Goal: Task Accomplishment & Management: Manage account settings

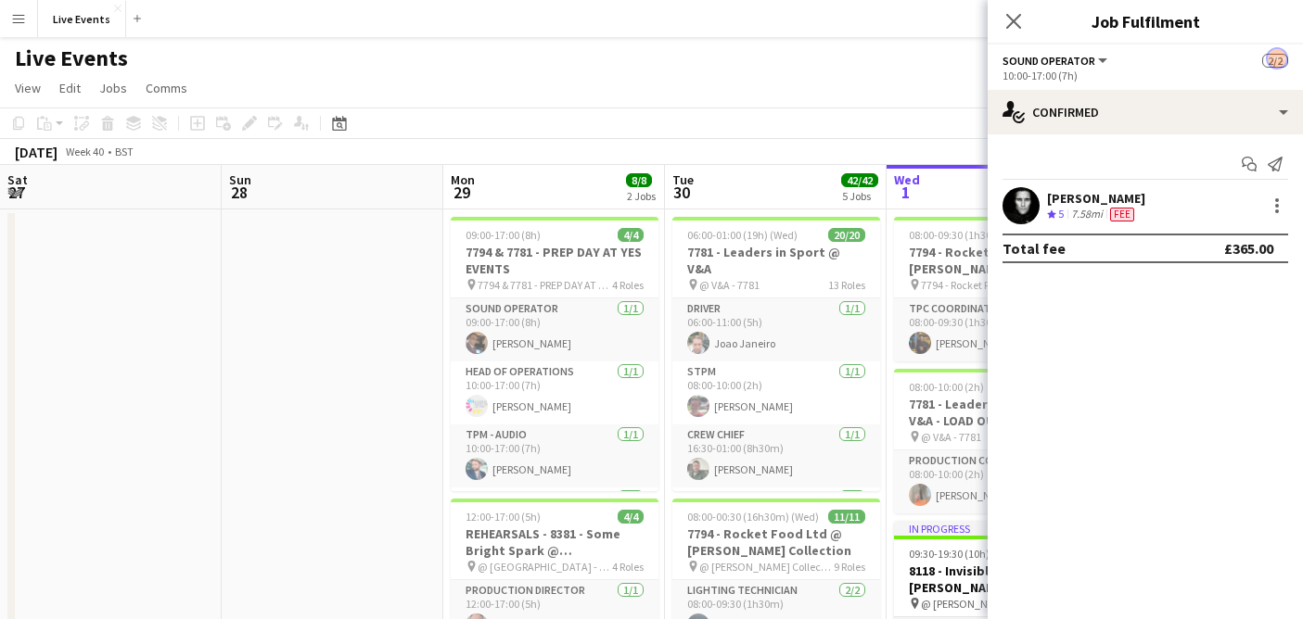
drag, startPoint x: 0, startPoint y: 0, endPoint x: 875, endPoint y: 103, distance: 881.2
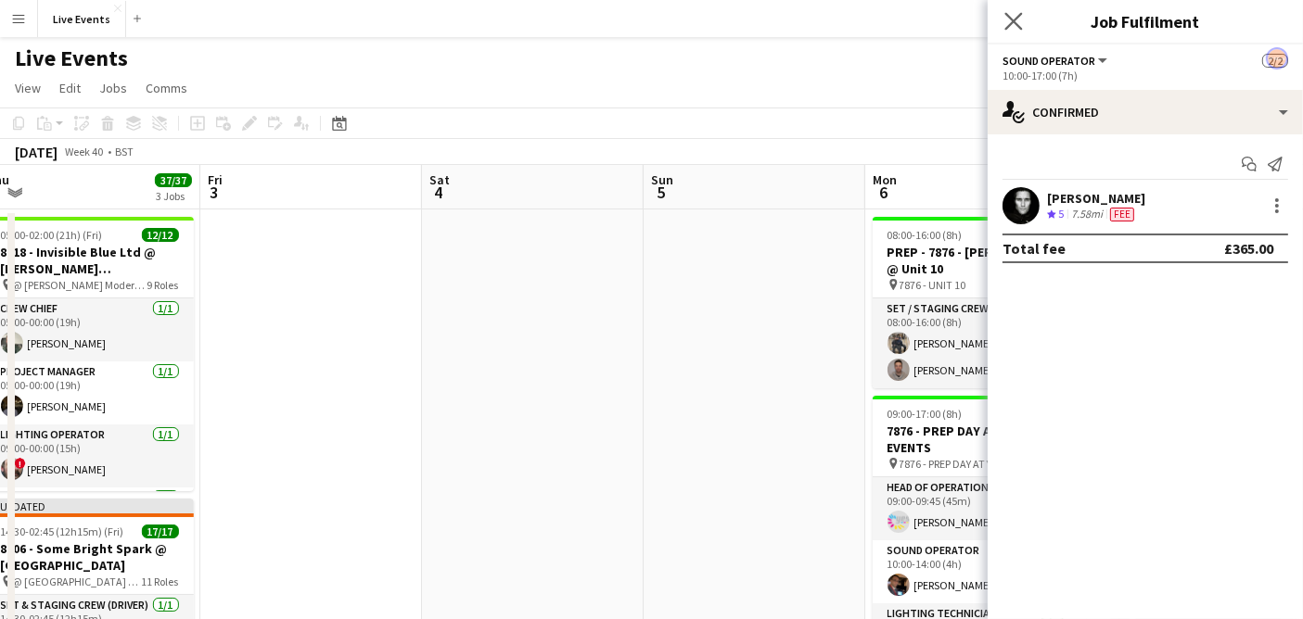
click at [1024, 15] on app-icon "Close pop-in" at bounding box center [1013, 21] width 27 height 27
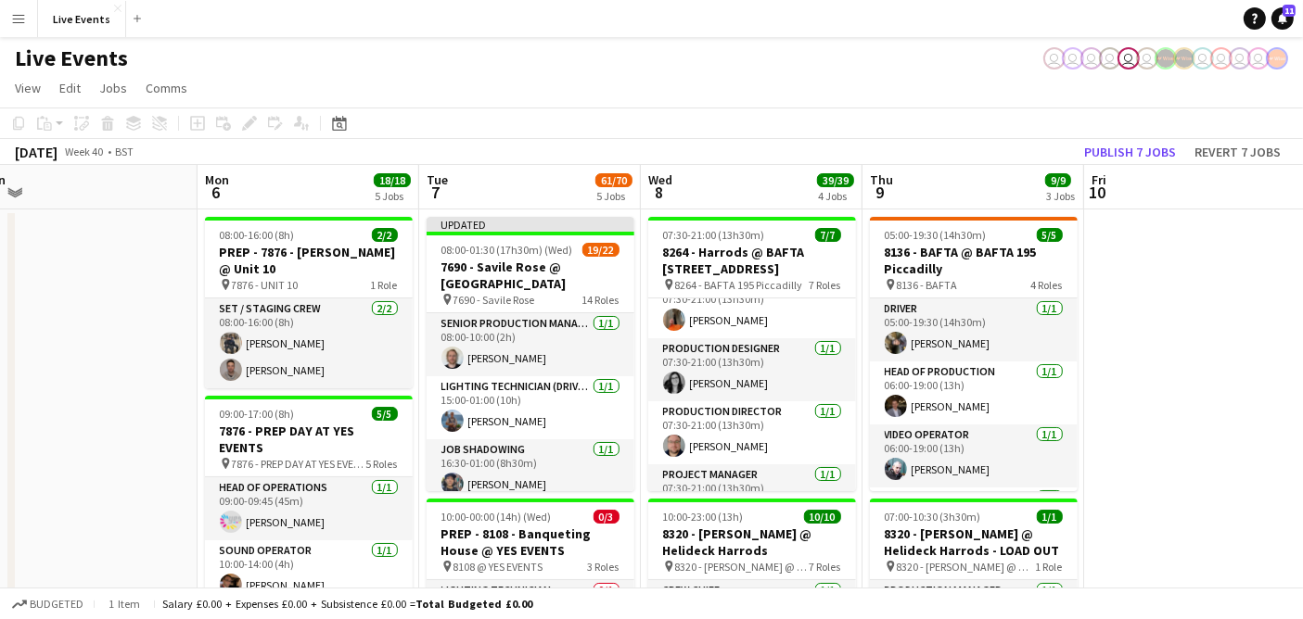
scroll to position [248, 0]
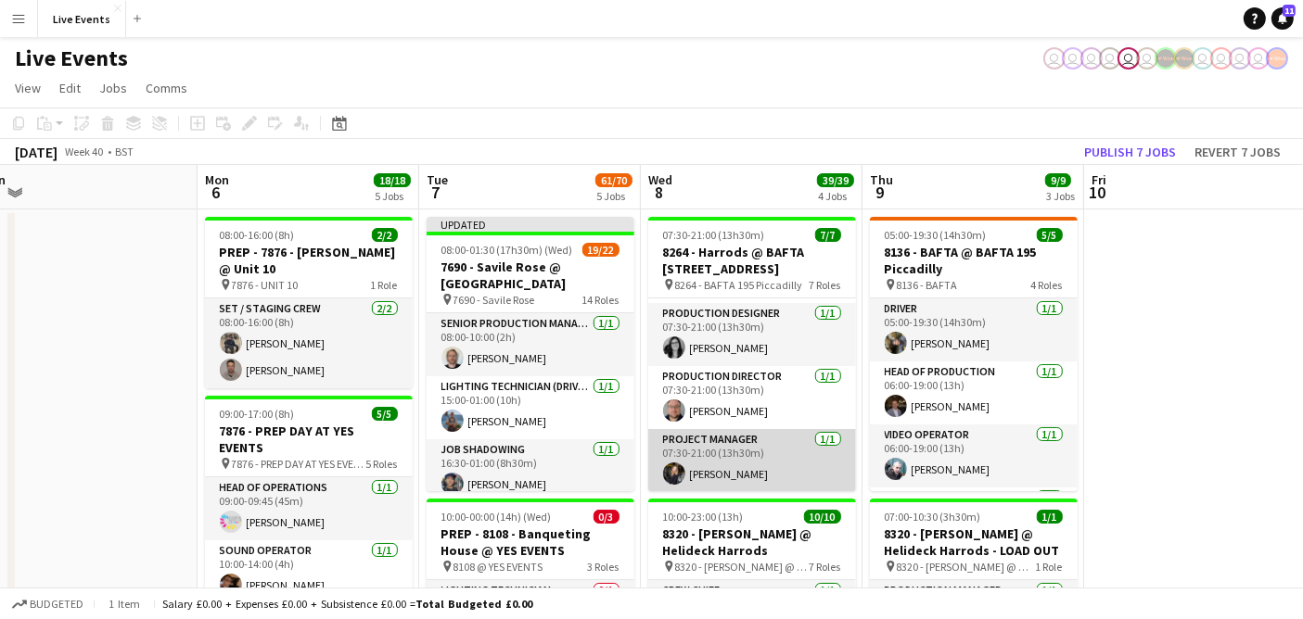
click at [759, 461] on app-card-role "Project Manager [DATE] 07:30-21:00 (13h30m) [PERSON_NAME]" at bounding box center [752, 460] width 208 height 63
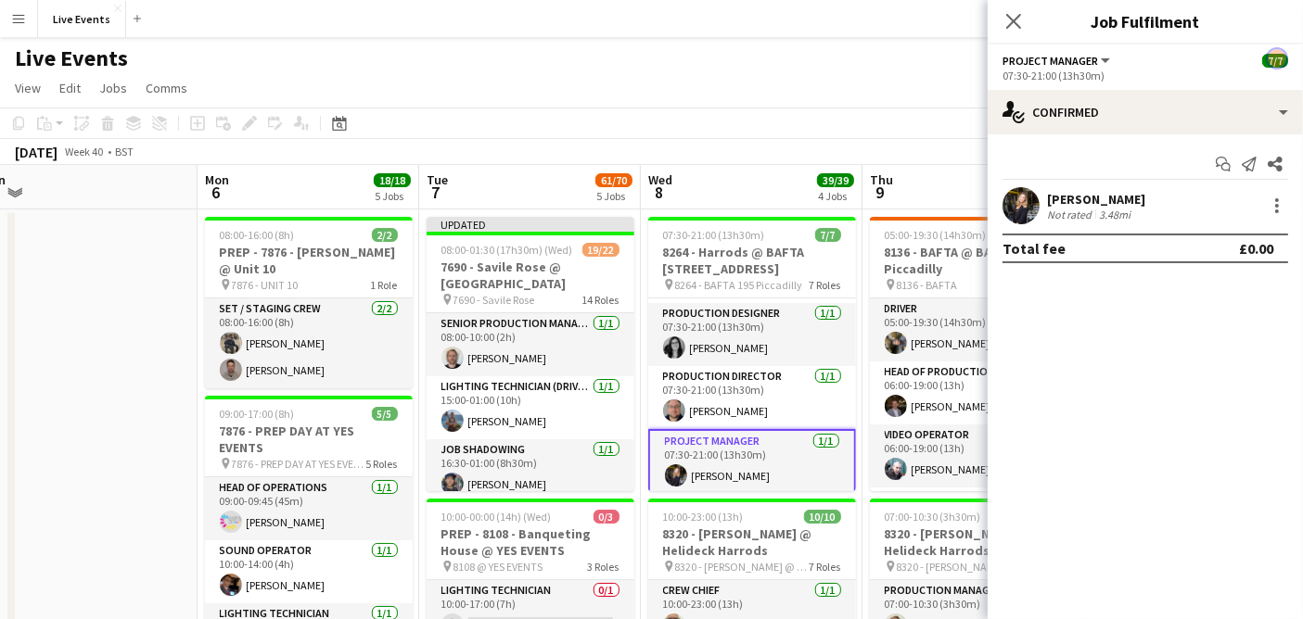
click at [1011, 208] on app-user-avatar at bounding box center [1020, 205] width 37 height 37
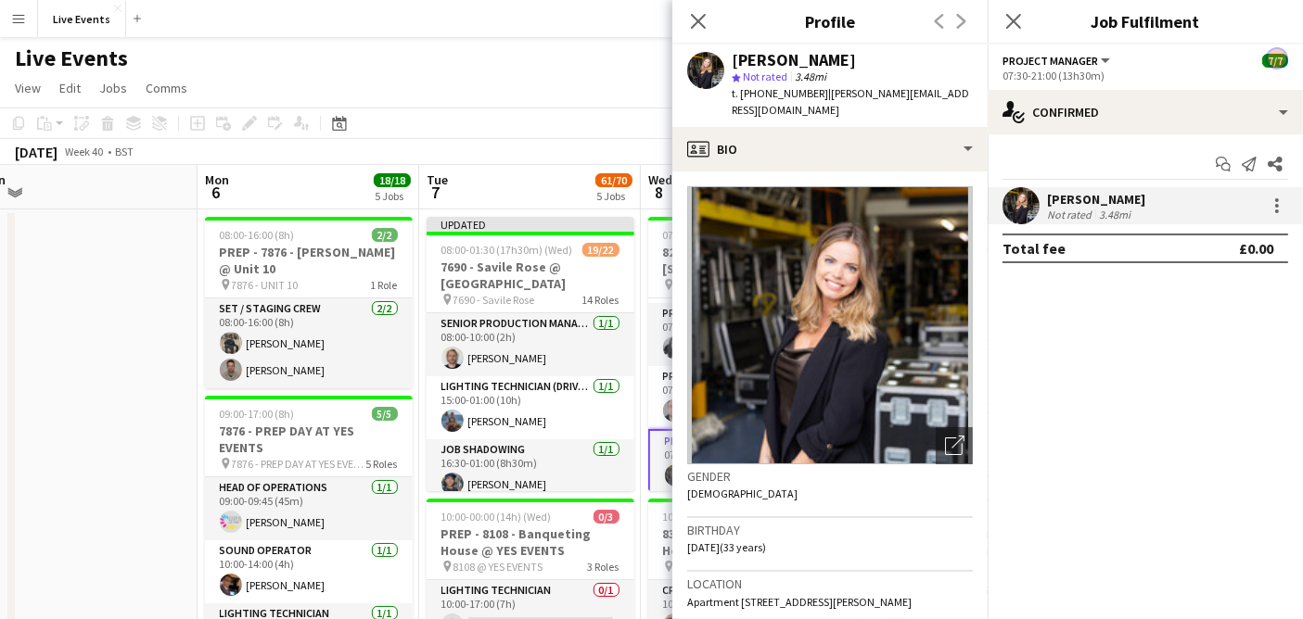
drag, startPoint x: 839, startPoint y: 51, endPoint x: 728, endPoint y: 66, distance: 112.2
click at [728, 66] on div "[PERSON_NAME] star Not rated 3.48mi t. [PHONE_NUMBER] | [PERSON_NAME][EMAIL_ADD…" at bounding box center [829, 86] width 315 height 83
copy div "[PERSON_NAME]"
drag, startPoint x: 758, startPoint y: 95, endPoint x: 804, endPoint y: 104, distance: 46.4
click at [804, 104] on div "[PERSON_NAME] star Not rated 3.48mi t. [PHONE_NUMBER] | [PERSON_NAME][EMAIL_ADD…" at bounding box center [829, 86] width 315 height 83
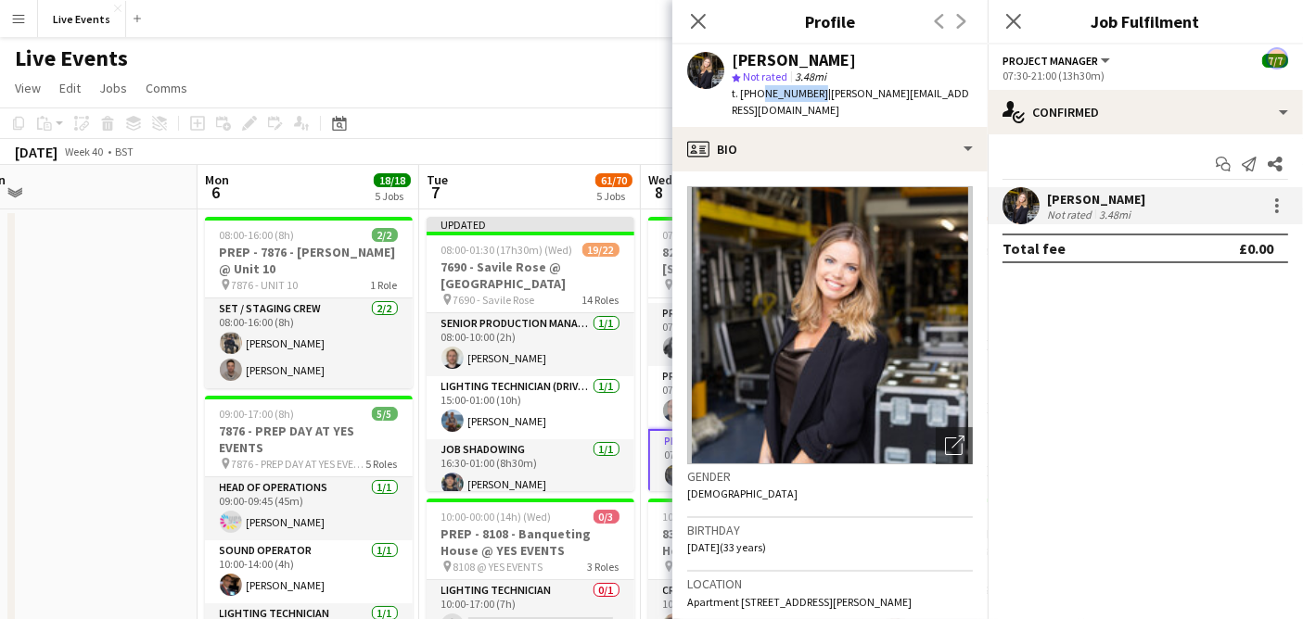
drag, startPoint x: 814, startPoint y: 94, endPoint x: 755, endPoint y: 105, distance: 60.4
click at [755, 105] on div "[PERSON_NAME] star Not rated 3.48mi t. [PHONE_NUMBER] | [PERSON_NAME][EMAIL_ADD…" at bounding box center [829, 86] width 315 height 83
copy span "7747309546"
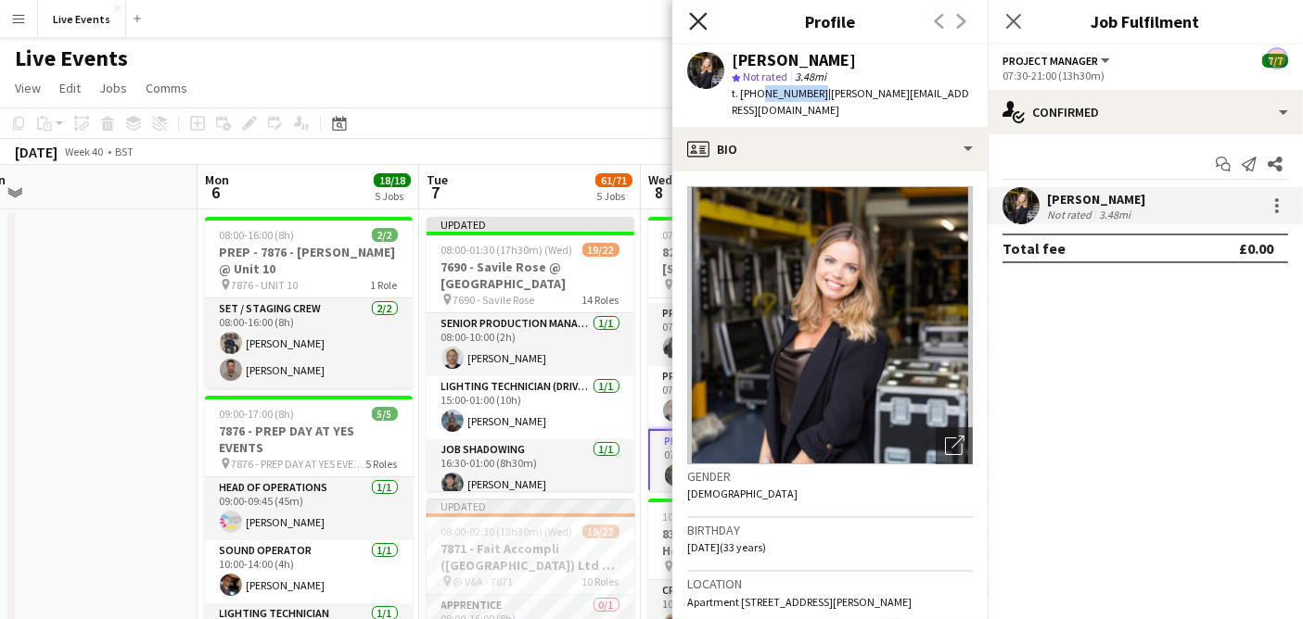
click at [698, 14] on icon "Close pop-in" at bounding box center [698, 21] width 18 height 18
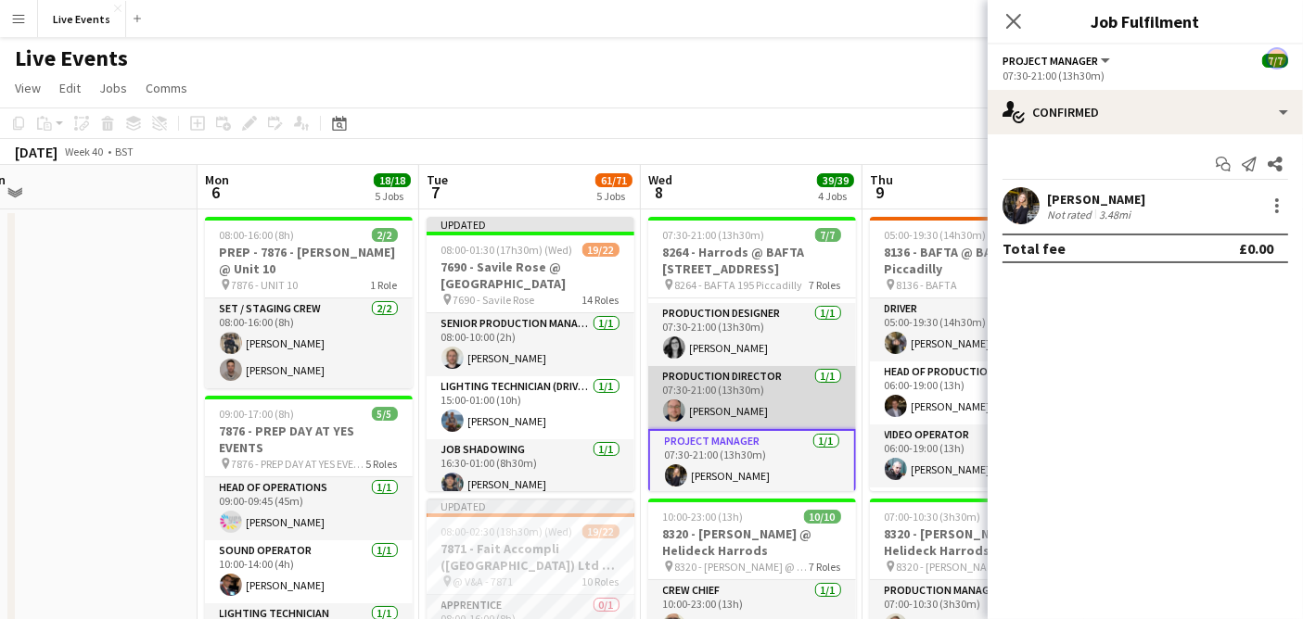
click at [744, 388] on app-card-role "Production Director [DATE] 07:30-21:00 (13h30m) [PERSON_NAME]" at bounding box center [752, 397] width 208 height 63
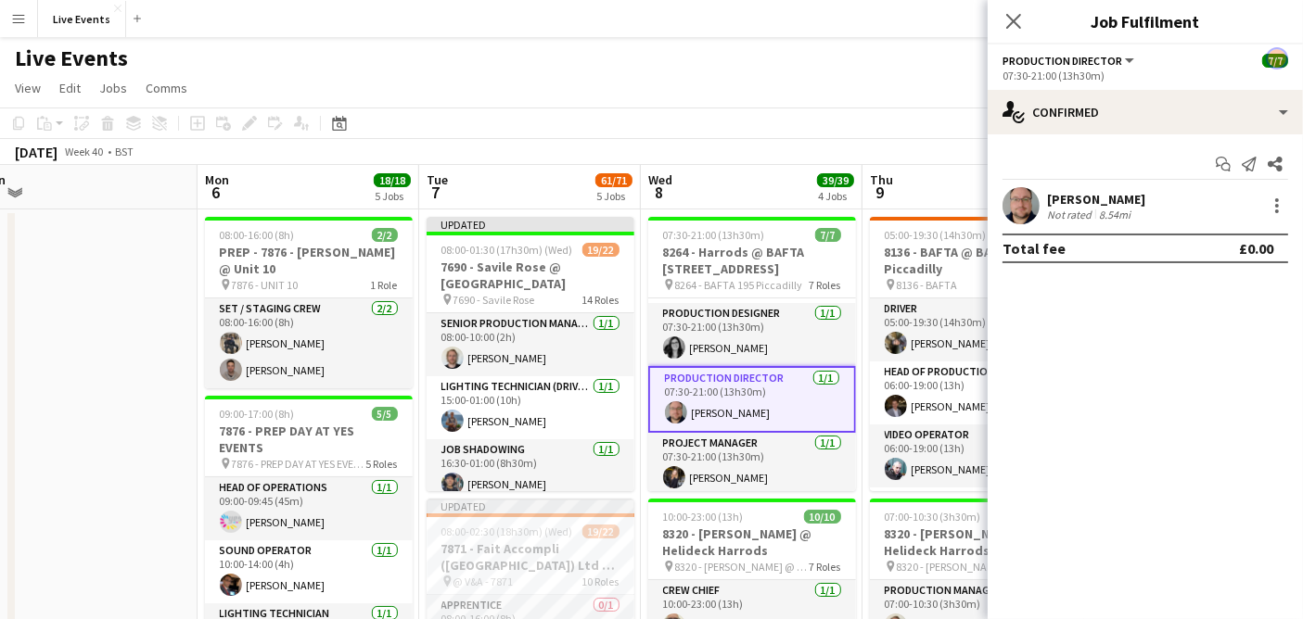
click at [1010, 211] on app-user-avatar at bounding box center [1020, 205] width 37 height 37
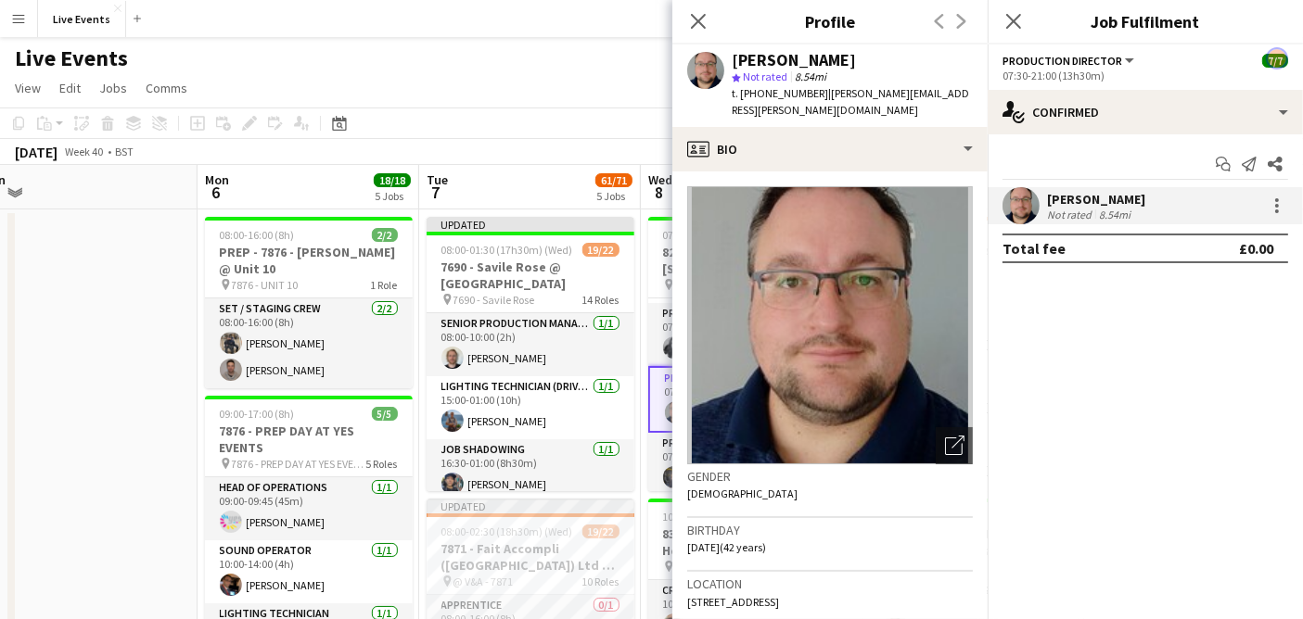
drag, startPoint x: 842, startPoint y: 65, endPoint x: 731, endPoint y: 62, distance: 110.4
click at [731, 62] on div "[PERSON_NAME]" at bounding box center [851, 60] width 241 height 17
copy div "[PERSON_NAME]"
drag, startPoint x: 811, startPoint y: 95, endPoint x: 751, endPoint y: 94, distance: 60.3
click at [751, 94] on span "t. [PHONE_NUMBER]" at bounding box center [779, 93] width 96 height 14
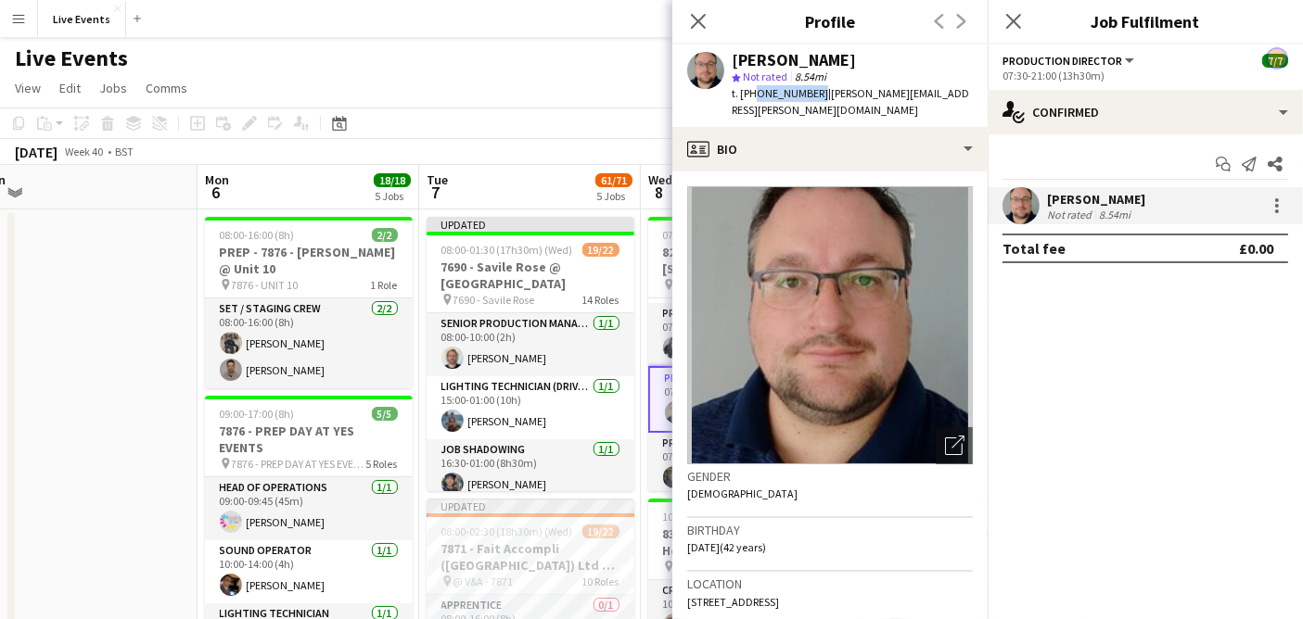
copy span "47773000795"
click at [601, 79] on app-page-menu "View Day view expanded Day view collapsed Month view Date picker Jump to [DATE]…" at bounding box center [651, 89] width 1303 height 35
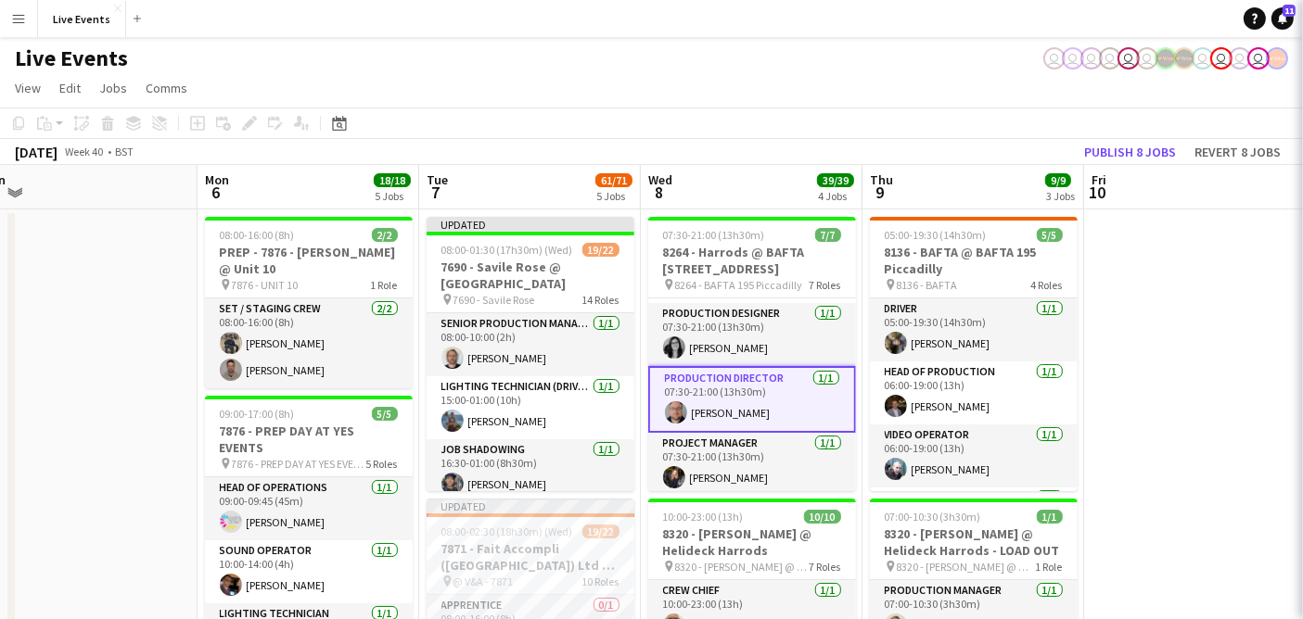
click at [1302, 11] on app-icon "Close pop-in" at bounding box center [1329, 21] width 27 height 27
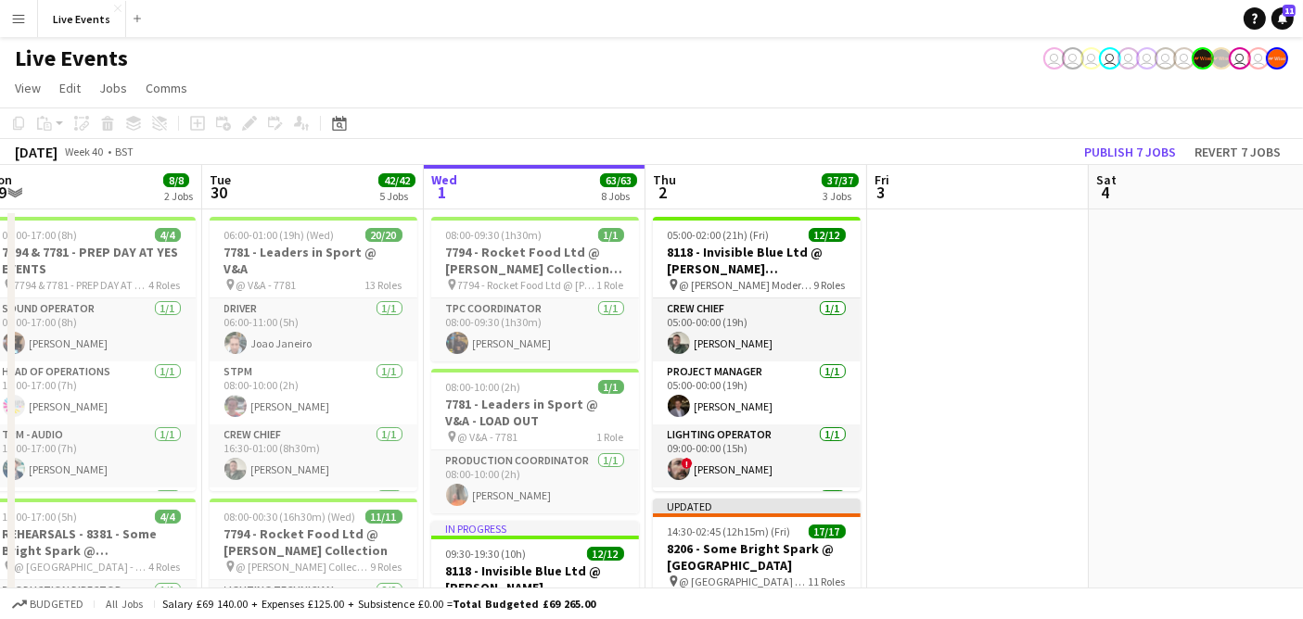
scroll to position [0, 421]
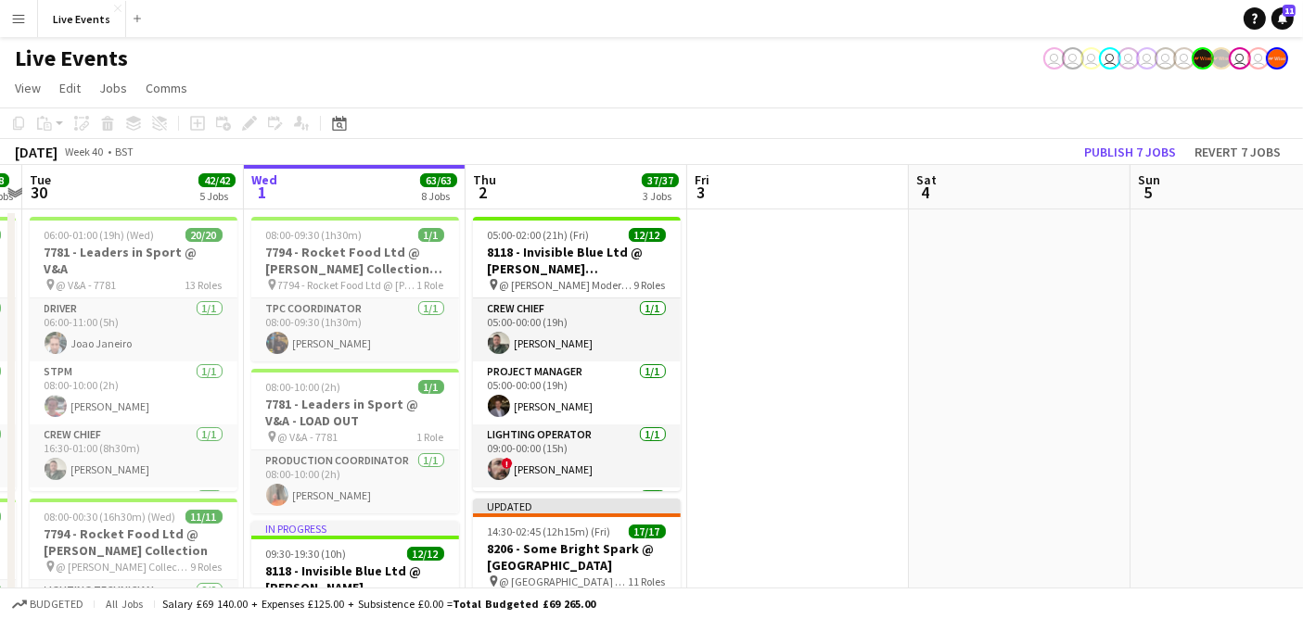
drag, startPoint x: 104, startPoint y: 245, endPoint x: 1317, endPoint y: 295, distance: 1214.6
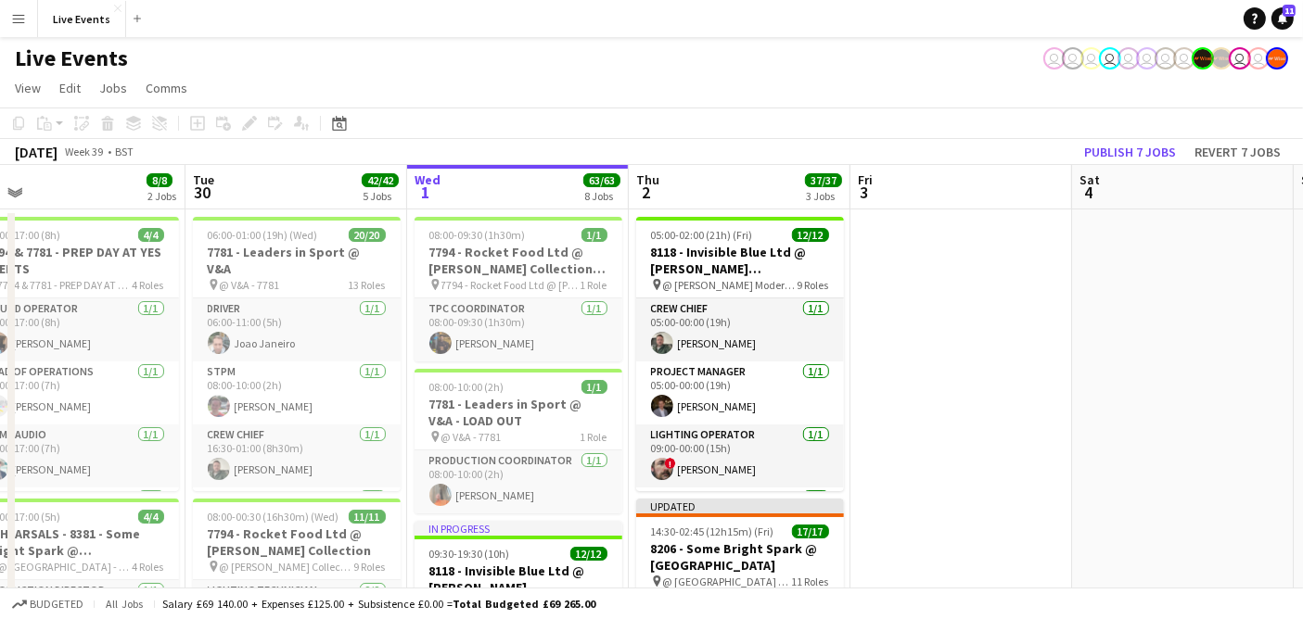
scroll to position [0, 437]
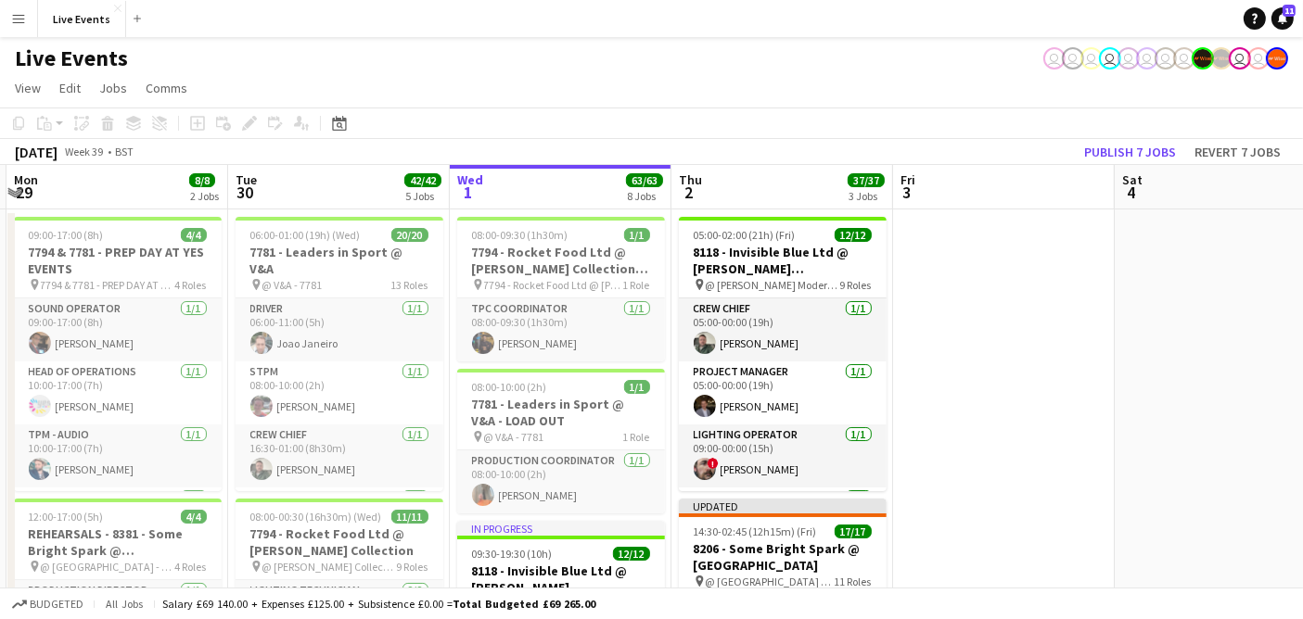
drag, startPoint x: 775, startPoint y: 412, endPoint x: 953, endPoint y: 412, distance: 178.0
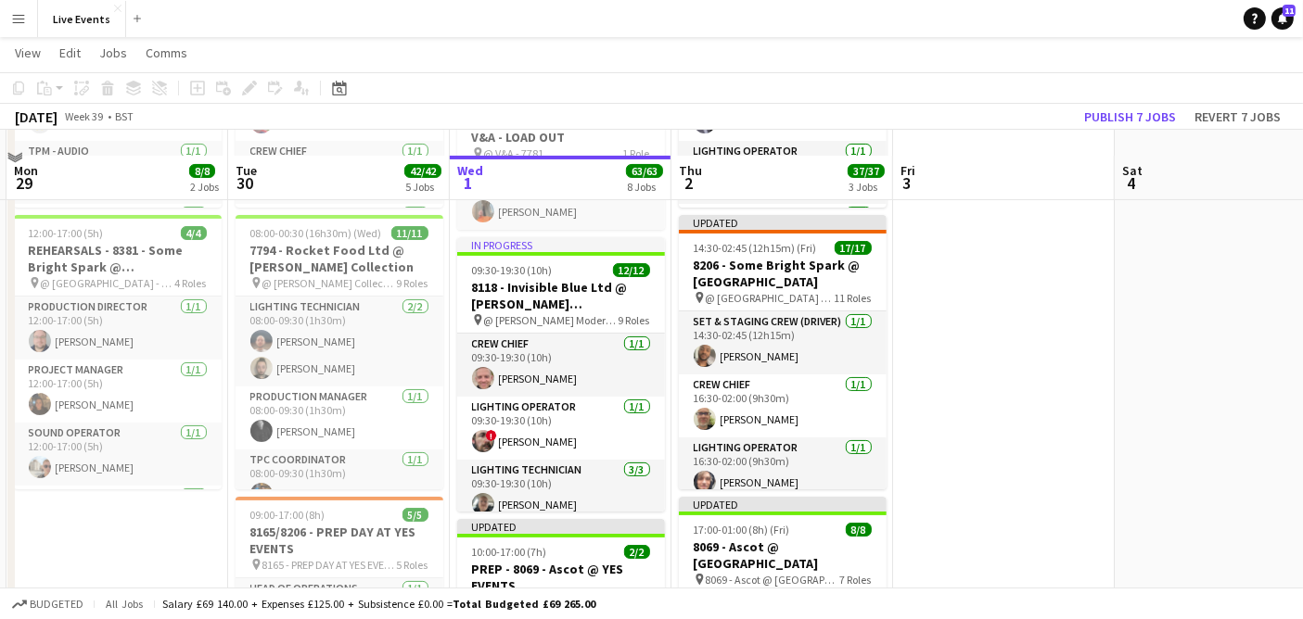
scroll to position [309, 0]
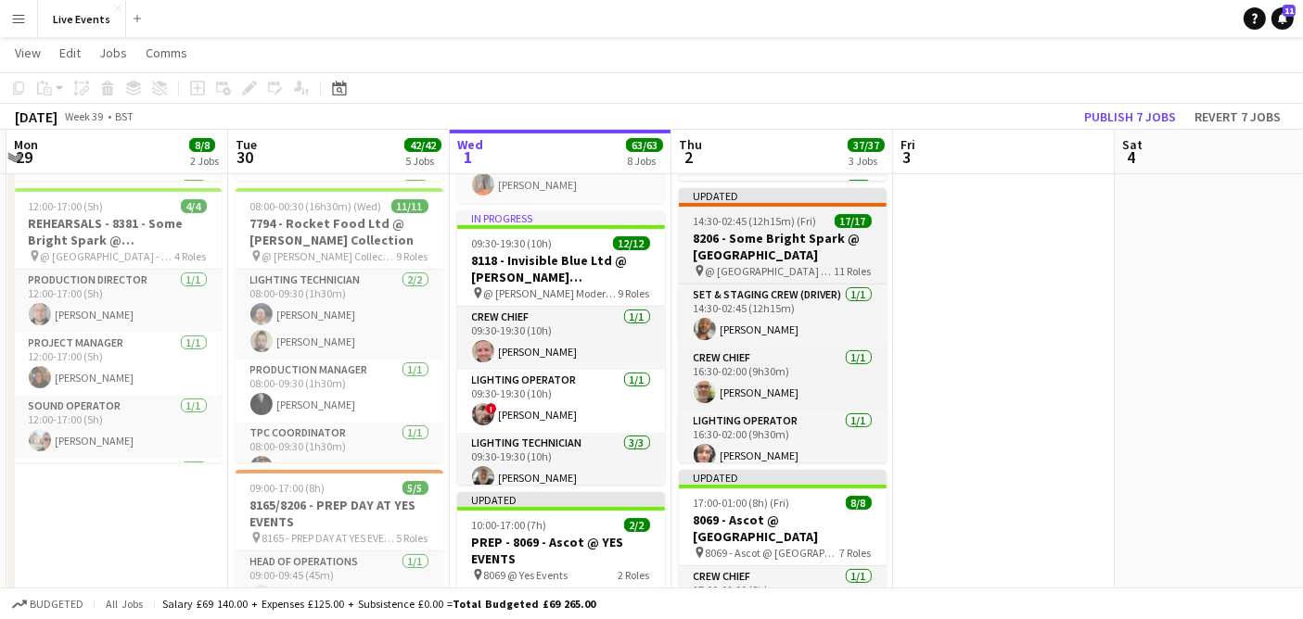
click at [769, 236] on h3 "8206 - Some Bright Spark @ Old Royal Naval College" at bounding box center [783, 246] width 208 height 33
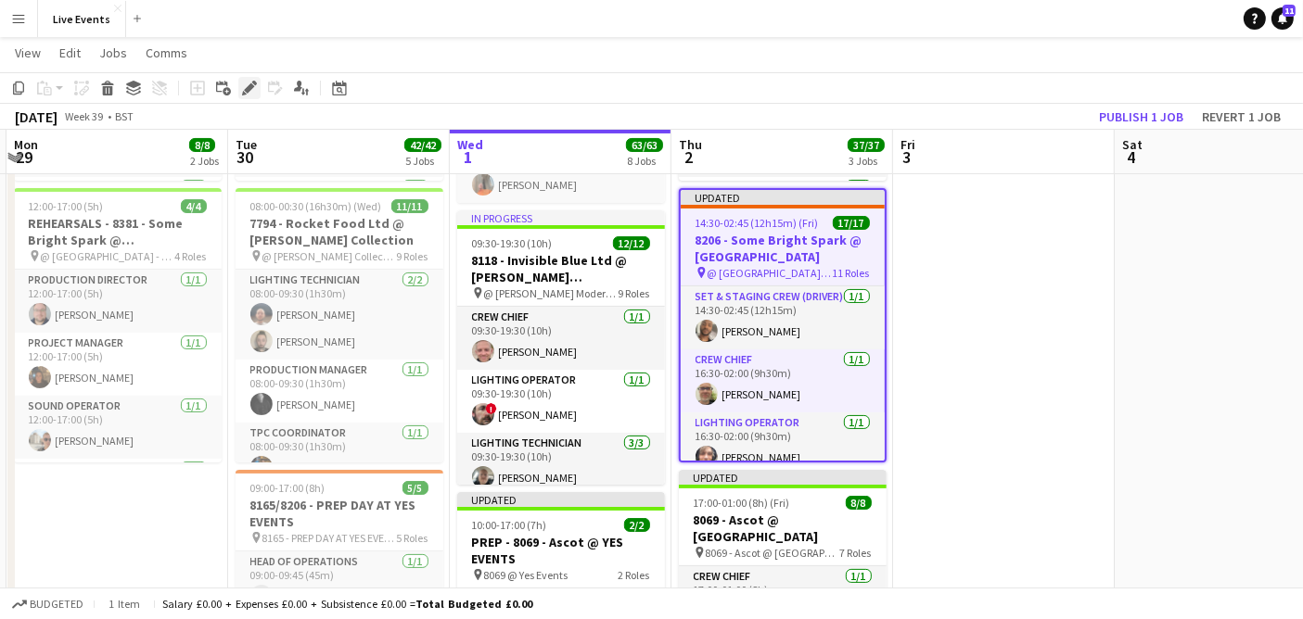
click at [248, 85] on icon at bounding box center [249, 88] width 10 height 10
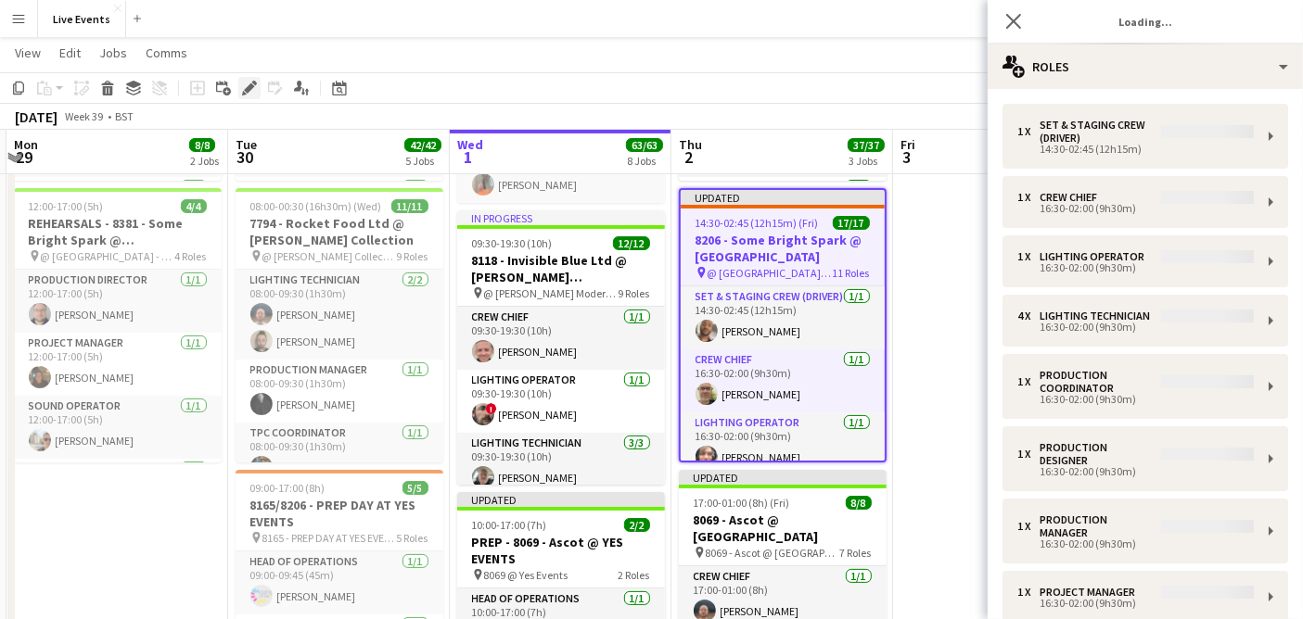
type input "**********"
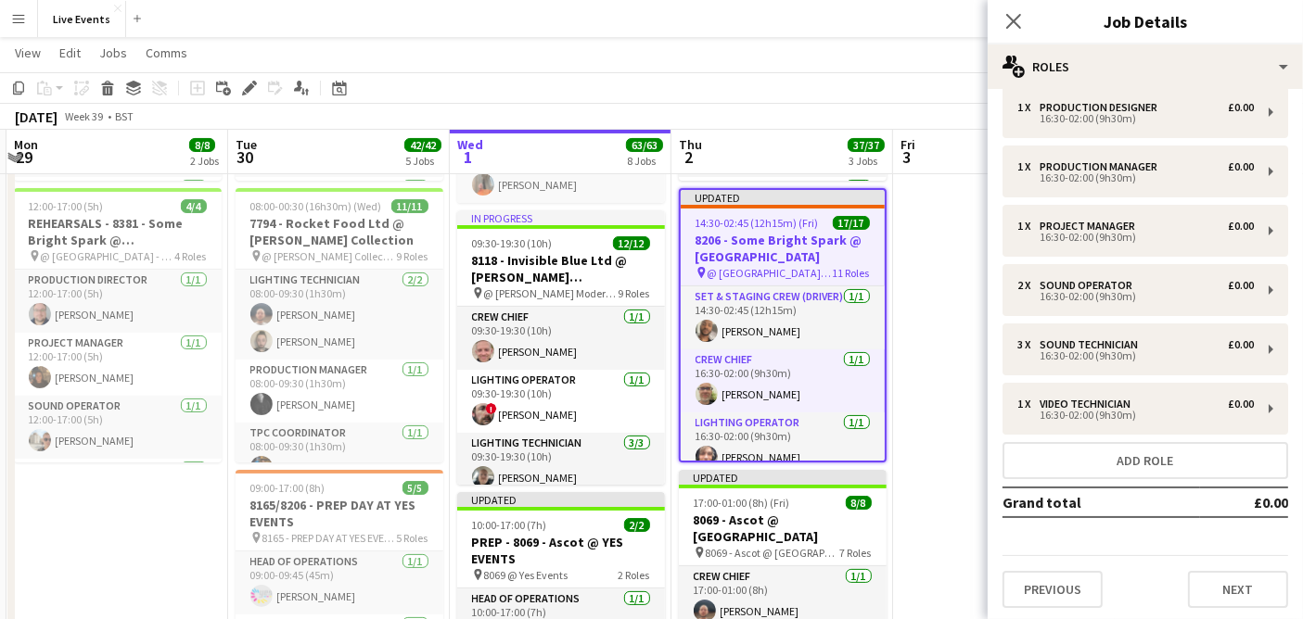
scroll to position [315, 0]
click at [1071, 583] on button "Previous" at bounding box center [1052, 588] width 100 height 37
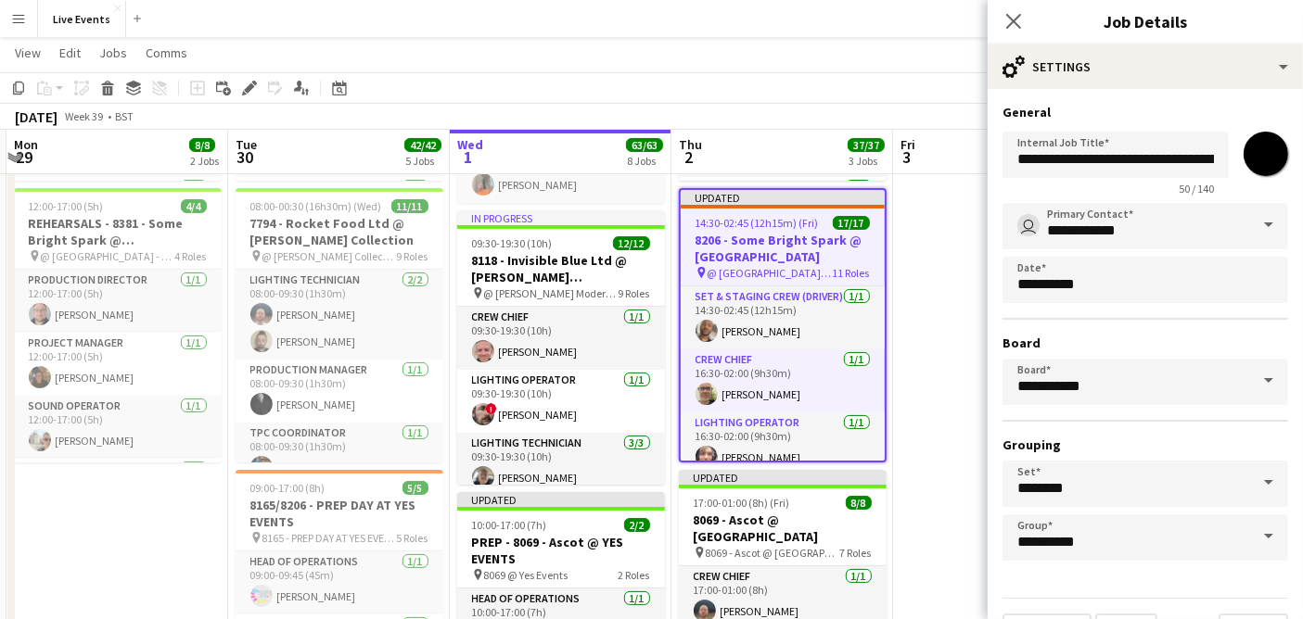
scroll to position [41, 0]
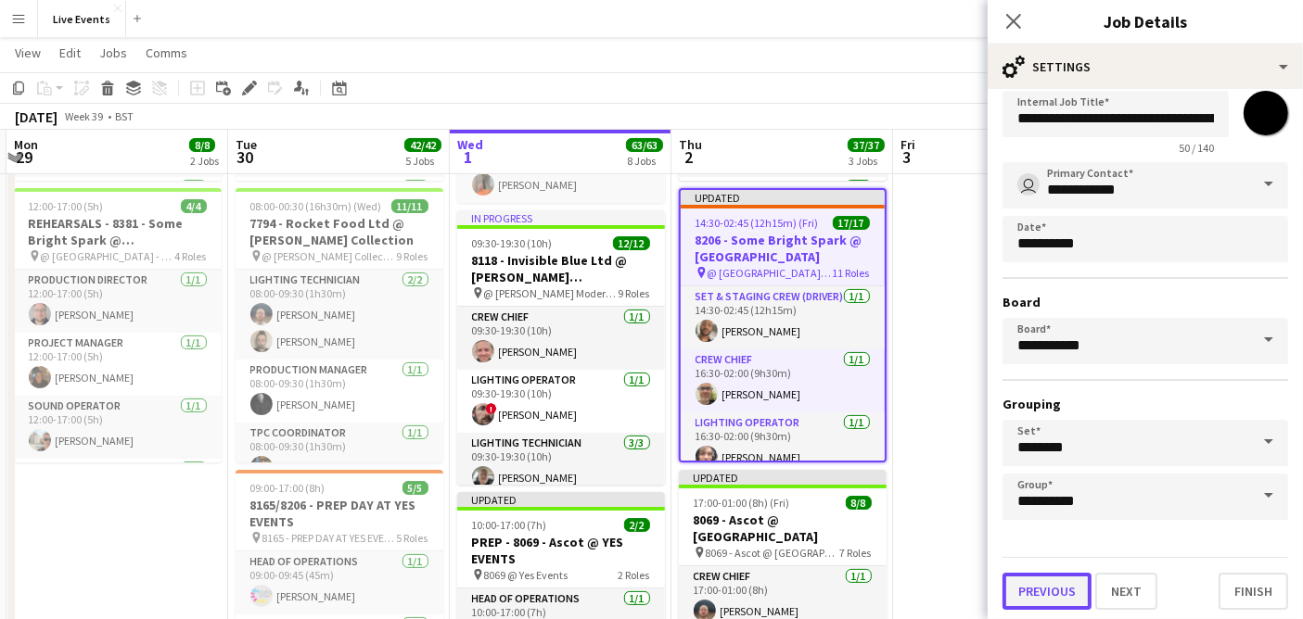
click at [1059, 581] on button "Previous" at bounding box center [1046, 591] width 89 height 37
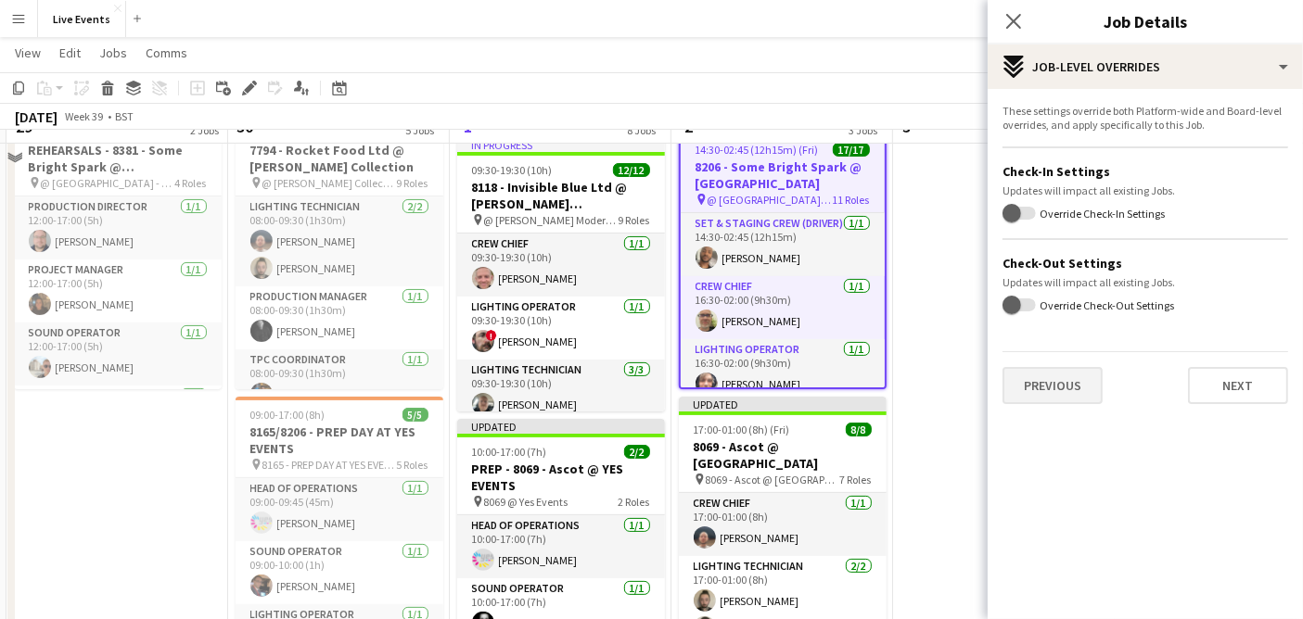
scroll to position [412, 0]
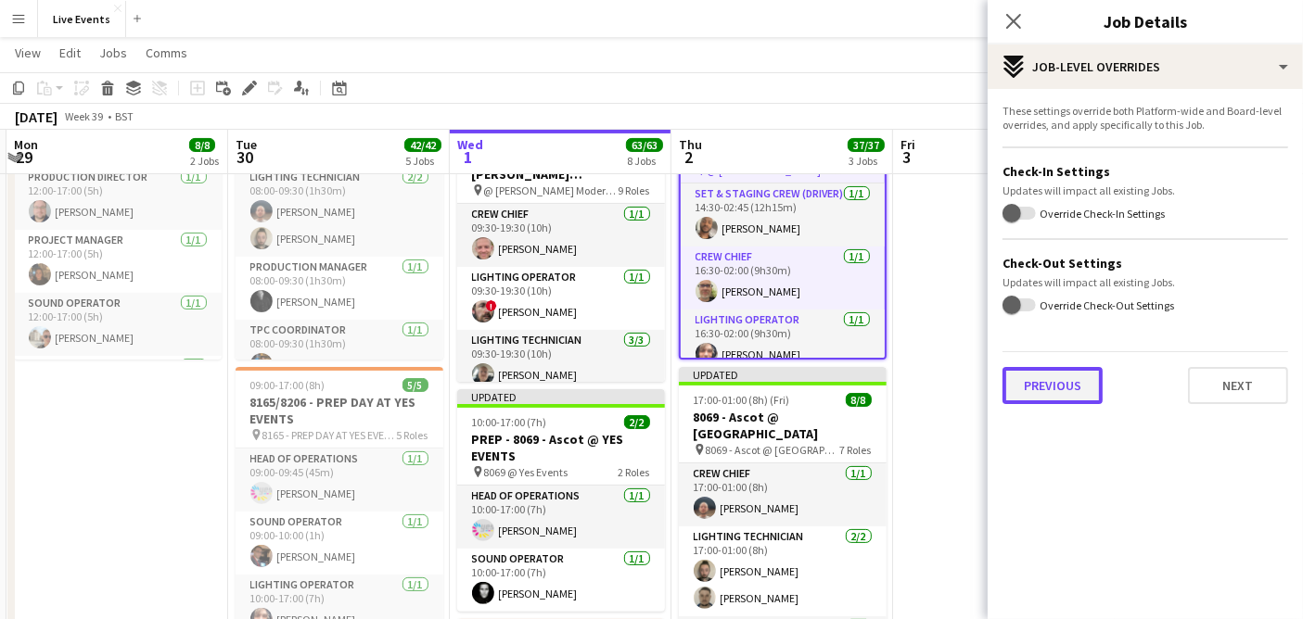
click at [1049, 390] on button "Previous" at bounding box center [1052, 385] width 100 height 37
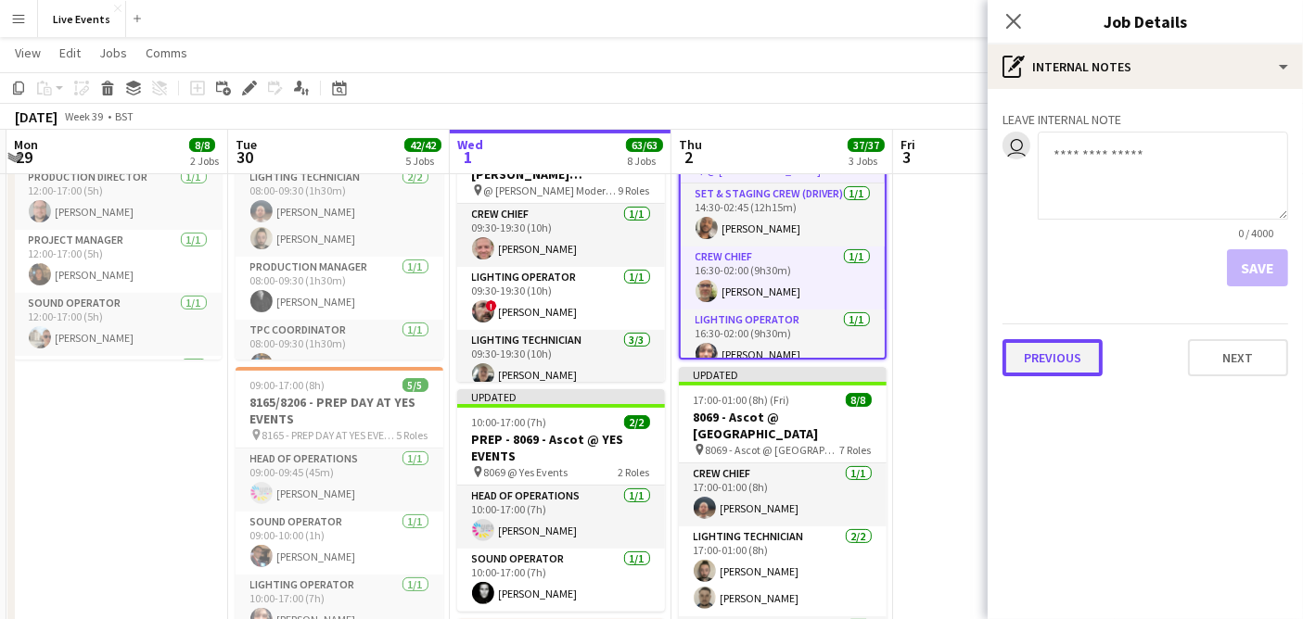
click at [1049, 367] on button "Previous" at bounding box center [1052, 357] width 100 height 37
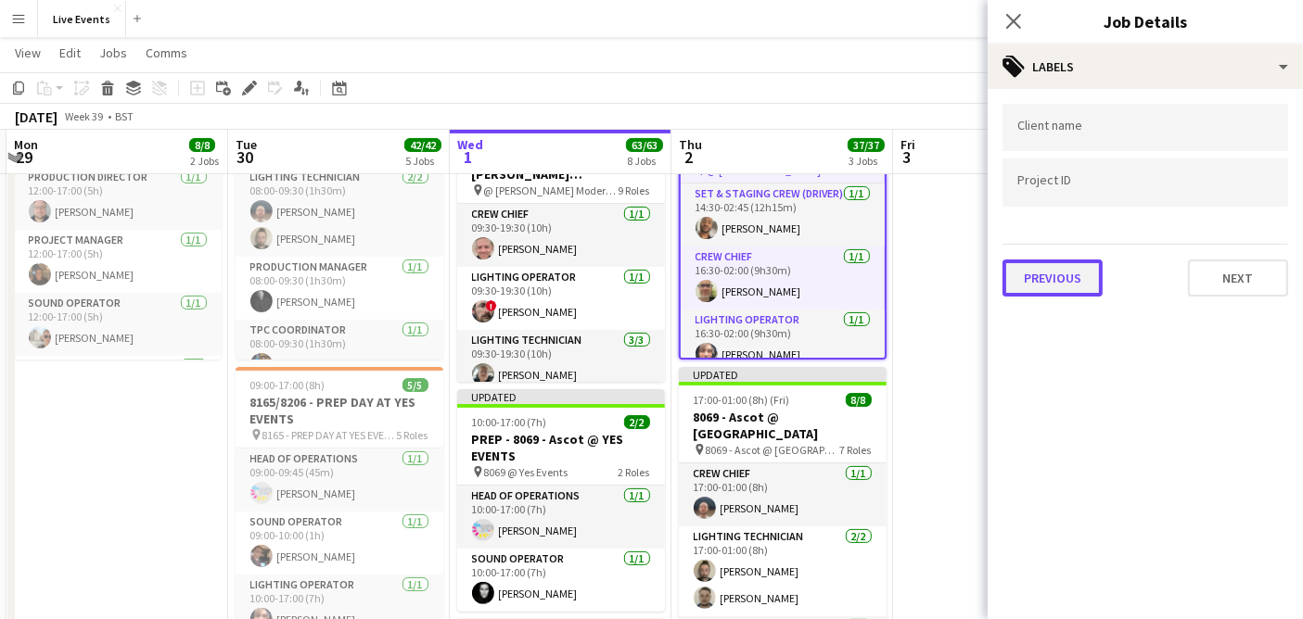
click at [1067, 284] on button "Previous" at bounding box center [1052, 278] width 100 height 37
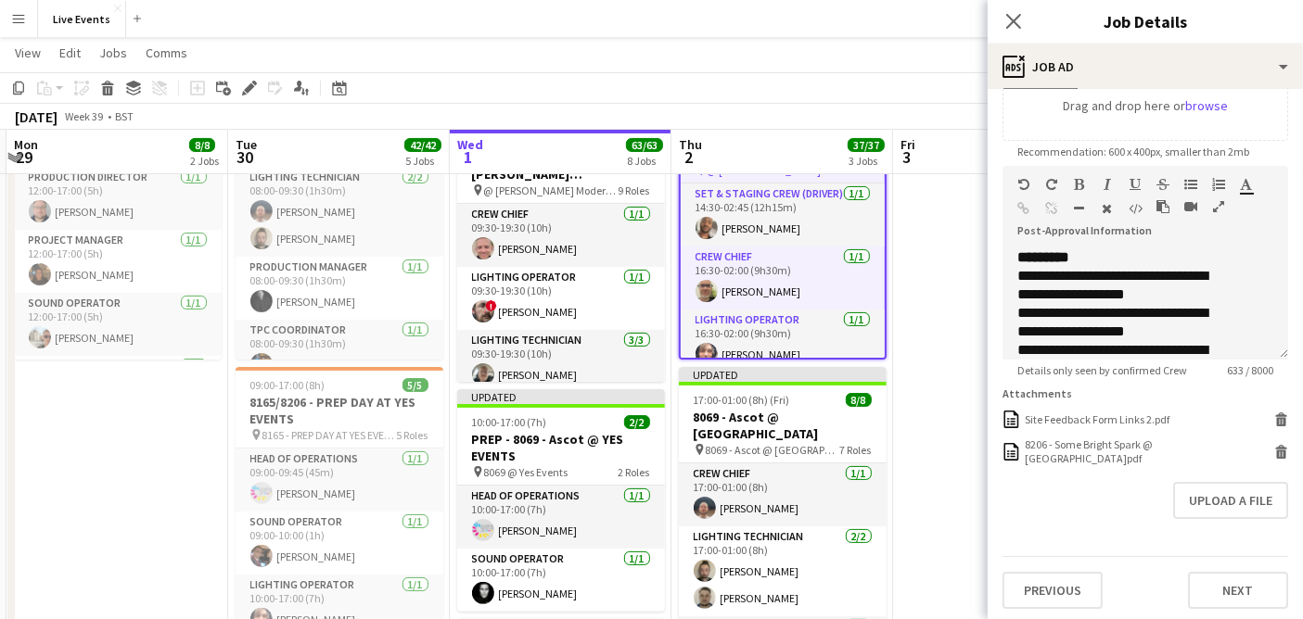
scroll to position [360, 0]
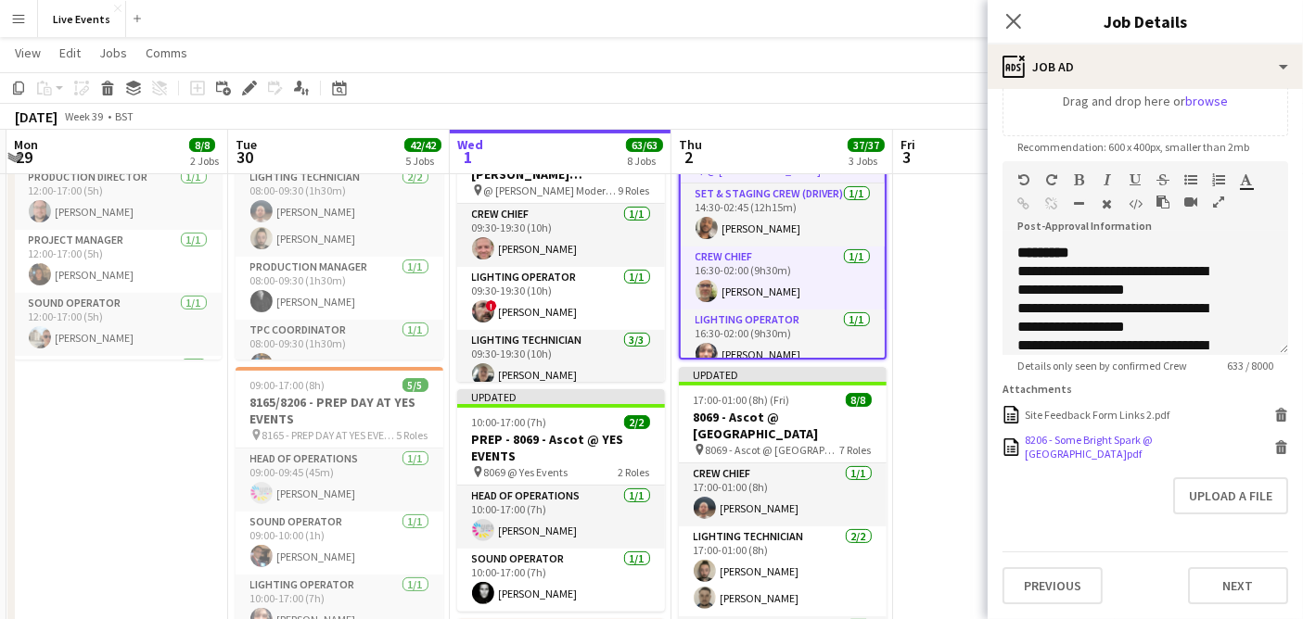
click at [1060, 453] on div "8206 - Some Bright Spark @ Old Royal Naval College.pdf" at bounding box center [1146, 447] width 245 height 28
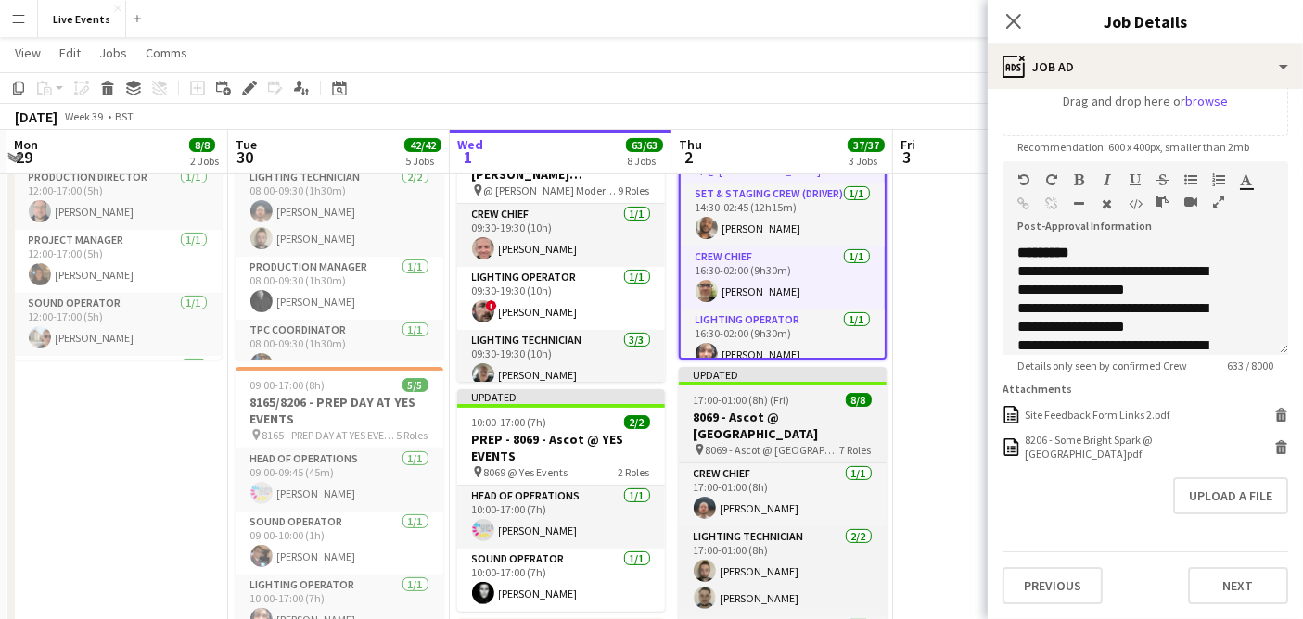
click at [802, 416] on h3 "8069 - Ascot @ National Gallery" at bounding box center [783, 425] width 208 height 33
type input "**********"
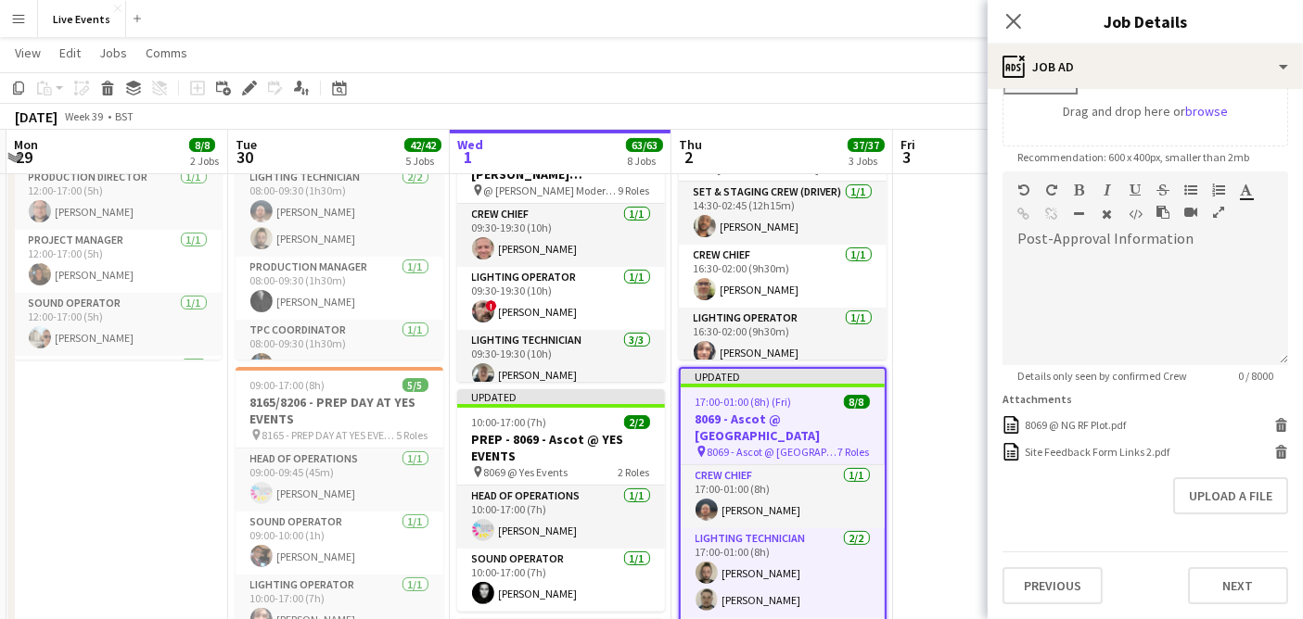
scroll to position [336, 0]
click at [1062, 429] on div "8069 @ NG RF Plot.pdf" at bounding box center [1074, 429] width 101 height 14
click at [1204, 499] on button "Upload a file" at bounding box center [1230, 499] width 115 height 37
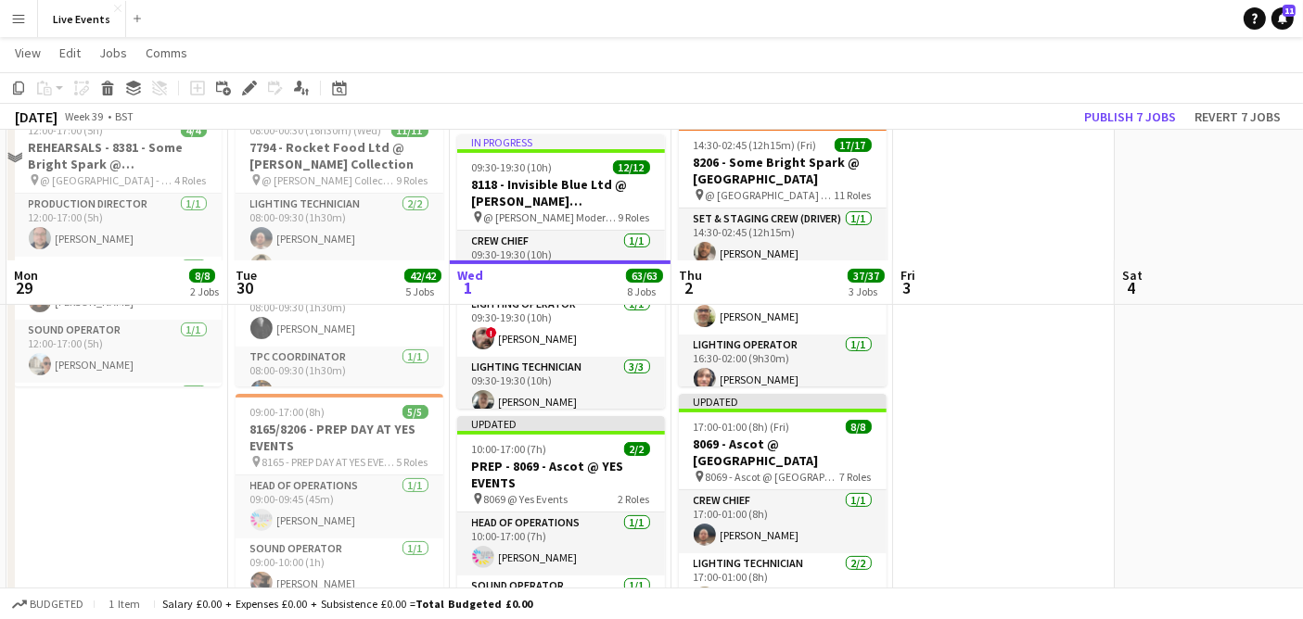
scroll to position [515, 0]
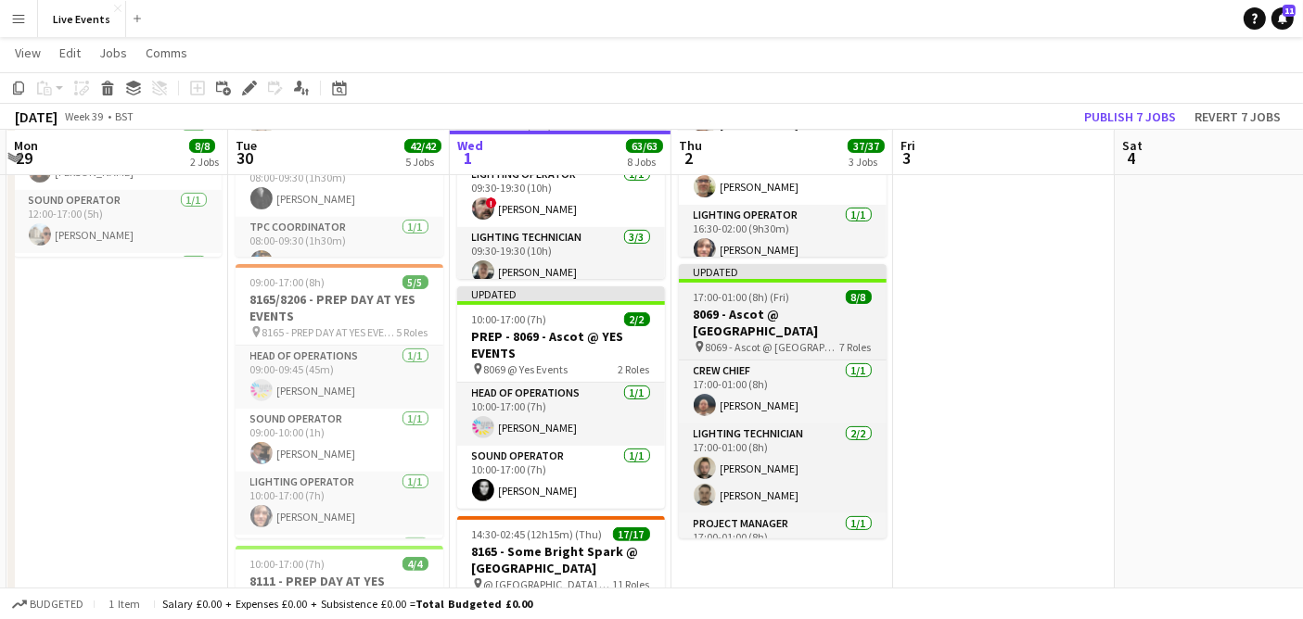
click at [795, 313] on h3 "8069 - Ascot @ National Gallery" at bounding box center [783, 322] width 208 height 33
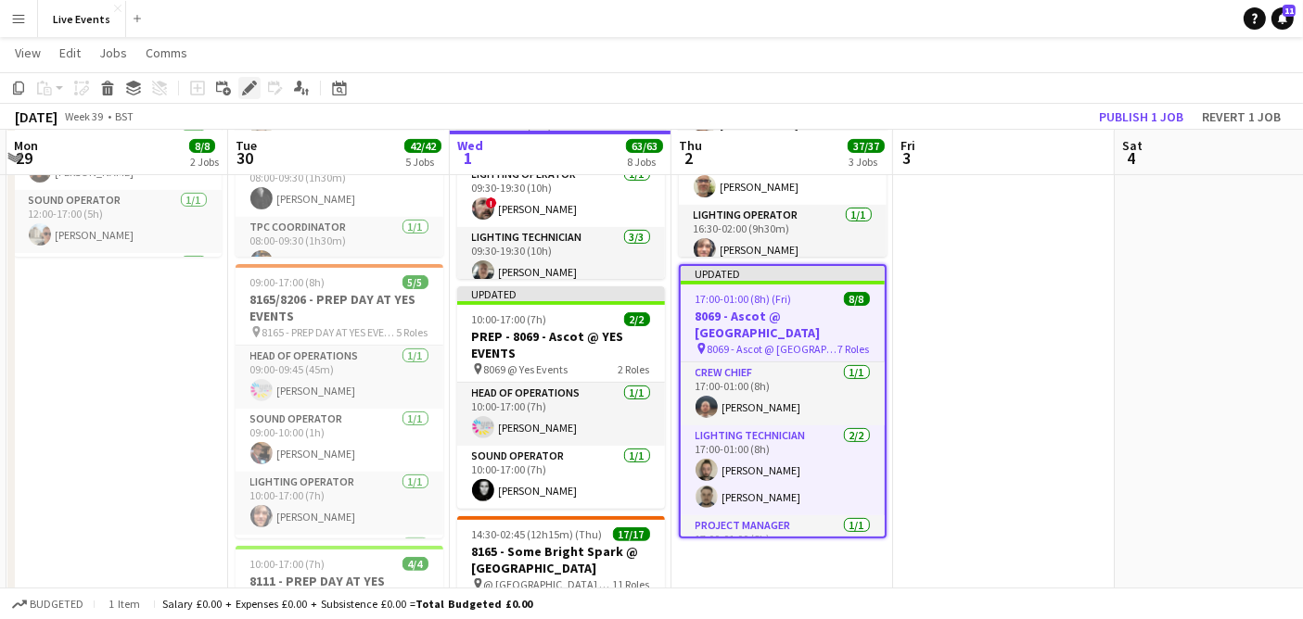
click at [243, 85] on icon "Edit" at bounding box center [249, 88] width 15 height 15
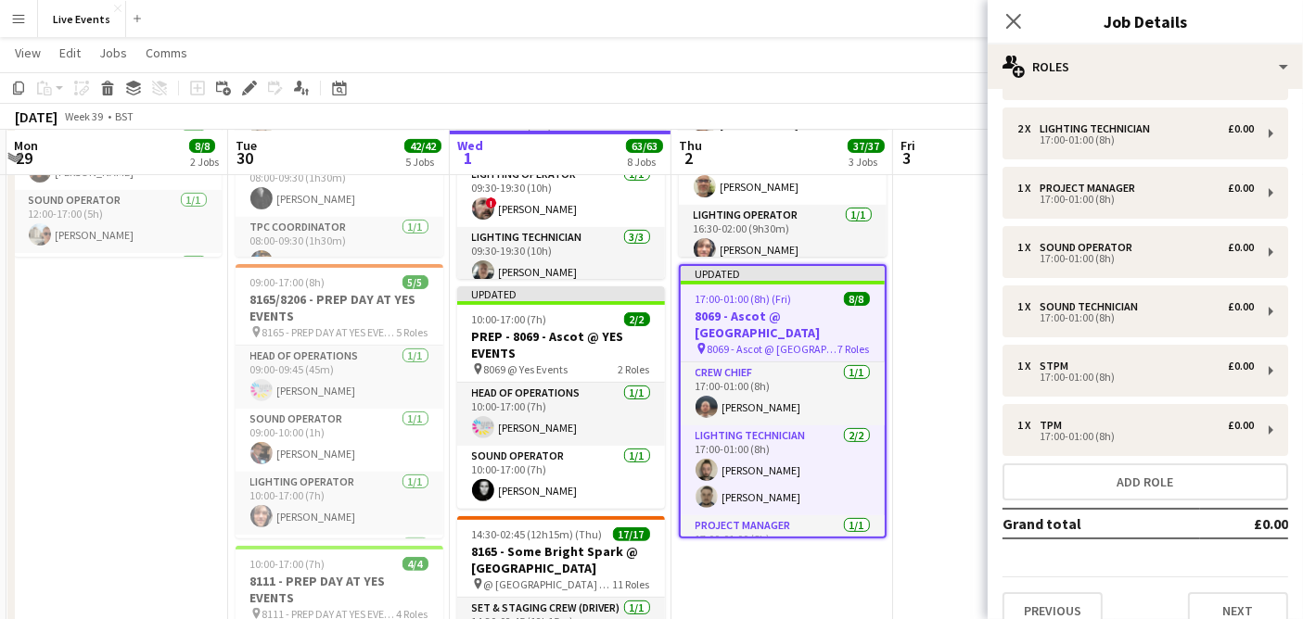
scroll to position [77, 0]
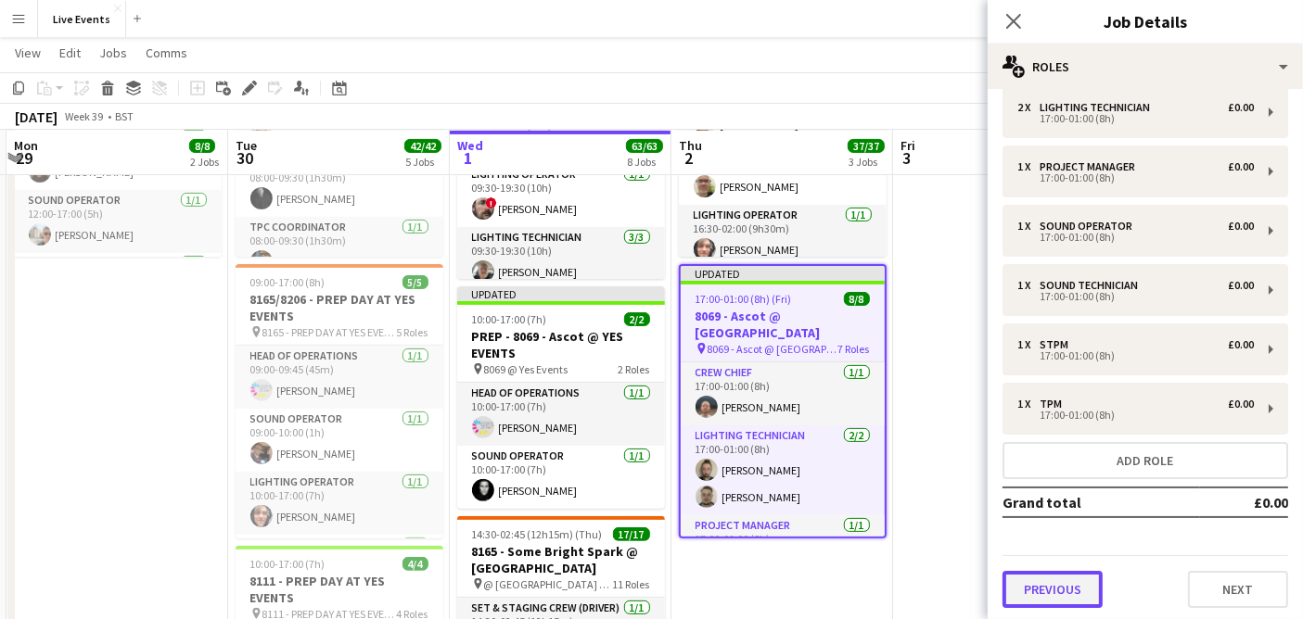
click at [1030, 588] on button "Previous" at bounding box center [1052, 589] width 100 height 37
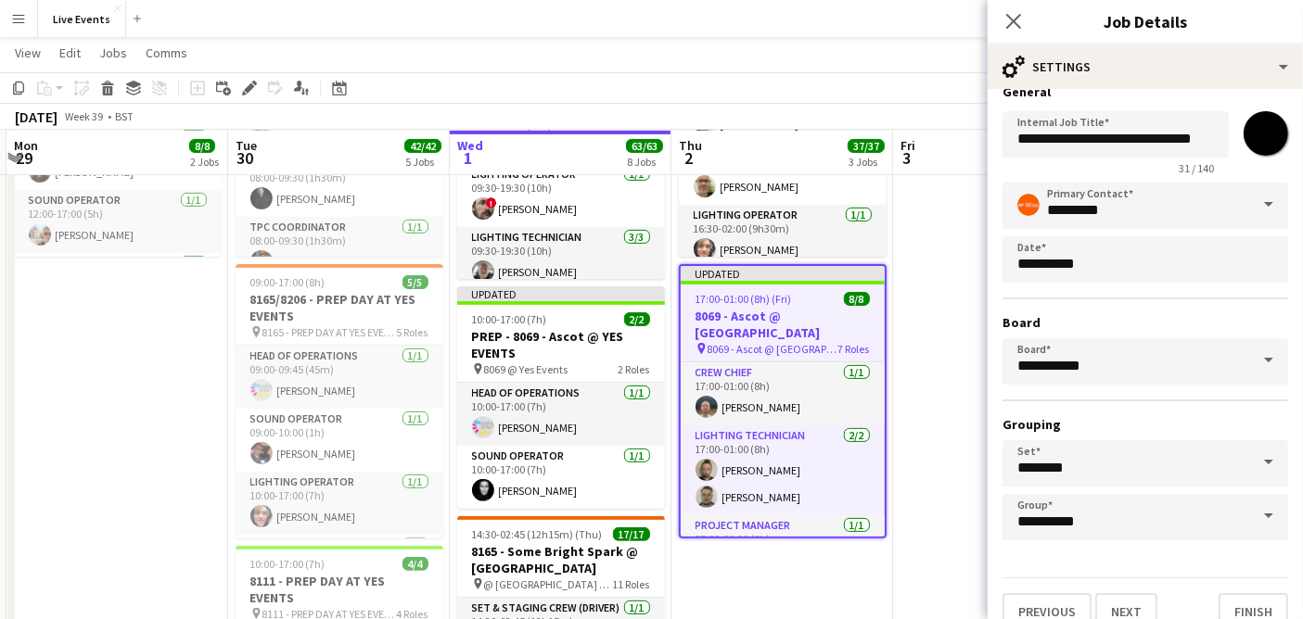
scroll to position [41, 0]
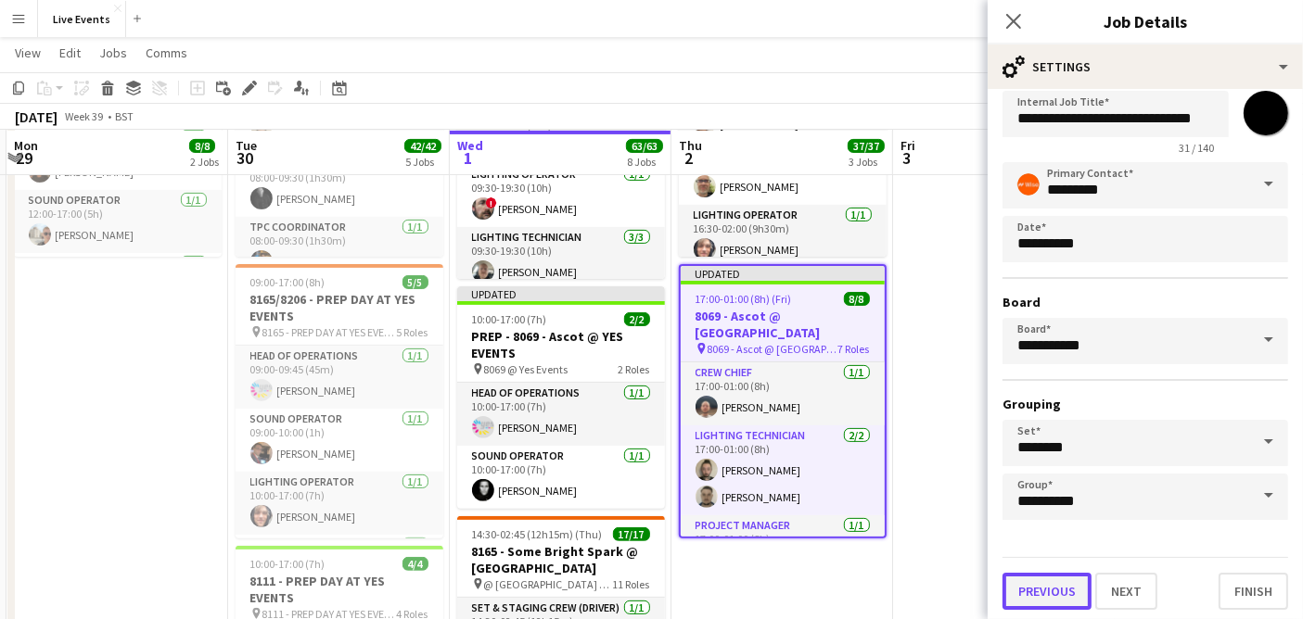
click at [1054, 589] on button "Previous" at bounding box center [1046, 591] width 89 height 37
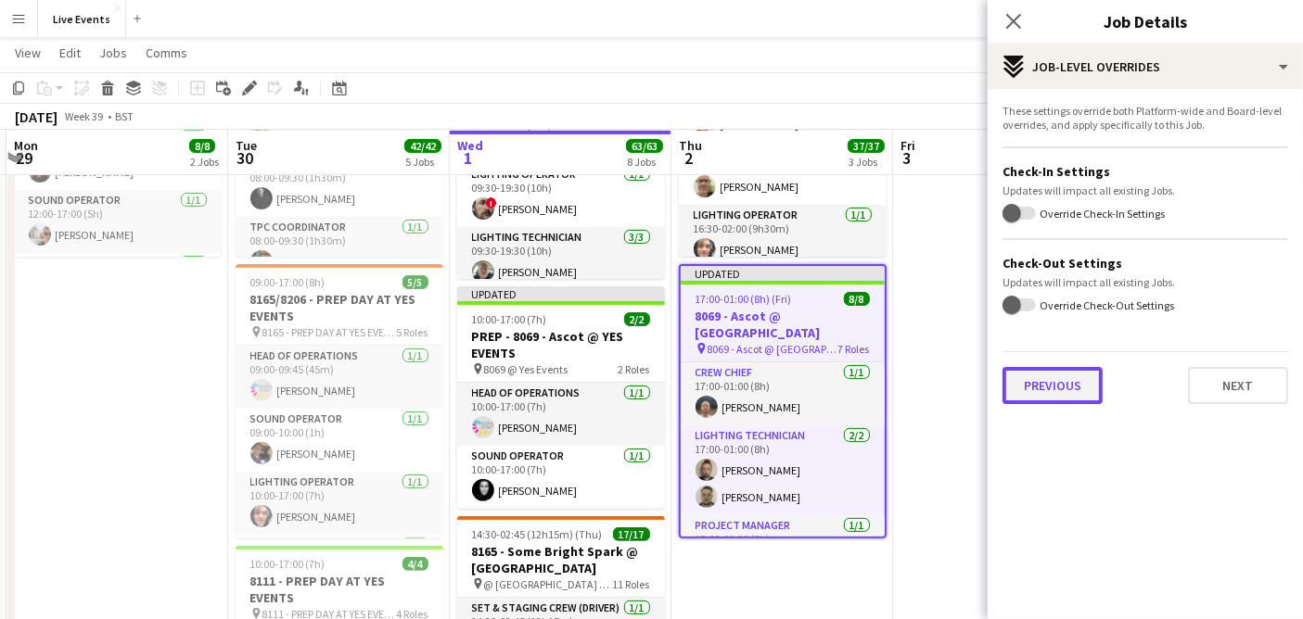
click at [1036, 383] on button "Previous" at bounding box center [1052, 385] width 100 height 37
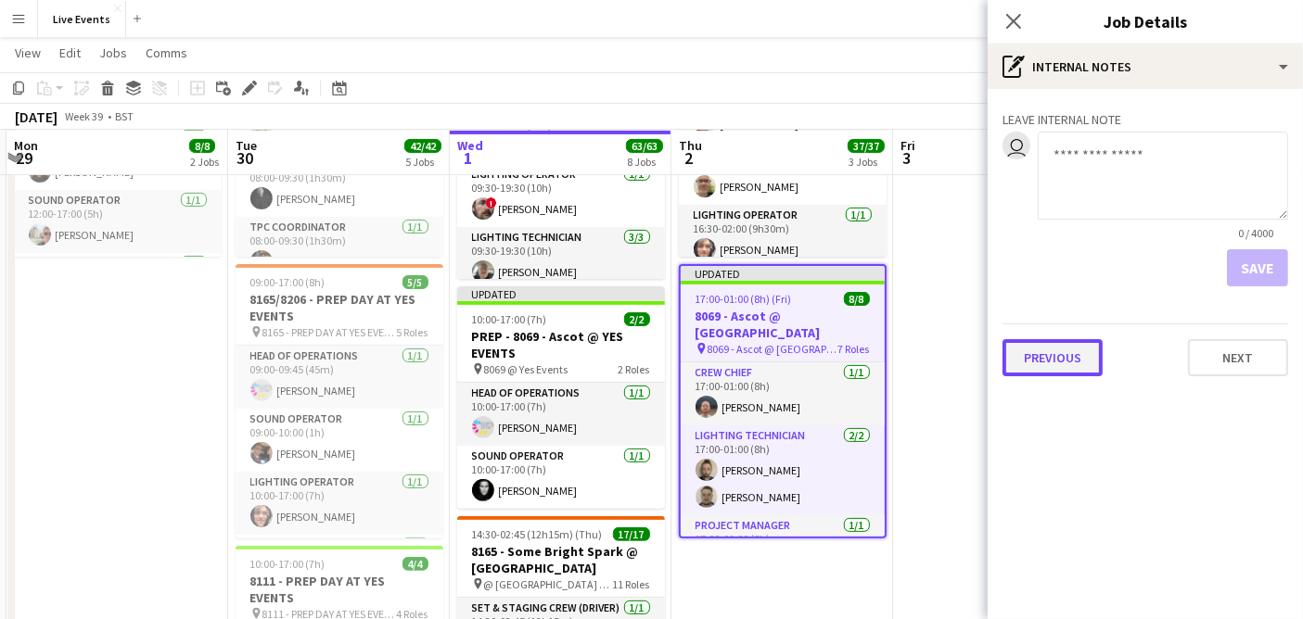
click at [1042, 355] on button "Previous" at bounding box center [1052, 357] width 100 height 37
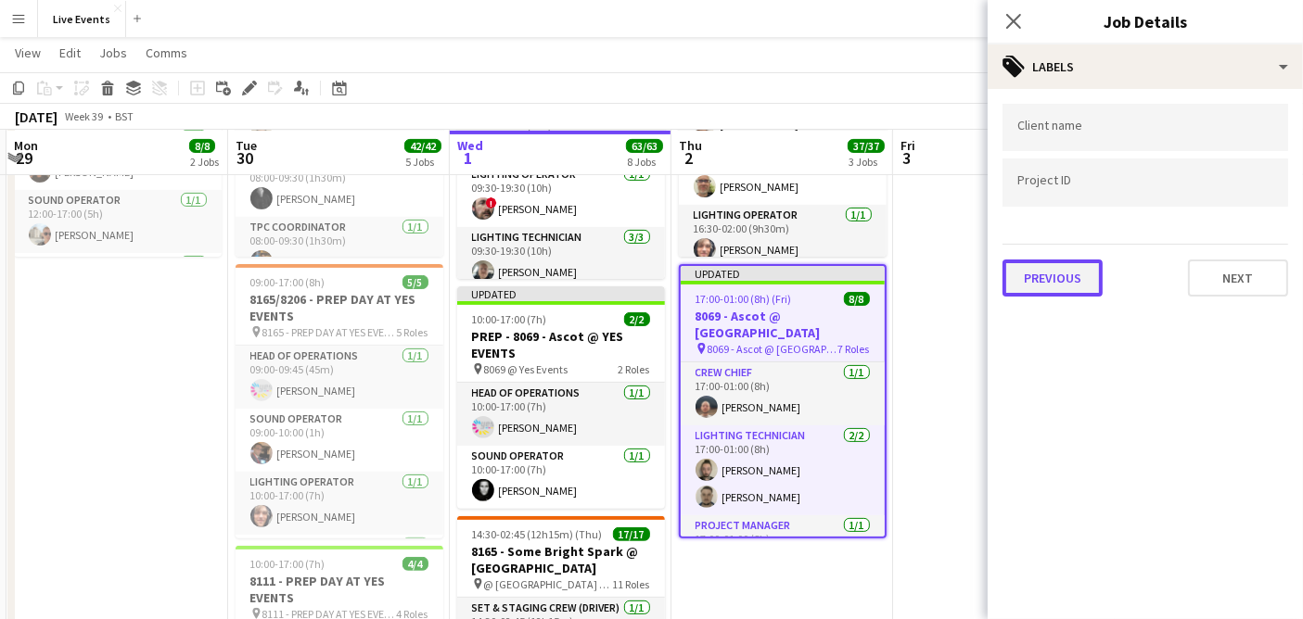
click at [1066, 285] on button "Previous" at bounding box center [1052, 278] width 100 height 37
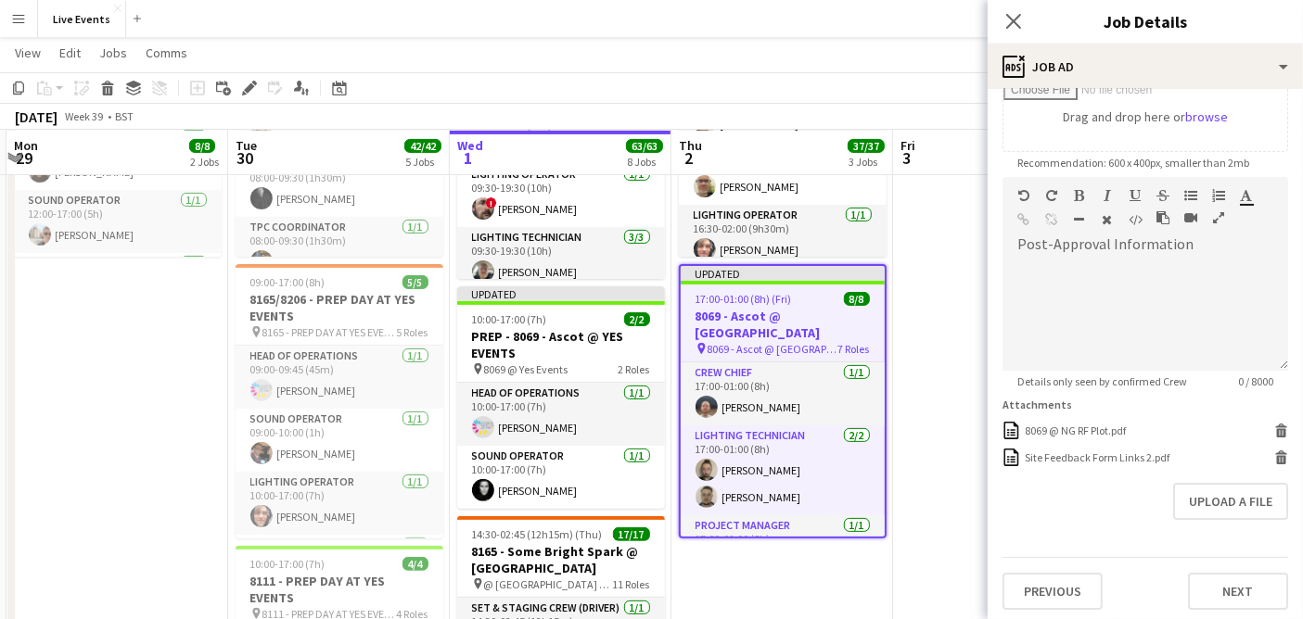
scroll to position [336, 0]
click at [1195, 503] on button "Upload a file" at bounding box center [1230, 499] width 115 height 37
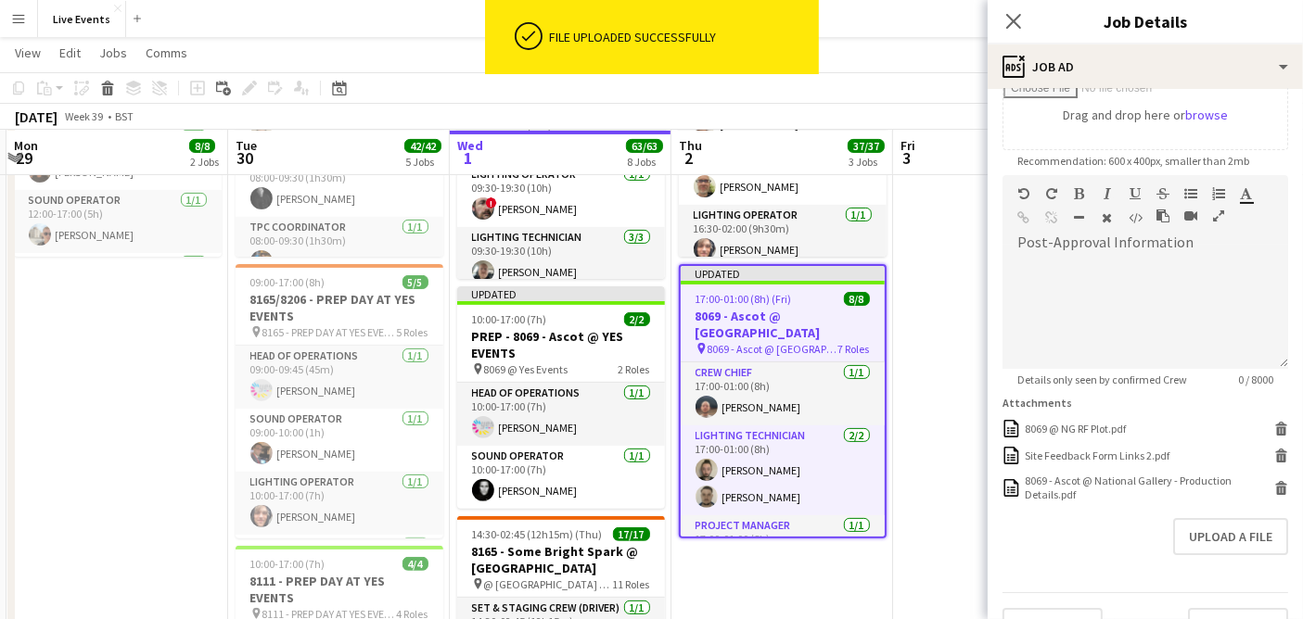
scroll to position [373, 0]
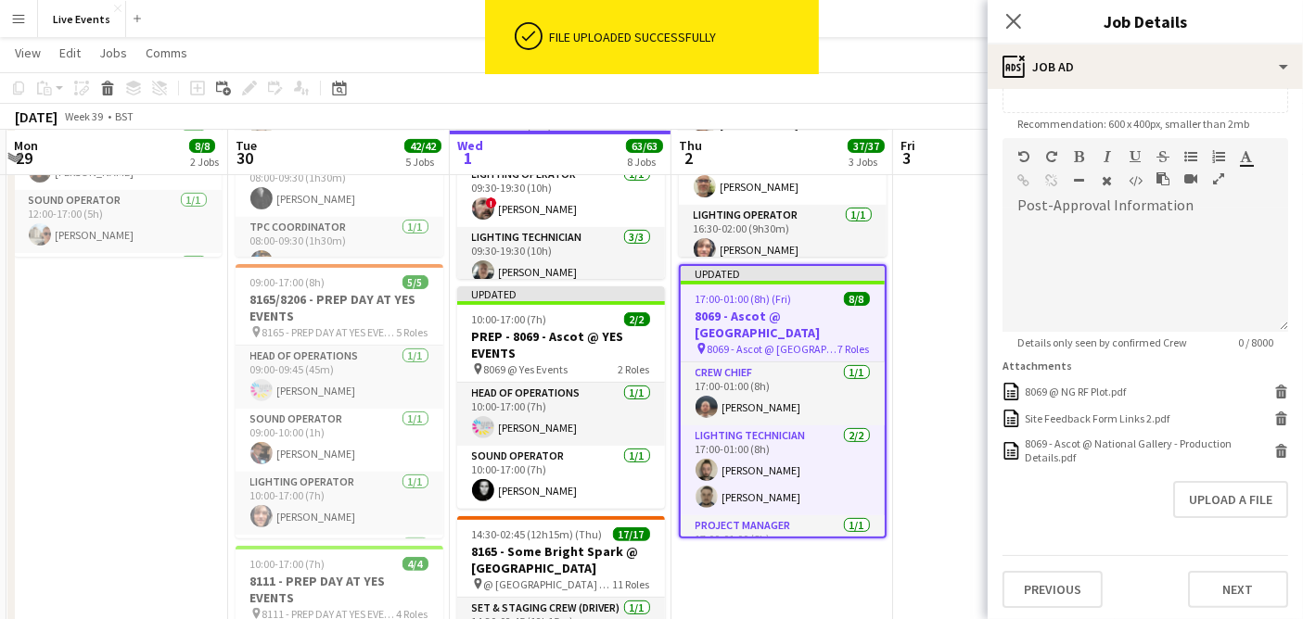
click at [1050, 520] on form "**********" at bounding box center [1144, 169] width 315 height 877
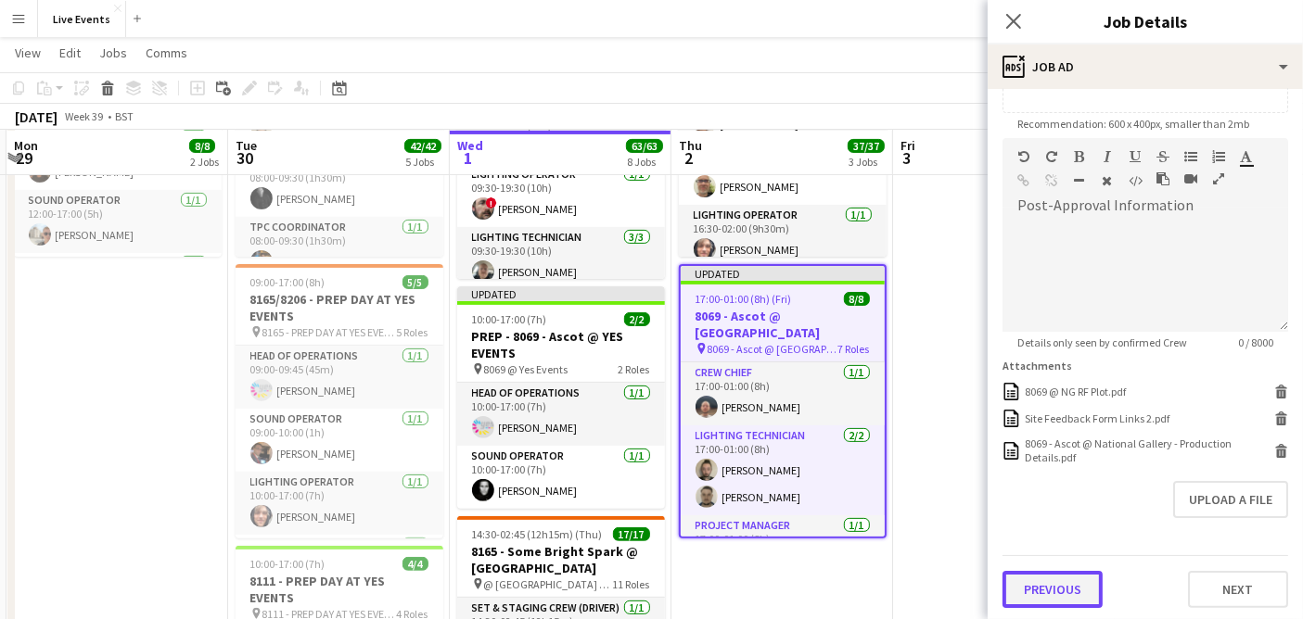
click at [1076, 589] on button "Previous" at bounding box center [1052, 589] width 100 height 37
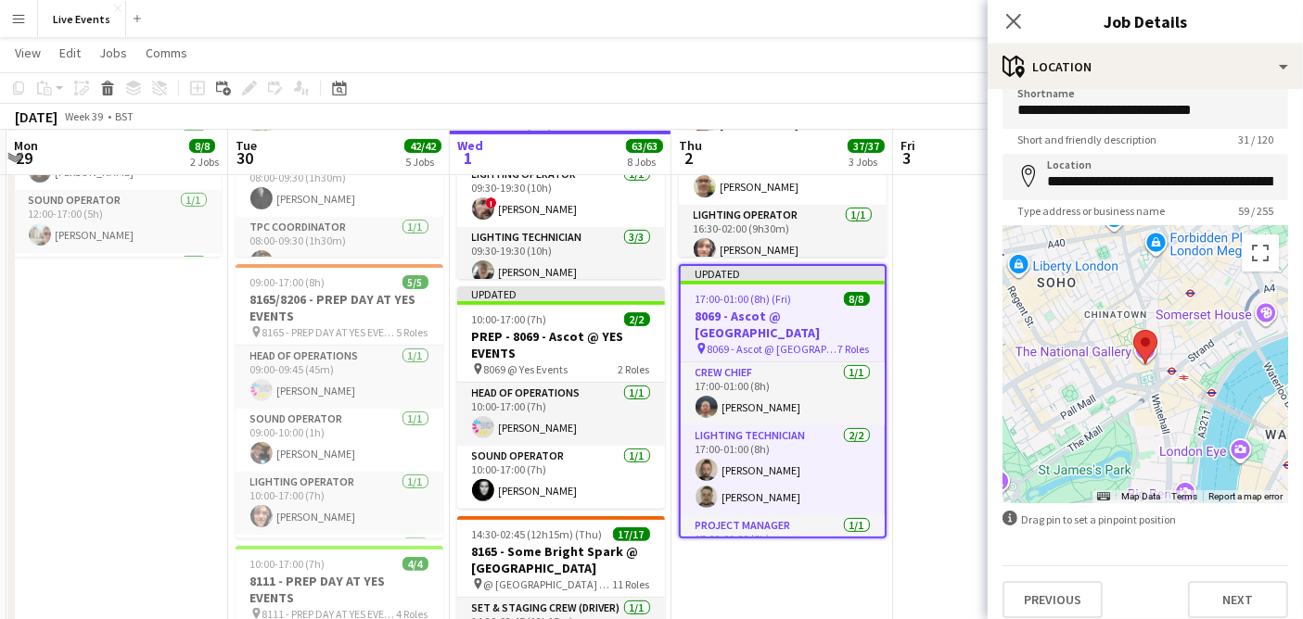
scroll to position [32, 0]
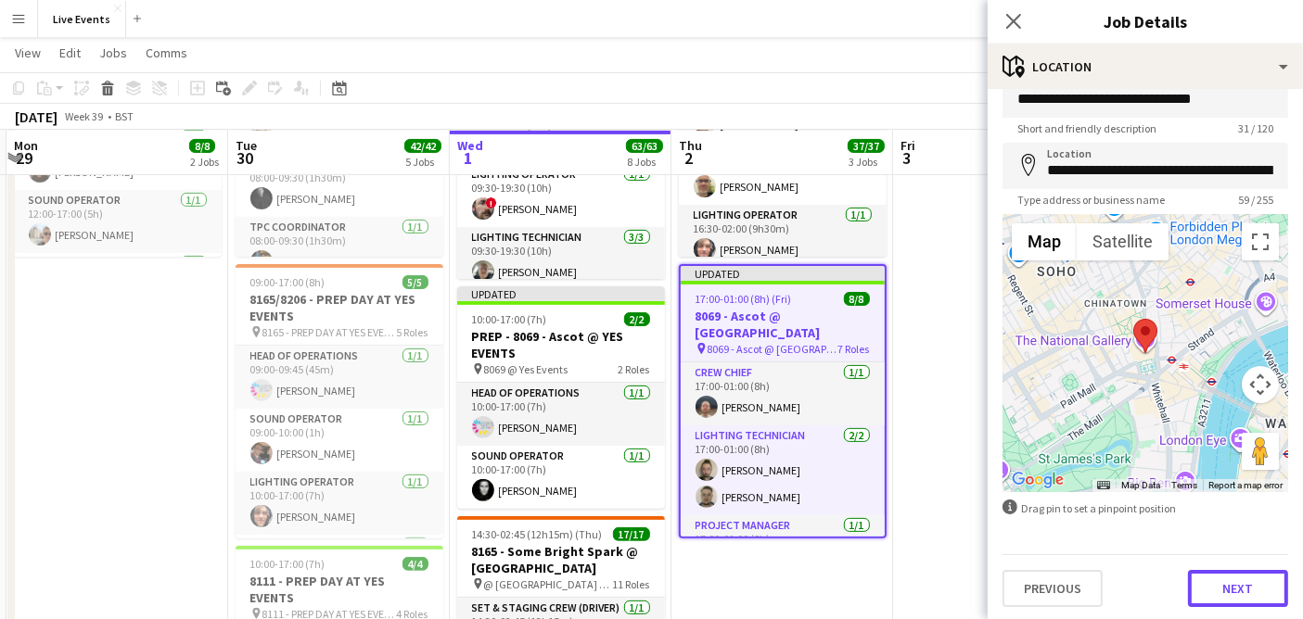
drag, startPoint x: 1205, startPoint y: 573, endPoint x: 1205, endPoint y: 595, distance: 22.3
click at [1205, 580] on button "Next" at bounding box center [1238, 588] width 100 height 37
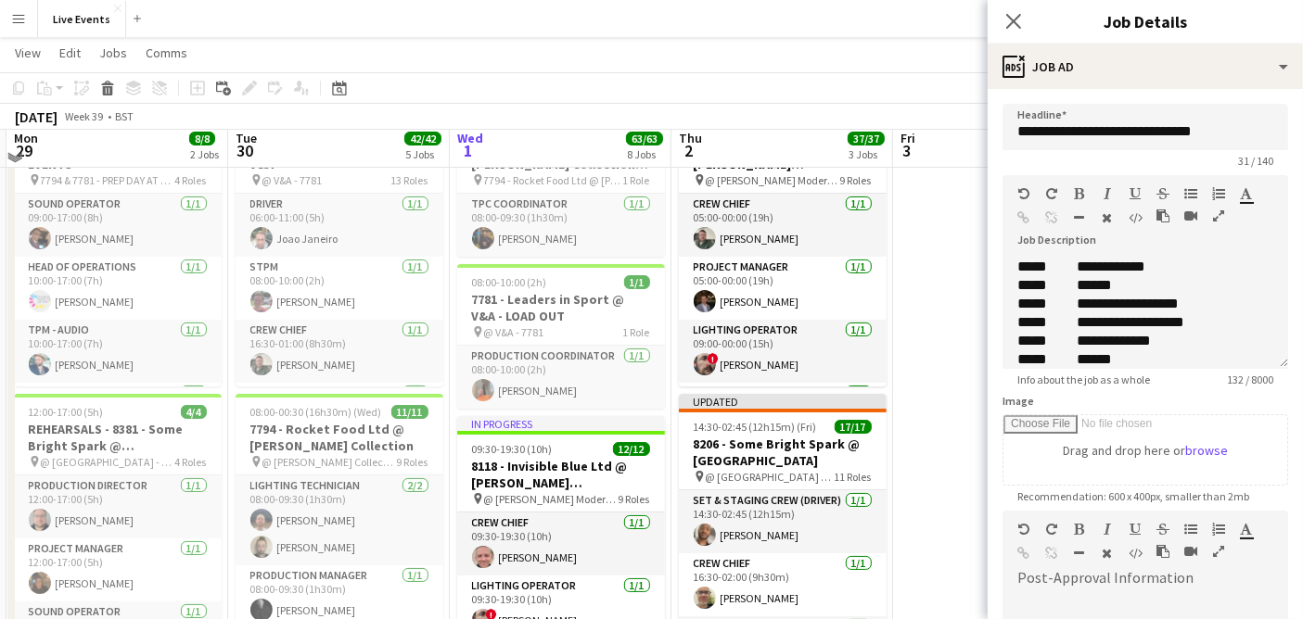
scroll to position [0, 0]
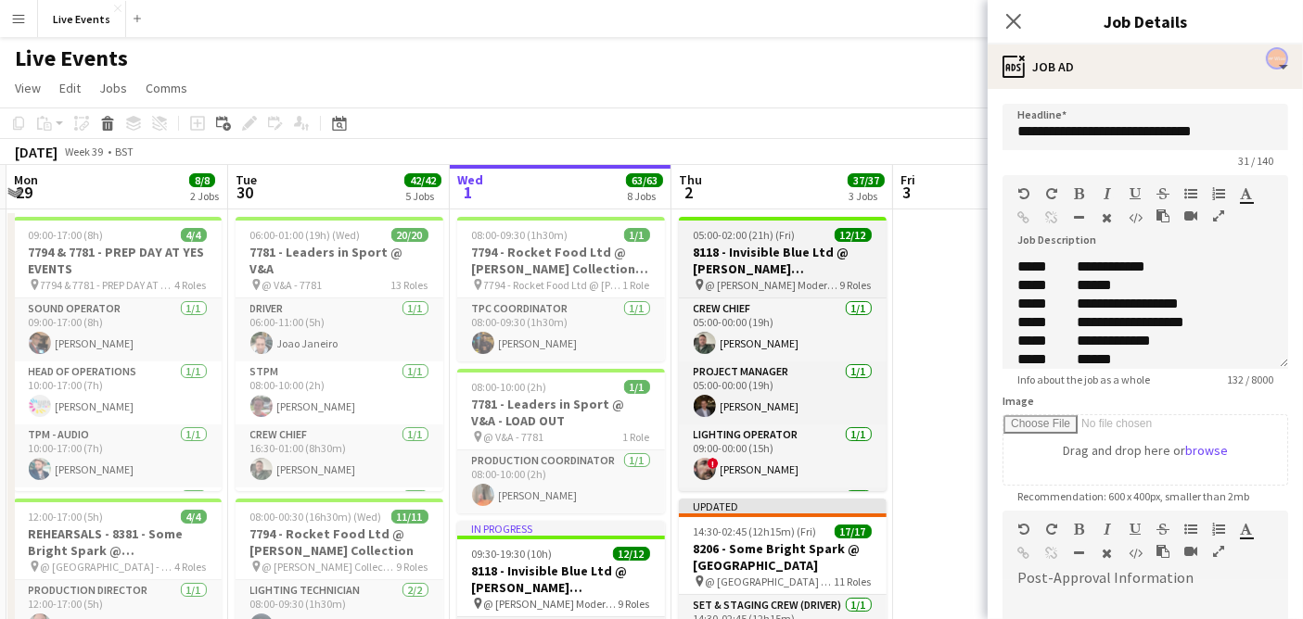
click at [722, 239] on span "05:00-02:00 (21h) (Fri)" at bounding box center [744, 235] width 102 height 14
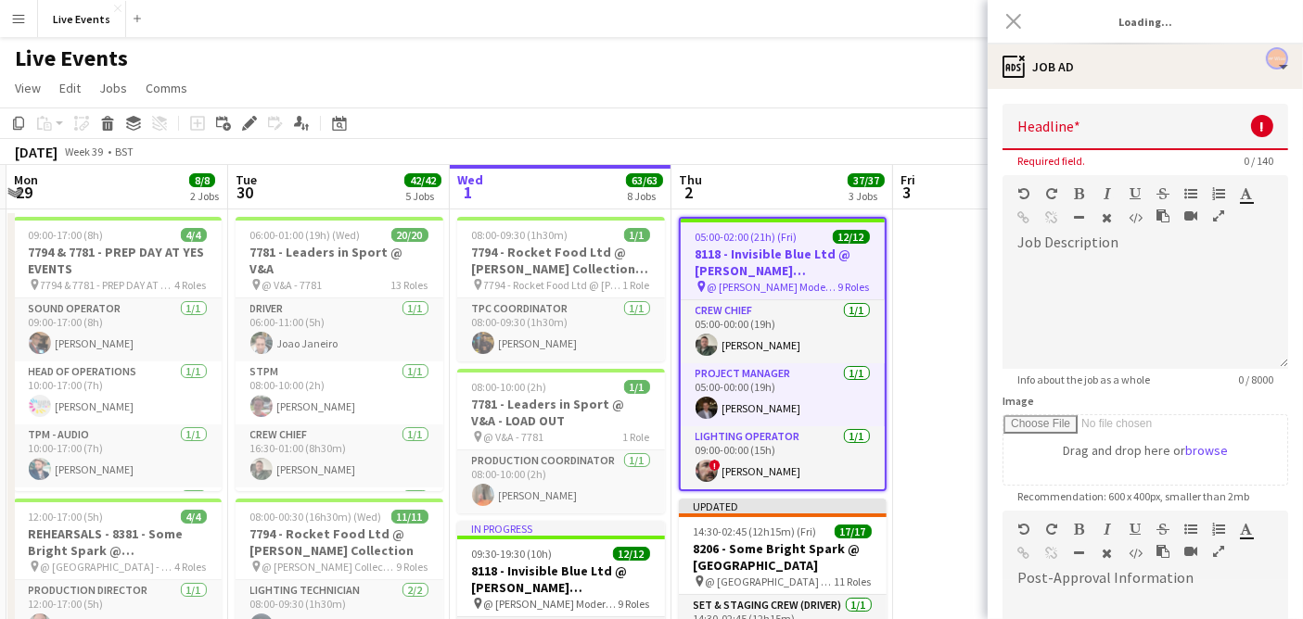
type input "**********"
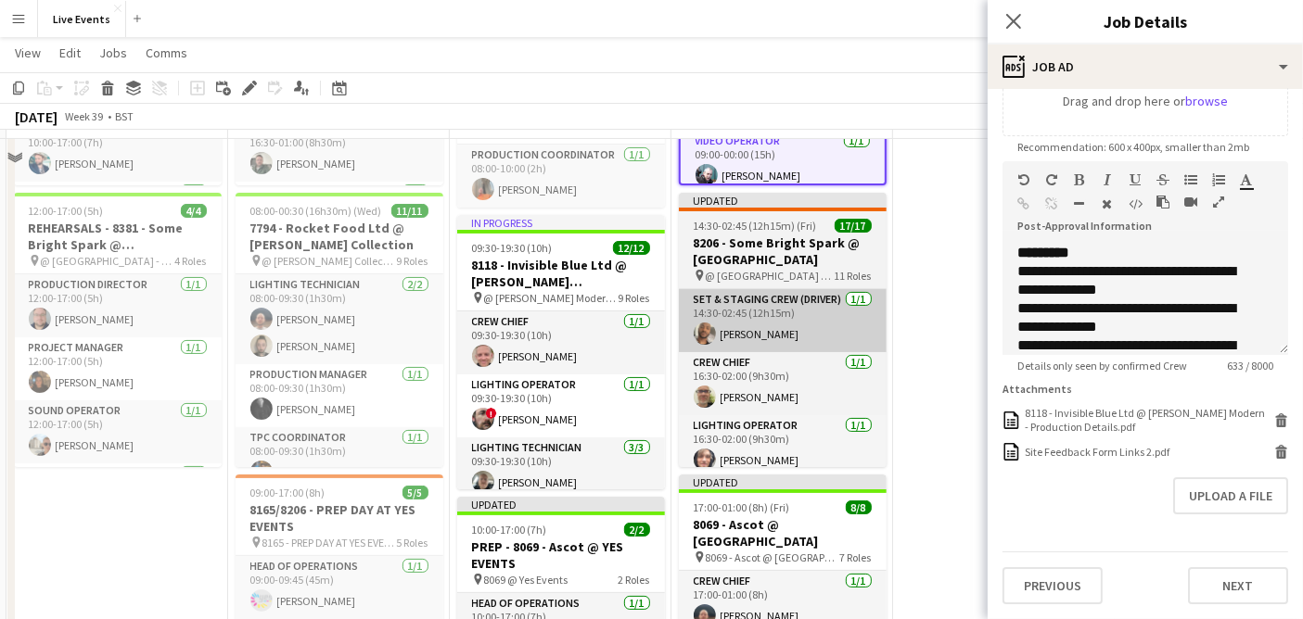
scroll to position [309, 0]
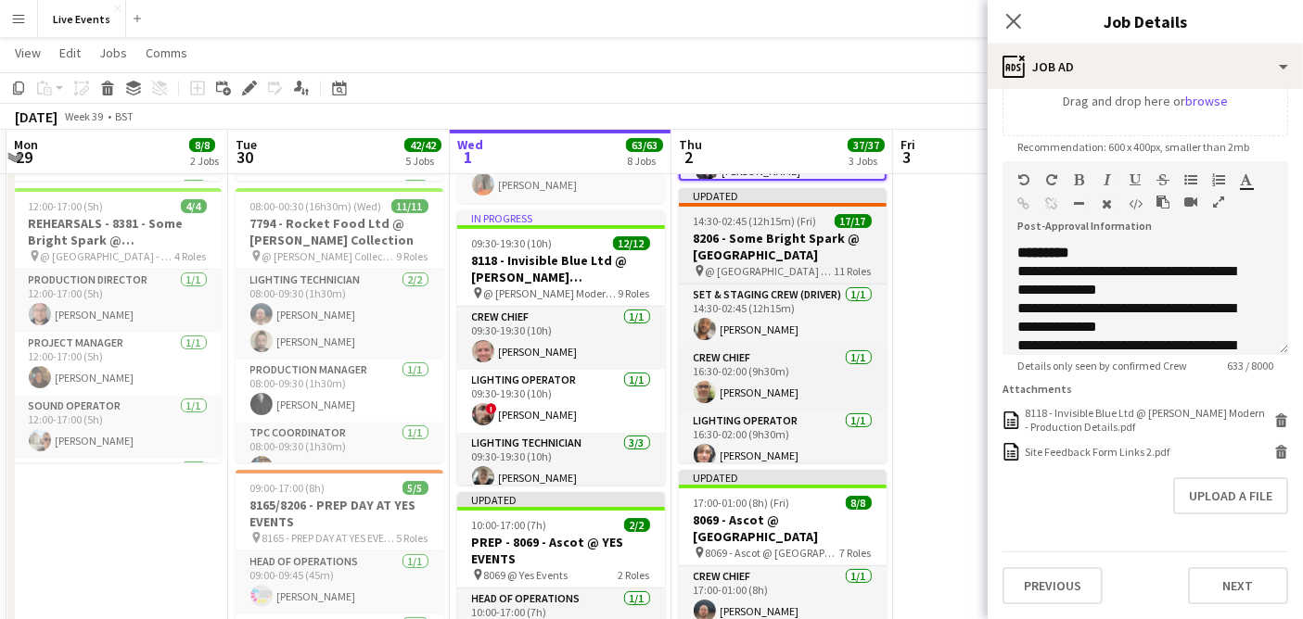
click at [757, 253] on h3 "8206 - Some Bright Spark @ Old Royal Naval College" at bounding box center [783, 246] width 208 height 33
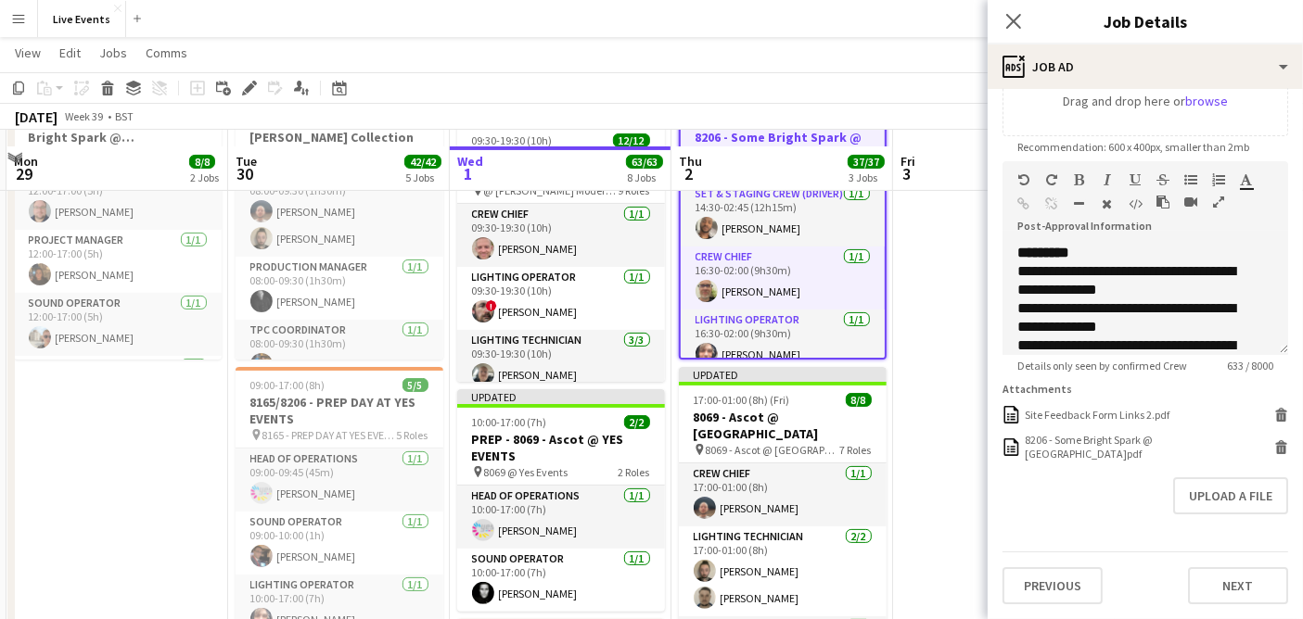
scroll to position [515, 0]
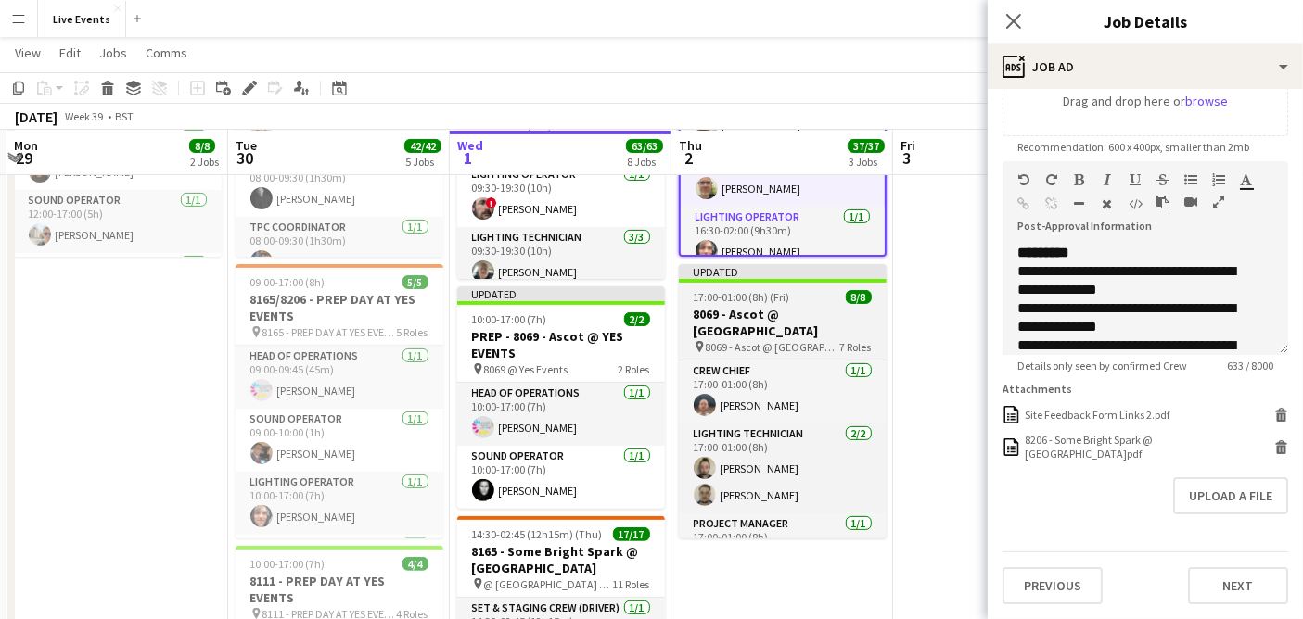
click at [786, 340] on span "8069 - Ascot @ National Gallery" at bounding box center [773, 347] width 134 height 14
type input "**********"
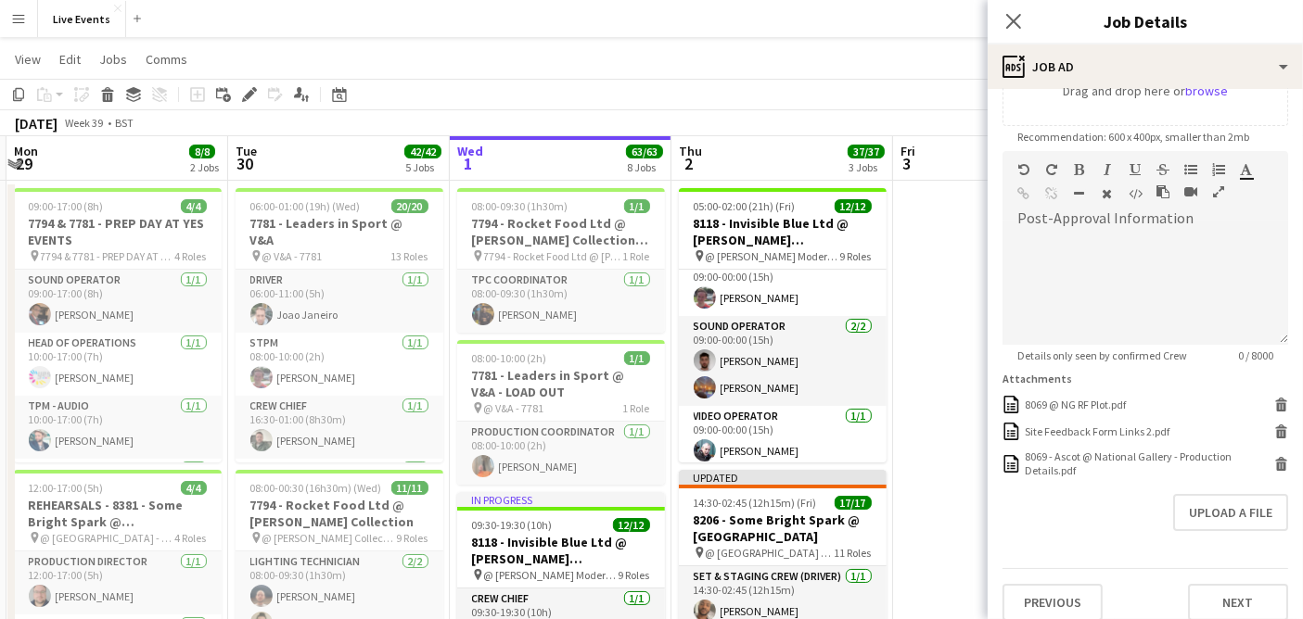
scroll to position [0, 0]
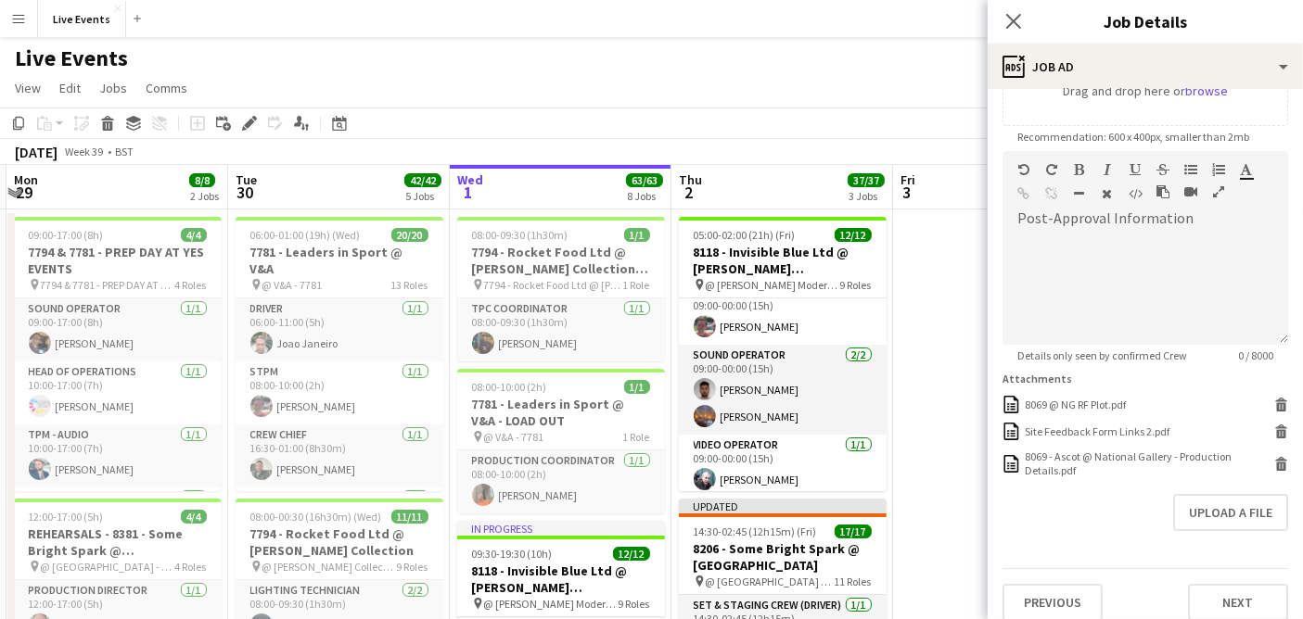
drag, startPoint x: 929, startPoint y: 416, endPoint x: 974, endPoint y: 282, distance: 141.9
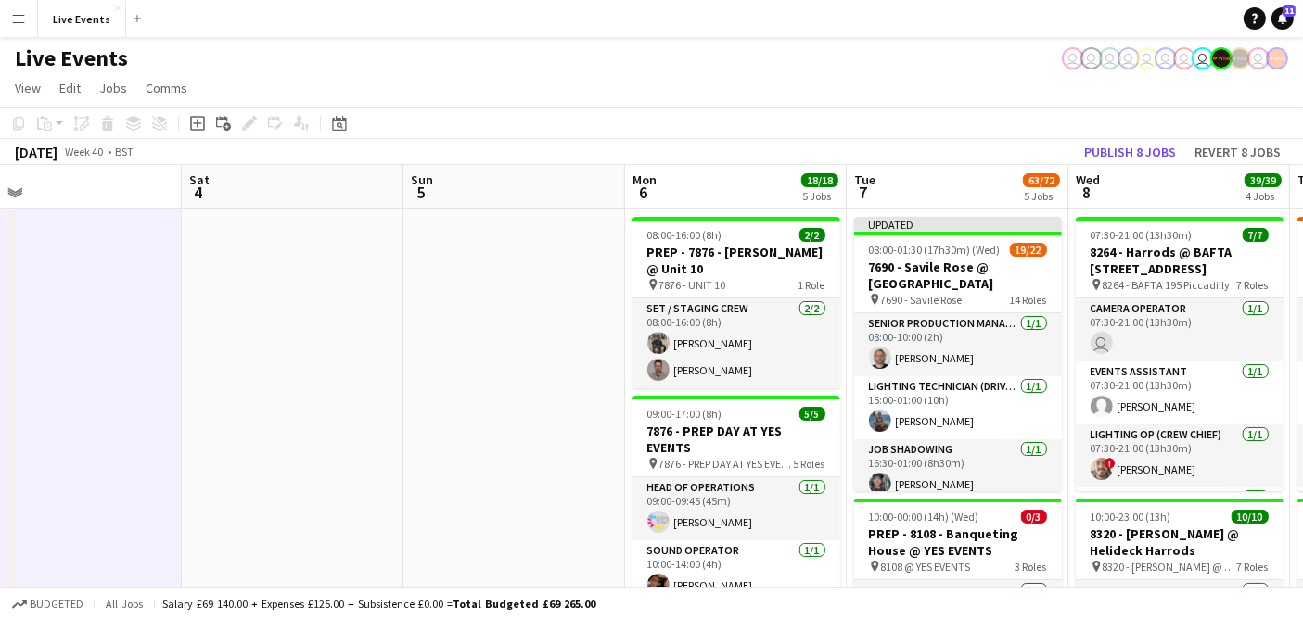
drag, startPoint x: 1072, startPoint y: 337, endPoint x: 181, endPoint y: 413, distance: 894.1
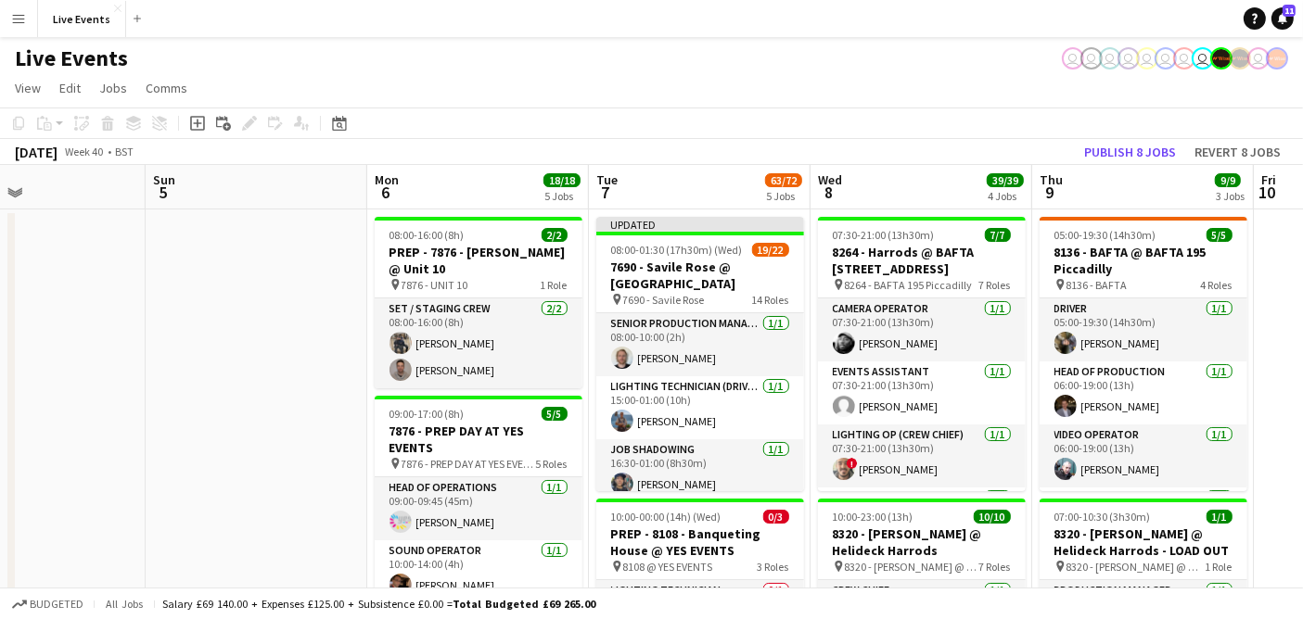
scroll to position [0, 566]
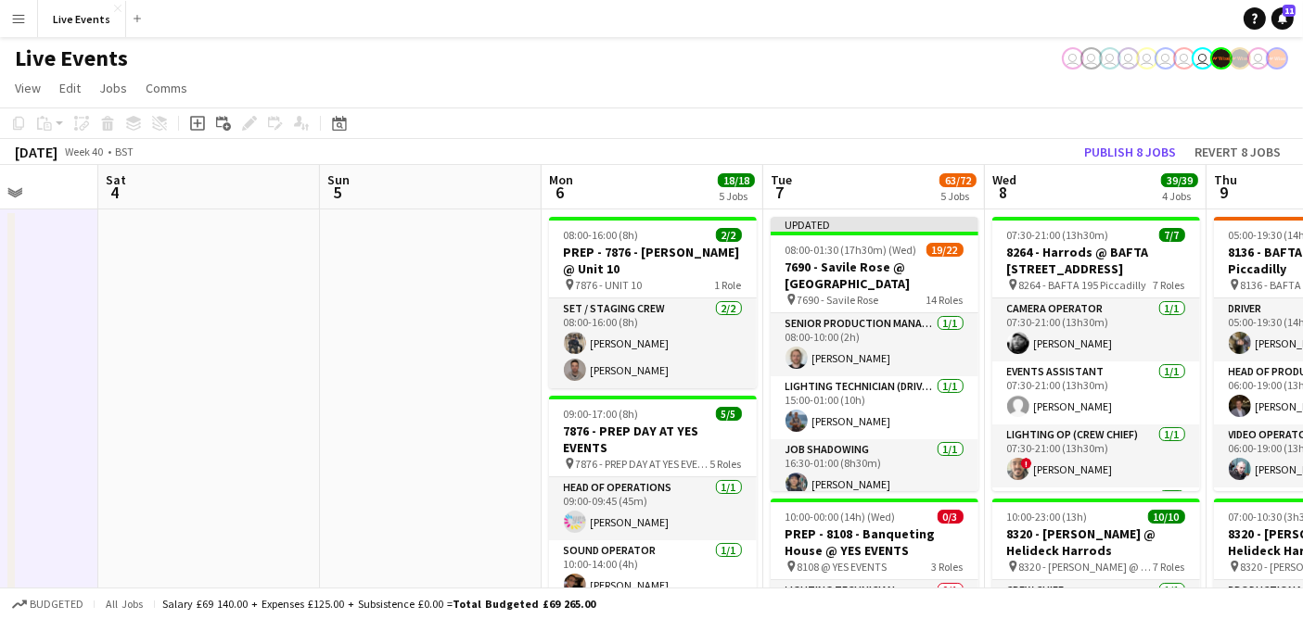
drag, startPoint x: 467, startPoint y: 396, endPoint x: 161, endPoint y: 388, distance: 306.0
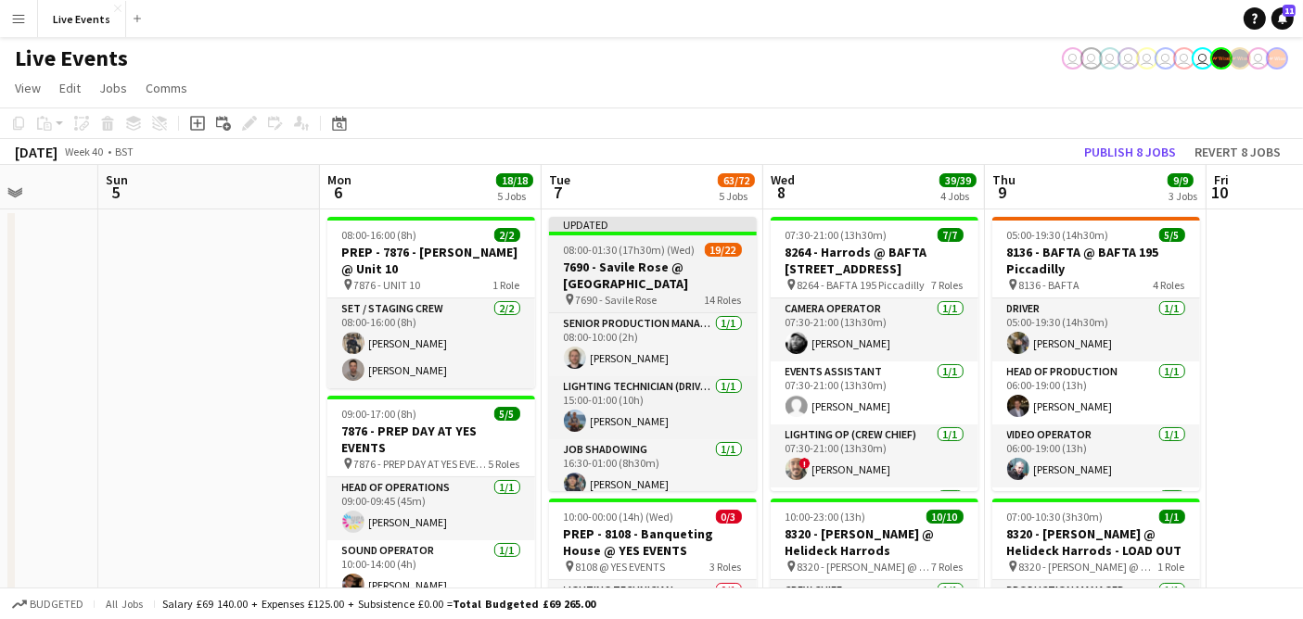
click at [643, 273] on h3 "7690 - Savile Rose @ Natural History Museum" at bounding box center [653, 275] width 208 height 33
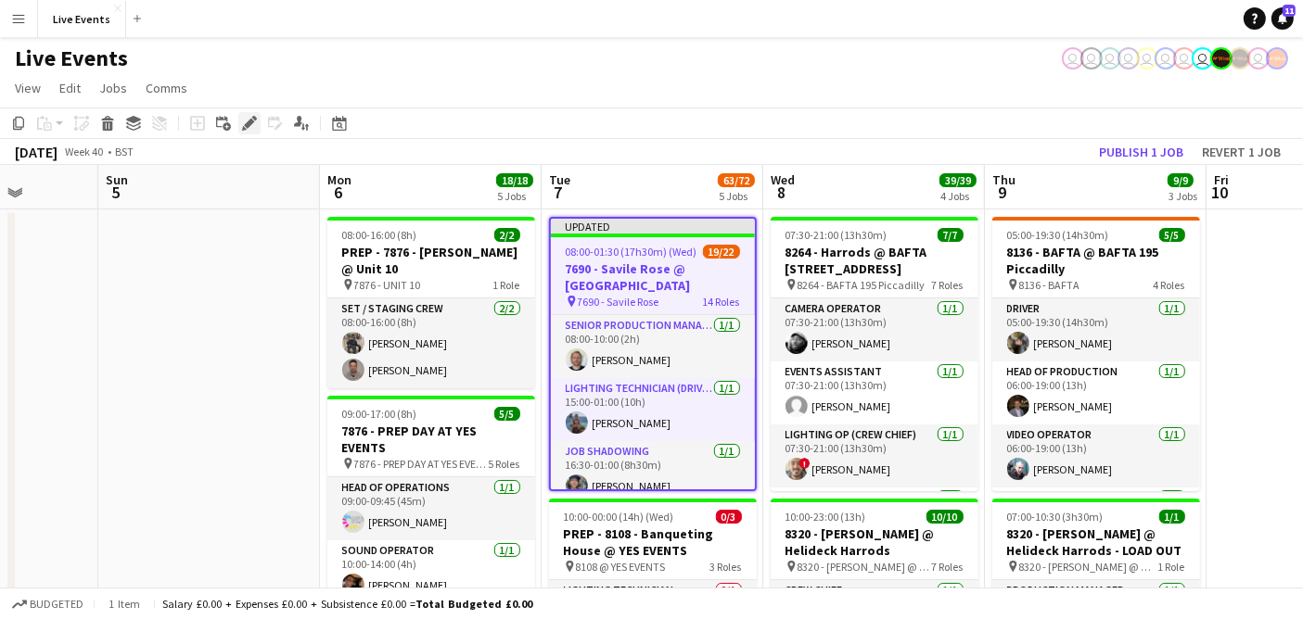
click at [251, 126] on icon "Edit" at bounding box center [249, 123] width 15 height 15
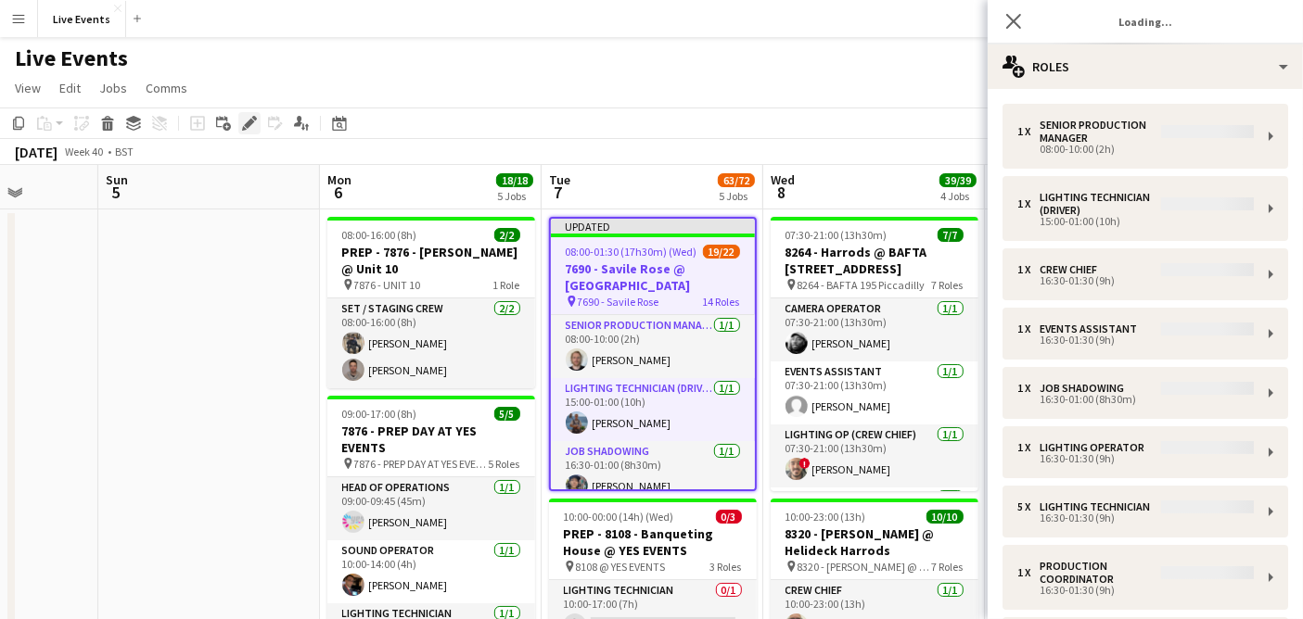
type input "**********"
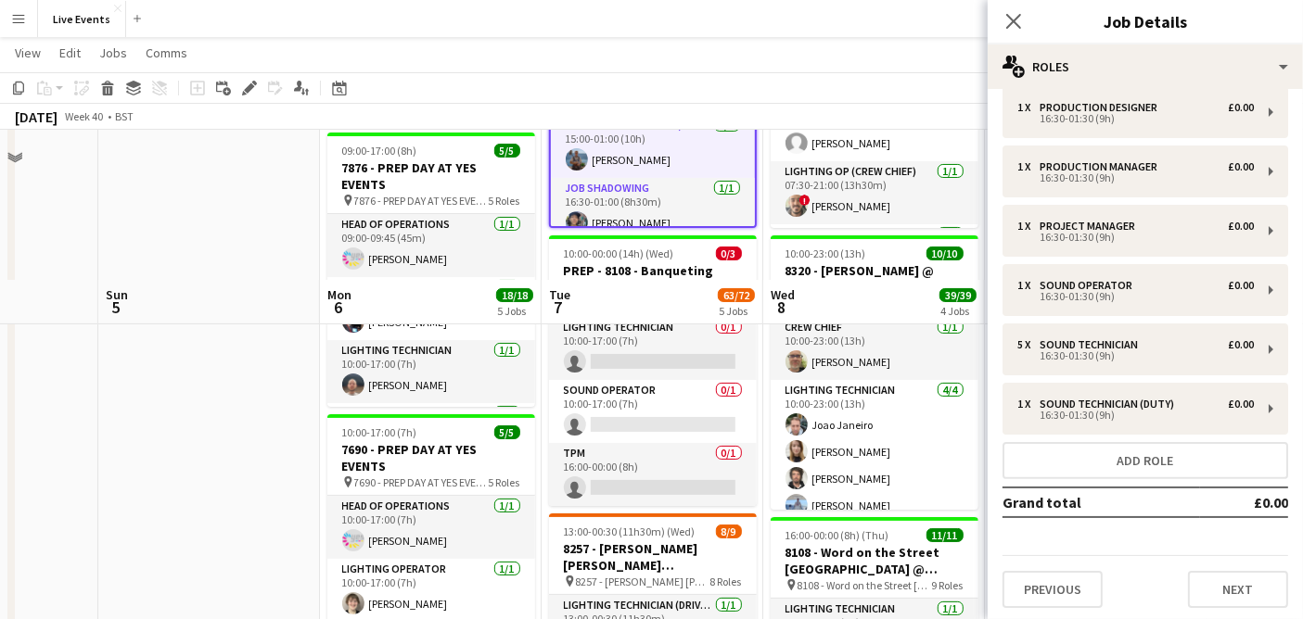
scroll to position [412, 0]
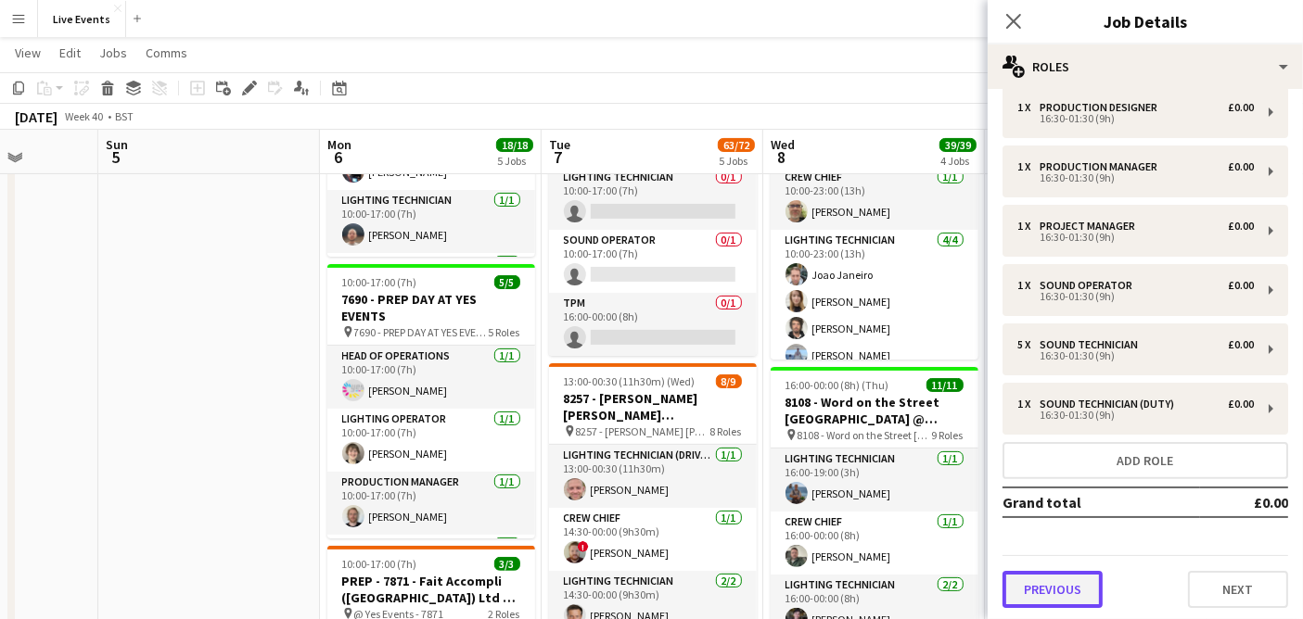
click at [1078, 597] on button "Previous" at bounding box center [1052, 589] width 100 height 37
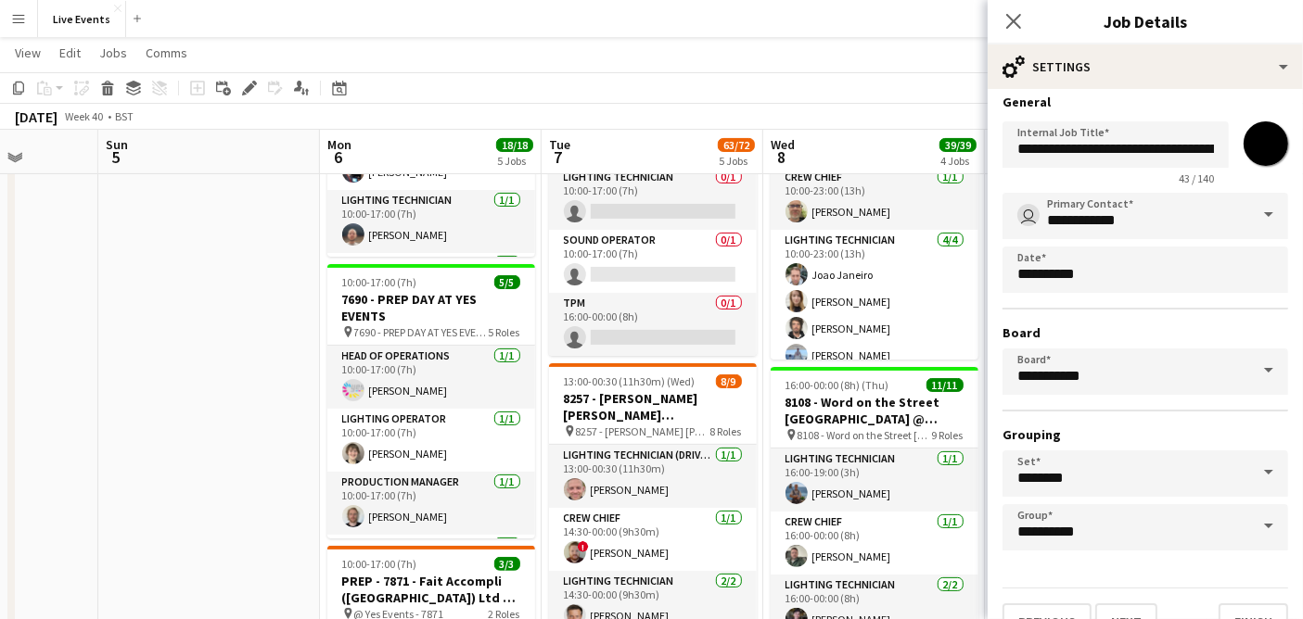
scroll to position [41, 0]
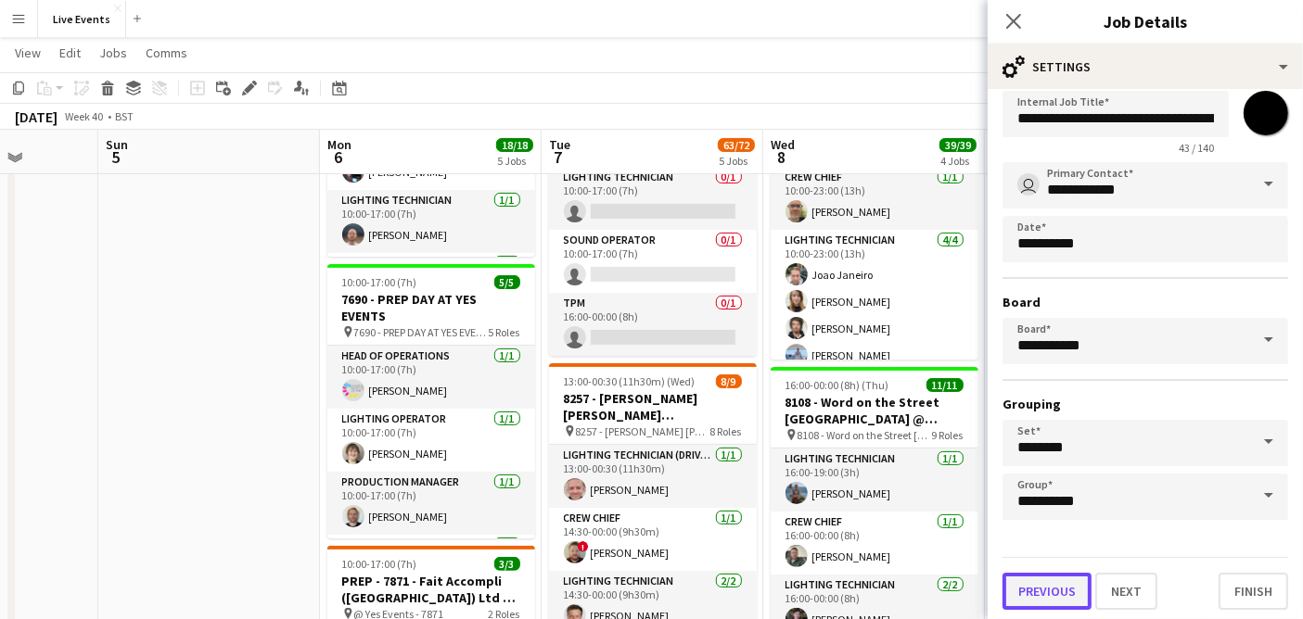
click at [1046, 582] on button "Previous" at bounding box center [1046, 591] width 89 height 37
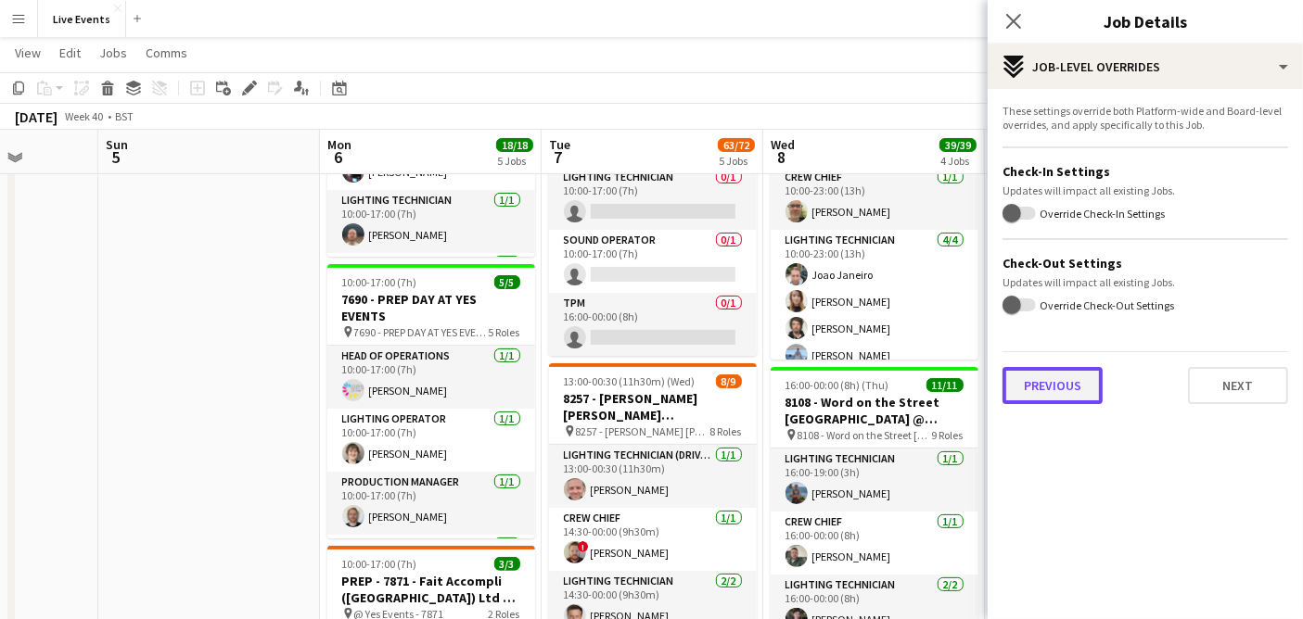
click at [1046, 387] on button "Previous" at bounding box center [1052, 385] width 100 height 37
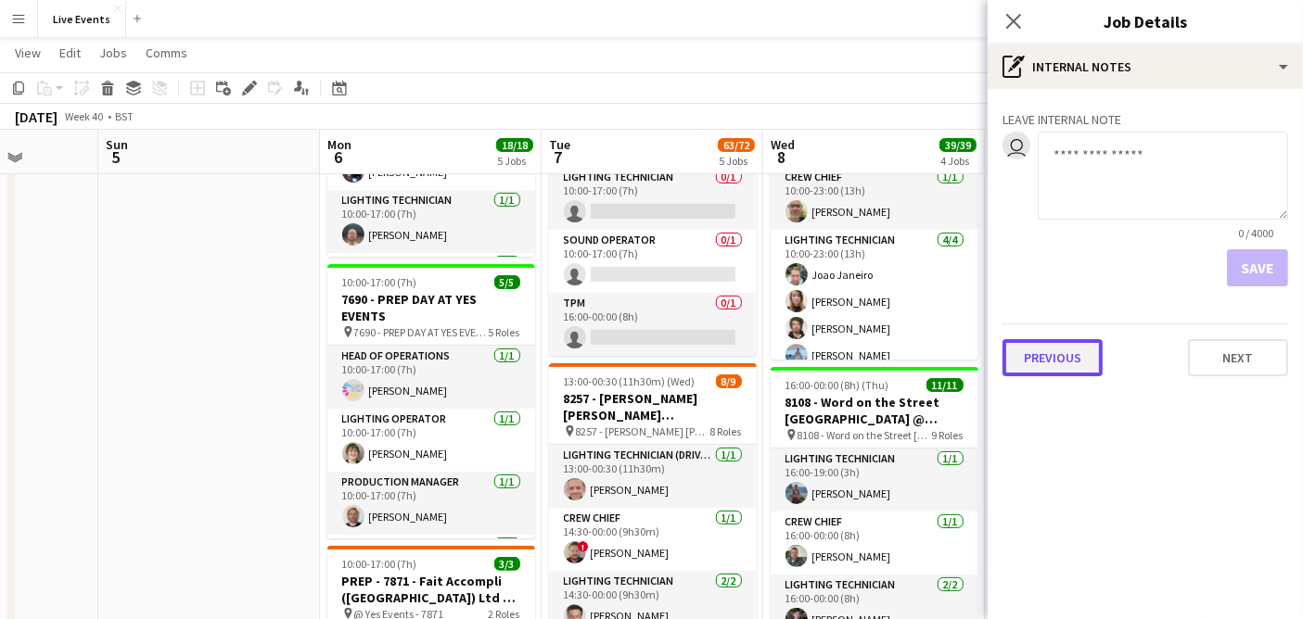
click at [1052, 363] on button "Previous" at bounding box center [1052, 357] width 100 height 37
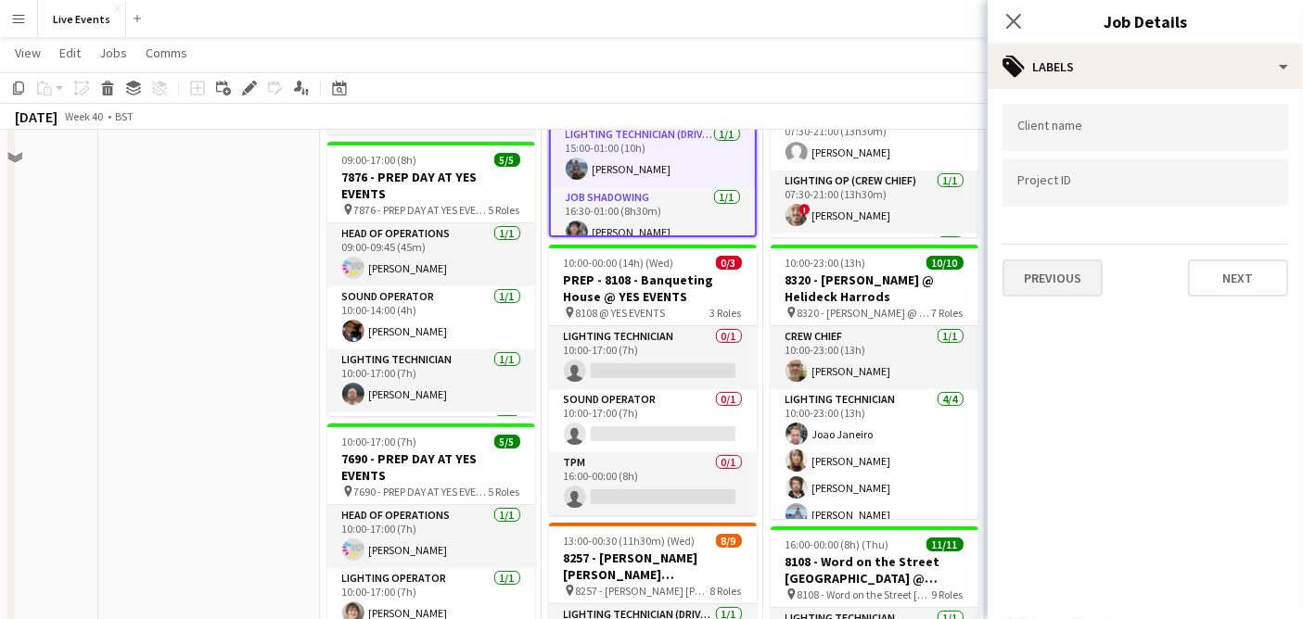
scroll to position [206, 0]
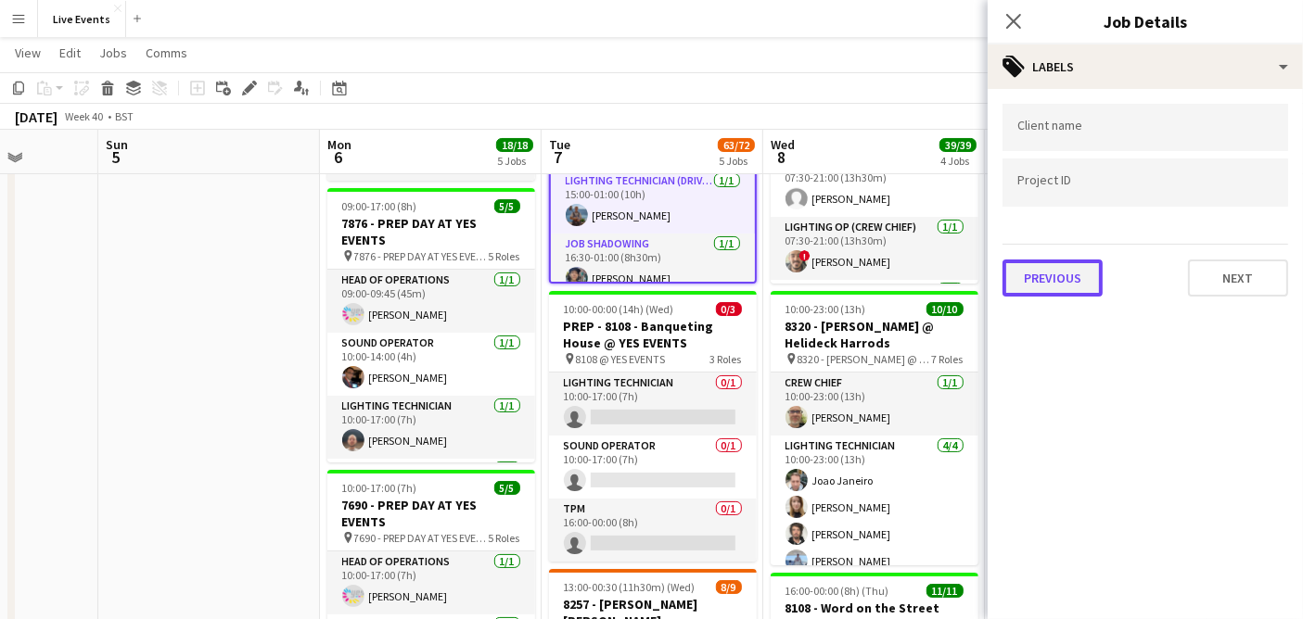
click at [1082, 277] on button "Previous" at bounding box center [1052, 278] width 100 height 37
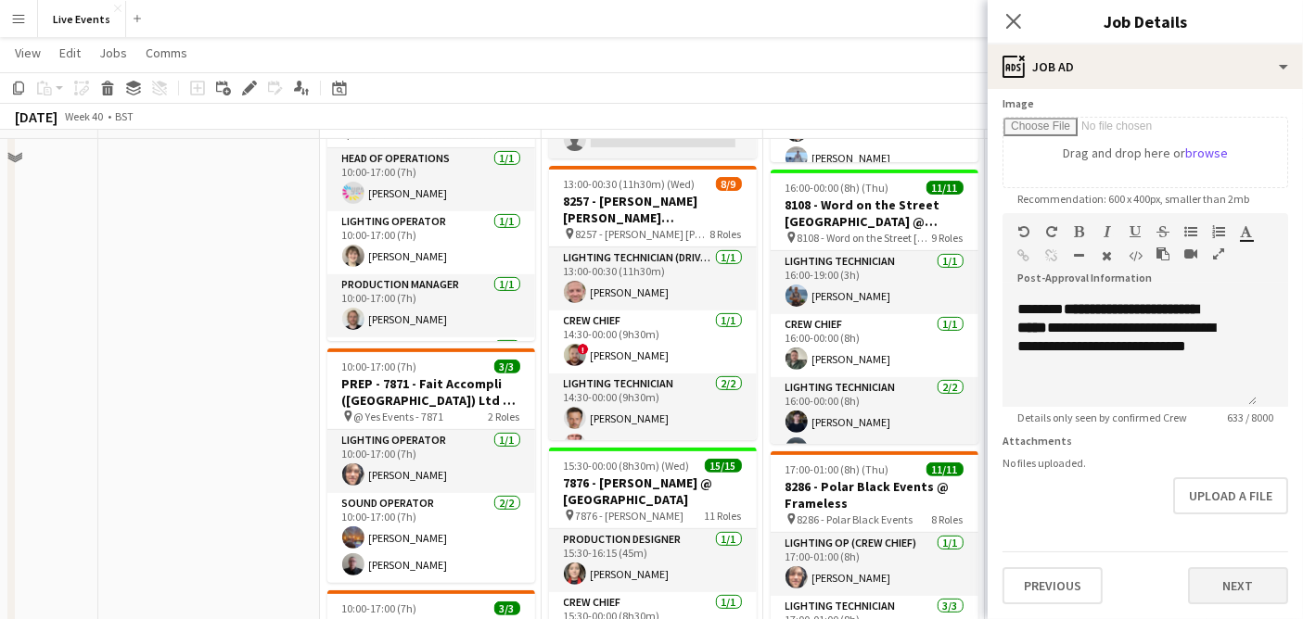
scroll to position [617, 0]
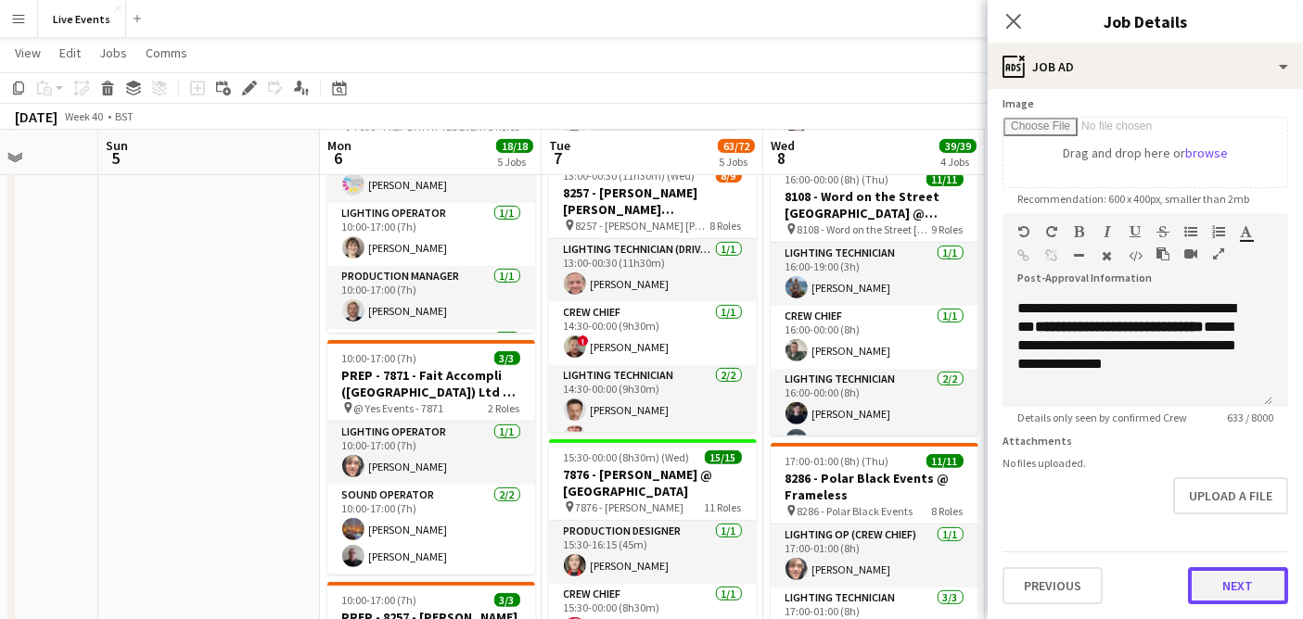
click at [1215, 576] on button "Next" at bounding box center [1238, 585] width 100 height 37
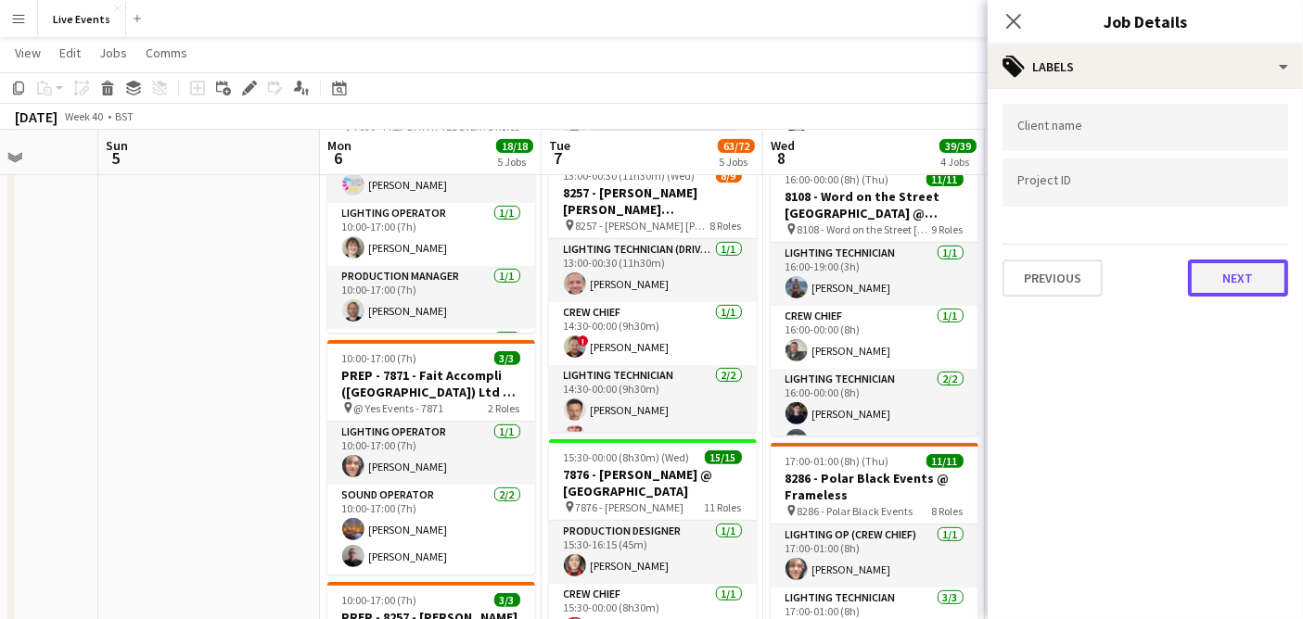
click at [1237, 272] on button "Next" at bounding box center [1238, 278] width 100 height 37
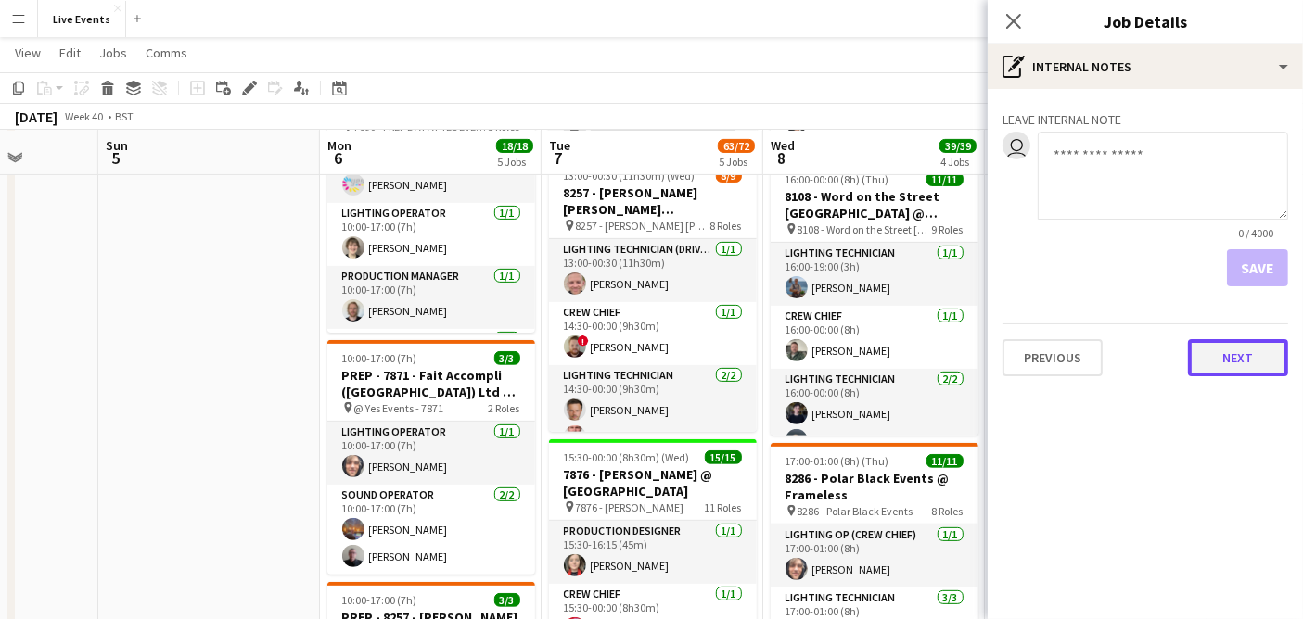
click at [1213, 369] on button "Next" at bounding box center [1238, 357] width 100 height 37
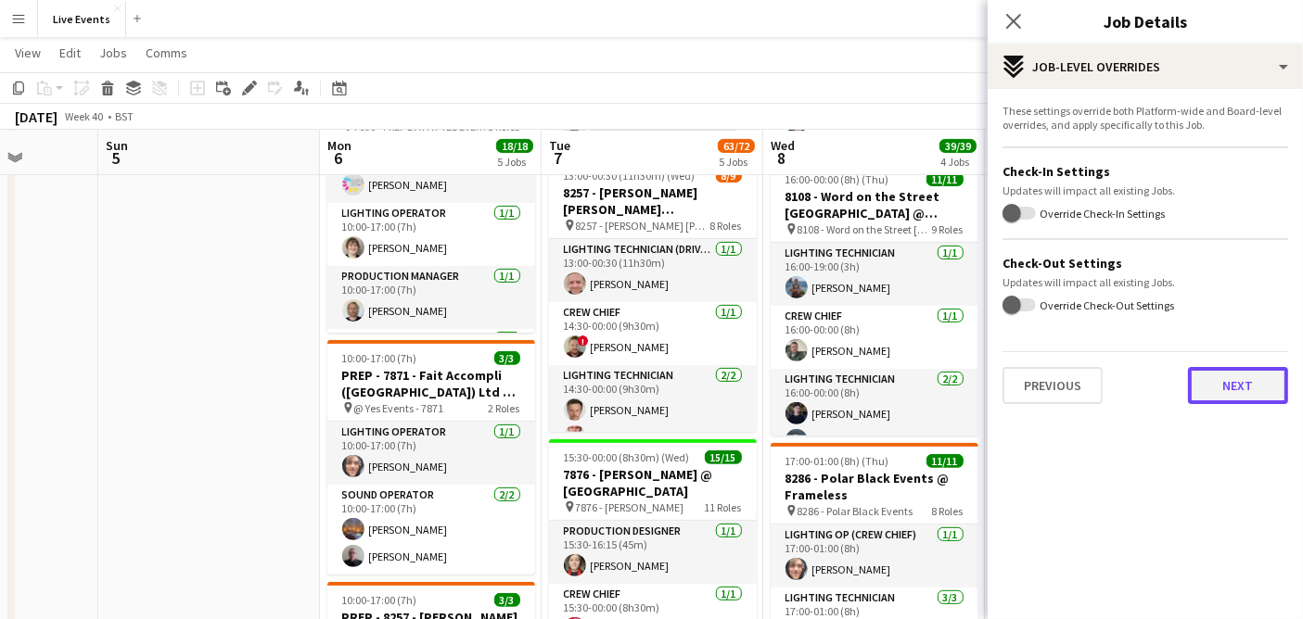
click at [1209, 385] on button "Next" at bounding box center [1238, 385] width 100 height 37
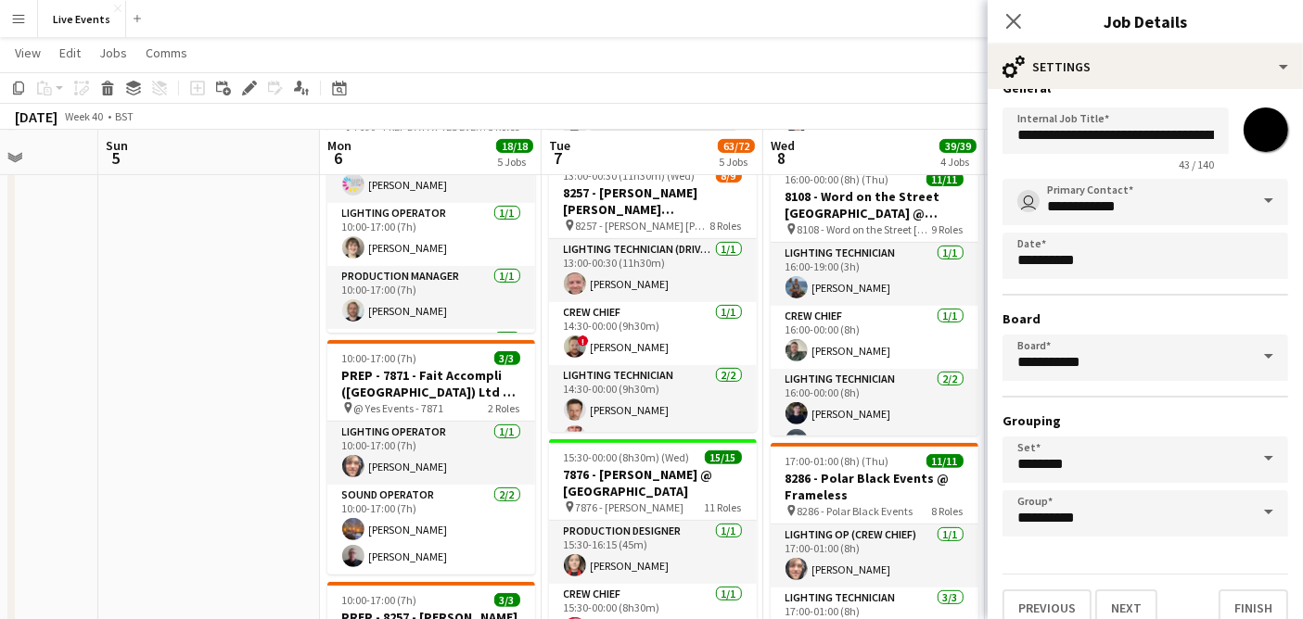
scroll to position [41, 0]
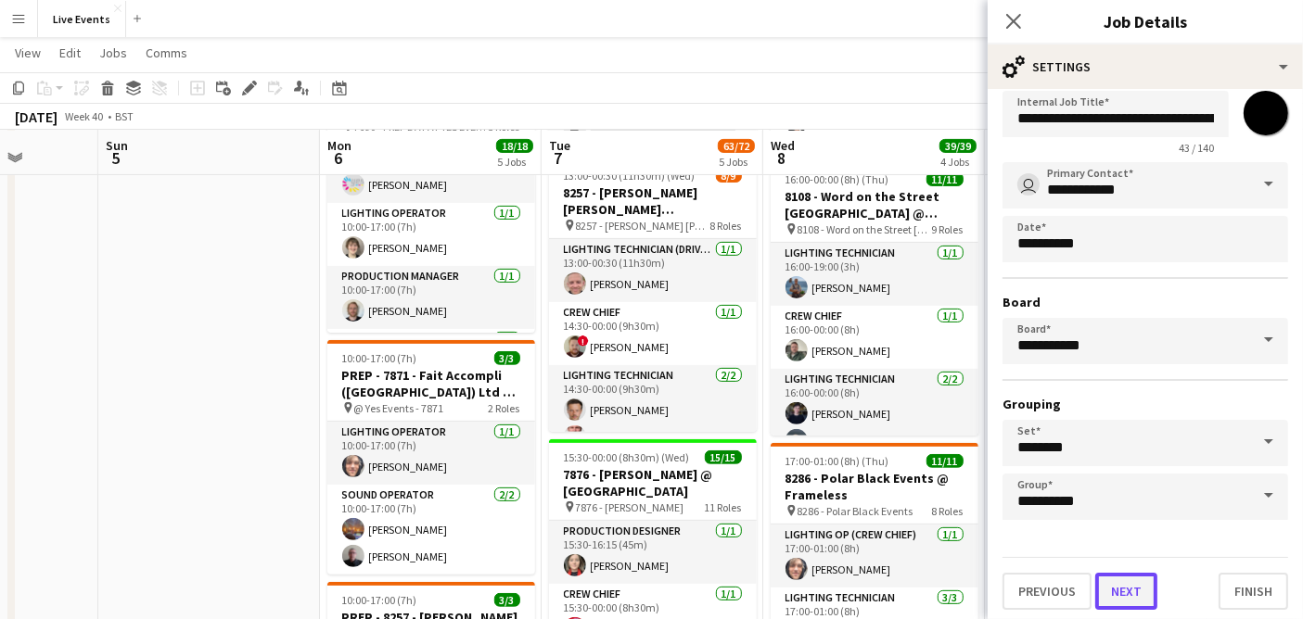
click at [1114, 598] on button "Next" at bounding box center [1126, 591] width 62 height 37
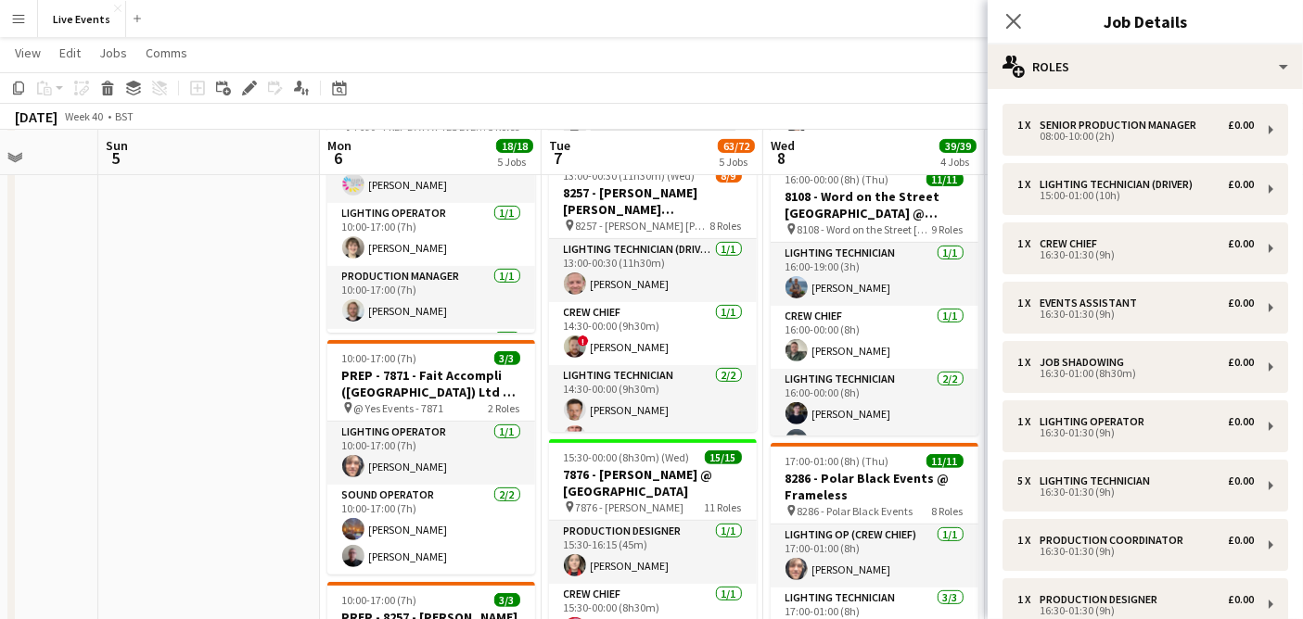
scroll to position [0, 0]
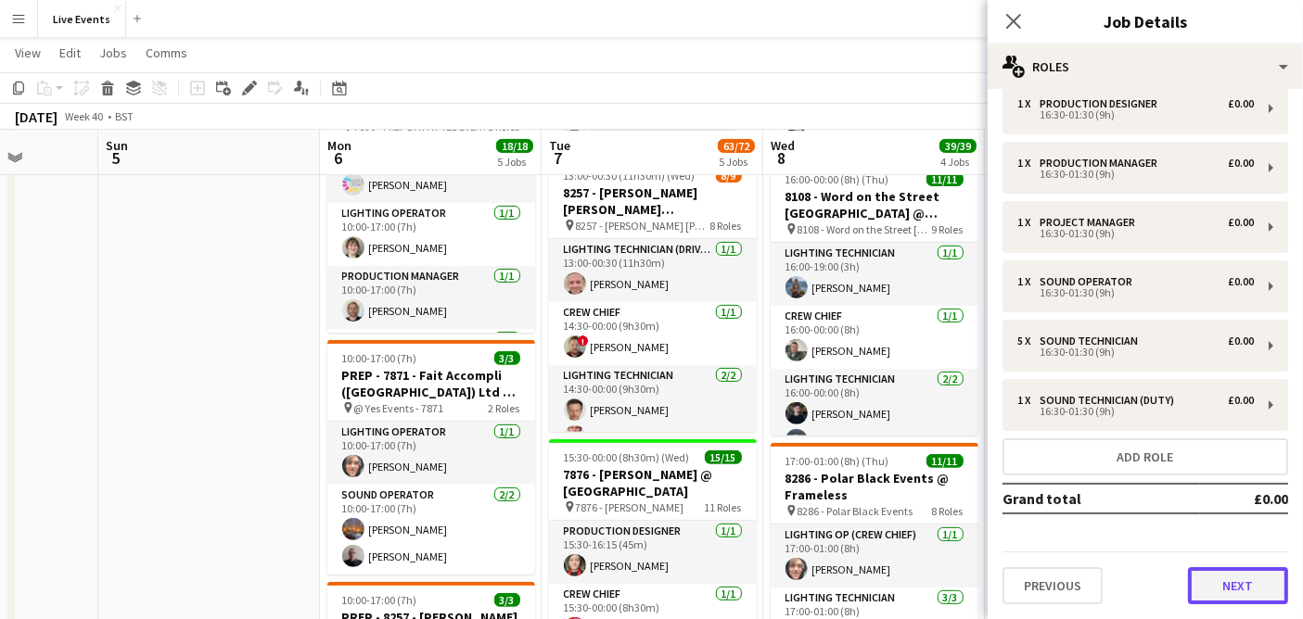
click at [1225, 553] on div "Previous Next" at bounding box center [1145, 578] width 286 height 53
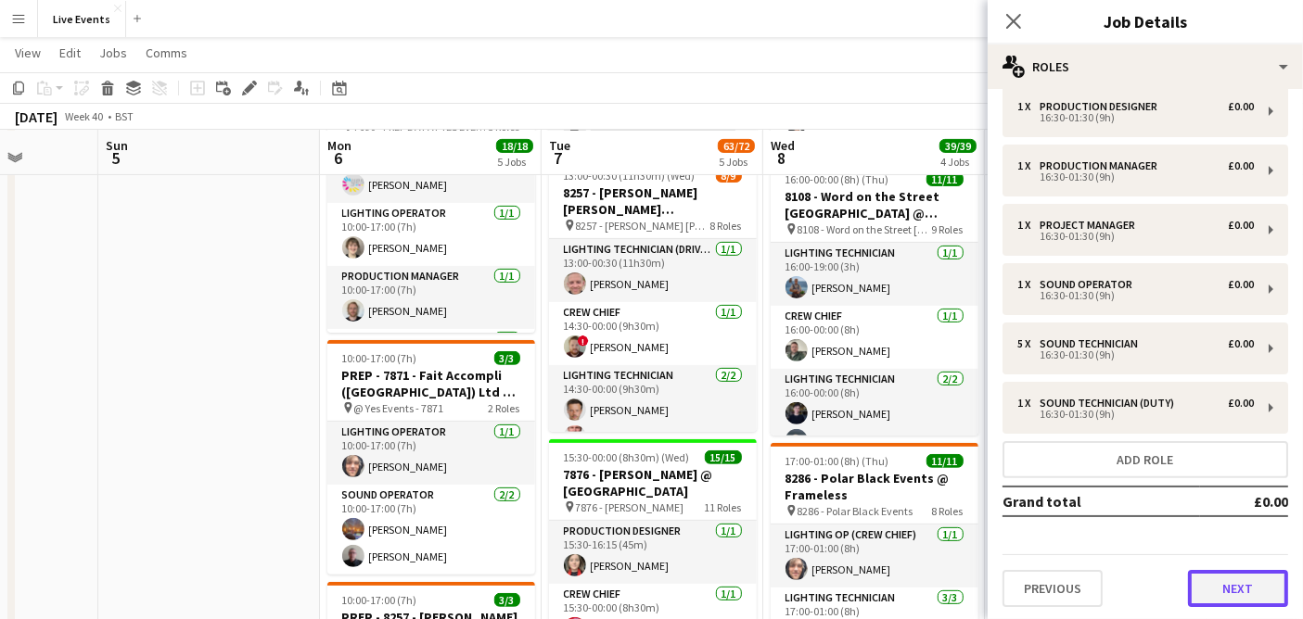
click at [1224, 579] on button "Next" at bounding box center [1238, 588] width 100 height 37
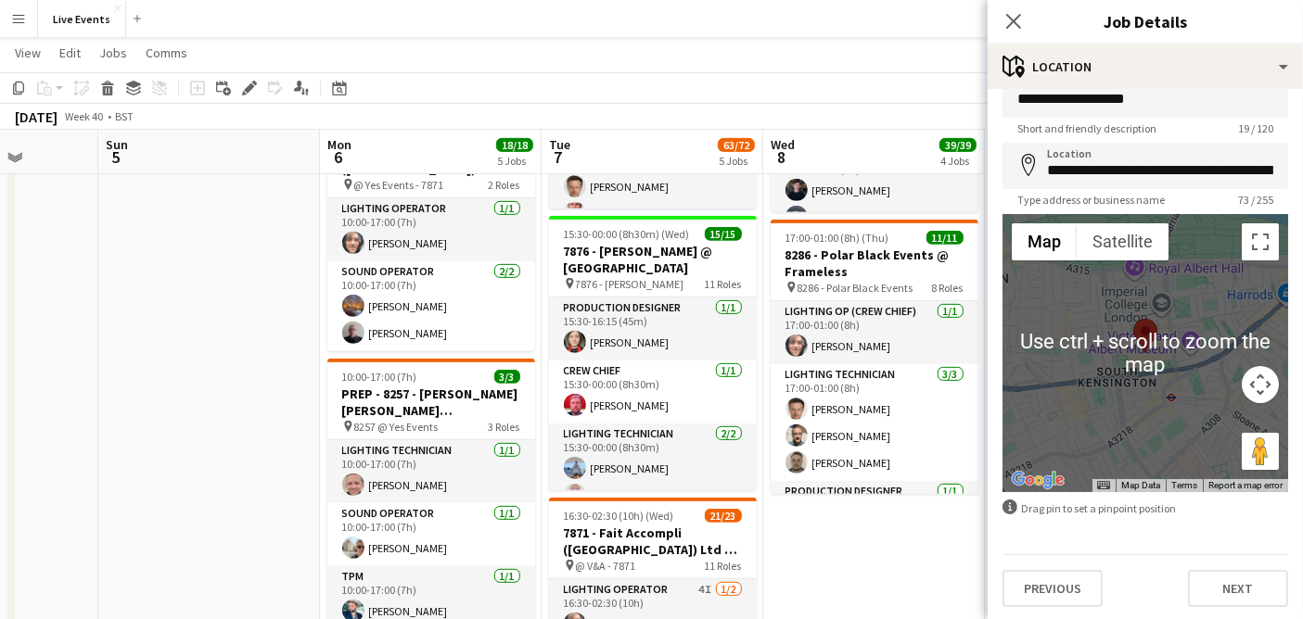
scroll to position [927, 0]
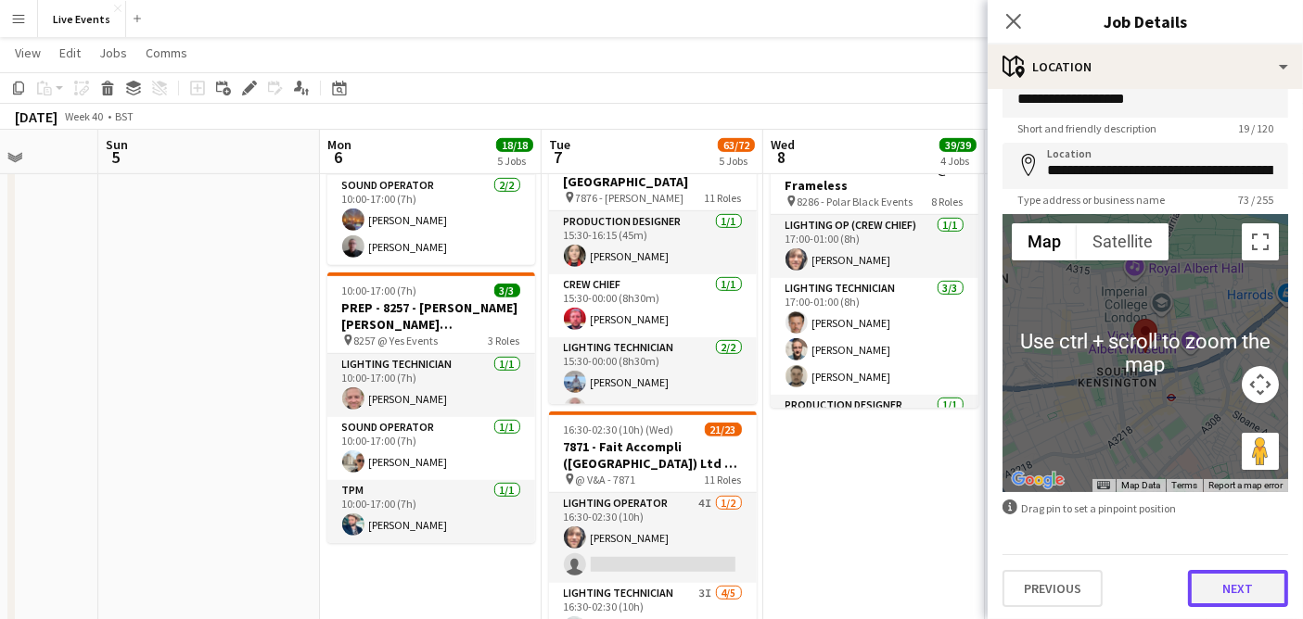
click at [1218, 589] on button "Next" at bounding box center [1238, 588] width 100 height 37
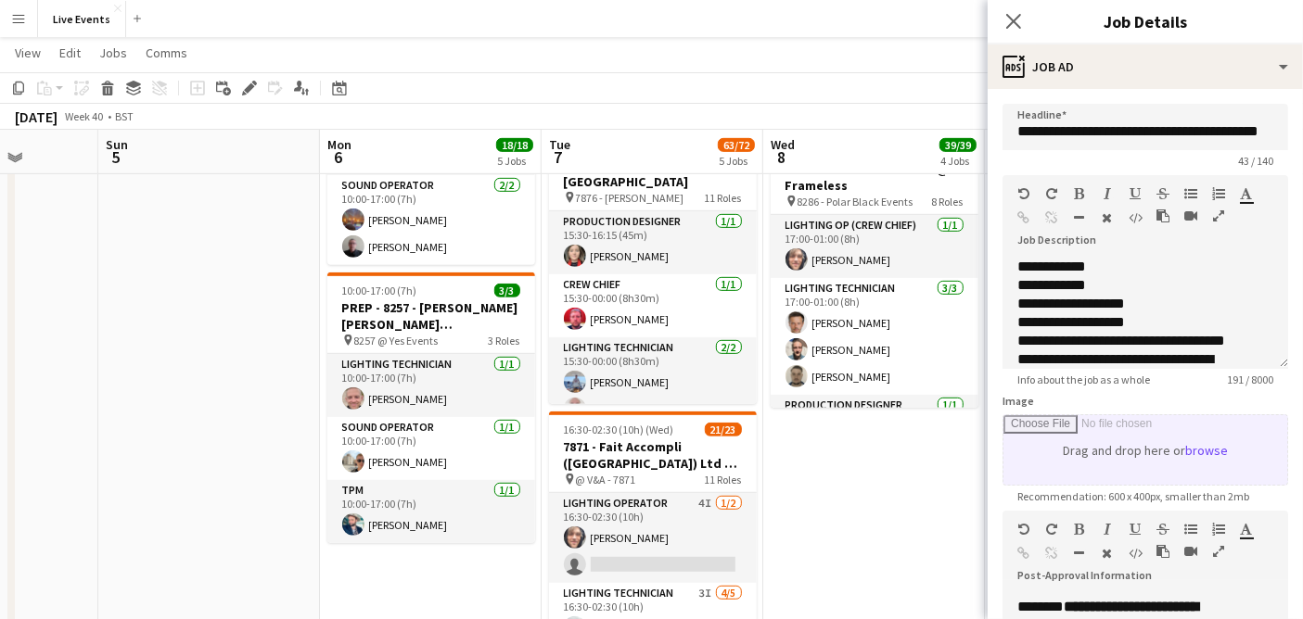
scroll to position [366, 0]
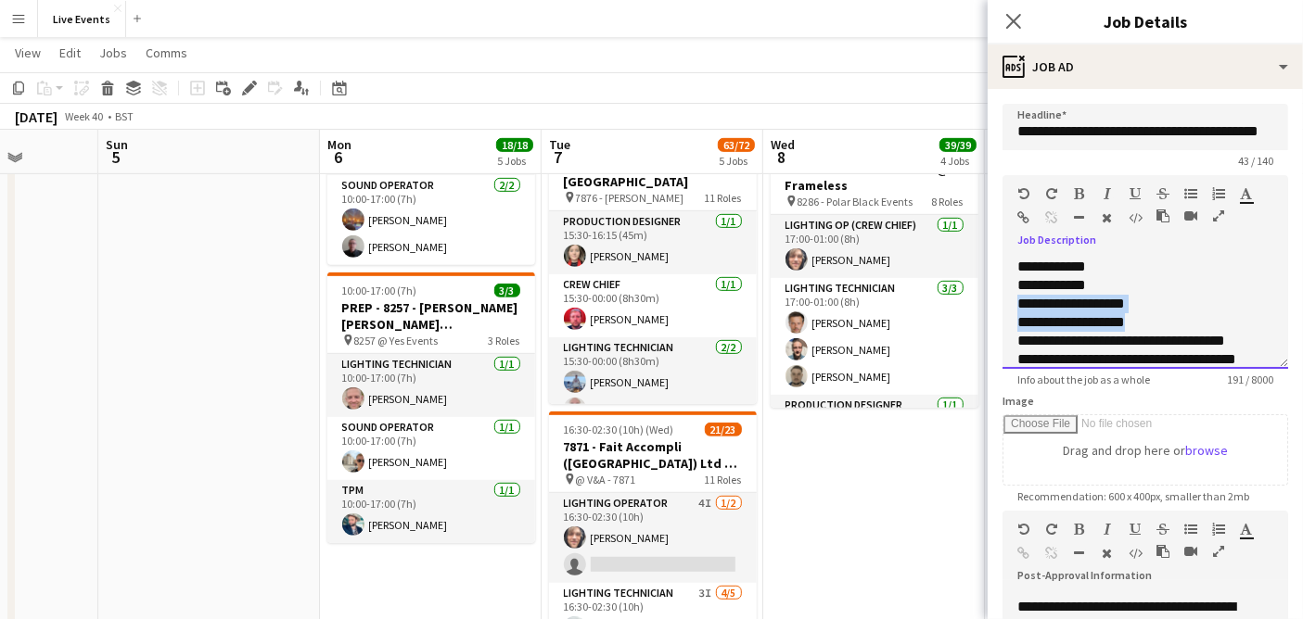
drag, startPoint x: 1147, startPoint y: 317, endPoint x: 985, endPoint y: 301, distance: 162.1
click at [985, 301] on body "Menu Boards Boards Boards All jobs Status Workforce Workforce My Workforce Recr…" at bounding box center [651, 185] width 1303 height 2224
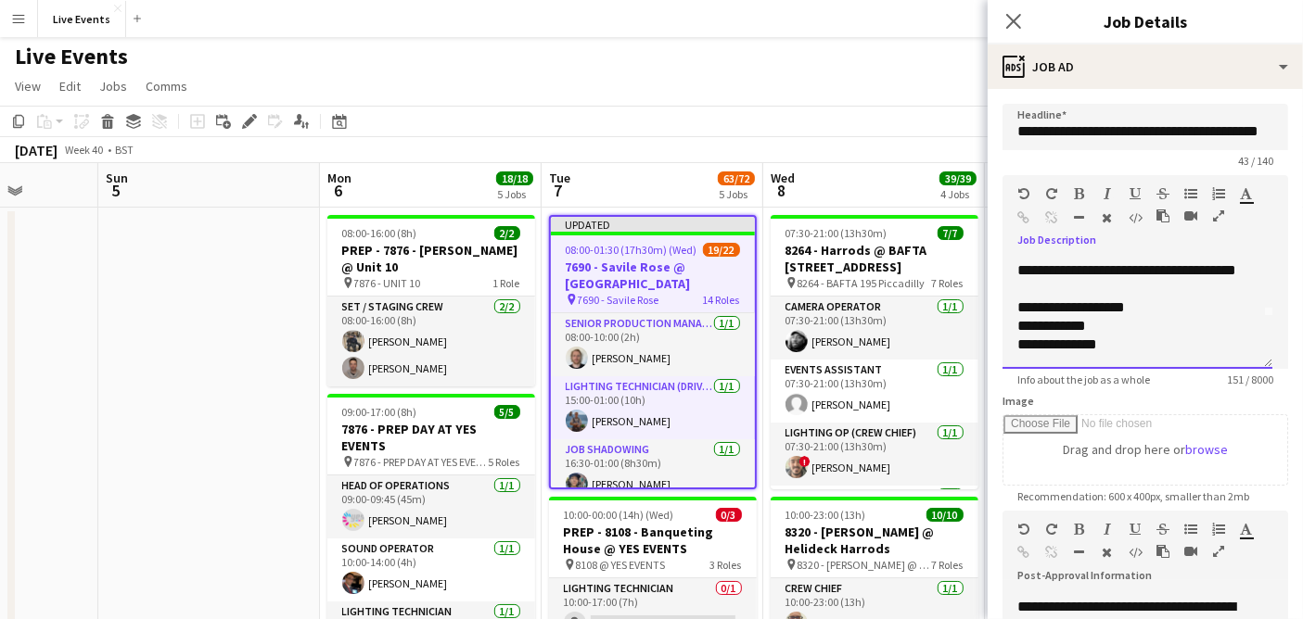
scroll to position [0, 0]
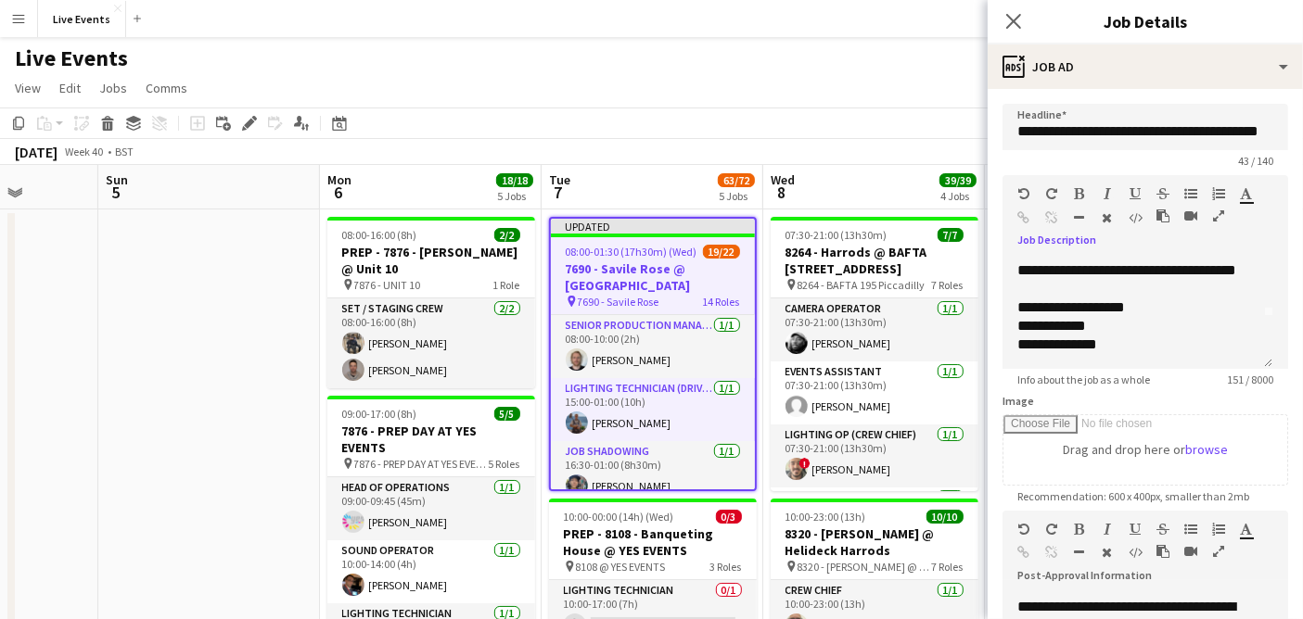
drag, startPoint x: 143, startPoint y: 415, endPoint x: 884, endPoint y: 162, distance: 783.7
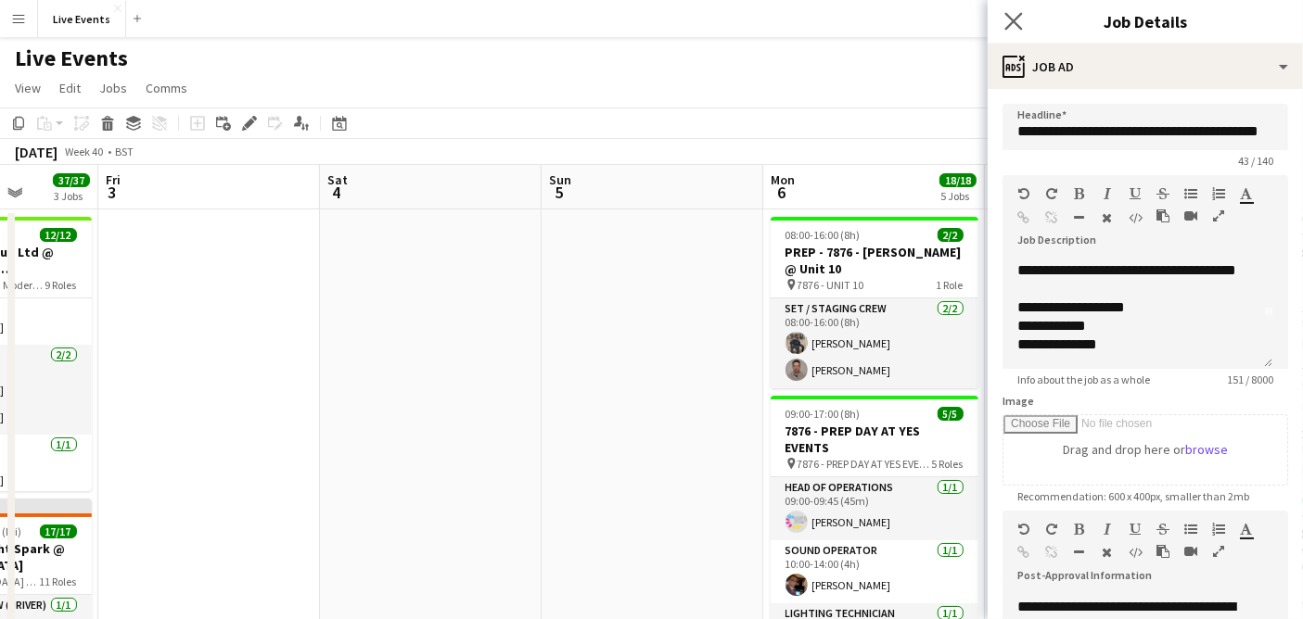
scroll to position [0, 613]
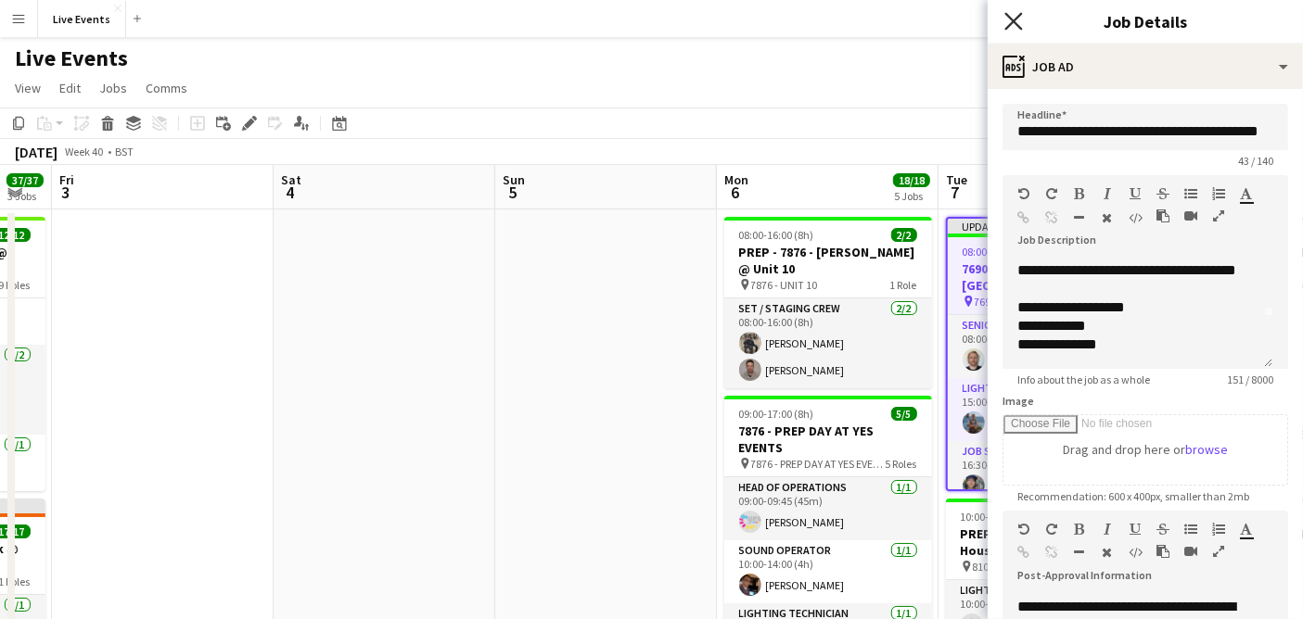
click at [1015, 17] on icon "Close pop-in" at bounding box center [1013, 21] width 18 height 18
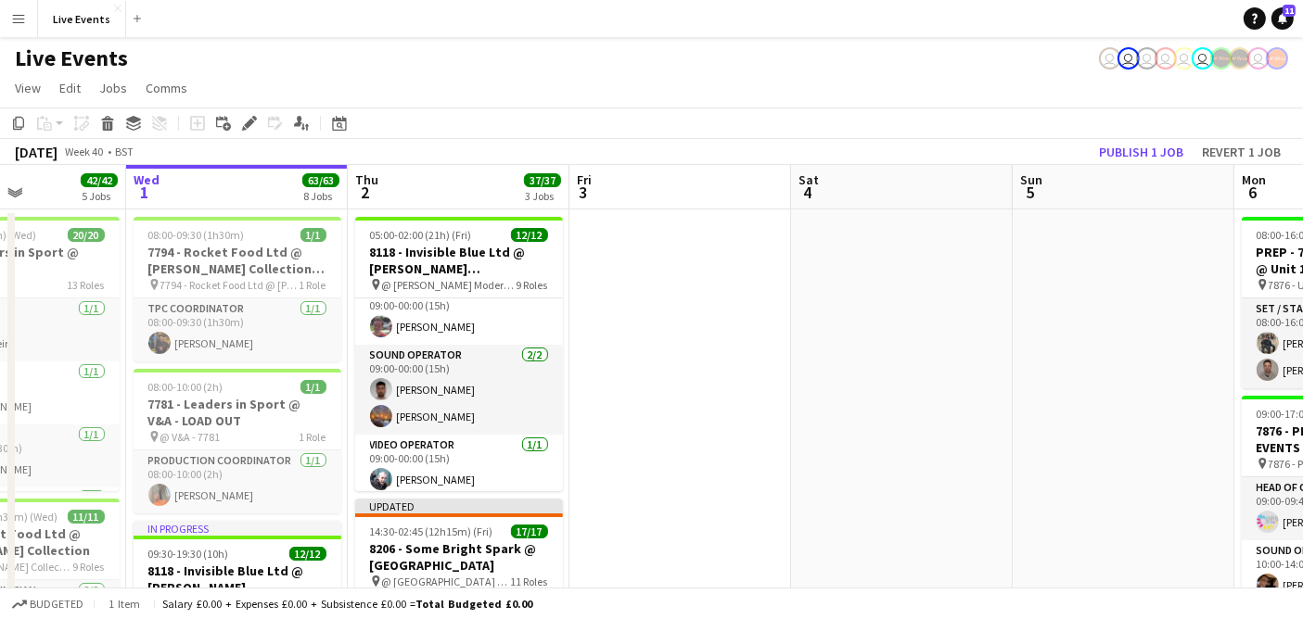
drag, startPoint x: 487, startPoint y: 376, endPoint x: 1004, endPoint y: 393, distance: 517.6
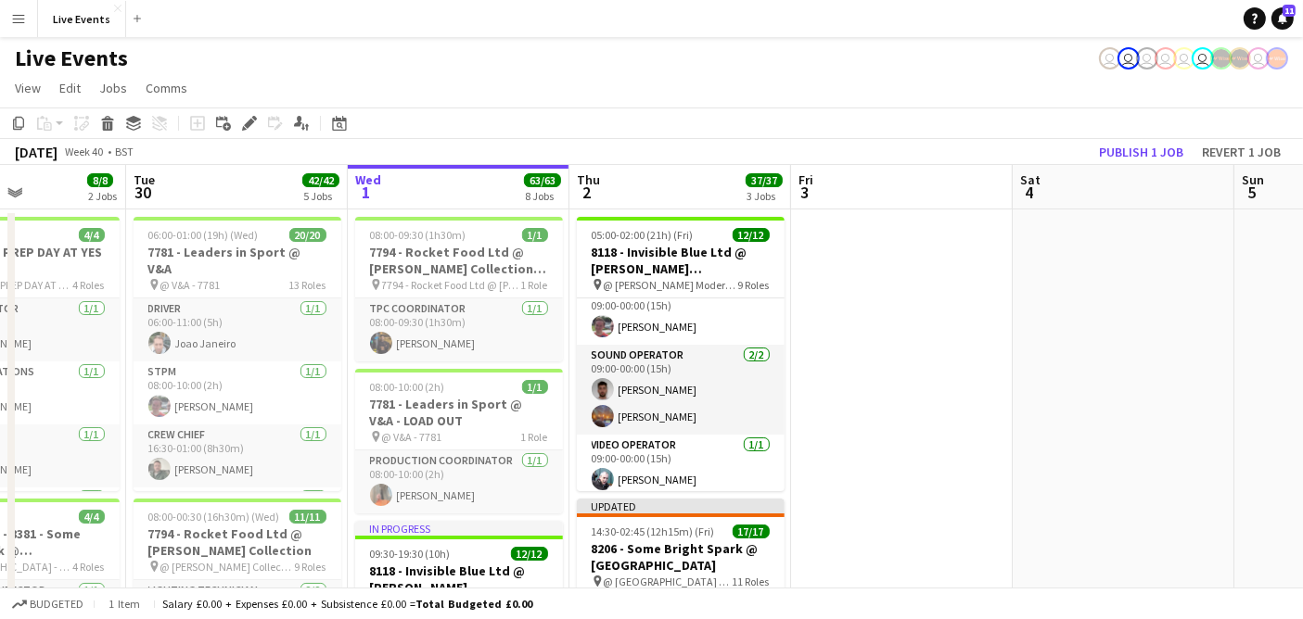
scroll to position [0, 577]
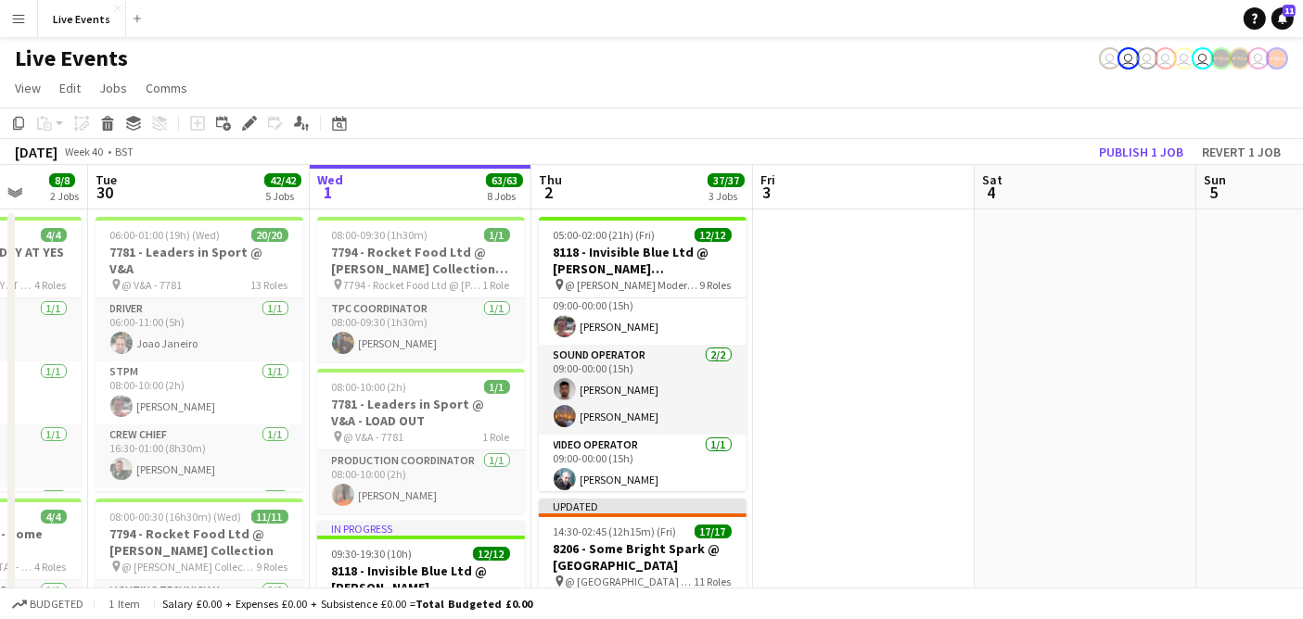
drag, startPoint x: 823, startPoint y: 382, endPoint x: 837, endPoint y: 382, distance: 13.9
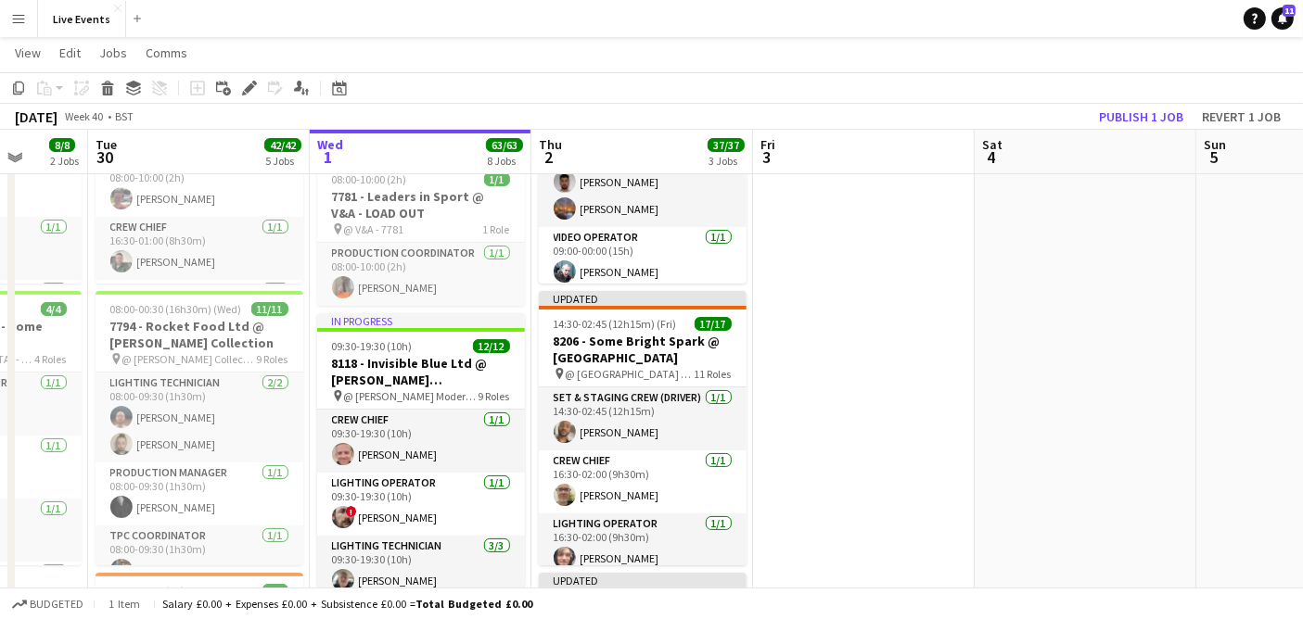
scroll to position [412, 0]
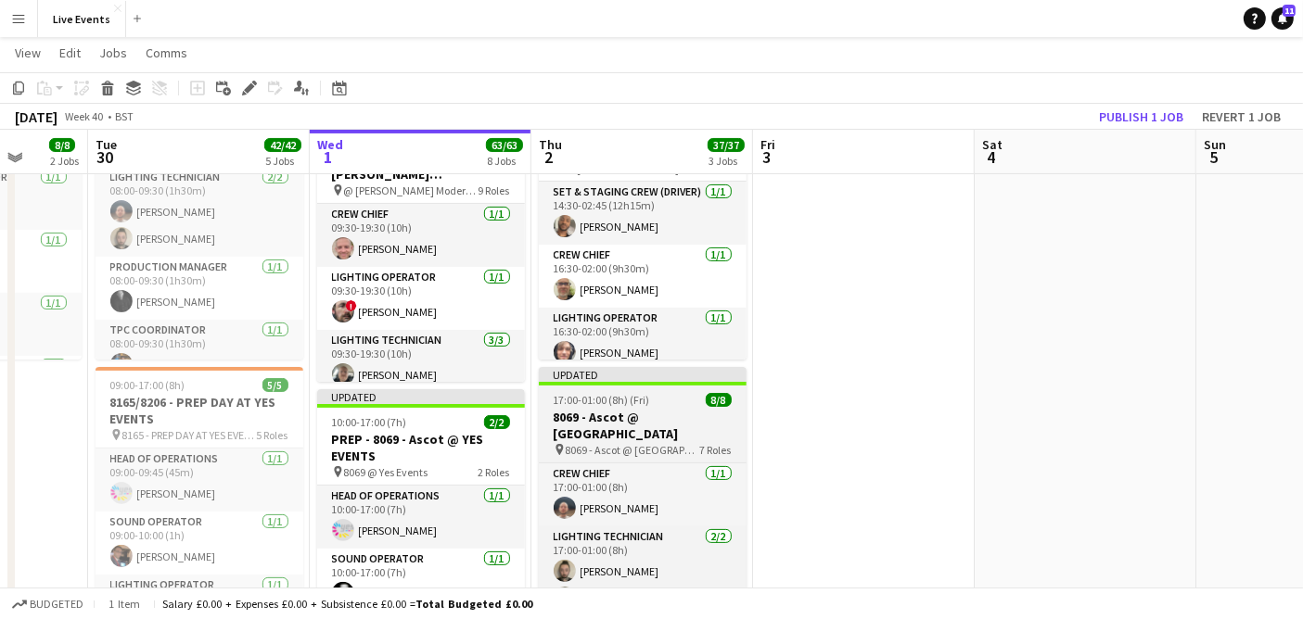
click at [656, 413] on h3 "8069 - Ascot @ National Gallery" at bounding box center [643, 425] width 208 height 33
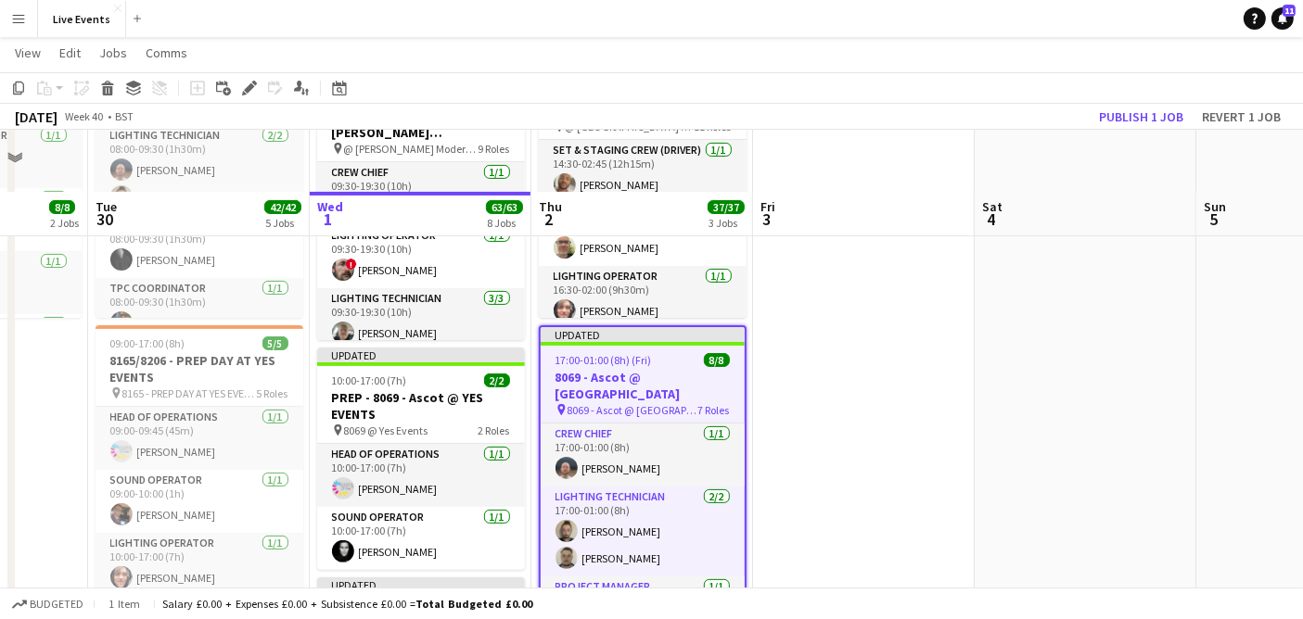
scroll to position [515, 0]
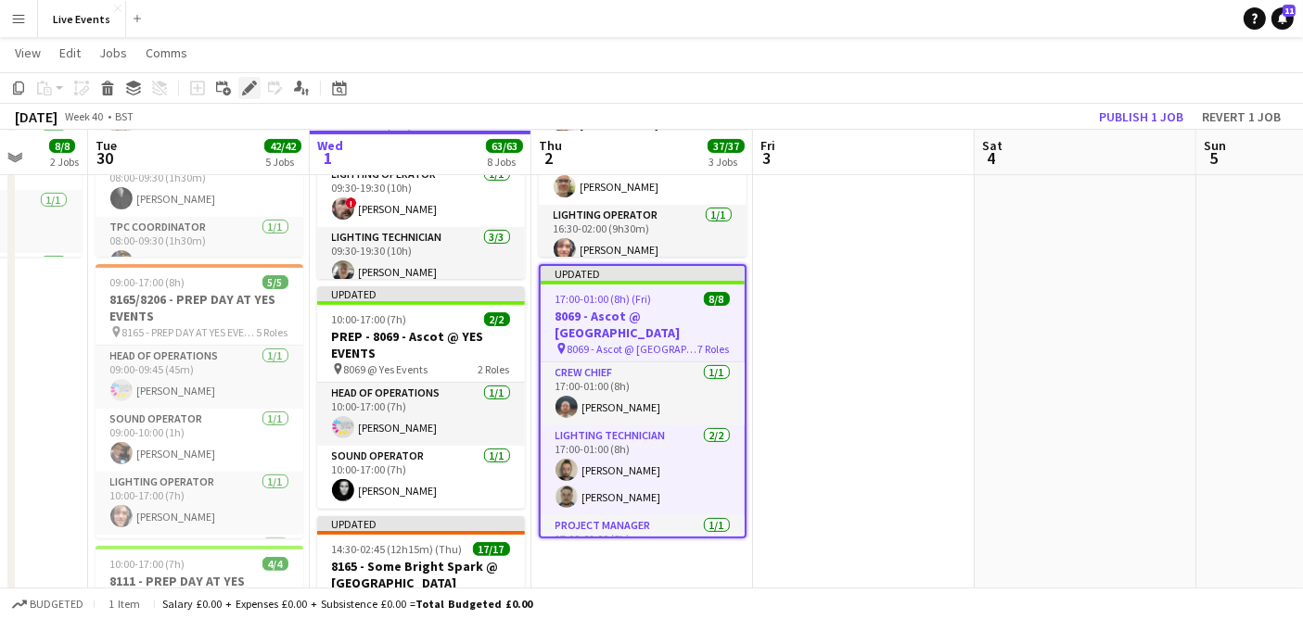
click at [246, 85] on icon "Edit" at bounding box center [249, 88] width 15 height 15
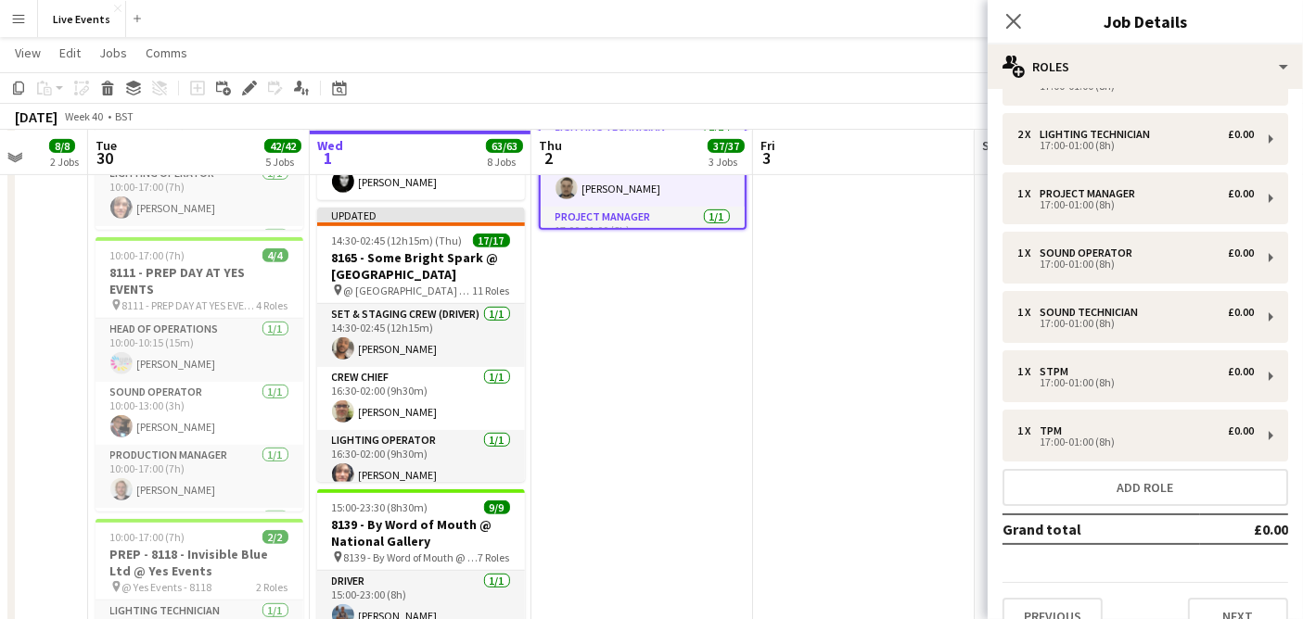
scroll to position [77, 0]
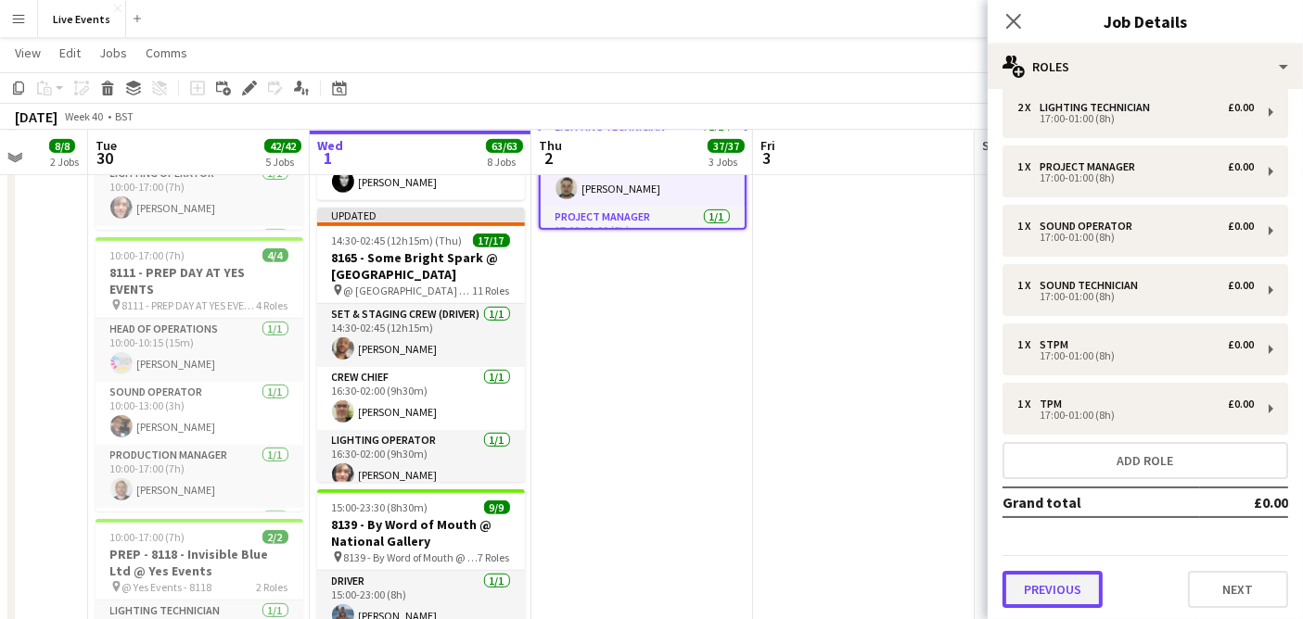
click at [1074, 590] on button "Previous" at bounding box center [1052, 589] width 100 height 37
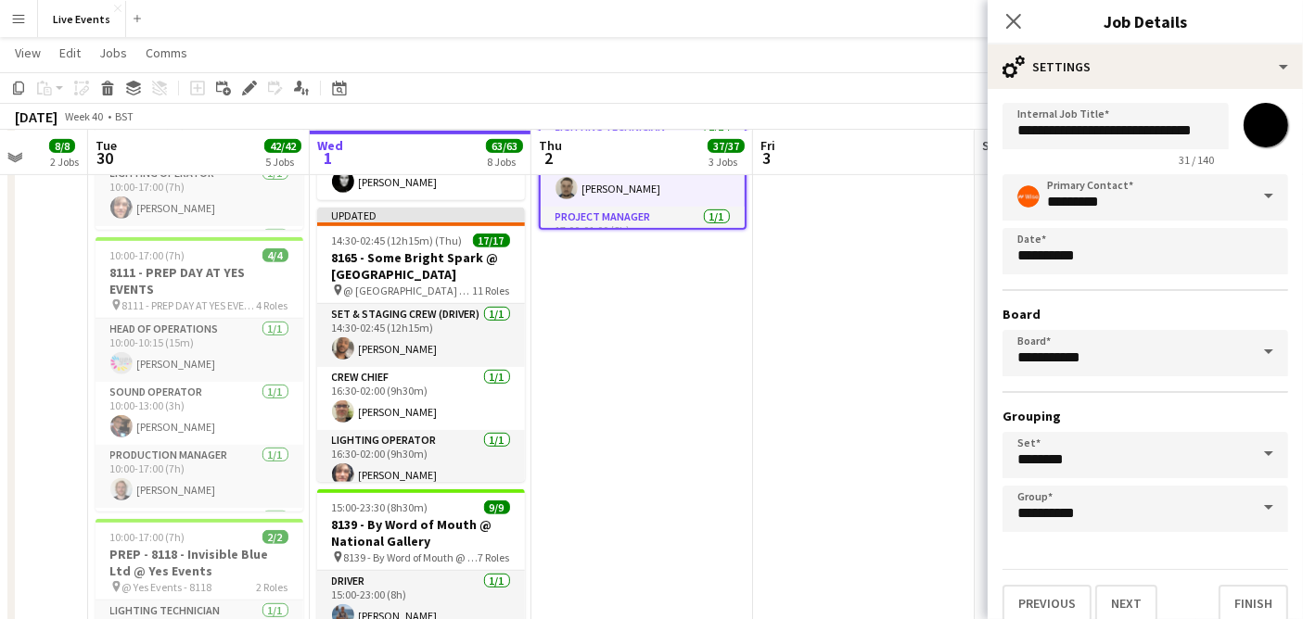
scroll to position [41, 0]
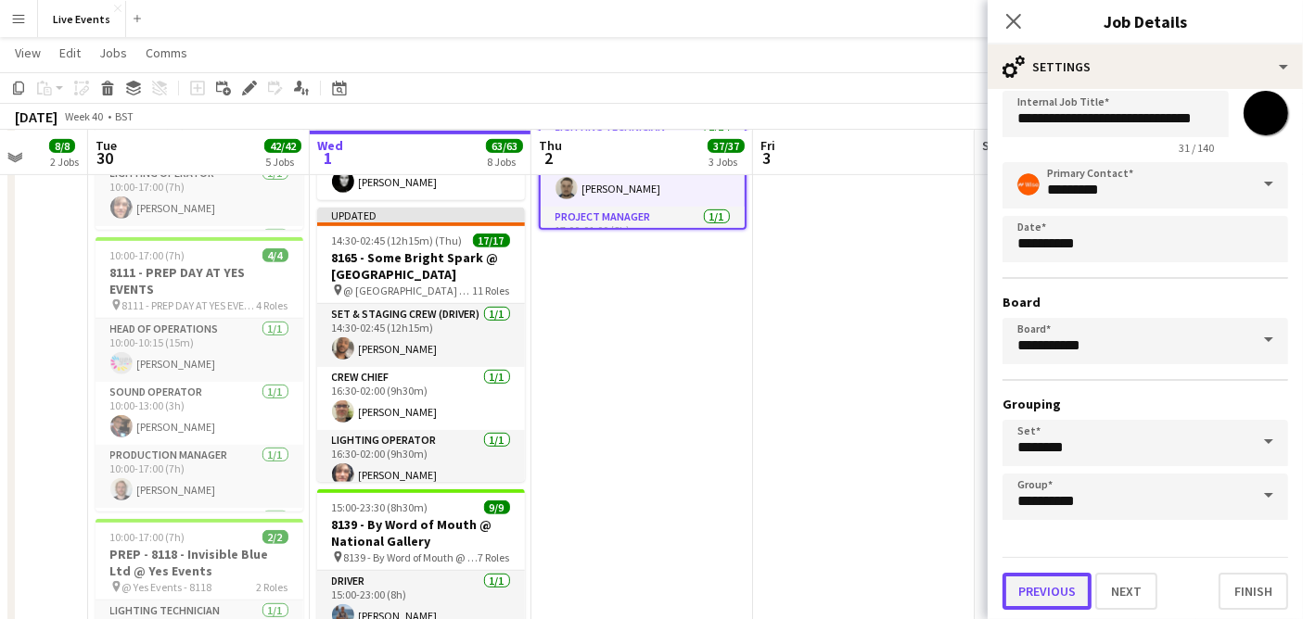
click at [1058, 592] on button "Previous" at bounding box center [1046, 591] width 89 height 37
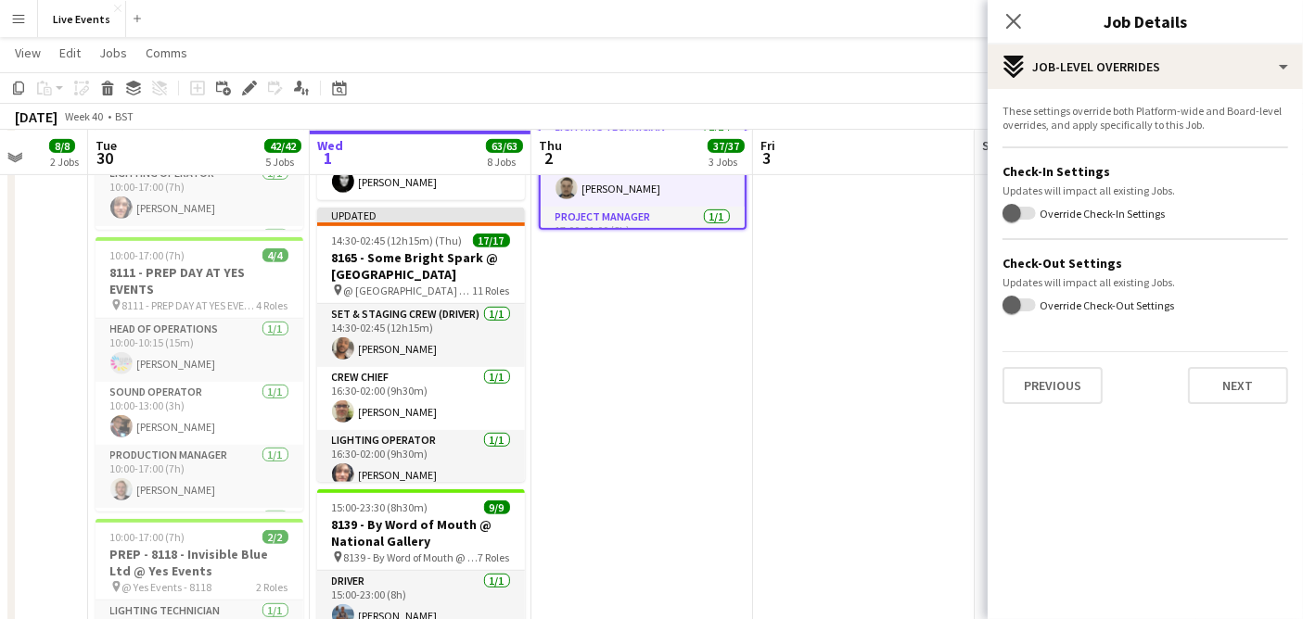
scroll to position [0, 0]
click at [1061, 377] on button "Previous" at bounding box center [1052, 385] width 100 height 37
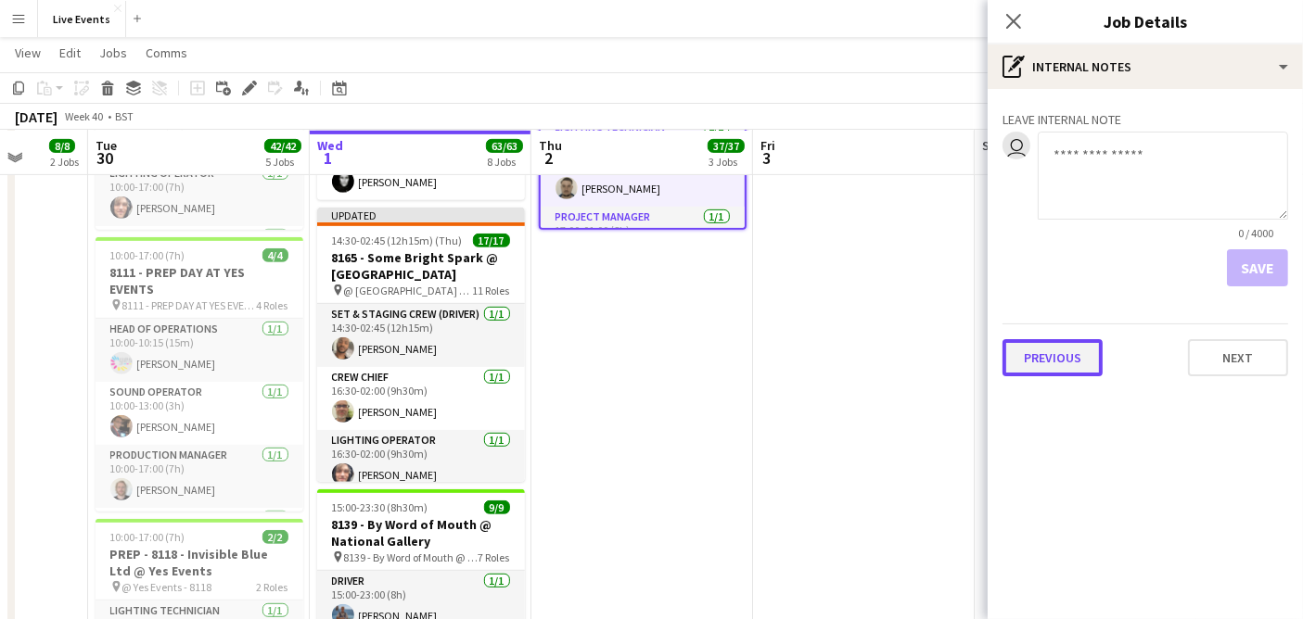
click at [1060, 361] on button "Previous" at bounding box center [1052, 357] width 100 height 37
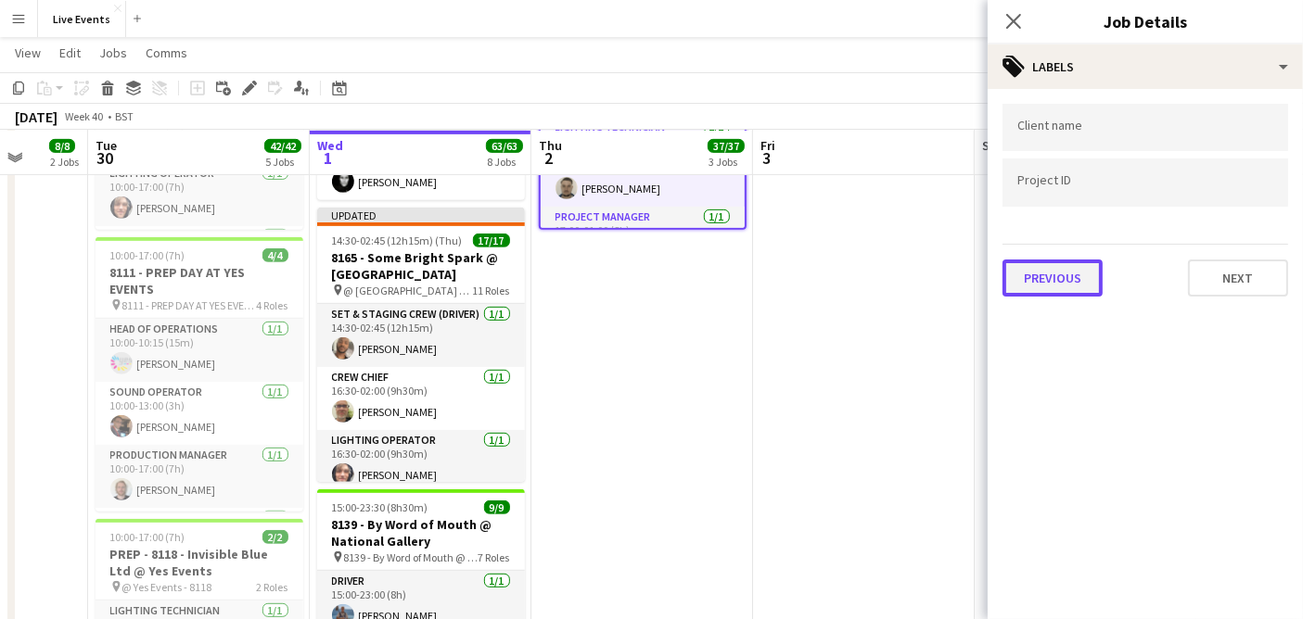
click at [1091, 289] on button "Previous" at bounding box center [1052, 278] width 100 height 37
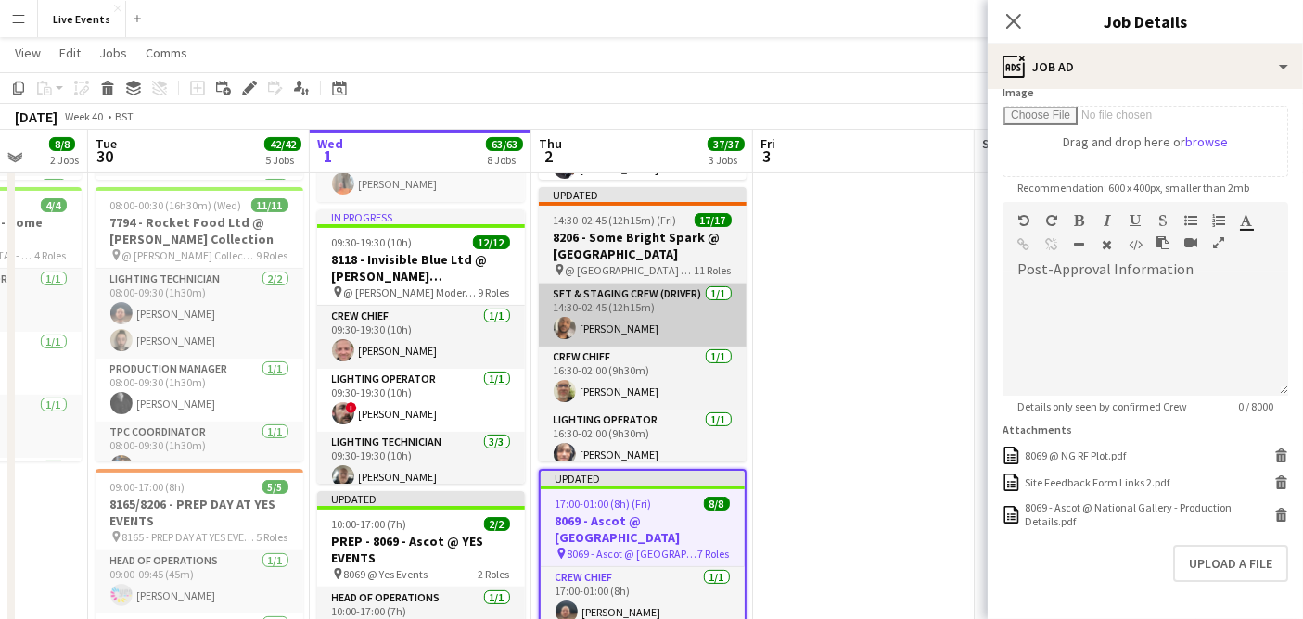
scroll to position [309, 0]
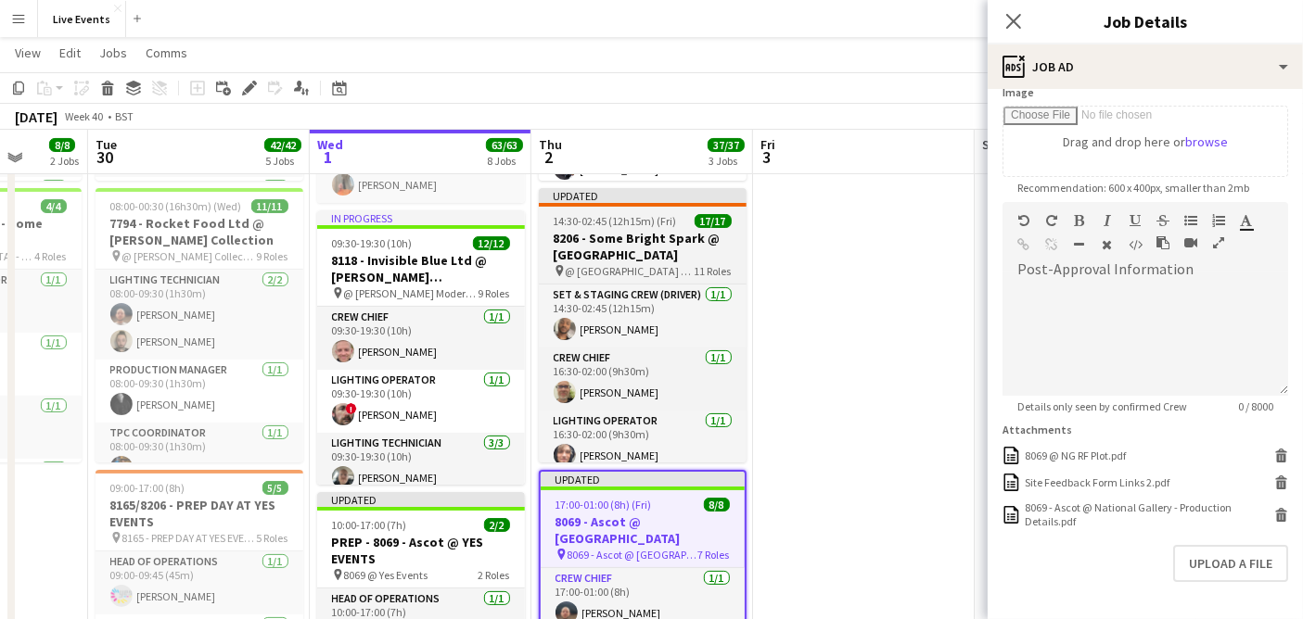
click at [600, 236] on h3 "8206 - Some Bright Spark @ Old Royal Naval College" at bounding box center [643, 246] width 208 height 33
type input "**********"
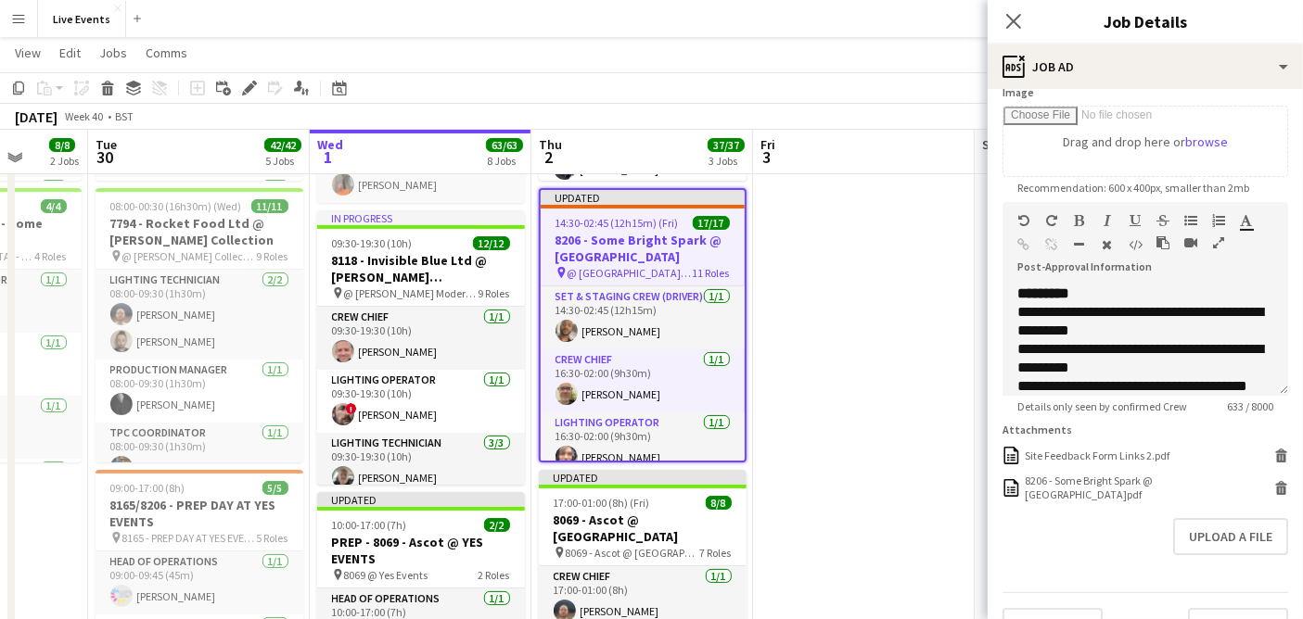
scroll to position [359, 0]
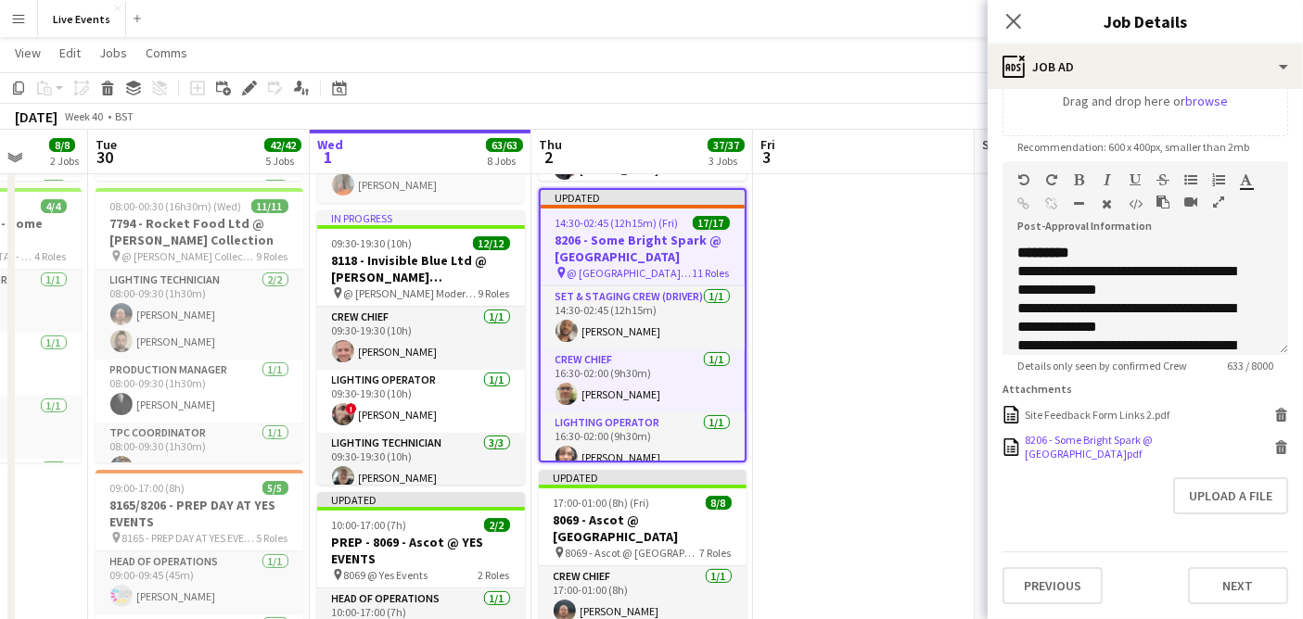
click at [1061, 456] on div "8206 - Some Bright Spark @ Old Royal Naval College.pdf" at bounding box center [1146, 447] width 245 height 28
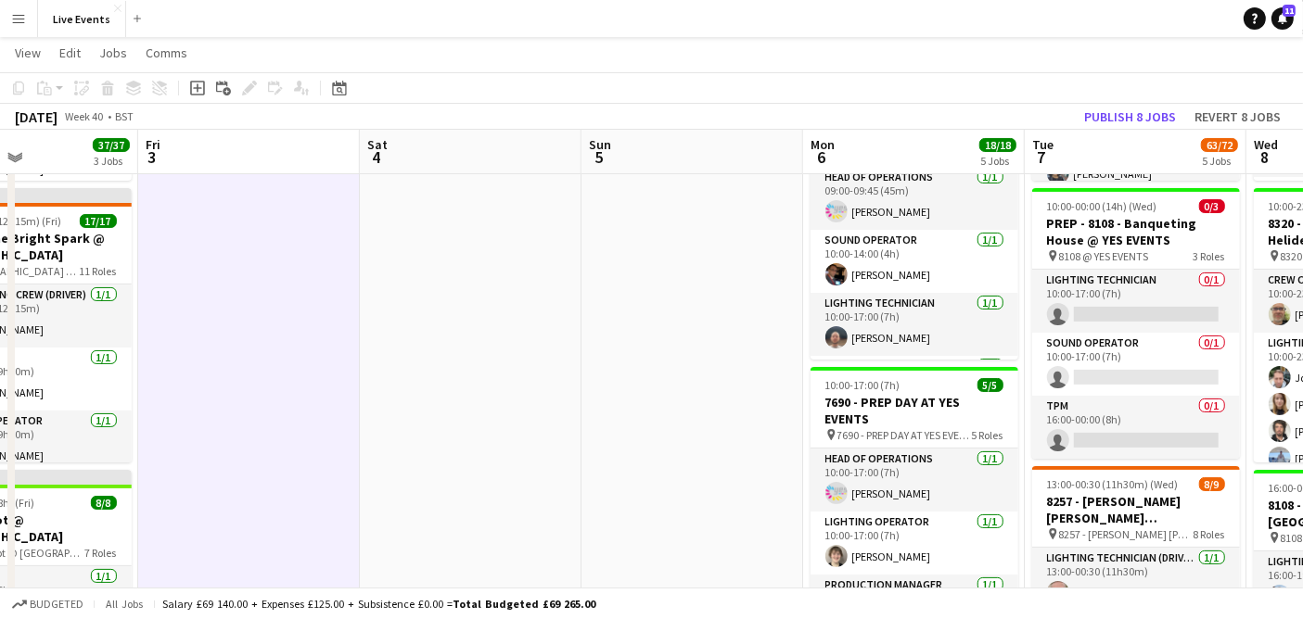
scroll to position [0, 531]
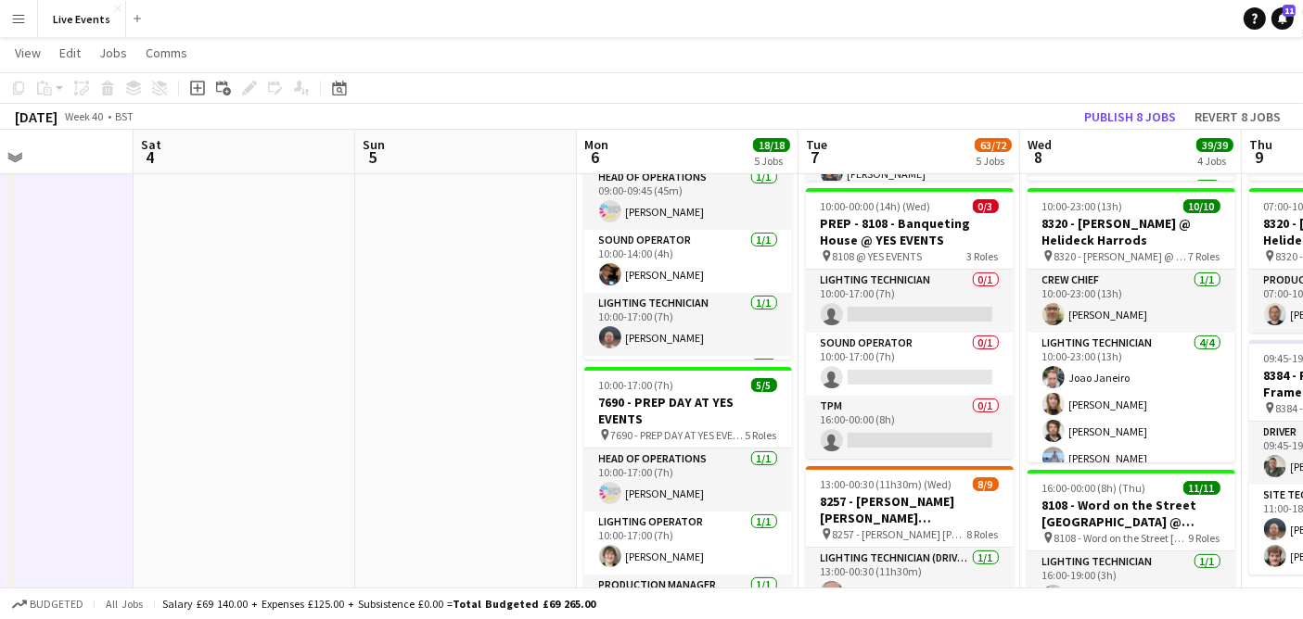
drag, startPoint x: 1110, startPoint y: 438, endPoint x: 312, endPoint y: 469, distance: 797.9
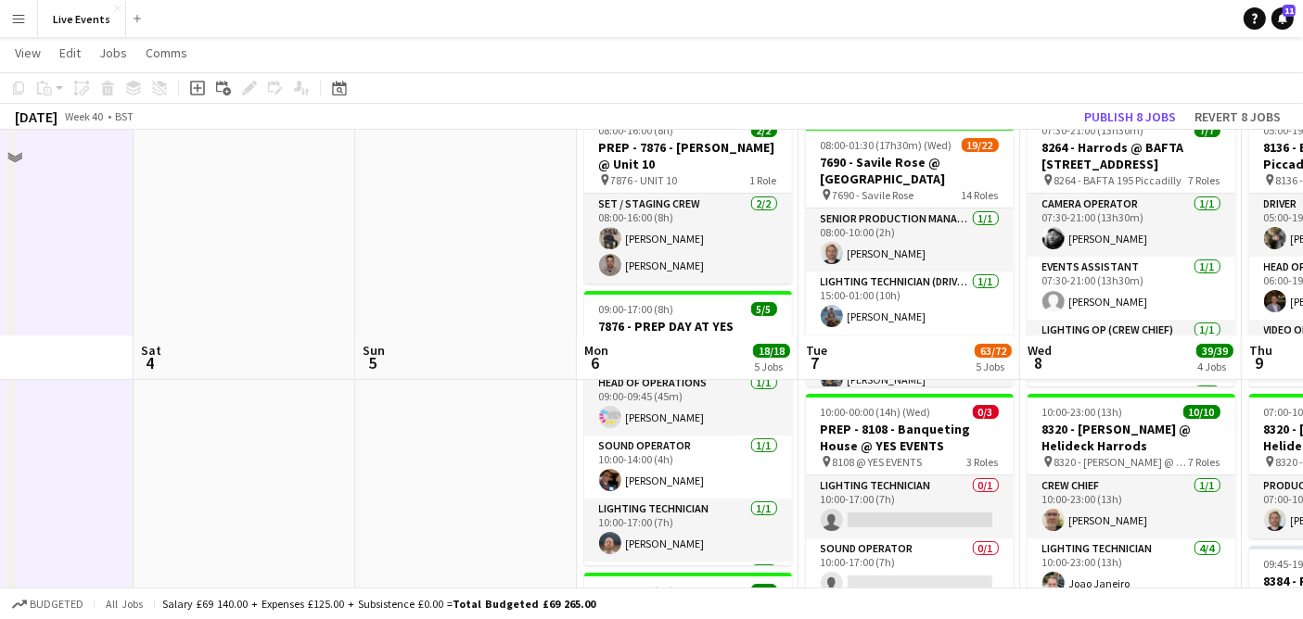
scroll to position [0, 0]
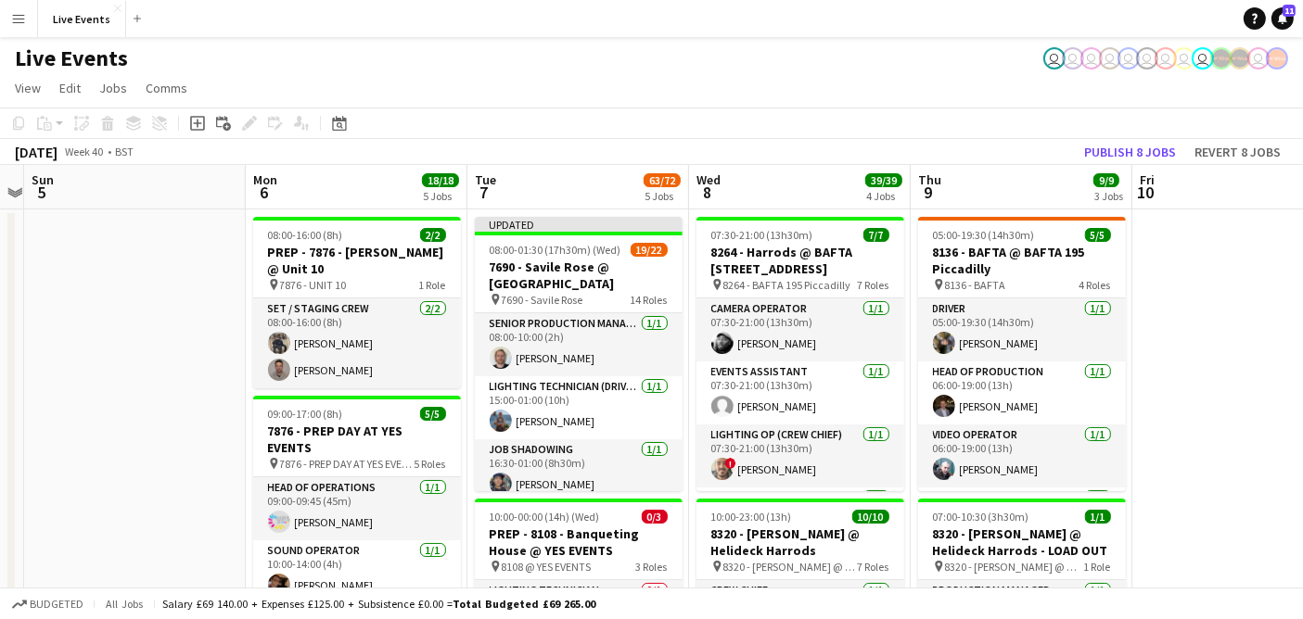
drag, startPoint x: 474, startPoint y: 435, endPoint x: 183, endPoint y: 427, distance: 291.2
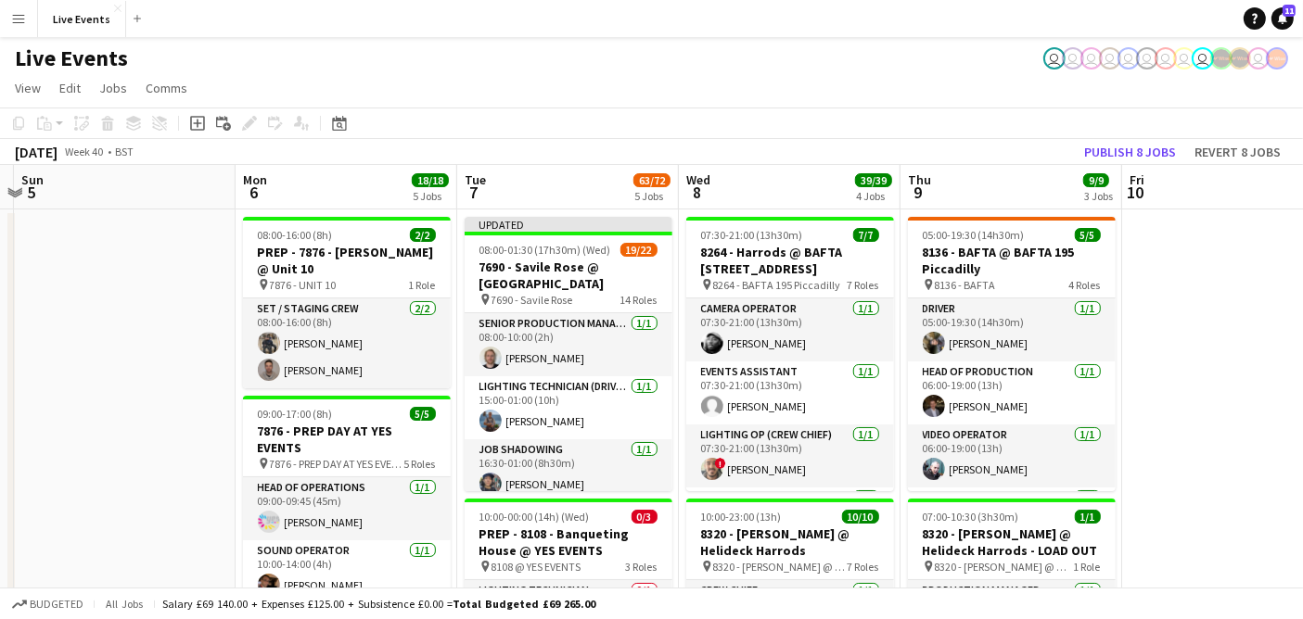
click at [532, 75] on app-page-menu "View Day view expanded Day view collapsed Month view Date picker Jump to today …" at bounding box center [651, 89] width 1303 height 35
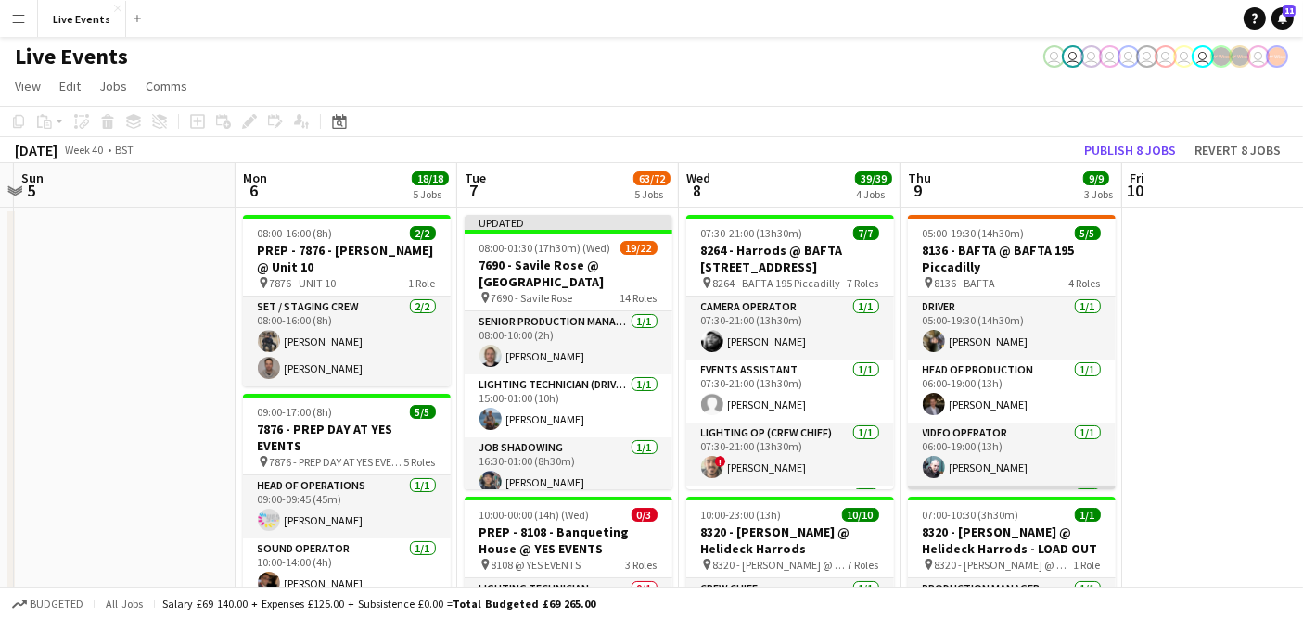
scroll to position [0, 0]
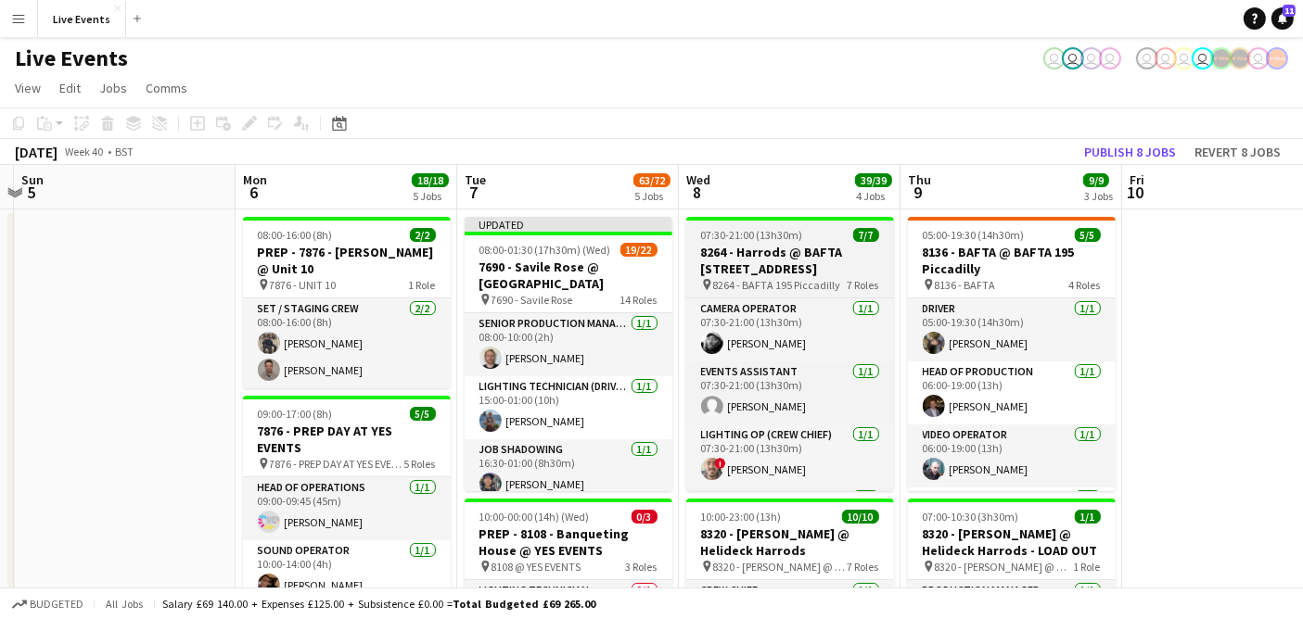
click at [829, 250] on h3 "8264 - Harrods @ BAFTA 195 Piccadilly" at bounding box center [790, 260] width 208 height 33
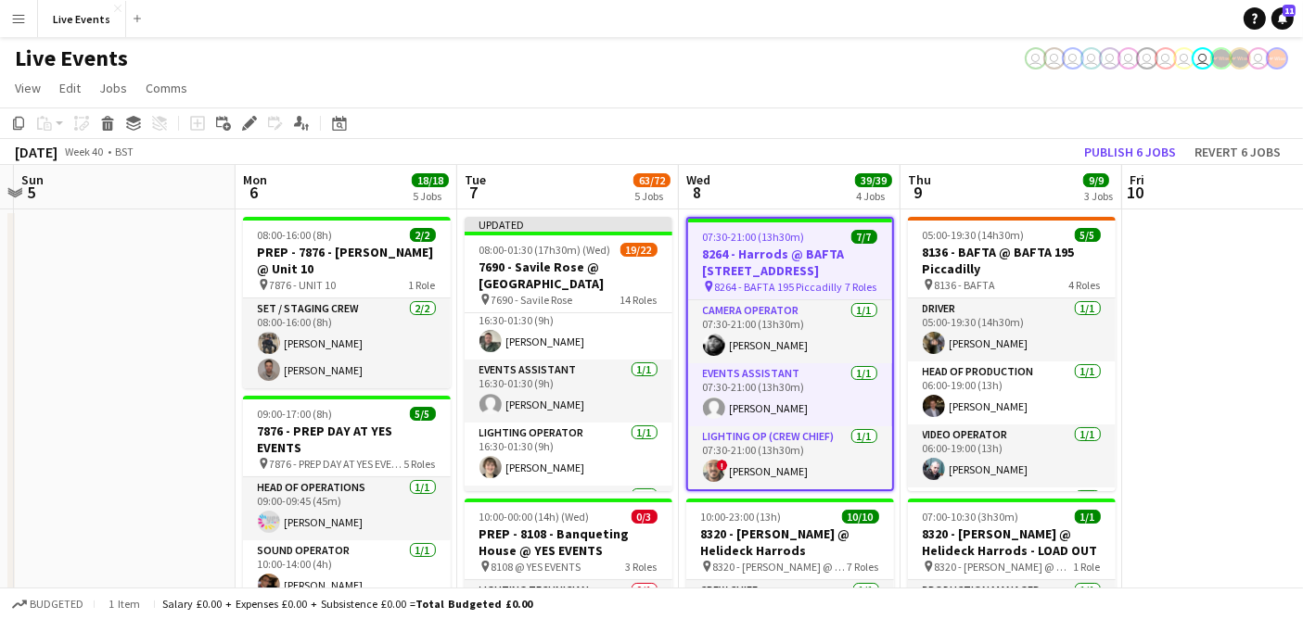
click at [789, 271] on h3 "8264 - Harrods @ BAFTA 195 Piccadilly" at bounding box center [790, 262] width 204 height 33
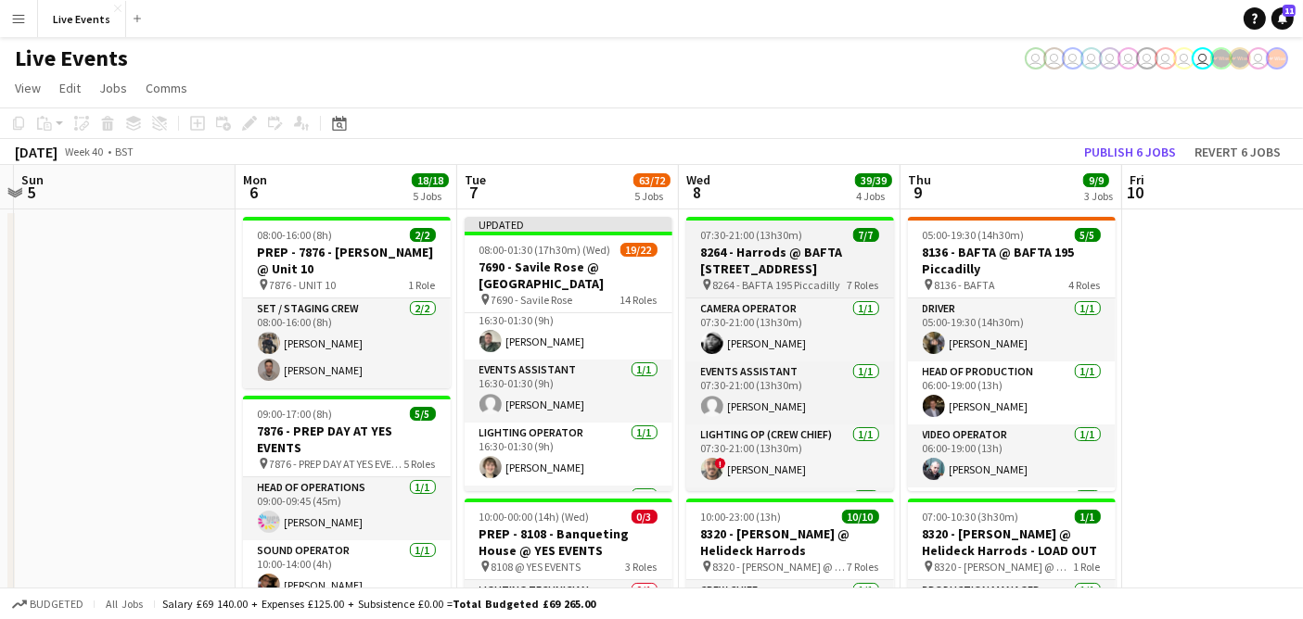
click at [788, 271] on h3 "8264 - Harrods @ BAFTA 195 Piccadilly" at bounding box center [790, 260] width 208 height 33
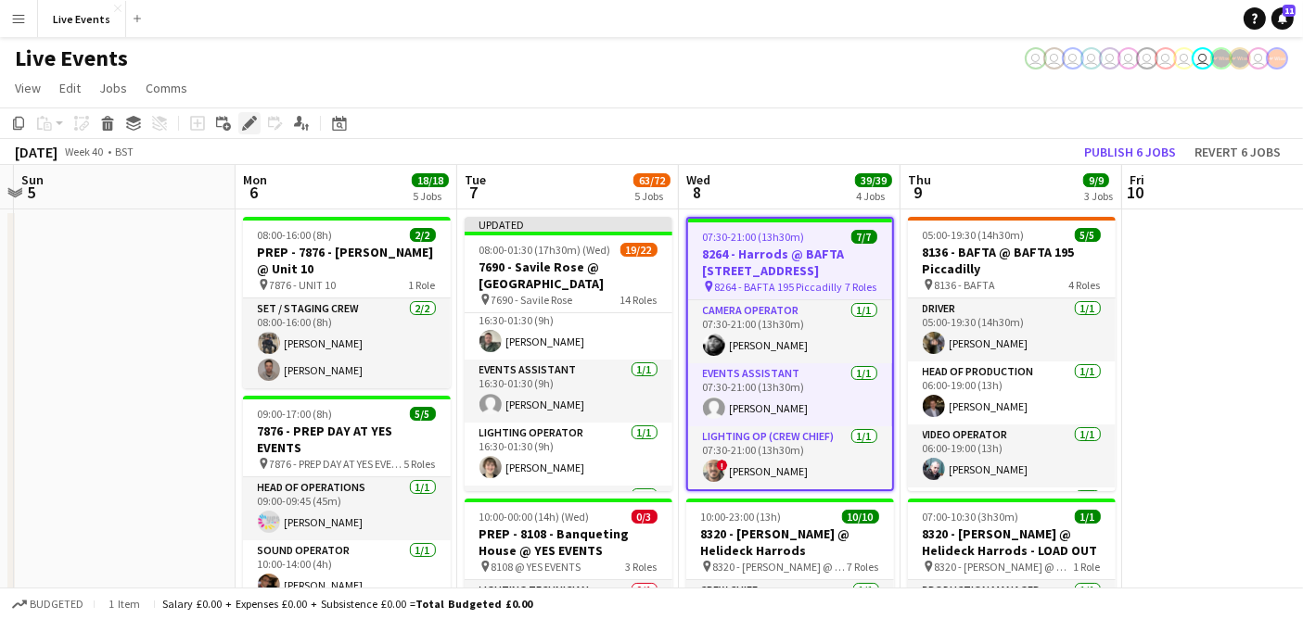
click at [243, 121] on icon "Edit" at bounding box center [249, 123] width 15 height 15
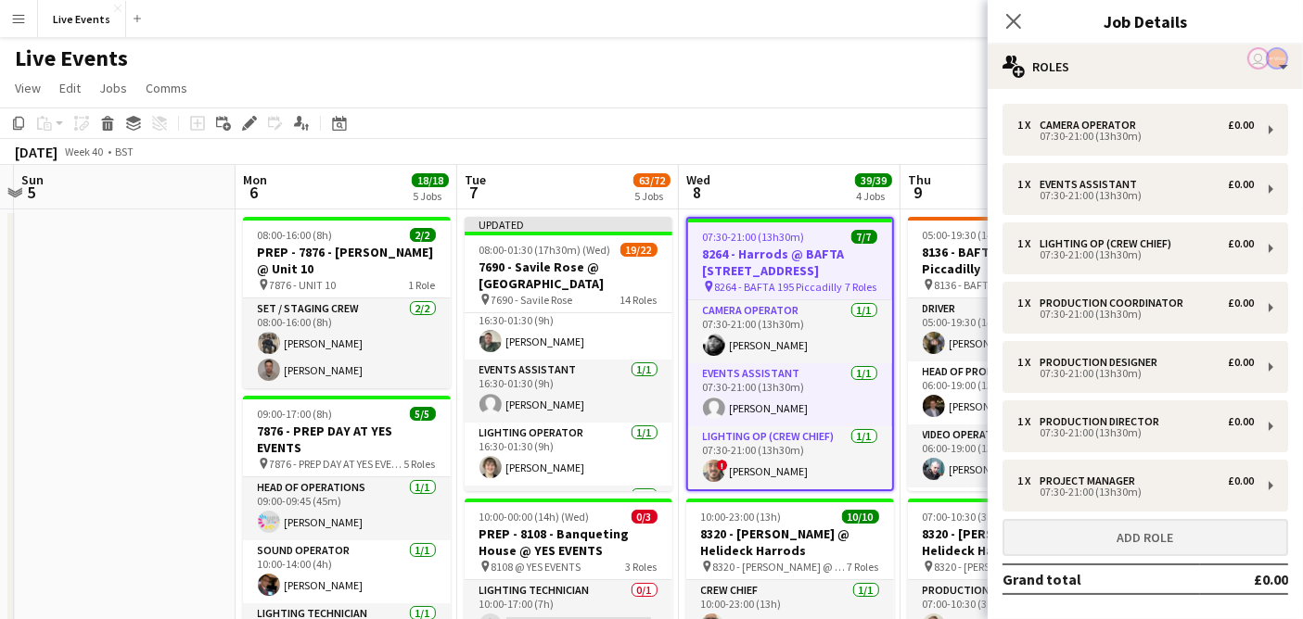
scroll to position [77, 0]
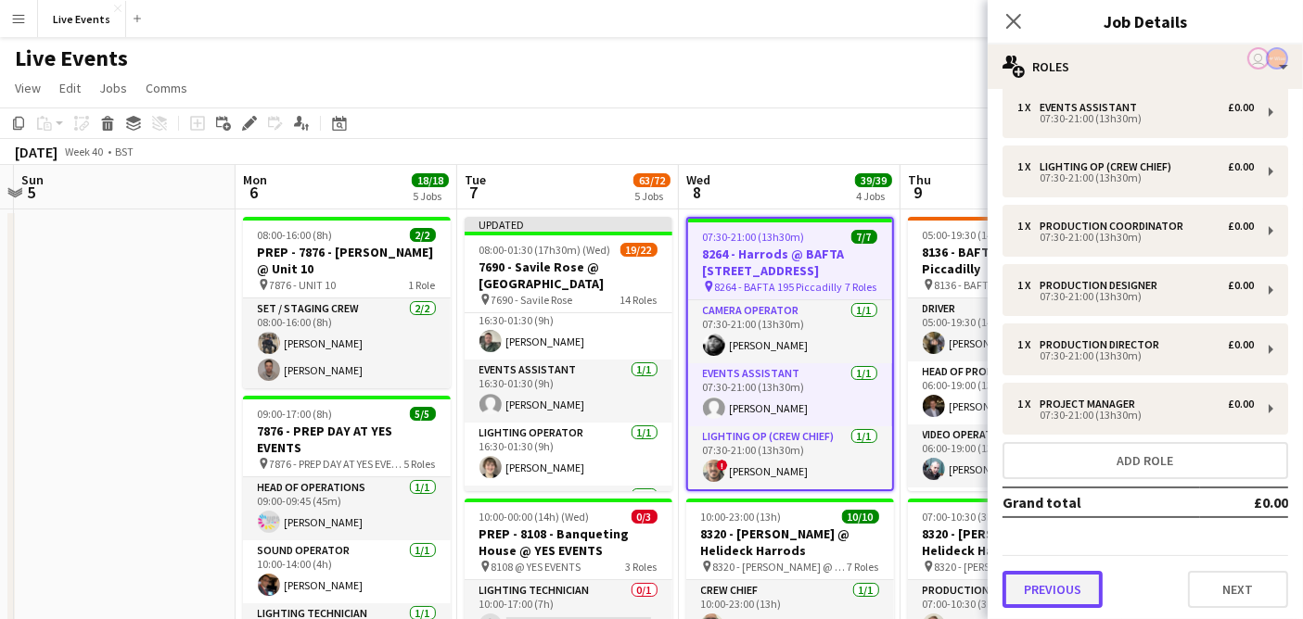
click at [1049, 586] on button "Previous" at bounding box center [1052, 589] width 100 height 37
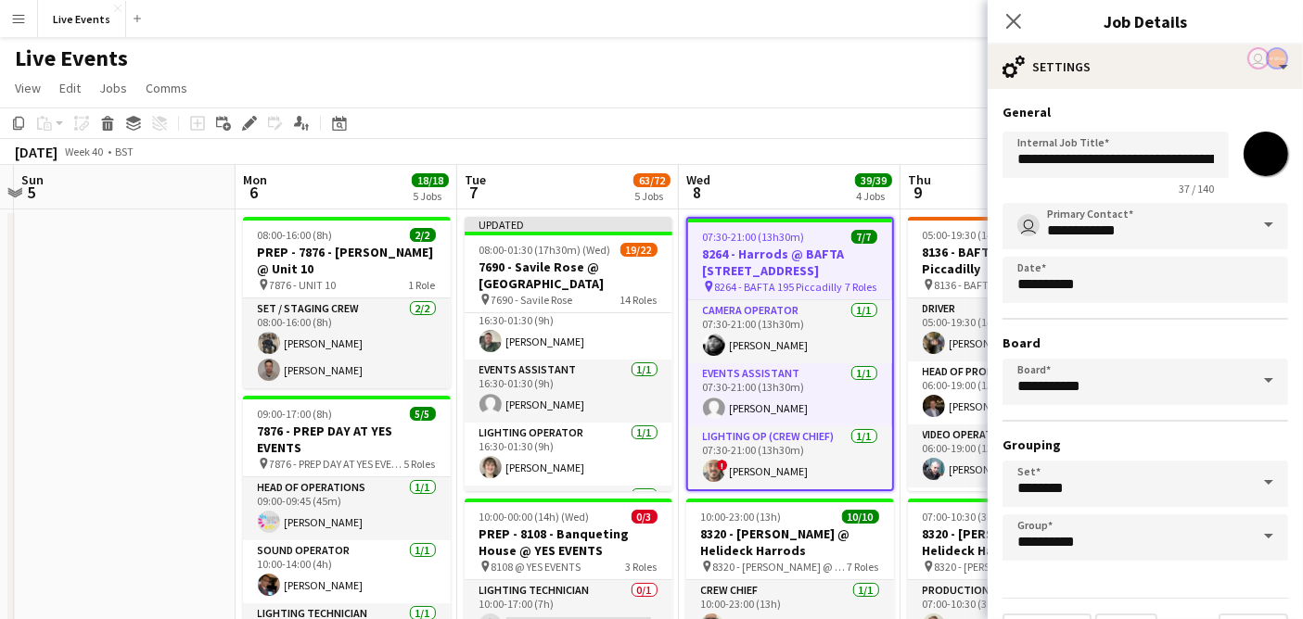
scroll to position [0, 0]
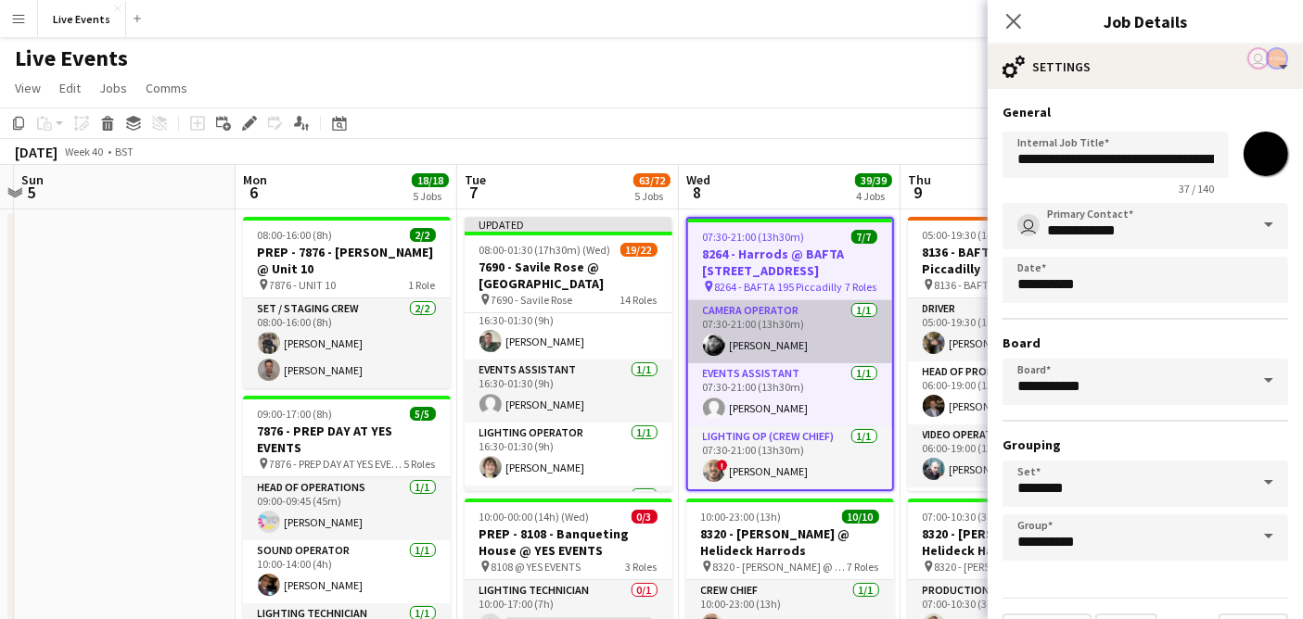
click at [770, 350] on app-card-role "Camera Operator 1/1 07:30-21:00 (13h30m) Winstan Whitter" at bounding box center [790, 331] width 204 height 63
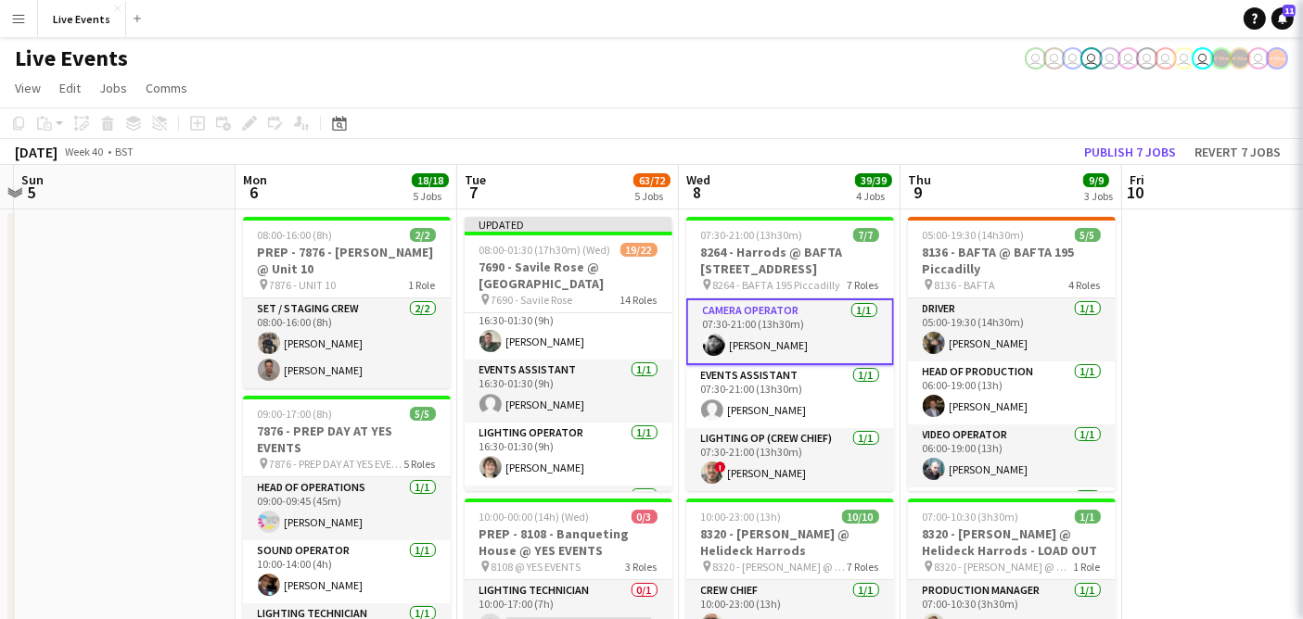
click at [770, 350] on app-card-role "Camera Operator 1/1 07:30-21:00 (13h30m) Winstan Whitter" at bounding box center [790, 332] width 208 height 67
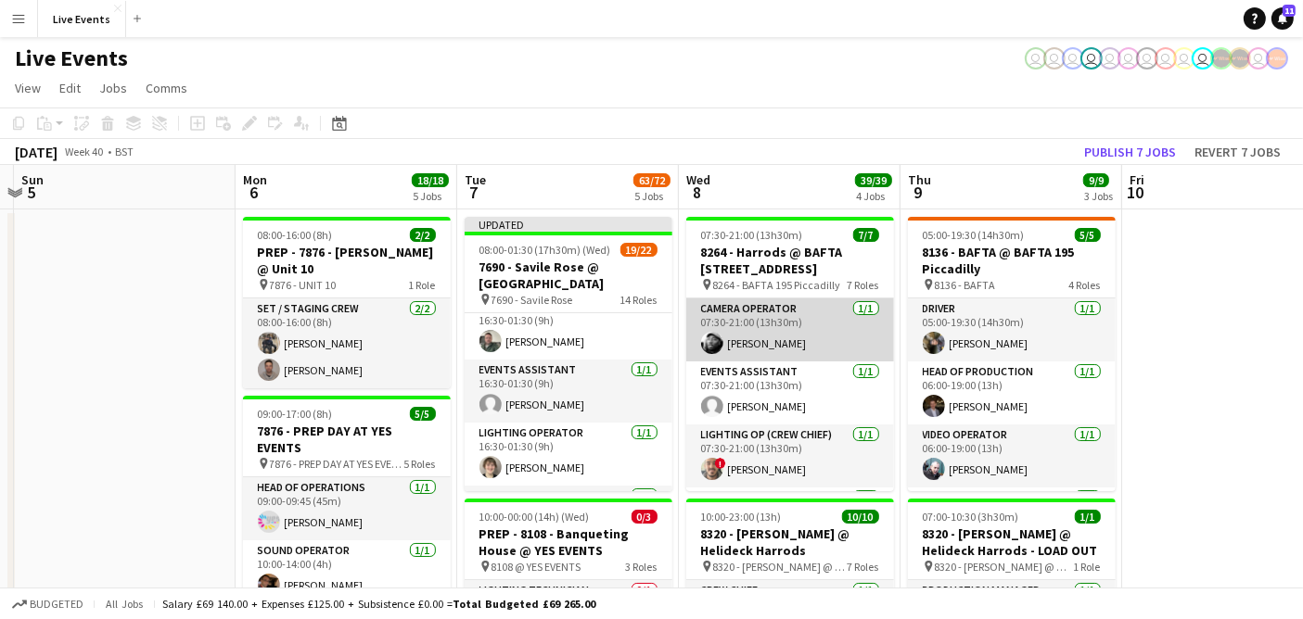
click at [770, 350] on app-card-role "Camera Operator 1/1 07:30-21:00 (13h30m) Winstan Whitter" at bounding box center [790, 330] width 208 height 63
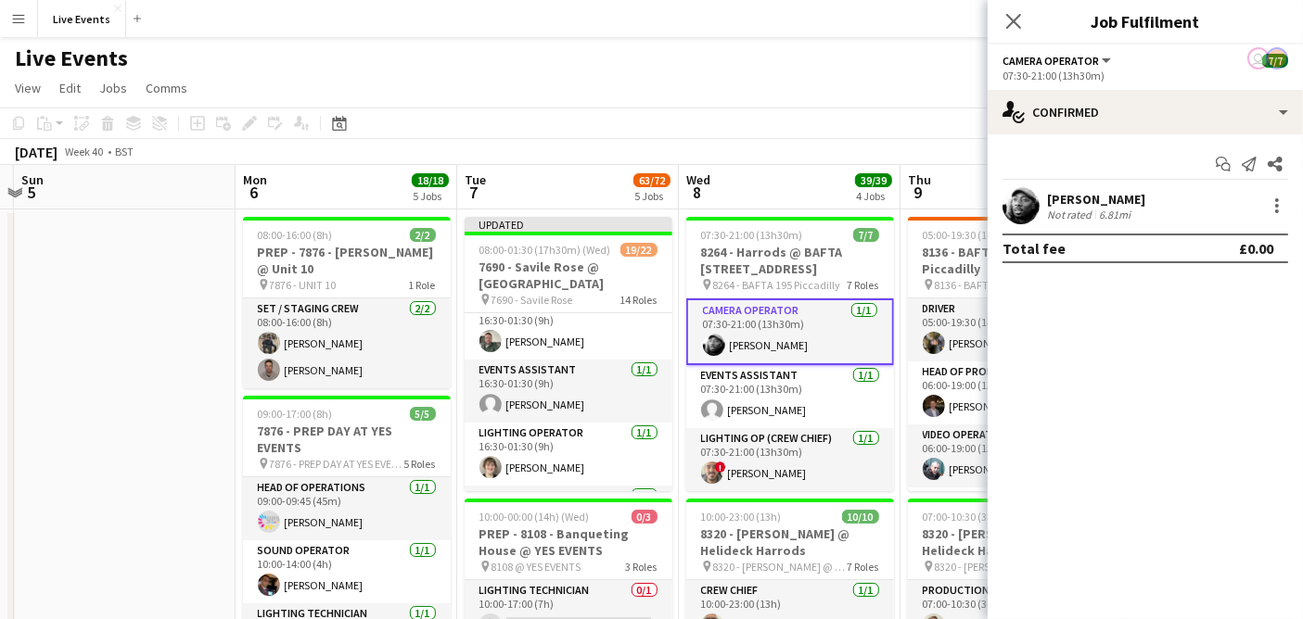
click at [1026, 199] on app-user-avatar at bounding box center [1020, 205] width 37 height 37
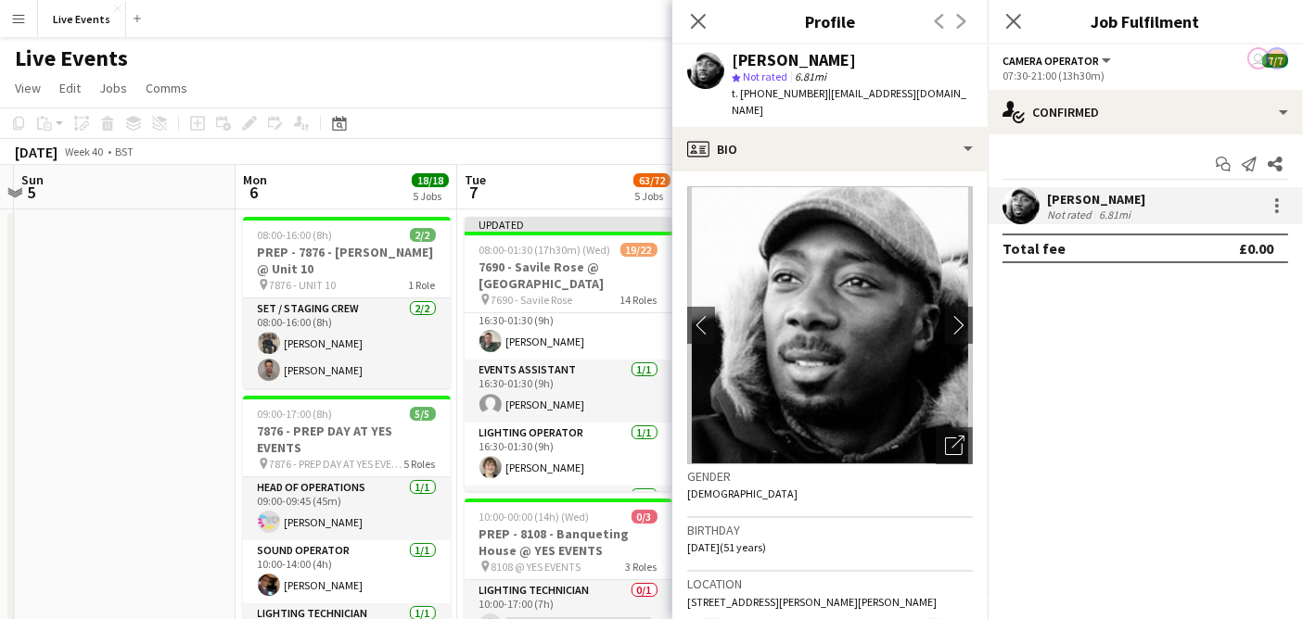
drag, startPoint x: 820, startPoint y: 59, endPoint x: 731, endPoint y: 51, distance: 90.3
click at [731, 52] on div "Winstan Whitter" at bounding box center [851, 60] width 241 height 17
copy div "Winstan Whitter"
click at [687, 14] on app-icon "Close pop-in" at bounding box center [698, 21] width 27 height 27
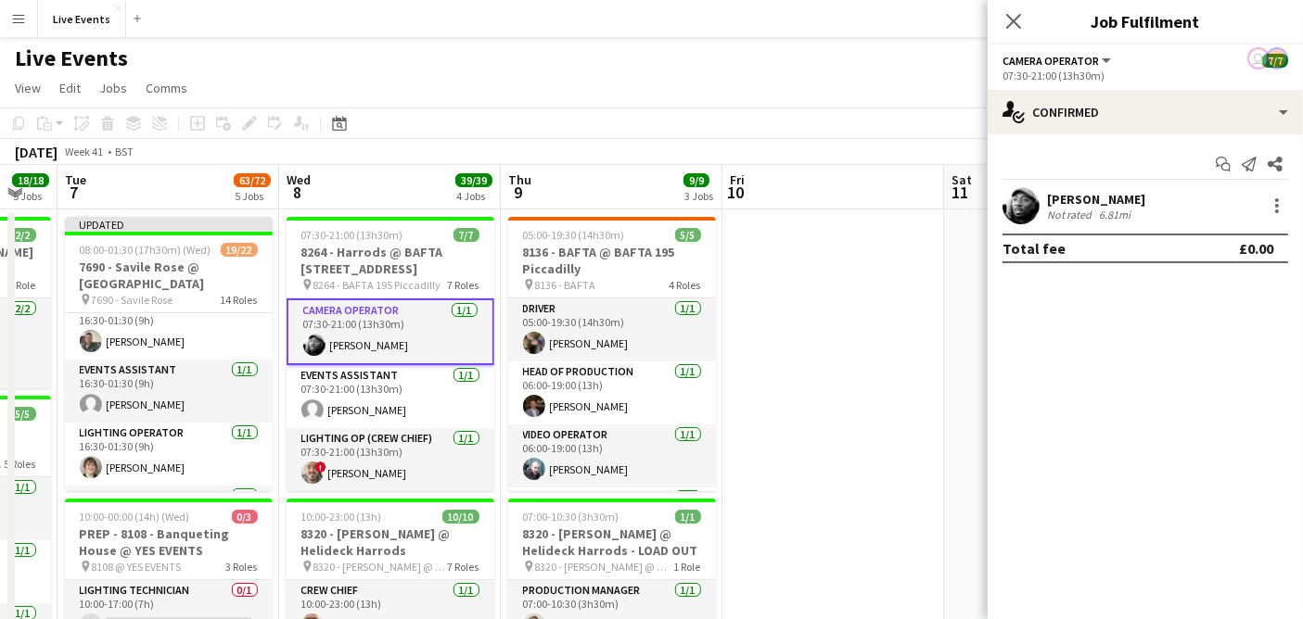
scroll to position [0, 645]
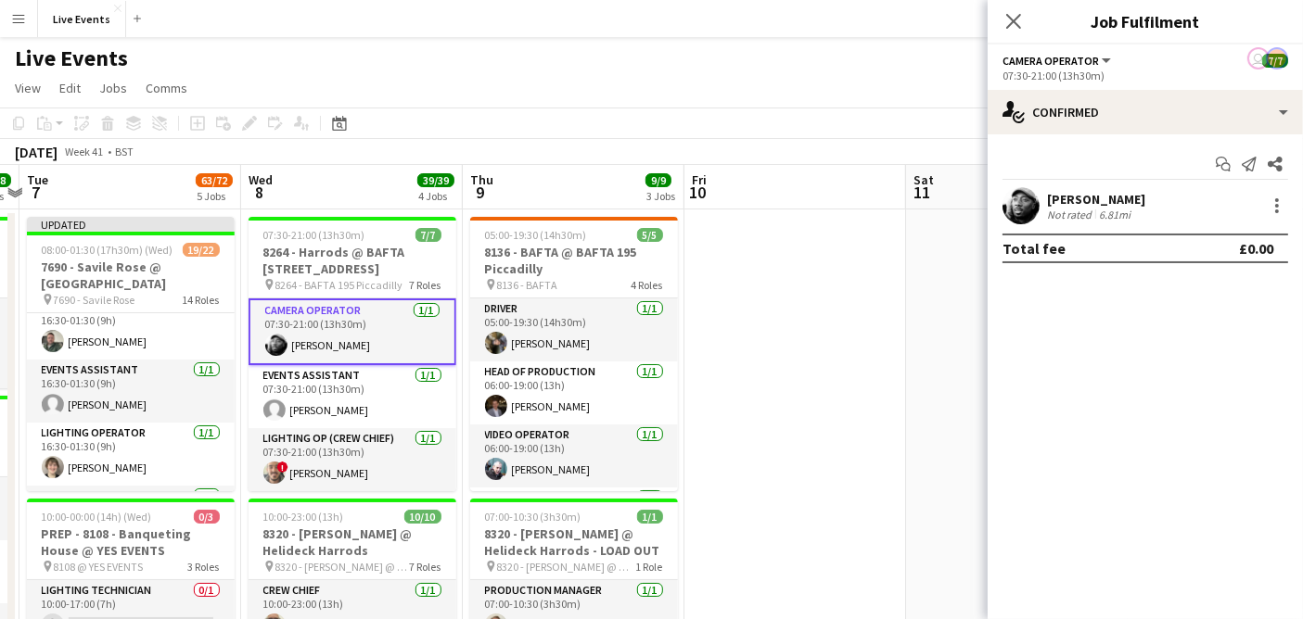
drag, startPoint x: 947, startPoint y: 309, endPoint x: 510, endPoint y: 312, distance: 437.6
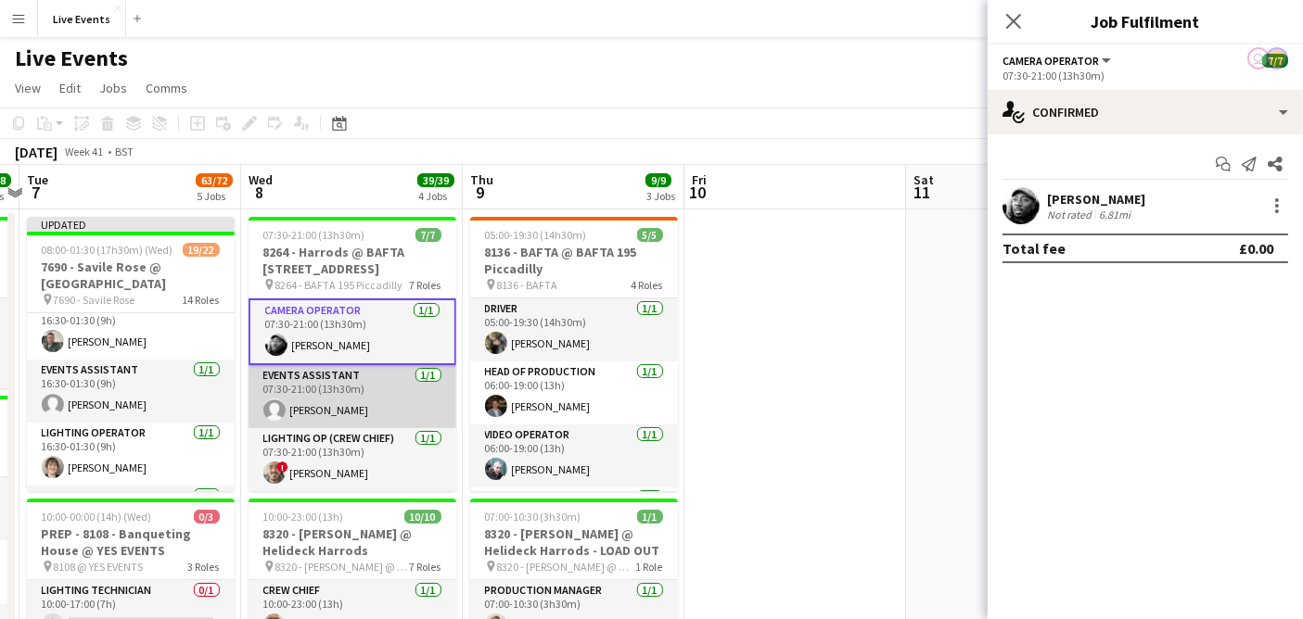
click at [348, 401] on app-card-role "Events Assistant 1/1 07:30-21:00 (13h30m) Claudia Rister" at bounding box center [352, 396] width 208 height 63
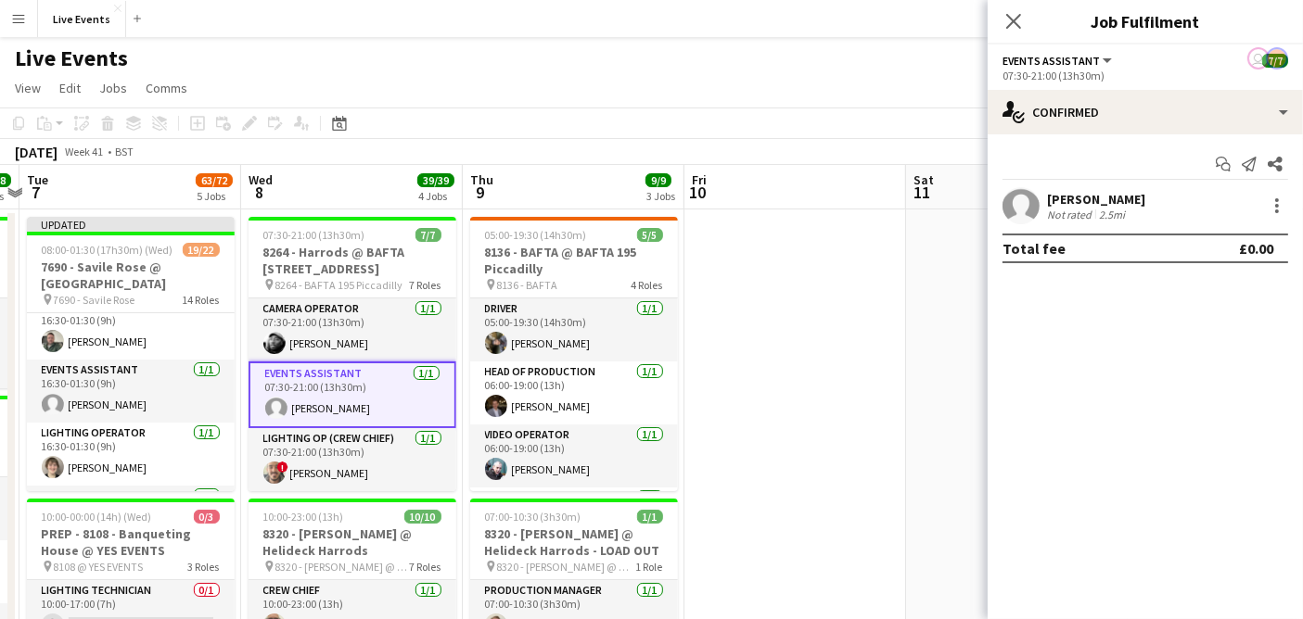
click at [1022, 194] on app-user-avatar at bounding box center [1020, 205] width 37 height 37
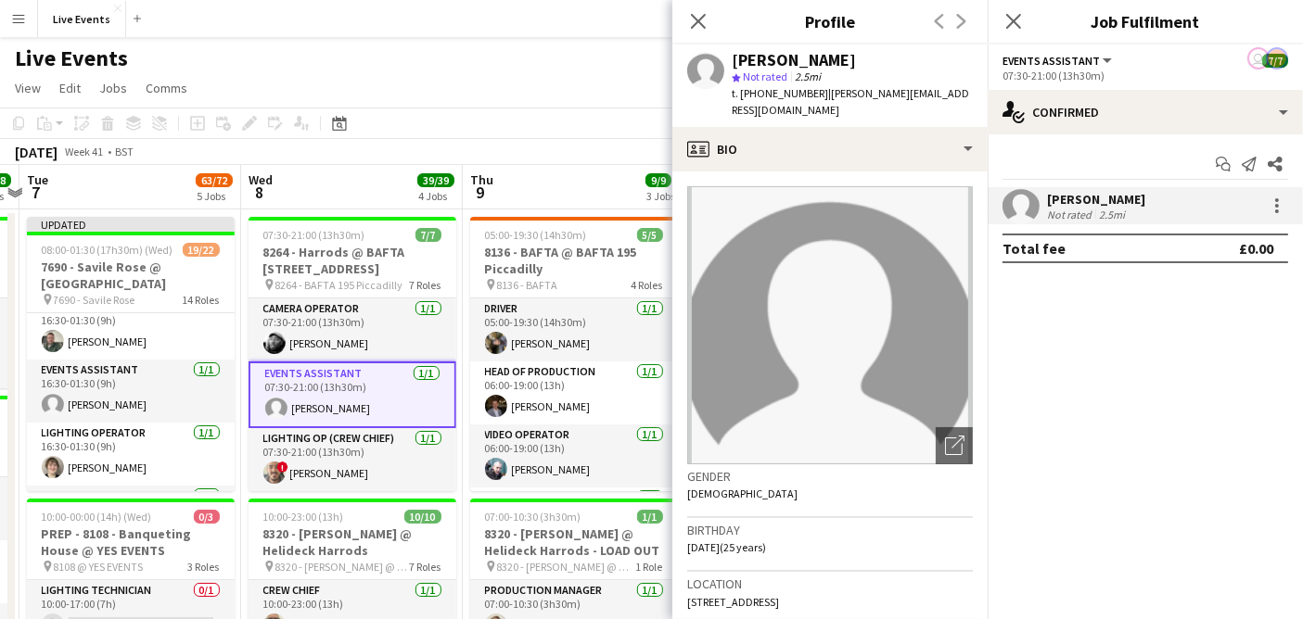
drag, startPoint x: 844, startPoint y: 56, endPoint x: 718, endPoint y: 57, distance: 126.1
click at [718, 57] on div "Claudia Rister star Not rated 2.5mi t. +447818218770 | claudia@wiseproductions.…" at bounding box center [829, 86] width 315 height 83
copy div "Claudia Rister"
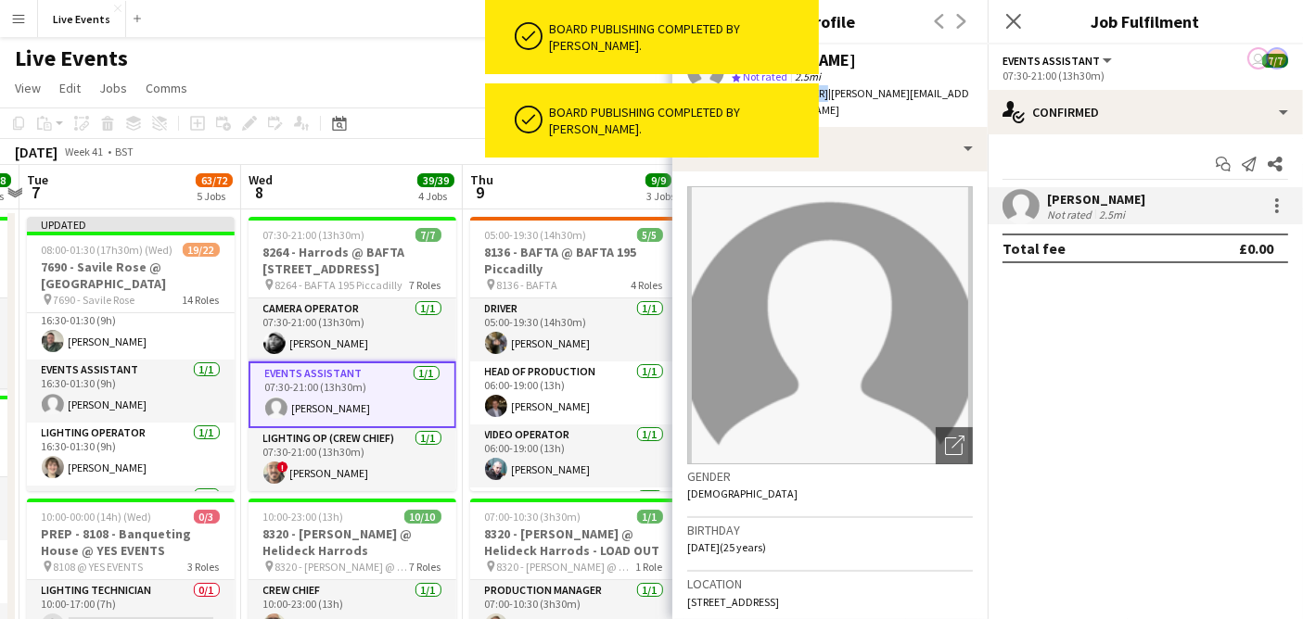
drag, startPoint x: 812, startPoint y: 89, endPoint x: 757, endPoint y: 103, distance: 57.3
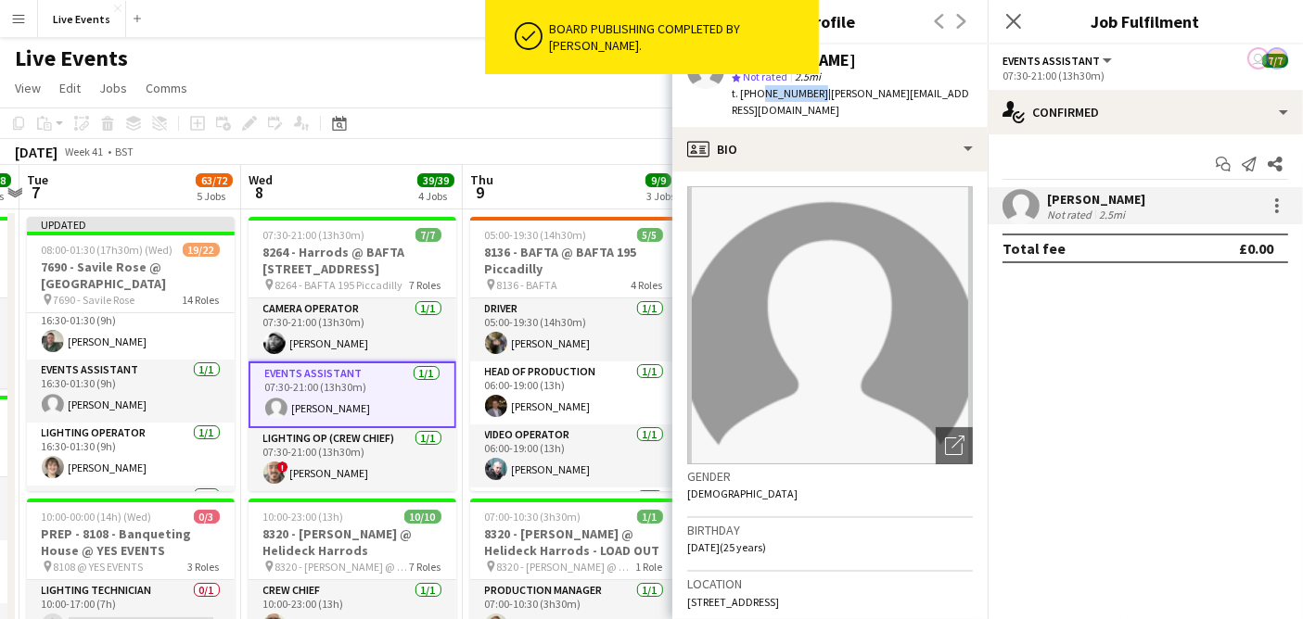
copy span "7818218770"
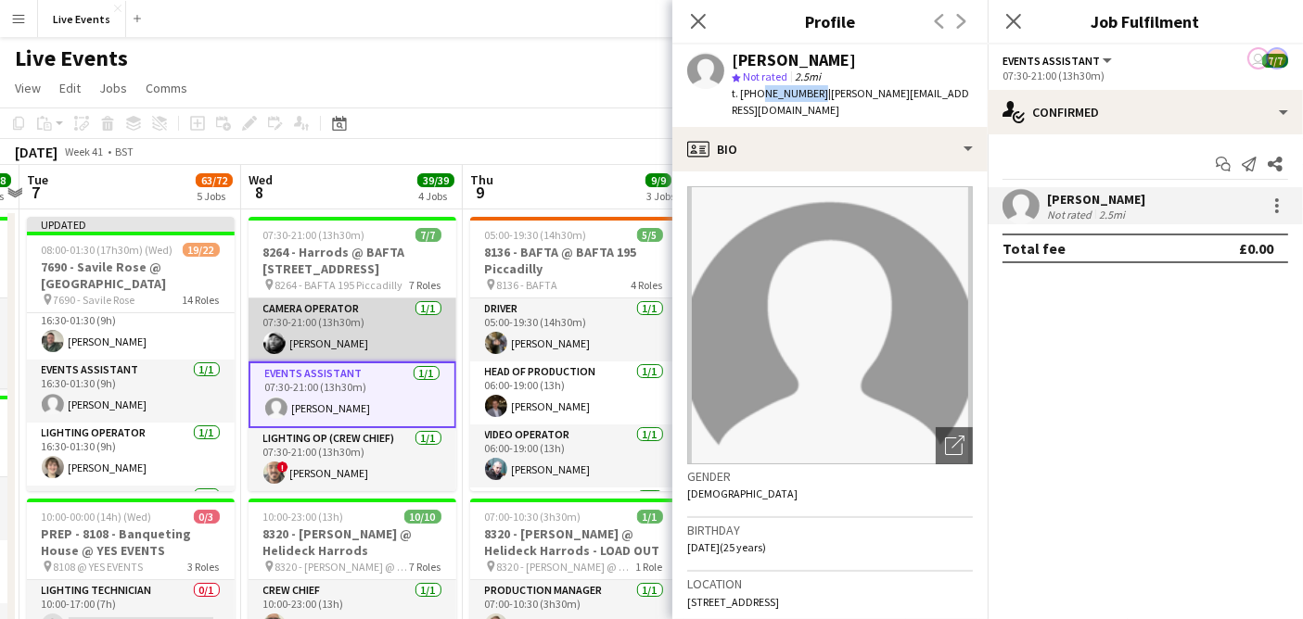
click at [317, 346] on app-card-role "Camera Operator 1/1 07:30-21:00 (13h30m) Winstan Whitter" at bounding box center [352, 330] width 208 height 63
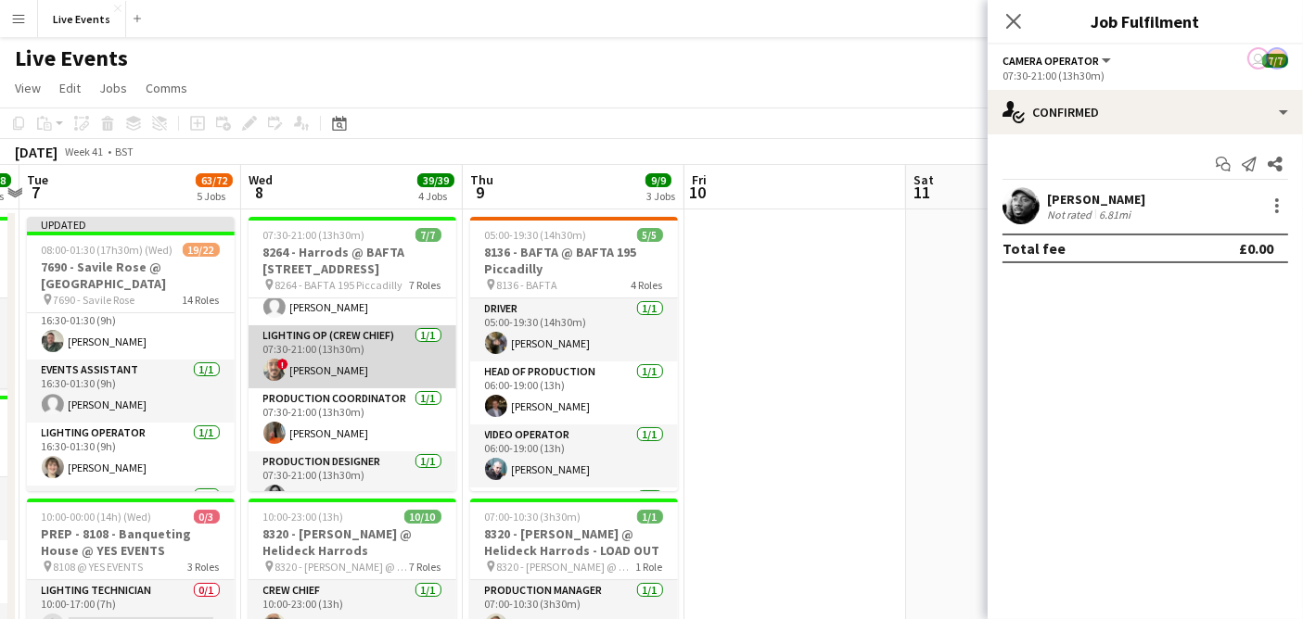
click at [347, 354] on app-card-role "Lighting Op (Crew Chief) 1/1 07:30-21:00 (13h30m) ! James Matthews" at bounding box center [352, 356] width 208 height 63
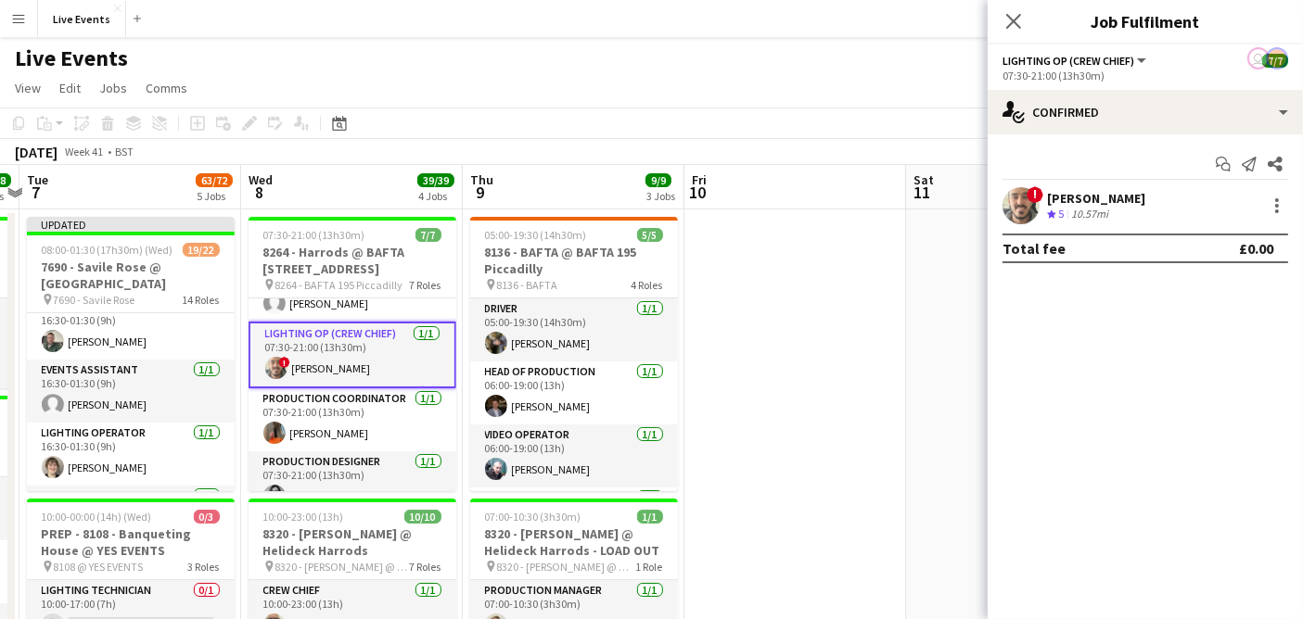
scroll to position [100, 0]
click at [1028, 195] on span "!" at bounding box center [1034, 194] width 17 height 17
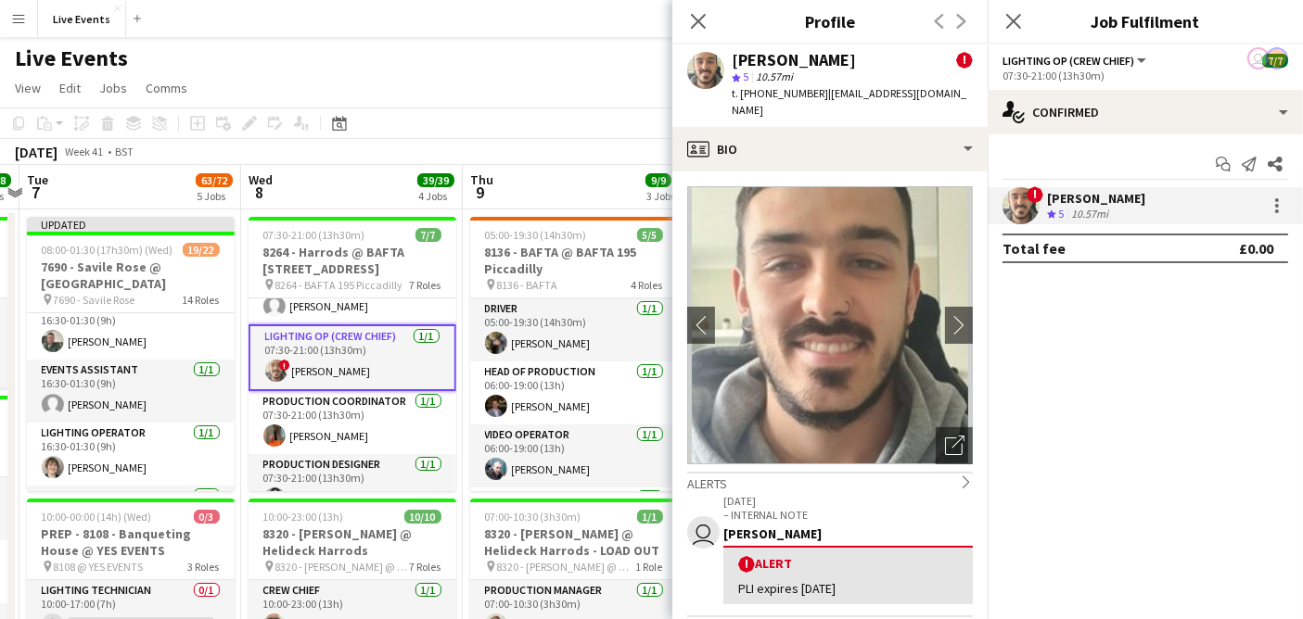
drag, startPoint x: 858, startPoint y: 58, endPoint x: 732, endPoint y: 65, distance: 126.3
click at [732, 65] on div "James Matthews !" at bounding box center [851, 60] width 241 height 17
copy div "James Matthews"
drag, startPoint x: 813, startPoint y: 92, endPoint x: 757, endPoint y: 101, distance: 56.4
click at [757, 101] on div "t. +447547373834 | jamesmatthewsuk@yahoo.co.uk" at bounding box center [851, 101] width 241 height 33
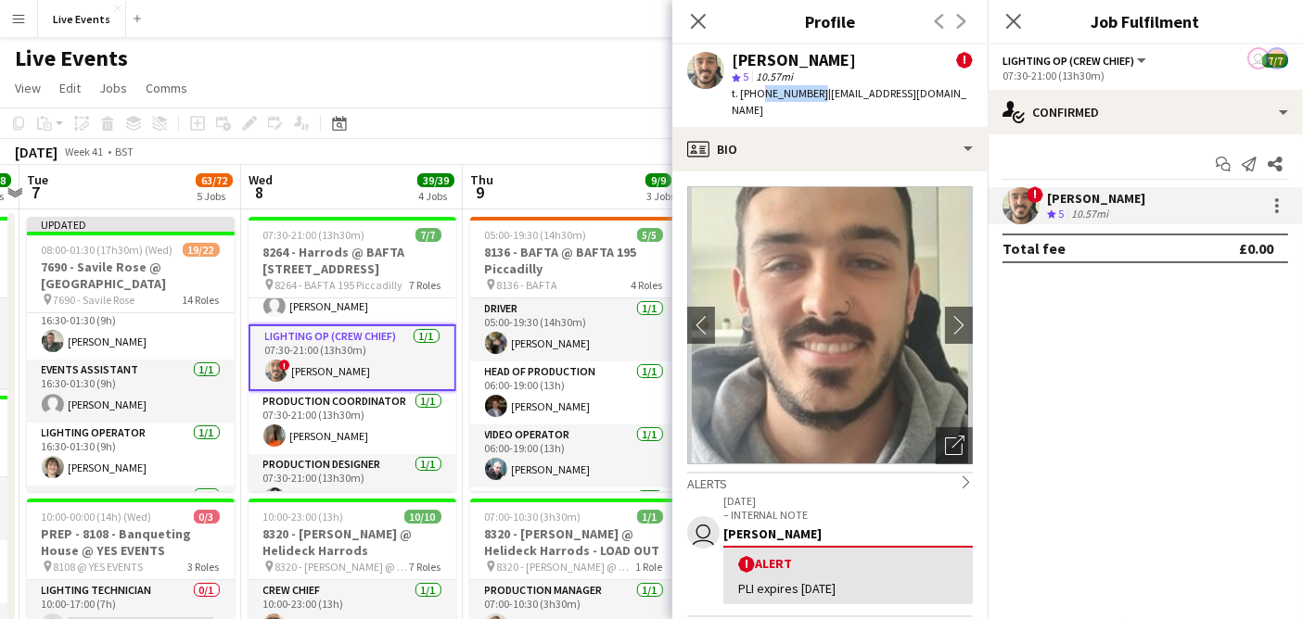
copy span "7547373834"
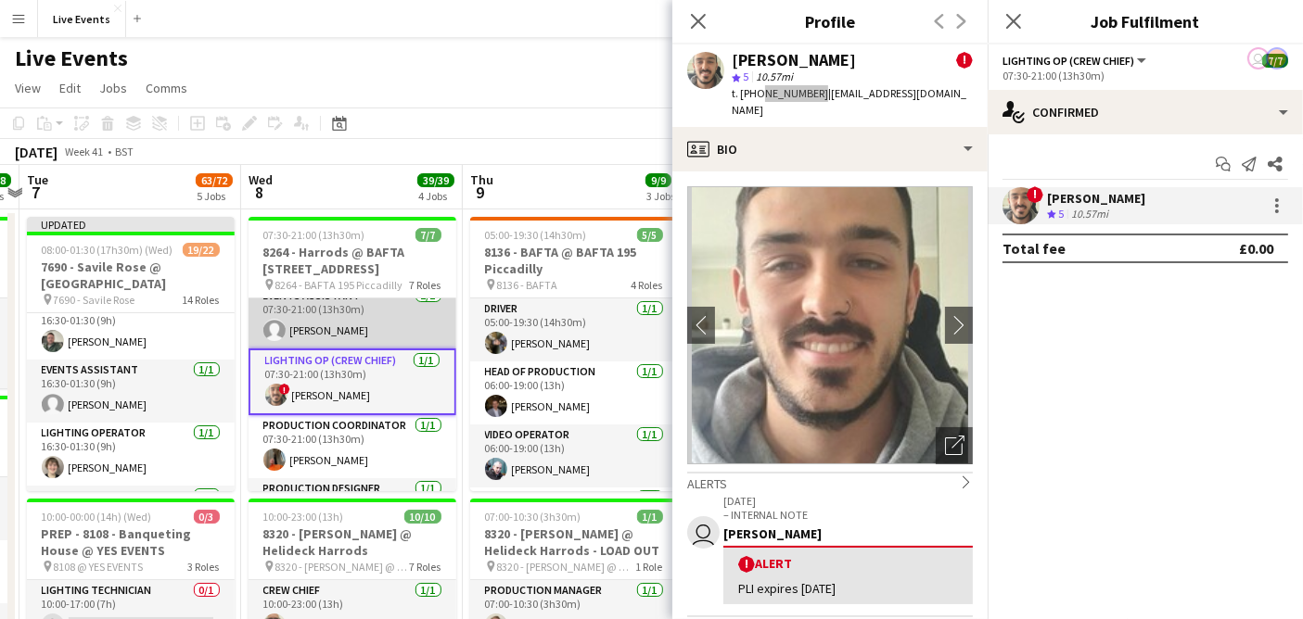
scroll to position [103, 0]
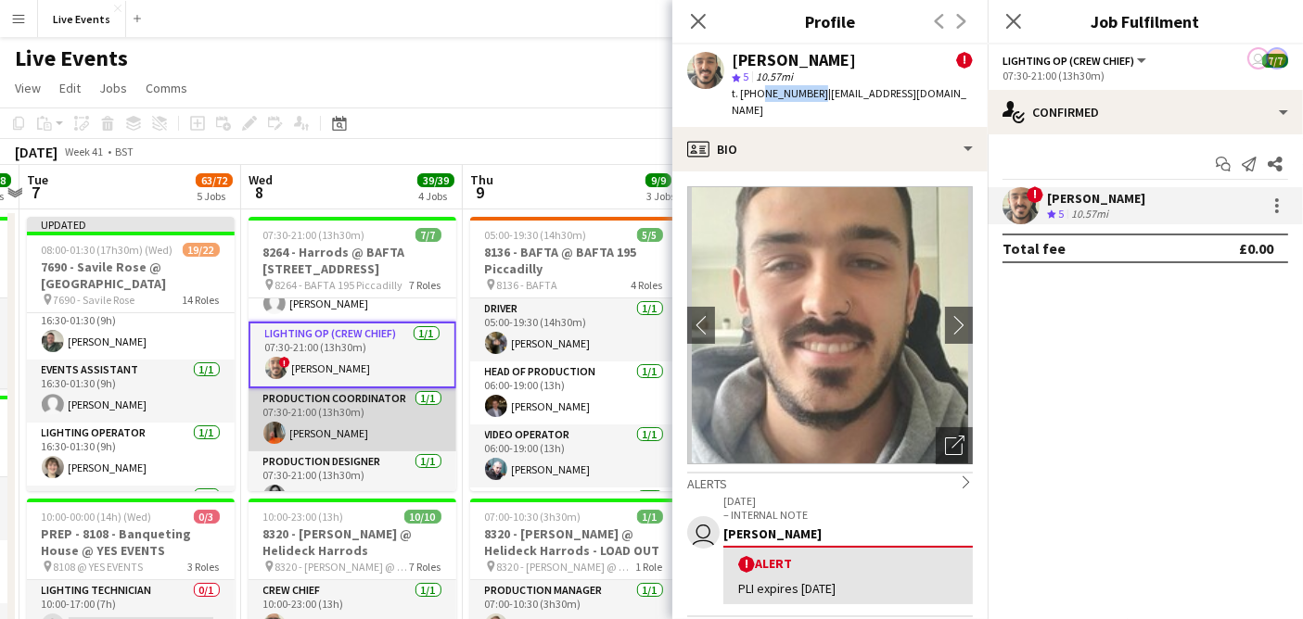
click at [362, 406] on app-card-role "Production Coordinator 1/1 07:30-21:00 (13h30m) George Kirkup-Delph" at bounding box center [352, 419] width 208 height 63
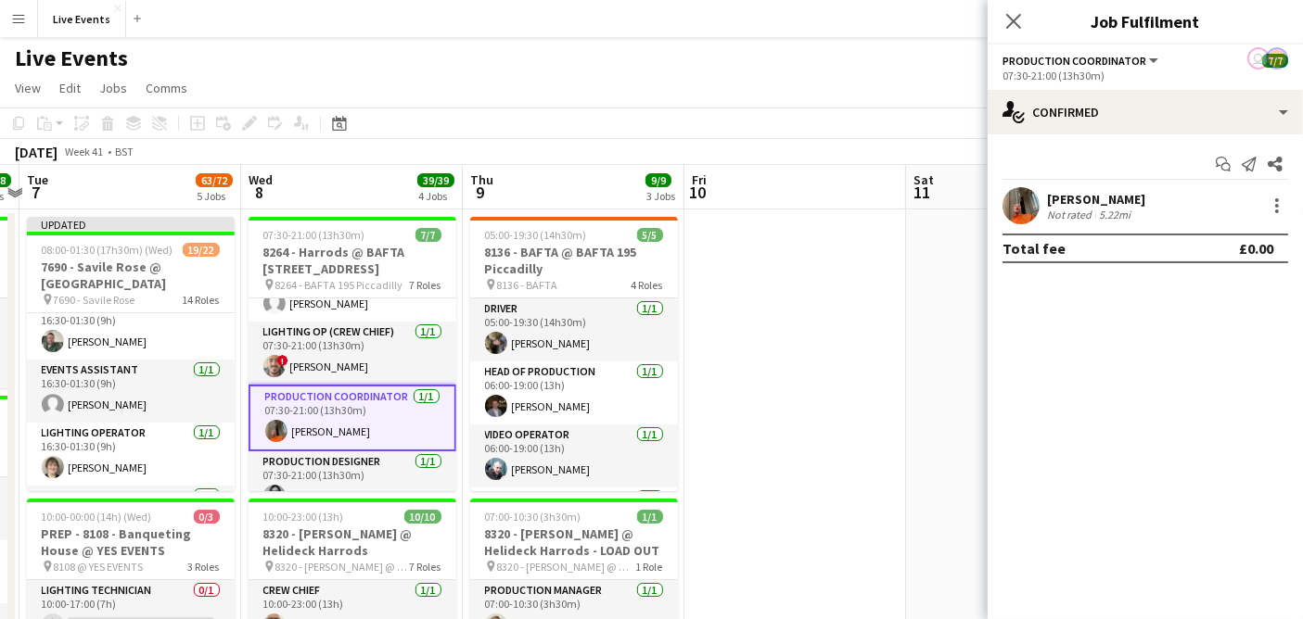
click at [1027, 197] on app-user-avatar at bounding box center [1020, 205] width 37 height 37
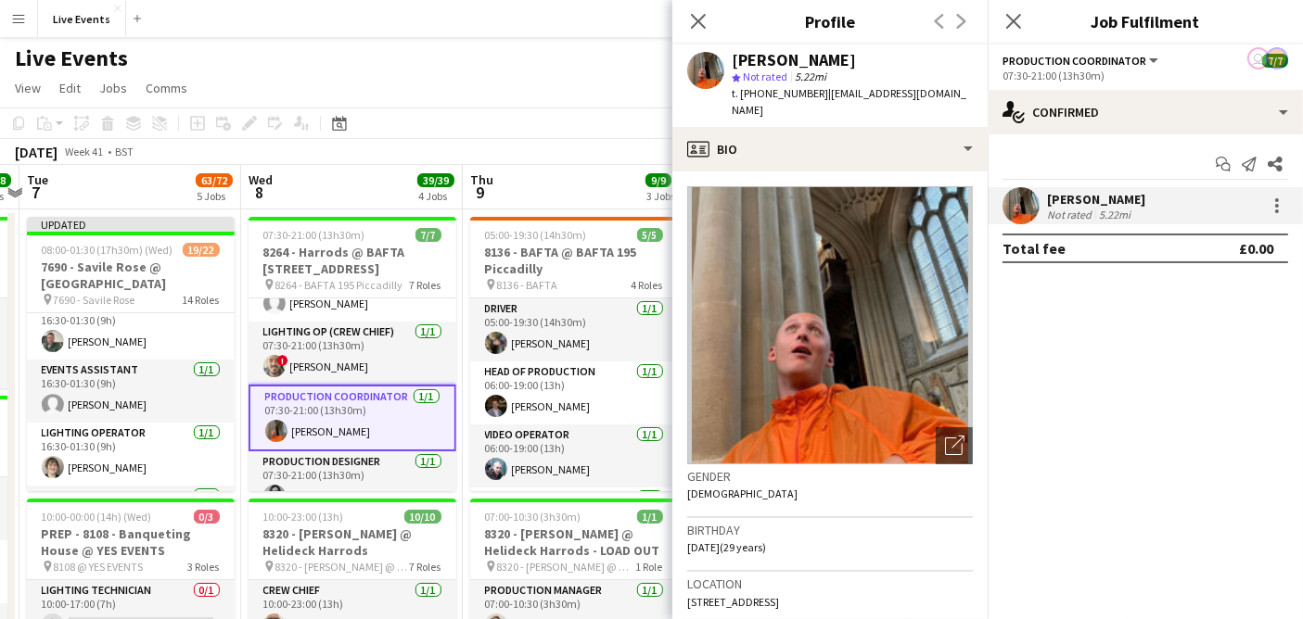
drag, startPoint x: 892, startPoint y: 59, endPoint x: 736, endPoint y: 59, distance: 155.8
click at [736, 59] on div "George Kirkup-Delph" at bounding box center [851, 60] width 241 height 17
copy div "George Kirkup-Delph"
drag, startPoint x: 813, startPoint y: 92, endPoint x: 759, endPoint y: 99, distance: 54.3
click at [759, 99] on span "t. +447964658165" at bounding box center [779, 93] width 96 height 14
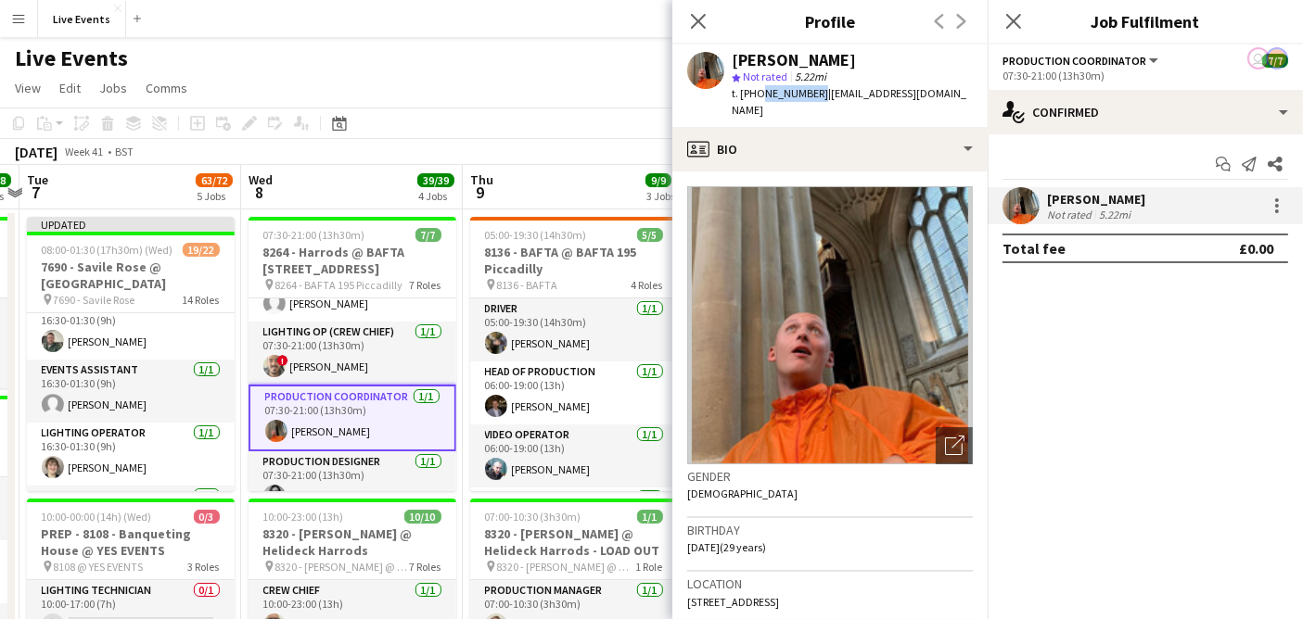
drag, startPoint x: 755, startPoint y: 88, endPoint x: 809, endPoint y: 100, distance: 56.0
click at [809, 100] on div "t. +447964658165 | georgekd@wiseproductions.co.uk" at bounding box center [851, 101] width 241 height 33
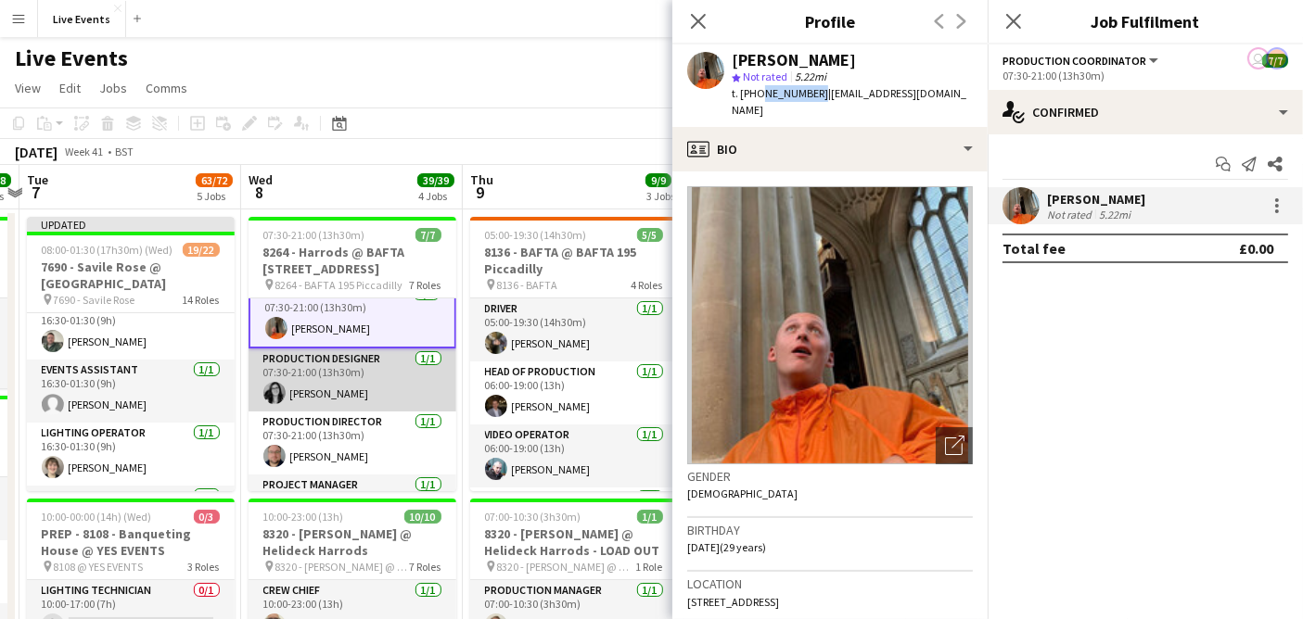
click at [370, 380] on app-card-role "Production Designer 1/1 07:30-21:00 (13h30m) Emily Manning" at bounding box center [352, 380] width 208 height 63
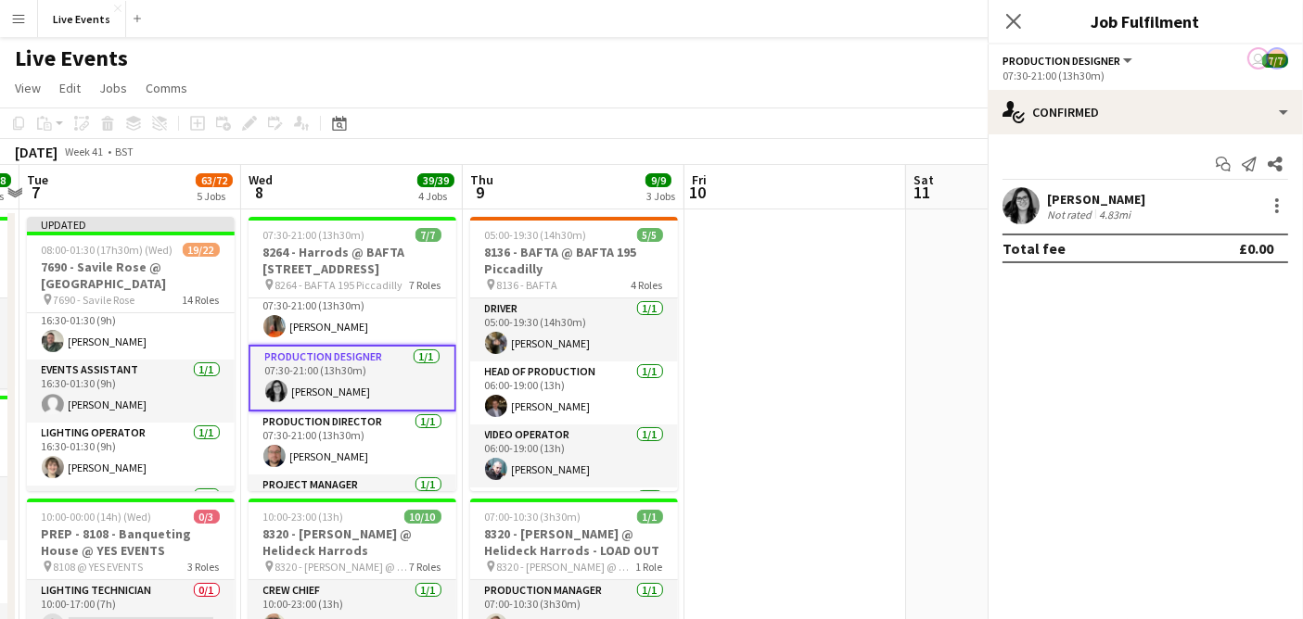
scroll to position [204, 0]
click at [1006, 216] on app-user-avatar at bounding box center [1020, 205] width 37 height 37
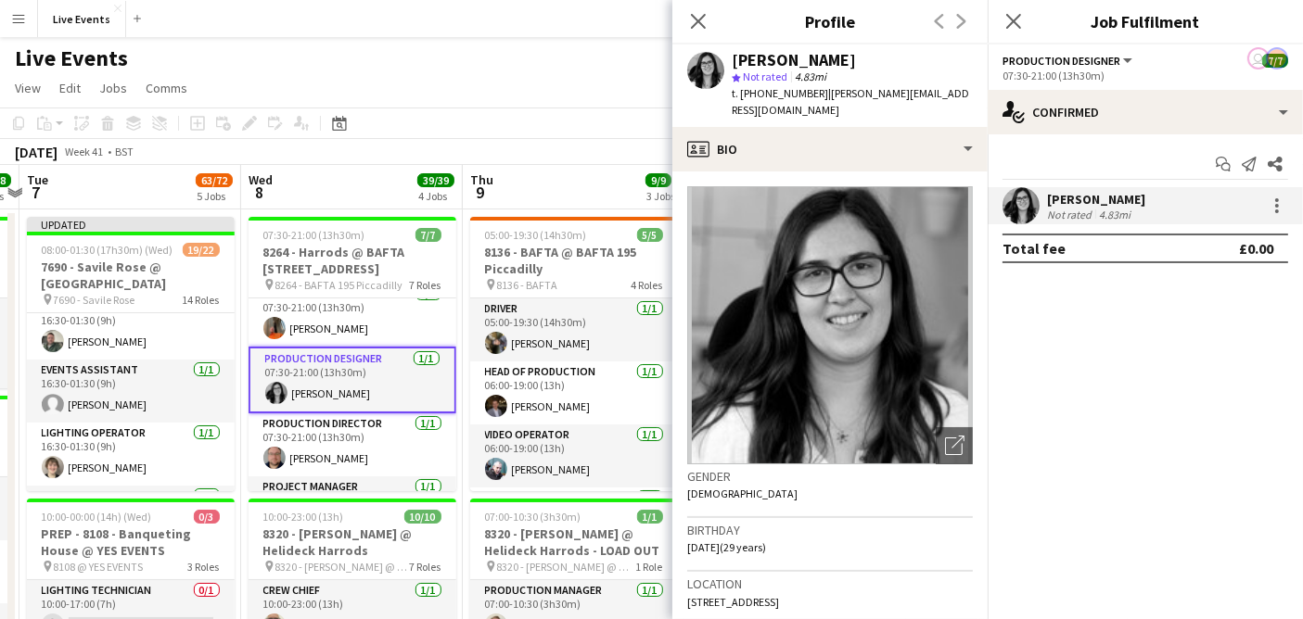
drag, startPoint x: 822, startPoint y: 55, endPoint x: 718, endPoint y: 49, distance: 104.0
click at [718, 49] on div "Emily Manning star Not rated 4.83mi t. +4407895050324 | emily@wiseproductions.c…" at bounding box center [829, 86] width 315 height 83
drag, startPoint x: 819, startPoint y: 94, endPoint x: 760, endPoint y: 108, distance: 60.0
click at [760, 108] on div "Emily Manning star Not rated 4.83mi t. +4407895050324 | emily@wiseproductions.c…" at bounding box center [829, 86] width 315 height 83
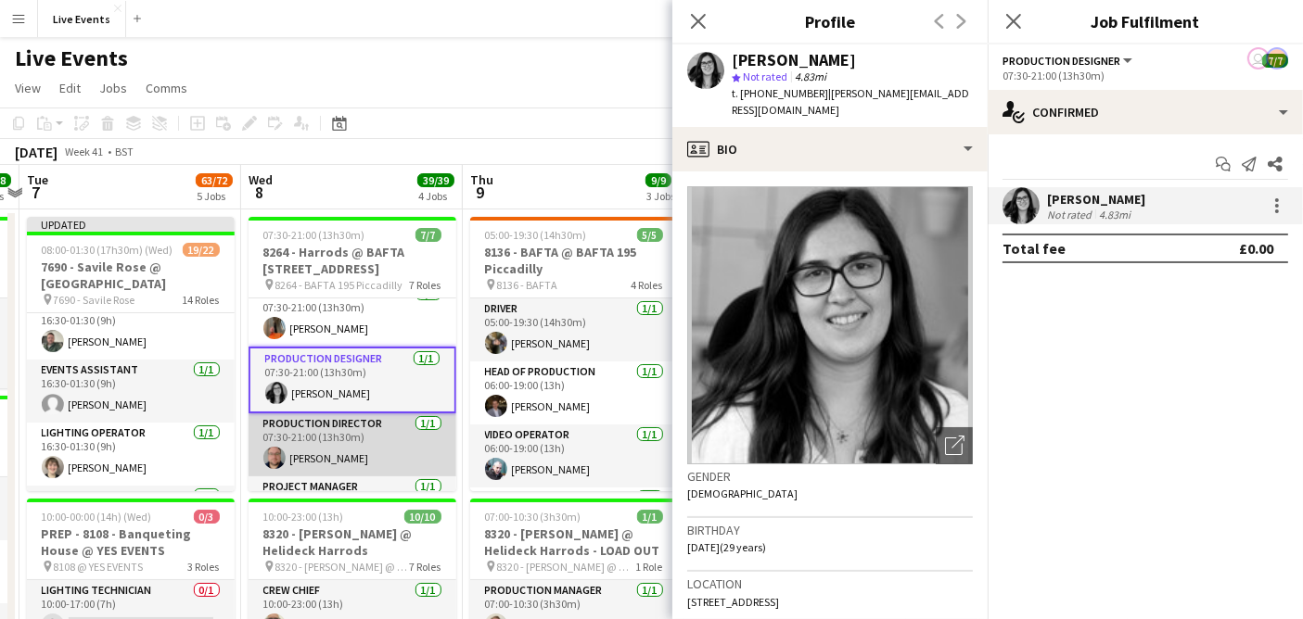
click at [336, 457] on app-card-role "Production Director 1/1 07:30-21:00 (13h30m) Chris Randall" at bounding box center [352, 444] width 208 height 63
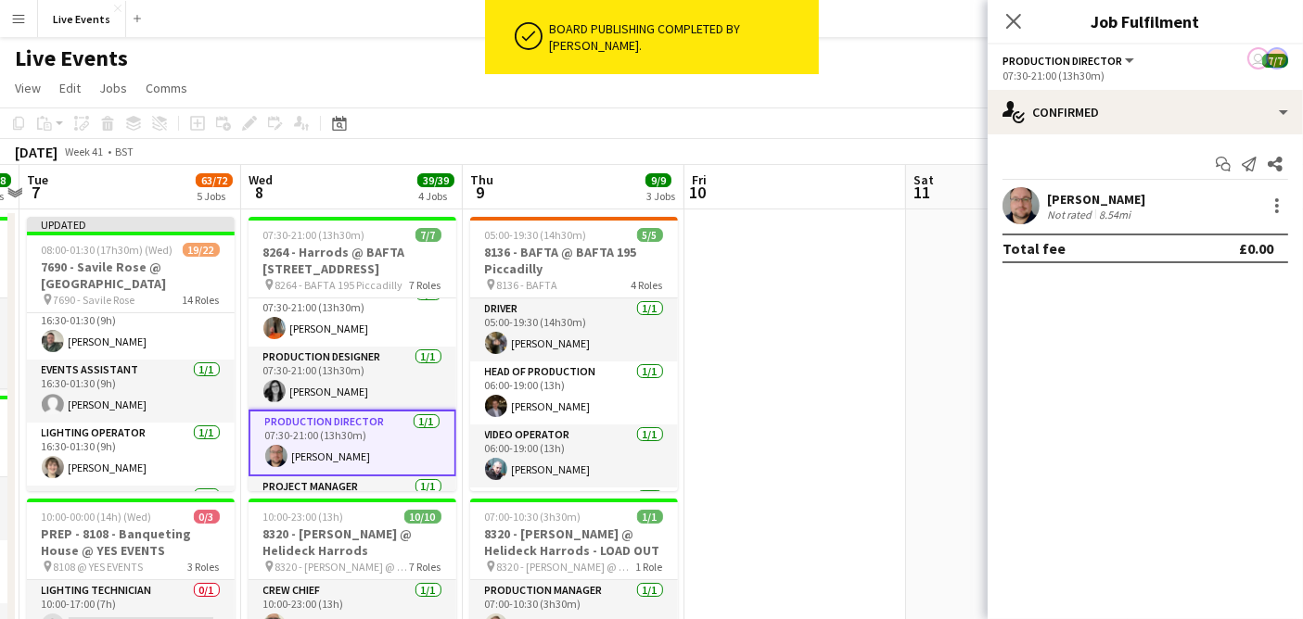
click at [1009, 210] on app-user-avatar at bounding box center [1020, 205] width 37 height 37
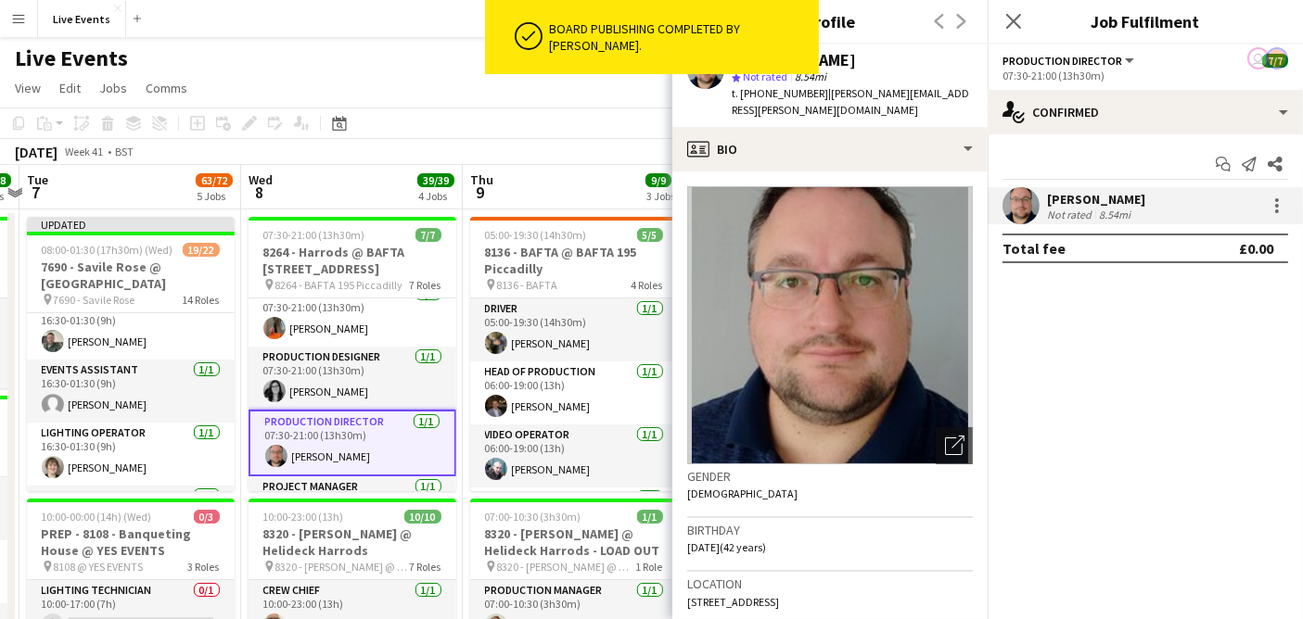
drag, startPoint x: 839, startPoint y: 61, endPoint x: 736, endPoint y: 69, distance: 103.2
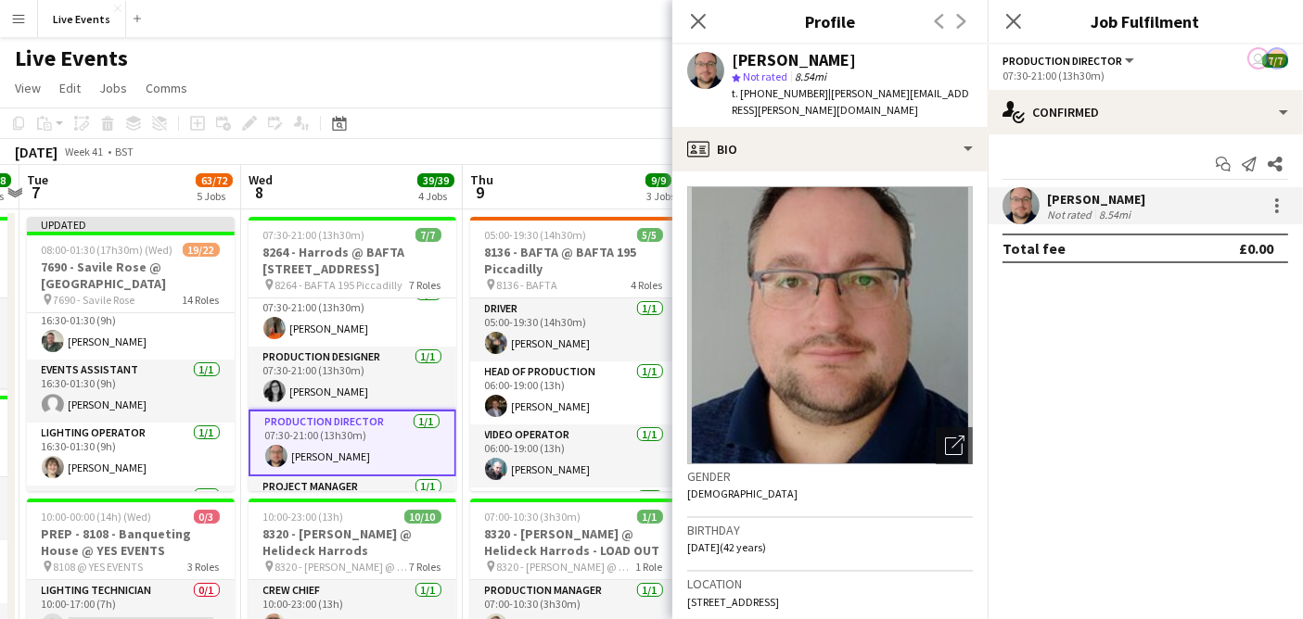
click at [860, 61] on div "Chris Randall" at bounding box center [851, 60] width 241 height 17
drag, startPoint x: 829, startPoint y: 62, endPoint x: 733, endPoint y: 62, distance: 95.5
click at [733, 62] on div "Chris Randall" at bounding box center [851, 60] width 241 height 17
drag, startPoint x: 810, startPoint y: 95, endPoint x: 758, endPoint y: 97, distance: 52.0
click at [758, 97] on span "t. +447773000795" at bounding box center [779, 93] width 96 height 14
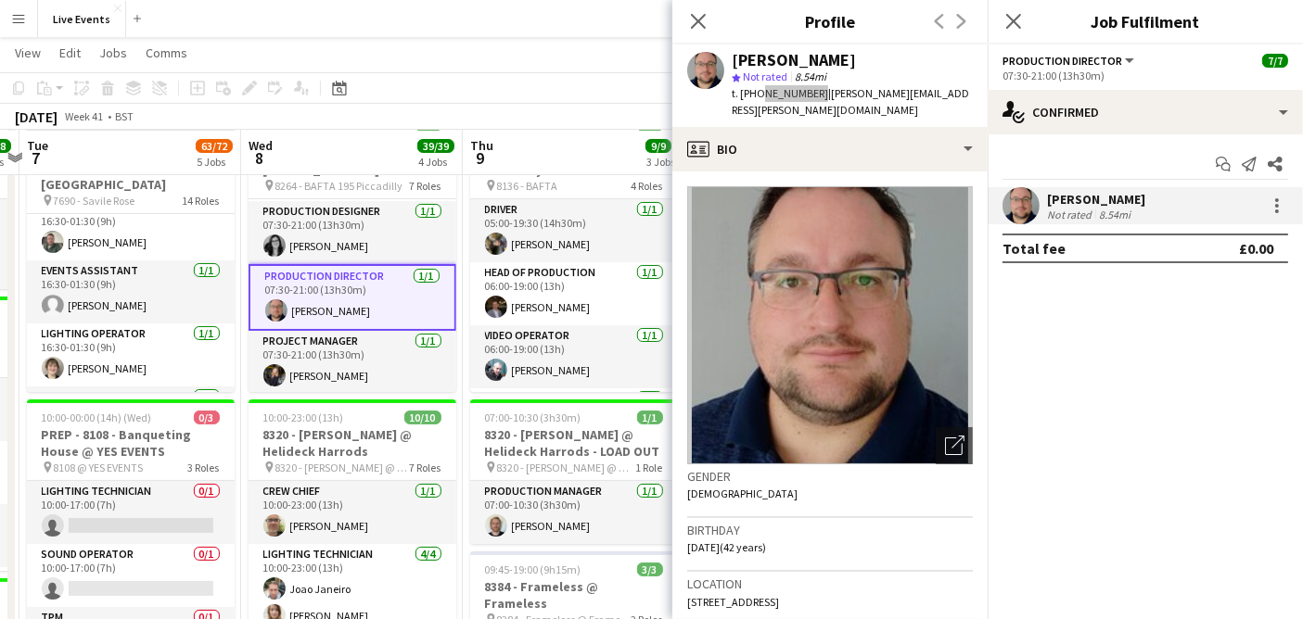
scroll to position [103, 0]
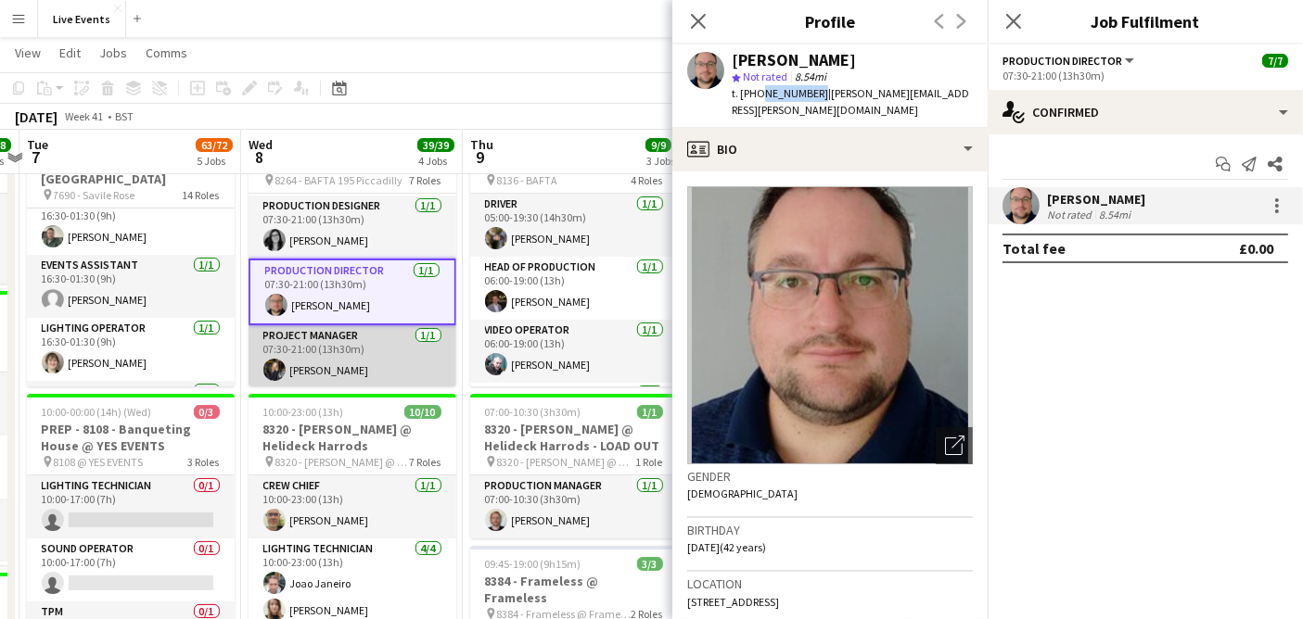
click at [350, 369] on app-card-role "Project Manager 1/1 07:30-21:00 (13h30m) Lizzie O’Hara" at bounding box center [352, 356] width 208 height 63
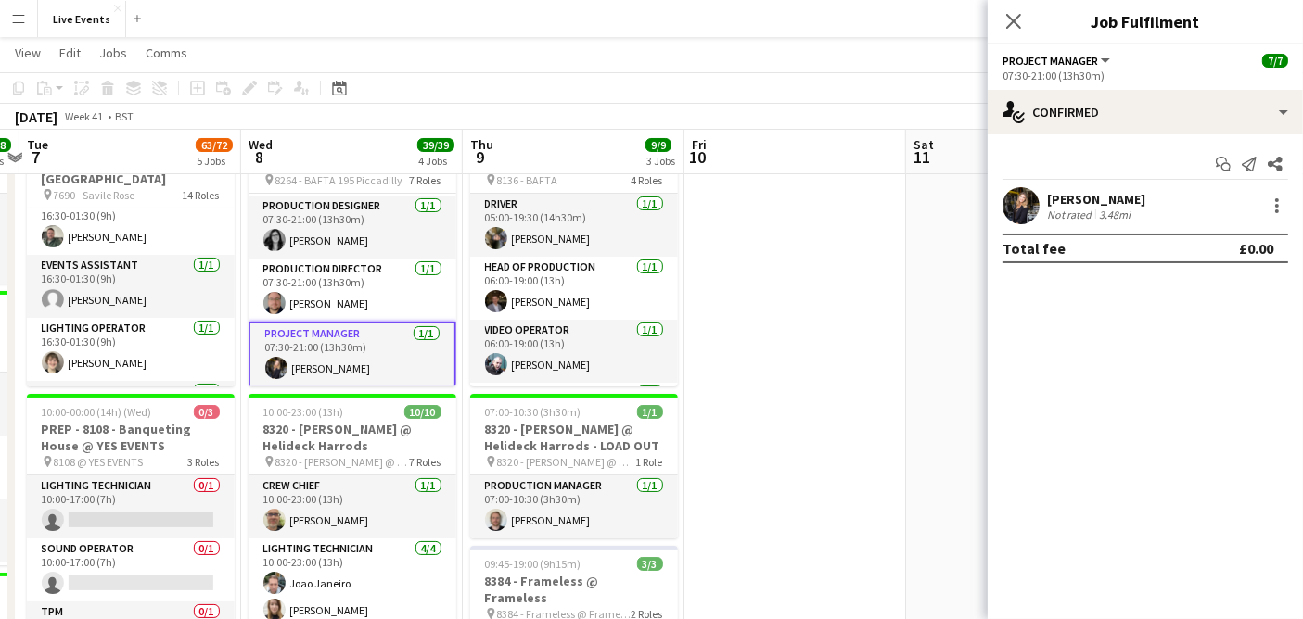
click at [350, 369] on app-card-role "Project Manager 1/1 07:30-21:00 (13h30m) Lizzie O’Hara" at bounding box center [352, 355] width 208 height 67
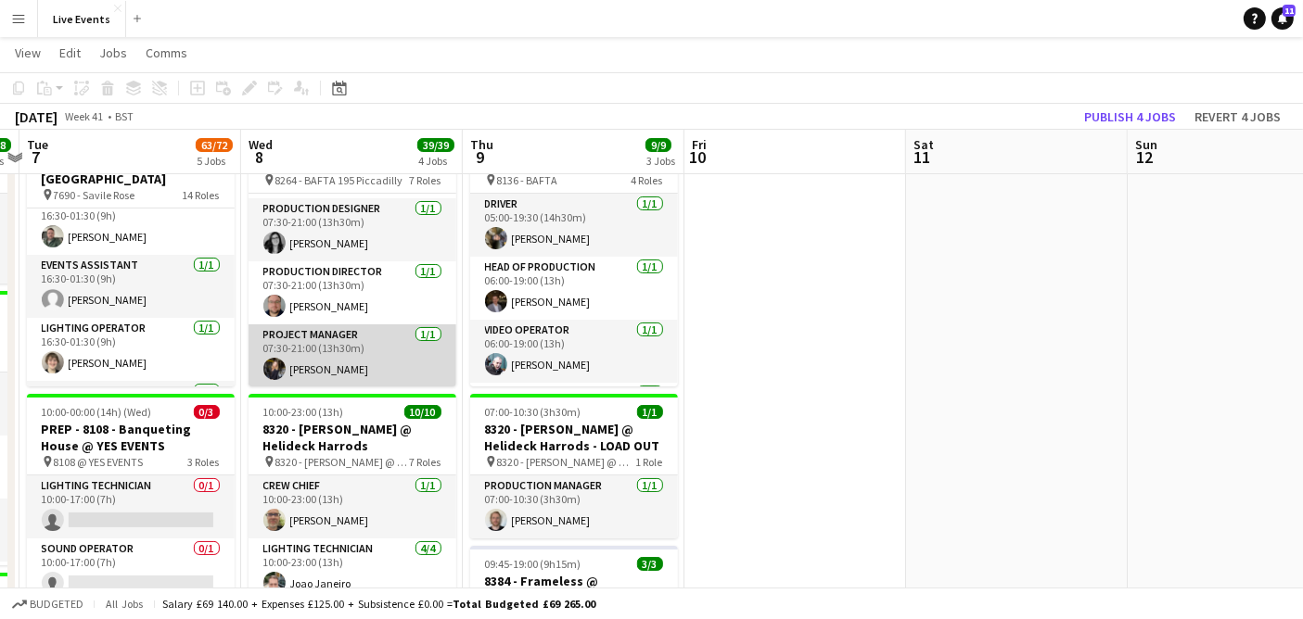
click at [328, 362] on app-card-role "Project Manager 1/1 07:30-21:00 (13h30m) Lizzie O’Hara" at bounding box center [352, 355] width 208 height 63
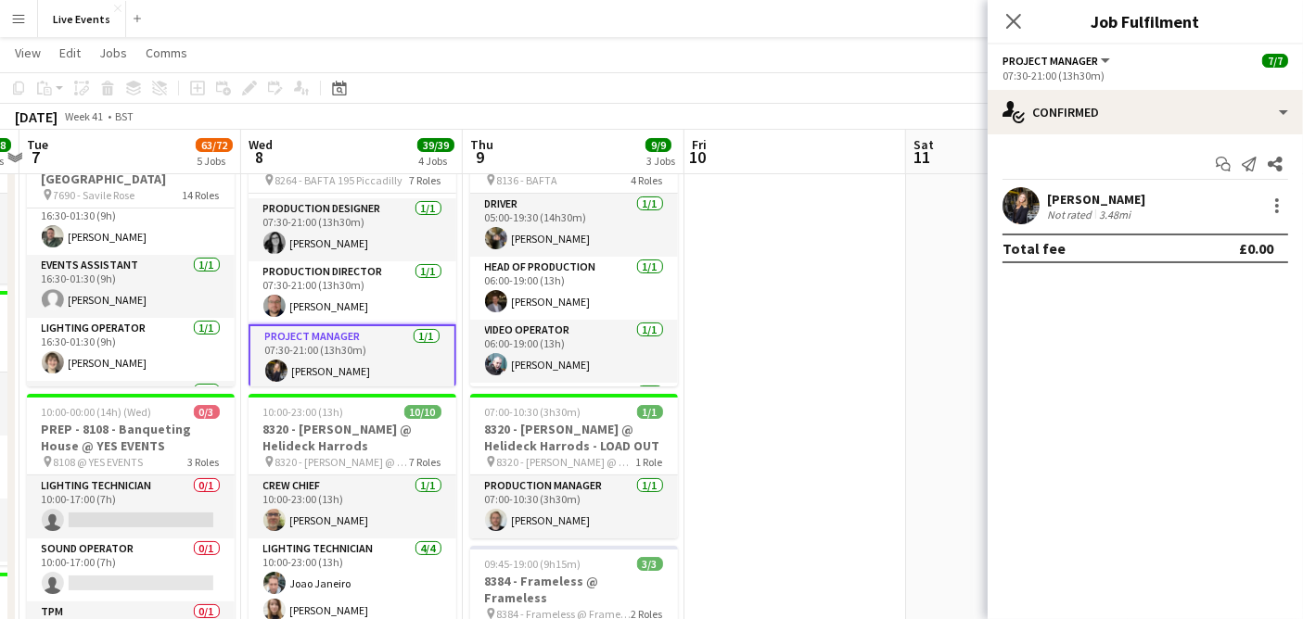
scroll to position [250, 0]
click at [1024, 212] on app-user-avatar at bounding box center [1020, 205] width 37 height 37
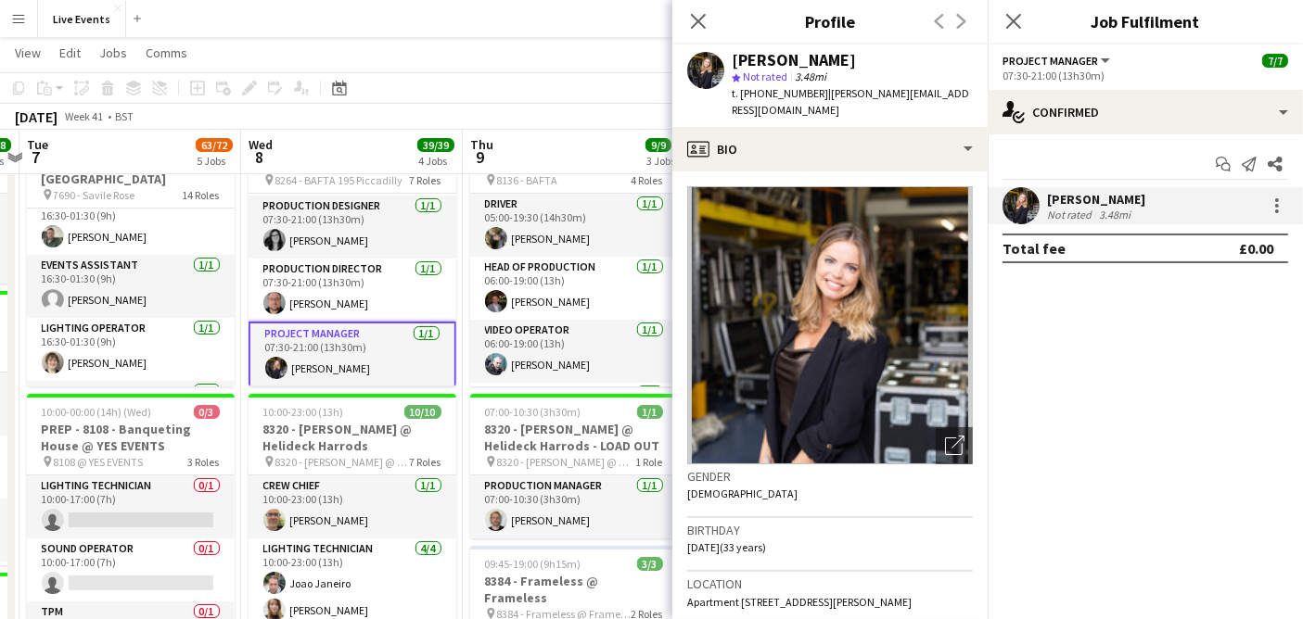
drag, startPoint x: 835, startPoint y: 59, endPoint x: 732, endPoint y: 57, distance: 102.9
click at [734, 57] on div "Lizzie O’Hara" at bounding box center [851, 60] width 241 height 17
drag, startPoint x: 808, startPoint y: 94, endPoint x: 757, endPoint y: 105, distance: 53.1
click at [757, 105] on div "Lizzie O’Hara star Not rated 3.48mi t. +447747309546 | lizzie@wiseproductions.c…" at bounding box center [829, 86] width 315 height 83
click at [780, 104] on div "Lizzie O’Hara star Not rated 3.48mi t. +447747309546 | lizzie@wiseproductions.c…" at bounding box center [829, 86] width 315 height 83
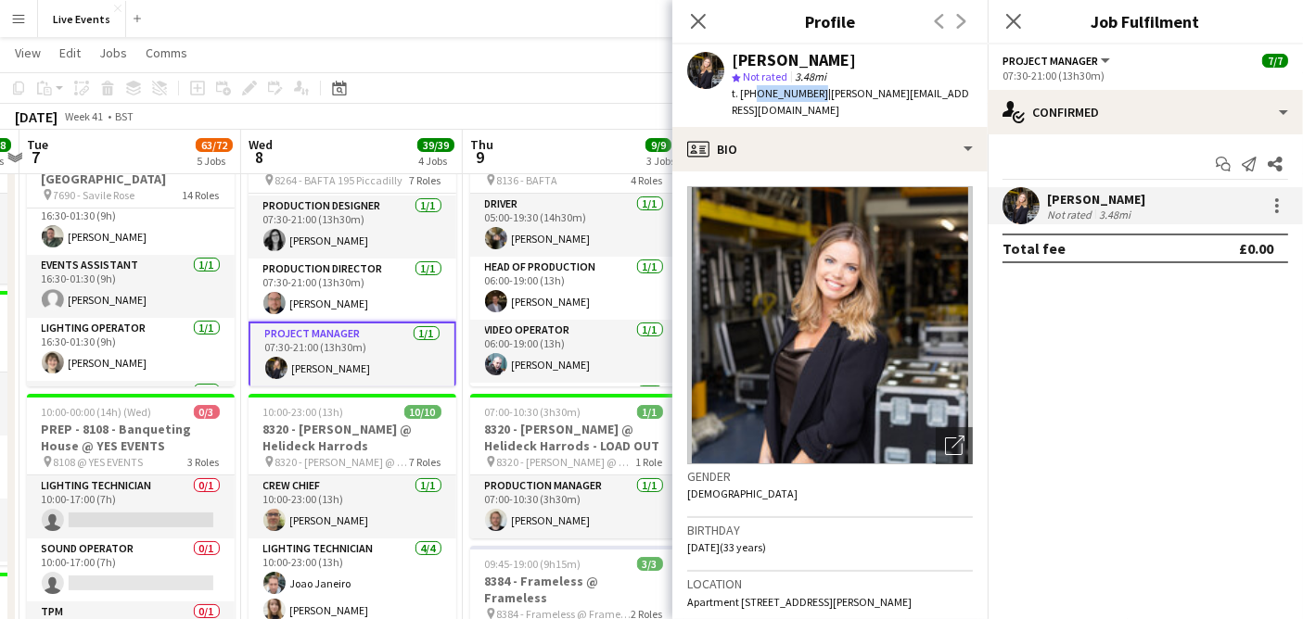
drag, startPoint x: 811, startPoint y: 92, endPoint x: 749, endPoint y: 96, distance: 62.3
click at [749, 96] on span "t. +447747309546" at bounding box center [779, 93] width 96 height 14
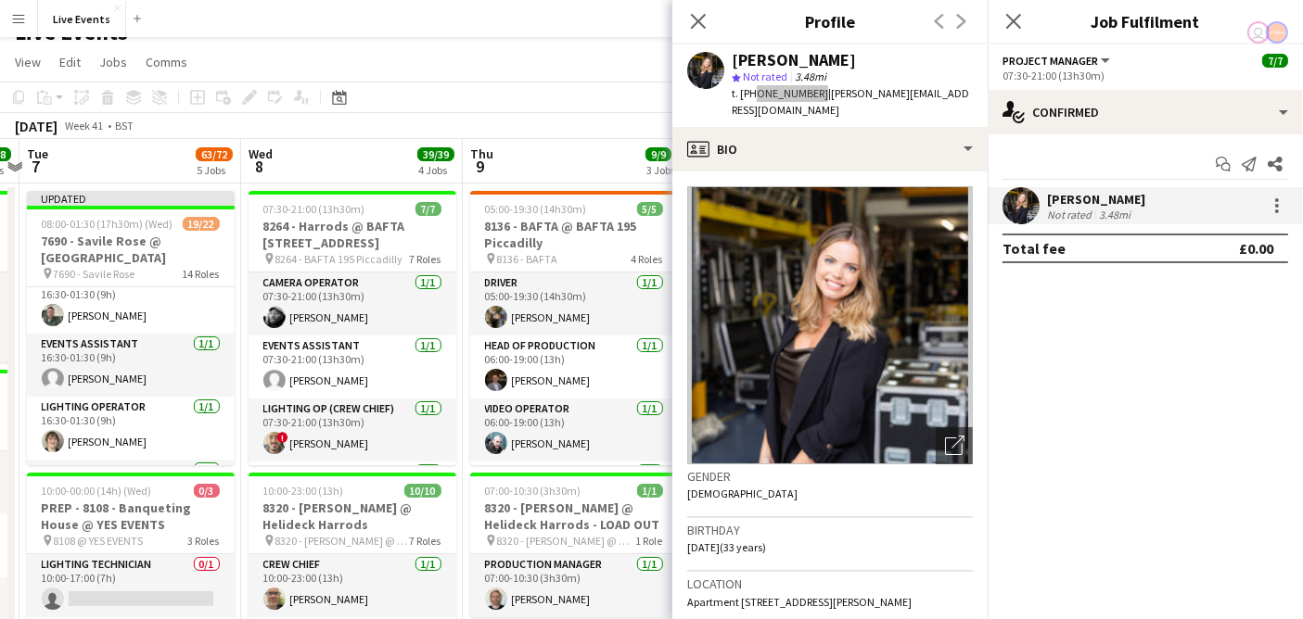
scroll to position [0, 0]
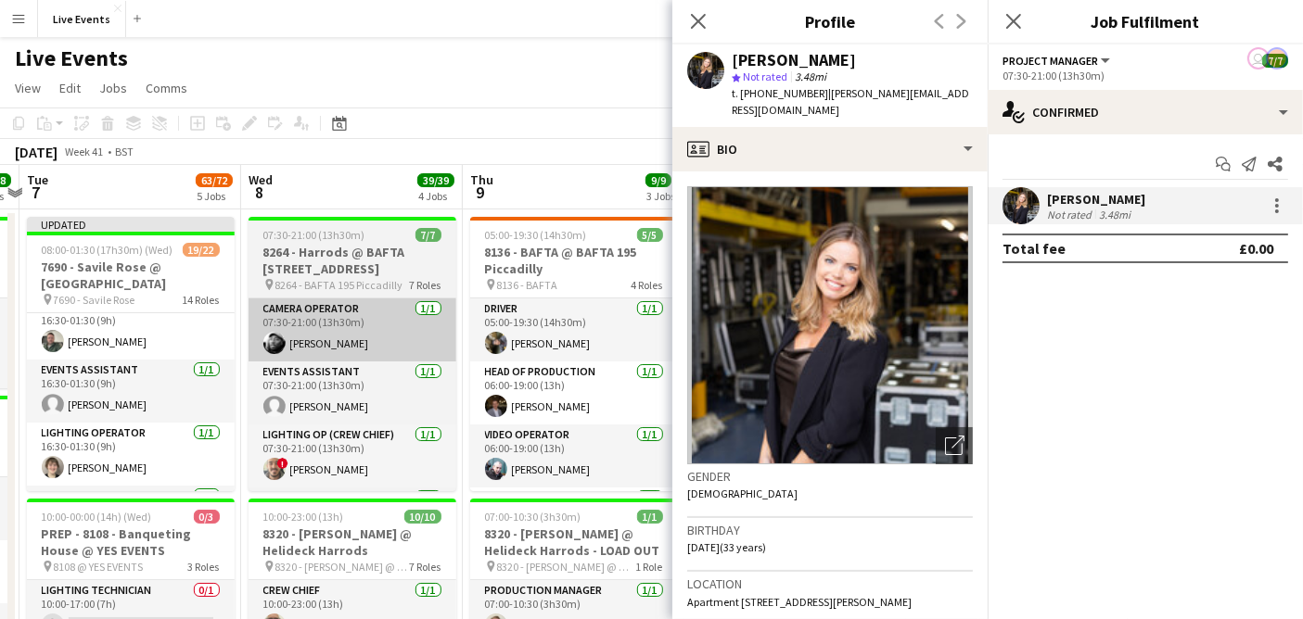
drag, startPoint x: 542, startPoint y: 83, endPoint x: 409, endPoint y: 313, distance: 266.7
click at [542, 83] on app-page-menu "View Day view expanded Day view collapsed Month view Date picker Jump to today …" at bounding box center [651, 89] width 1303 height 35
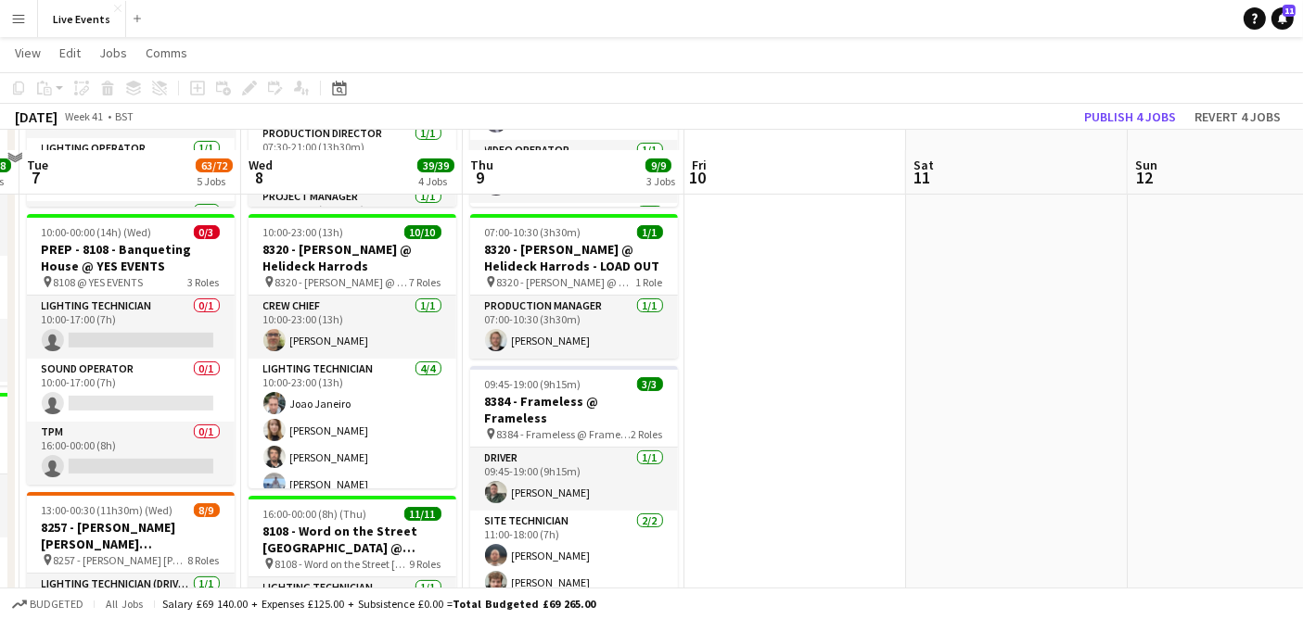
scroll to position [309, 0]
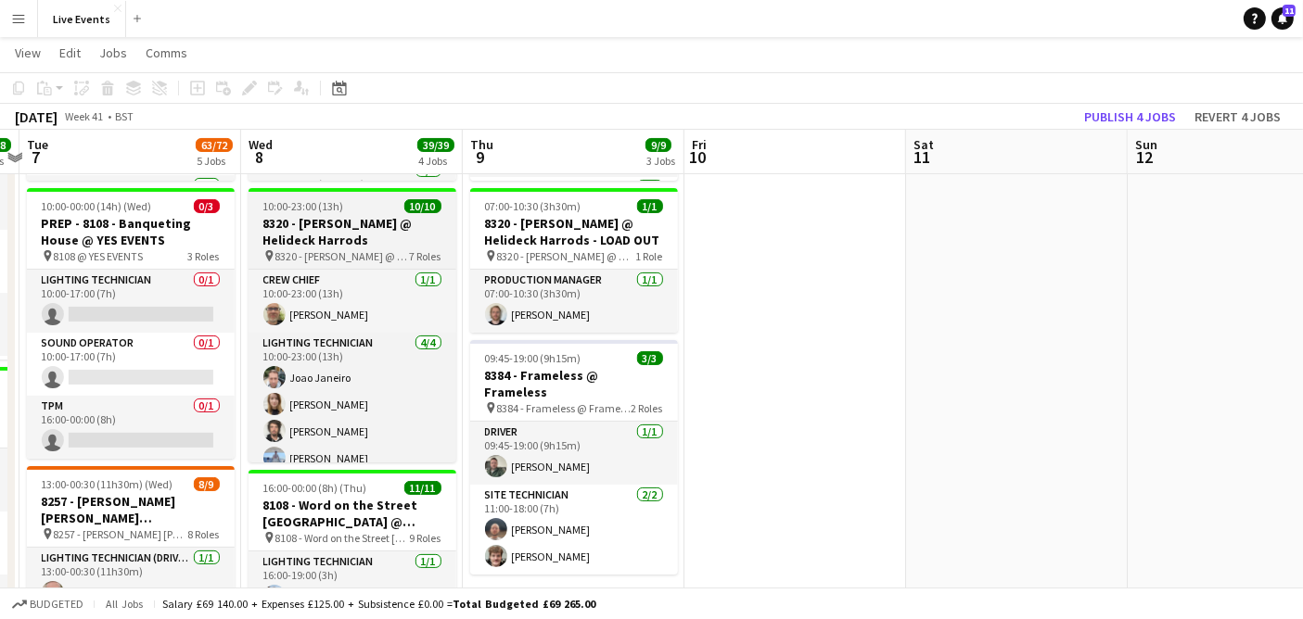
click at [358, 210] on div "10:00-23:00 (13h) 10/10" at bounding box center [352, 206] width 208 height 14
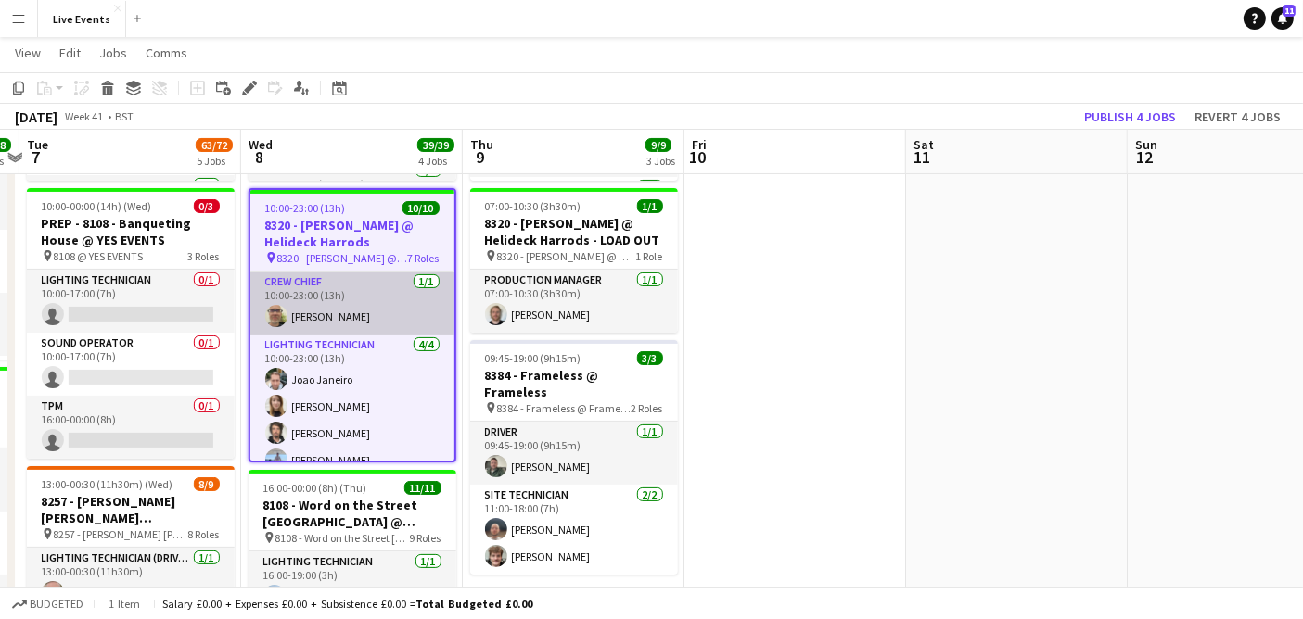
click at [272, 308] on app-user-avatar at bounding box center [276, 316] width 22 height 22
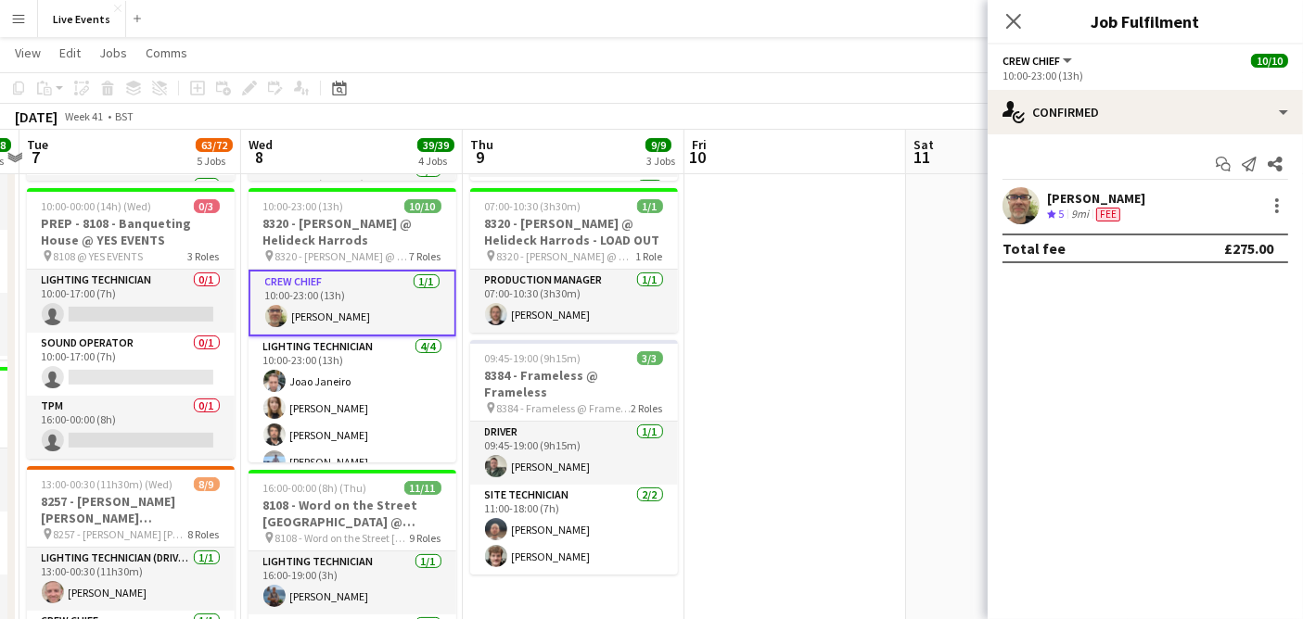
click at [1027, 229] on app-confirmed-crew "Thomas Thompson Crew rating 5 9mi Fee Total fee £275.00" at bounding box center [1144, 225] width 315 height 76
click at [1024, 195] on app-user-avatar at bounding box center [1020, 205] width 37 height 37
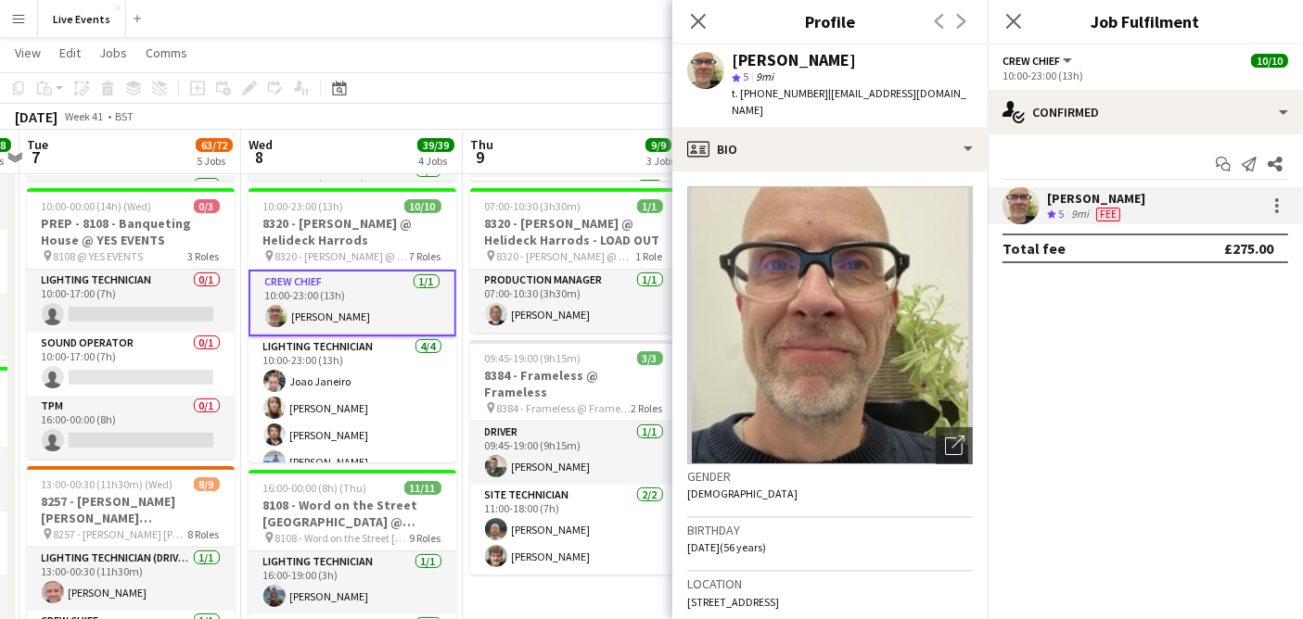
drag, startPoint x: 871, startPoint y: 57, endPoint x: 728, endPoint y: 62, distance: 142.9
click at [728, 62] on div "Thomas Thompson star 5 9mi t. +447980606459 | tomtom56@hotmail.com" at bounding box center [829, 86] width 315 height 83
drag, startPoint x: 811, startPoint y: 92, endPoint x: 756, endPoint y: 104, distance: 56.9
click at [756, 104] on div "Thomas Thompson star 5 9mi t. +447980606459 | tomtom56@hotmail.com" at bounding box center [829, 86] width 315 height 83
click at [699, 19] on icon at bounding box center [698, 21] width 18 height 18
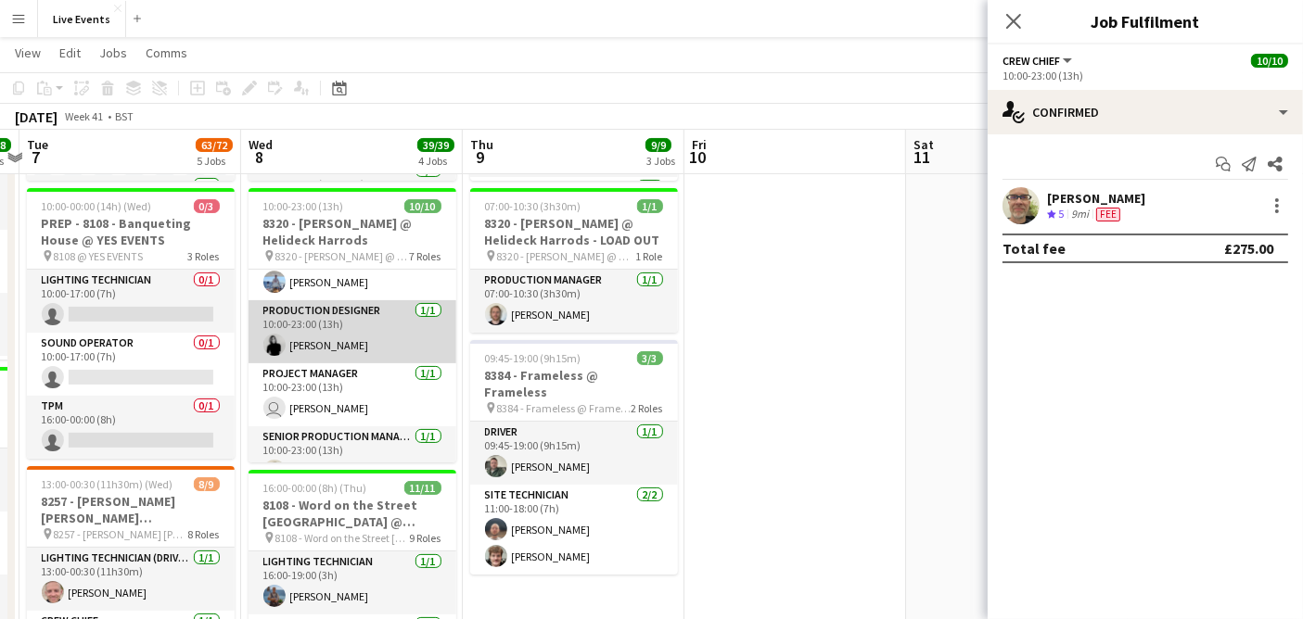
scroll to position [206, 0]
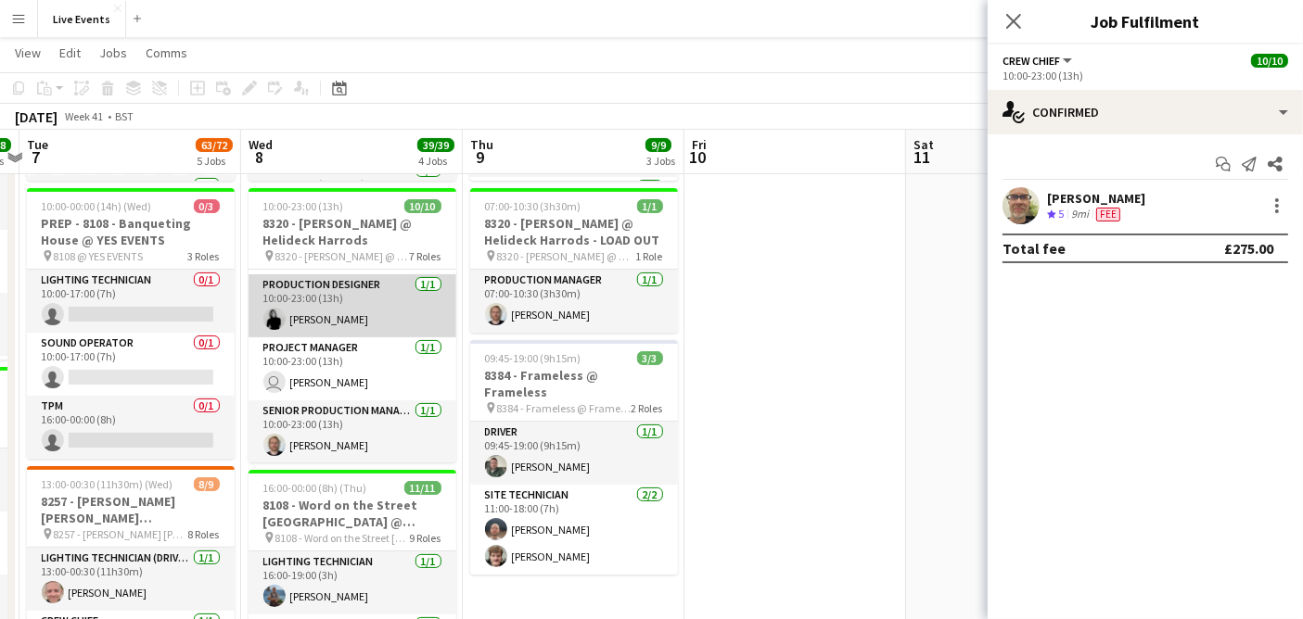
click at [366, 312] on app-card-role "Production Designer 1/1 10:00-23:00 (13h) Finola Redshaw" at bounding box center [352, 305] width 208 height 63
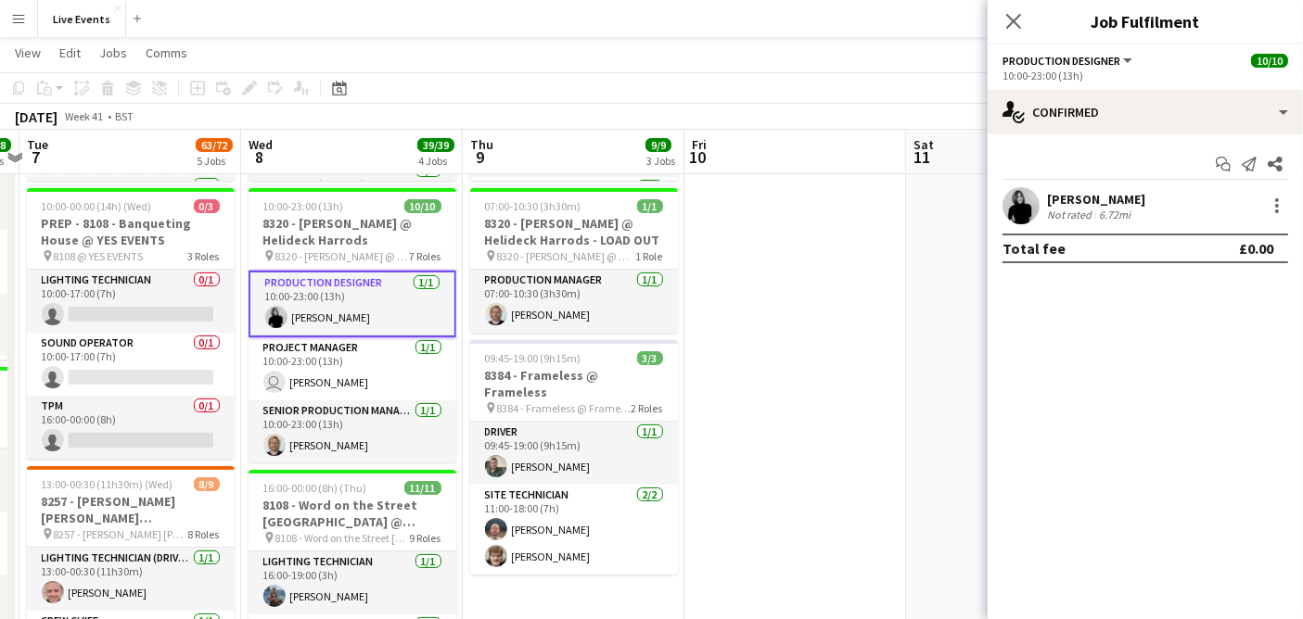
scroll to position [203, 0]
click at [1024, 208] on app-user-avatar at bounding box center [1020, 205] width 37 height 37
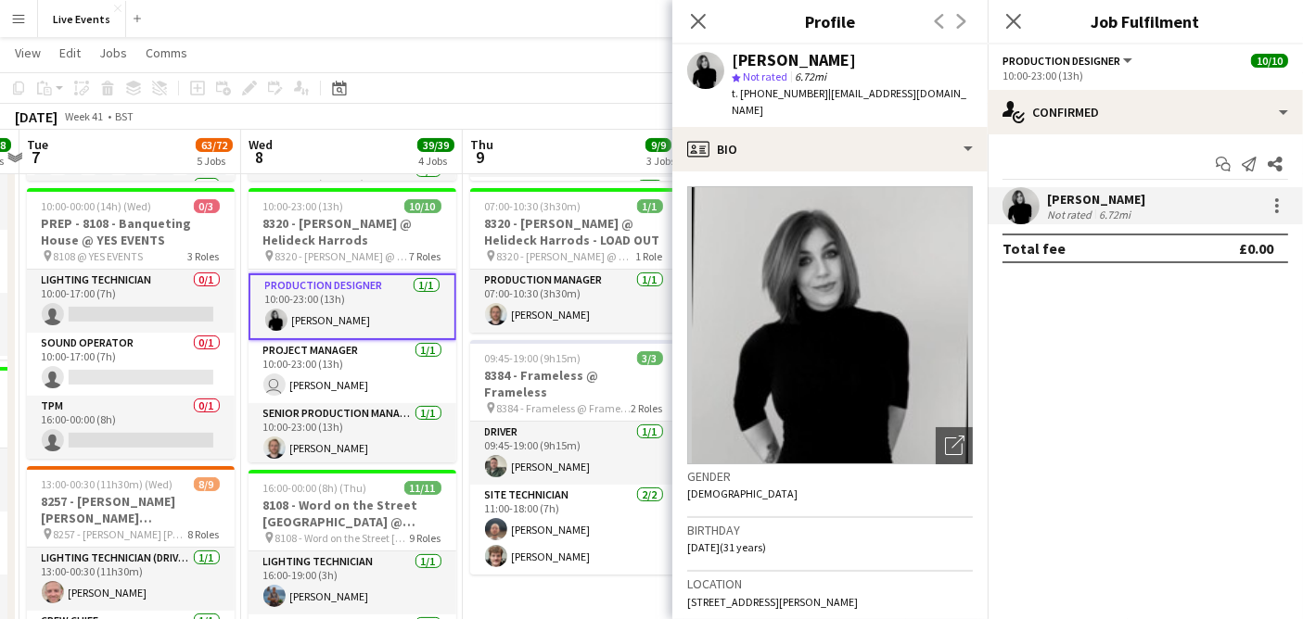
drag, startPoint x: 860, startPoint y: 57, endPoint x: 733, endPoint y: 51, distance: 127.2
click at [733, 52] on div "Finola Redshaw" at bounding box center [851, 60] width 241 height 17
drag, startPoint x: 815, startPoint y: 92, endPoint x: 759, endPoint y: 102, distance: 56.6
click at [759, 102] on div "Finola Redshaw star Not rated 6.72mi t. +4402089916922 | fin@wiseproductions.co…" at bounding box center [829, 86] width 315 height 83
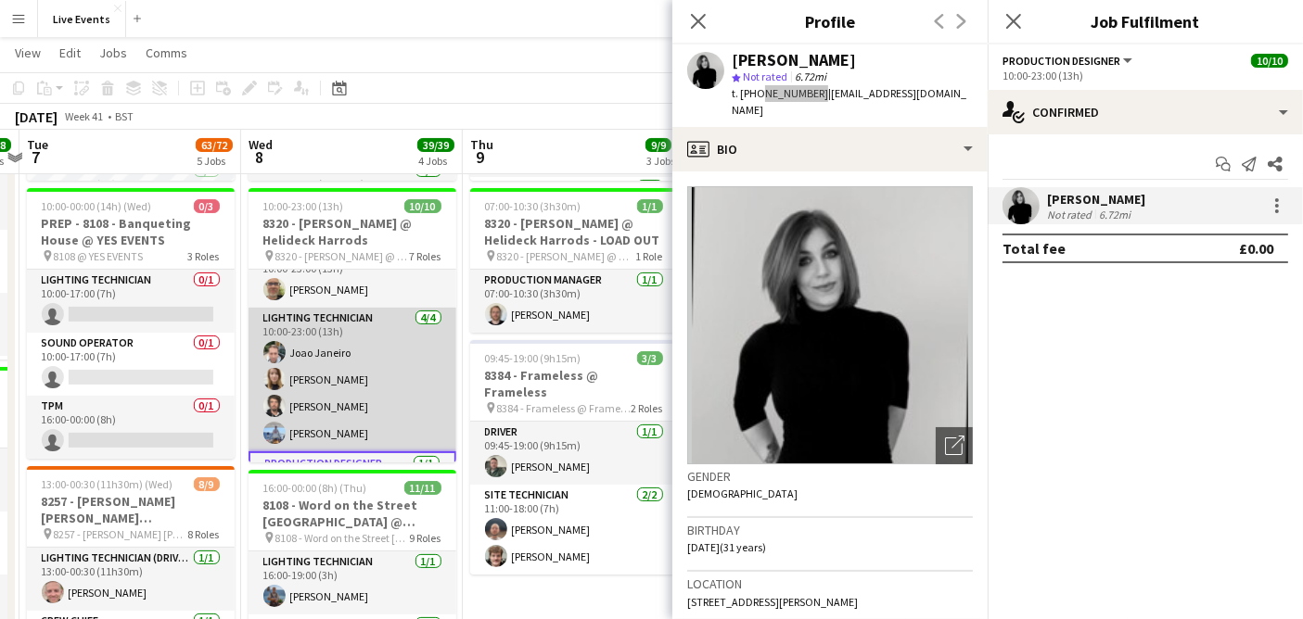
scroll to position [0, 0]
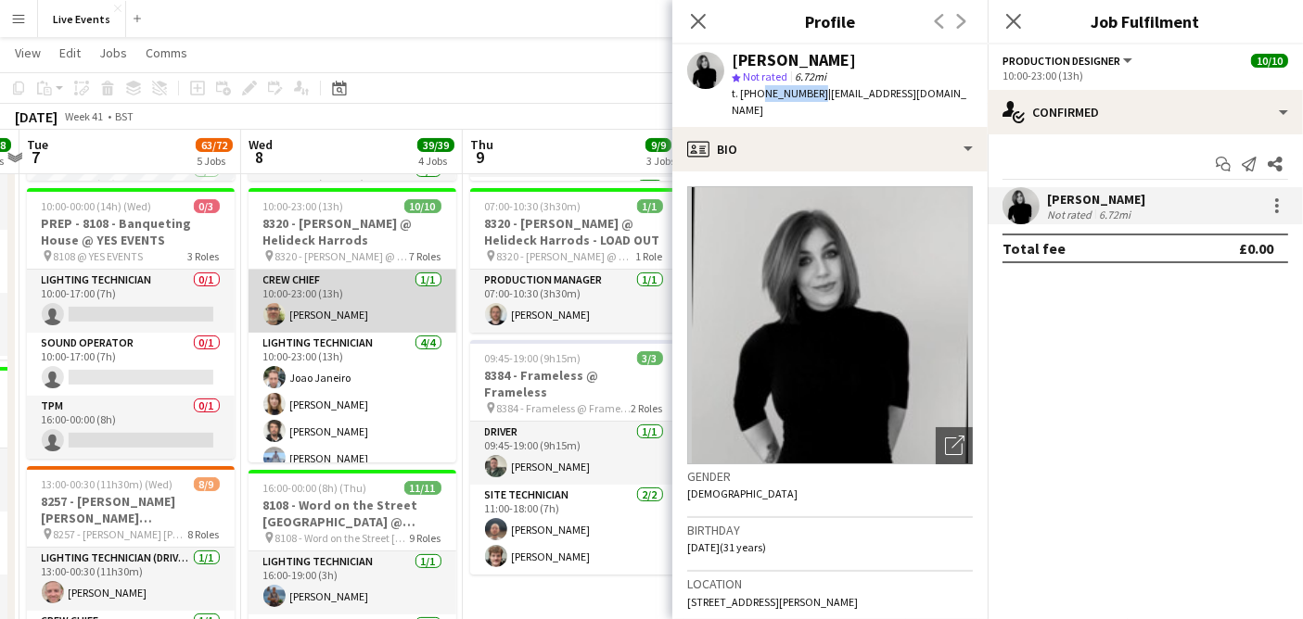
click at [368, 297] on app-card-role "Crew Chief 1/1 10:00-23:00 (13h) Thomas Thompson" at bounding box center [352, 301] width 208 height 63
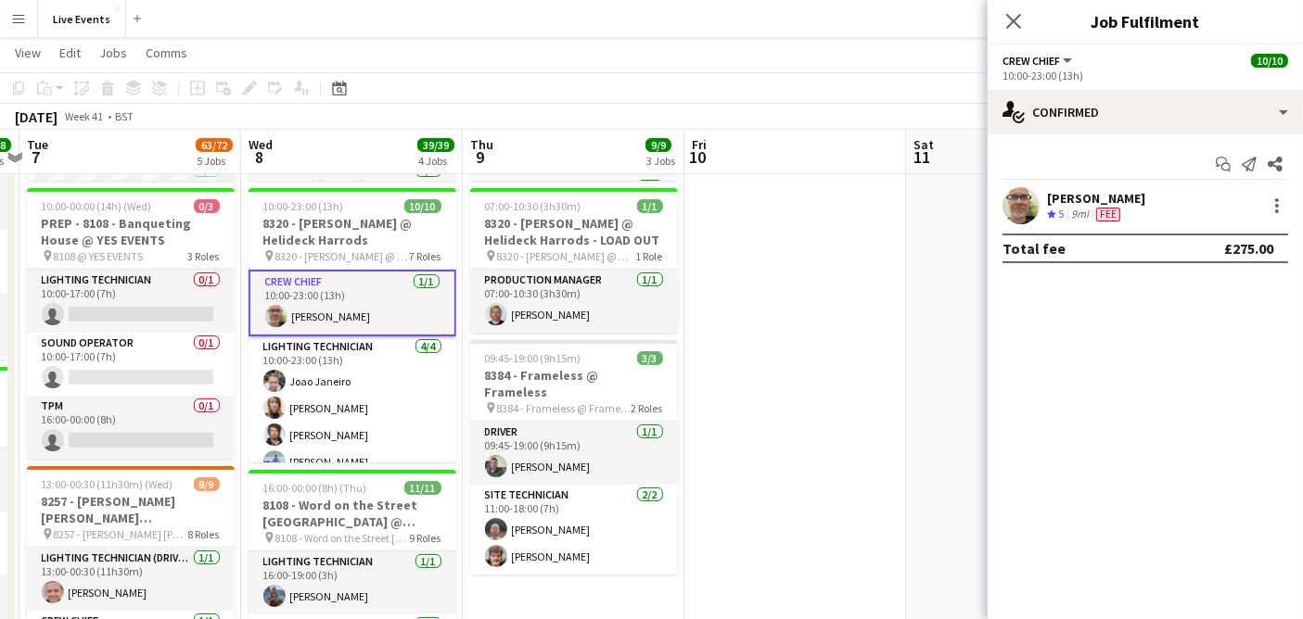
click at [1014, 203] on app-user-avatar at bounding box center [1020, 205] width 37 height 37
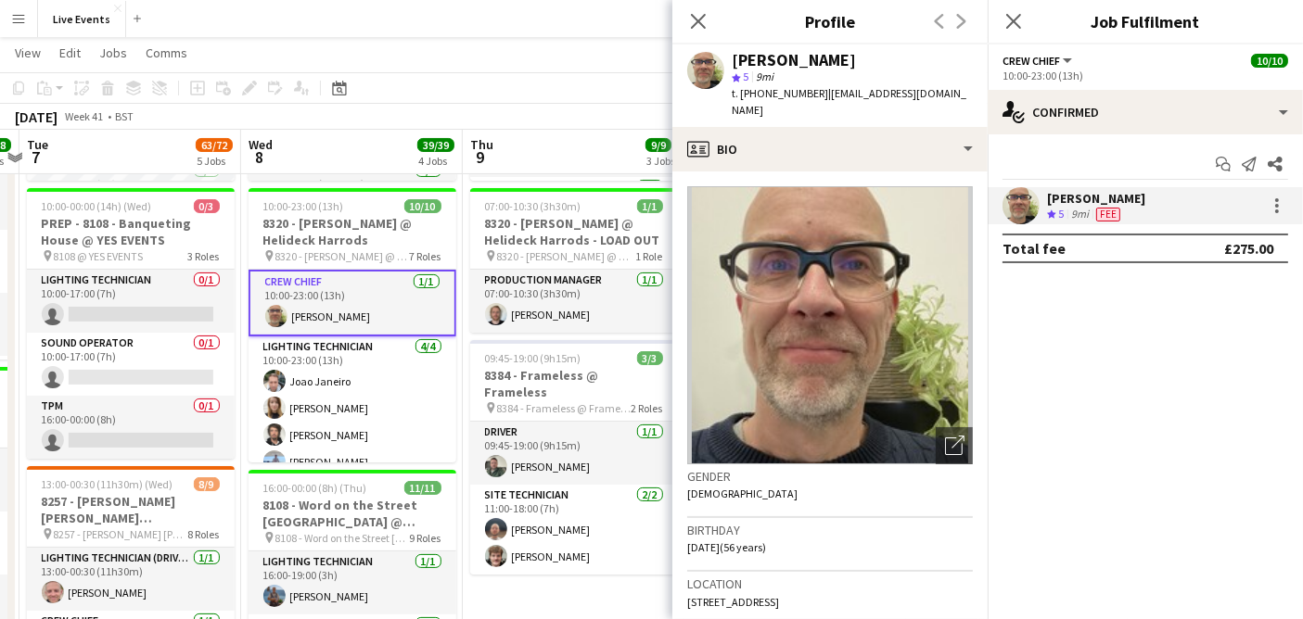
drag, startPoint x: 878, startPoint y: 53, endPoint x: 728, endPoint y: 53, distance: 150.2
click at [728, 53] on div "Thomas Thompson star 5 9mi t. +447980606459 | tomtom56@hotmail.com" at bounding box center [829, 86] width 315 height 83
drag, startPoint x: 814, startPoint y: 95, endPoint x: 765, endPoint y: 102, distance: 49.7
click at [757, 107] on div "Thomas Thompson star 5 9mi t. +447980606459 | tomtom56@hotmail.com" at bounding box center [829, 86] width 315 height 83
drag, startPoint x: 810, startPoint y: 91, endPoint x: 756, endPoint y: 85, distance: 55.0
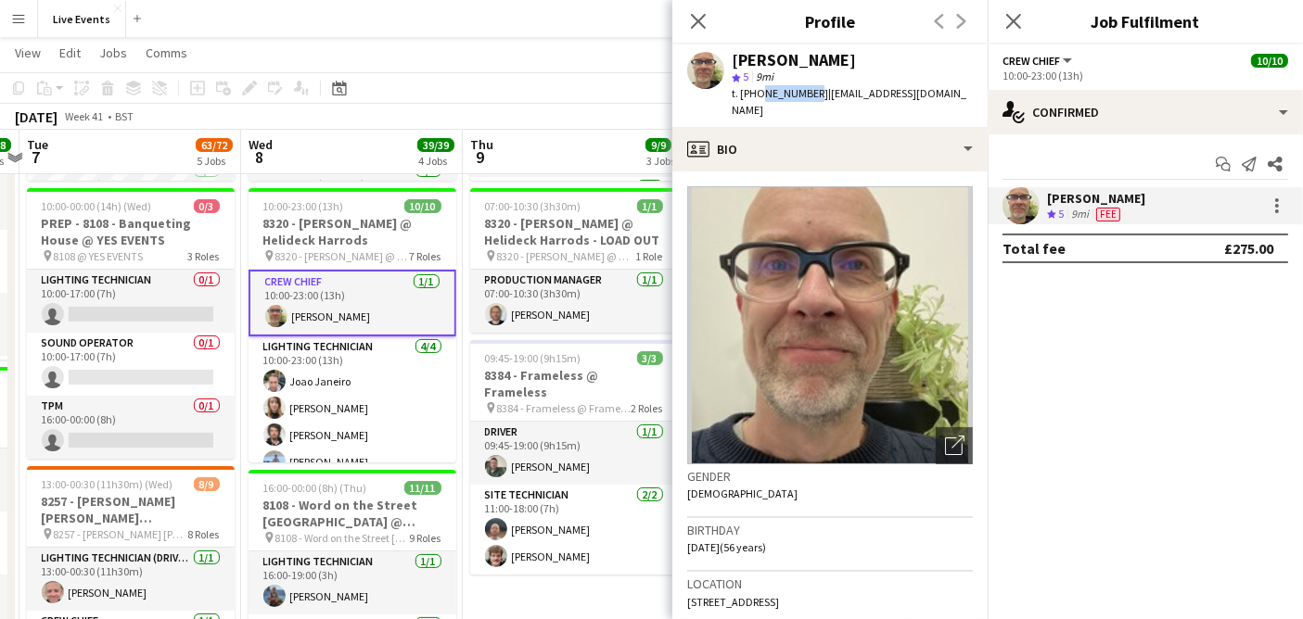
click at [756, 85] on div "t. +447980606459 | tomtom56@hotmail.com" at bounding box center [851, 101] width 241 height 33
click at [693, 21] on icon "Close pop-in" at bounding box center [698, 21] width 18 height 18
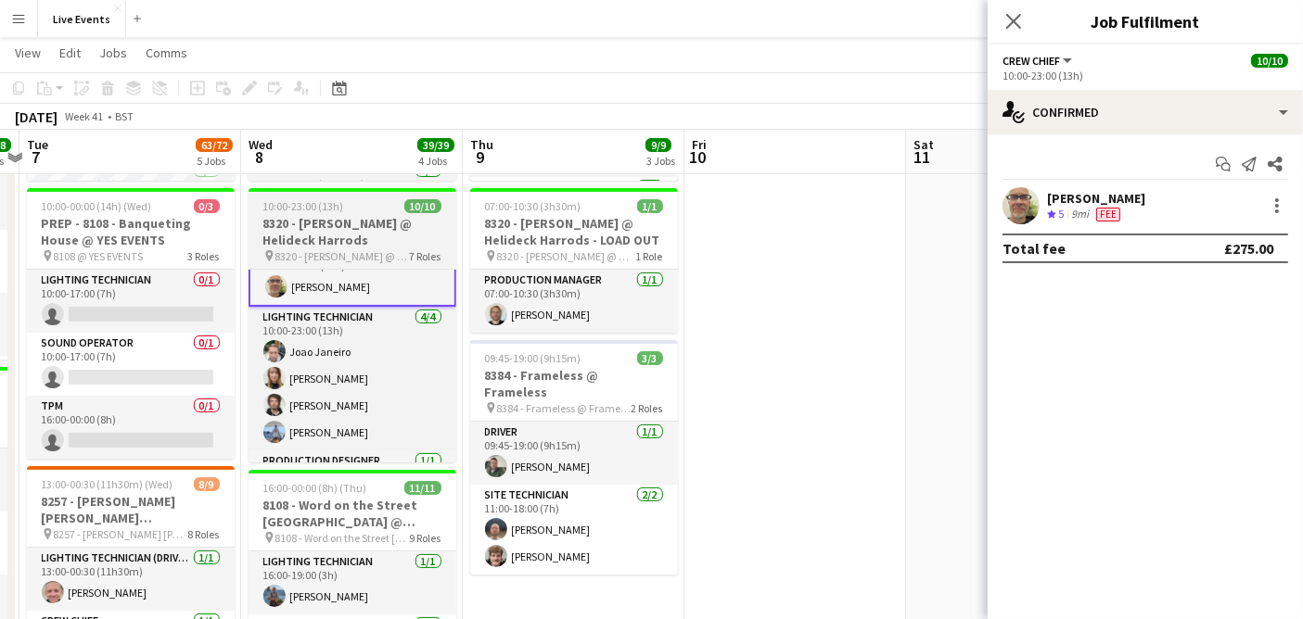
scroll to position [41, 0]
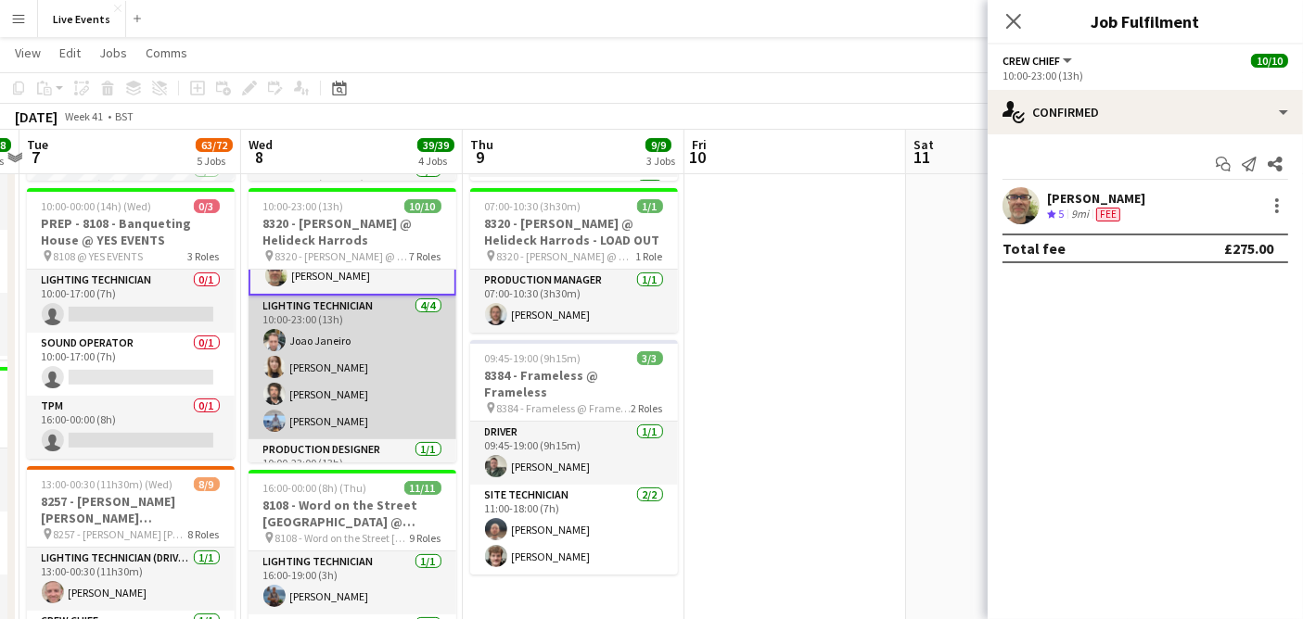
click at [291, 345] on app-card-role "Lighting Technician 4/4 10:00-23:00 (13h) Joao Janeiro Emma Perry Sam Shepherd …" at bounding box center [352, 368] width 208 height 144
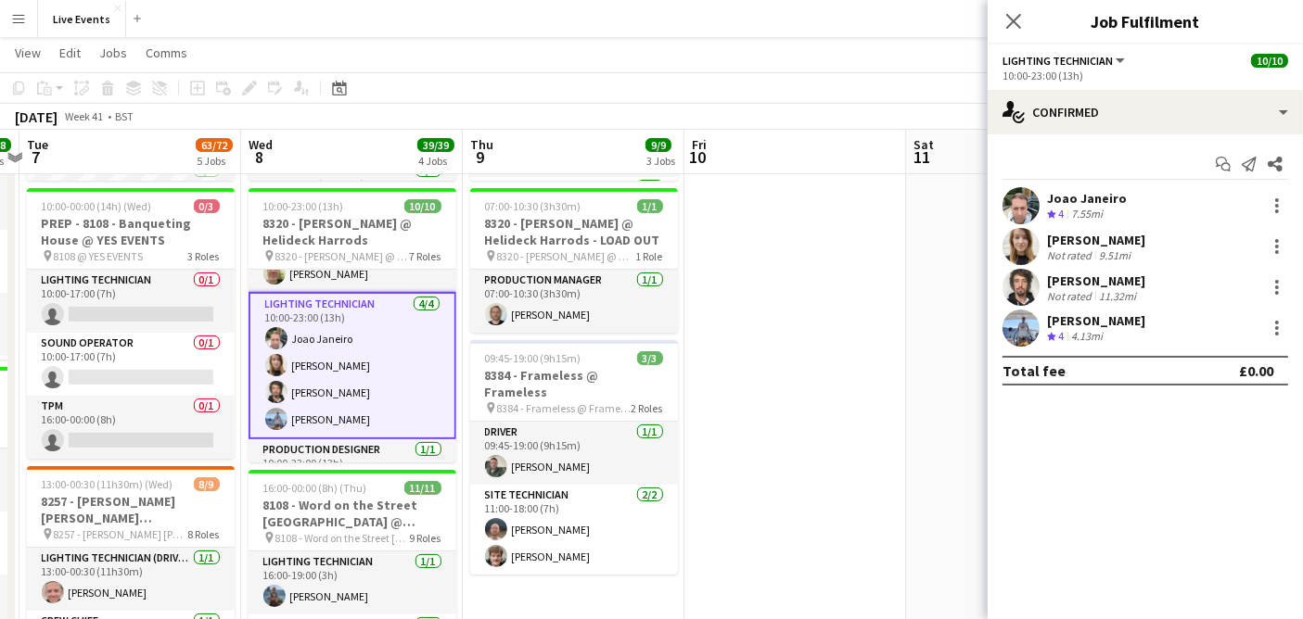
scroll to position [39, 0]
click at [1006, 197] on app-user-avatar at bounding box center [1020, 205] width 37 height 37
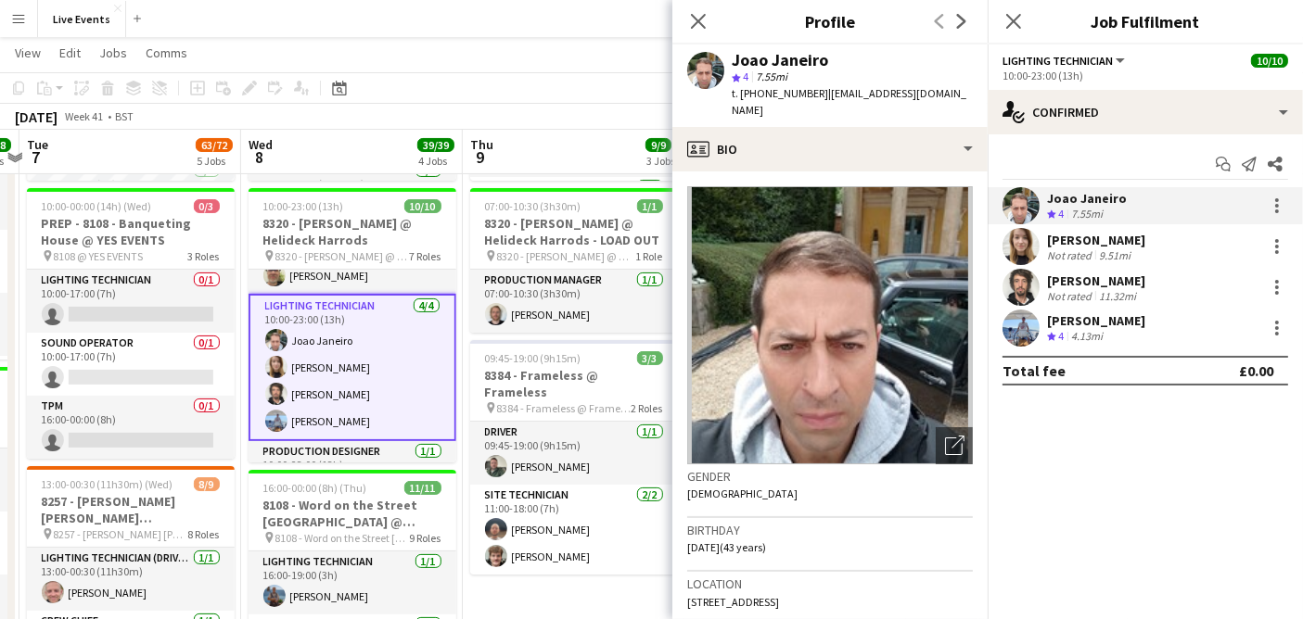
drag, startPoint x: 832, startPoint y: 62, endPoint x: 732, endPoint y: 63, distance: 99.2
click at [732, 63] on div "Joao Janeiro" at bounding box center [851, 60] width 241 height 17
click at [1010, 246] on app-user-avatar at bounding box center [1020, 246] width 37 height 37
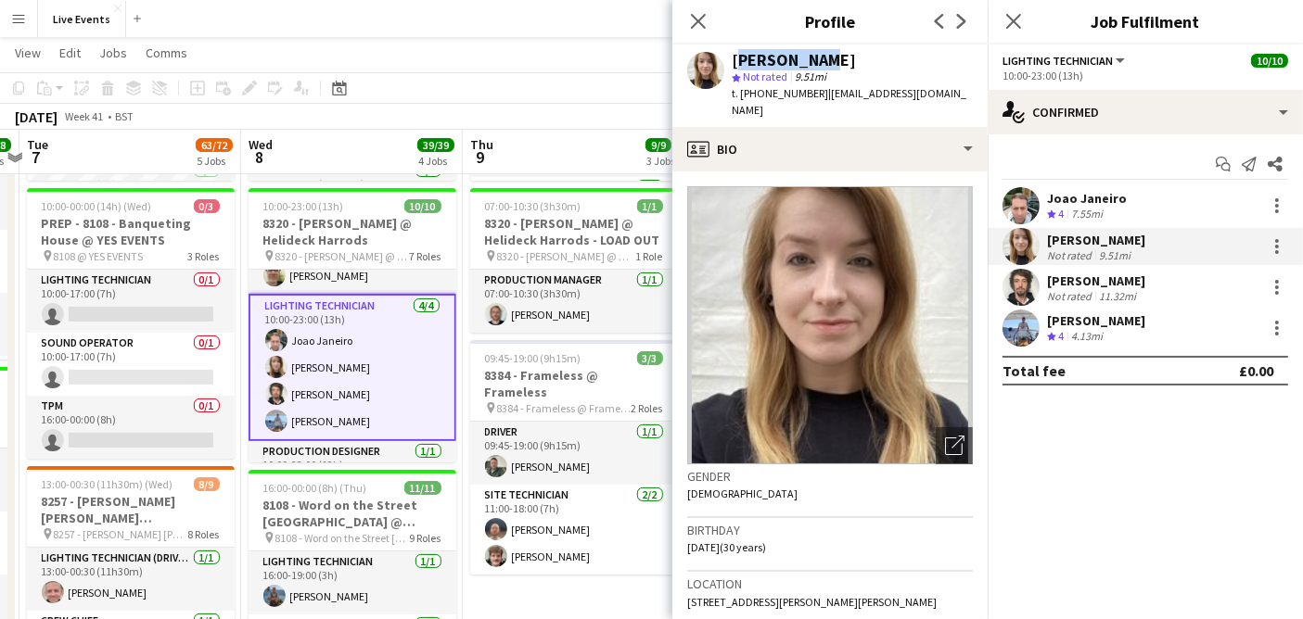
drag, startPoint x: 832, startPoint y: 58, endPoint x: 731, endPoint y: 62, distance: 100.2
click at [731, 62] on div "Emma Perry" at bounding box center [851, 60] width 241 height 17
drag, startPoint x: 731, startPoint y: 62, endPoint x: 585, endPoint y: 596, distance: 553.5
click at [731, 62] on div "Emma Perry star Not rated 9.51mi t. +447772504077 | emmaperrylx@gmail.com" at bounding box center [829, 86] width 315 height 83
drag, startPoint x: 1012, startPoint y: 285, endPoint x: 1024, endPoint y: 280, distance: 12.9
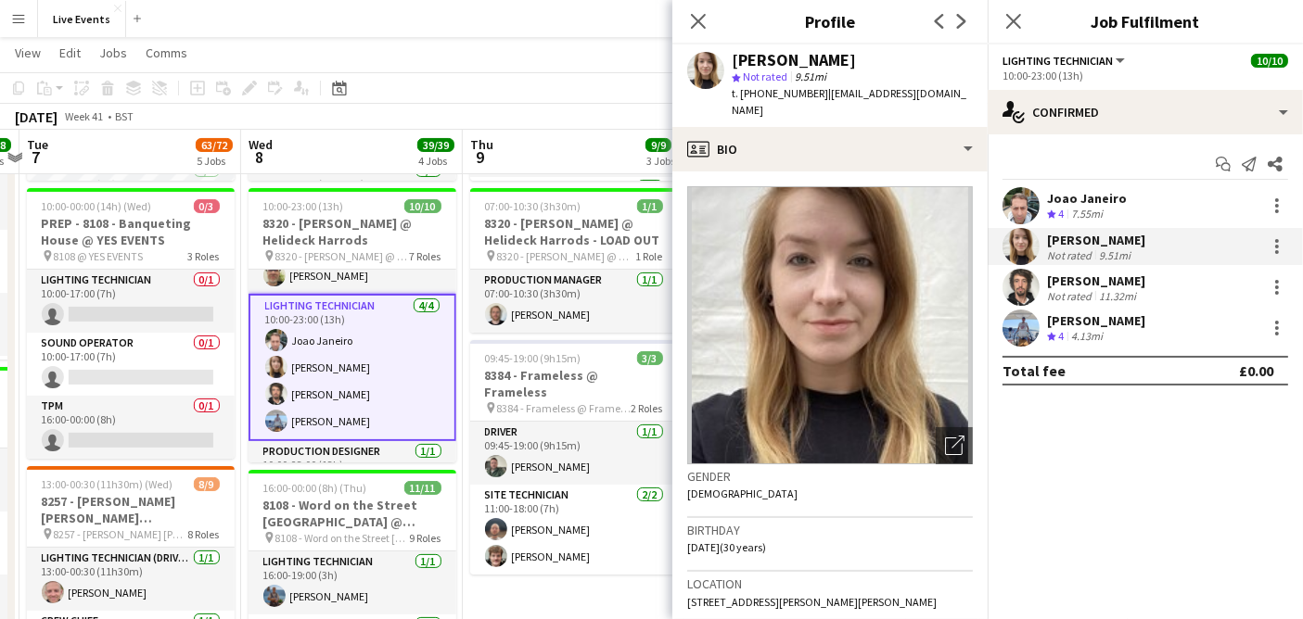
click at [1012, 285] on app-user-avatar at bounding box center [1020, 287] width 37 height 37
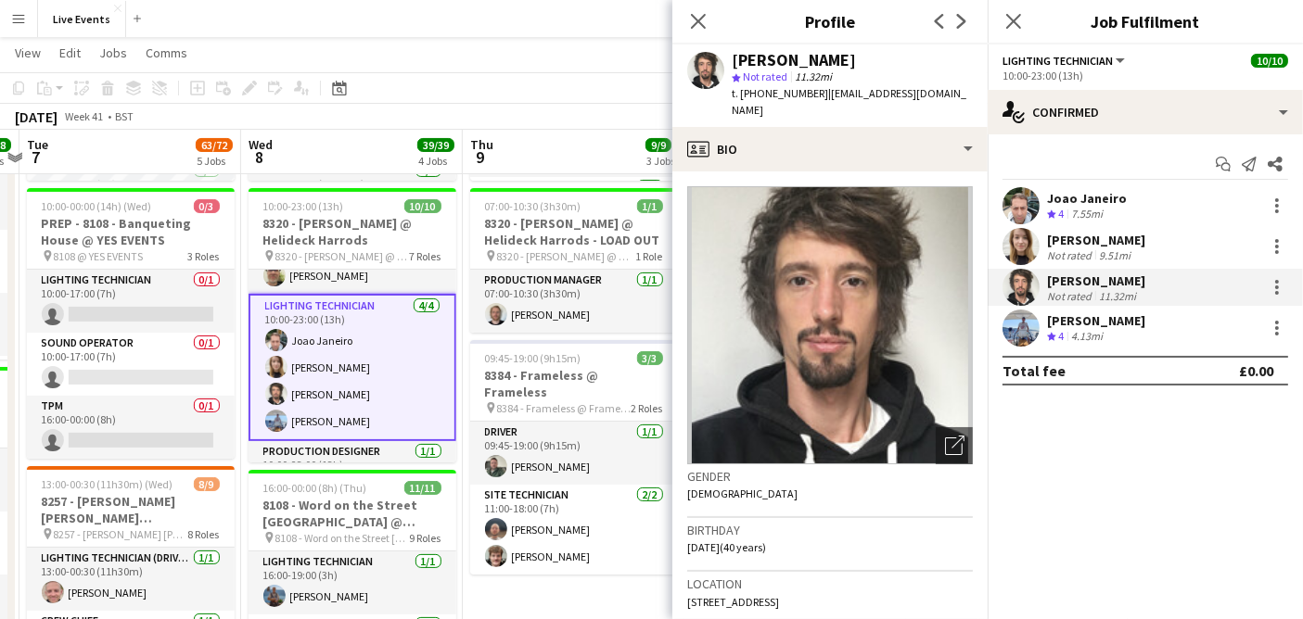
click at [833, 57] on div "Sam Shepherd" at bounding box center [793, 60] width 124 height 17
drag, startPoint x: 852, startPoint y: 53, endPoint x: 734, endPoint y: 54, distance: 117.7
click at [734, 54] on div "Sam Shepherd" at bounding box center [851, 60] width 241 height 17
click at [1020, 327] on app-user-avatar at bounding box center [1020, 328] width 37 height 37
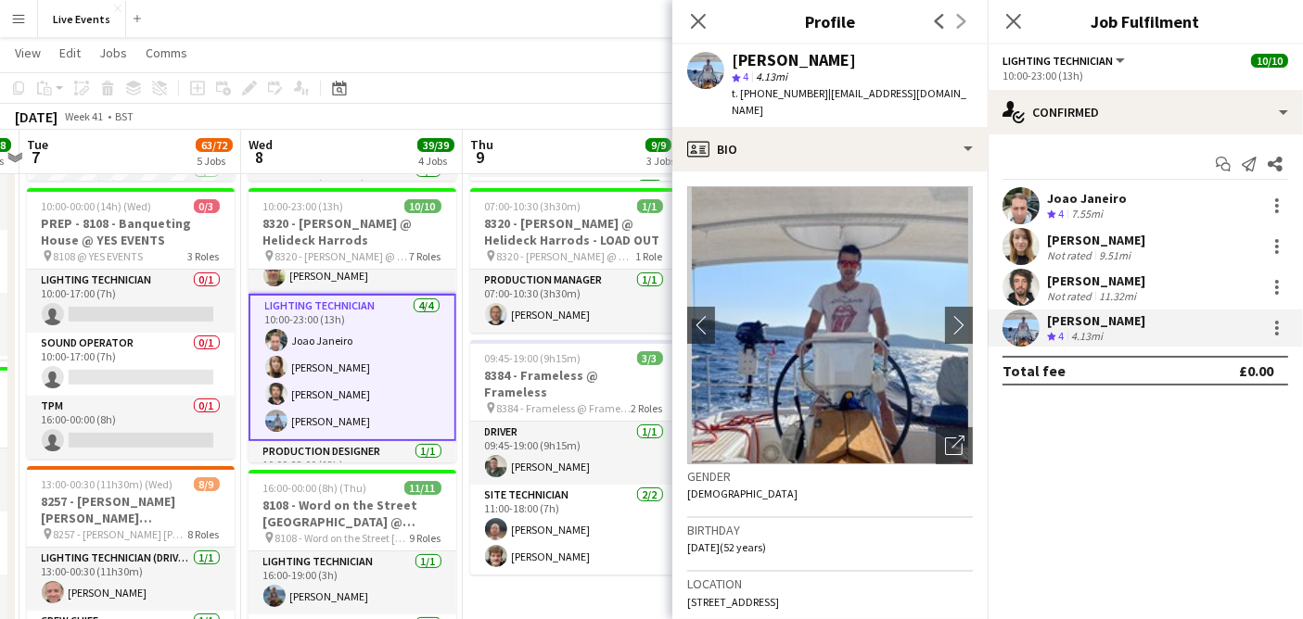
drag, startPoint x: 876, startPoint y: 59, endPoint x: 731, endPoint y: 57, distance: 145.6
click at [731, 57] on div "Peter- Petr Vocka" at bounding box center [851, 60] width 241 height 17
click at [702, 27] on icon "Close pop-in" at bounding box center [698, 21] width 18 height 18
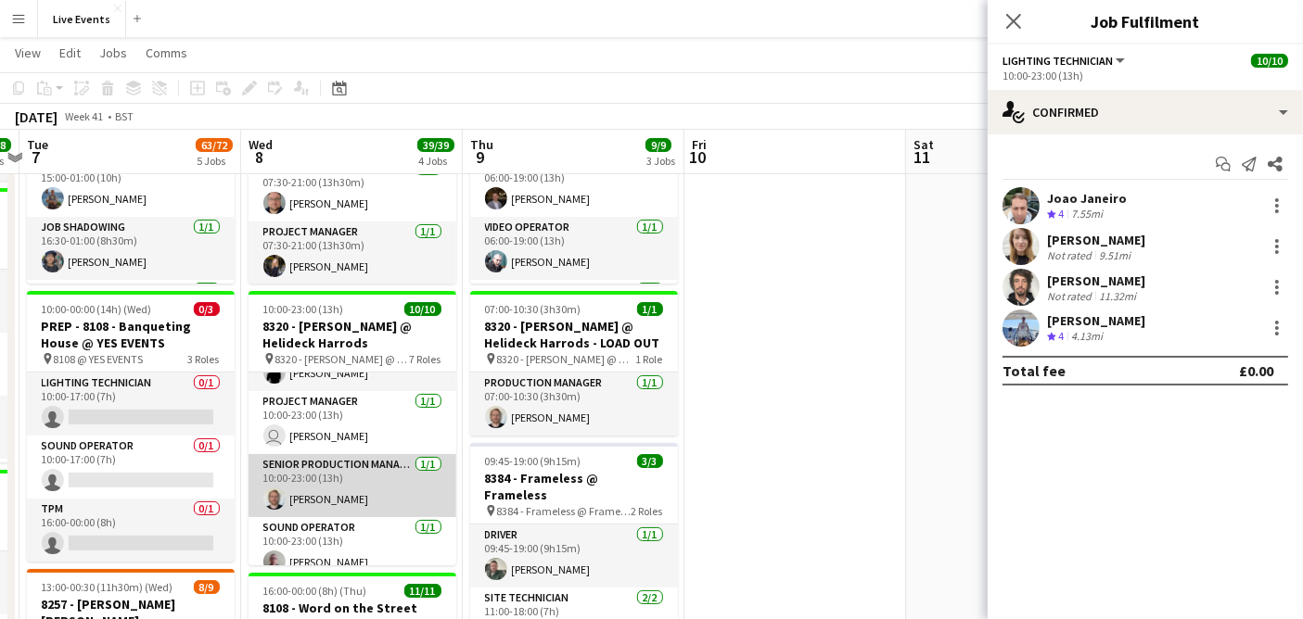
scroll to position [225, 0]
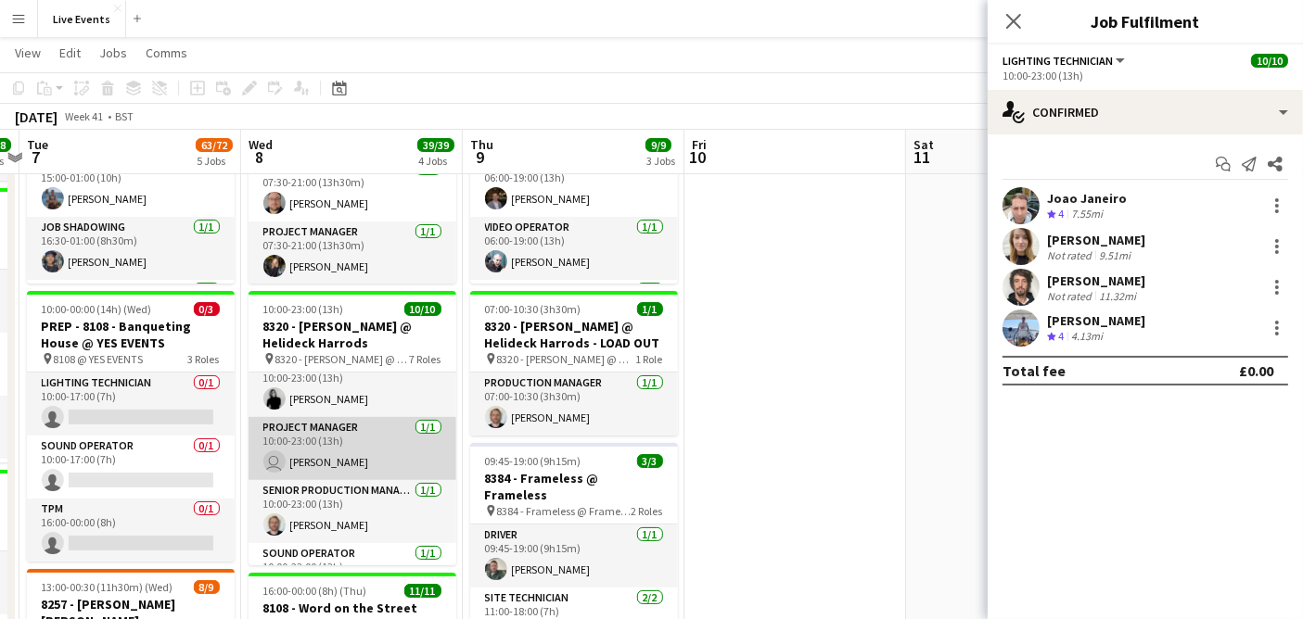
click at [366, 420] on app-card-role "Project Manager 1/1 10:00-23:00 (13h) user Ivette Galindo" at bounding box center [352, 448] width 208 height 63
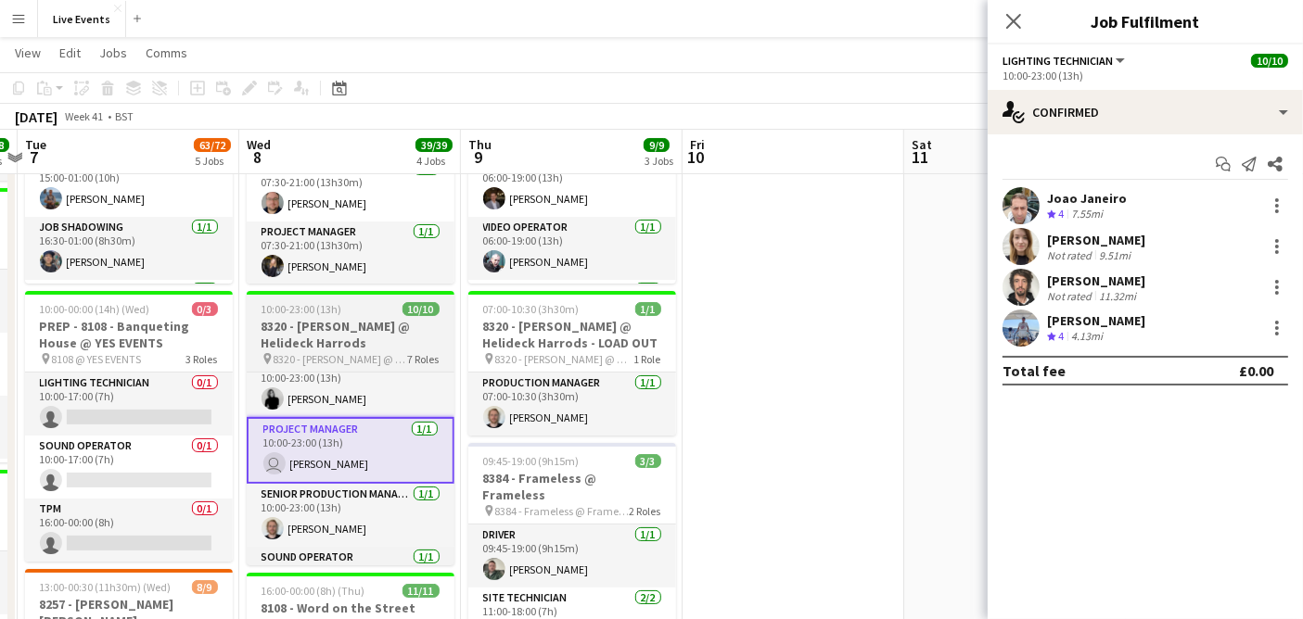
scroll to position [122, 0]
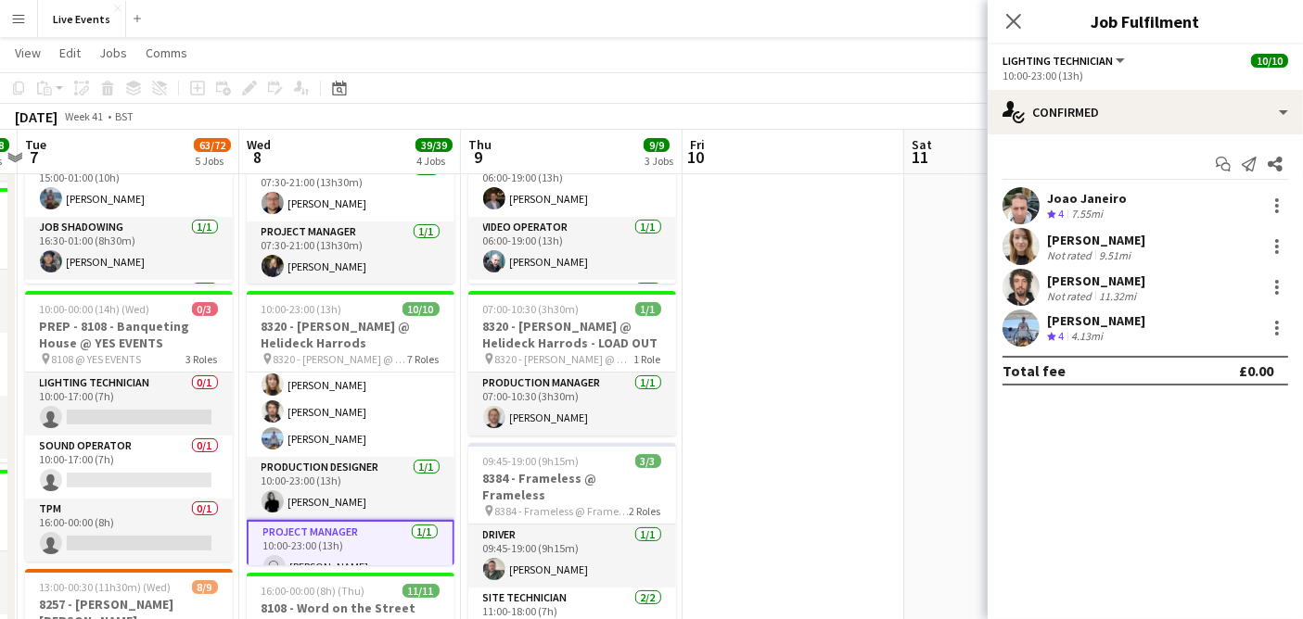
click at [350, 552] on app-card-role "Project Manager 1/1 10:00-23:00 (13h) user Ivette Galindo" at bounding box center [351, 553] width 208 height 67
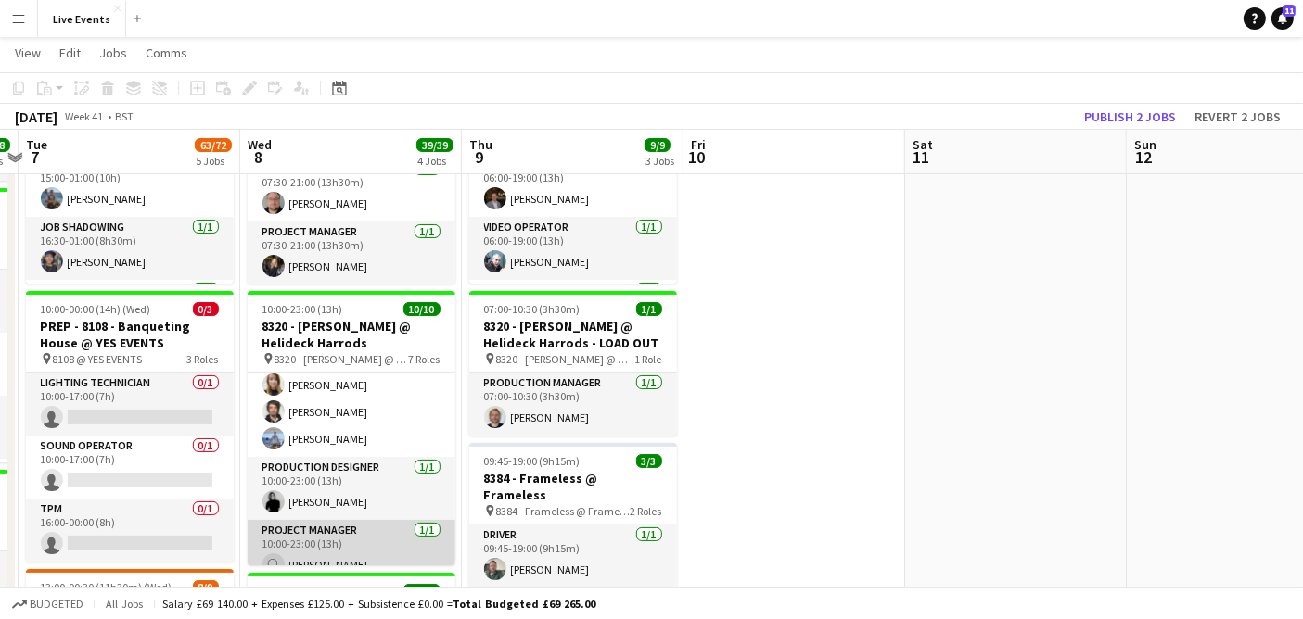
click at [351, 552] on app-card-role "Project Manager 1/1 10:00-23:00 (13h) user Ivette Galindo" at bounding box center [352, 551] width 208 height 63
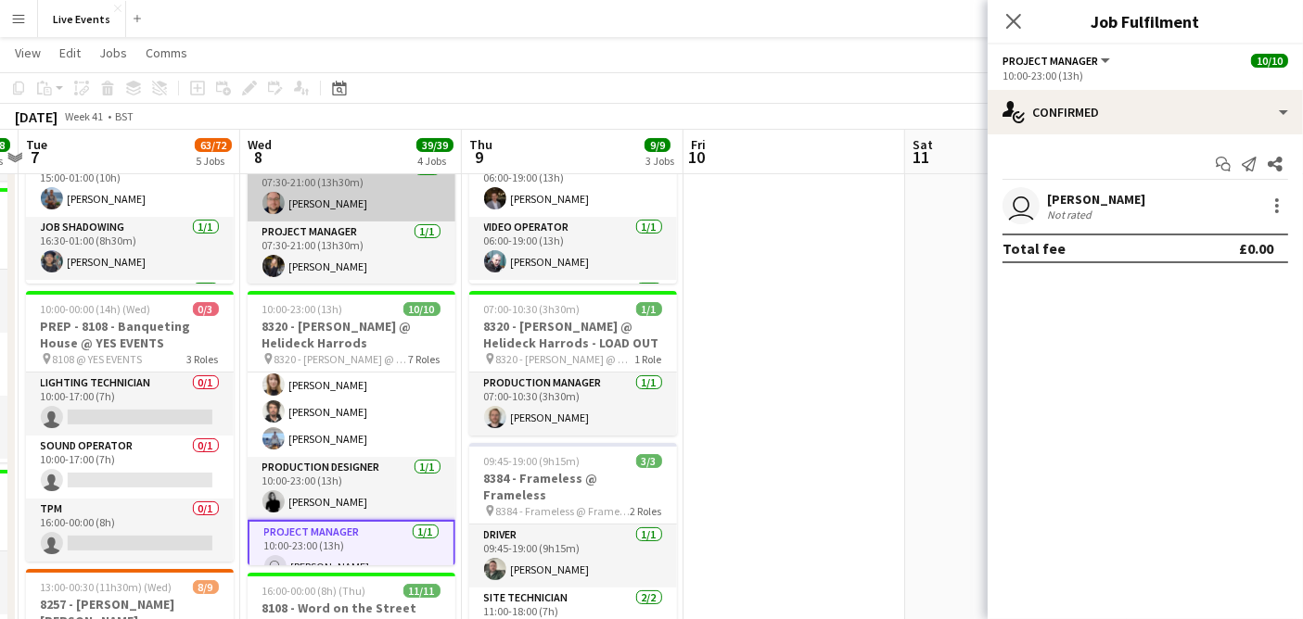
scroll to position [0, 645]
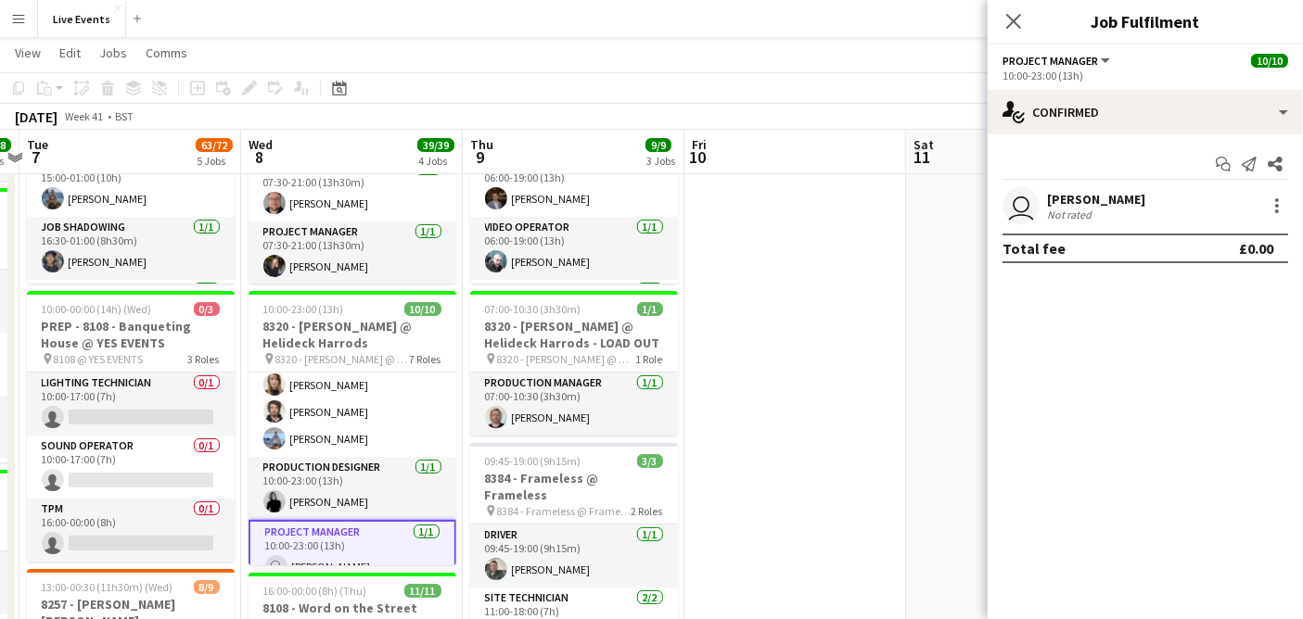
click at [1026, 208] on app-user-avatar "user" at bounding box center [1020, 205] width 37 height 37
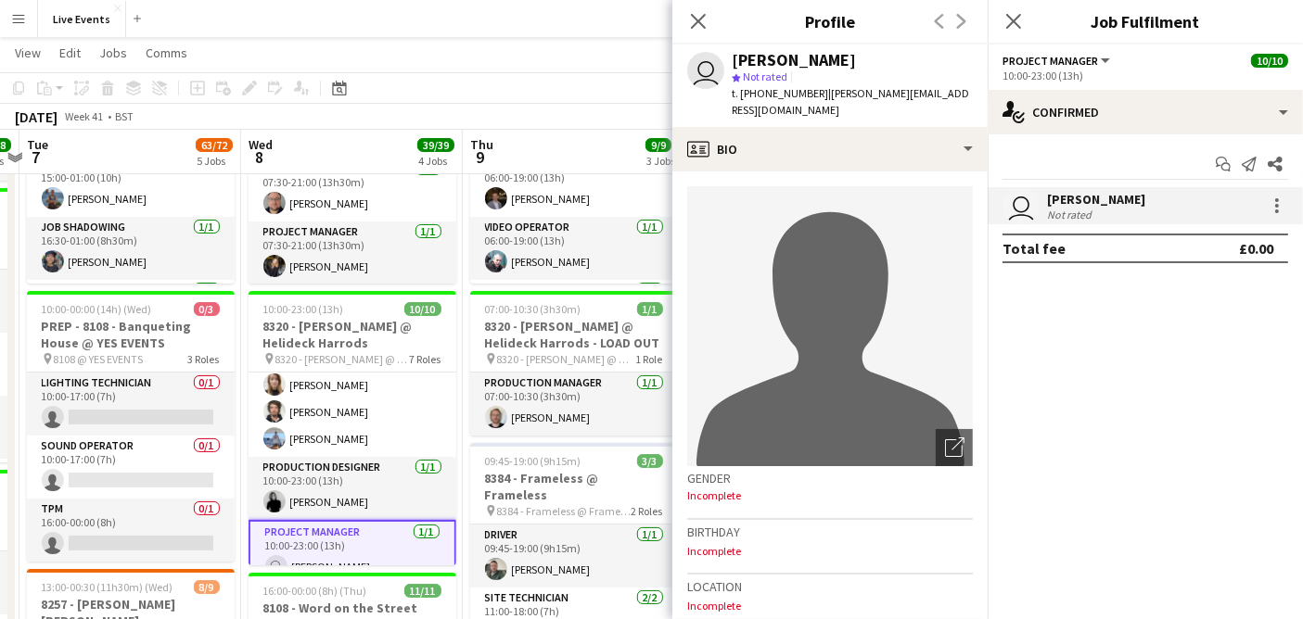
drag, startPoint x: 846, startPoint y: 56, endPoint x: 724, endPoint y: 56, distance: 121.4
click at [724, 56] on div "user Ivette Galindo star Not rated t. +447737219424 | ivette@wiseproductions.co…" at bounding box center [829, 86] width 315 height 83
drag, startPoint x: 812, startPoint y: 91, endPoint x: 759, endPoint y: 100, distance: 53.7
click at [759, 100] on div "t. +447737219424 | ivette@wiseproductions.co.uk" at bounding box center [851, 101] width 241 height 33
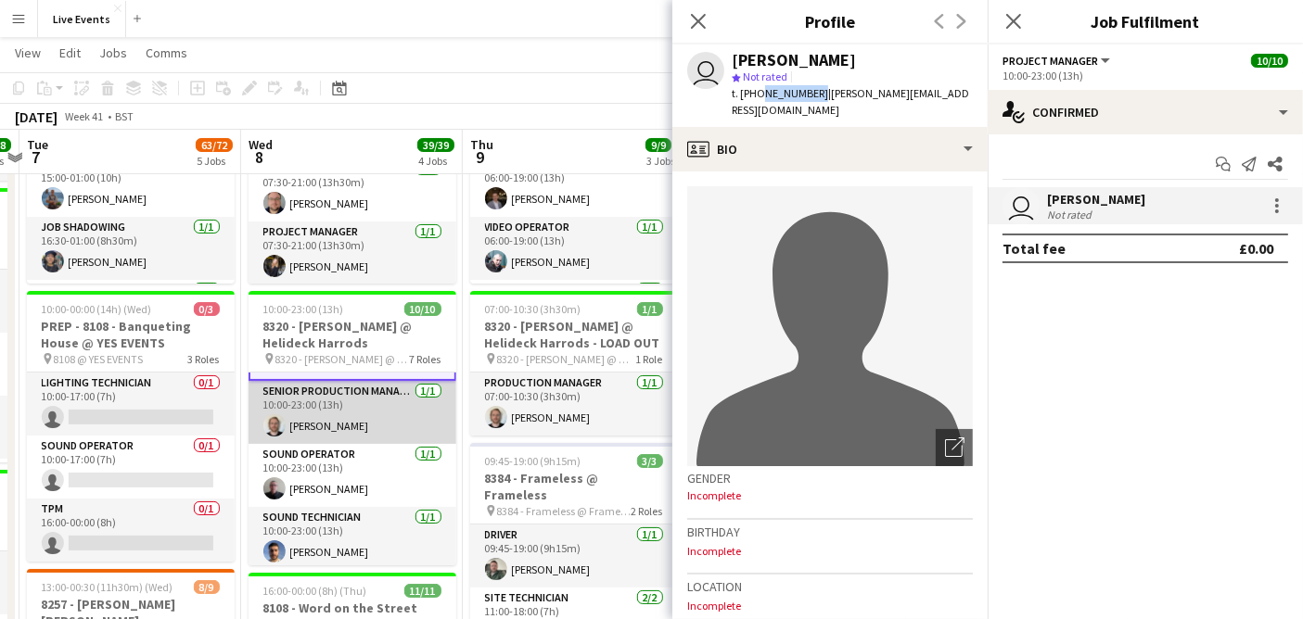
click at [346, 408] on app-card-role "Senior Production Manager 1/1 10:00-23:00 (13h) Max Walker" at bounding box center [352, 412] width 208 height 63
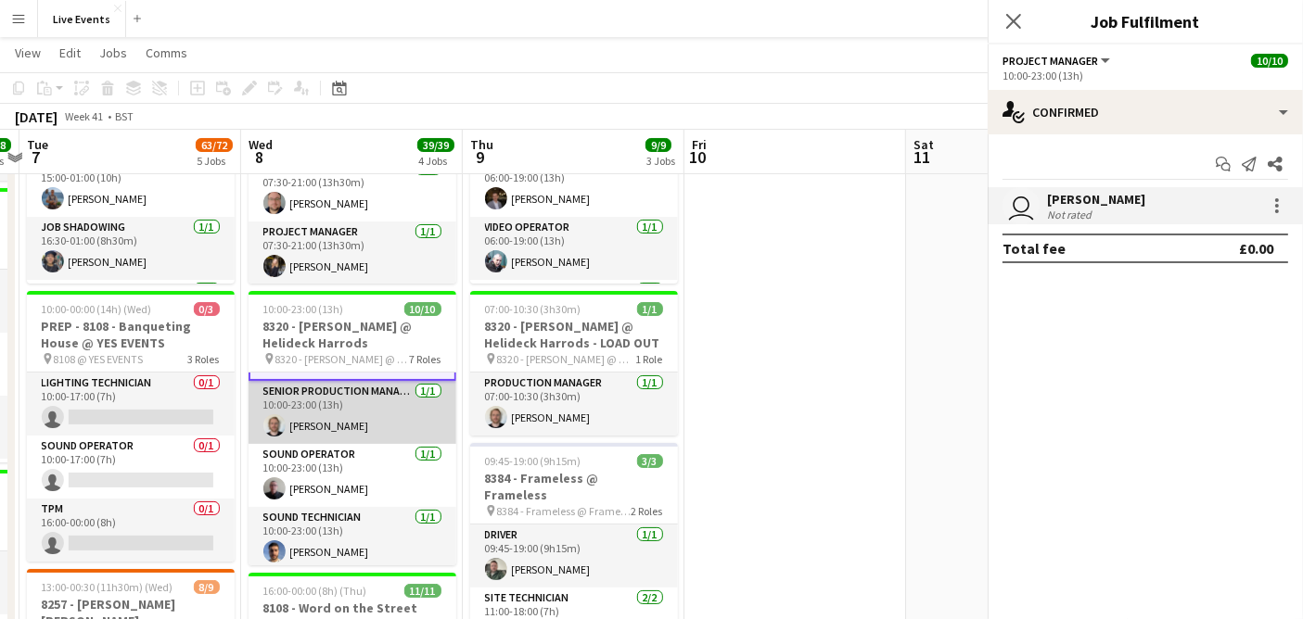
scroll to position [327, 0]
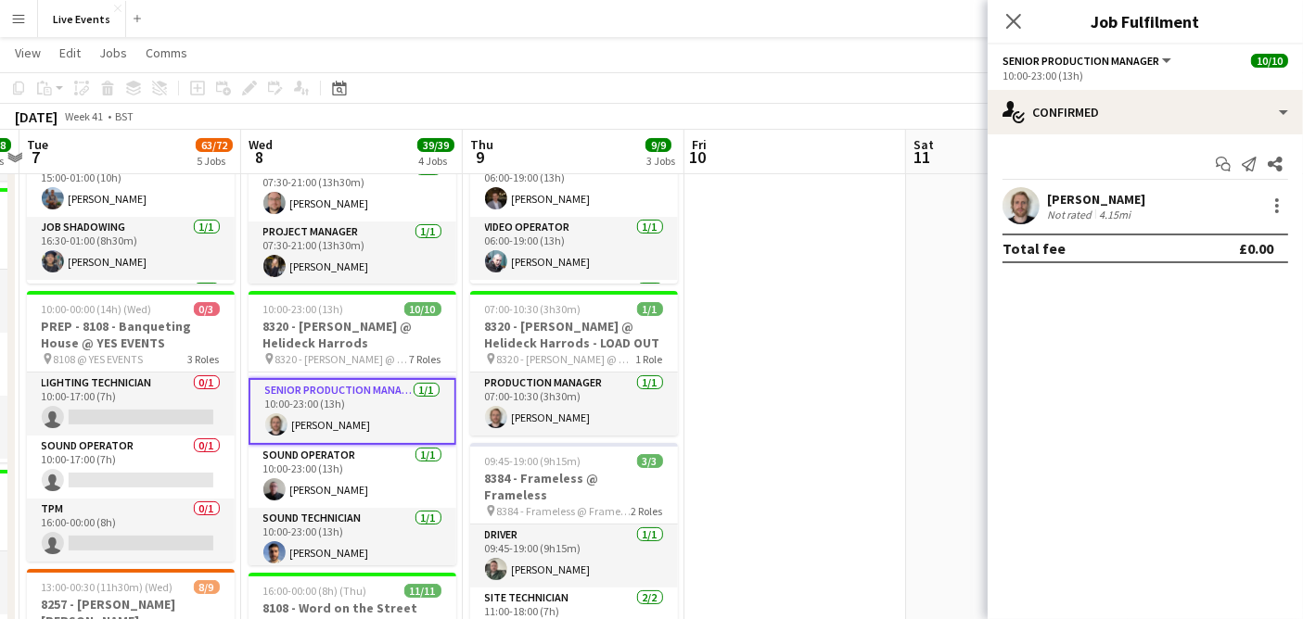
click at [345, 407] on app-card-role "Senior Production Manager 1/1 10:00-23:00 (13h) Max Walker" at bounding box center [352, 411] width 208 height 67
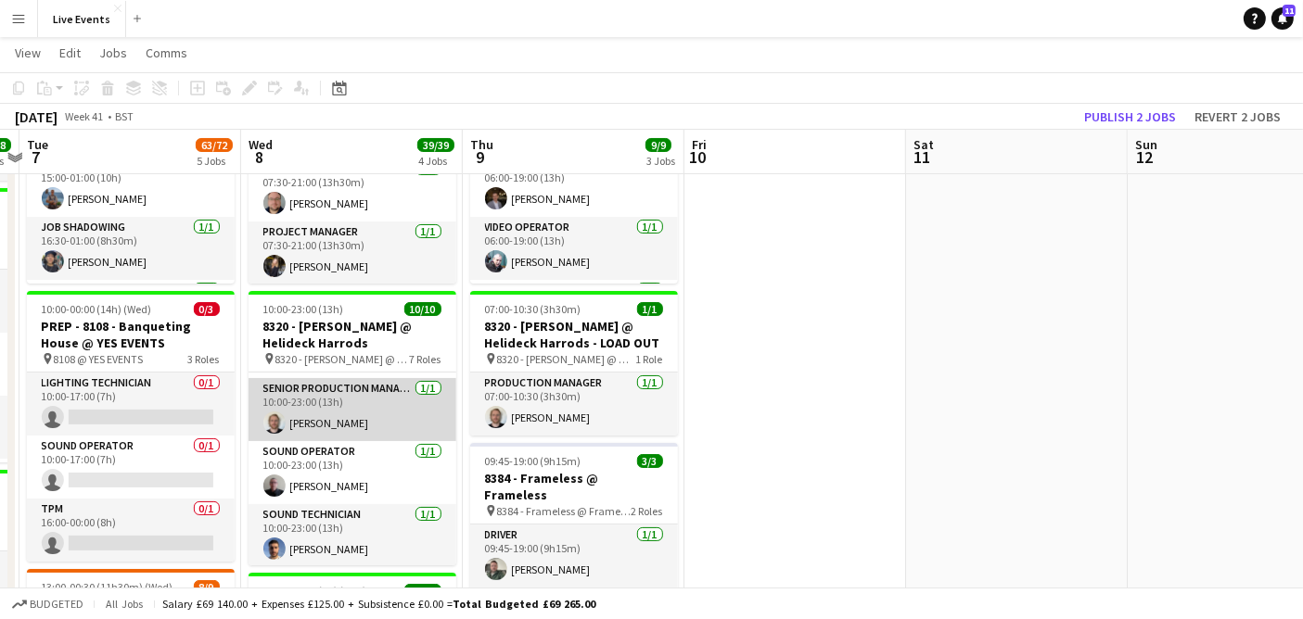
click at [344, 404] on app-card-role "Senior Production Manager 1/1 10:00-23:00 (13h) Max Walker" at bounding box center [352, 409] width 208 height 63
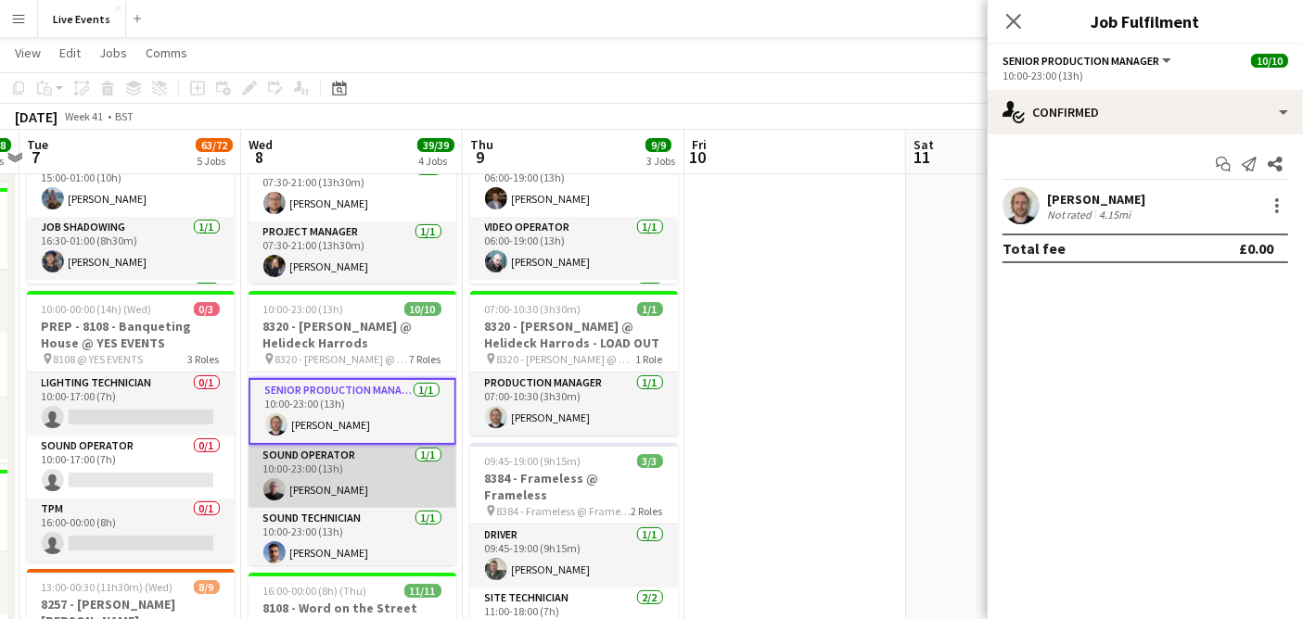
scroll to position [331, 0]
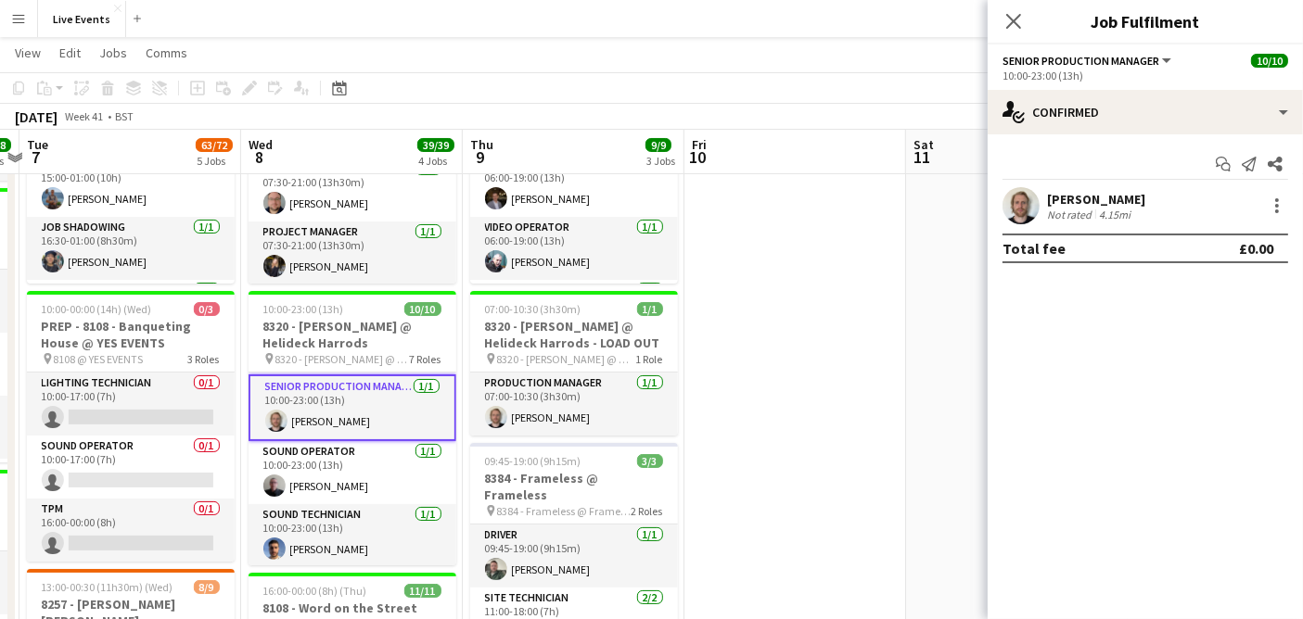
click at [1019, 195] on app-user-avatar at bounding box center [1020, 205] width 37 height 37
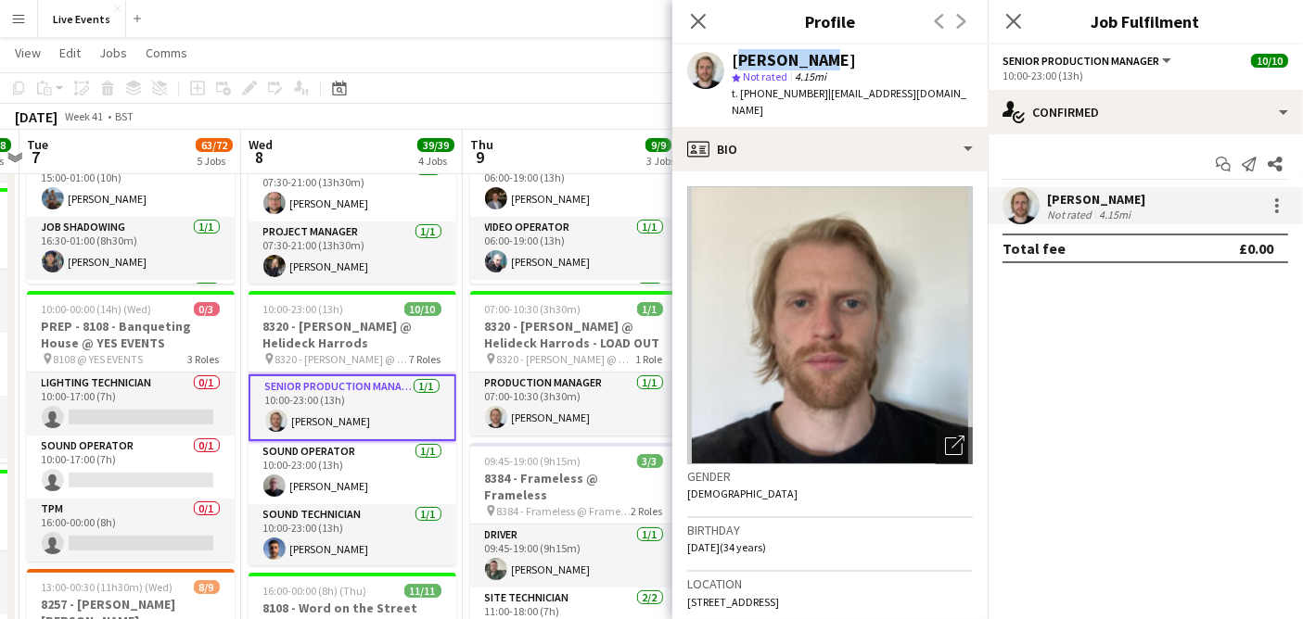
drag, startPoint x: 815, startPoint y: 57, endPoint x: 732, endPoint y: 48, distance: 83.0
click at [732, 48] on div "Max Walker star Not rated 4.15mi t. +4407926649090 | max@wiseproductions.co.uk" at bounding box center [829, 86] width 315 height 83
click at [762, 66] on div "[PERSON_NAME]" at bounding box center [793, 60] width 124 height 17
drag, startPoint x: 796, startPoint y: 56, endPoint x: 725, endPoint y: 56, distance: 71.4
click at [725, 56] on div "Max Walker star Not rated 4.15mi t. +4407926649090 | max@wiseproductions.co.uk" at bounding box center [829, 86] width 315 height 83
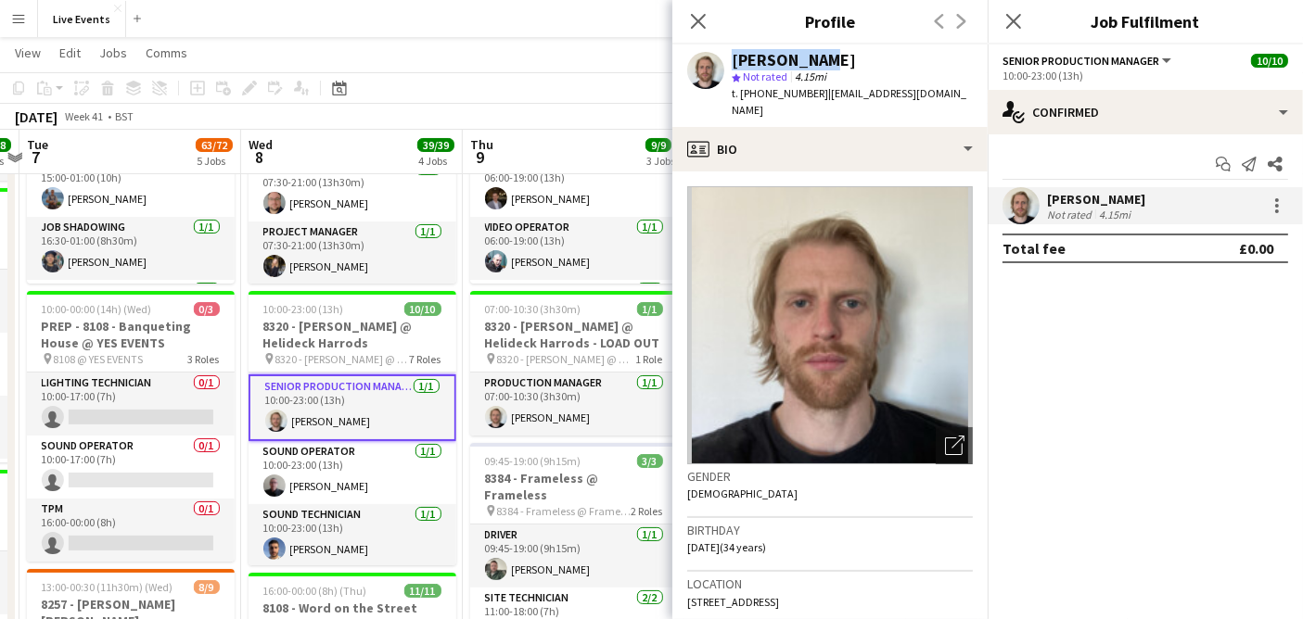
drag, startPoint x: 829, startPoint y: 56, endPoint x: 726, endPoint y: 57, distance: 102.9
click at [726, 57] on div "Max Walker star Not rated 4.15mi t. +4407926649090 | max@wiseproductions.co.uk" at bounding box center [829, 86] width 315 height 83
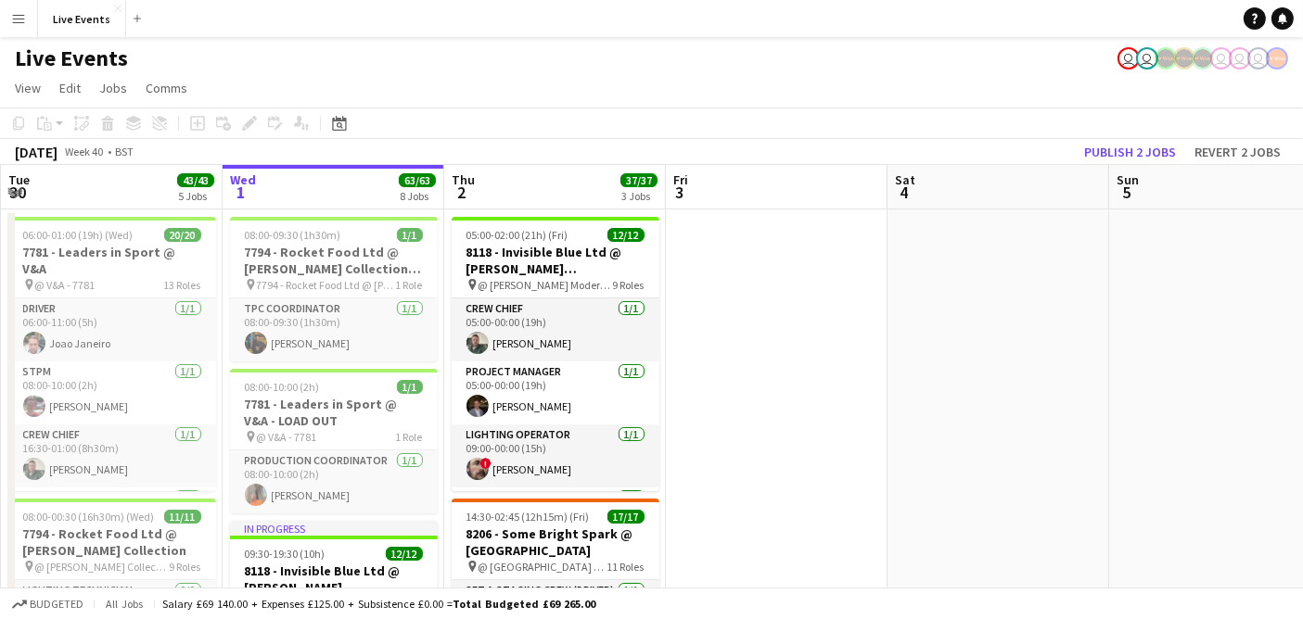
drag, startPoint x: 1173, startPoint y: 326, endPoint x: 359, endPoint y: 387, distance: 816.2
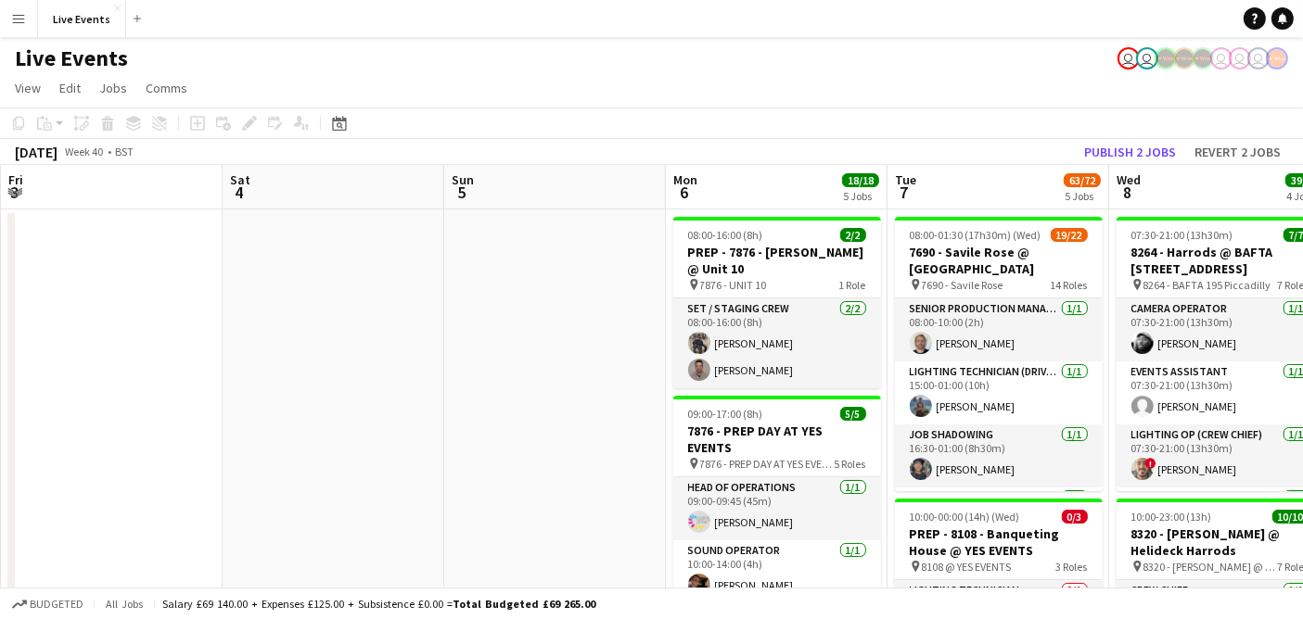
scroll to position [0, 591]
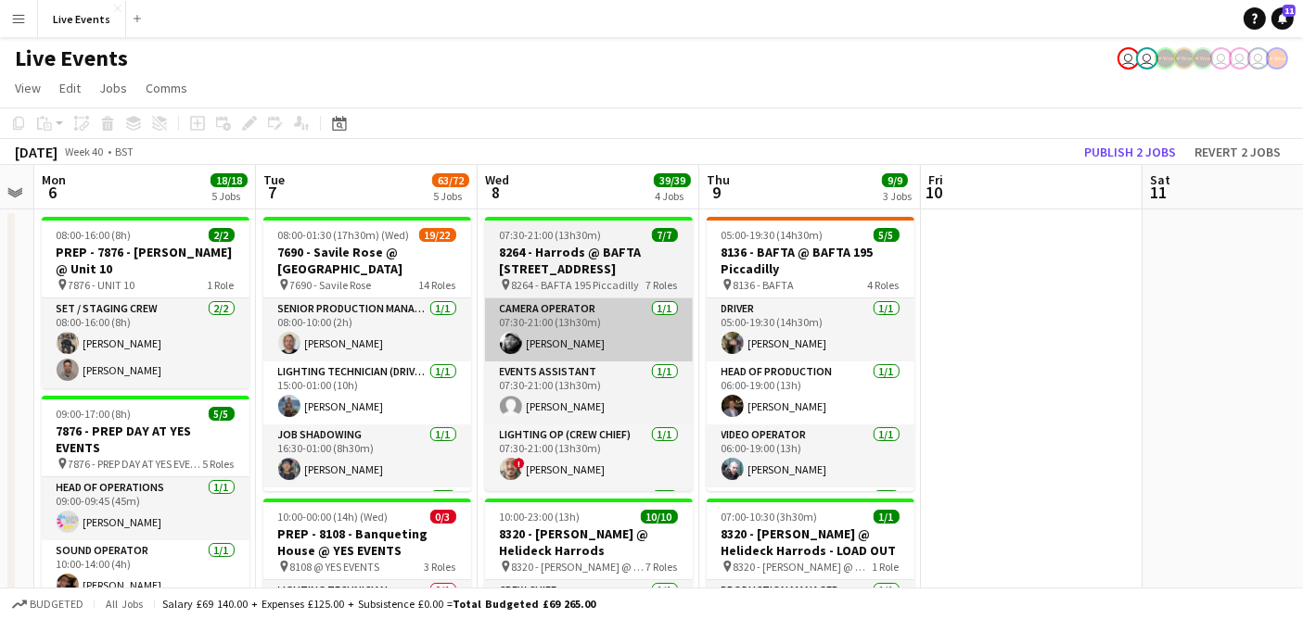
drag, startPoint x: 1089, startPoint y: 314, endPoint x: 604, endPoint y: 329, distance: 486.0
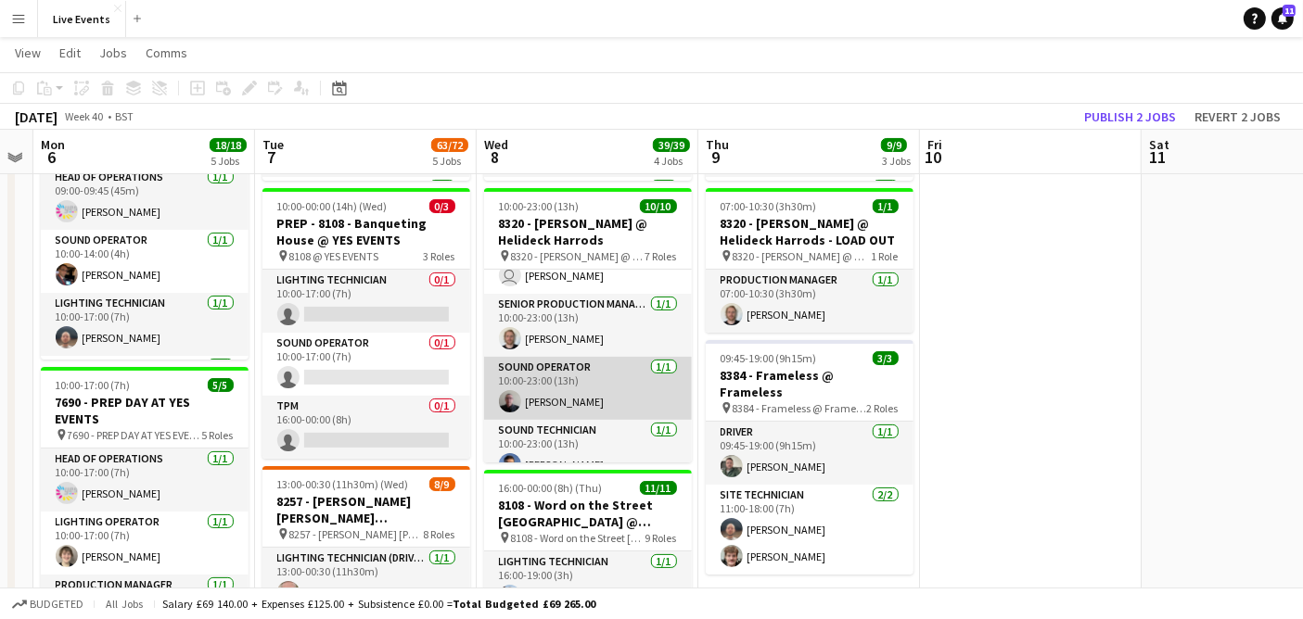
scroll to position [328, 0]
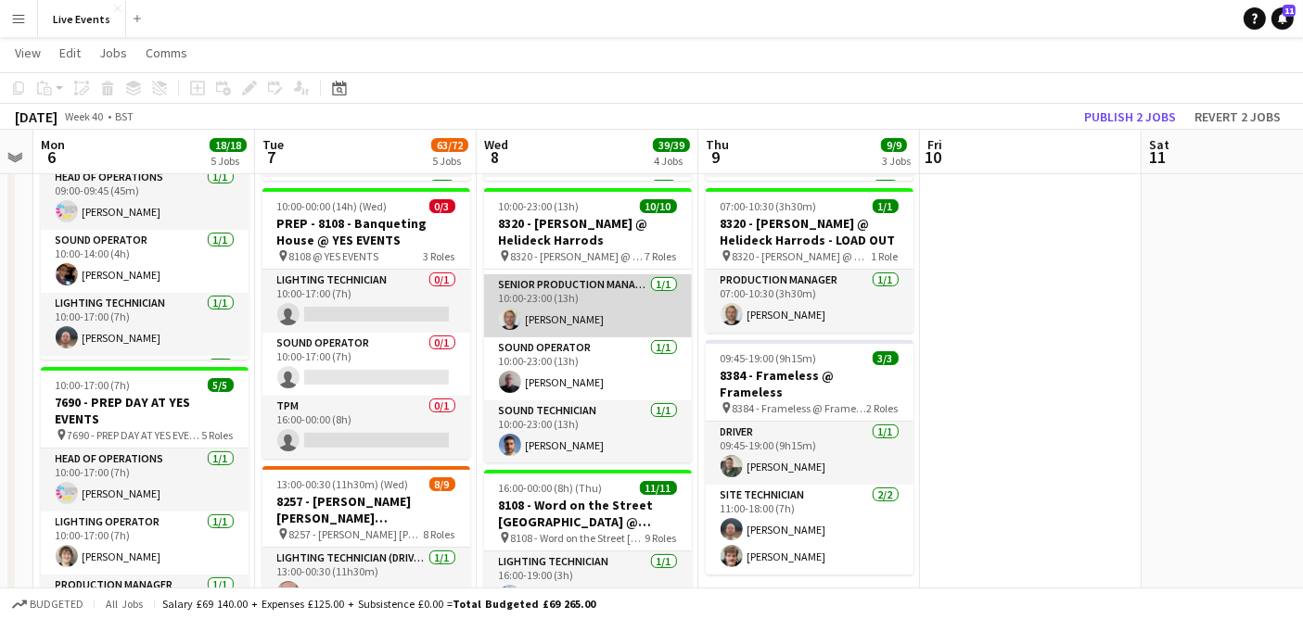
click at [501, 306] on app-card-role "Senior Production Manager [DATE] 10:00-23:00 (13h) [PERSON_NAME]" at bounding box center [588, 305] width 208 height 63
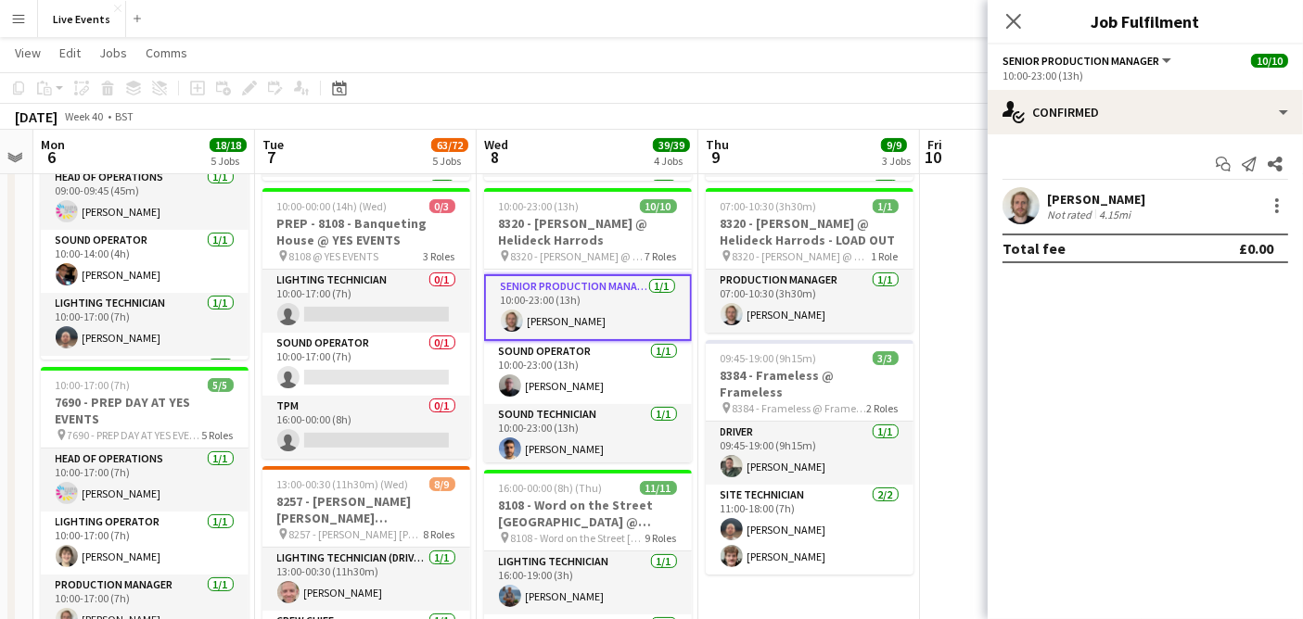
click at [1011, 200] on app-user-avatar at bounding box center [1020, 205] width 37 height 37
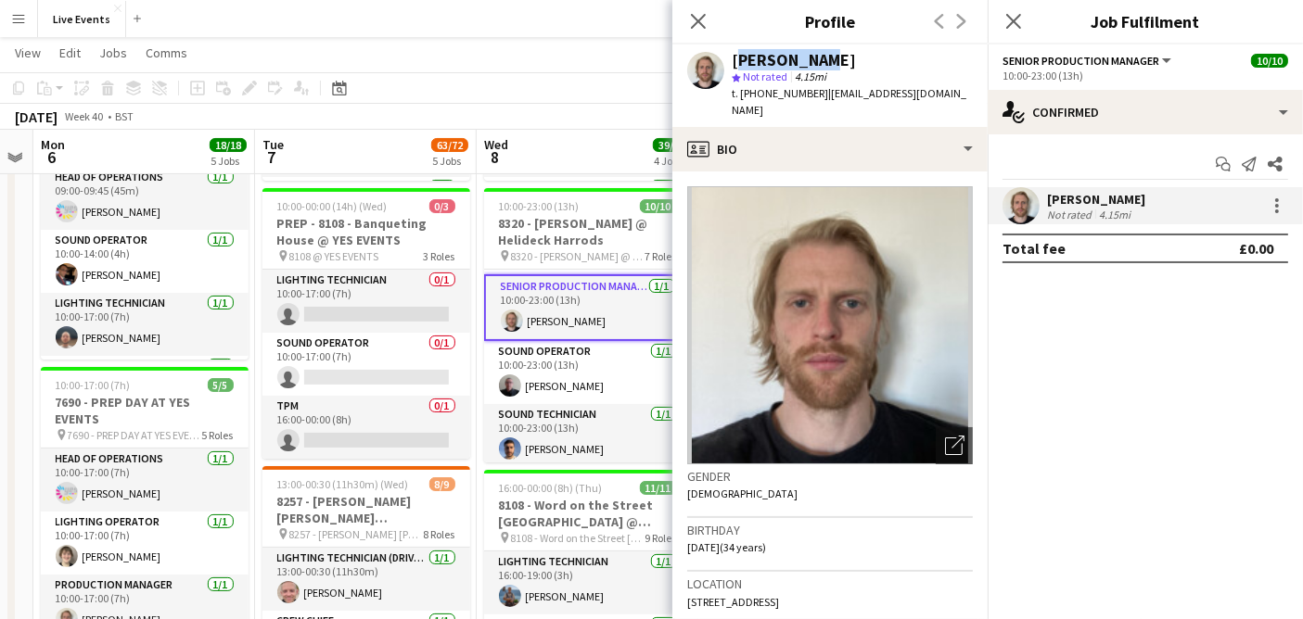
drag, startPoint x: 830, startPoint y: 52, endPoint x: 731, endPoint y: 56, distance: 98.3
click at [731, 56] on div "[PERSON_NAME]" at bounding box center [851, 60] width 241 height 17
copy div "[PERSON_NAME]"
drag, startPoint x: 816, startPoint y: 93, endPoint x: 761, endPoint y: 108, distance: 56.7
click at [761, 108] on div "[PERSON_NAME] star Not rated 4.15mi t. [PHONE_NUMBER] | [EMAIL_ADDRESS][DOMAIN_…" at bounding box center [829, 86] width 315 height 83
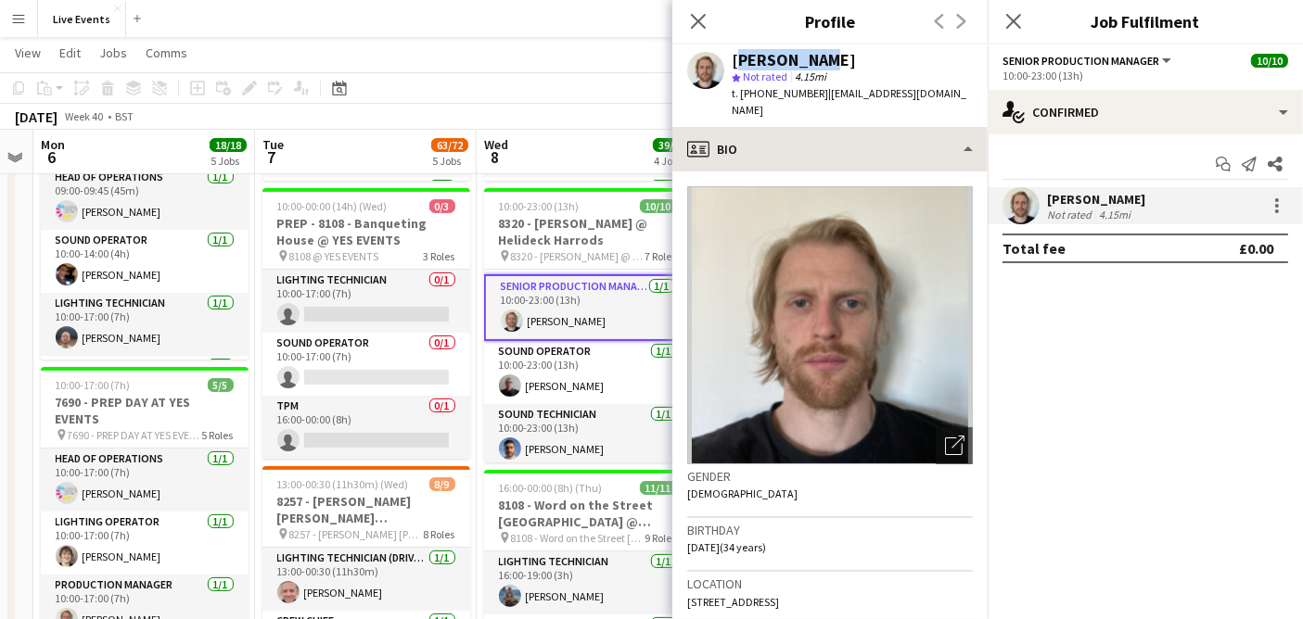
copy span "7926649090"
drag, startPoint x: 831, startPoint y: 62, endPoint x: 714, endPoint y: 60, distance: 116.8
click at [729, 61] on div "[PERSON_NAME] star Not rated 4.15mi t. [PHONE_NUMBER] | [EMAIL_ADDRESS][DOMAIN_…" at bounding box center [829, 86] width 315 height 83
copy div "[PERSON_NAME]"
click at [703, 19] on icon "Close pop-in" at bounding box center [698, 21] width 18 height 18
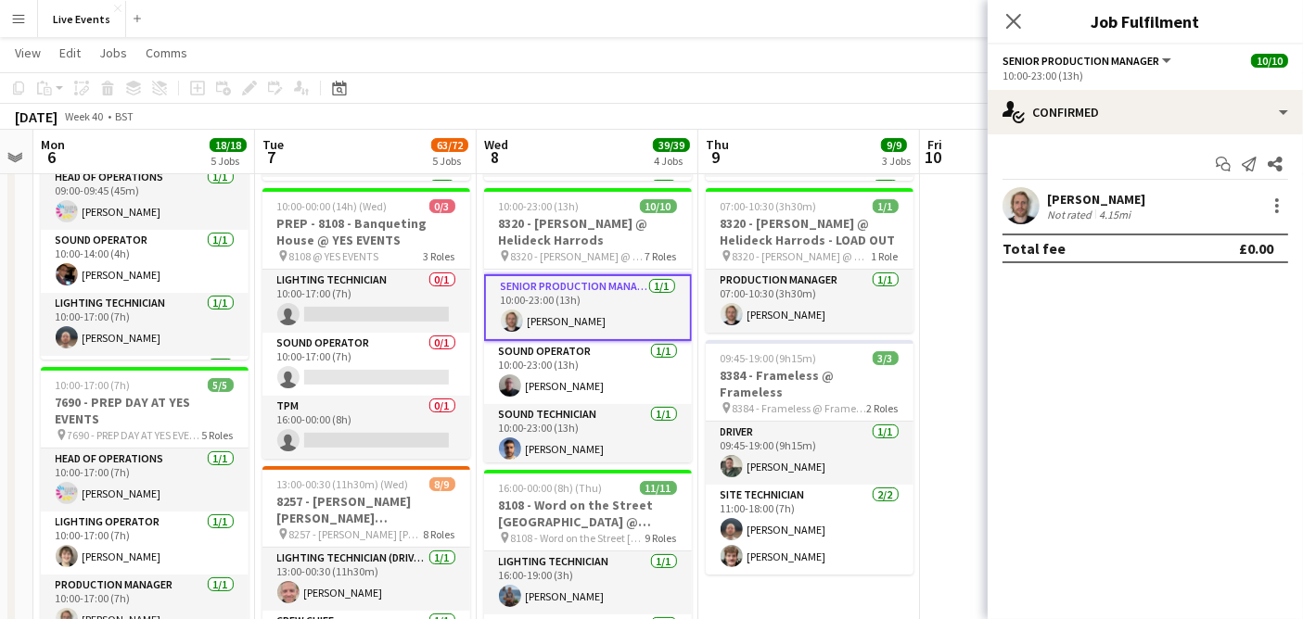
click at [1027, 26] on div "Close pop-in" at bounding box center [1013, 21] width 52 height 43
click at [1018, 20] on icon "Close pop-in" at bounding box center [1013, 21] width 18 height 18
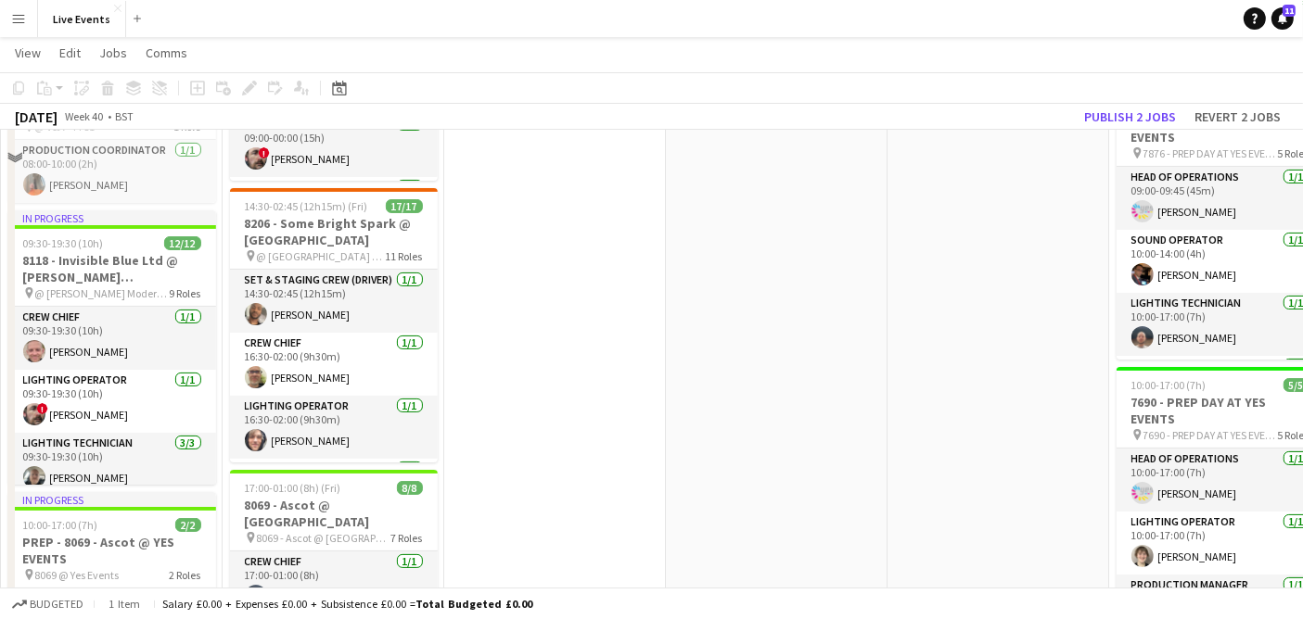
scroll to position [0, 442]
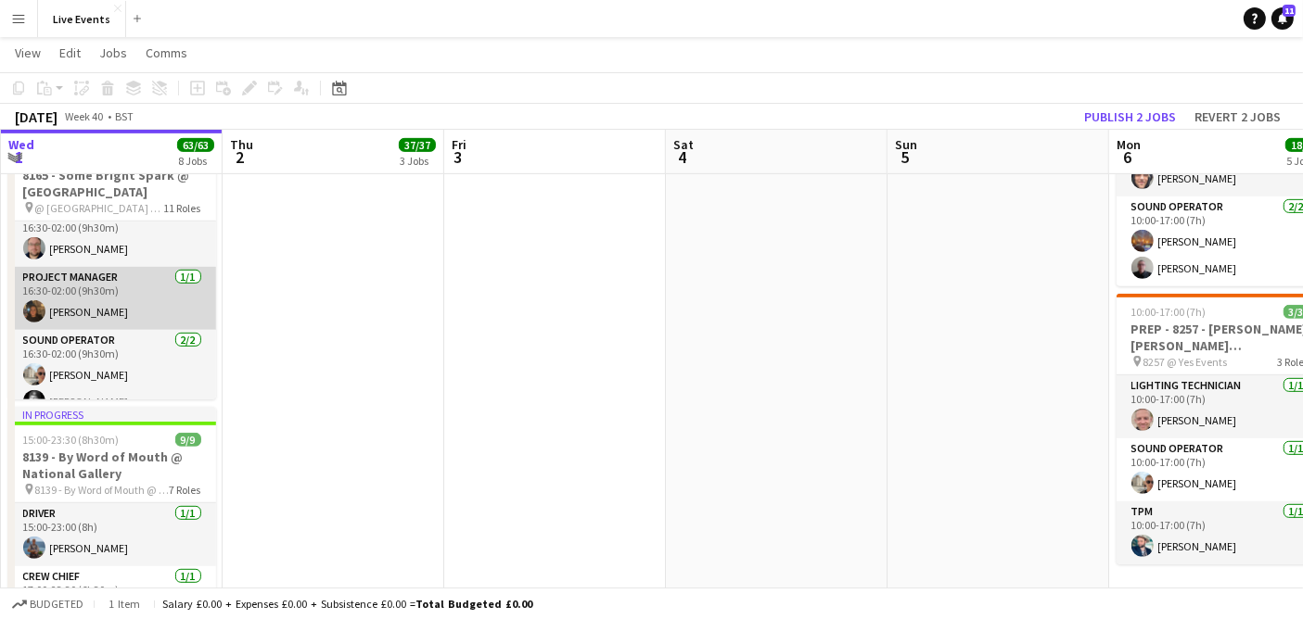
click at [120, 312] on app-card-role "Project Manager 1/1 16:30-02:00 (9h30m) Aisha Francis" at bounding box center [112, 298] width 208 height 63
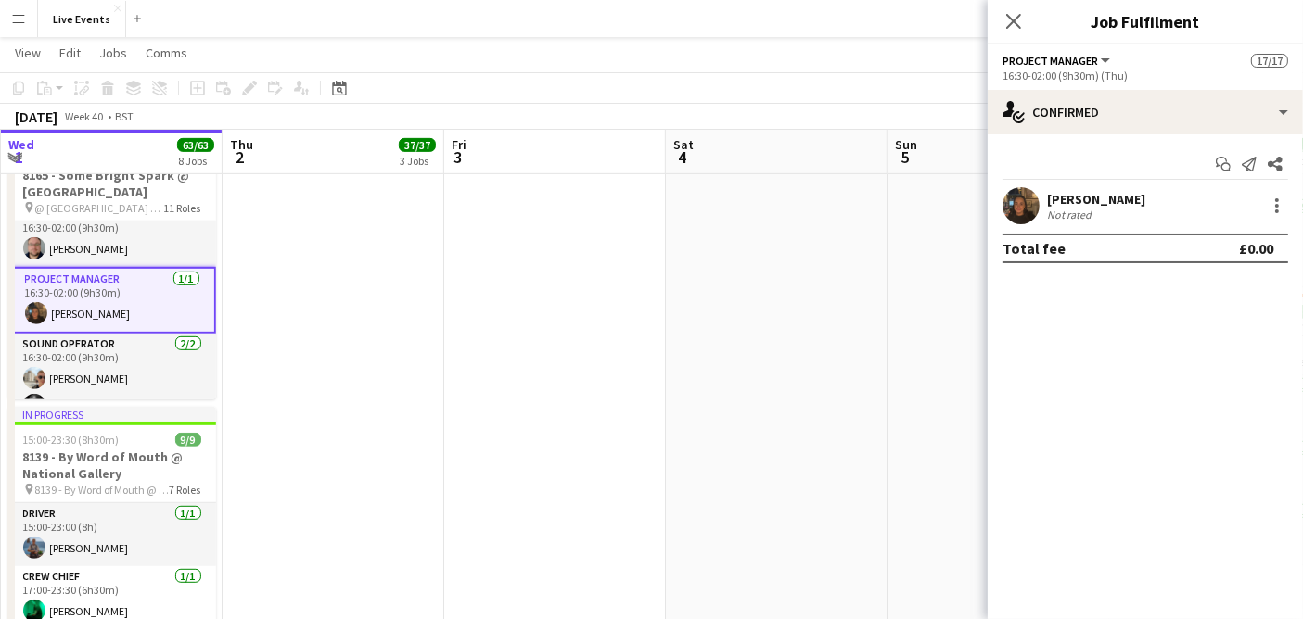
scroll to position [478, 0]
drag, startPoint x: 1114, startPoint y: 198, endPoint x: 1033, endPoint y: 200, distance: 81.6
click at [1033, 200] on div "Aisha Francis Not rated 6.31mi" at bounding box center [1144, 205] width 315 height 37
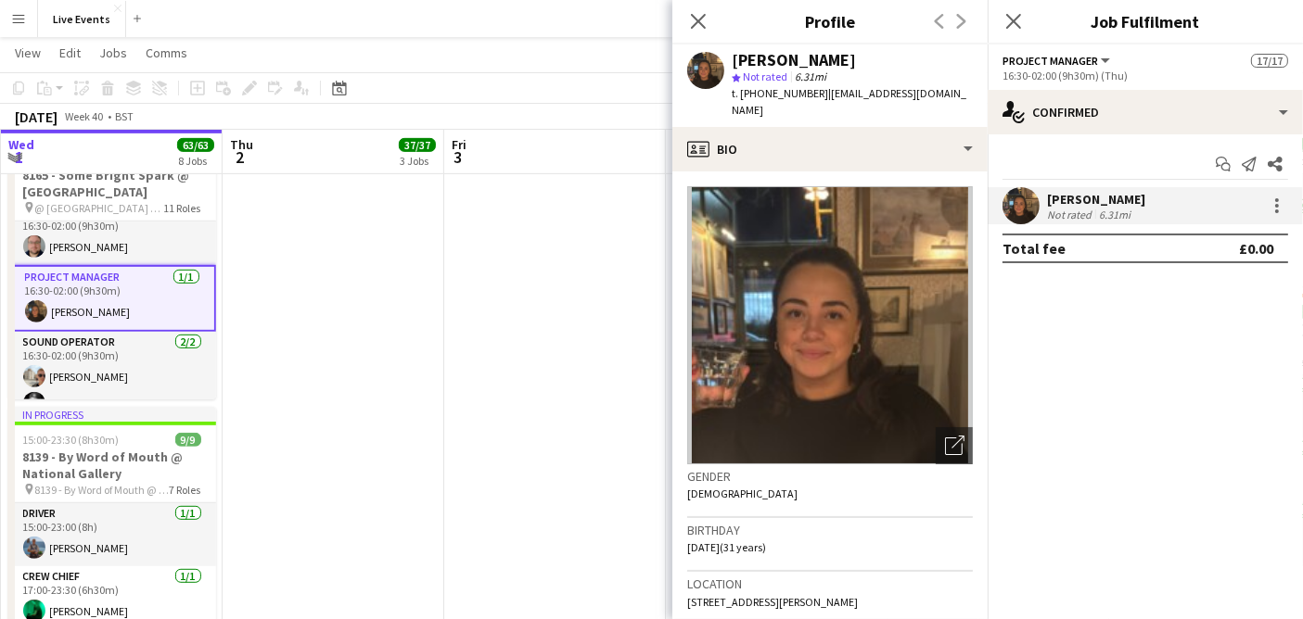
copy div "[PERSON_NAME]"
drag, startPoint x: 818, startPoint y: 94, endPoint x: 757, endPoint y: 103, distance: 61.0
click at [757, 103] on div "Aisha Francis star Not rated 6.31mi t. +447896509000 | aisha@wiseproductions.co…" at bounding box center [829, 86] width 315 height 83
copy div "7896509000 |"
click at [310, 329] on app-date-cell "05:00-02:00 (21h) (Fri) 12/12 8118 - Invisible Blue Ltd @ Tate Modern pin @ Tat…" at bounding box center [334, 294] width 222 height 1985
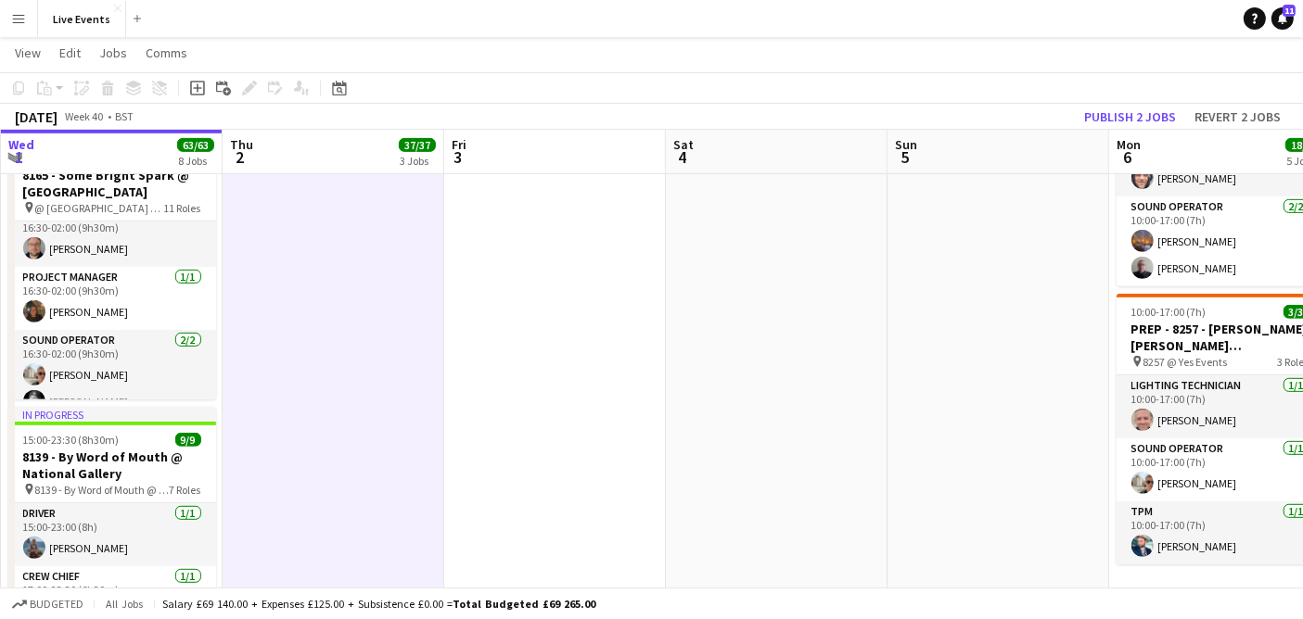
scroll to position [0, 536]
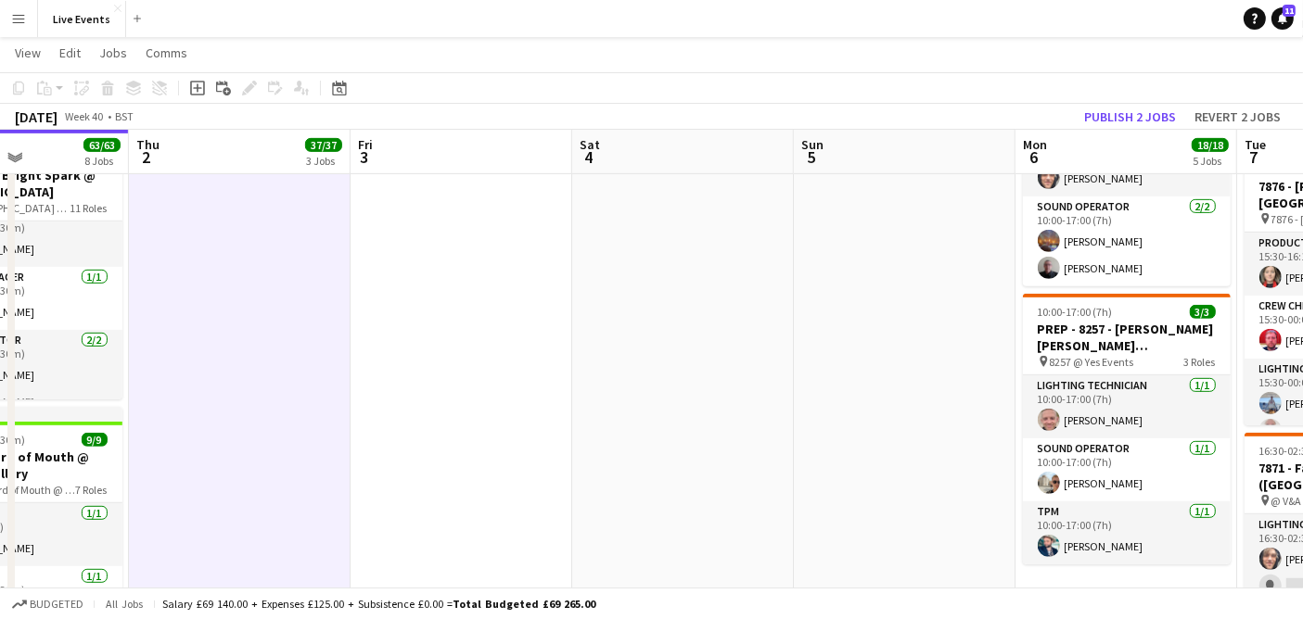
drag, startPoint x: 978, startPoint y: 297, endPoint x: 221, endPoint y: 393, distance: 763.5
click at [221, 393] on app-calendar-viewport "Mon 29 8/8 2 Jobs Tue 30 43/43 5 Jobs Wed 1 63/63 8 Jobs Thu 2 37/37 3 Jobs Fri…" at bounding box center [651, 227] width 1303 height 2120
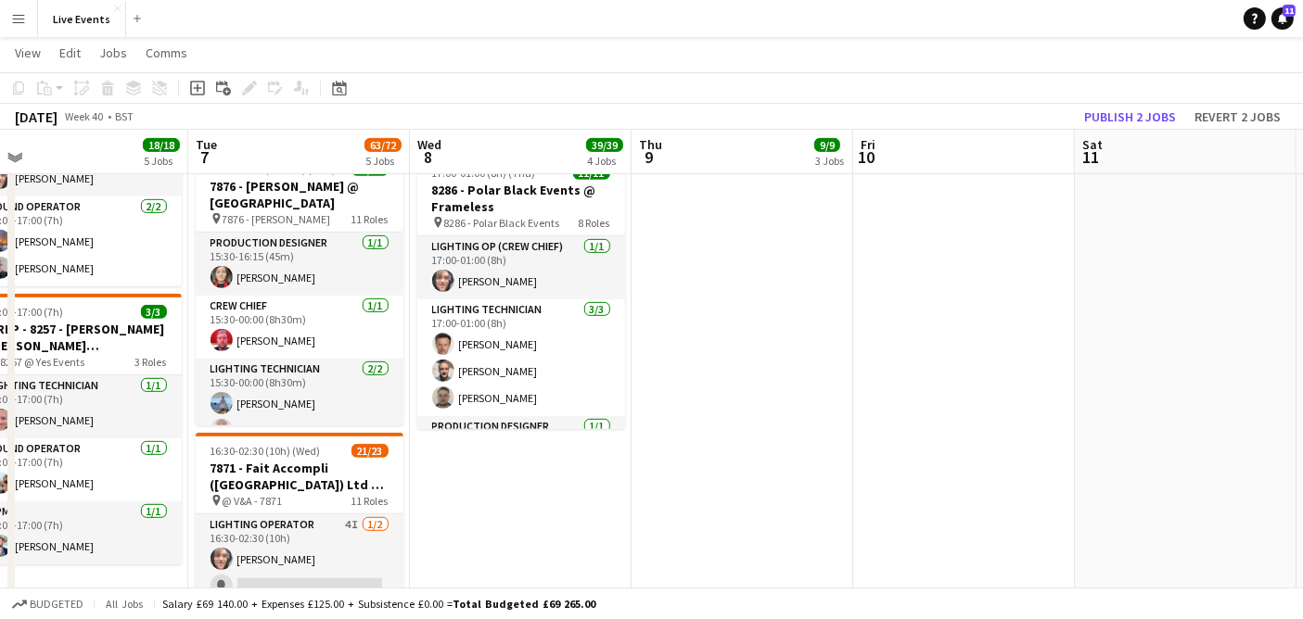
drag, startPoint x: 1186, startPoint y: 401, endPoint x: 922, endPoint y: 456, distance: 269.8
click at [922, 456] on app-calendar-viewport "Fri 3 Sat 4 Sun 5 Mon 6 18/18 5 Jobs Tue 7 63/72 5 Jobs Wed 8 39/39 4 Jobs Thu …" at bounding box center [651, 227] width 1303 height 2120
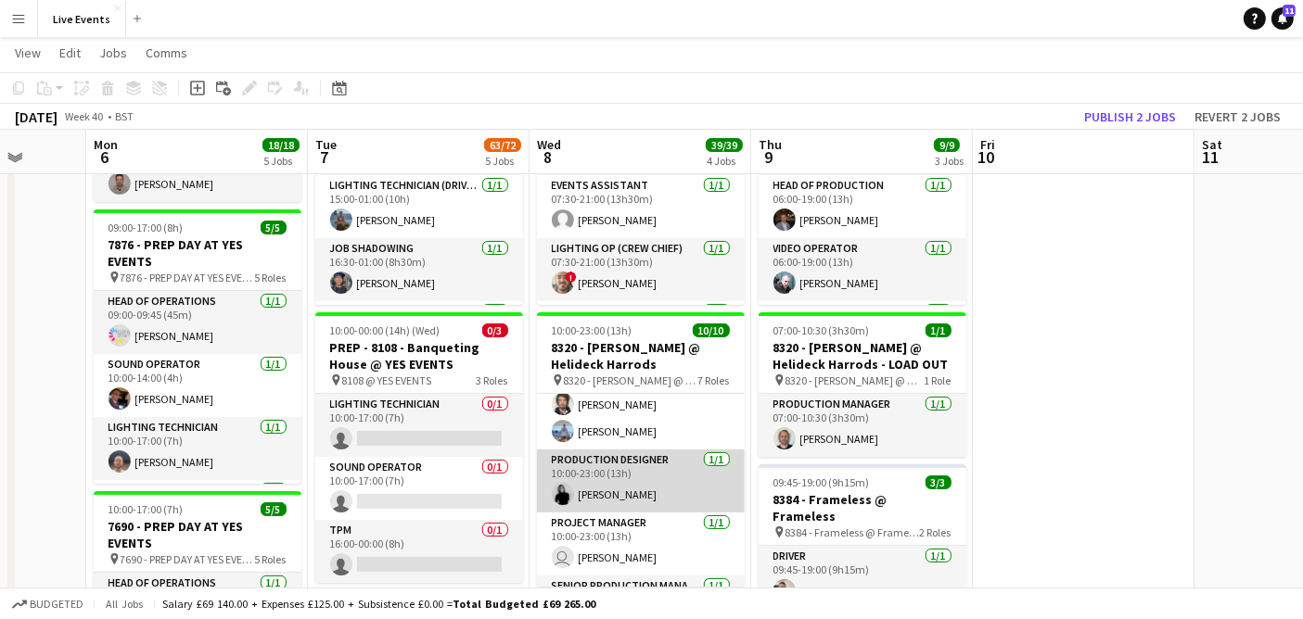
scroll to position [225, 0]
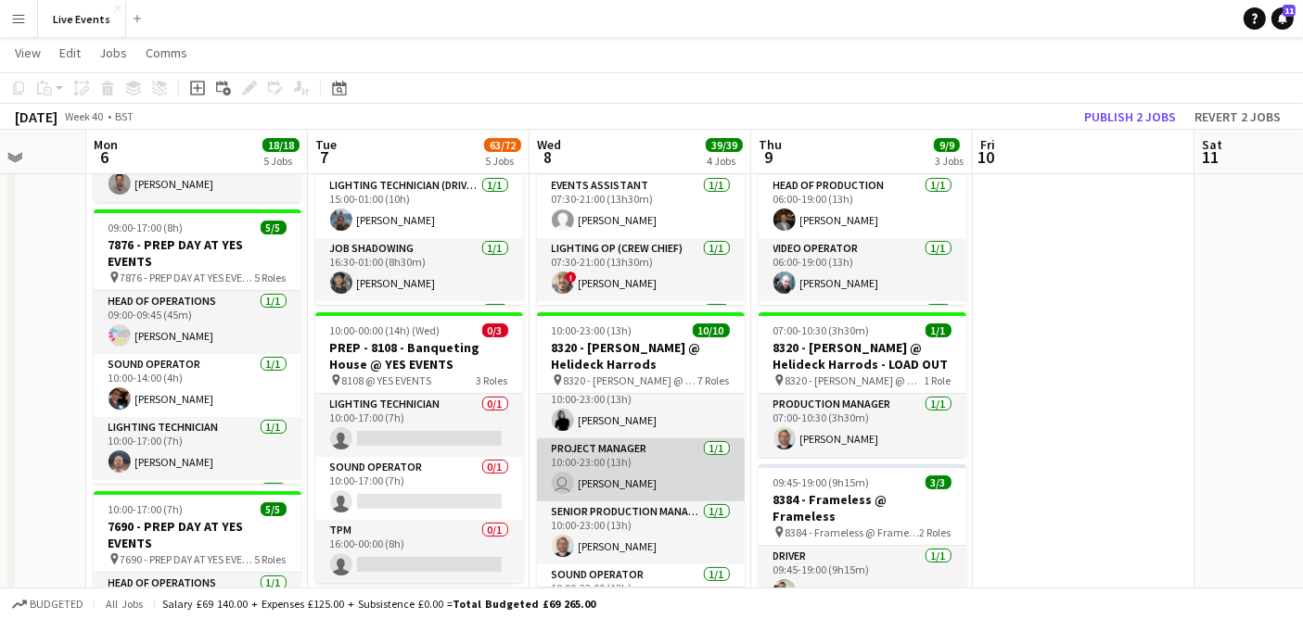
click at [663, 475] on app-card-role "Project Manager [DATE] 10:00-23:00 (13h) user [PERSON_NAME]" at bounding box center [641, 470] width 208 height 63
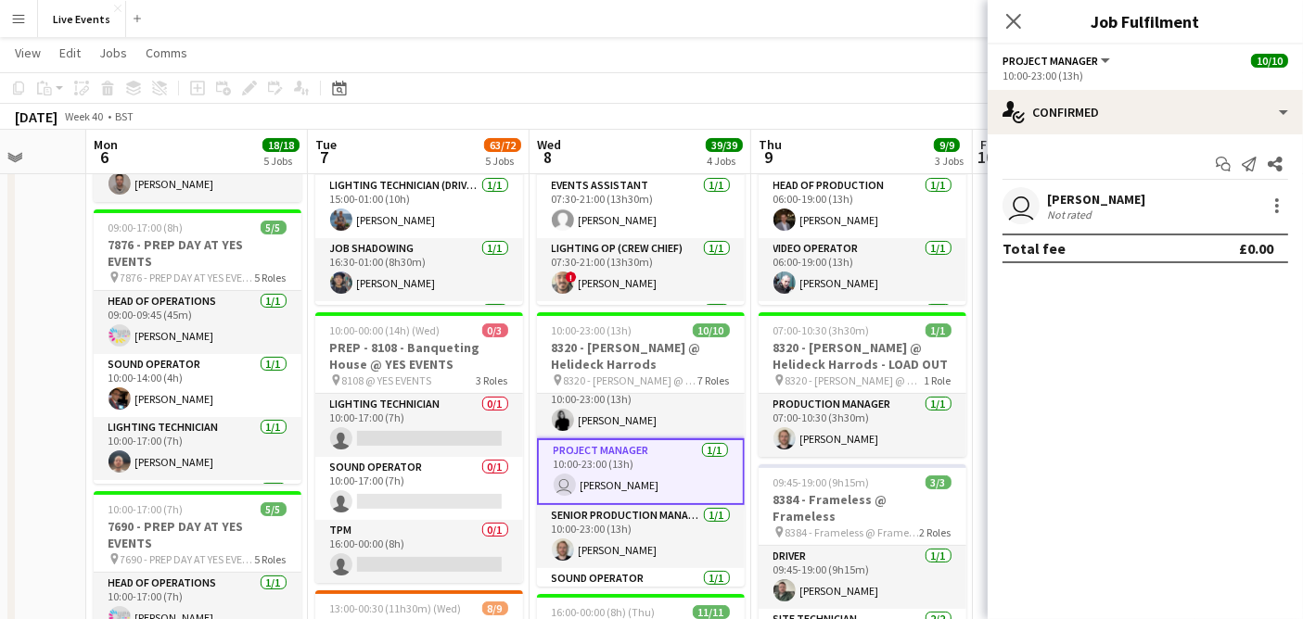
drag, startPoint x: 1131, startPoint y: 197, endPoint x: 1048, endPoint y: 203, distance: 83.6
click at [1049, 203] on div "user Ivette Galindo Not rated" at bounding box center [1144, 205] width 315 height 37
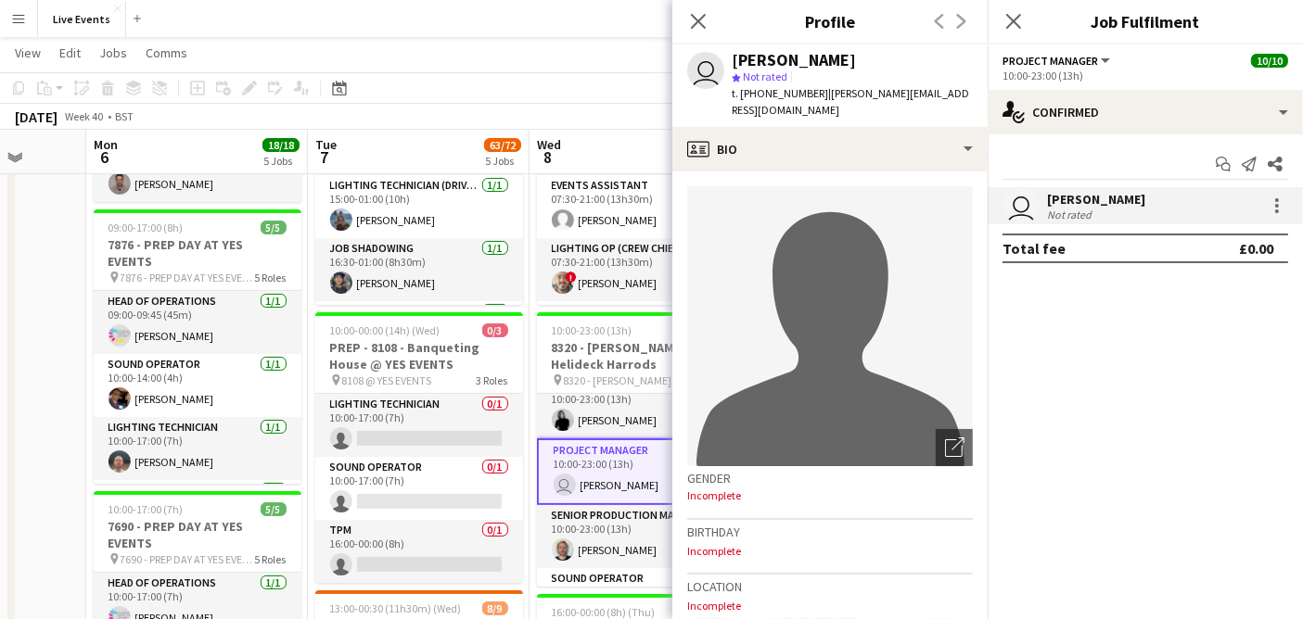
click at [1160, 213] on div "user Ivette Galindo Not rated" at bounding box center [1144, 205] width 315 height 37
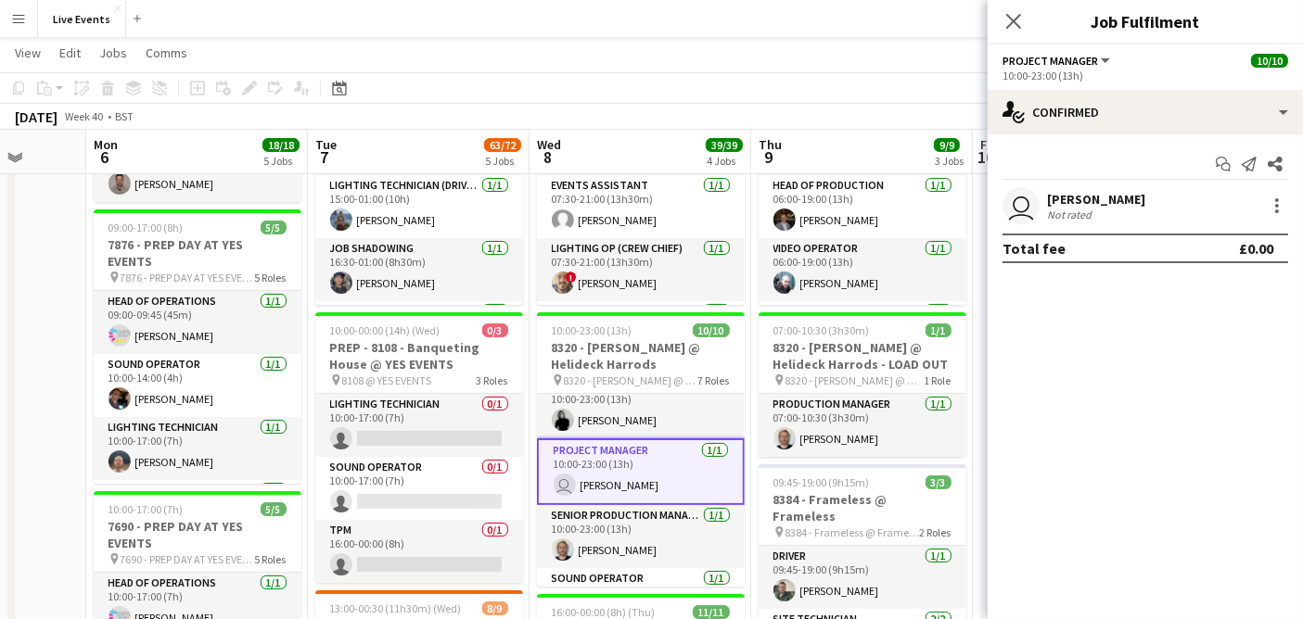
drag, startPoint x: 1145, startPoint y: 205, endPoint x: 1046, endPoint y: 198, distance: 99.4
click at [1046, 198] on div "user Ivette Galindo Not rated" at bounding box center [1144, 205] width 315 height 37
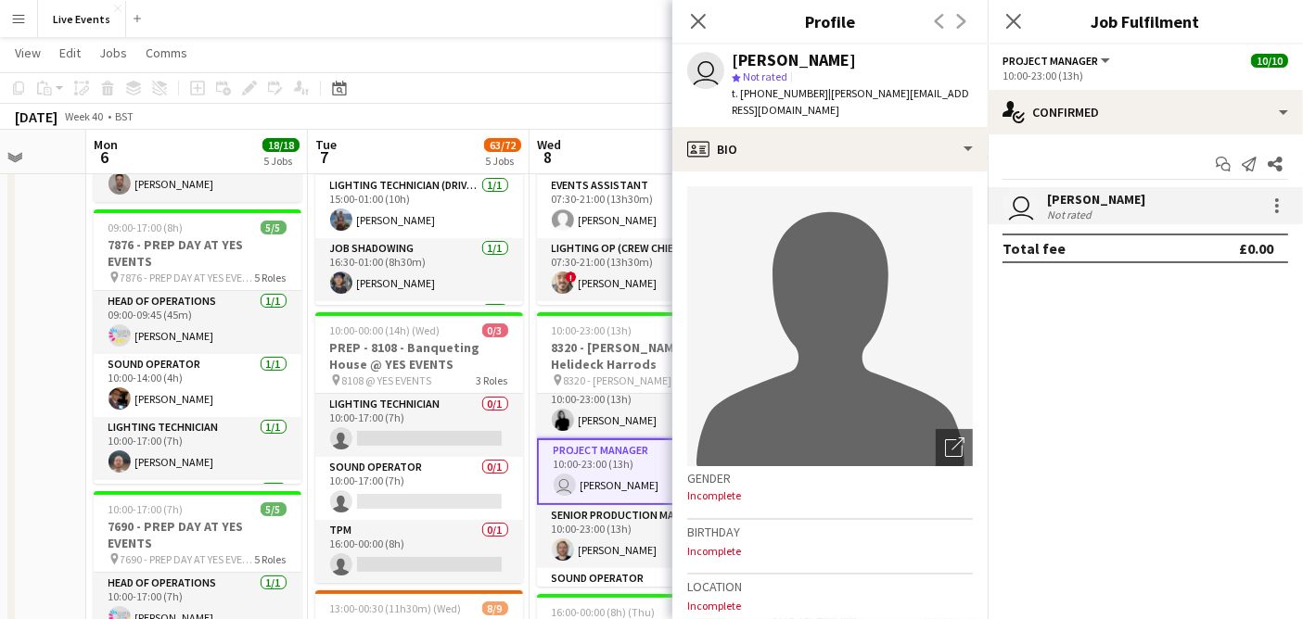
copy div "Ivette Galindo"
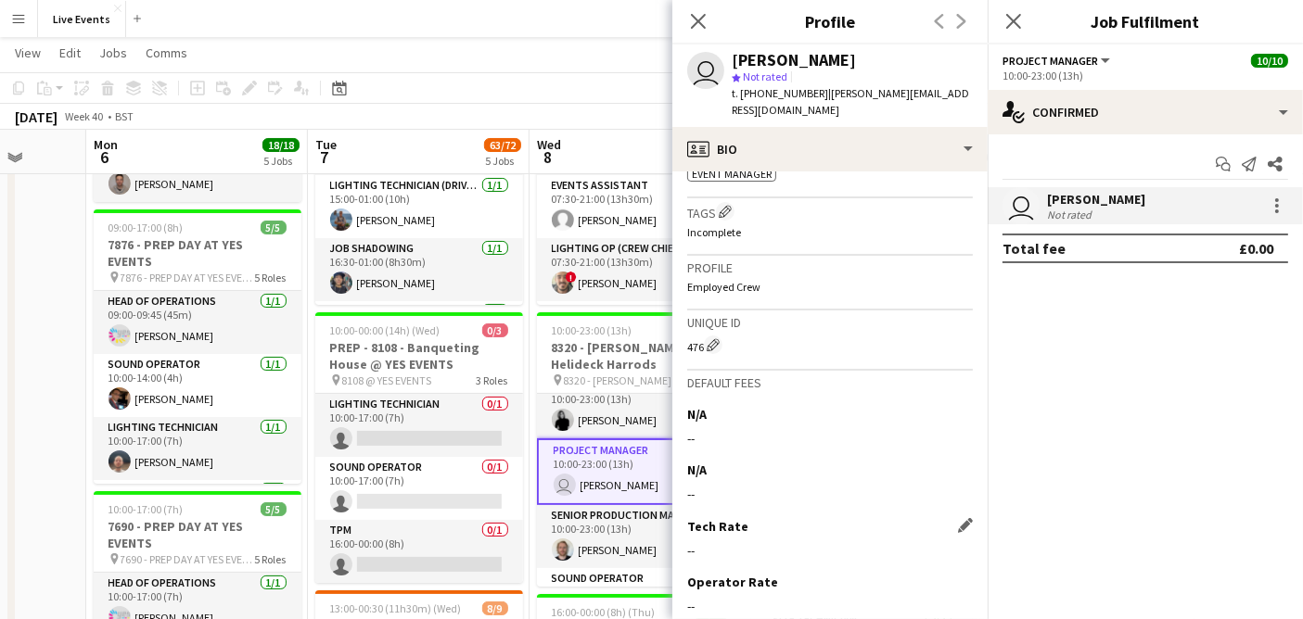
scroll to position [756, 0]
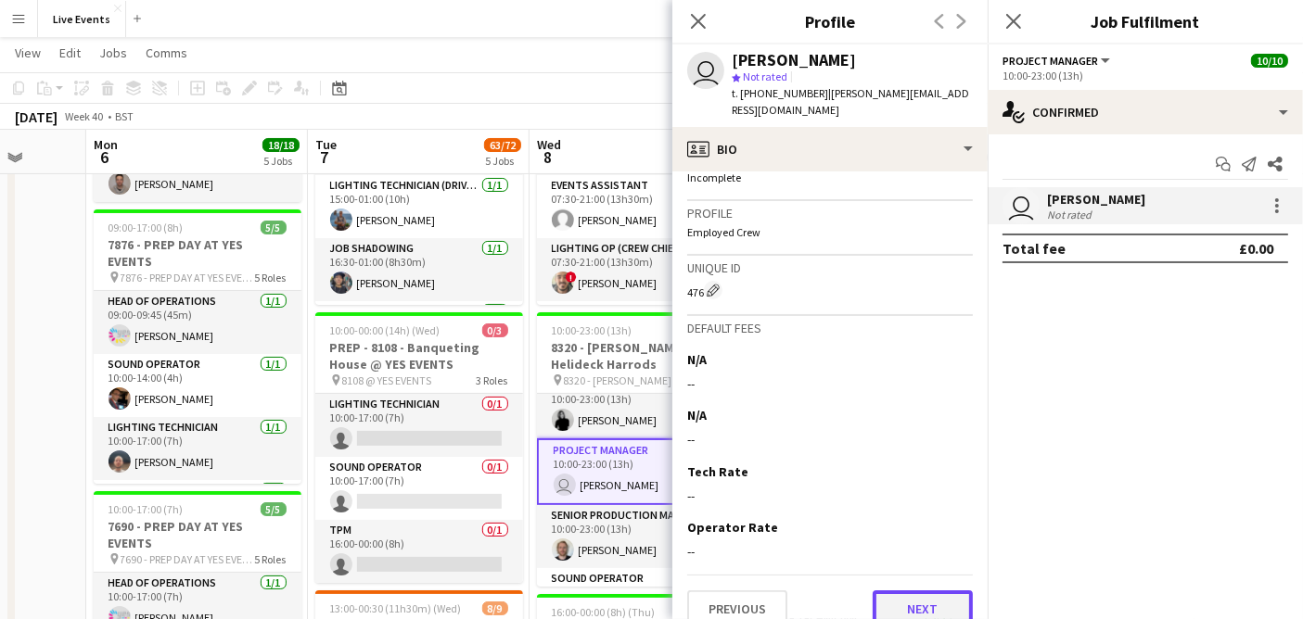
click at [936, 591] on button "Next" at bounding box center [922, 609] width 100 height 37
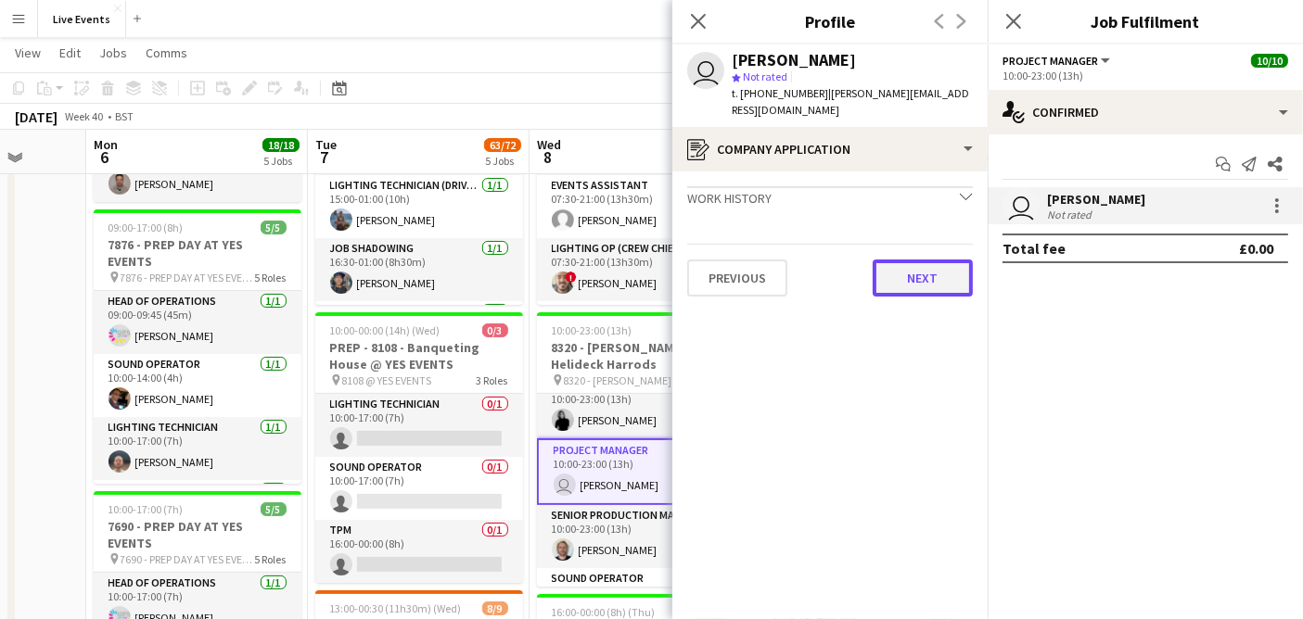
click at [928, 260] on button "Next" at bounding box center [922, 278] width 100 height 37
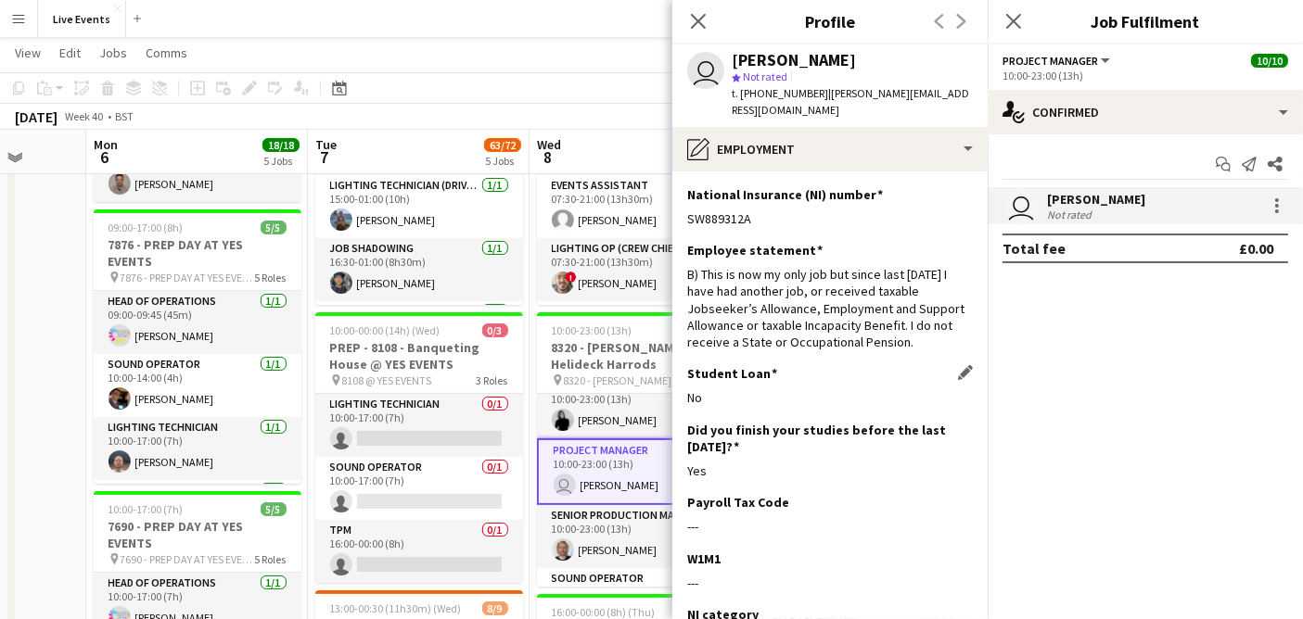
scroll to position [185, 0]
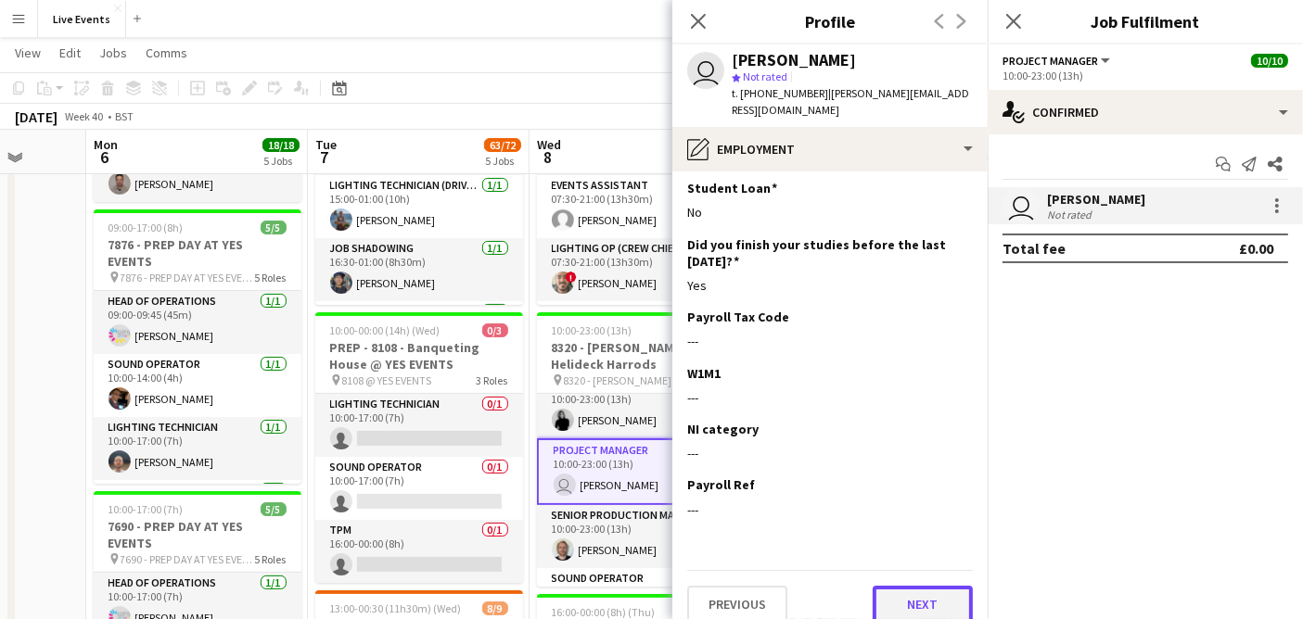
click at [946, 586] on button "Next" at bounding box center [922, 604] width 100 height 37
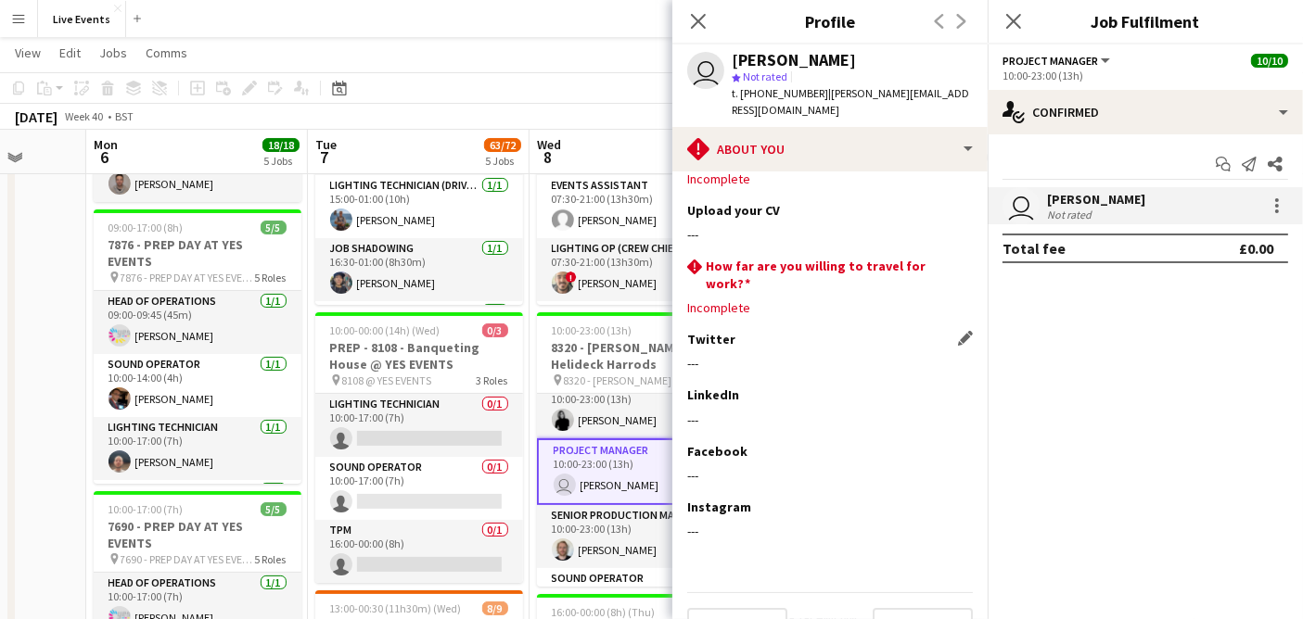
scroll to position [65, 0]
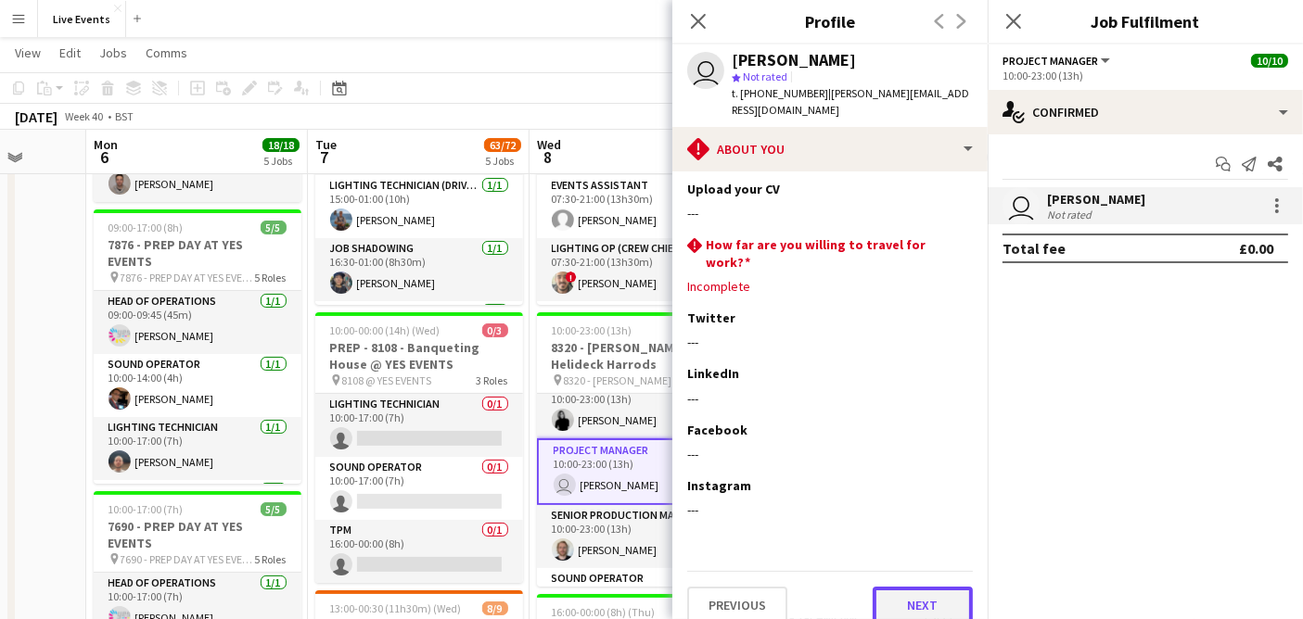
click at [924, 587] on button "Next" at bounding box center [922, 605] width 100 height 37
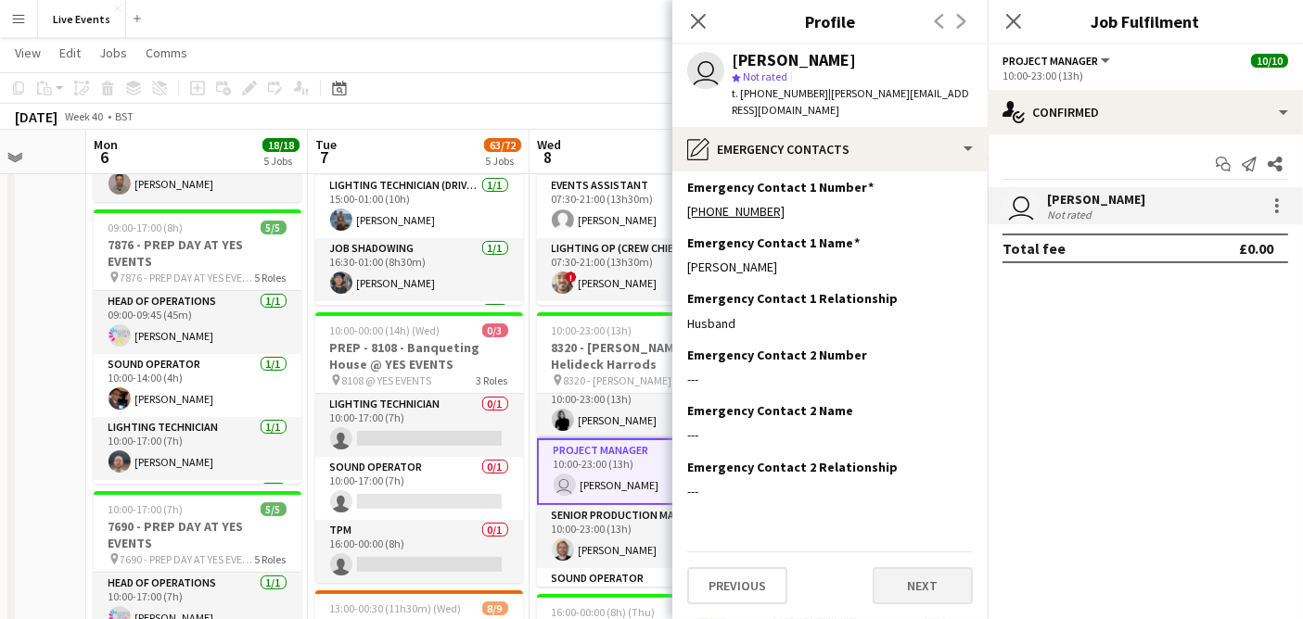
scroll to position [0, 0]
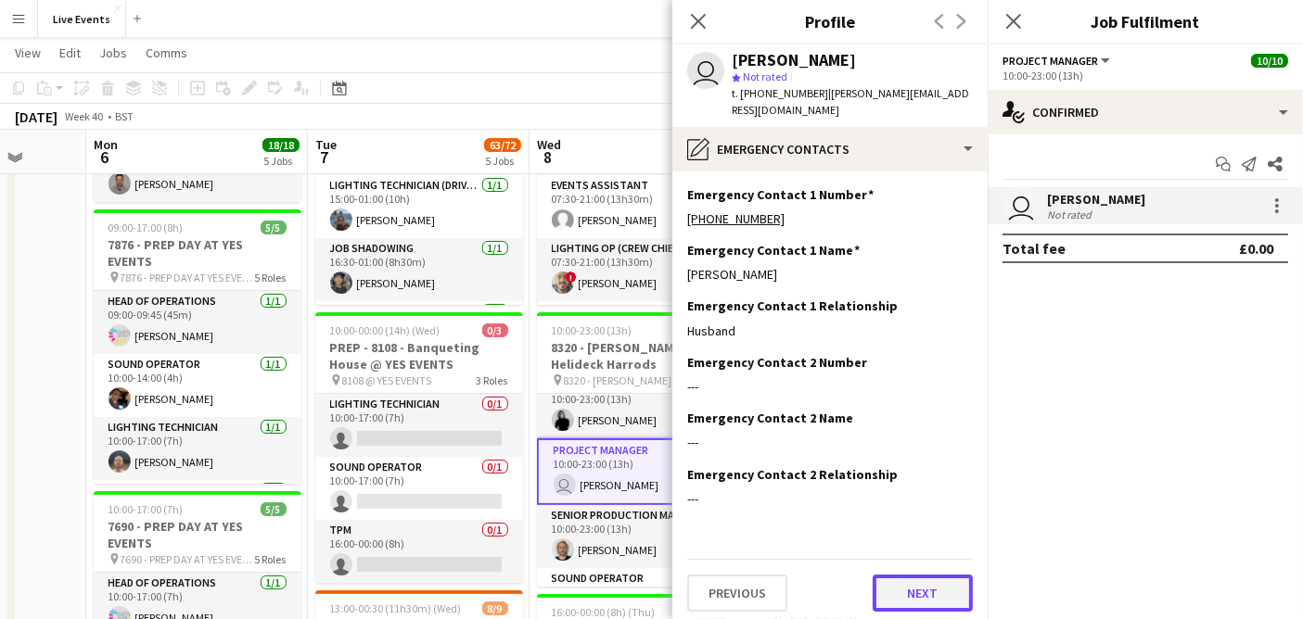
click at [916, 581] on button "Next" at bounding box center [922, 593] width 100 height 37
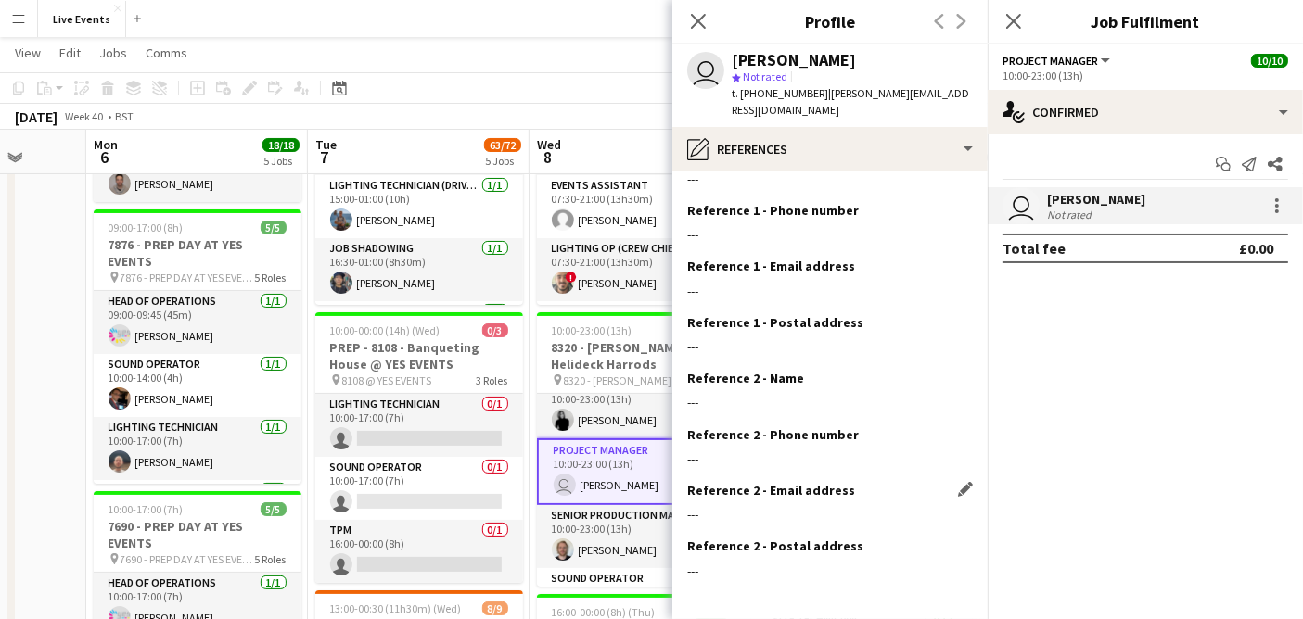
scroll to position [100, 0]
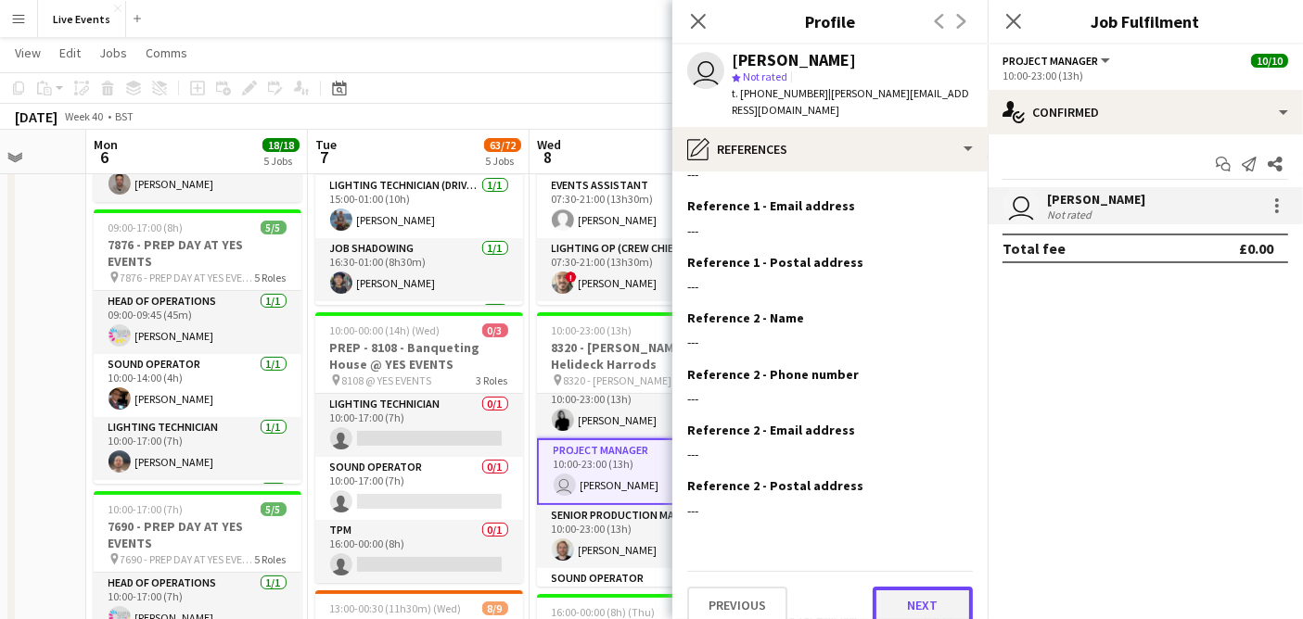
click at [910, 588] on button "Next" at bounding box center [922, 605] width 100 height 37
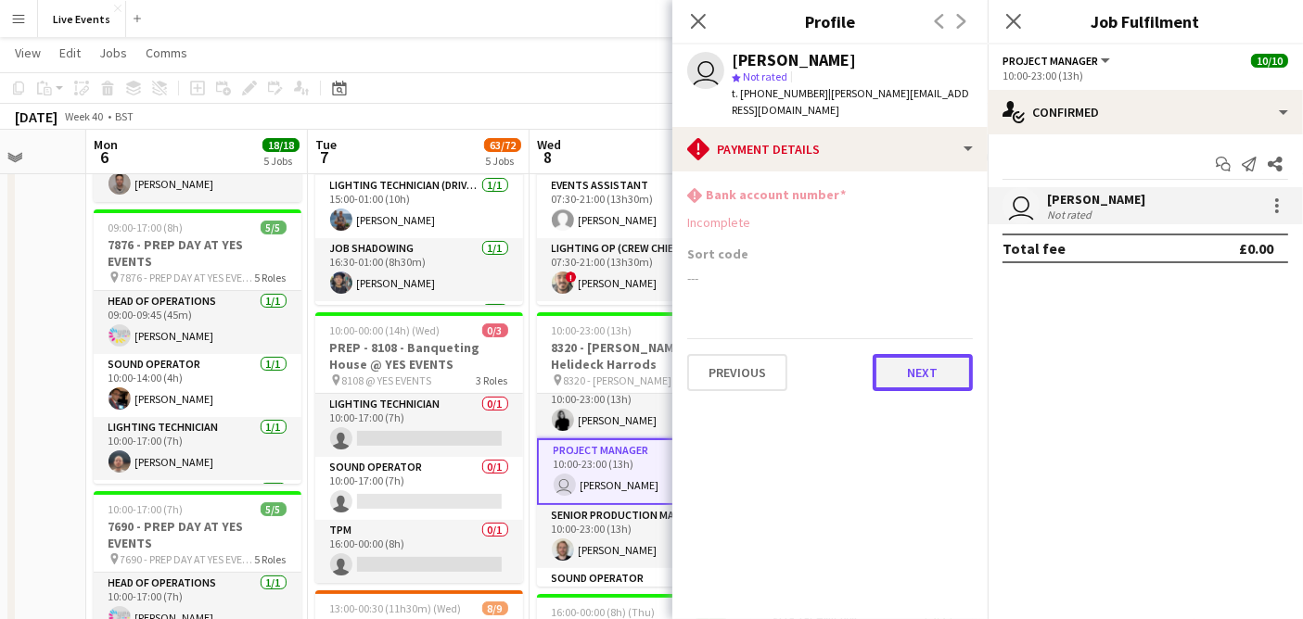
click at [912, 354] on button "Next" at bounding box center [922, 372] width 100 height 37
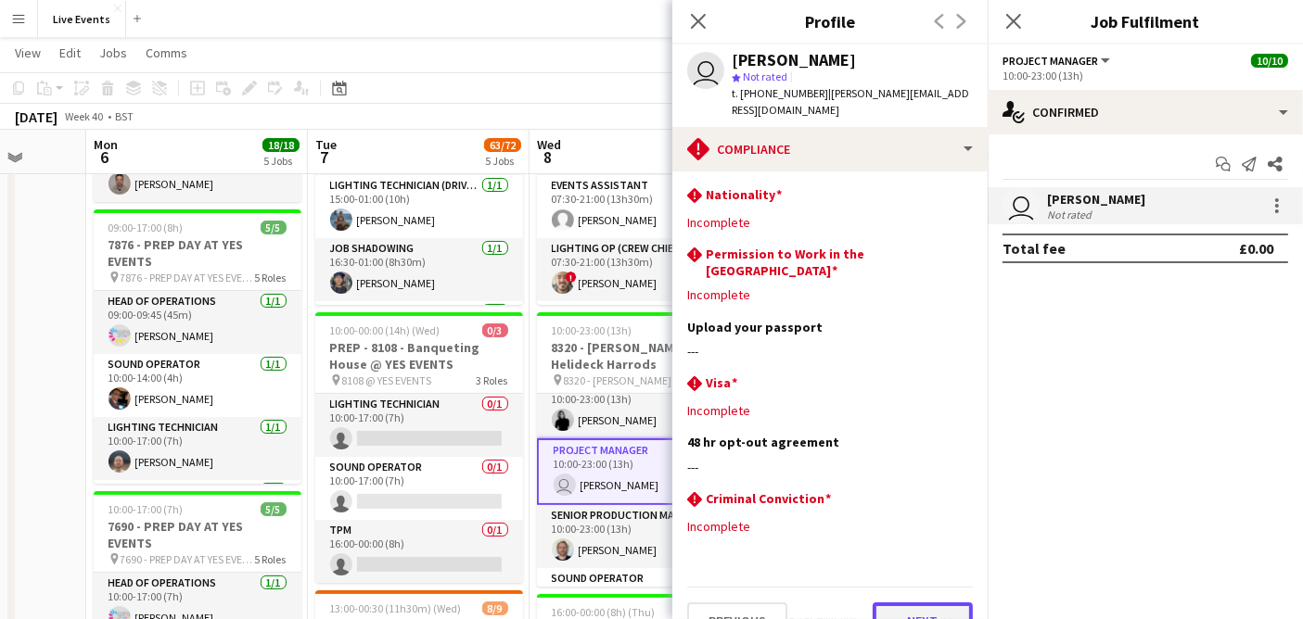
click at [899, 603] on button "Next" at bounding box center [922, 621] width 100 height 37
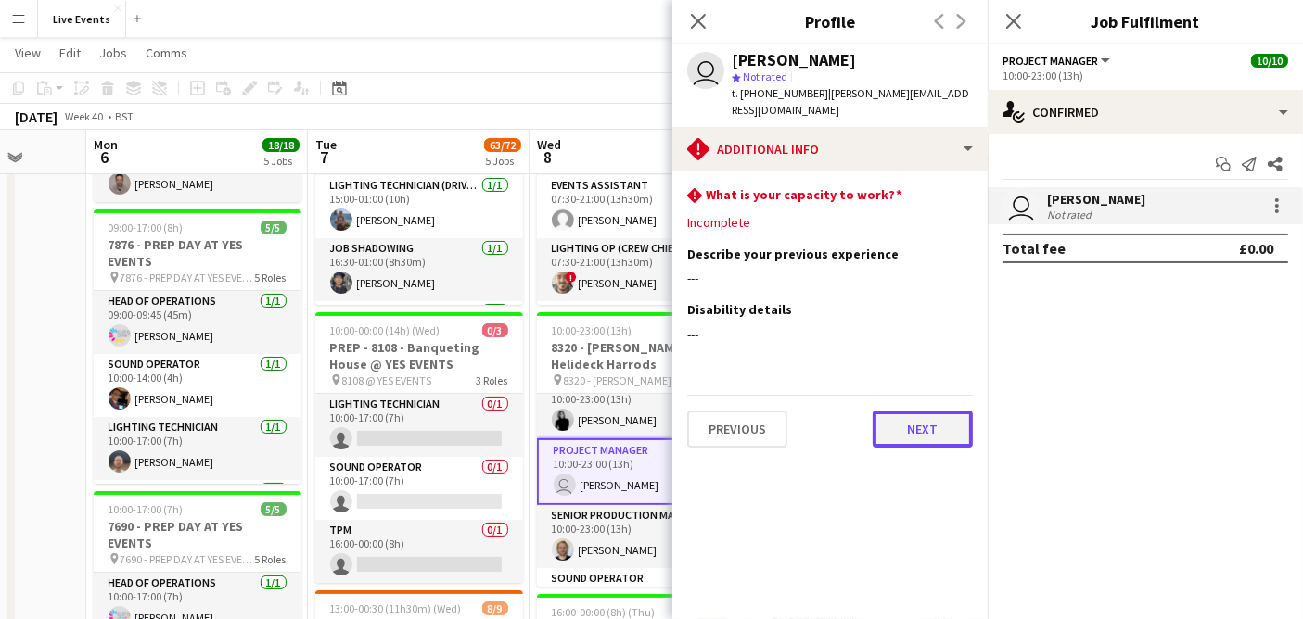
click at [904, 411] on button "Next" at bounding box center [922, 429] width 100 height 37
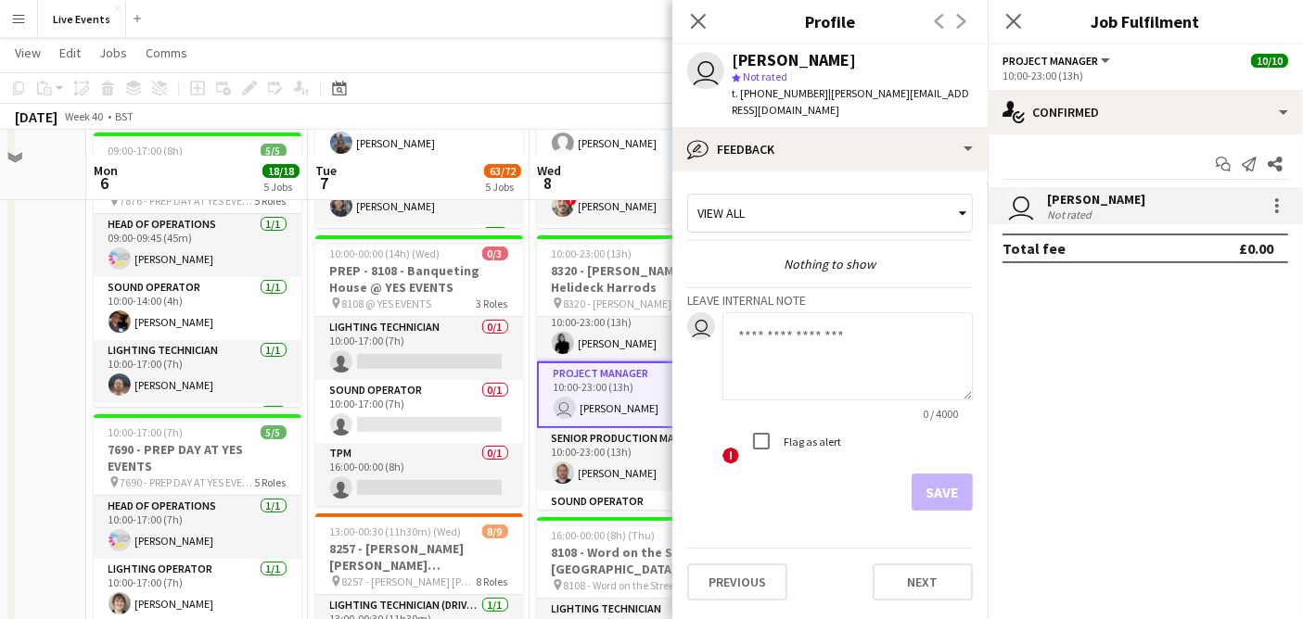
scroll to position [287, 0]
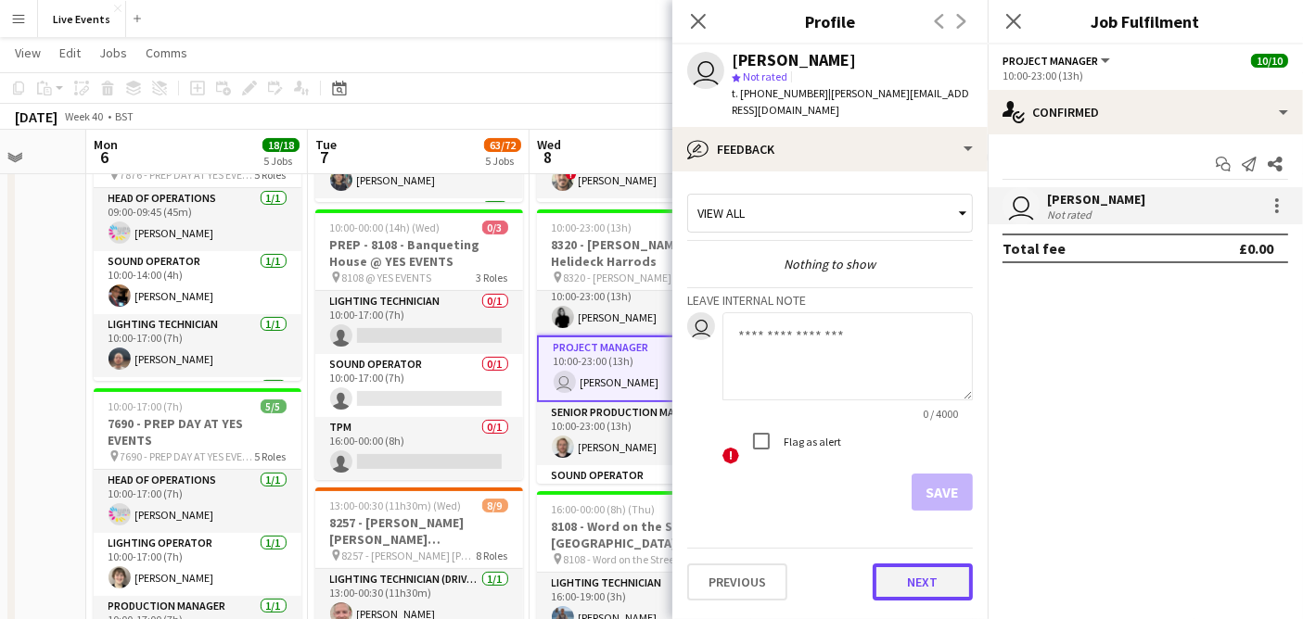
click at [895, 564] on button "Next" at bounding box center [922, 582] width 100 height 37
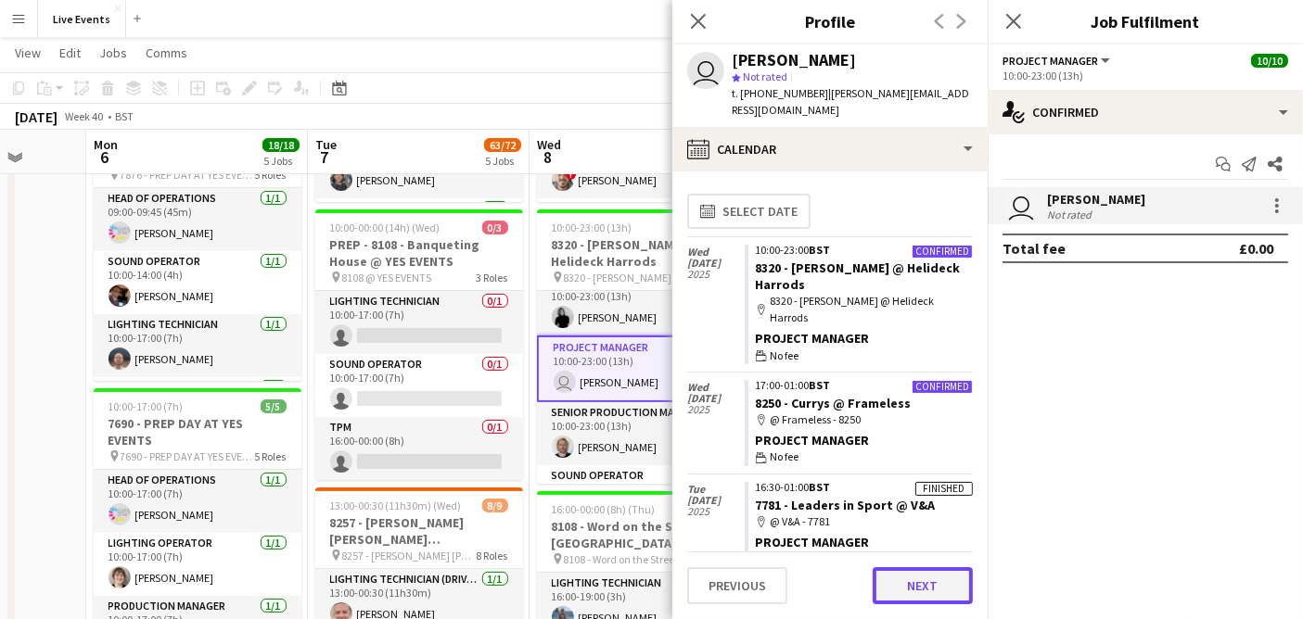
click at [919, 587] on button "Next" at bounding box center [922, 585] width 100 height 37
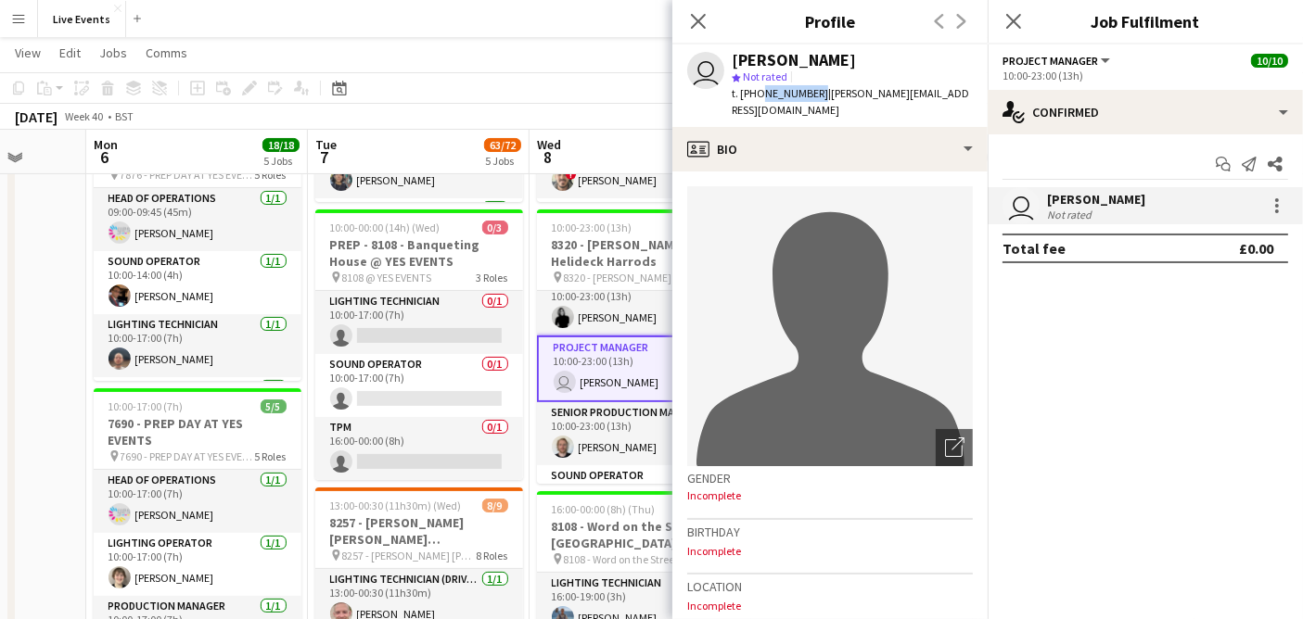
drag, startPoint x: 810, startPoint y: 95, endPoint x: 757, endPoint y: 102, distance: 54.2
click at [757, 102] on div "user Ivette Galindo star Not rated t. +447737219424 | ivette@wiseproductions.co…" at bounding box center [829, 86] width 315 height 83
copy span "7737219424"
click at [703, 21] on icon "Close pop-in" at bounding box center [698, 21] width 18 height 18
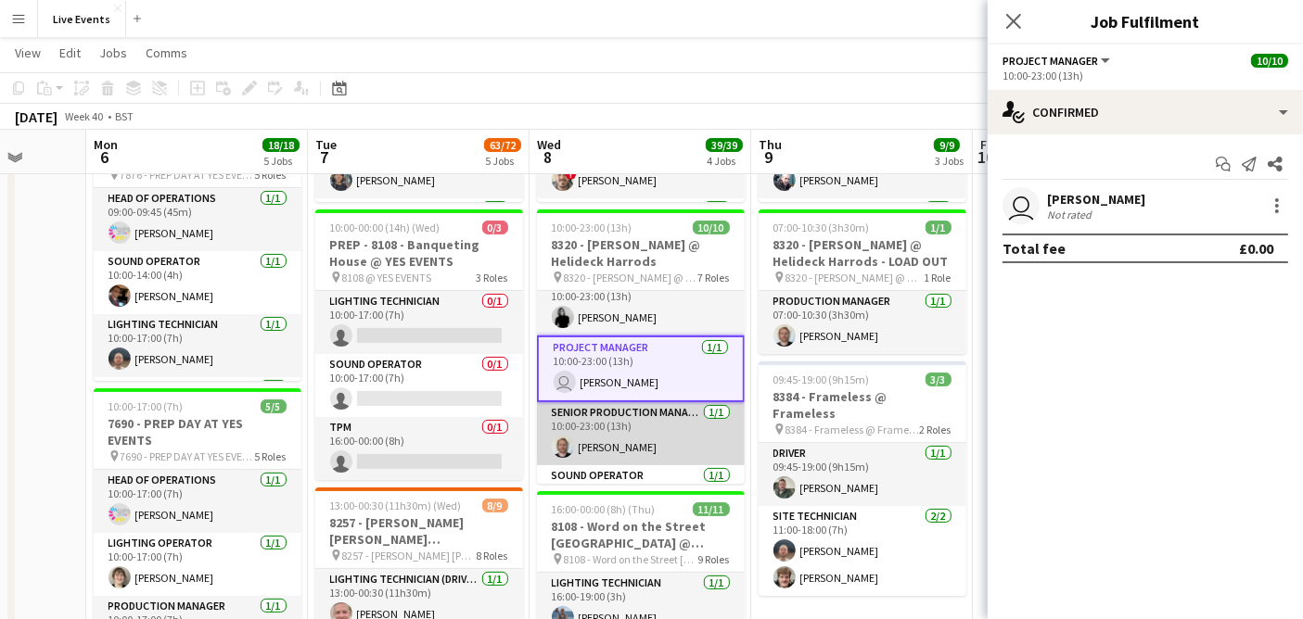
click at [657, 412] on app-card-role "Senior Production Manager 1/1 10:00-23:00 (13h) Max Walker" at bounding box center [641, 433] width 208 height 63
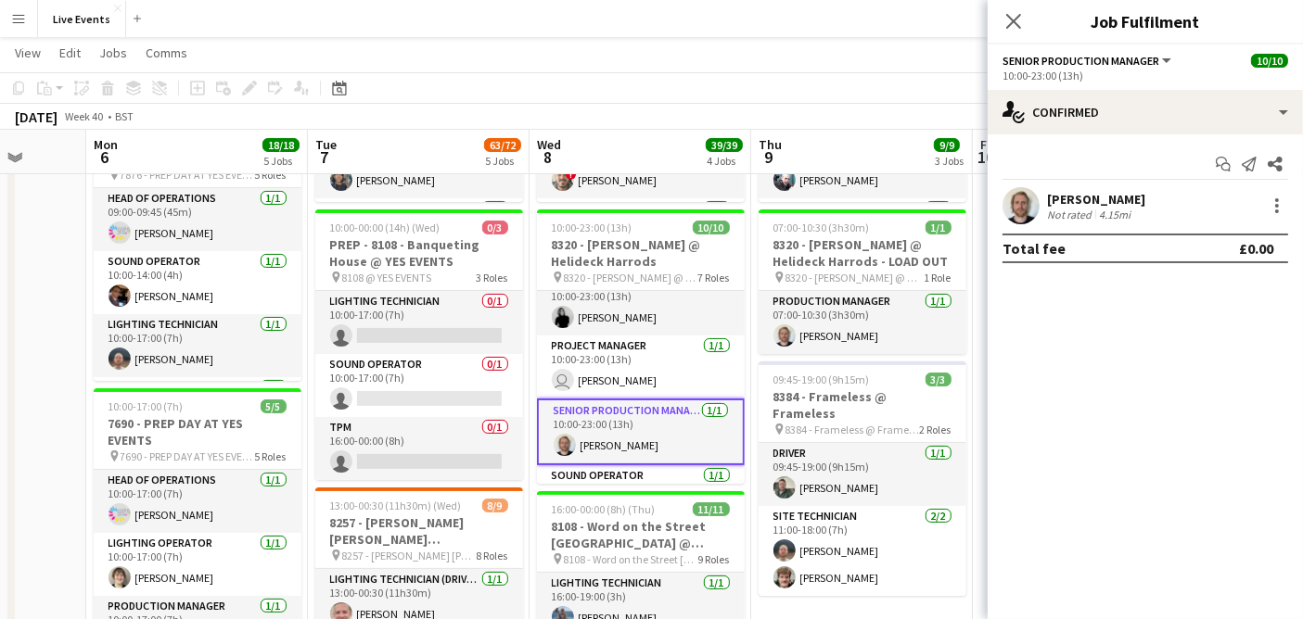
click at [1015, 205] on app-user-avatar at bounding box center [1020, 205] width 37 height 37
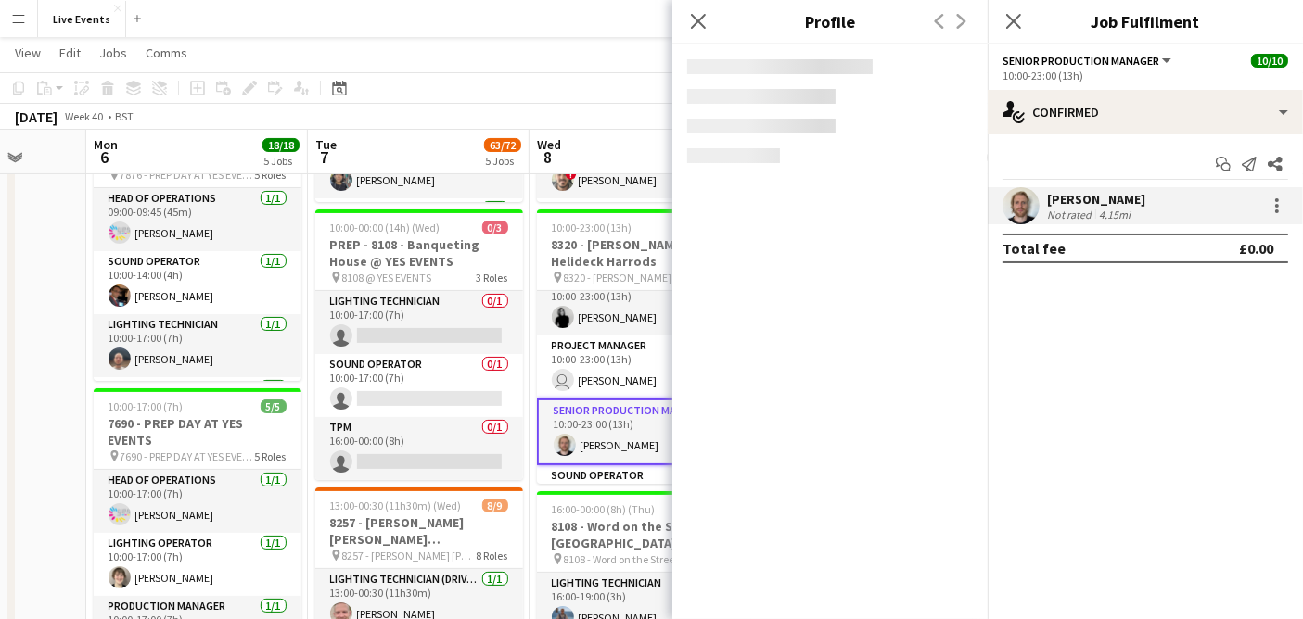
click at [1009, 204] on app-user-avatar at bounding box center [1020, 205] width 37 height 37
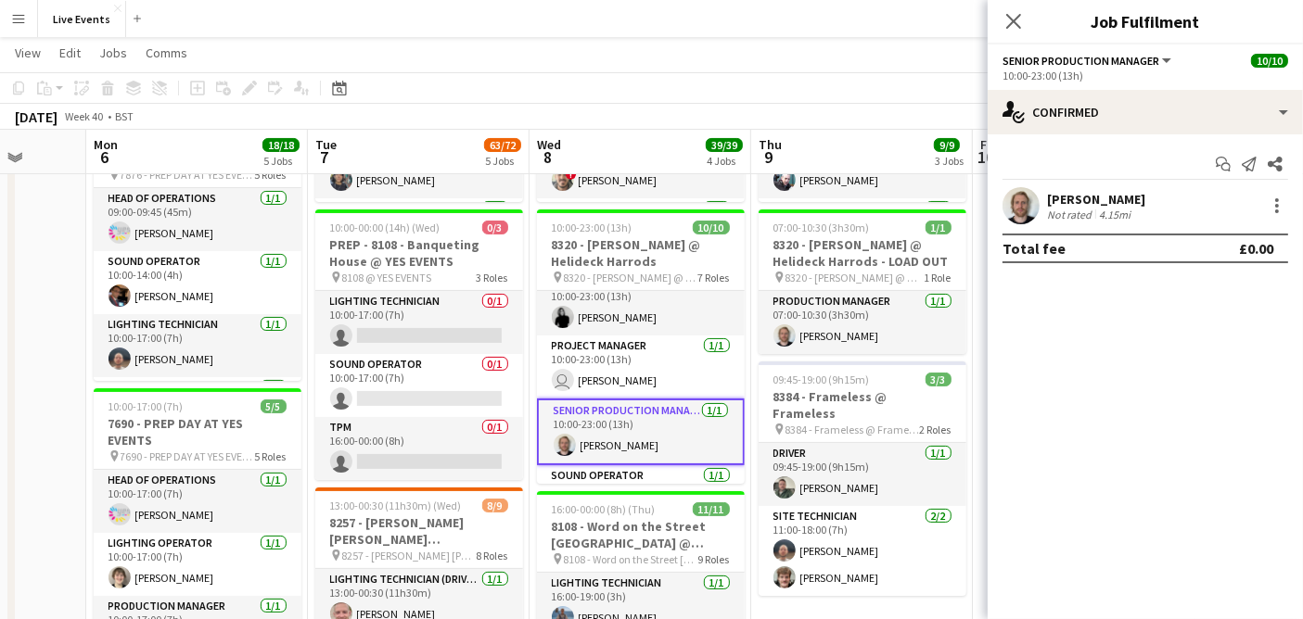
click at [1009, 204] on app-user-avatar at bounding box center [1020, 205] width 37 height 37
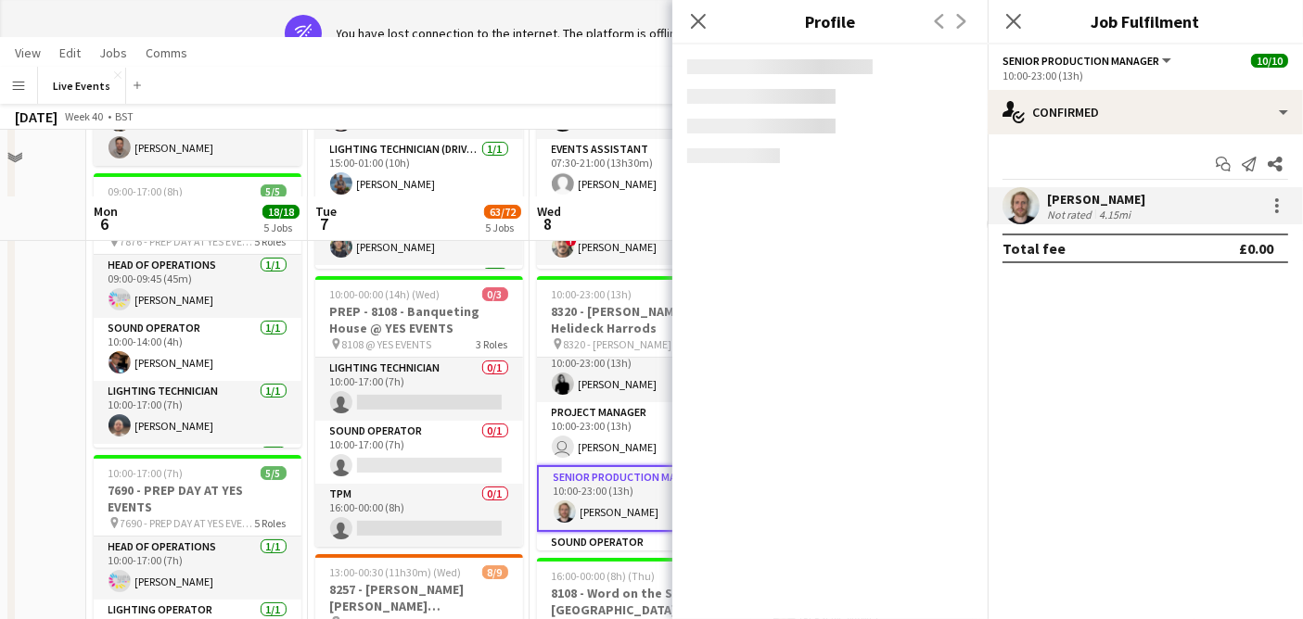
scroll to position [0, 0]
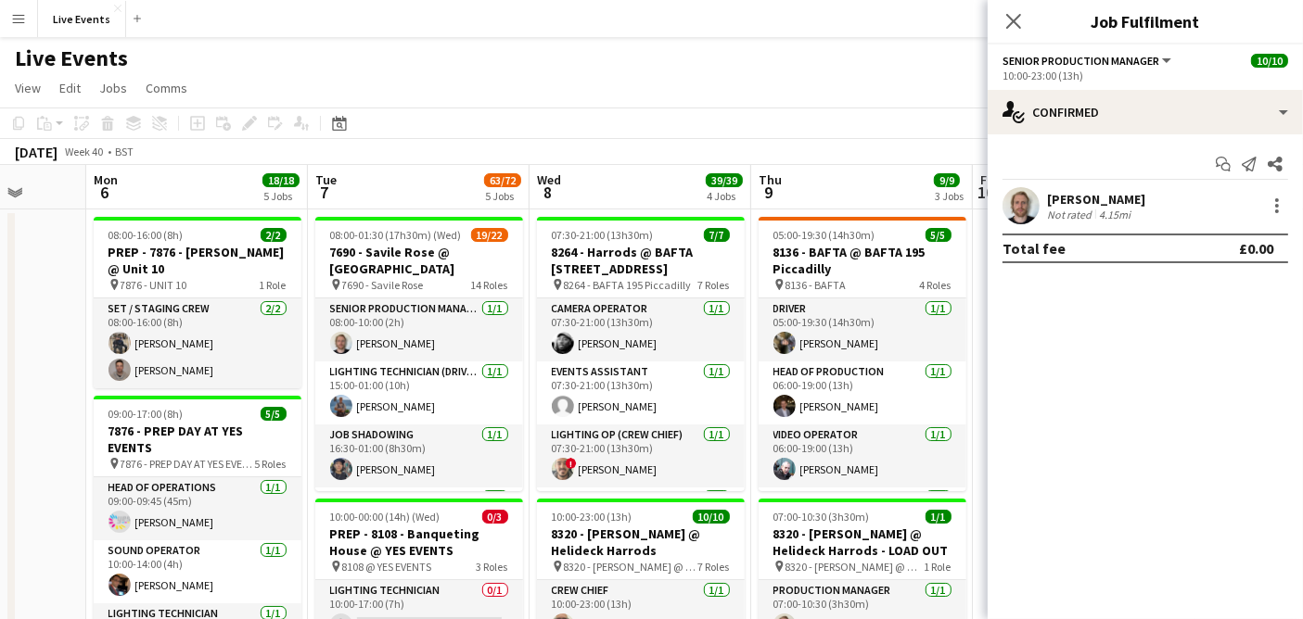
click at [1006, 199] on app-user-avatar at bounding box center [1020, 205] width 37 height 37
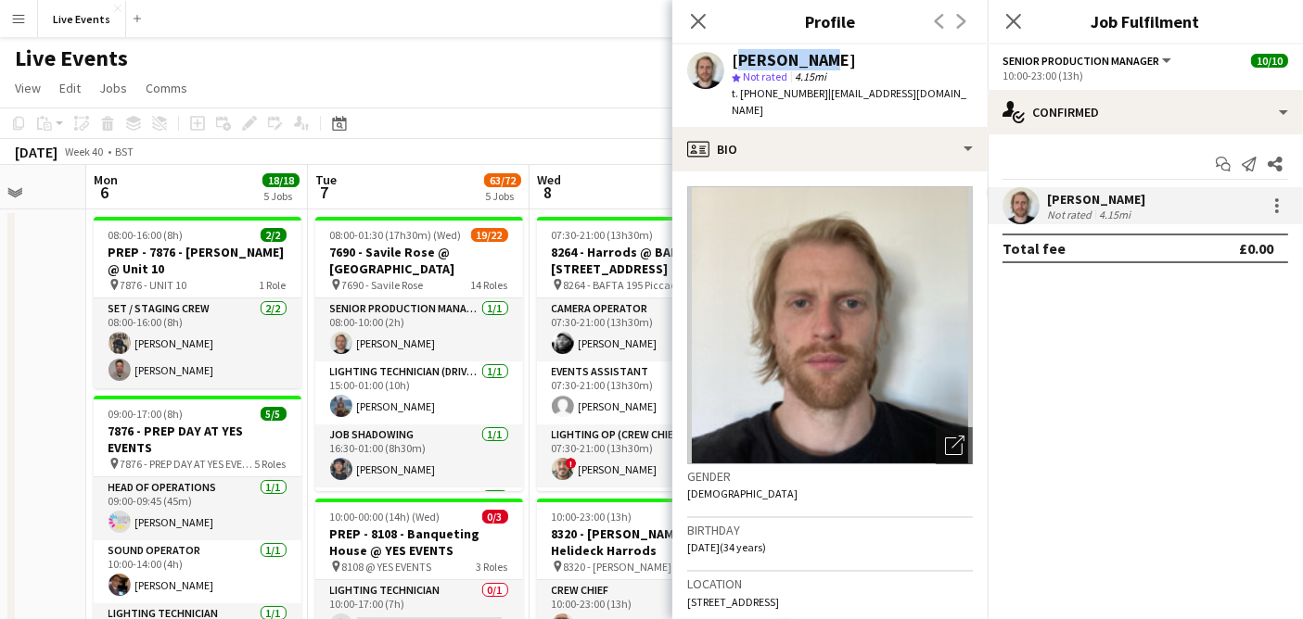
drag, startPoint x: 820, startPoint y: 58, endPoint x: 733, endPoint y: 59, distance: 87.2
click at [733, 59] on div "[PERSON_NAME]" at bounding box center [851, 60] width 241 height 17
copy div "[PERSON_NAME]"
drag, startPoint x: 820, startPoint y: 94, endPoint x: 763, endPoint y: 104, distance: 57.5
click at [763, 104] on div "Max Walker star Not rated 4.15mi t. +4407926649090 | max@wiseproductions.co.uk" at bounding box center [829, 86] width 315 height 83
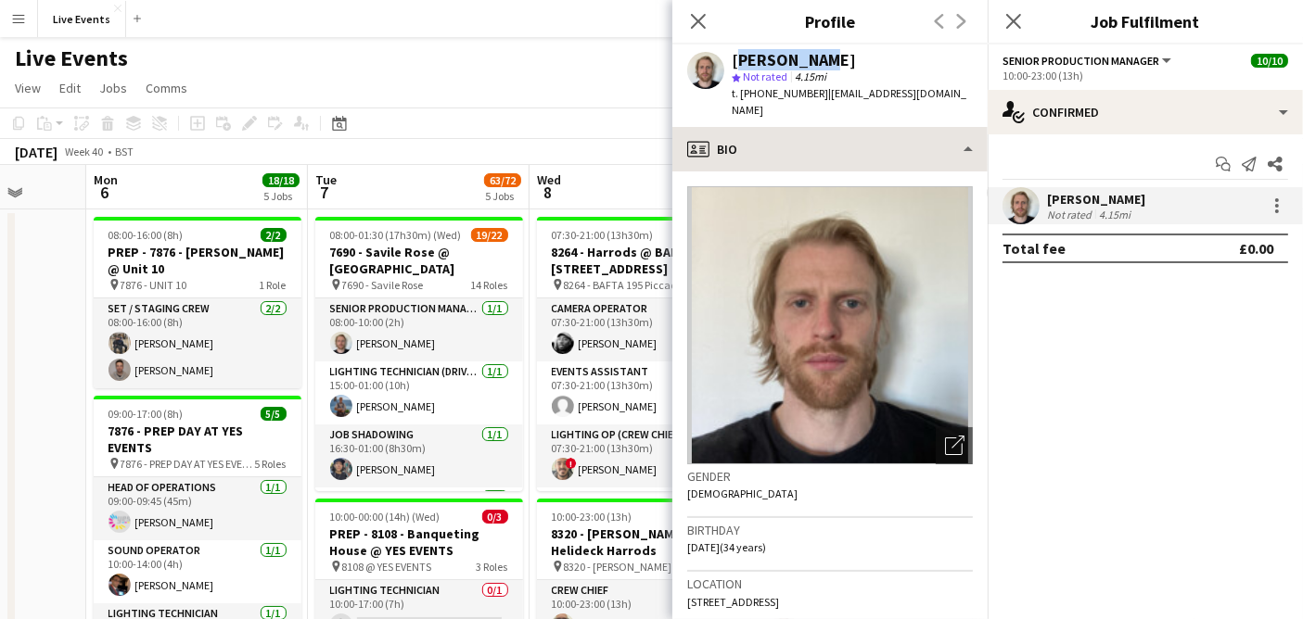
copy span "7926649090"
click at [696, 23] on icon at bounding box center [698, 21] width 18 height 18
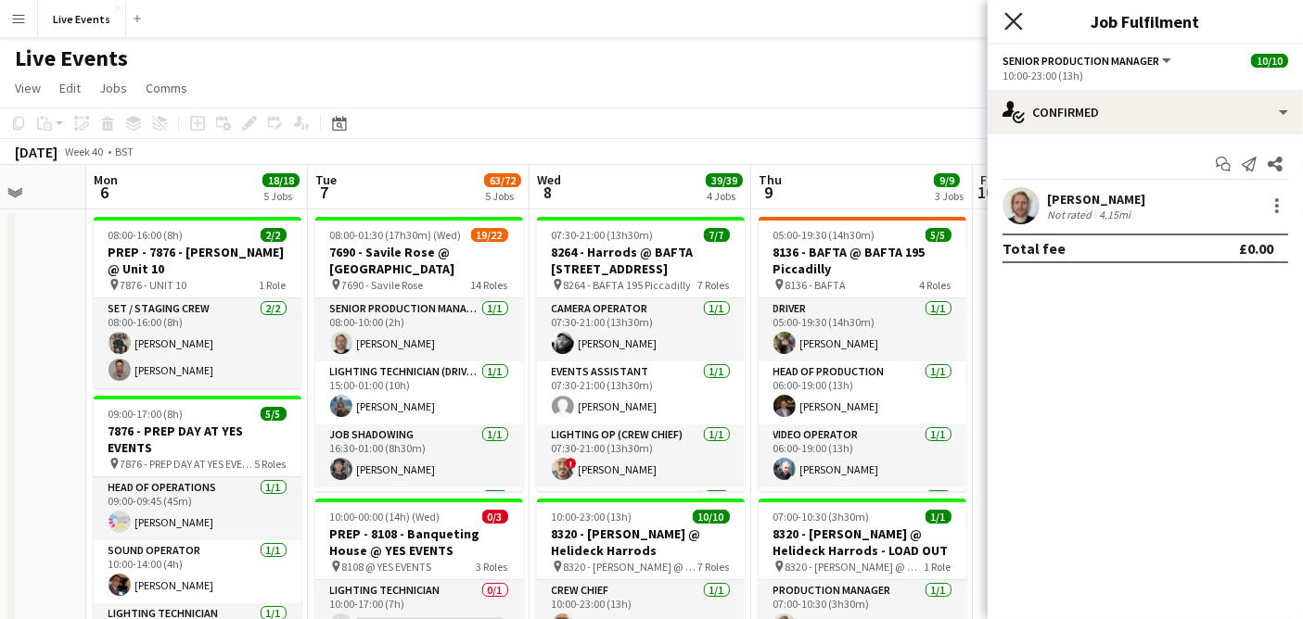
click at [1012, 19] on icon at bounding box center [1013, 21] width 18 height 18
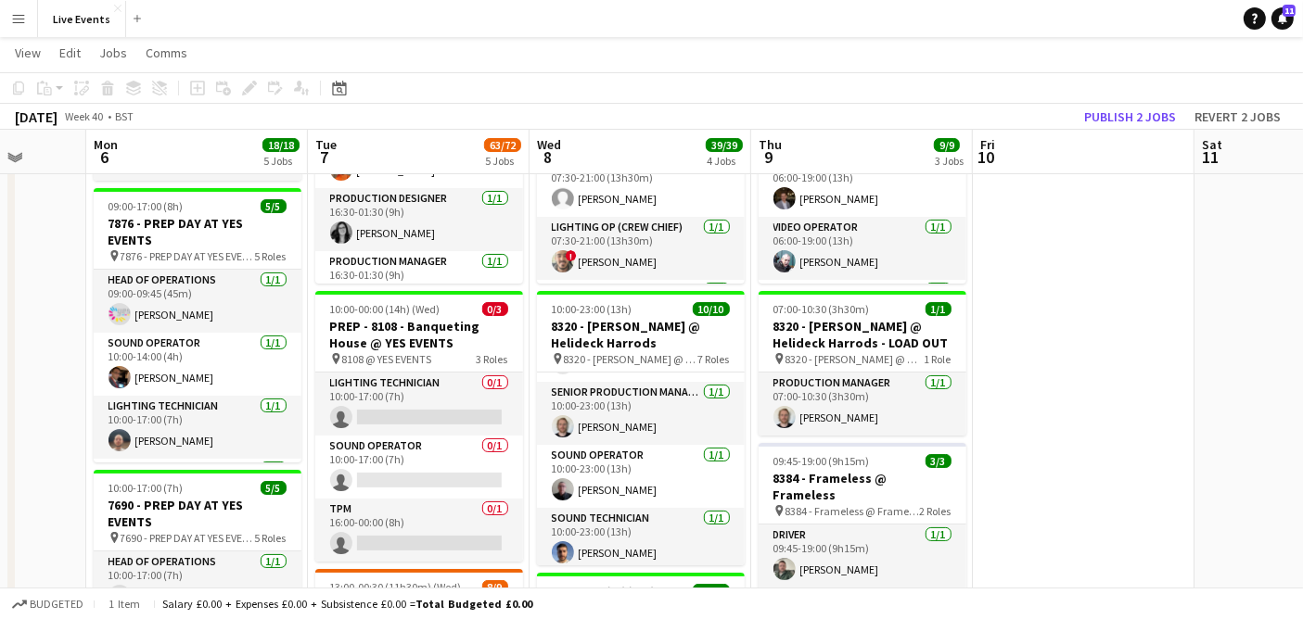
scroll to position [328, 0]
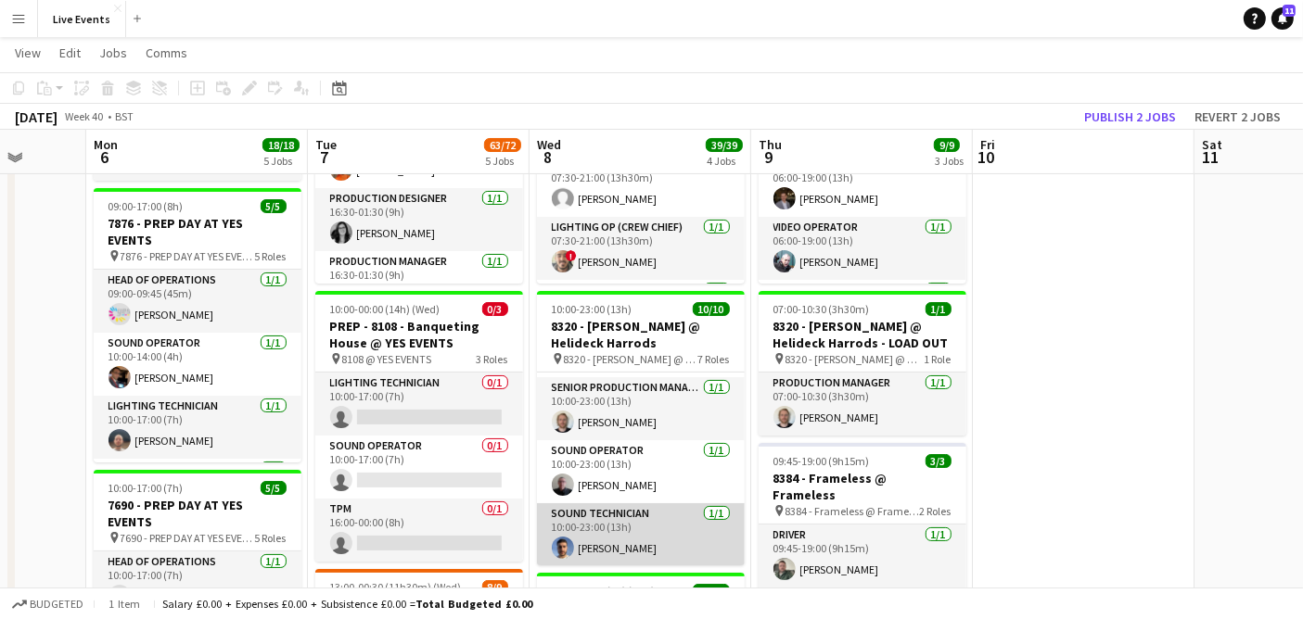
click at [573, 524] on app-card-role "Sound Technician 1/1 10:00-23:00 (13h) Jorge Varandas" at bounding box center [641, 534] width 208 height 63
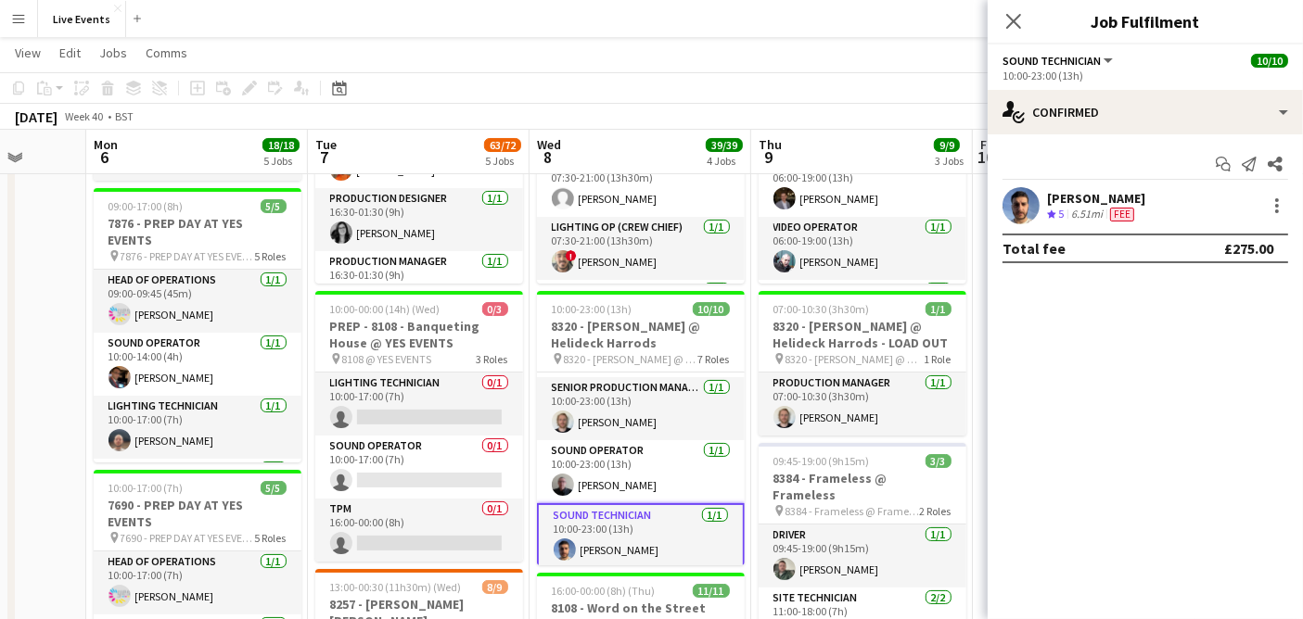
drag, startPoint x: 1151, startPoint y: 186, endPoint x: 1049, endPoint y: 195, distance: 101.4
click at [1049, 195] on div "Jorge Varandas Crew rating 5 6.51mi Fee" at bounding box center [1144, 205] width 315 height 37
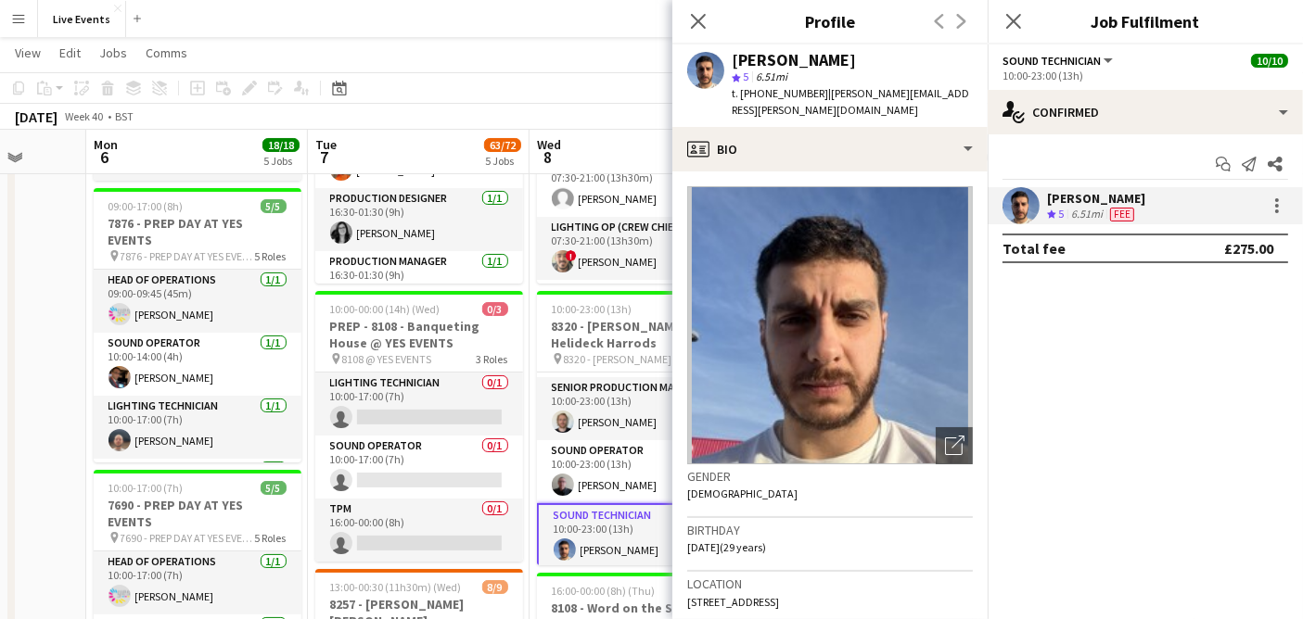
copy div "Jorge Varandas"
click at [592, 471] on app-card-role "Sound Operator 1/1 10:00-23:00 (13h) Reay Grant" at bounding box center [641, 471] width 208 height 63
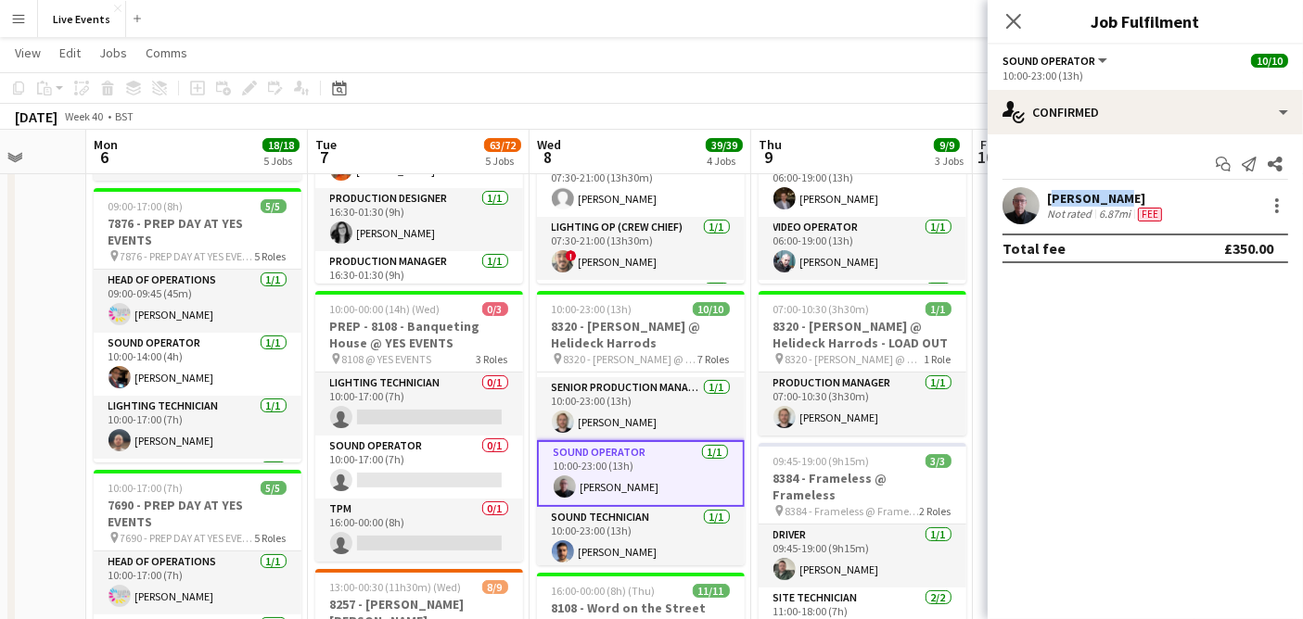
drag, startPoint x: 1117, startPoint y: 192, endPoint x: 1046, endPoint y: 201, distance: 72.0
click at [1047, 201] on div "Reay Grant" at bounding box center [1106, 198] width 119 height 17
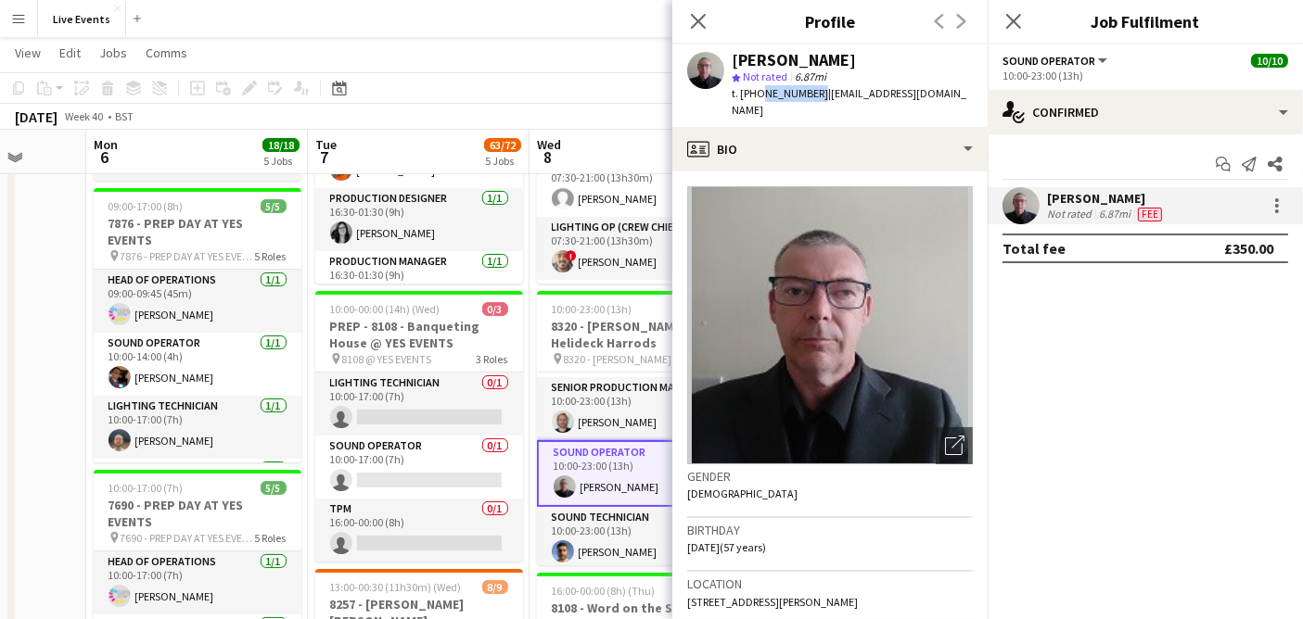
drag, startPoint x: 812, startPoint y: 94, endPoint x: 757, endPoint y: 102, distance: 55.3
click at [757, 102] on div "Reay Grant star Not rated 6.87mi t. +447873298187 | reaygrant@gmail.com" at bounding box center [829, 86] width 315 height 83
click at [702, 18] on icon at bounding box center [698, 21] width 18 height 18
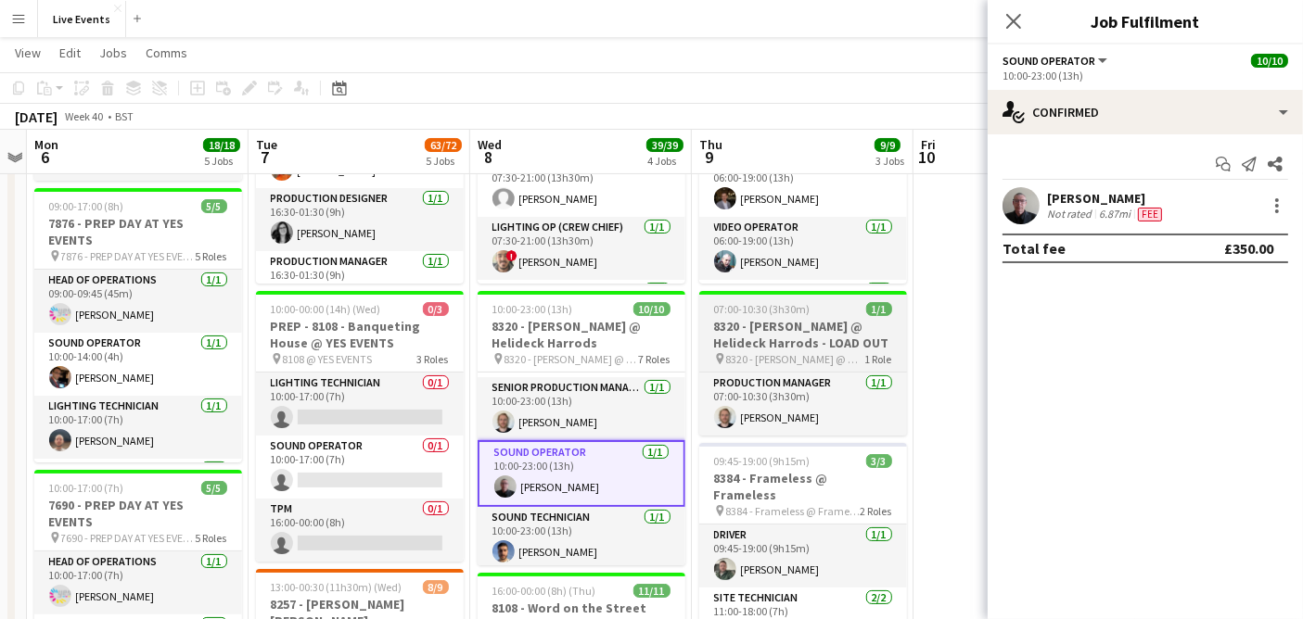
scroll to position [0, 638]
click at [799, 311] on span "07:00-10:30 (3h30m)" at bounding box center [762, 309] width 96 height 14
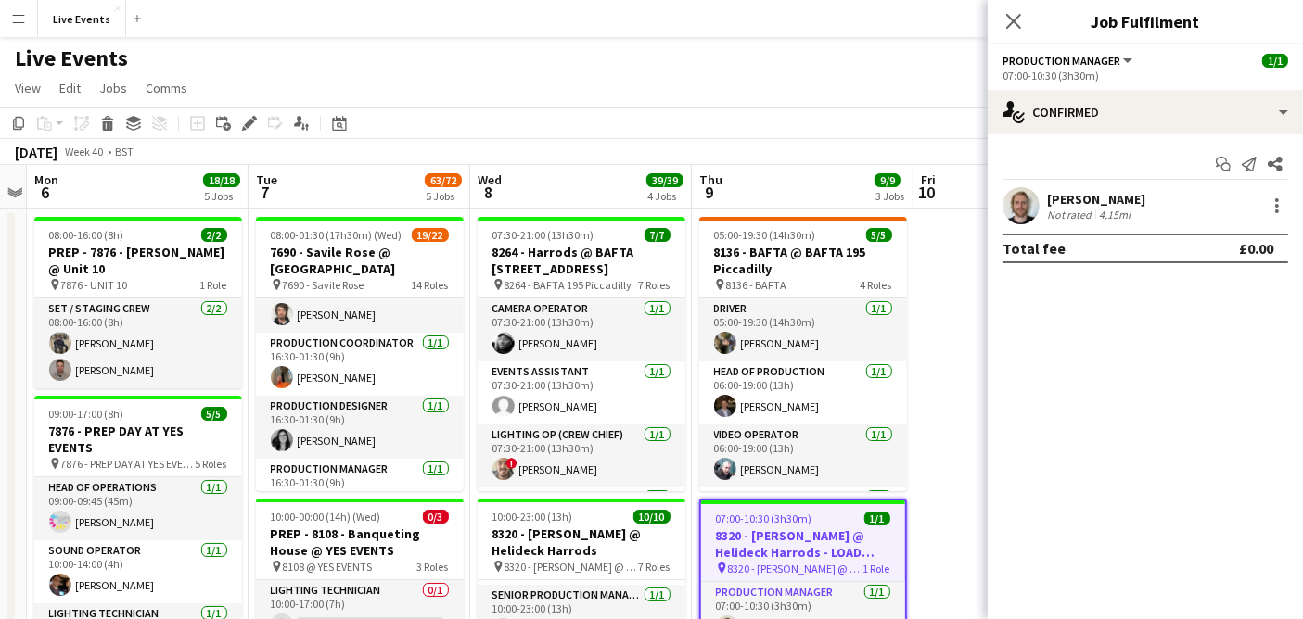
scroll to position [103, 0]
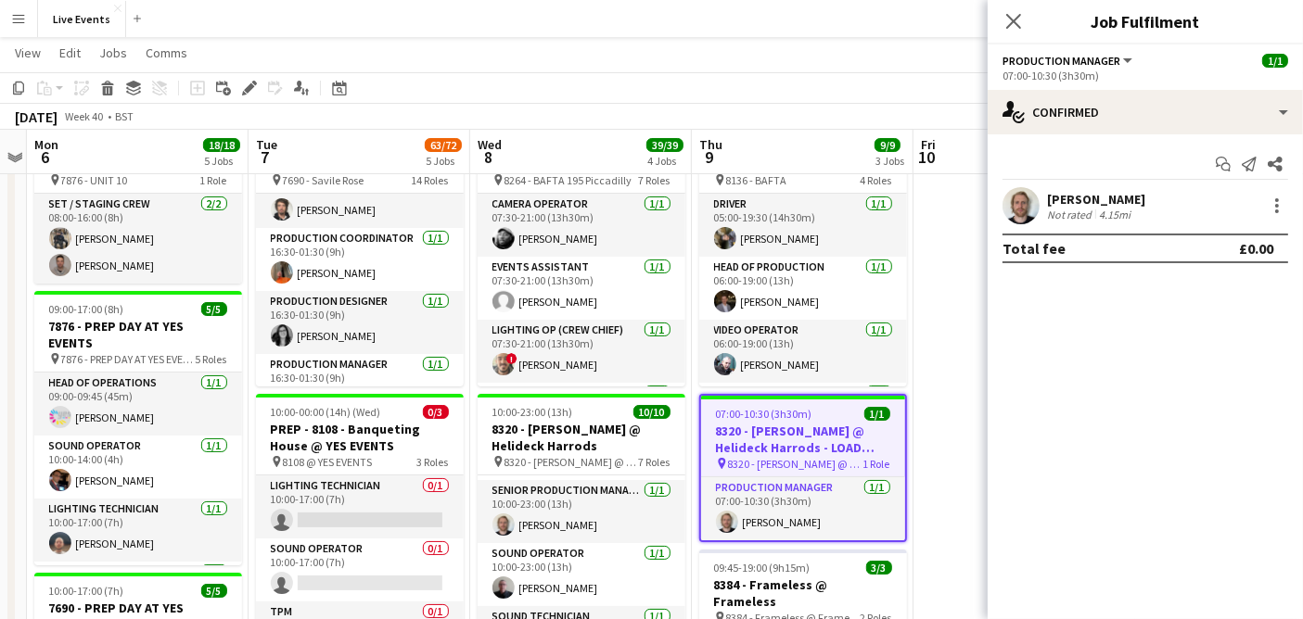
click at [893, 78] on app-toolbar "Copy Paste Paste Ctrl+V Paste with crew Ctrl+Shift+V Paste linked Job Delete Gr…" at bounding box center [651, 88] width 1303 height 32
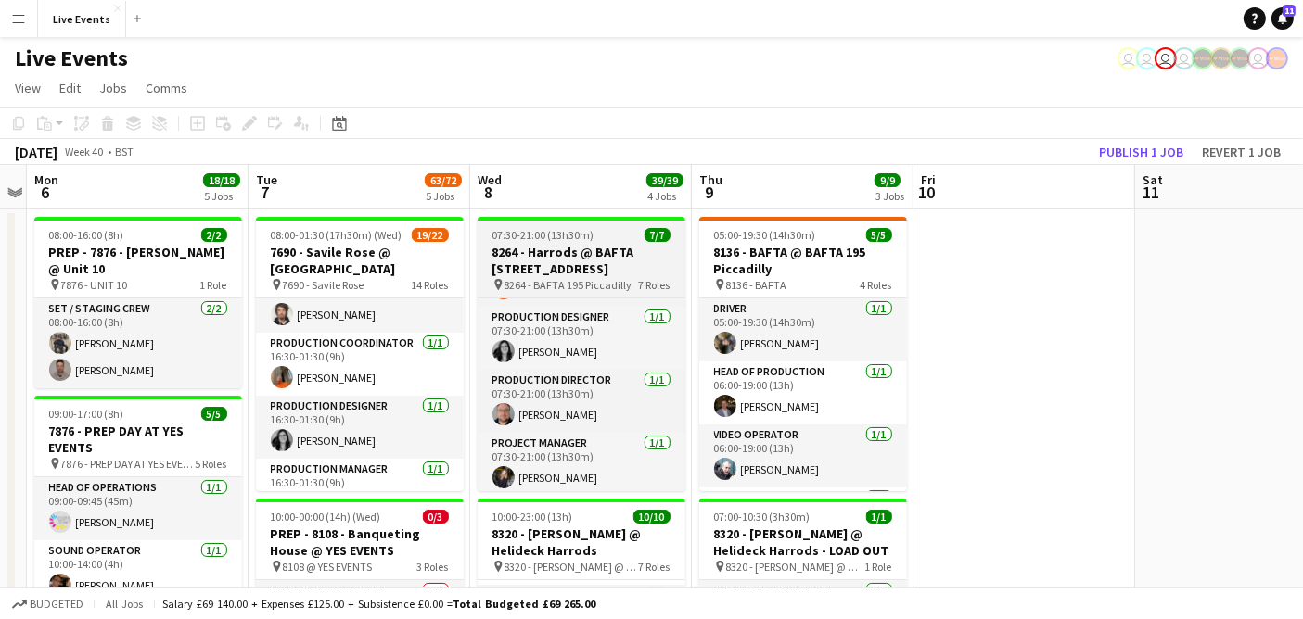
scroll to position [248, 0]
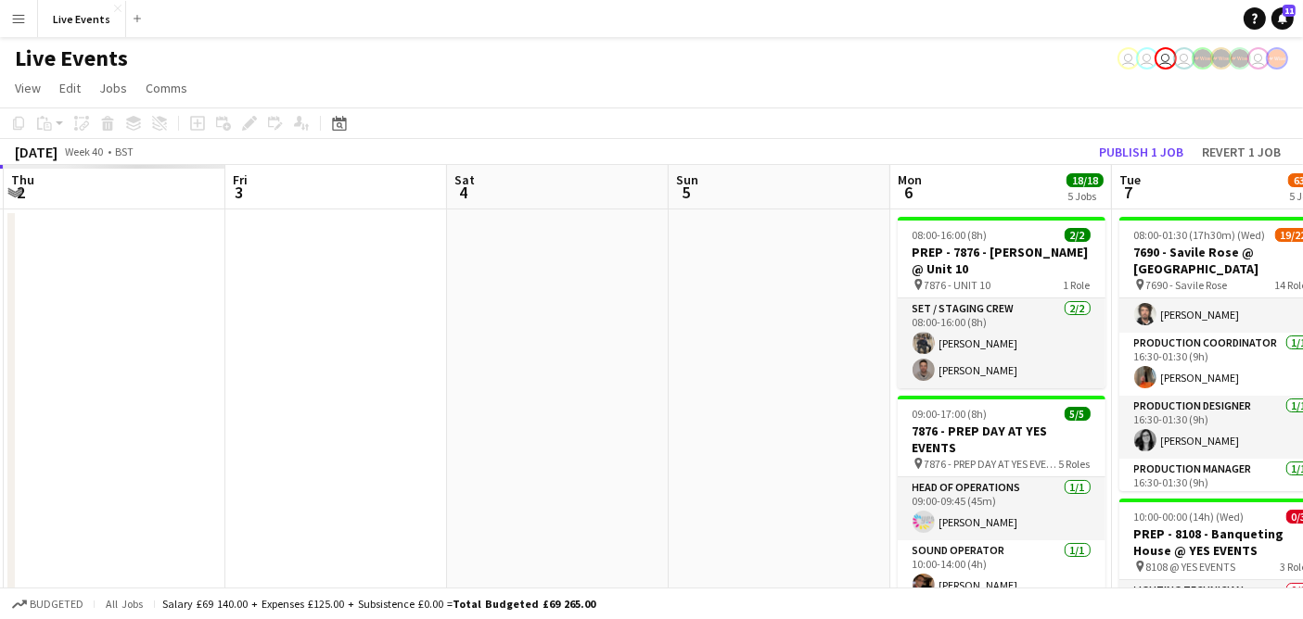
drag, startPoint x: 442, startPoint y: 414, endPoint x: 1250, endPoint y: 366, distance: 808.9
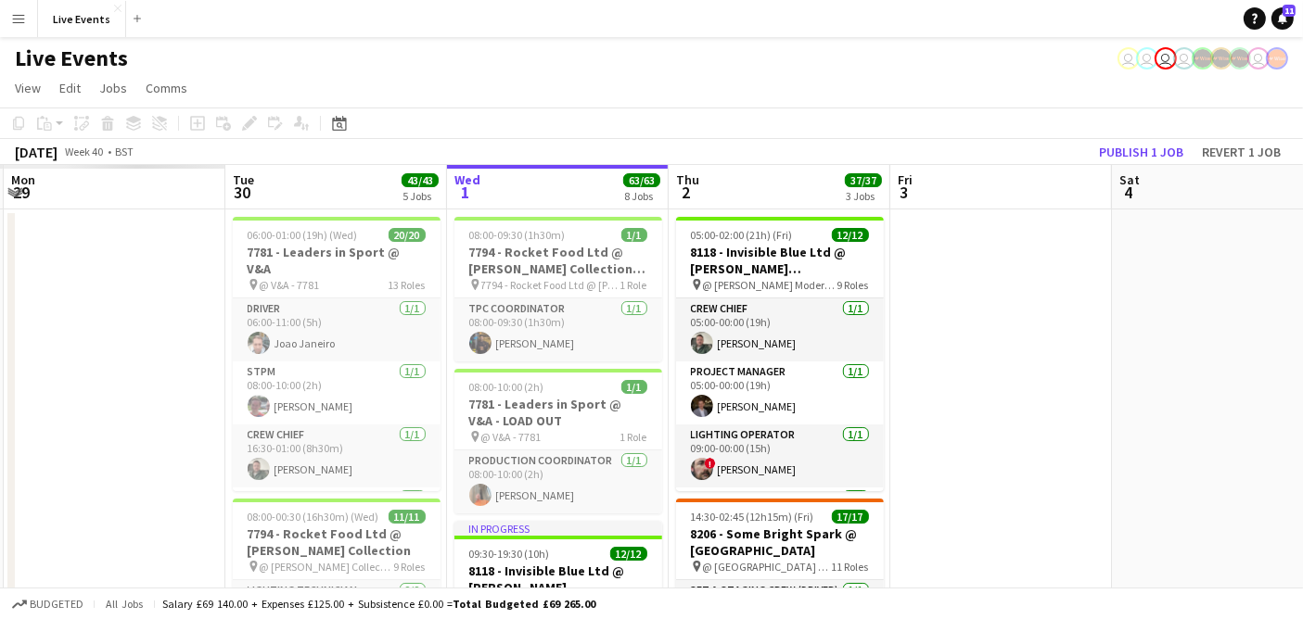
scroll to position [0, 481]
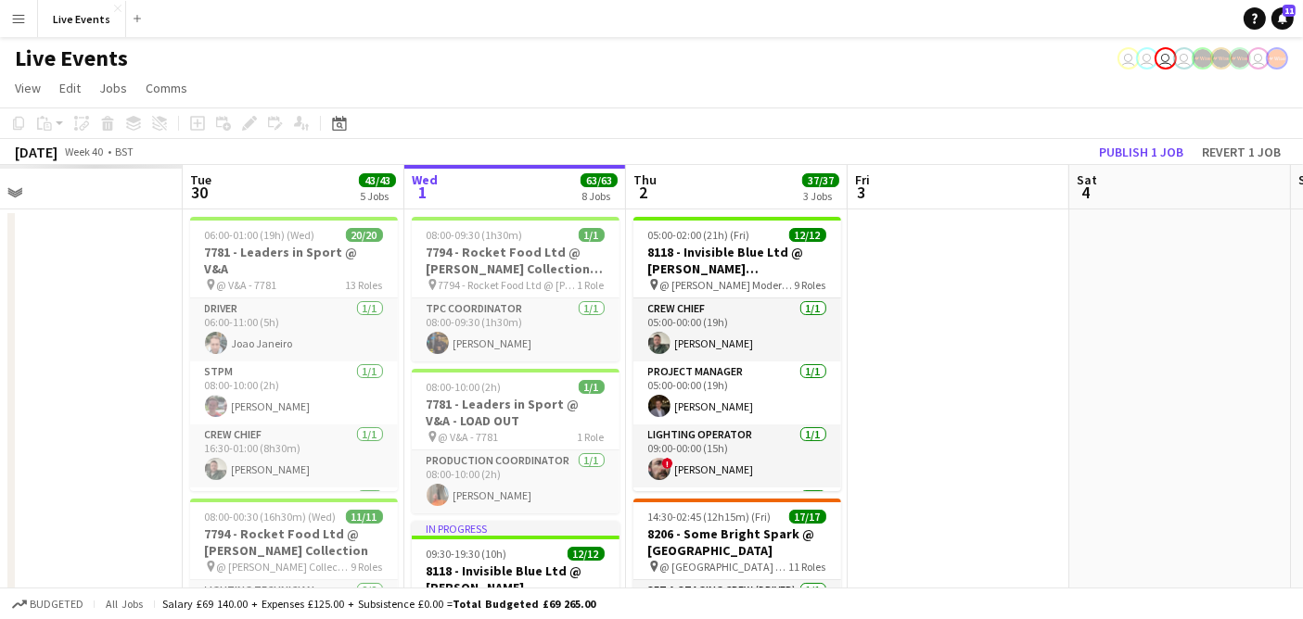
drag, startPoint x: 792, startPoint y: 366, endPoint x: 977, endPoint y: 361, distance: 185.5
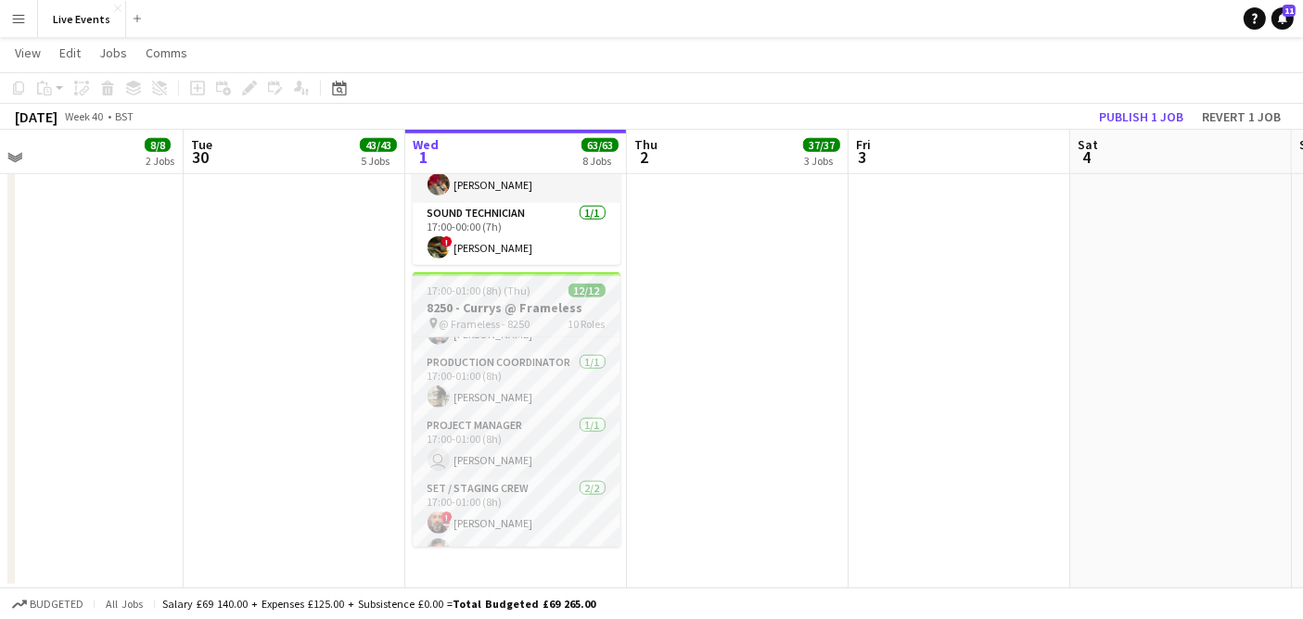
scroll to position [0, 0]
click at [445, 295] on span "17:00-01:00 (8h) (Thu)" at bounding box center [479, 291] width 104 height 14
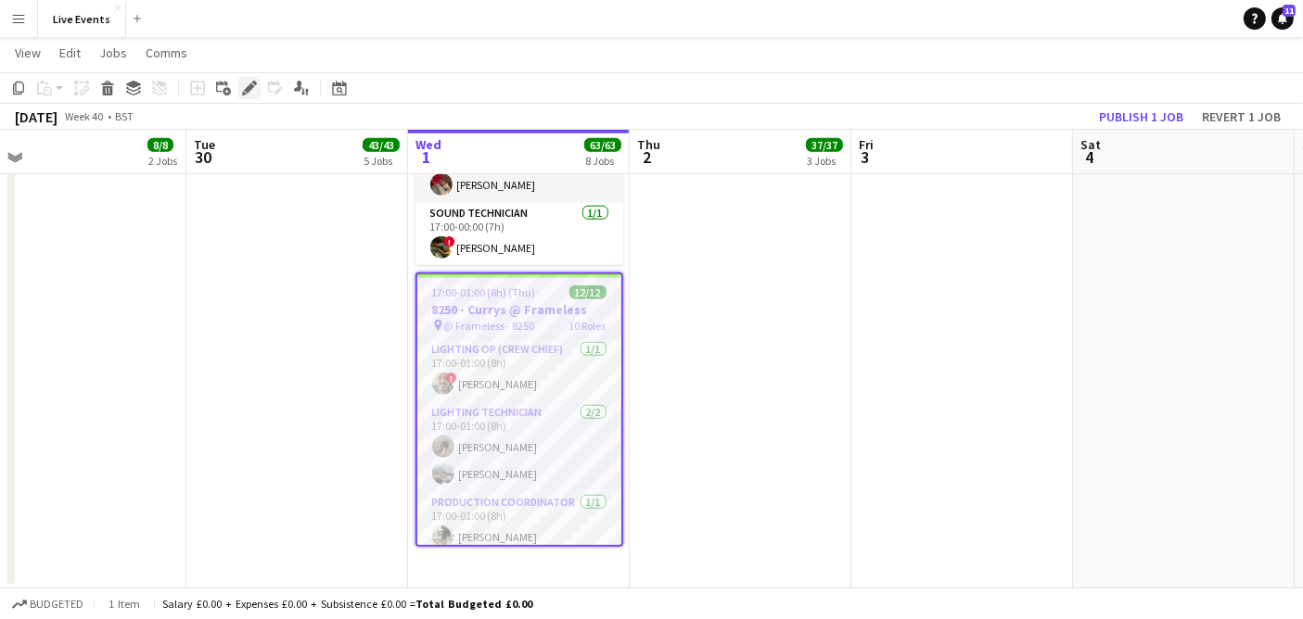
click at [249, 82] on icon "Edit" at bounding box center [249, 88] width 15 height 15
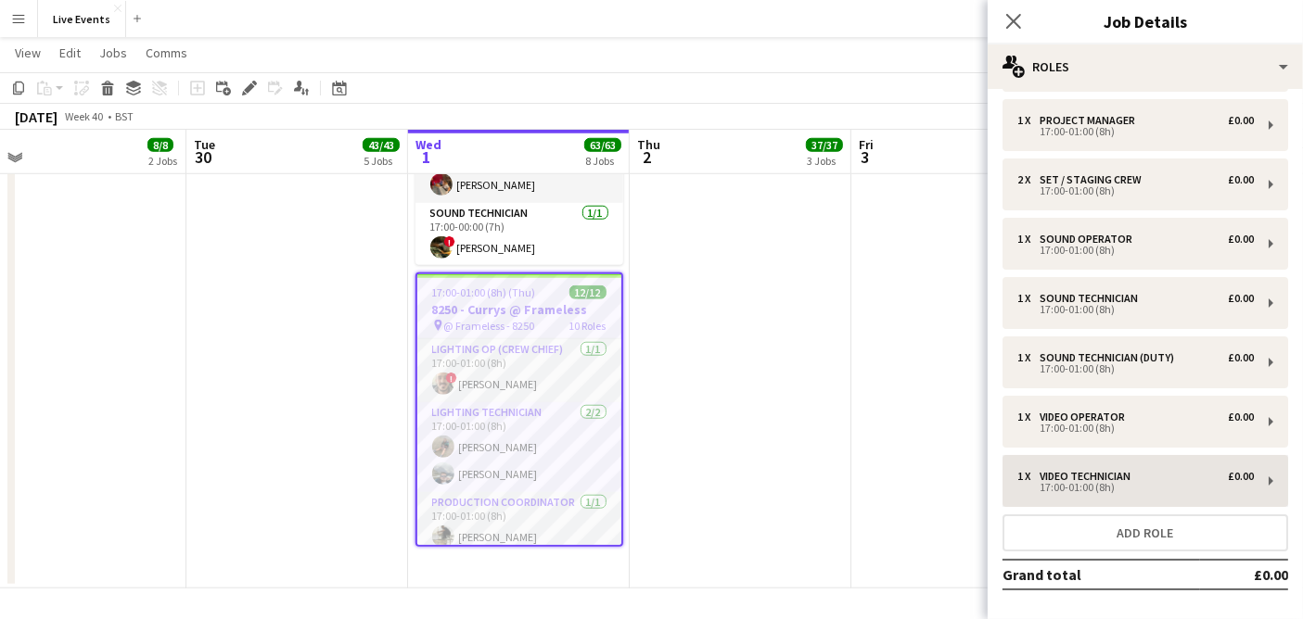
scroll to position [255, 0]
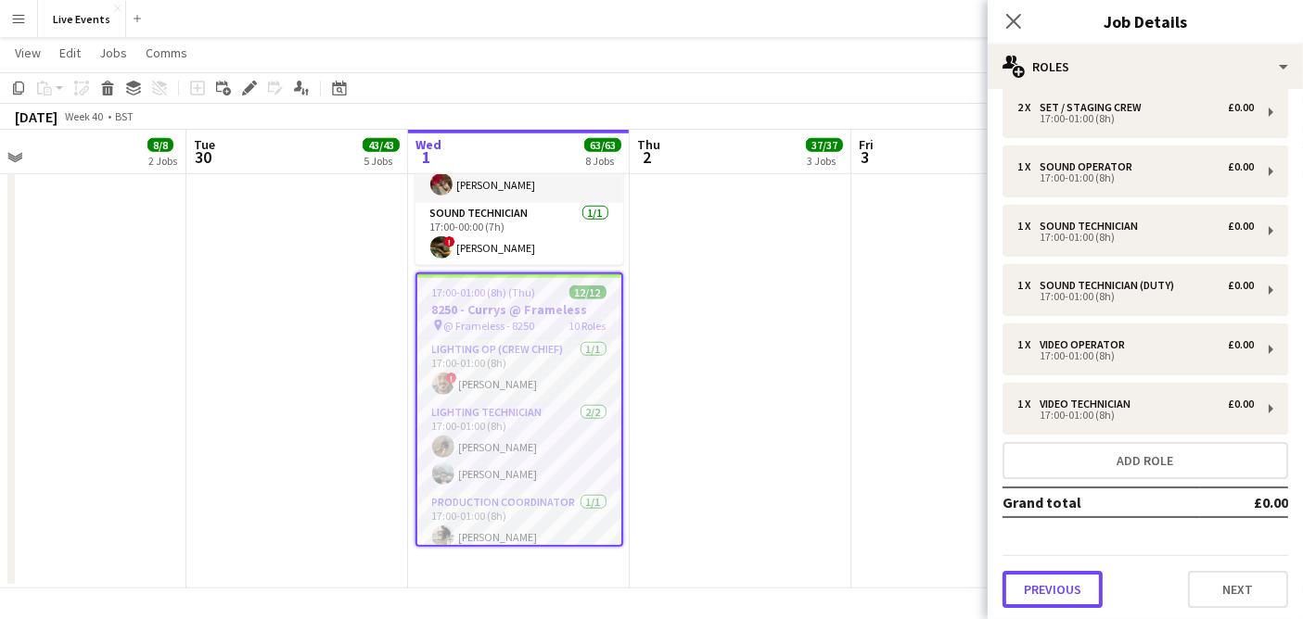
drag, startPoint x: 1018, startPoint y: 571, endPoint x: 1024, endPoint y: 554, distance: 17.9
click at [1019, 572] on button "Previous" at bounding box center [1052, 589] width 100 height 37
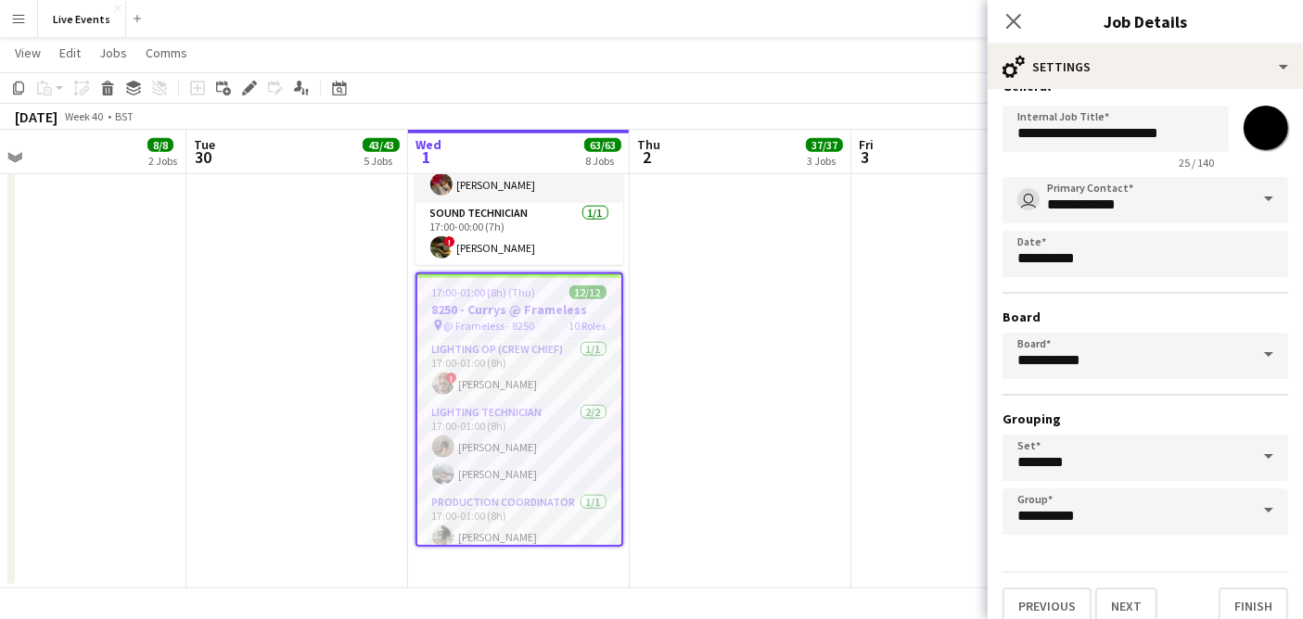
scroll to position [41, 0]
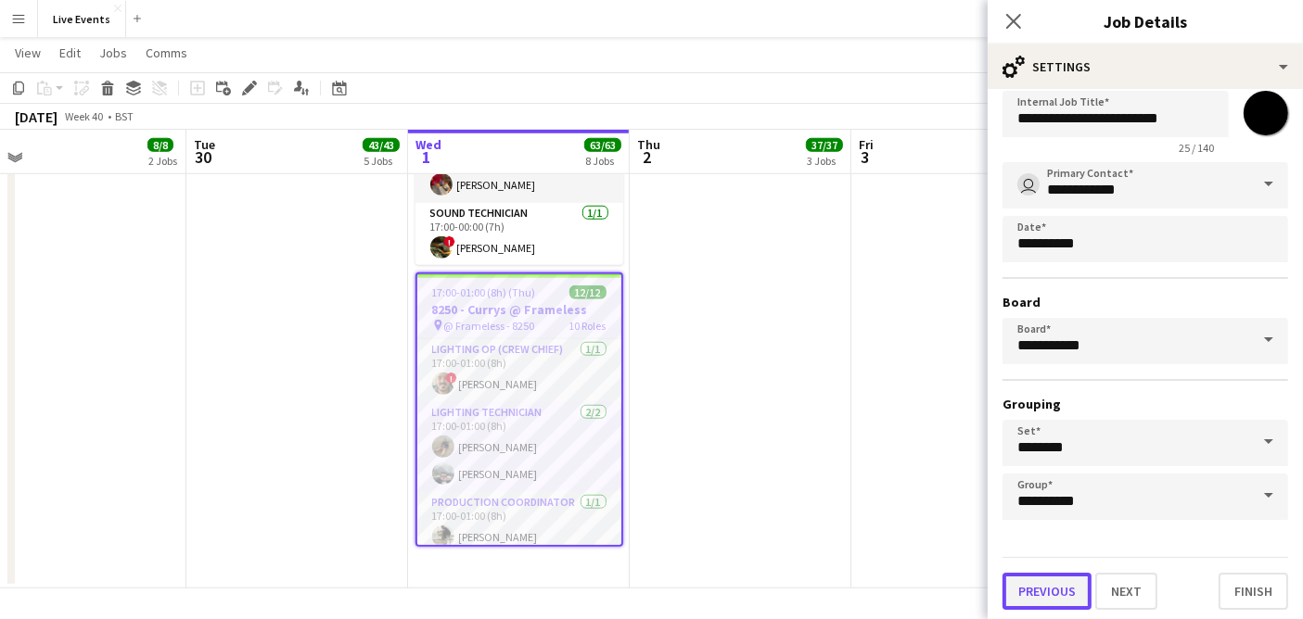
click at [1054, 584] on button "Previous" at bounding box center [1046, 591] width 89 height 37
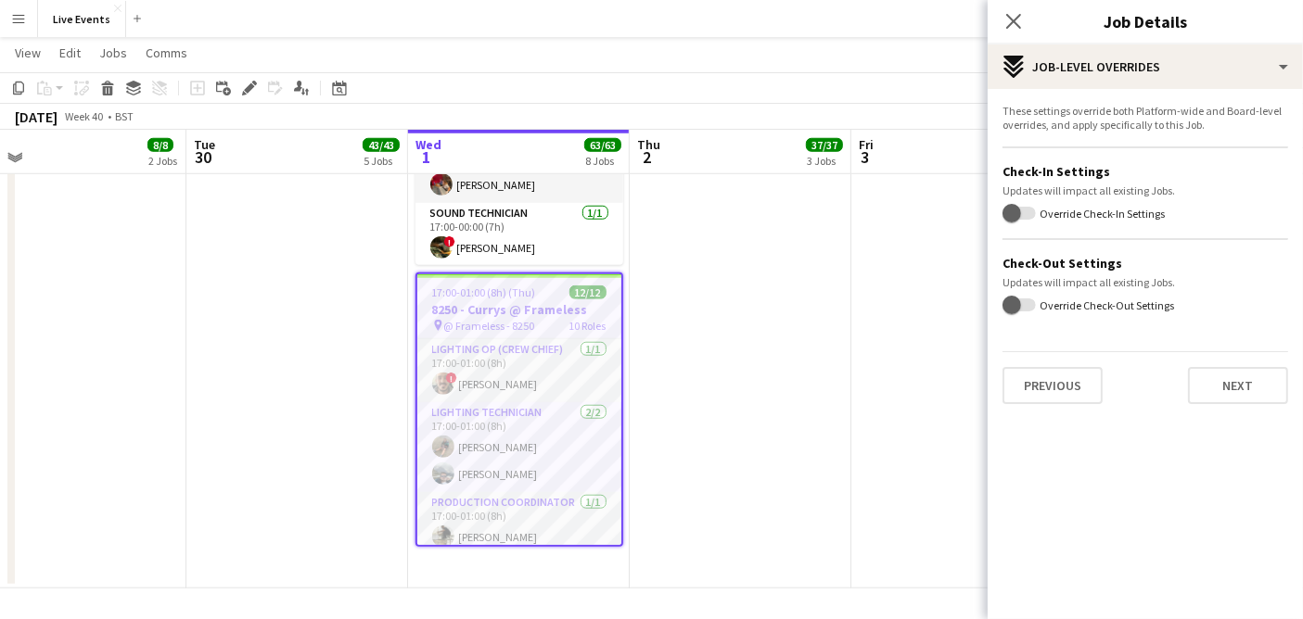
scroll to position [0, 0]
click at [1066, 380] on button "Previous" at bounding box center [1052, 385] width 100 height 37
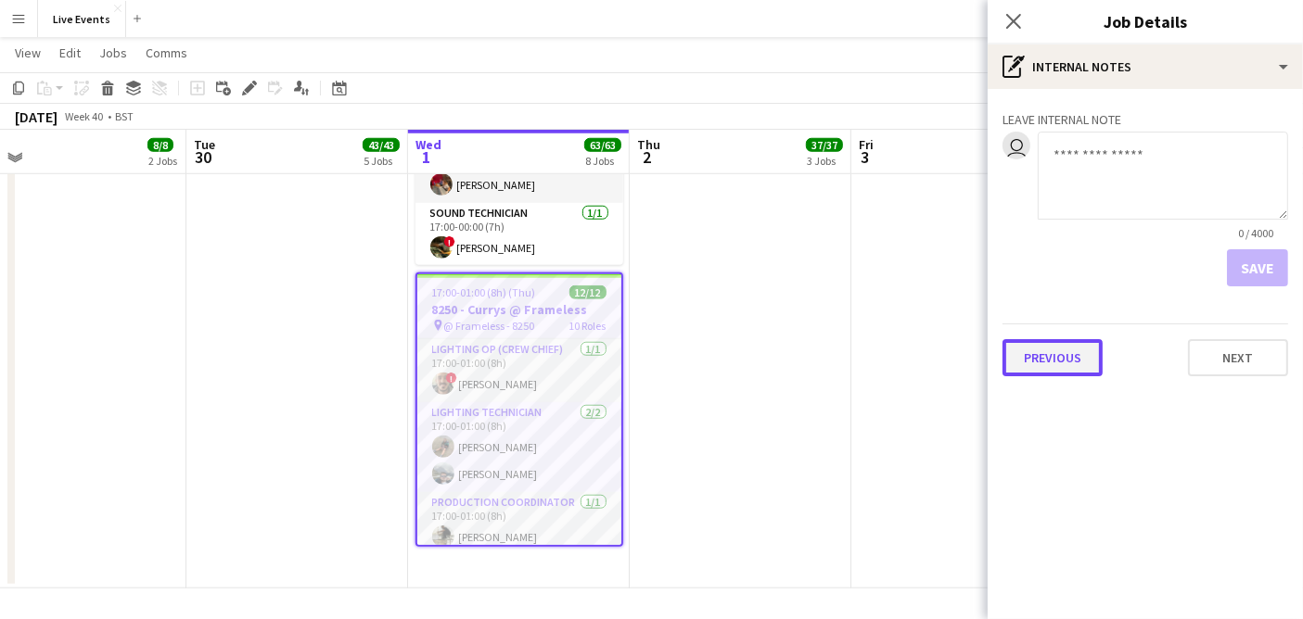
click at [1065, 365] on button "Previous" at bounding box center [1052, 357] width 100 height 37
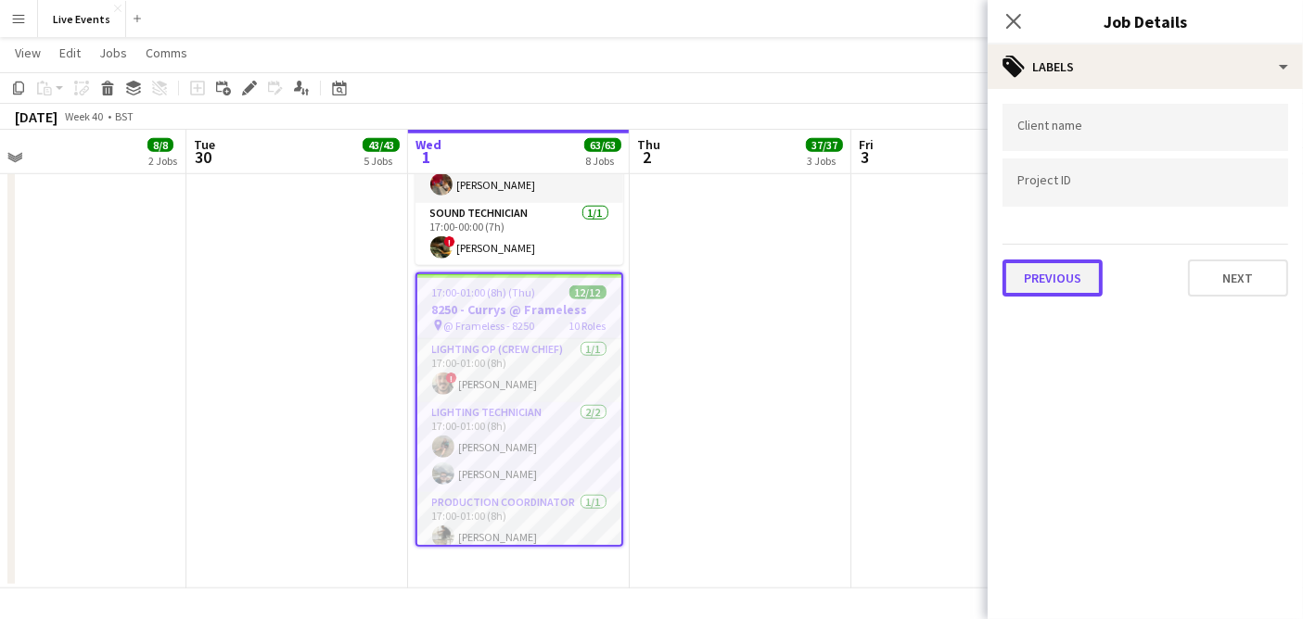
click at [1047, 279] on button "Previous" at bounding box center [1052, 278] width 100 height 37
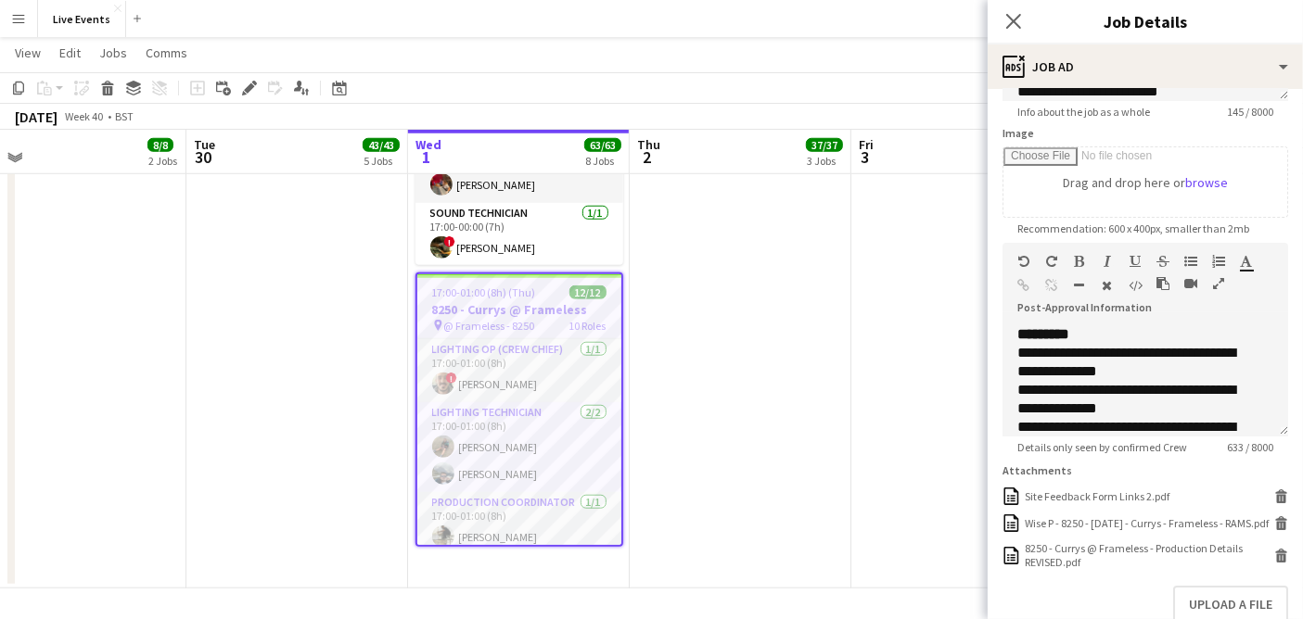
scroll to position [309, 0]
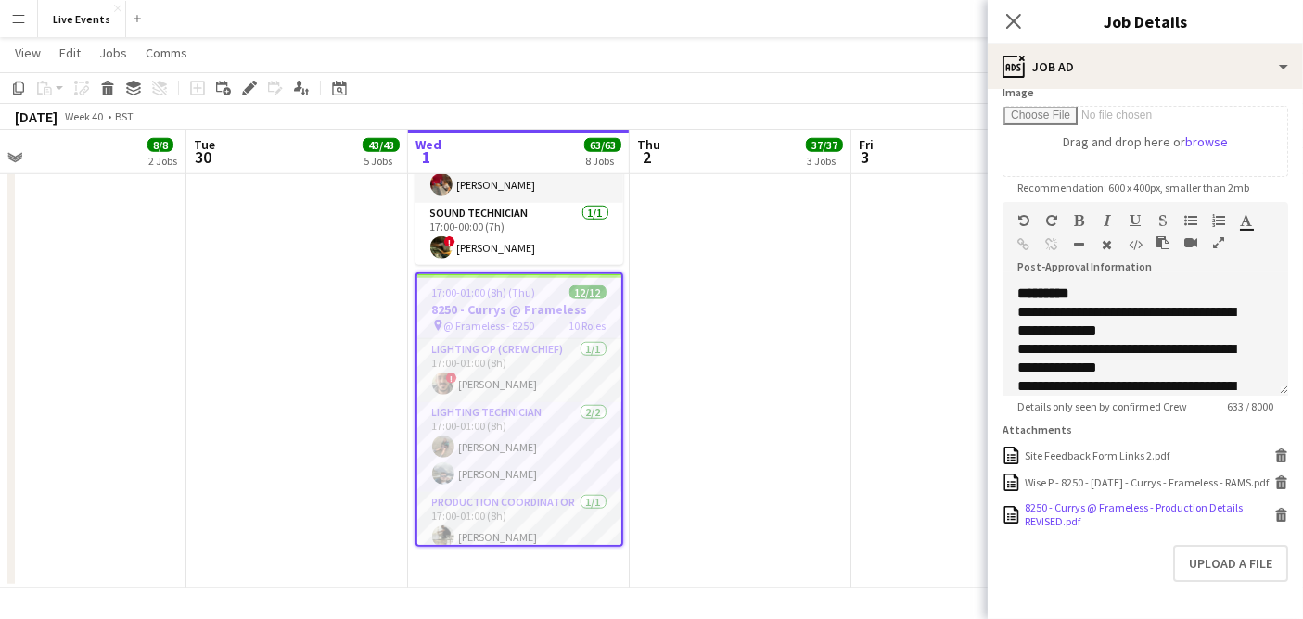
click at [1049, 528] on div "8250 - Currys @ Frameless - Production Details REVISED.pdf" at bounding box center [1146, 515] width 245 height 28
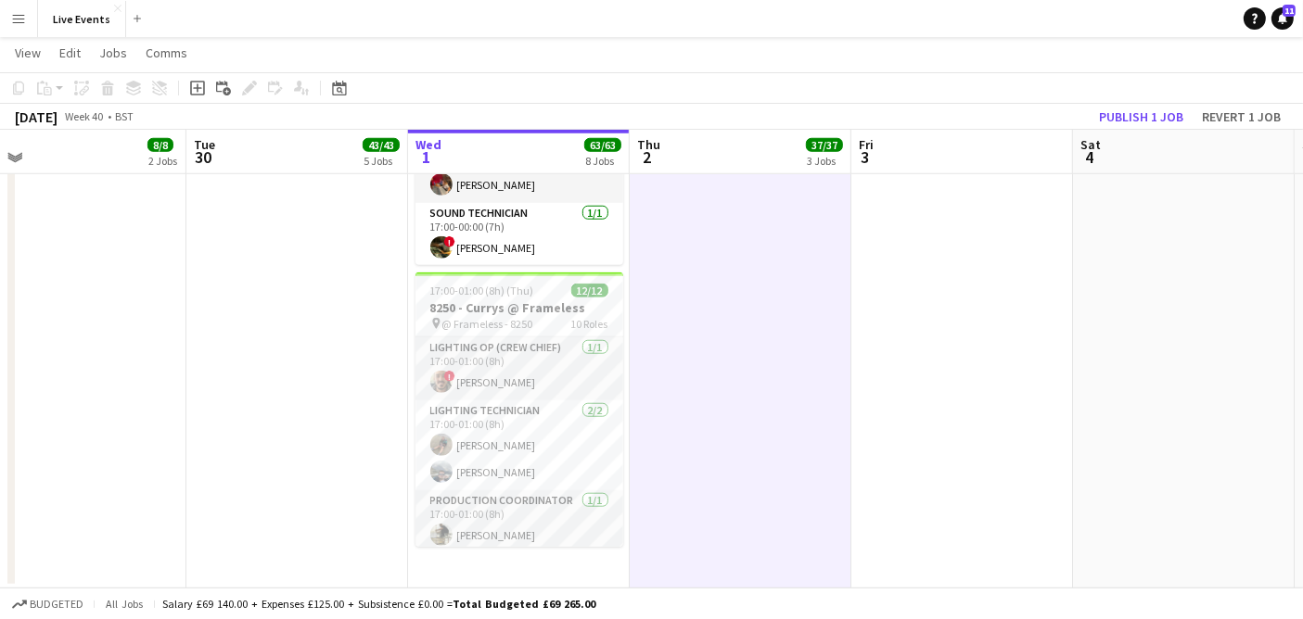
drag, startPoint x: 878, startPoint y: 353, endPoint x: 789, endPoint y: 337, distance: 90.4
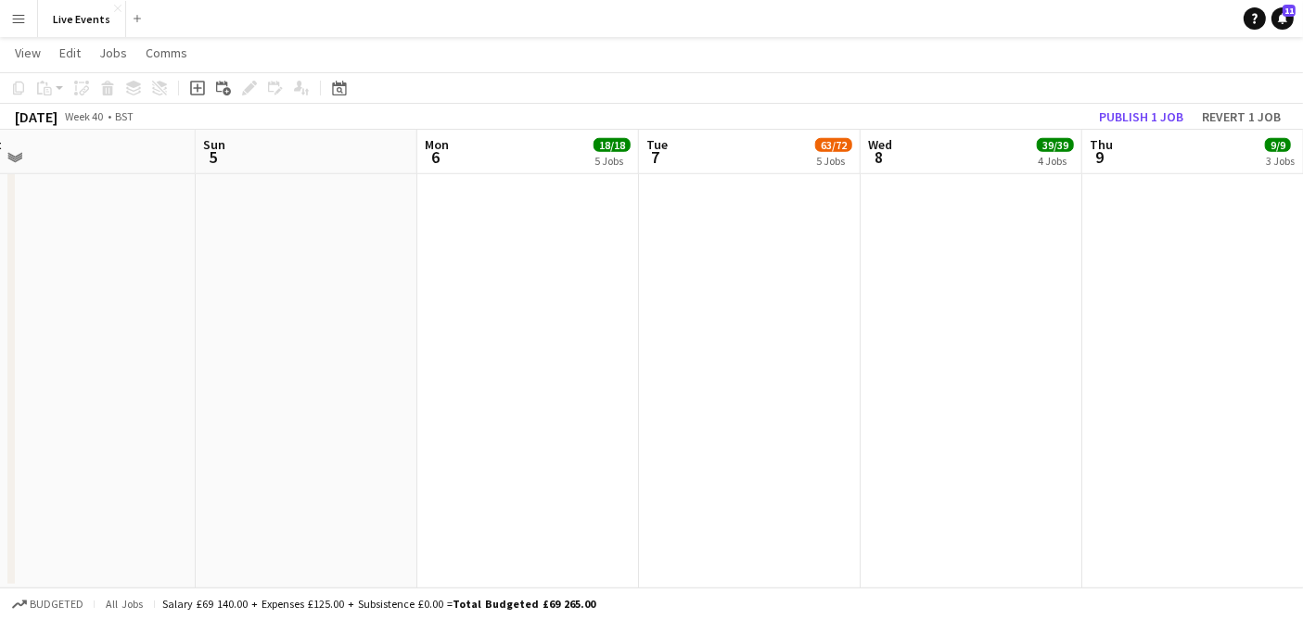
drag, startPoint x: 129, startPoint y: 360, endPoint x: 113, endPoint y: 359, distance: 15.8
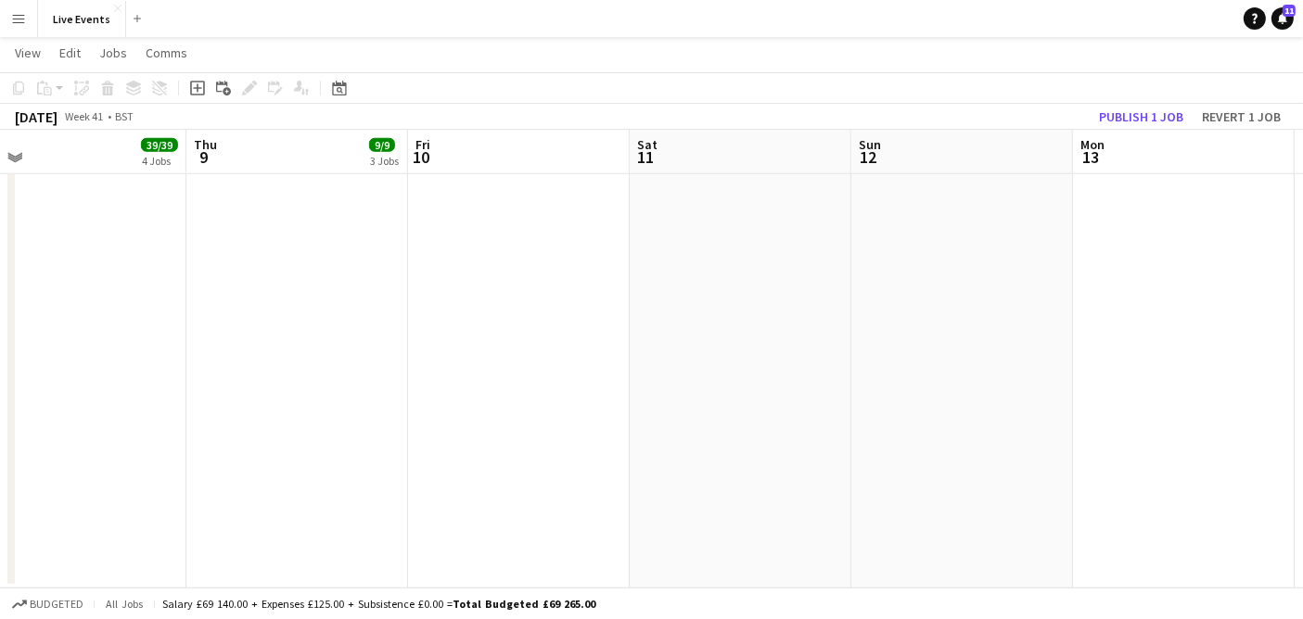
drag, startPoint x: 1236, startPoint y: 427, endPoint x: 642, endPoint y: 447, distance: 593.7
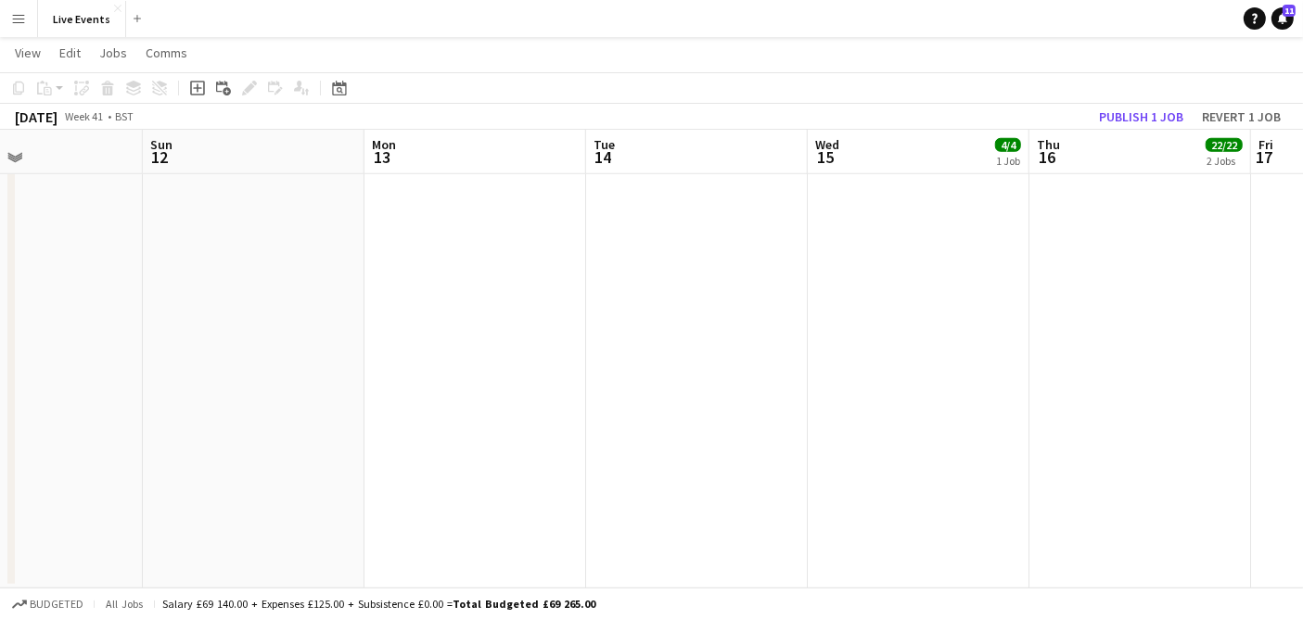
drag, startPoint x: 683, startPoint y: 496, endPoint x: 403, endPoint y: 503, distance: 280.1
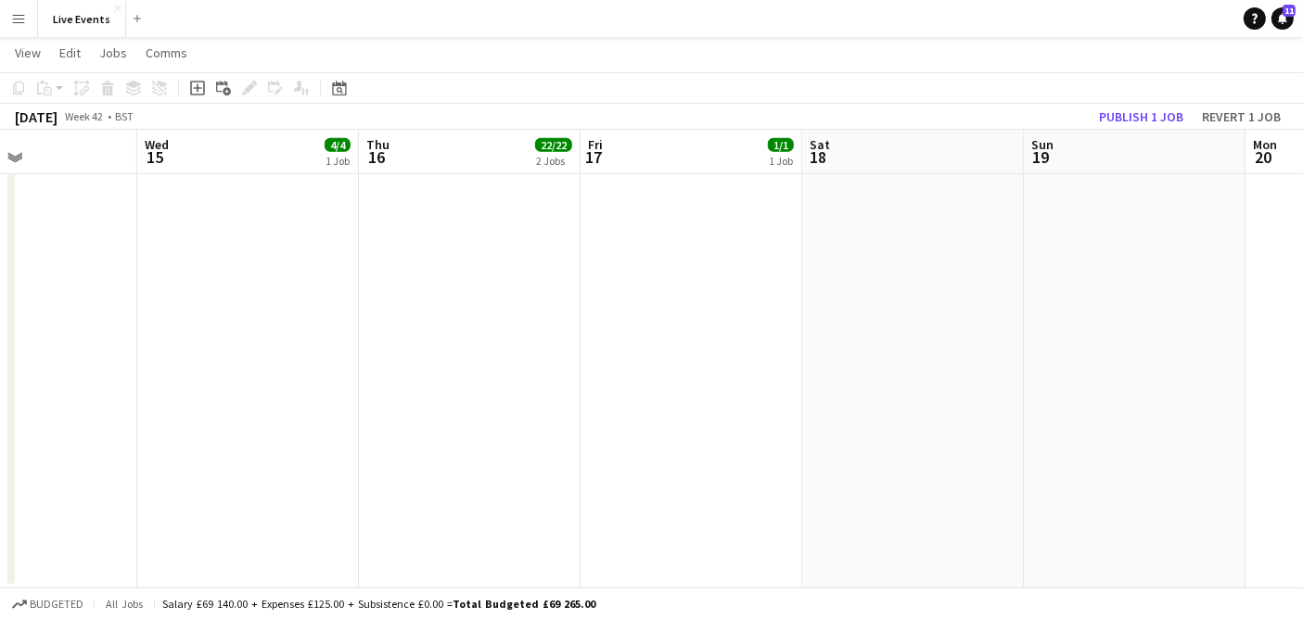
drag, startPoint x: 712, startPoint y: 517, endPoint x: 377, endPoint y: 519, distance: 334.7
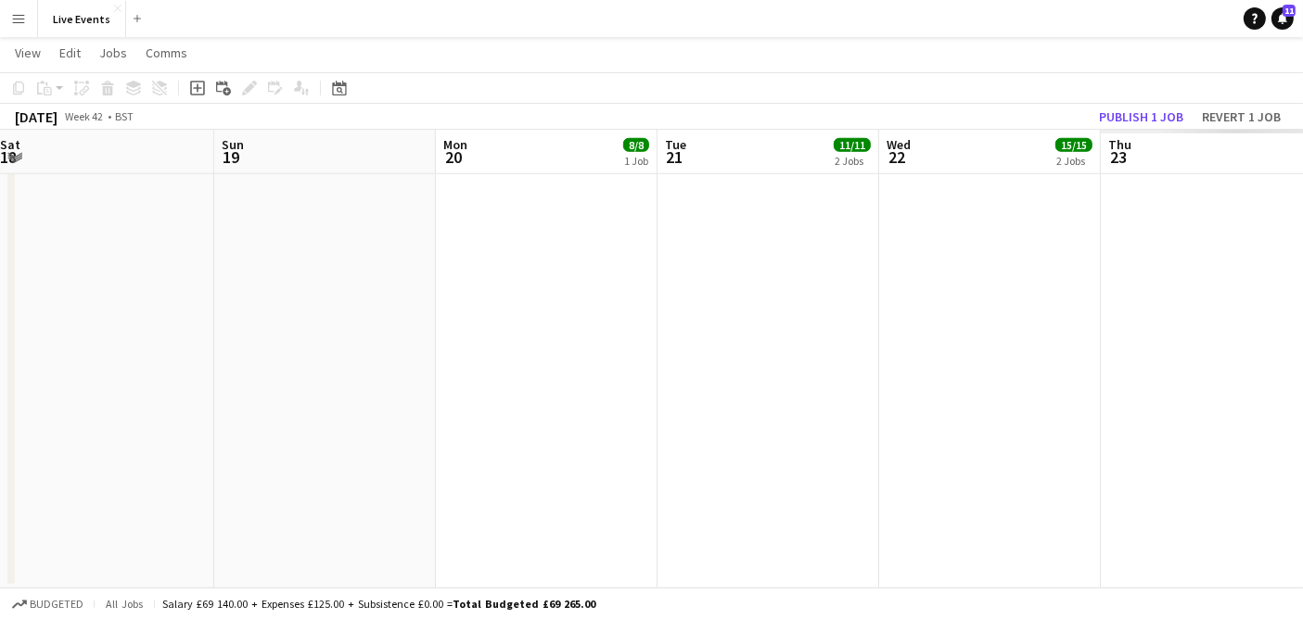
drag, startPoint x: 776, startPoint y: 515, endPoint x: 259, endPoint y: 515, distance: 517.3
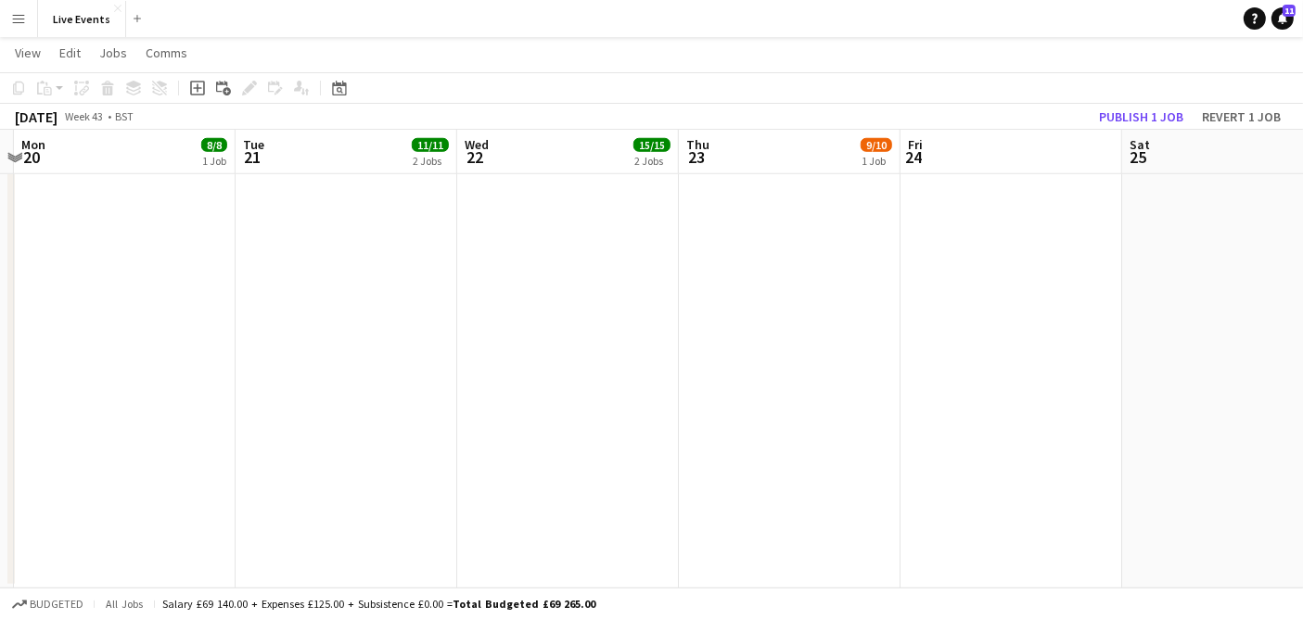
drag, startPoint x: 1075, startPoint y: 500, endPoint x: 580, endPoint y: 493, distance: 495.1
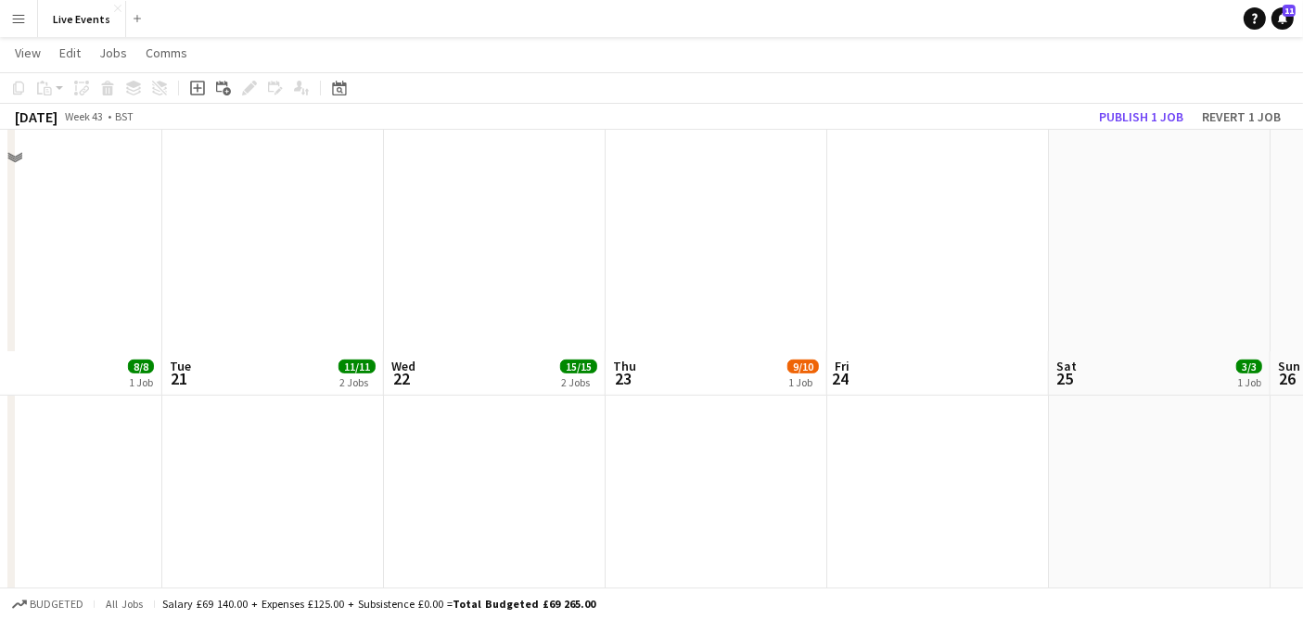
scroll to position [677, 0]
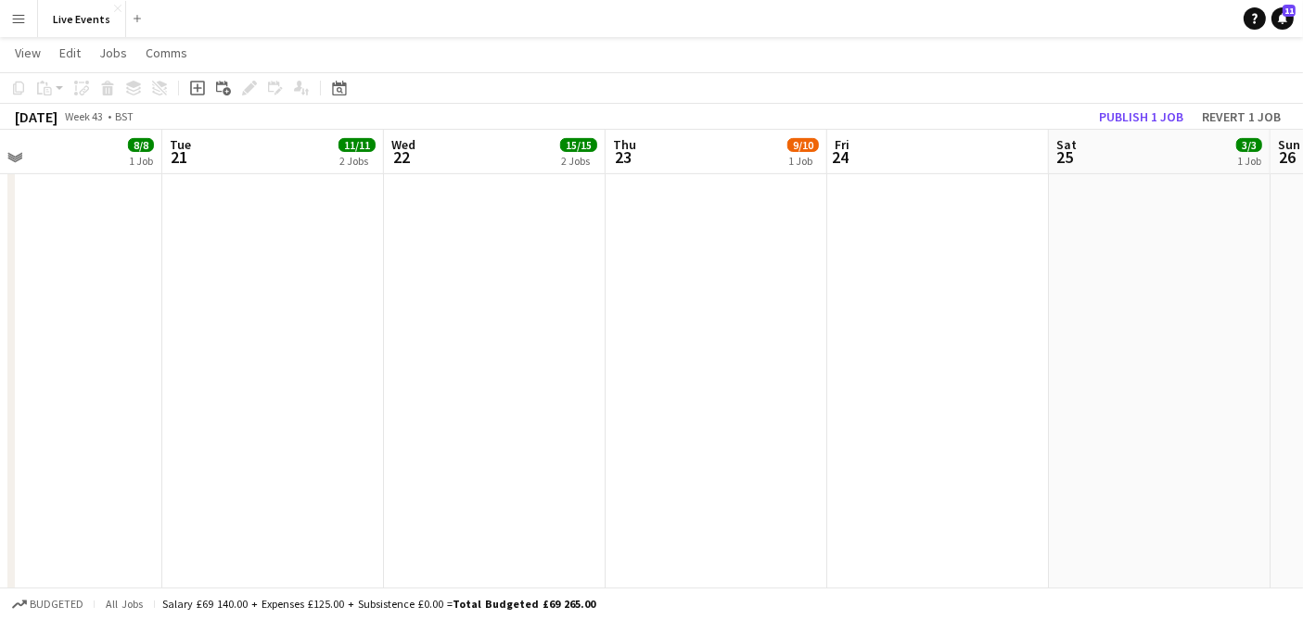
click at [760, 182] on app-date-cell "09:00-00:00 (15h) (Fri) 9/10 8190 - Coveted Creates @ One Marylebone pin @ One …" at bounding box center [716, 523] width 222 height 1985
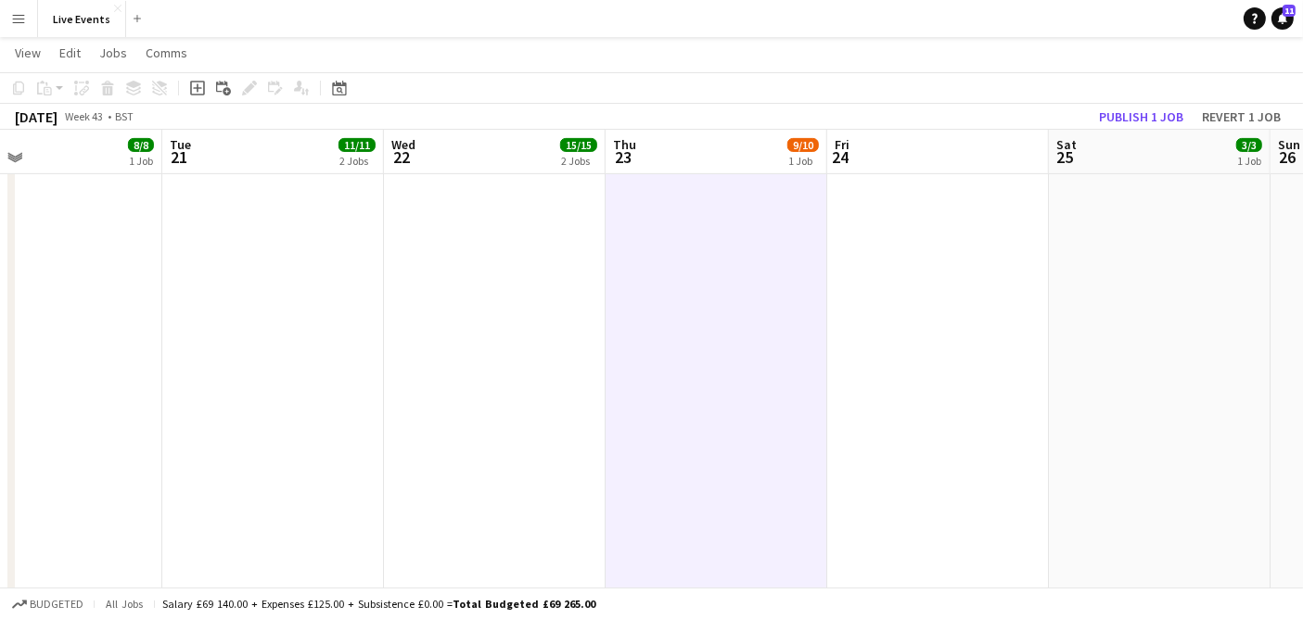
click at [800, 144] on span "9/10" at bounding box center [803, 145] width 32 height 14
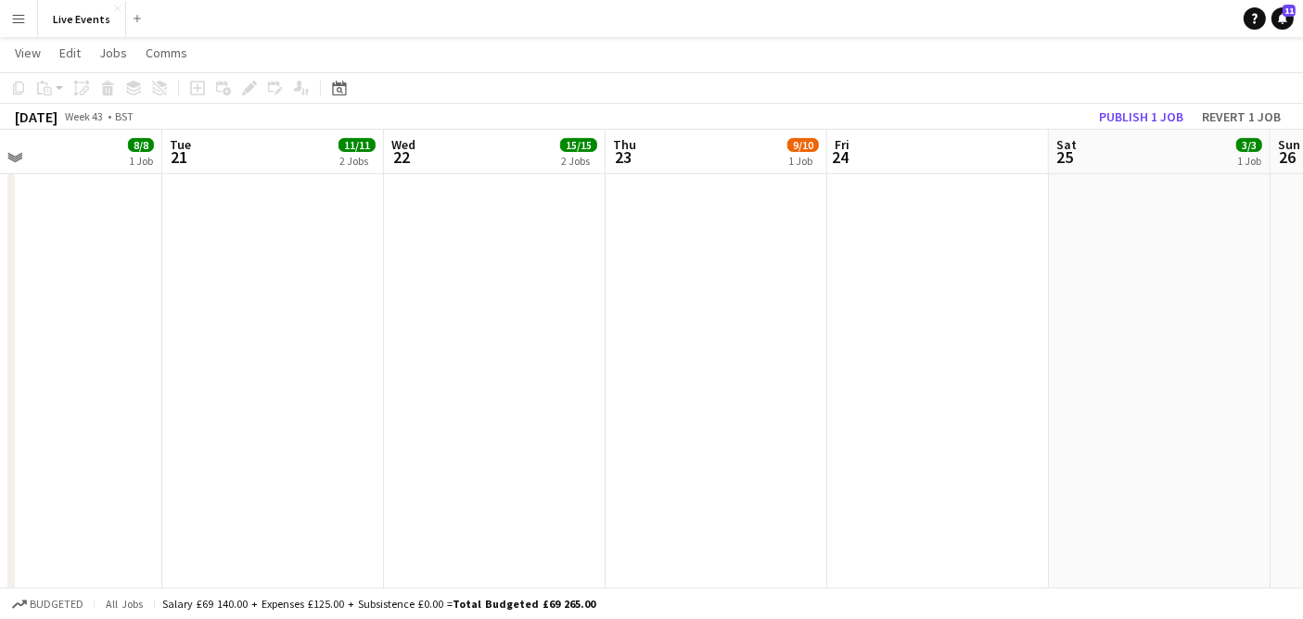
click at [783, 200] on app-date-cell "09:00-00:00 (15h) (Fri) 9/10 8190 - Coveted Creates @ One Marylebone pin @ One …" at bounding box center [716, 523] width 222 height 1985
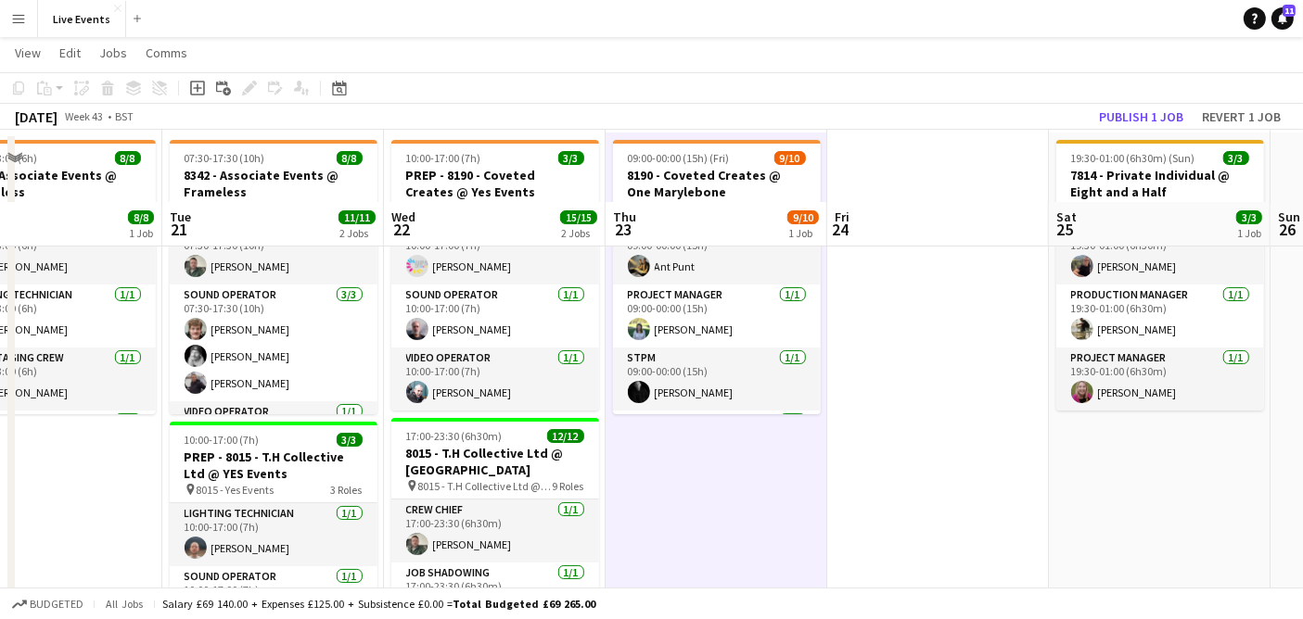
scroll to position [0, 0]
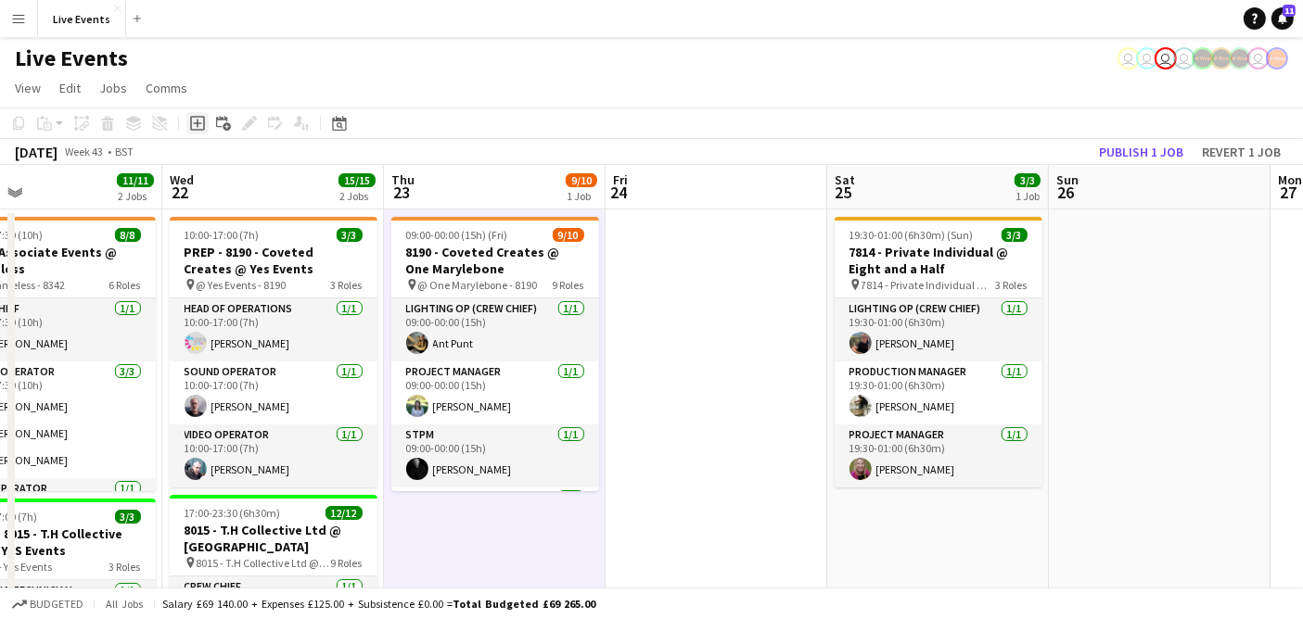
click at [195, 127] on icon "Add job" at bounding box center [197, 123] width 15 height 15
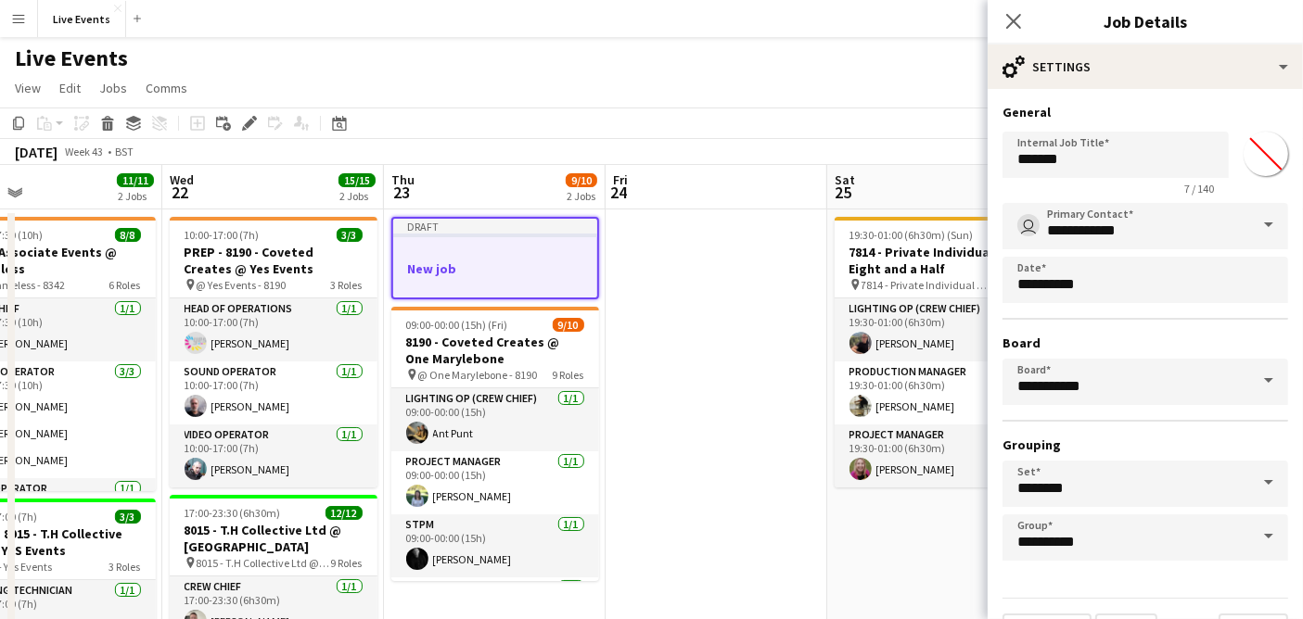
click at [1248, 159] on input "*******" at bounding box center [1265, 154] width 67 height 67
type input "*******"
click at [1121, 158] on input "*******" at bounding box center [1115, 155] width 226 height 46
drag, startPoint x: 1113, startPoint y: 159, endPoint x: 1005, endPoint y: 161, distance: 107.6
click at [1005, 161] on input "*******" at bounding box center [1115, 155] width 226 height 46
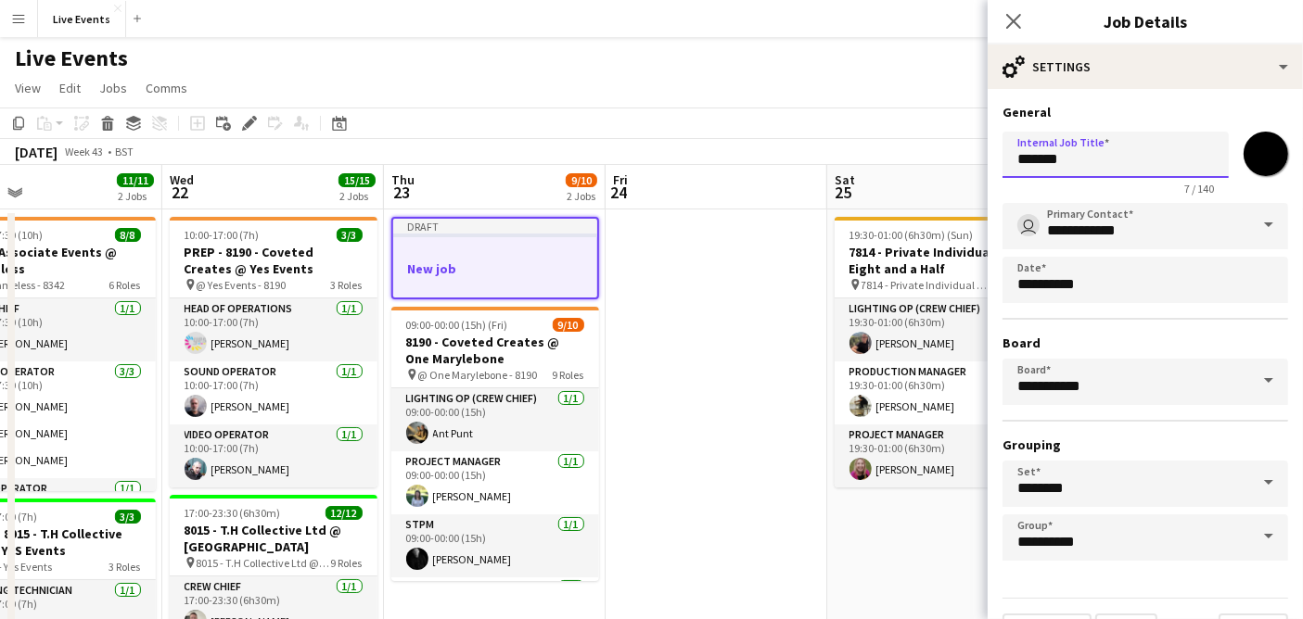
paste input "**********"
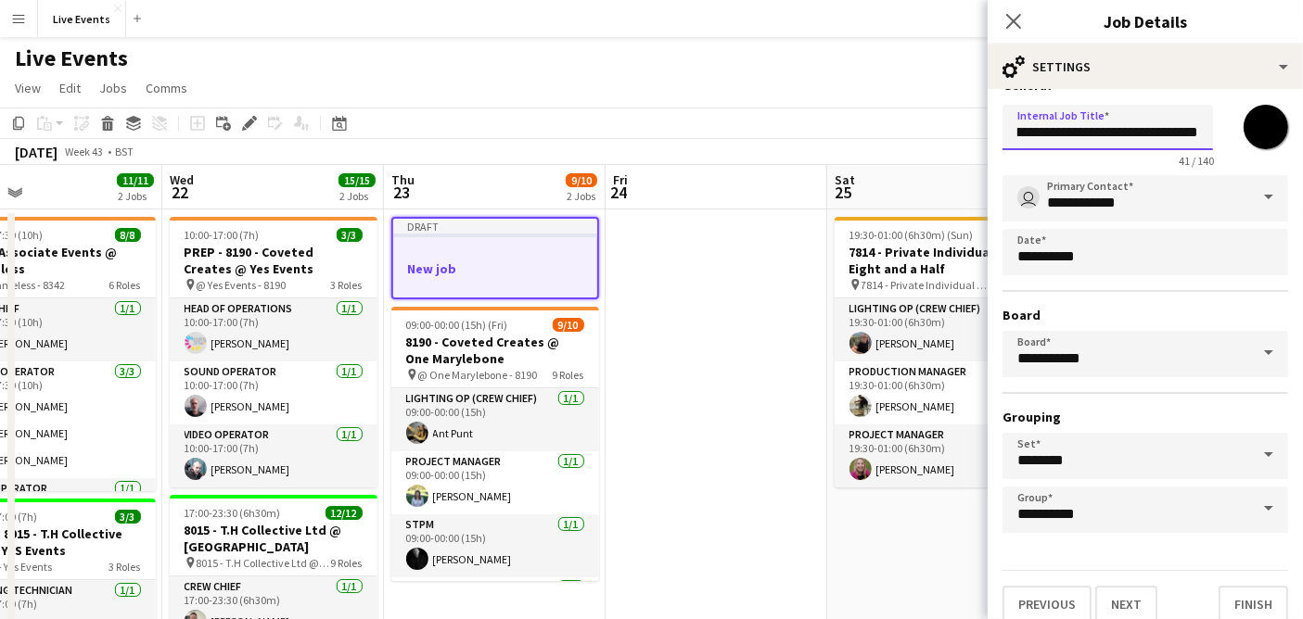
scroll to position [41, 0]
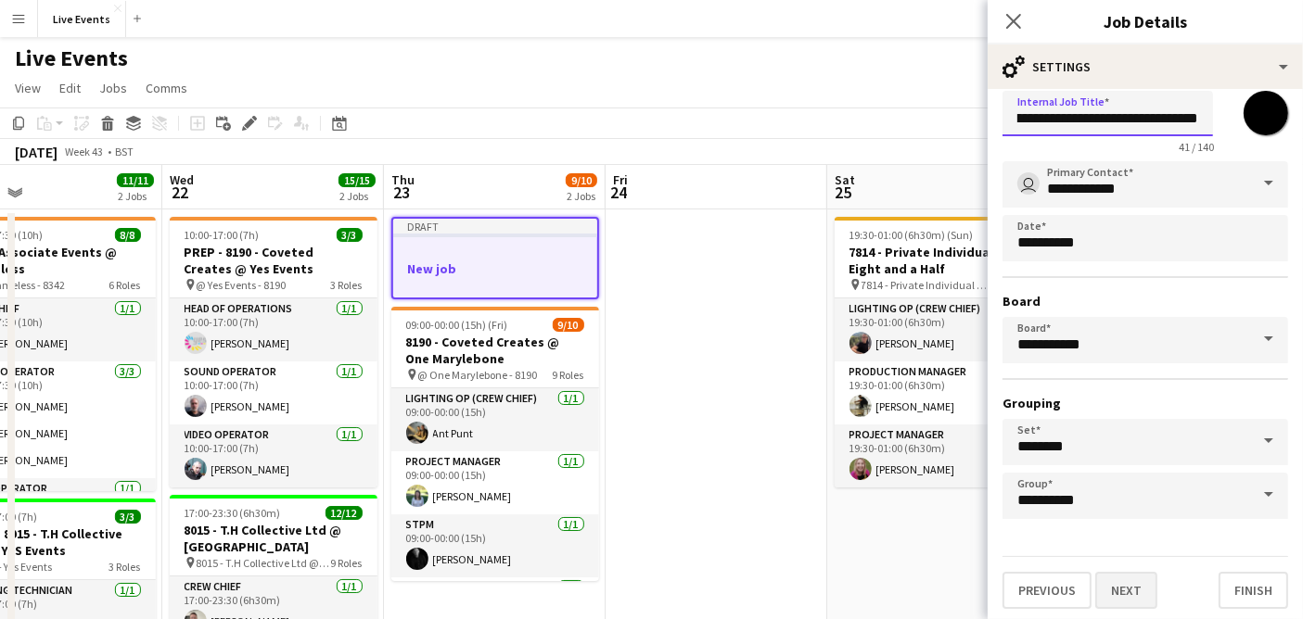
type input "**********"
click at [1125, 588] on button "Next" at bounding box center [1126, 590] width 62 height 37
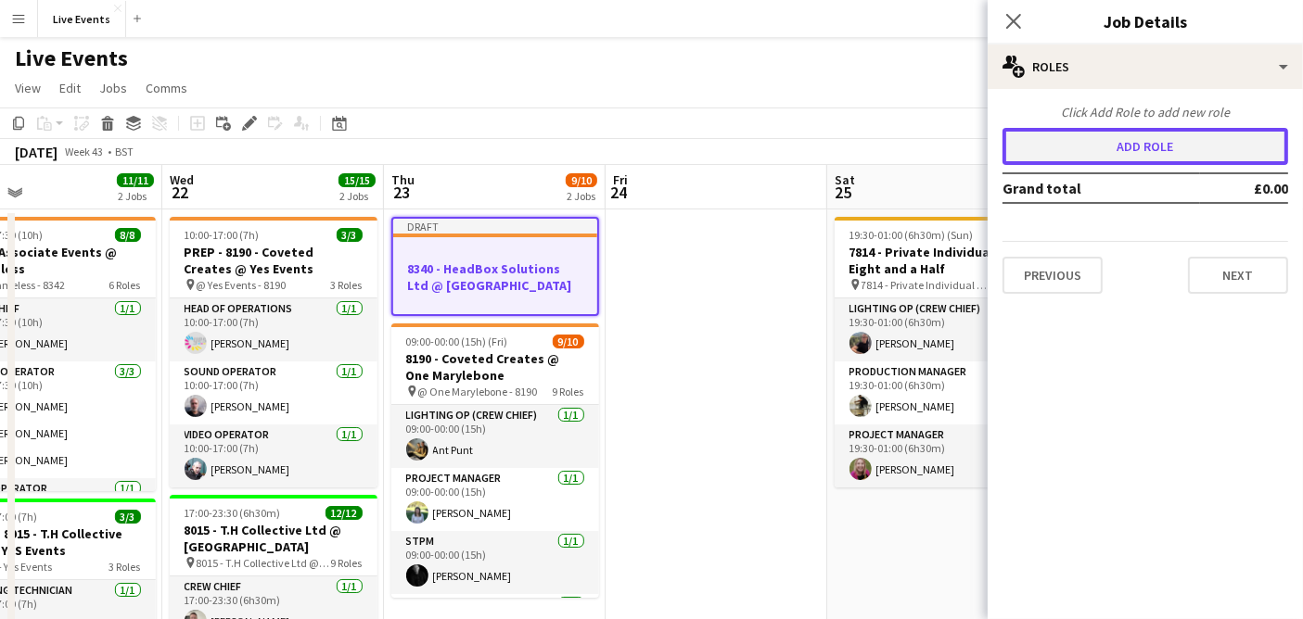
click at [1070, 158] on button "Add role" at bounding box center [1145, 146] width 286 height 37
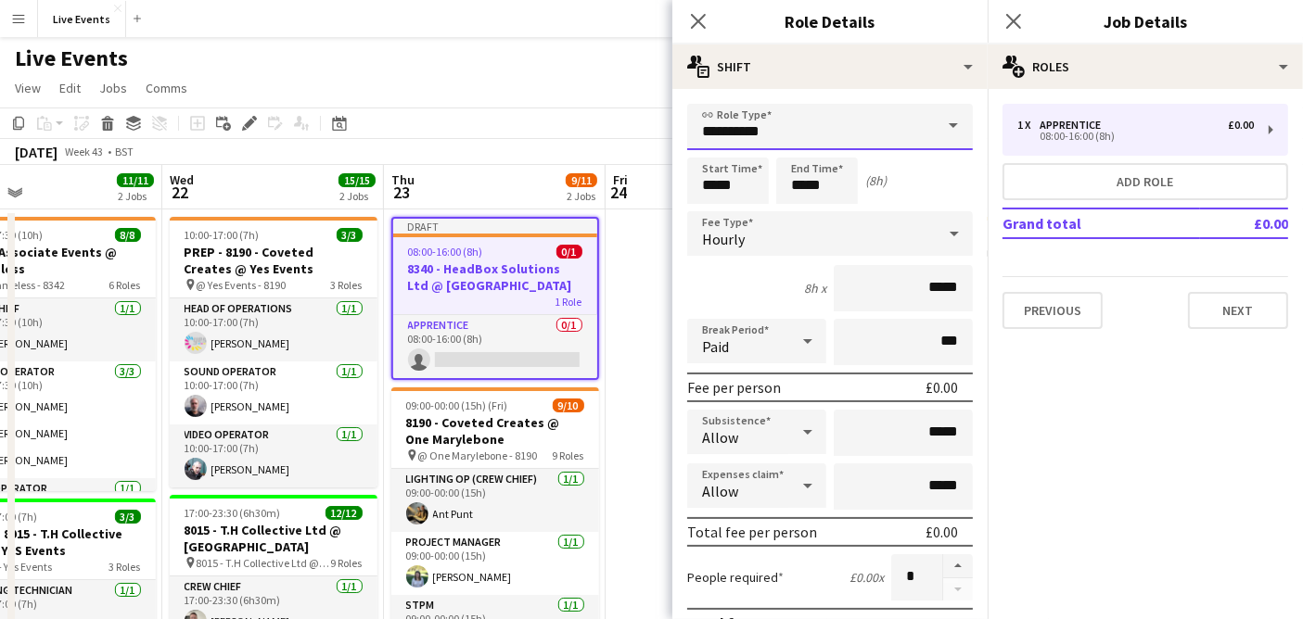
click at [869, 117] on input "**********" at bounding box center [830, 127] width 286 height 46
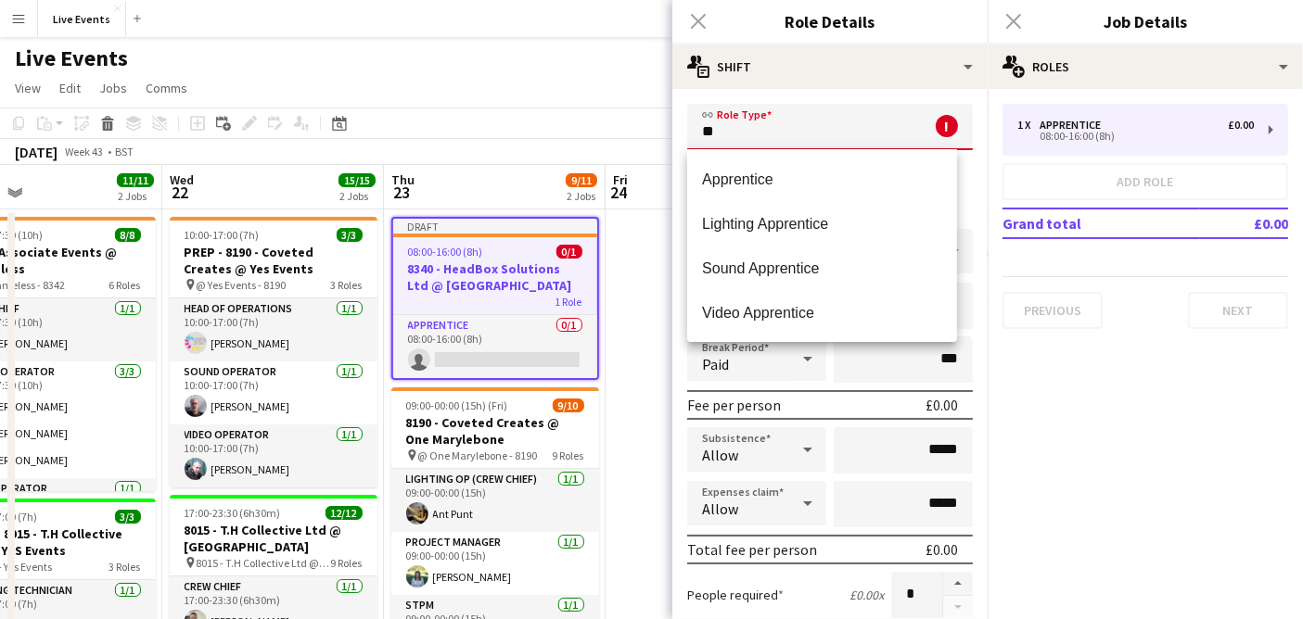
type input "*"
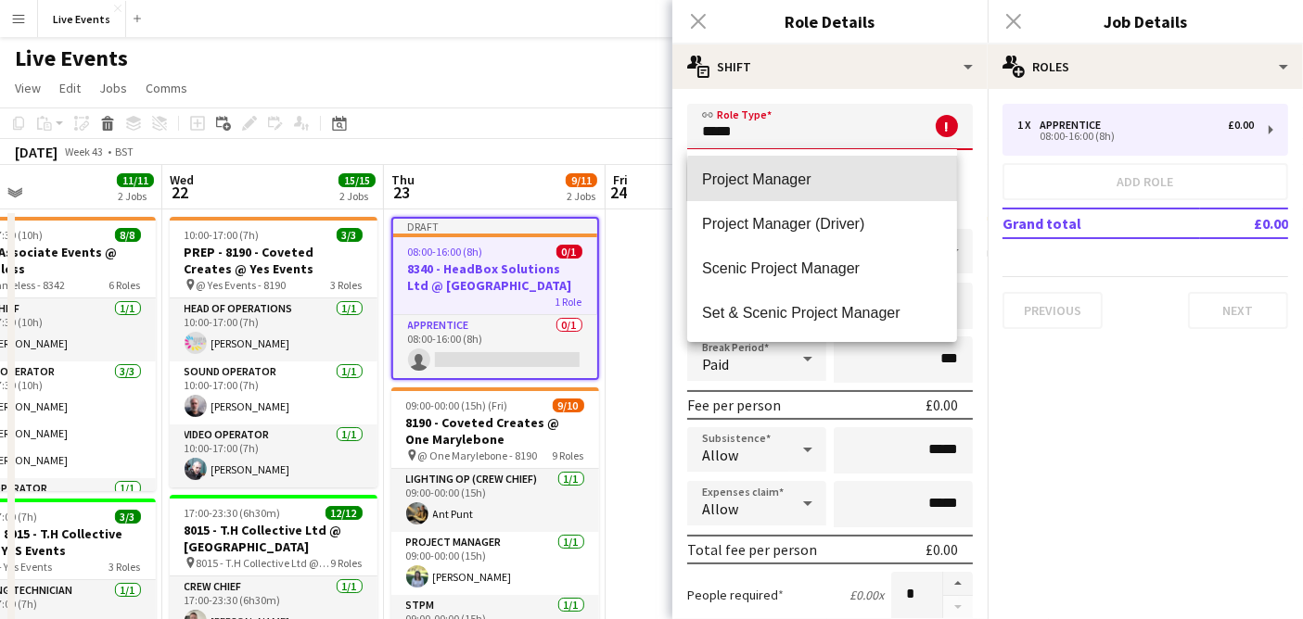
click at [879, 186] on span "Project Manager" at bounding box center [822, 180] width 240 height 18
type input "**********"
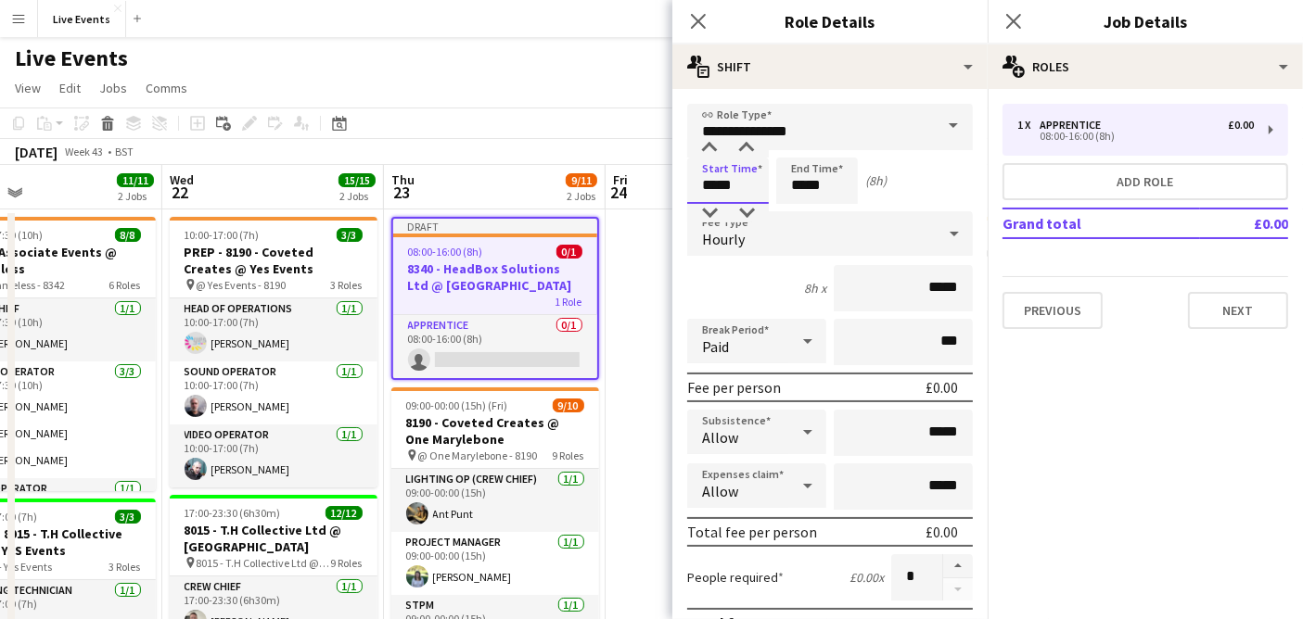
click at [733, 184] on input "*****" at bounding box center [728, 181] width 82 height 46
type input "*****"
click at [824, 181] on input "*****" at bounding box center [817, 181] width 82 height 46
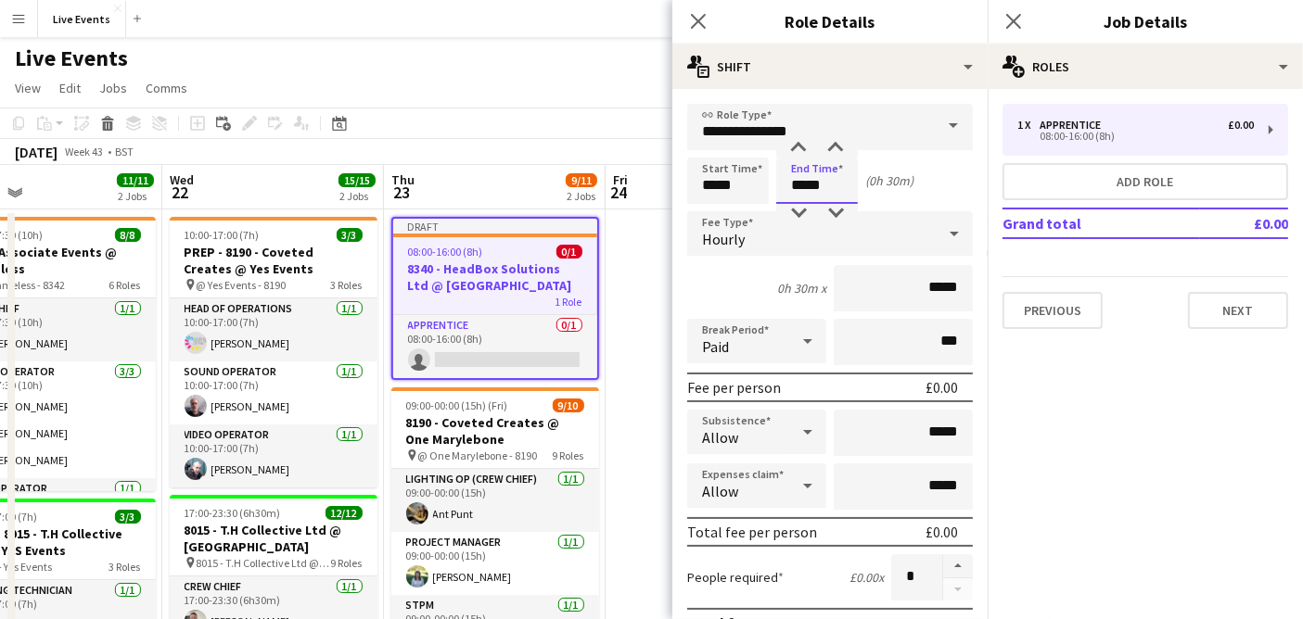
click at [800, 184] on input "*****" at bounding box center [817, 181] width 82 height 46
click at [932, 168] on div "Start Time ***** End Time ***** (12h 30m)" at bounding box center [830, 181] width 286 height 46
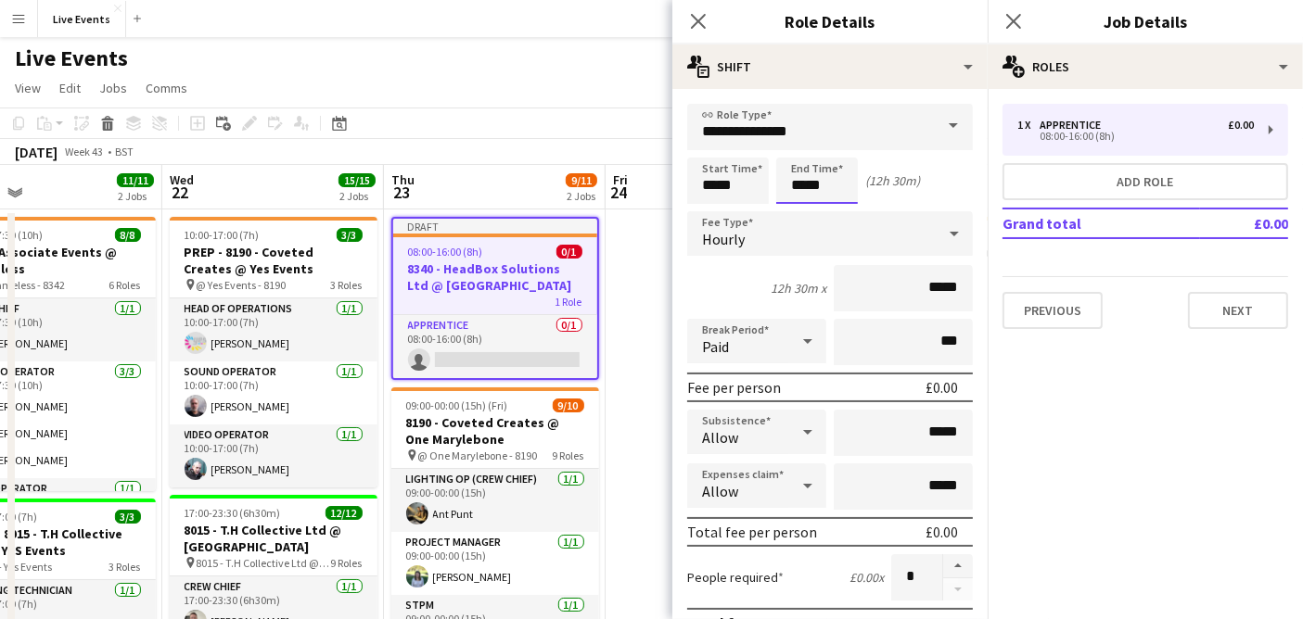
click at [808, 173] on input "*****" at bounding box center [817, 181] width 82 height 46
click at [802, 204] on div at bounding box center [798, 213] width 37 height 19
click at [911, 189] on div "Start Time ***** End Time ***** (11h 30m)" at bounding box center [830, 181] width 286 height 46
click at [807, 179] on input "*****" at bounding box center [817, 181] width 82 height 46
click at [805, 151] on div at bounding box center [798, 148] width 37 height 19
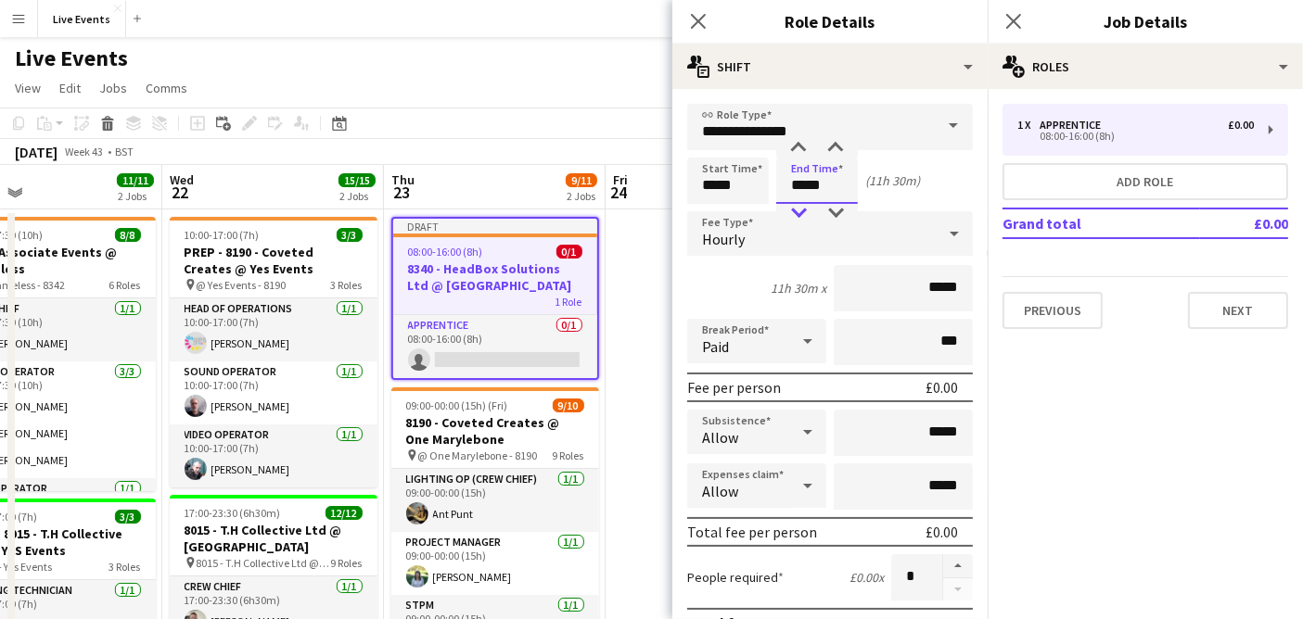
click at [801, 205] on div at bounding box center [798, 213] width 37 height 19
click at [779, 238] on div "Hourly" at bounding box center [811, 233] width 248 height 45
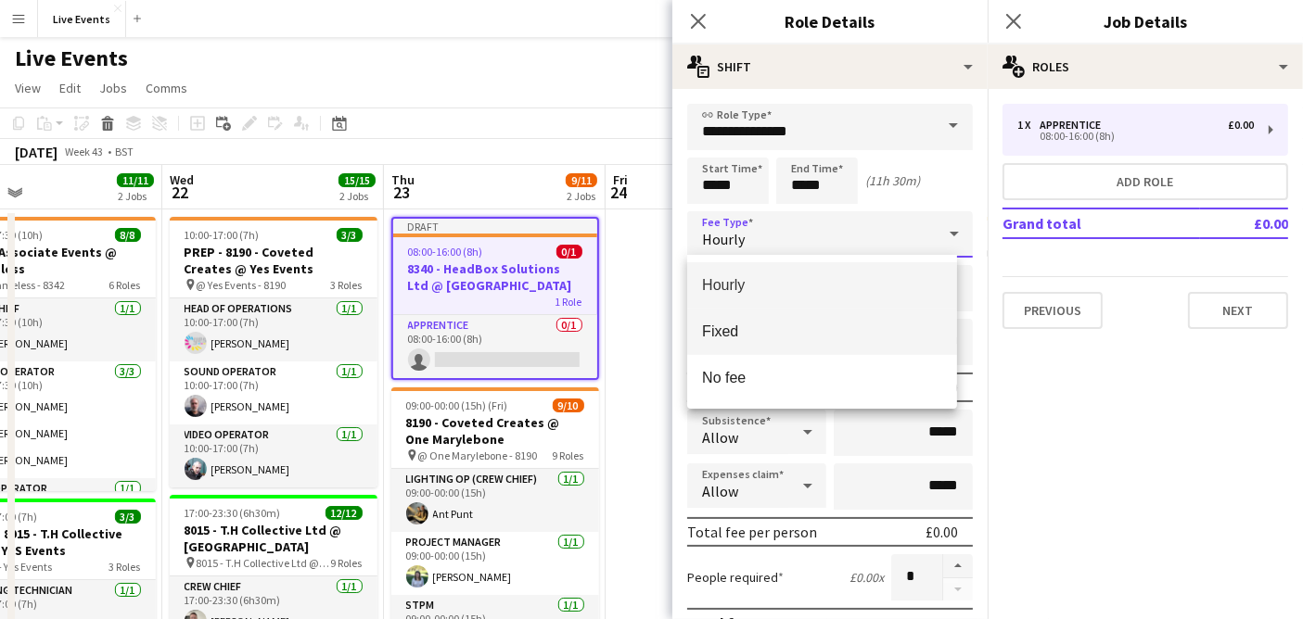
click at [718, 340] on span "Fixed" at bounding box center [822, 332] width 240 height 18
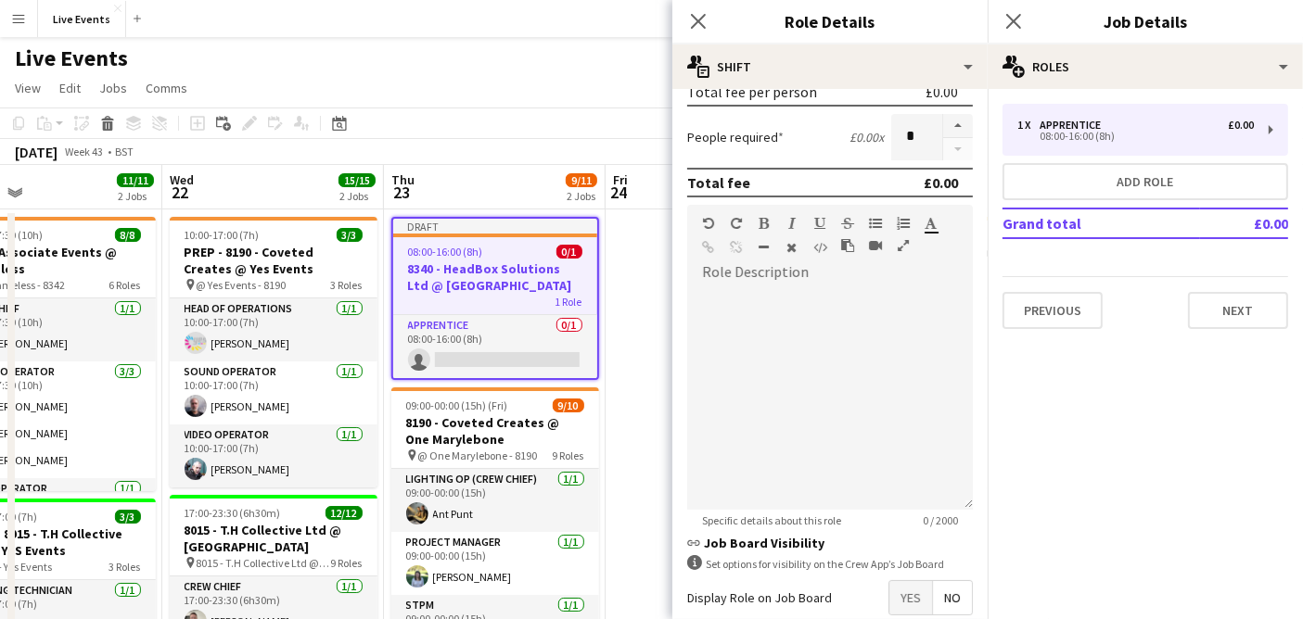
scroll to position [412, 0]
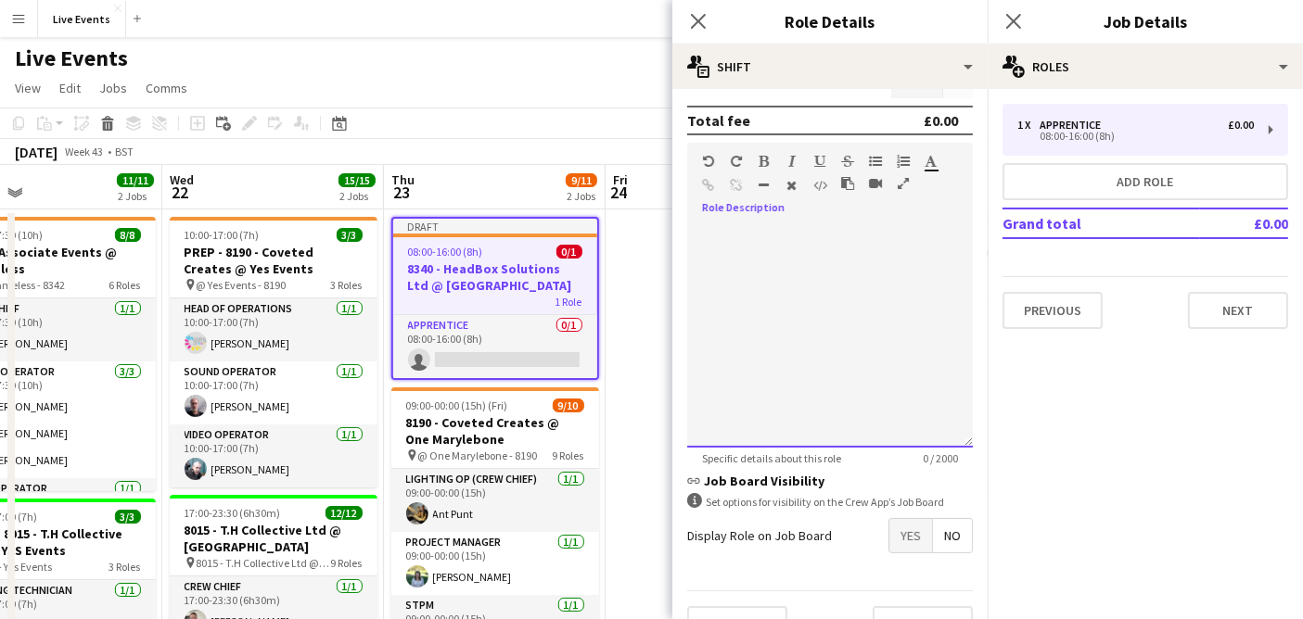
drag, startPoint x: 823, startPoint y: 344, endPoint x: 836, endPoint y: 362, distance: 22.6
click at [823, 344] on div at bounding box center [830, 336] width 286 height 223
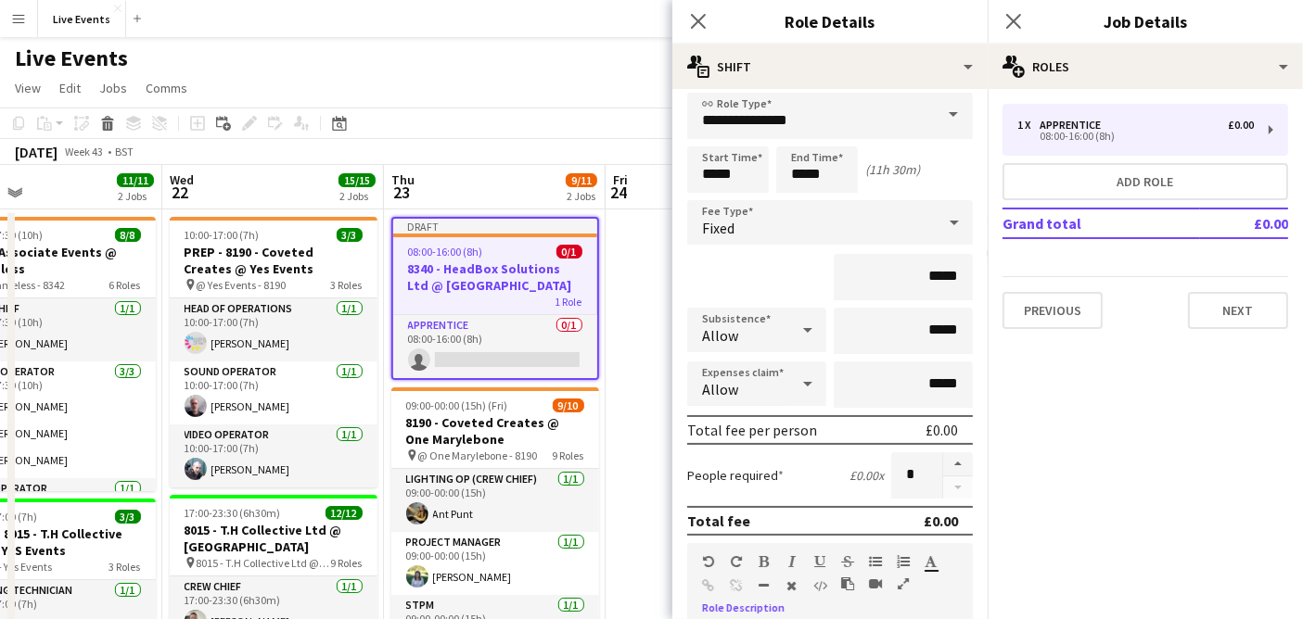
scroll to position [0, 0]
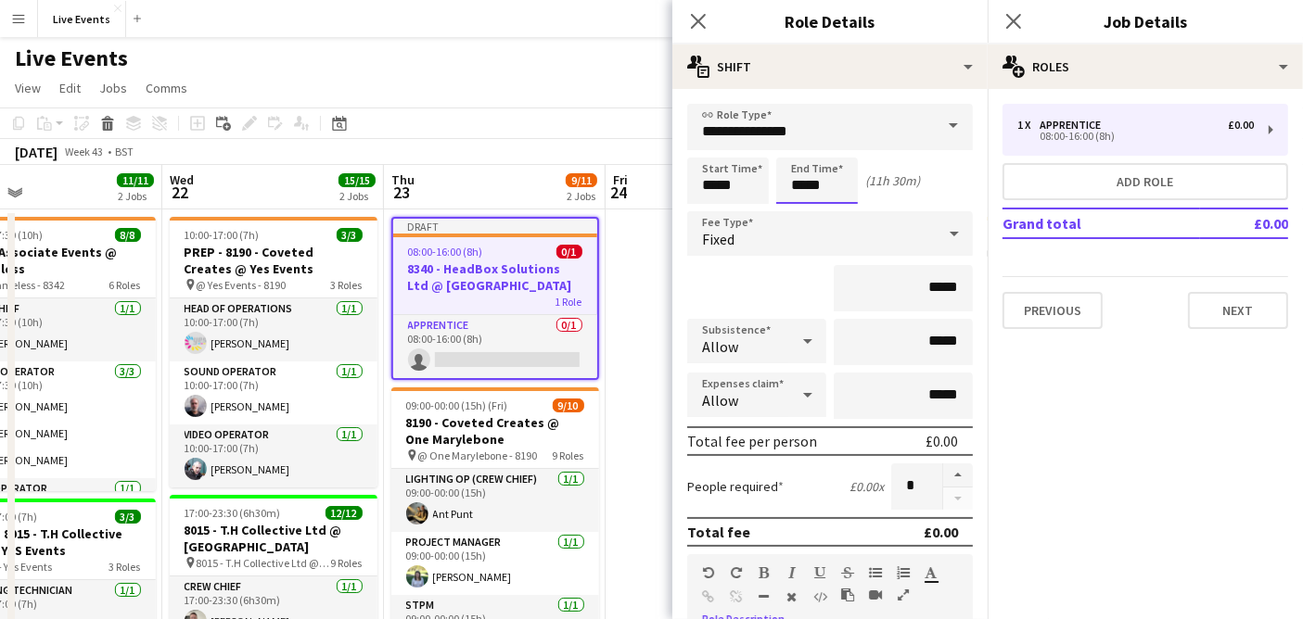
click at [813, 197] on input "*****" at bounding box center [817, 181] width 82 height 46
click at [807, 210] on div at bounding box center [798, 213] width 37 height 19
click at [804, 155] on div at bounding box center [798, 148] width 37 height 19
type input "*****"
click at [804, 155] on div at bounding box center [798, 148] width 37 height 19
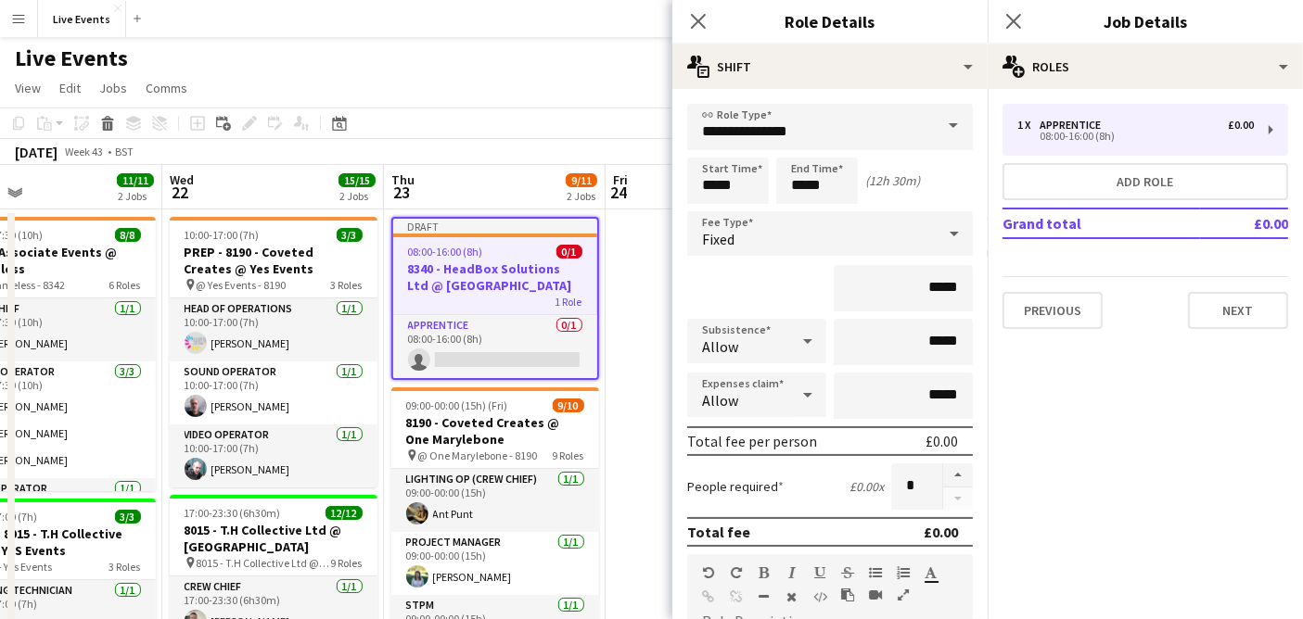
drag, startPoint x: 876, startPoint y: 171, endPoint x: 966, endPoint y: 184, distance: 91.0
click at [966, 184] on form "**********" at bounding box center [829, 587] width 315 height 966
click at [953, 176] on div "Start Time ***** End Time ***** (12h 30m)" at bounding box center [830, 181] width 286 height 46
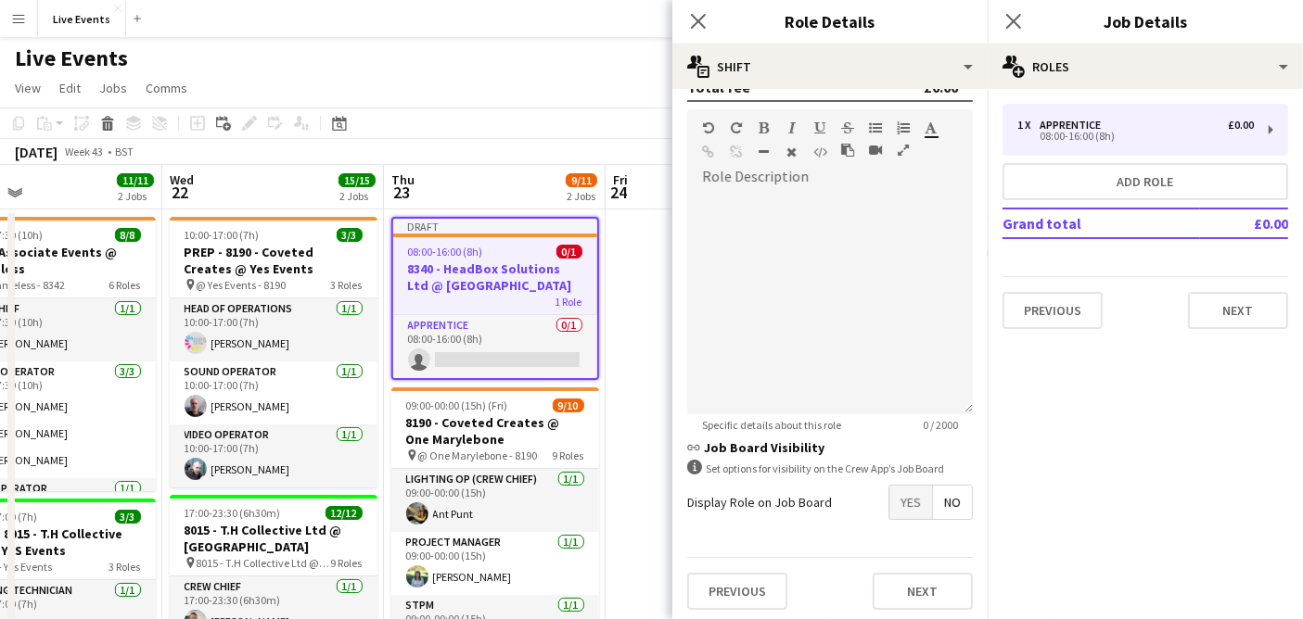
scroll to position [412, 0]
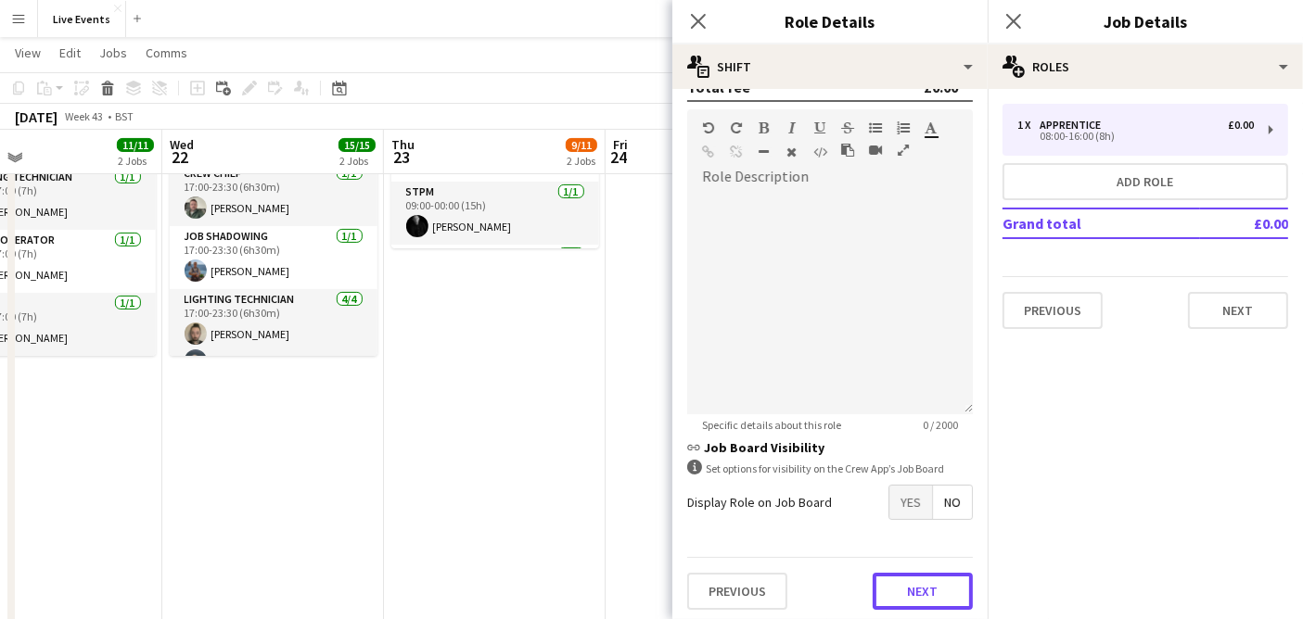
click at [889, 579] on button "Next" at bounding box center [922, 591] width 100 height 37
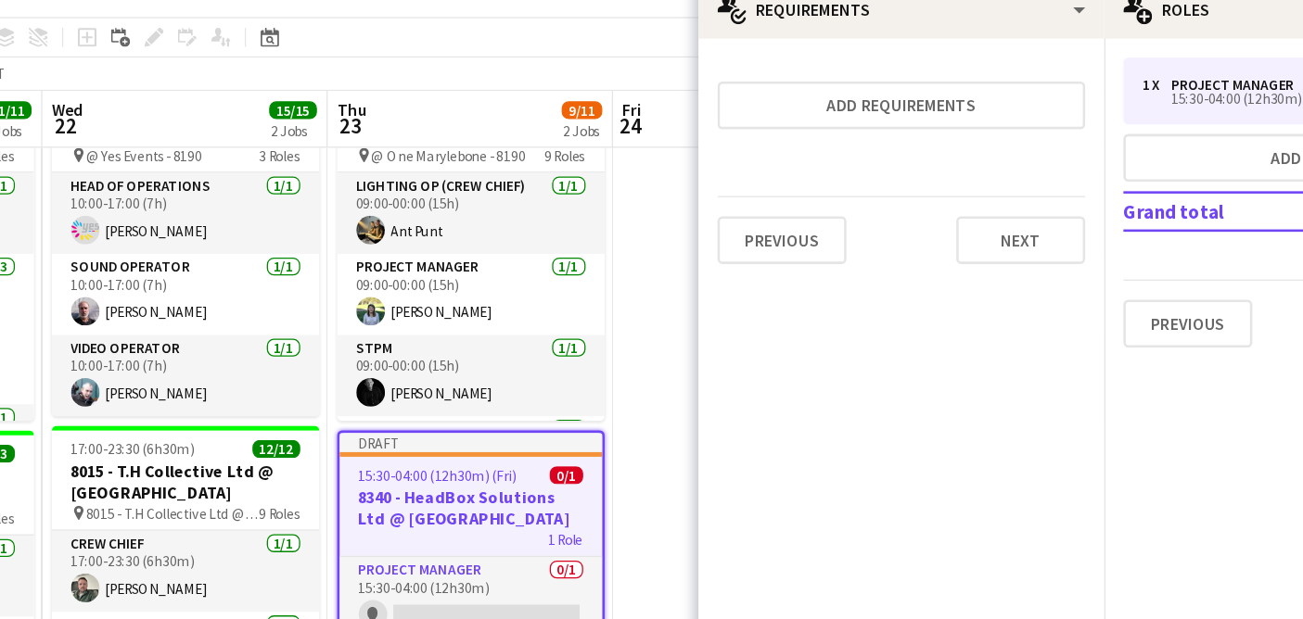
scroll to position [103, 0]
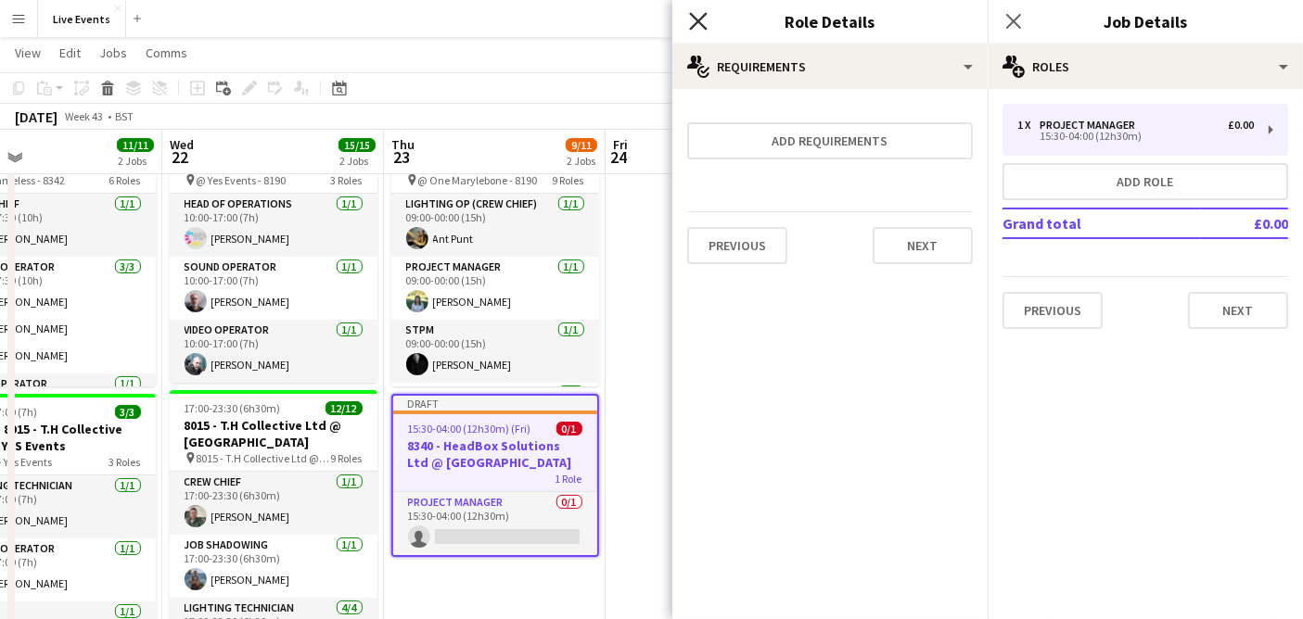
click at [704, 22] on icon "Close pop-in" at bounding box center [698, 21] width 18 height 18
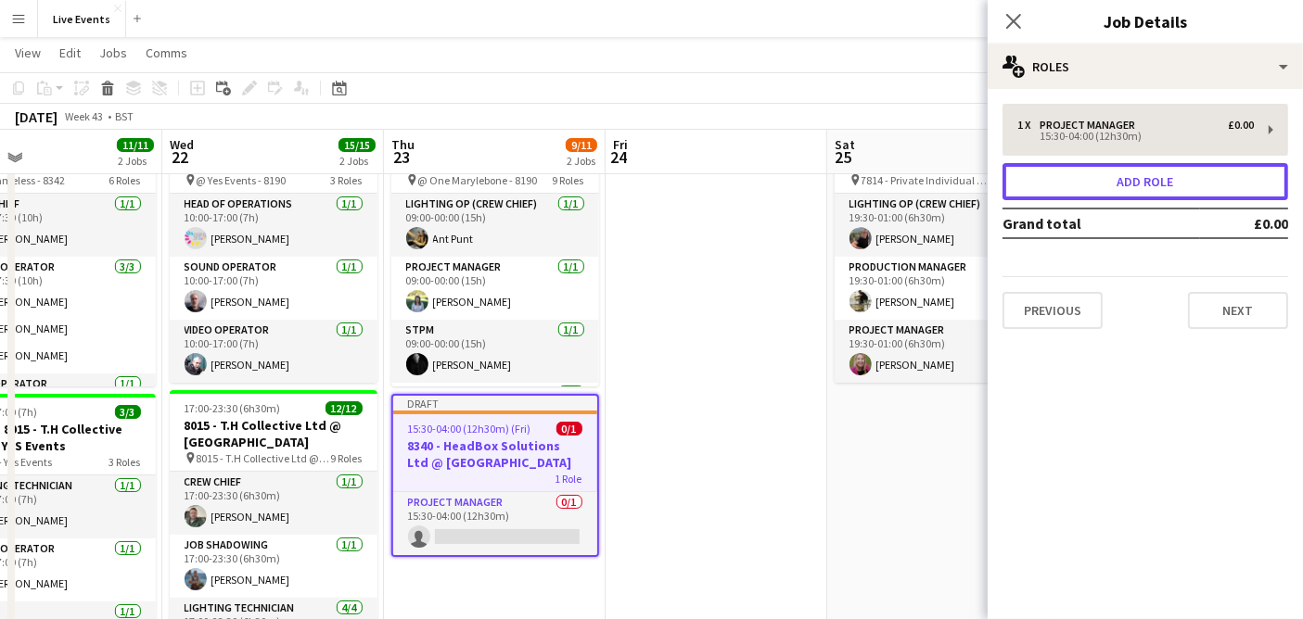
click at [1105, 182] on button "Add role" at bounding box center [1145, 181] width 286 height 37
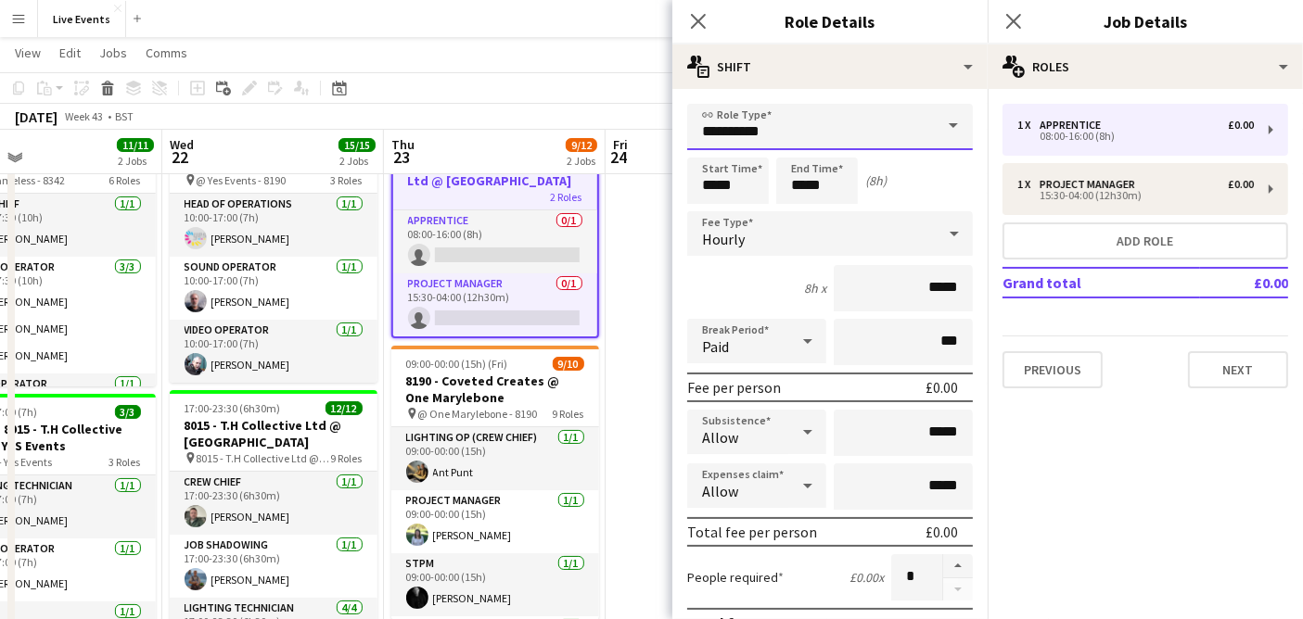
click at [838, 121] on input "**********" at bounding box center [830, 127] width 286 height 46
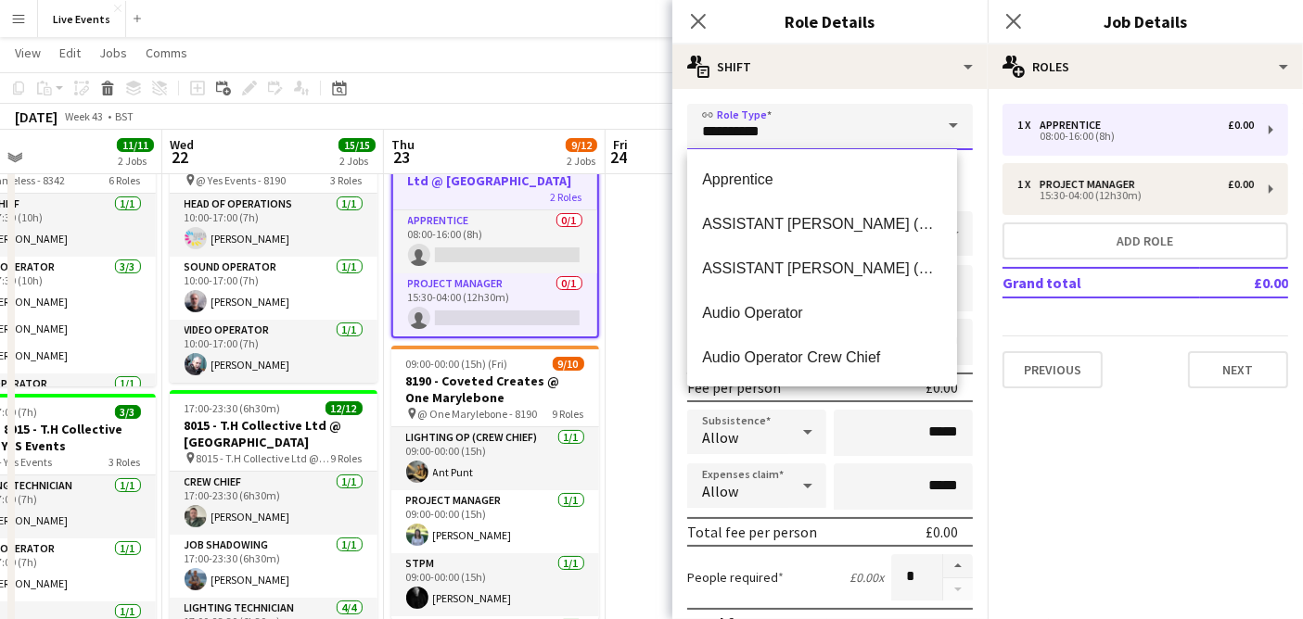
click at [838, 121] on input "**********" at bounding box center [830, 127] width 286 height 46
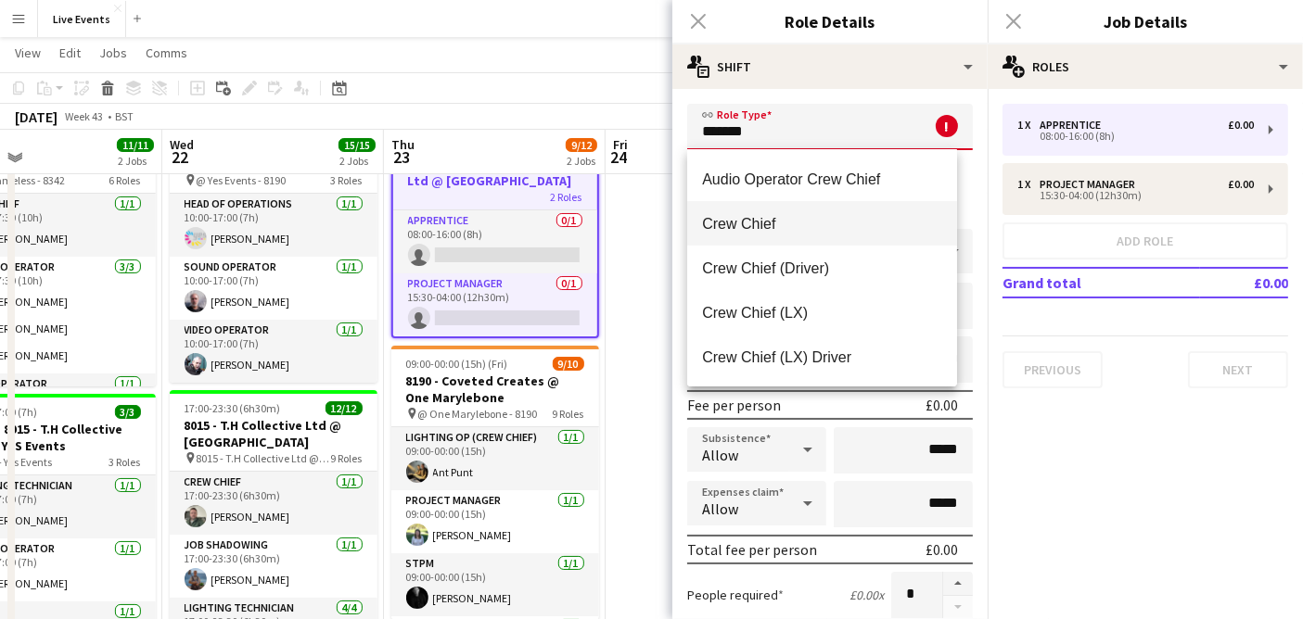
click at [769, 206] on mat-option "Crew Chief" at bounding box center [822, 223] width 270 height 45
type input "**********"
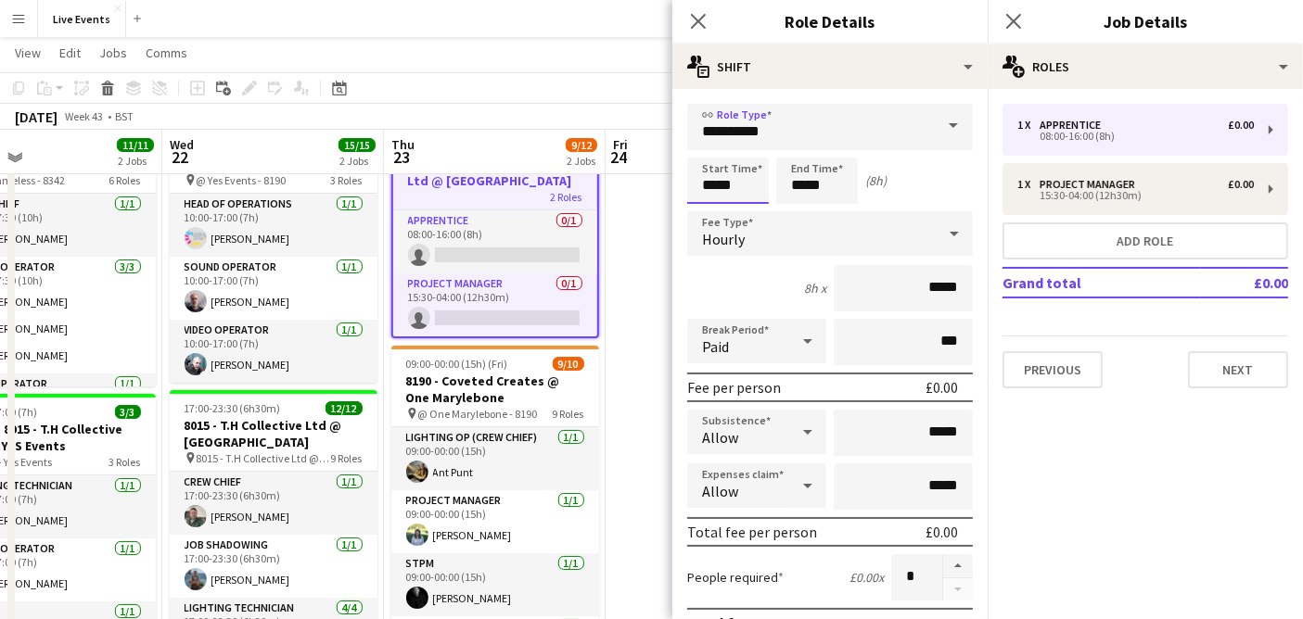
click at [740, 186] on input "*****" at bounding box center [728, 181] width 82 height 46
type input "*****"
click at [810, 189] on input "*****" at bounding box center [817, 181] width 82 height 46
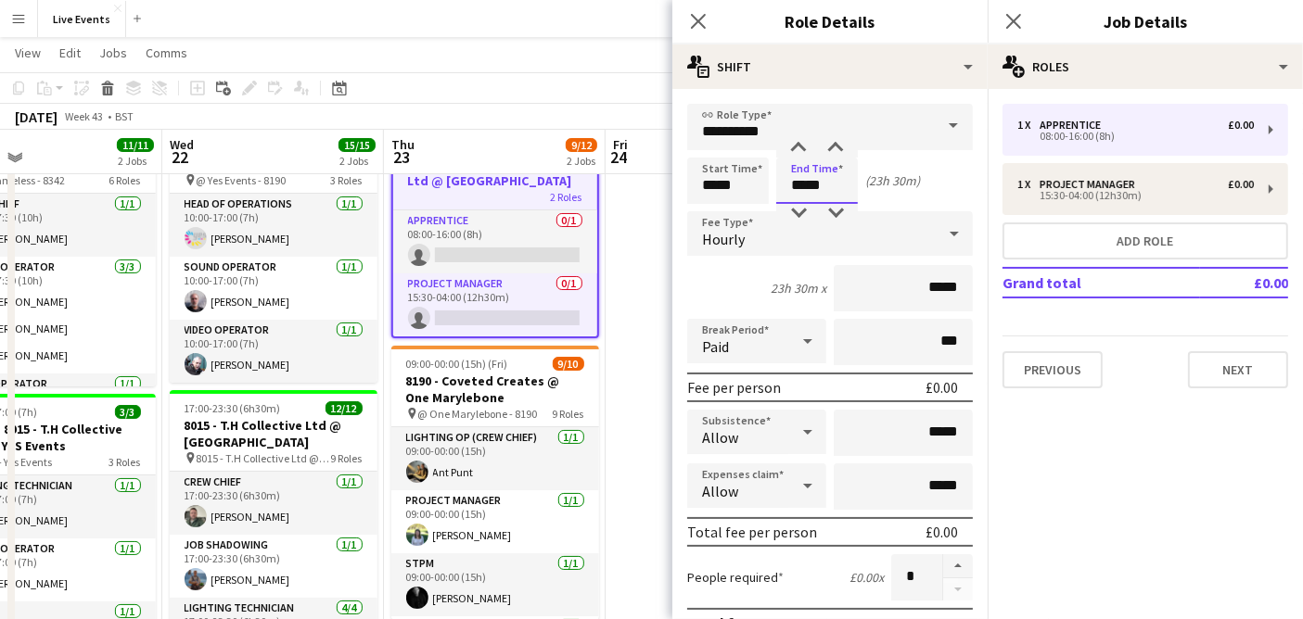
click at [810, 189] on input "*****" at bounding box center [817, 181] width 82 height 46
type input "*****"
click at [822, 237] on div "Hourly" at bounding box center [811, 233] width 248 height 45
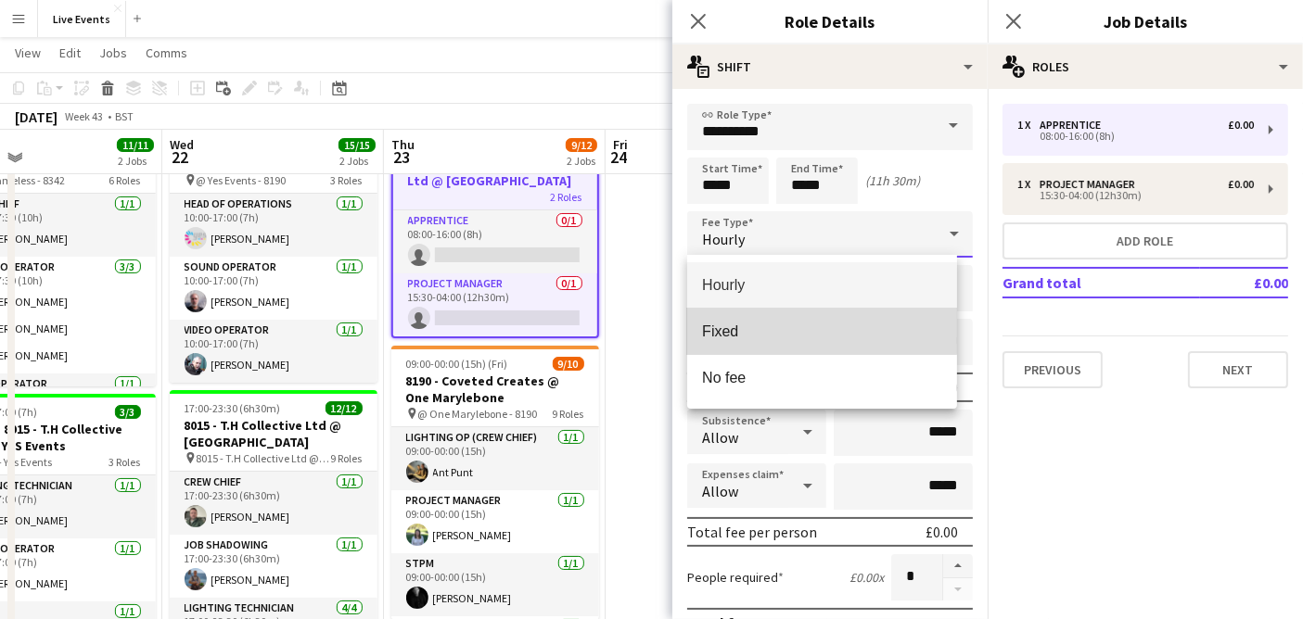
click at [782, 318] on mat-option "Fixed" at bounding box center [822, 332] width 270 height 46
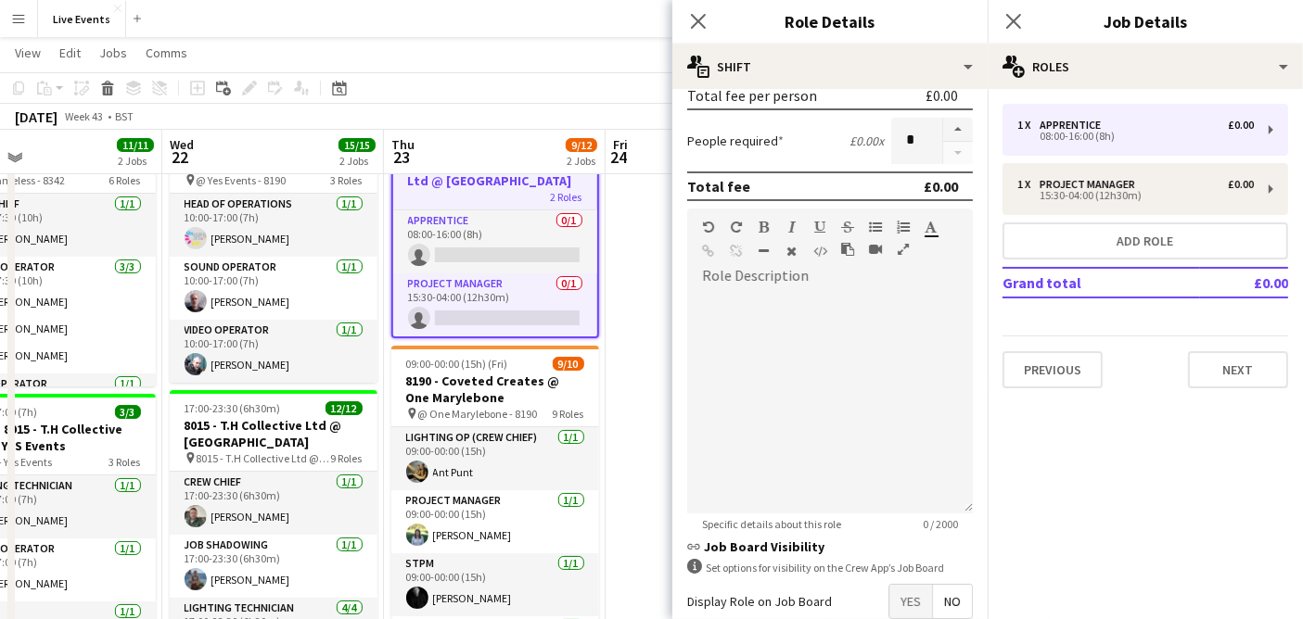
scroll to position [445, 0]
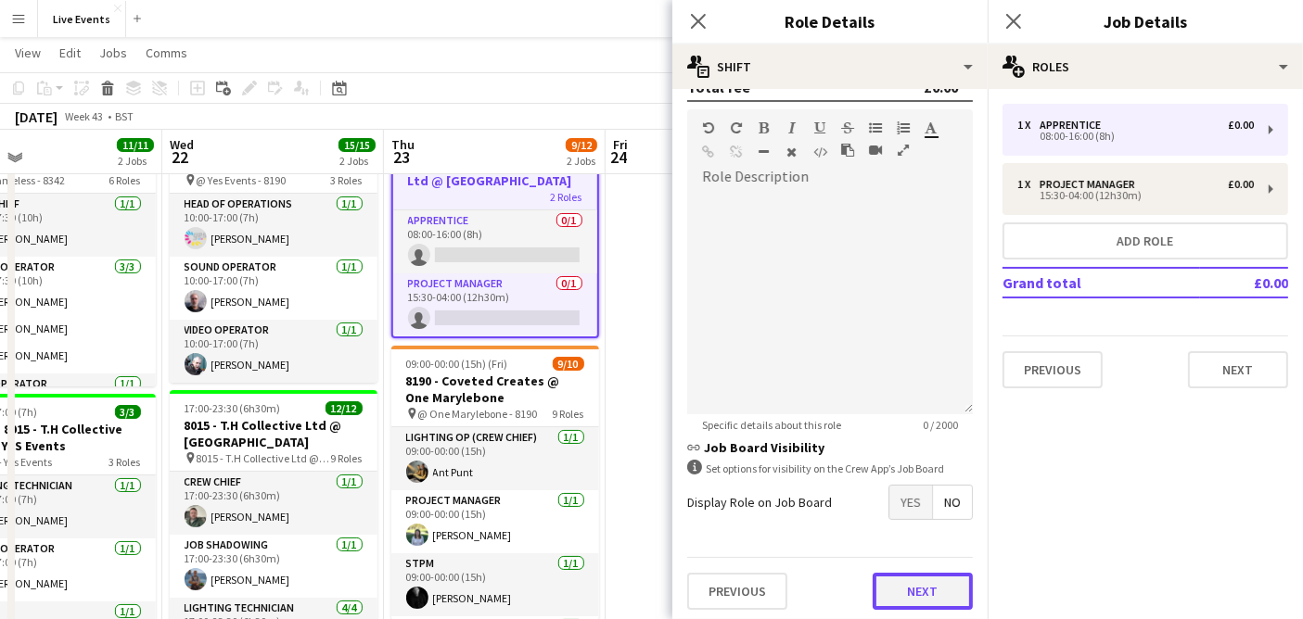
click at [892, 578] on button "Next" at bounding box center [922, 591] width 100 height 37
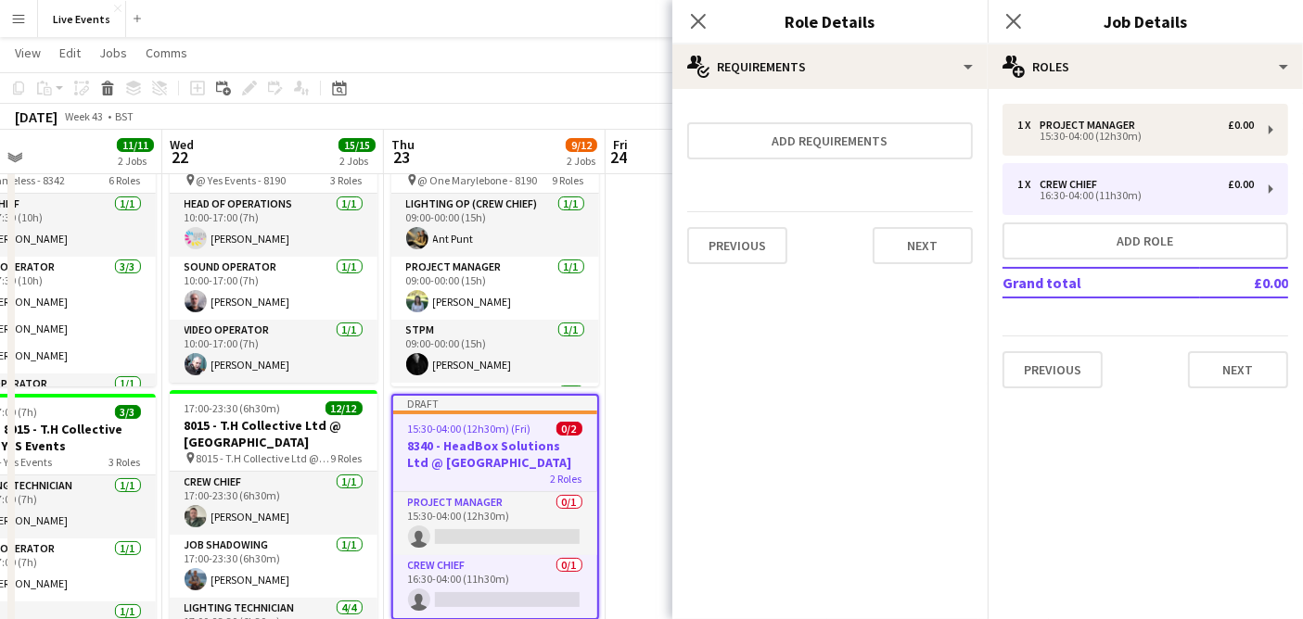
scroll to position [0, 0]
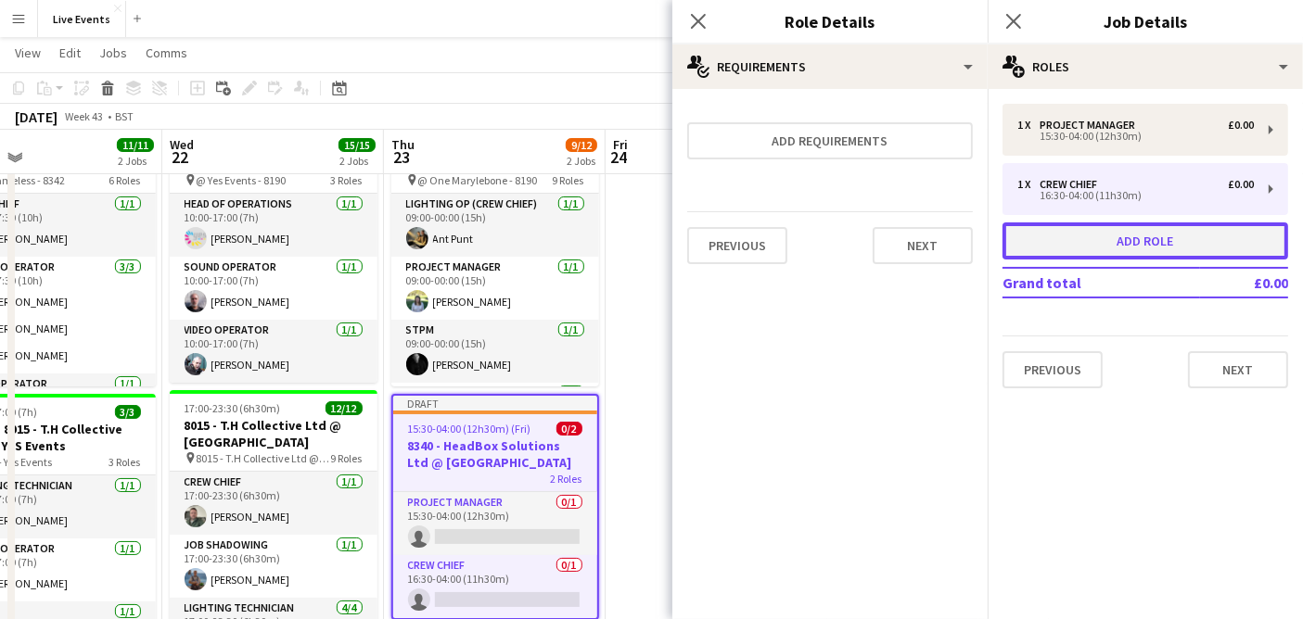
click at [1156, 246] on button "Add role" at bounding box center [1145, 241] width 286 height 37
type input "**********"
type input "*****"
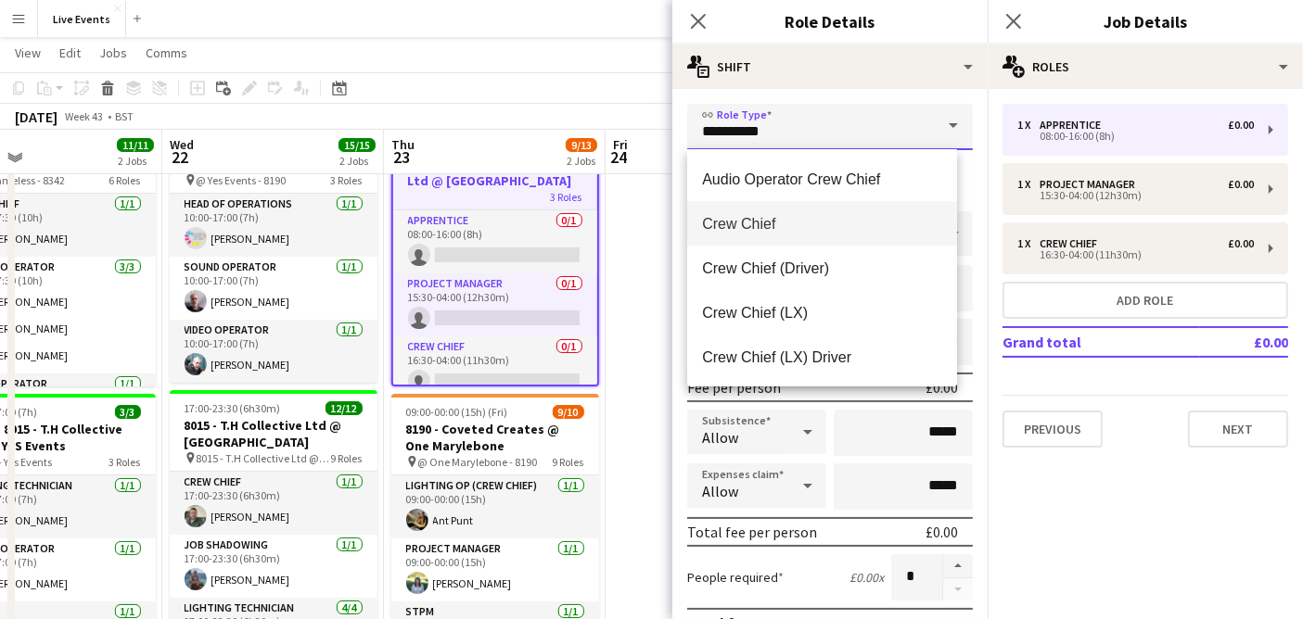
click at [807, 127] on input "**********" at bounding box center [830, 127] width 286 height 46
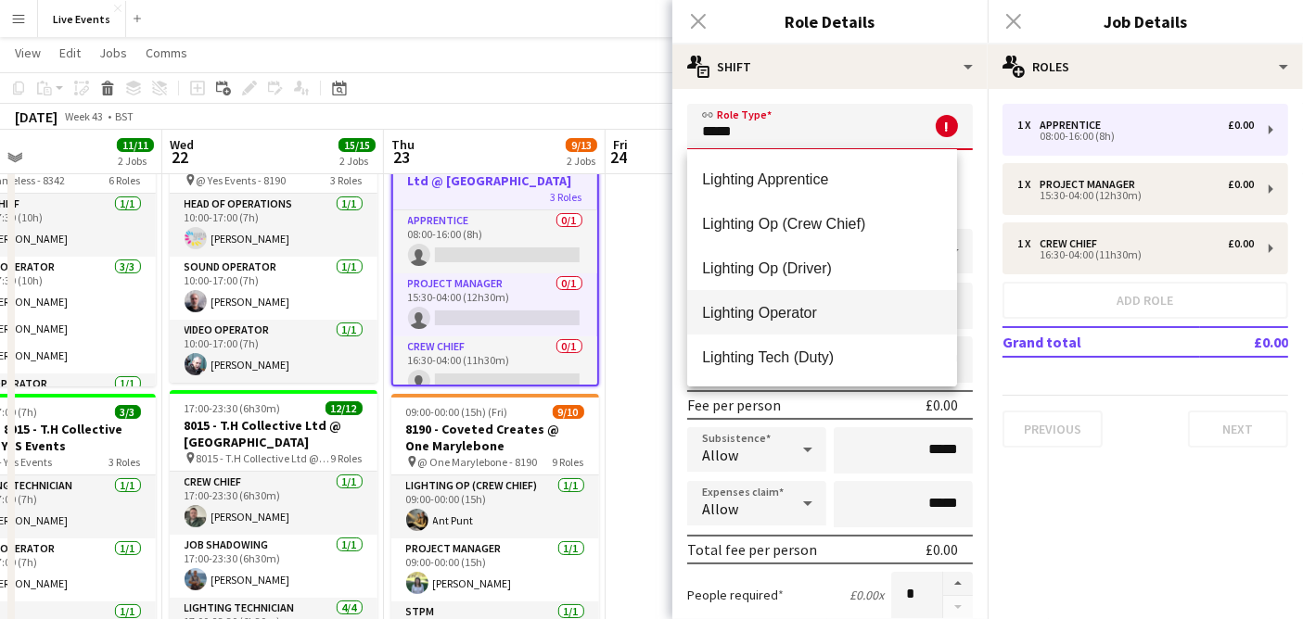
scroll to position [103, 0]
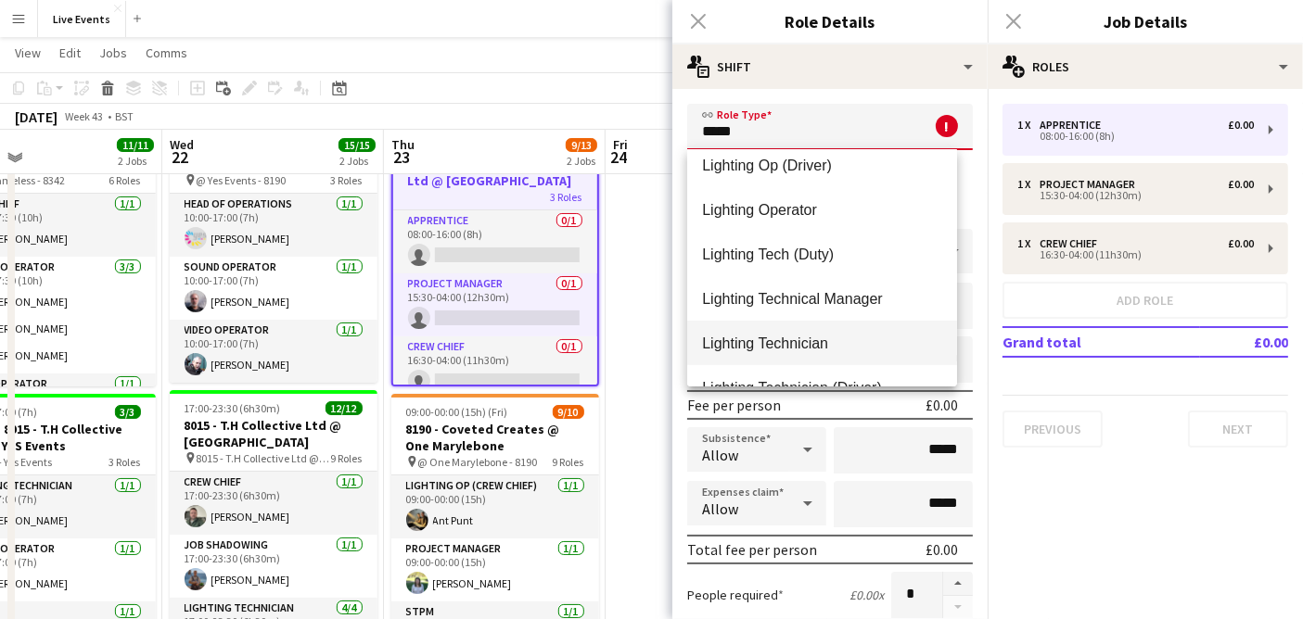
click at [854, 343] on span "Lighting Technician" at bounding box center [822, 344] width 240 height 18
type input "**********"
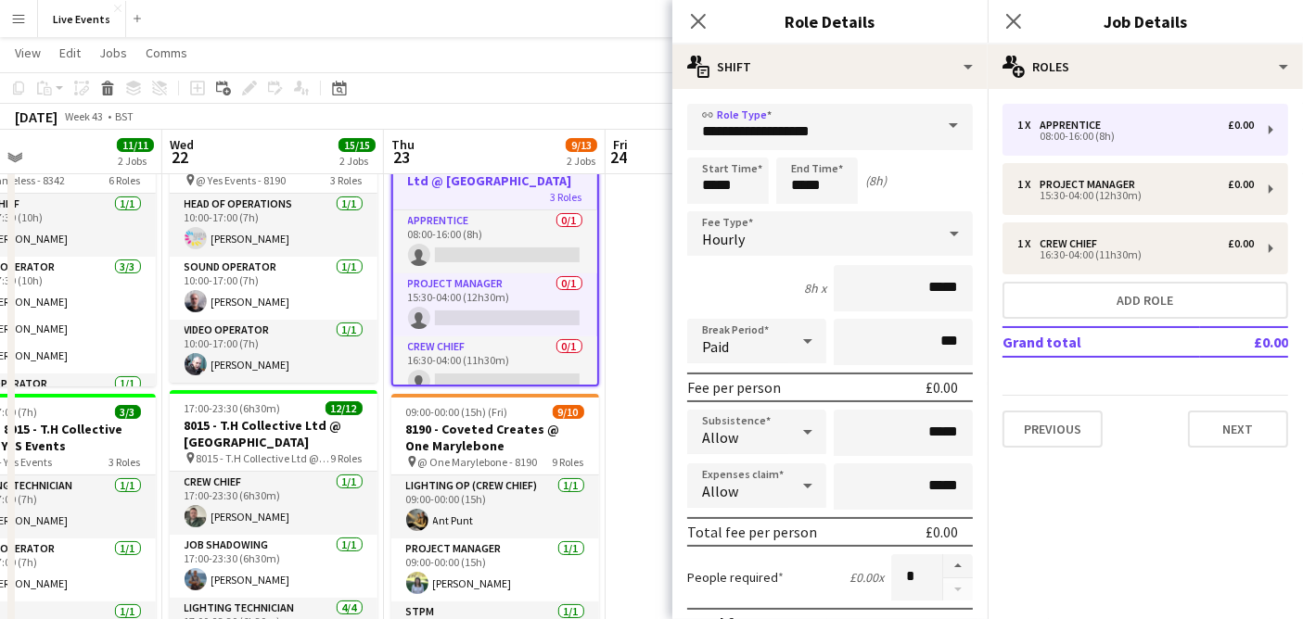
click at [824, 227] on div "Hourly" at bounding box center [811, 233] width 248 height 45
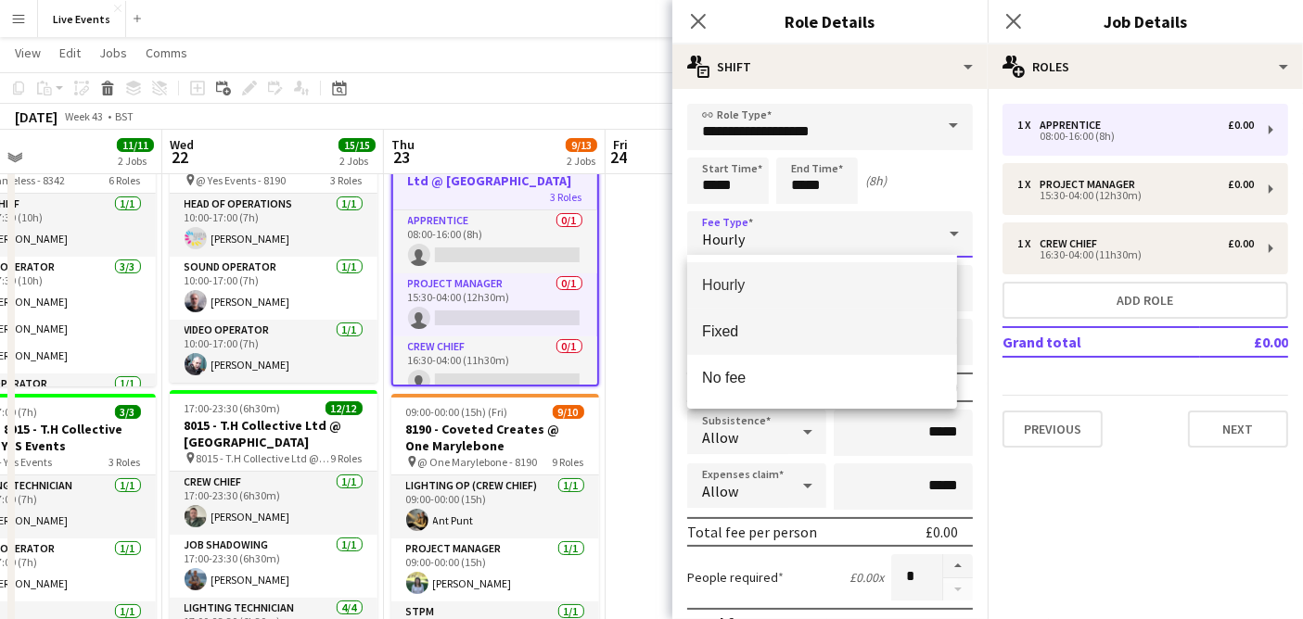
click at [757, 329] on span "Fixed" at bounding box center [822, 332] width 240 height 18
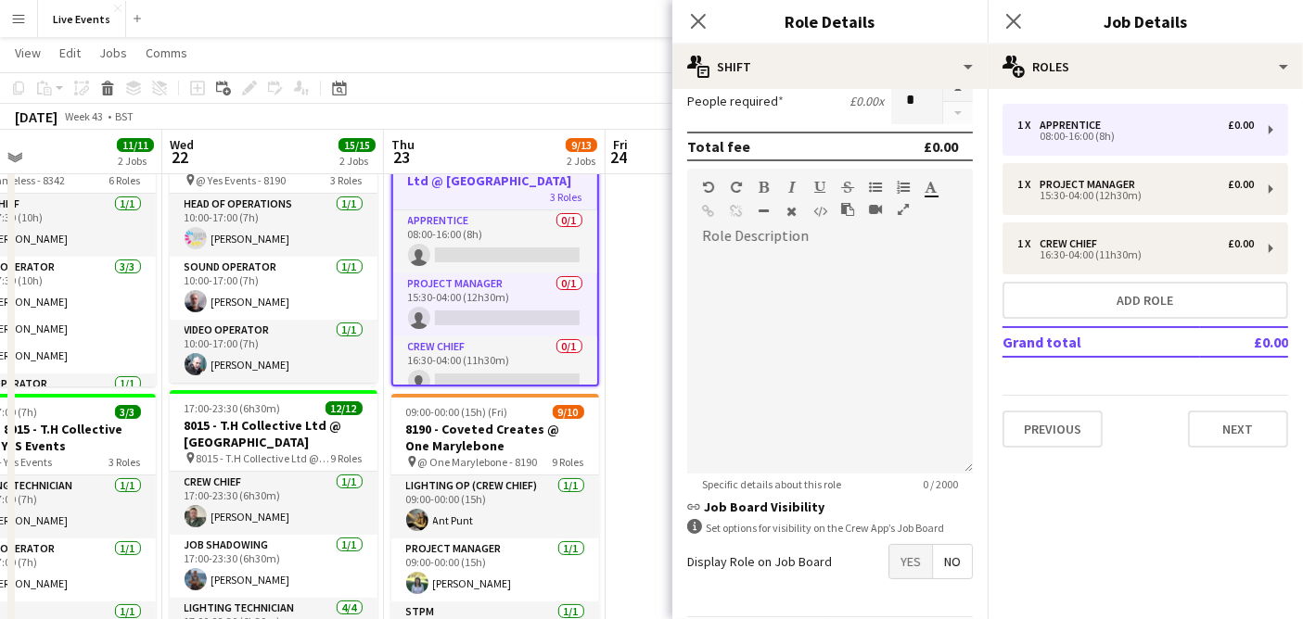
scroll to position [445, 0]
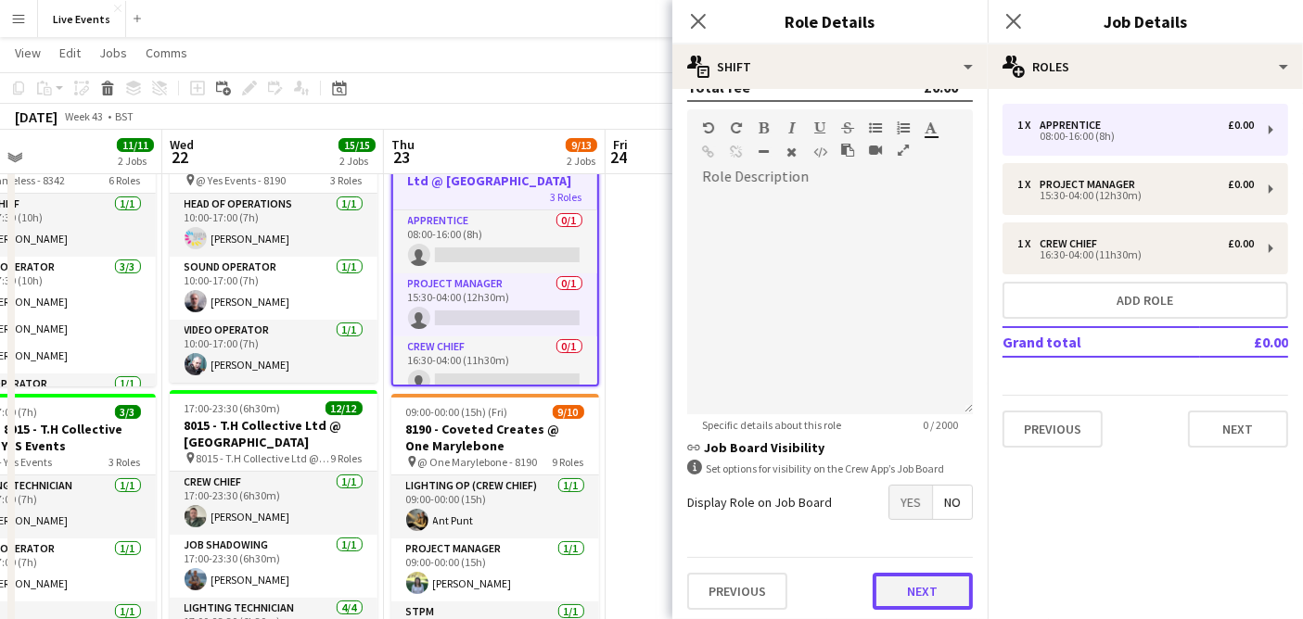
click at [884, 581] on button "Next" at bounding box center [922, 591] width 100 height 37
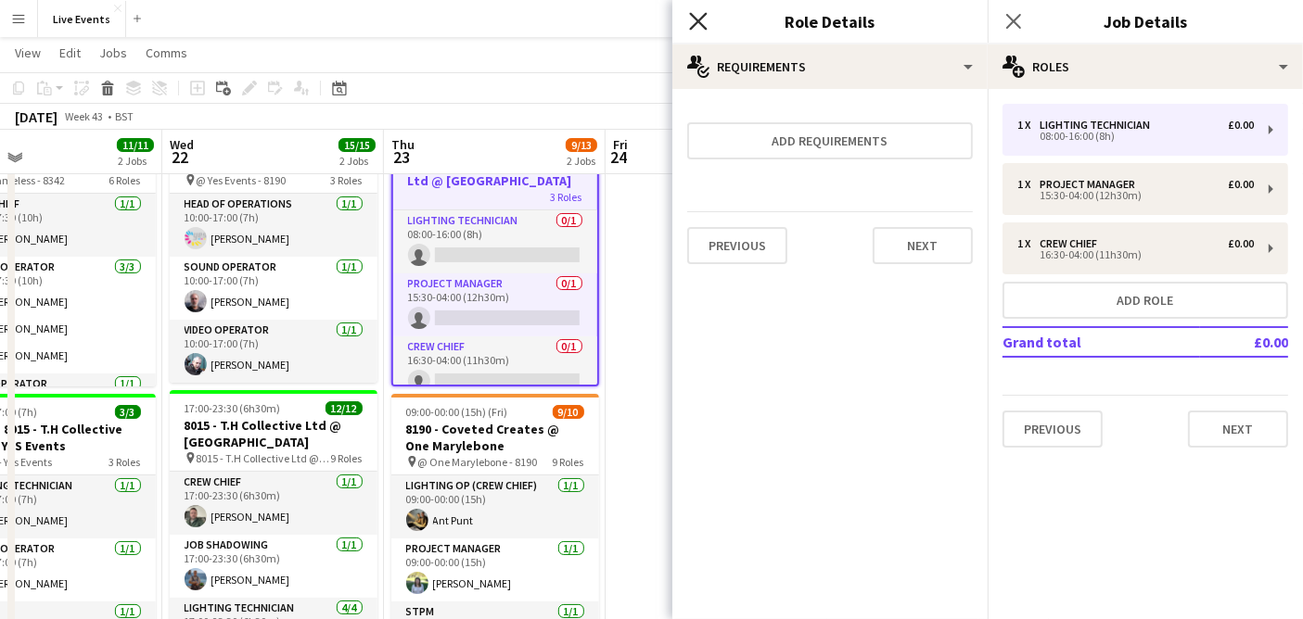
click at [699, 27] on icon "Close pop-in" at bounding box center [698, 21] width 18 height 18
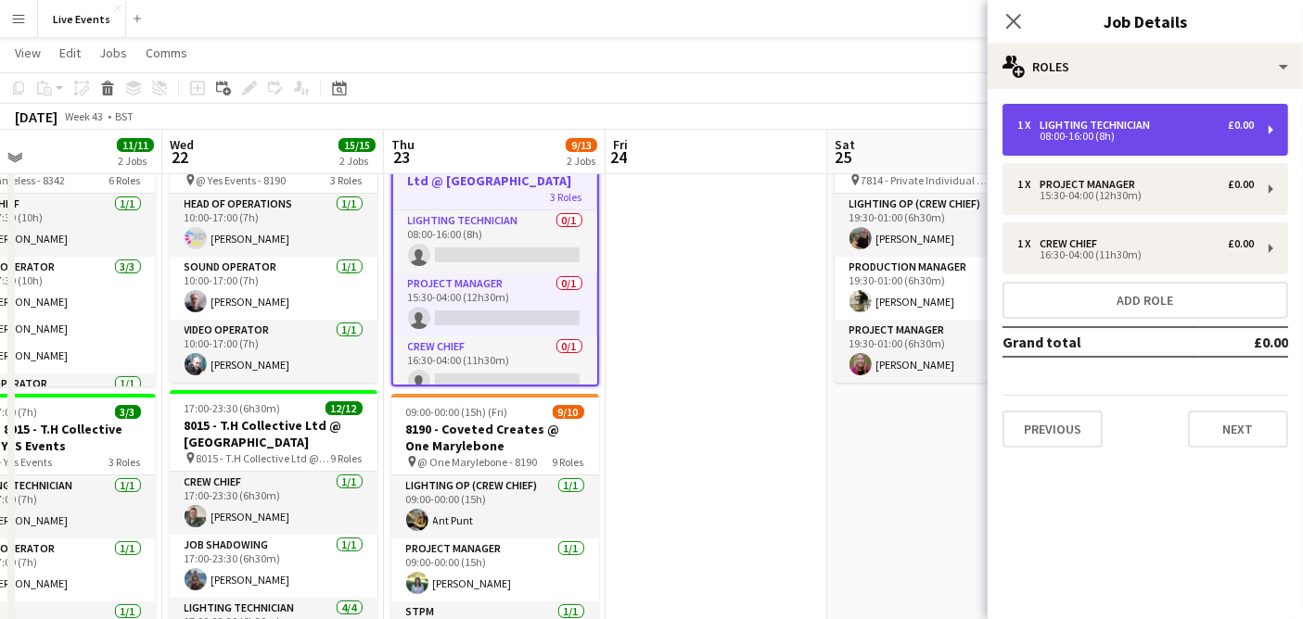
click at [1153, 128] on div "Lighting Technician" at bounding box center [1098, 125] width 118 height 13
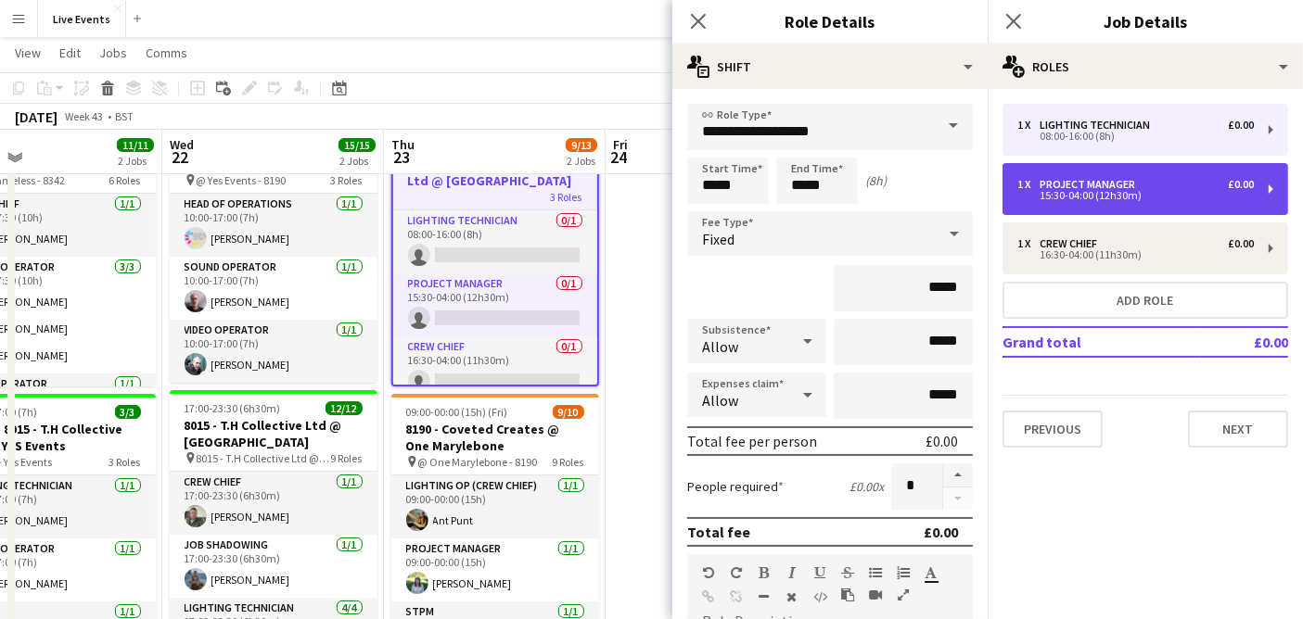
click at [1131, 178] on div "Project Manager" at bounding box center [1090, 184] width 103 height 13
type input "**********"
type input "*****"
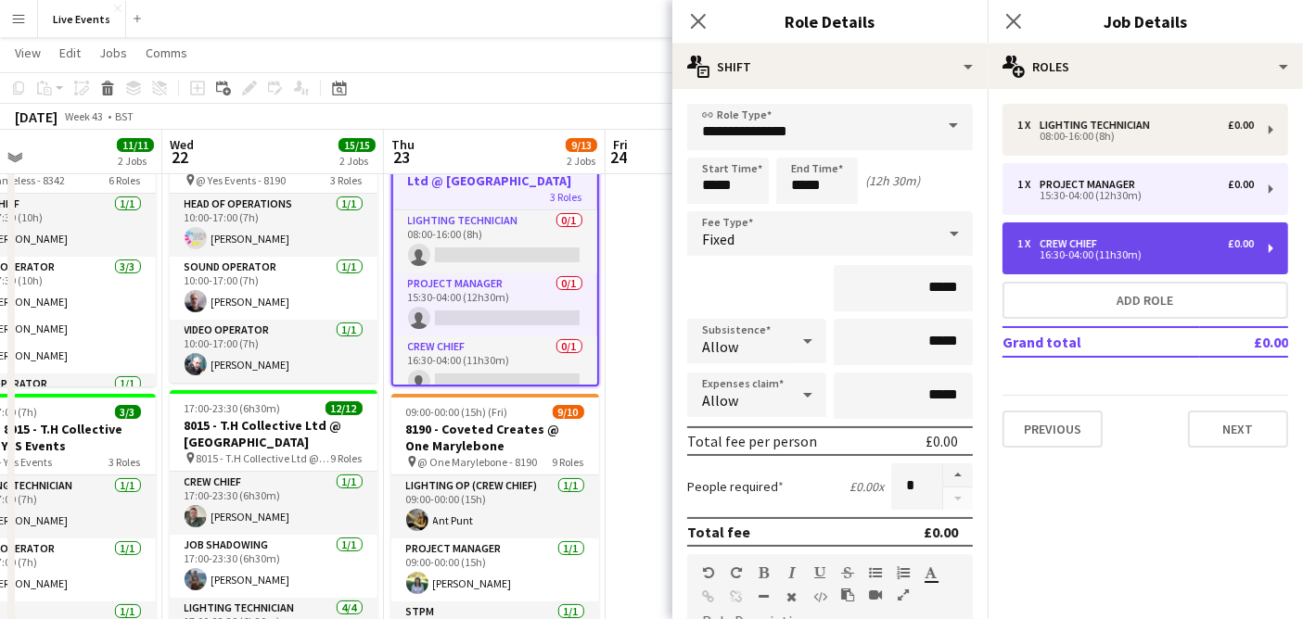
click at [1113, 228] on div "1 x Crew Chief £0.00 16:30-04:00 (11h30m)" at bounding box center [1145, 249] width 286 height 52
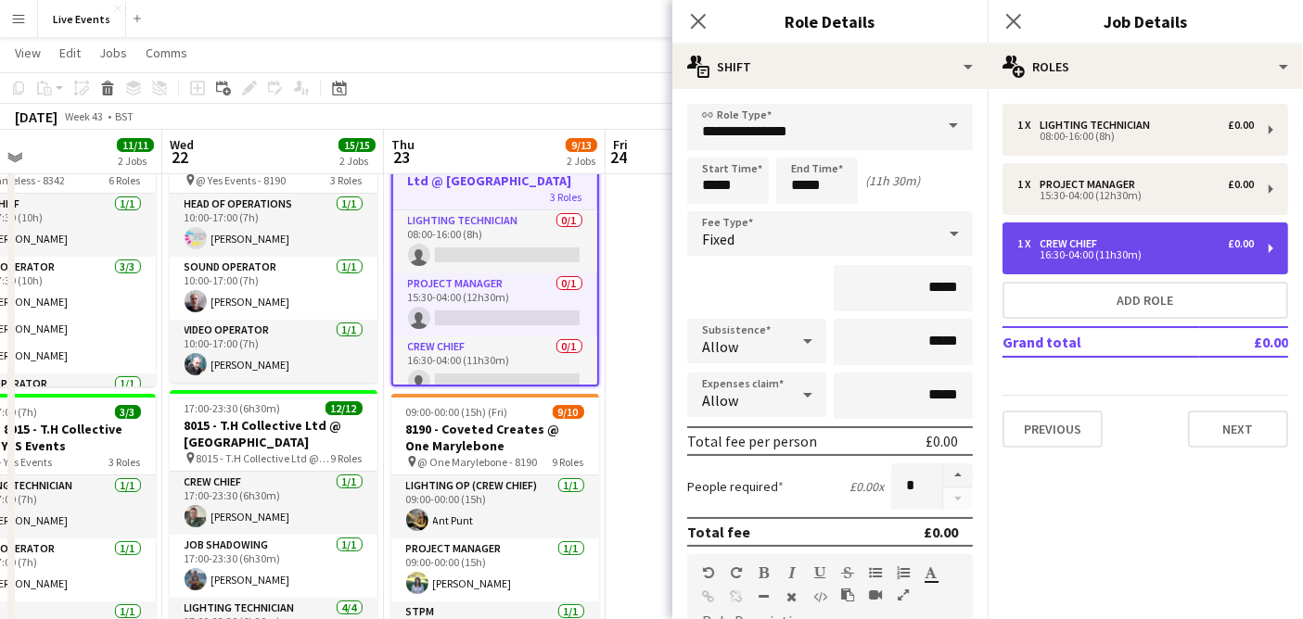
type input "**********"
type input "*****"
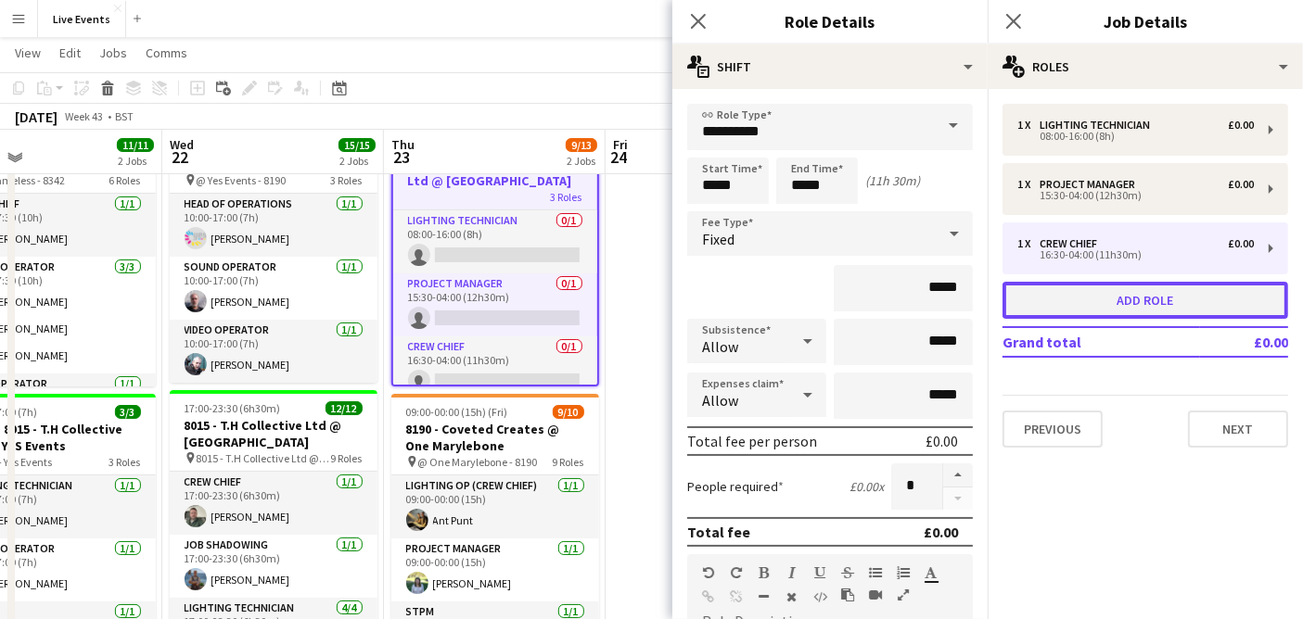
click at [1094, 305] on button "Add role" at bounding box center [1145, 300] width 286 height 37
type input "**********"
type input "*****"
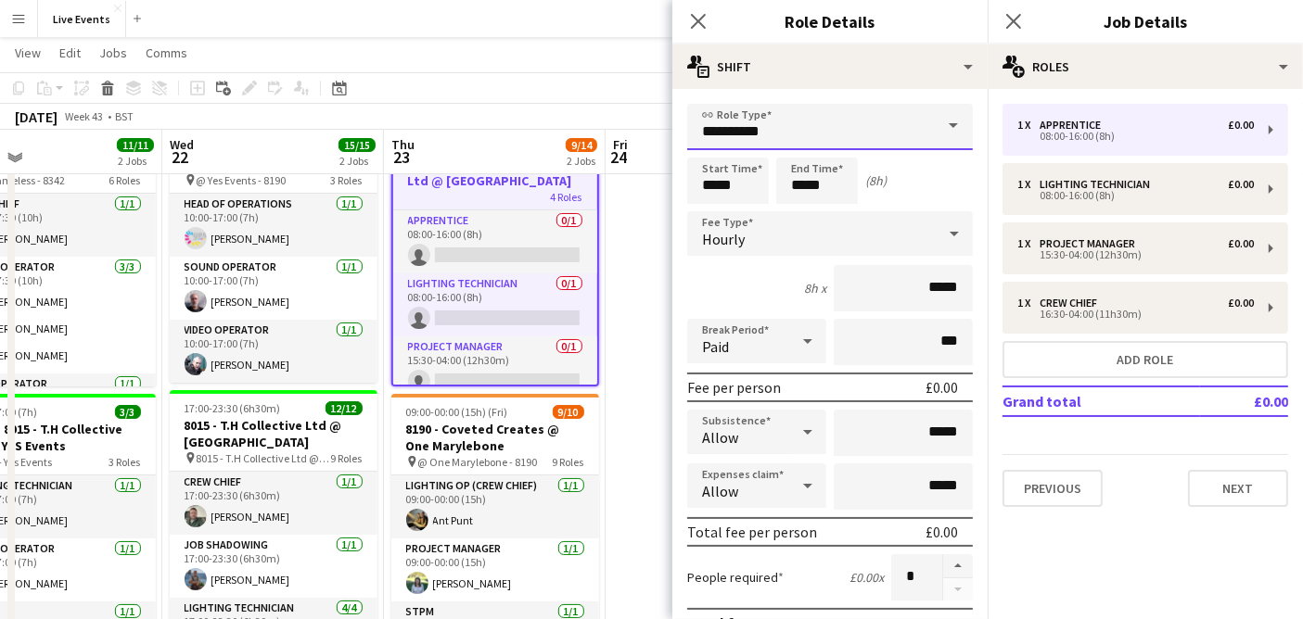
click at [794, 120] on input "**********" at bounding box center [830, 127] width 286 height 46
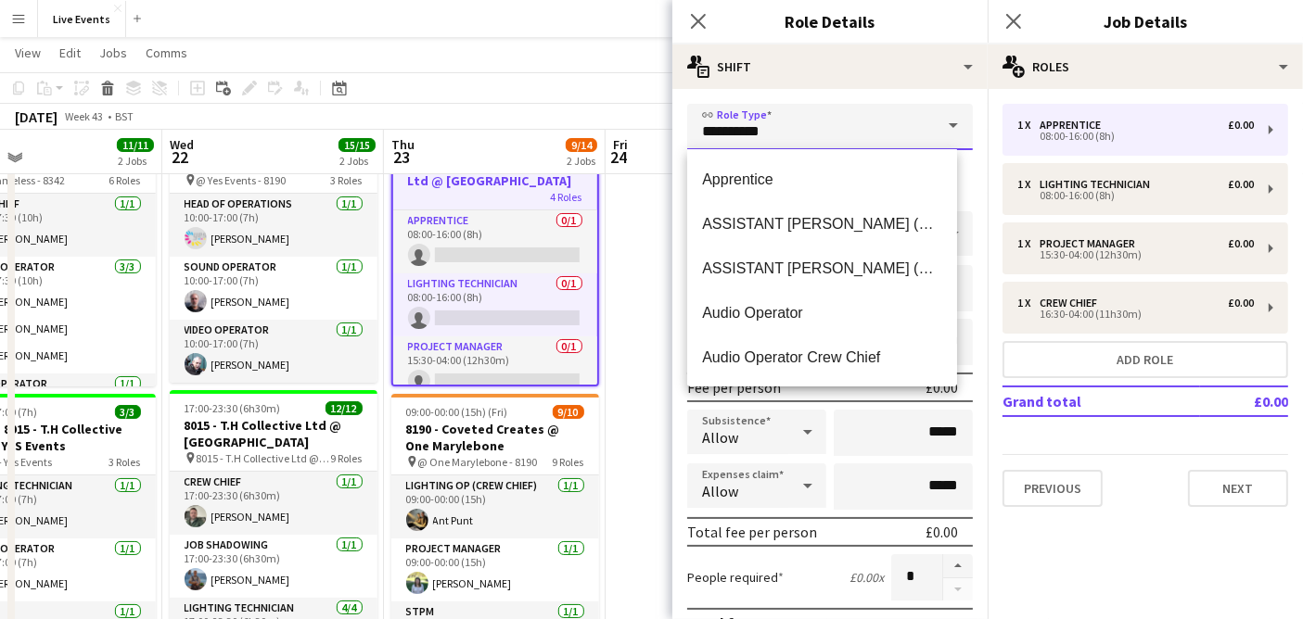
click at [794, 120] on input "**********" at bounding box center [830, 127] width 286 height 46
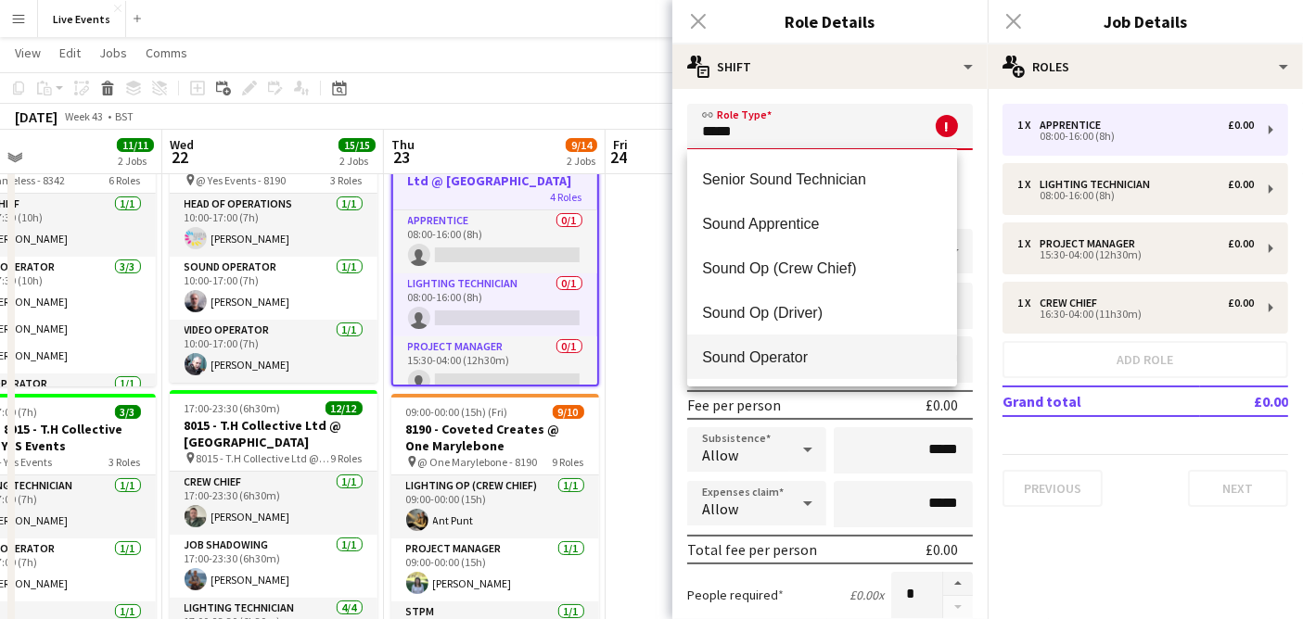
click at [829, 342] on mat-option "Sound Operator" at bounding box center [822, 357] width 270 height 45
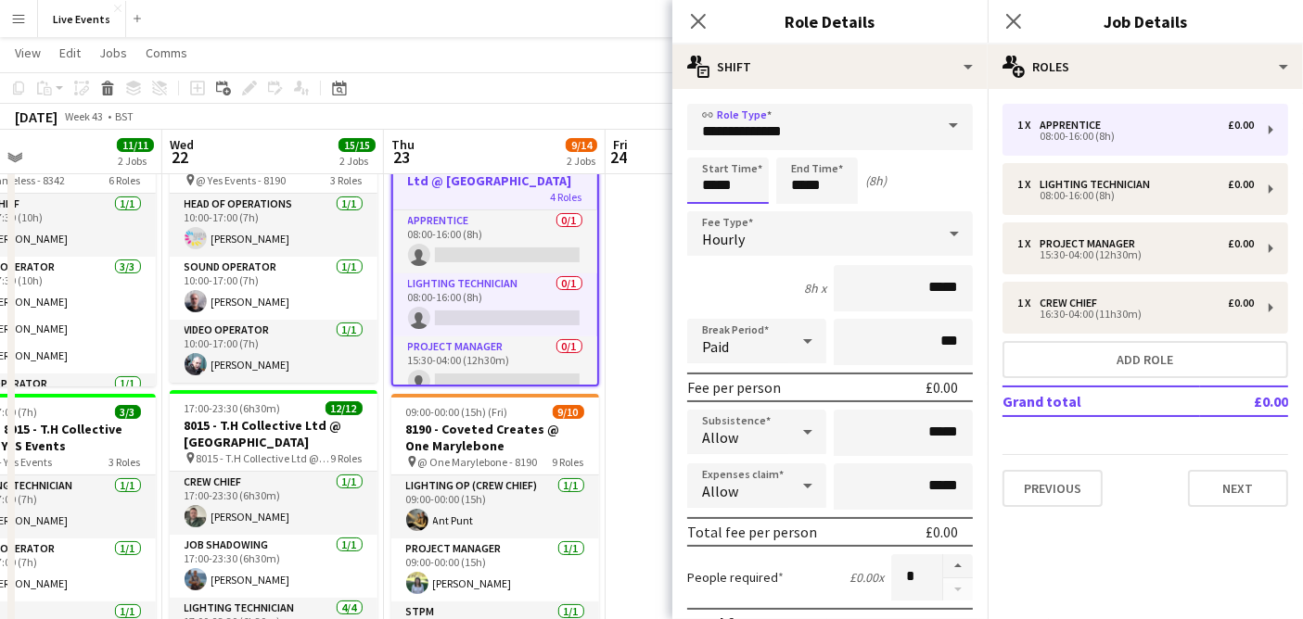
click at [731, 186] on input "*****" at bounding box center [728, 181] width 82 height 46
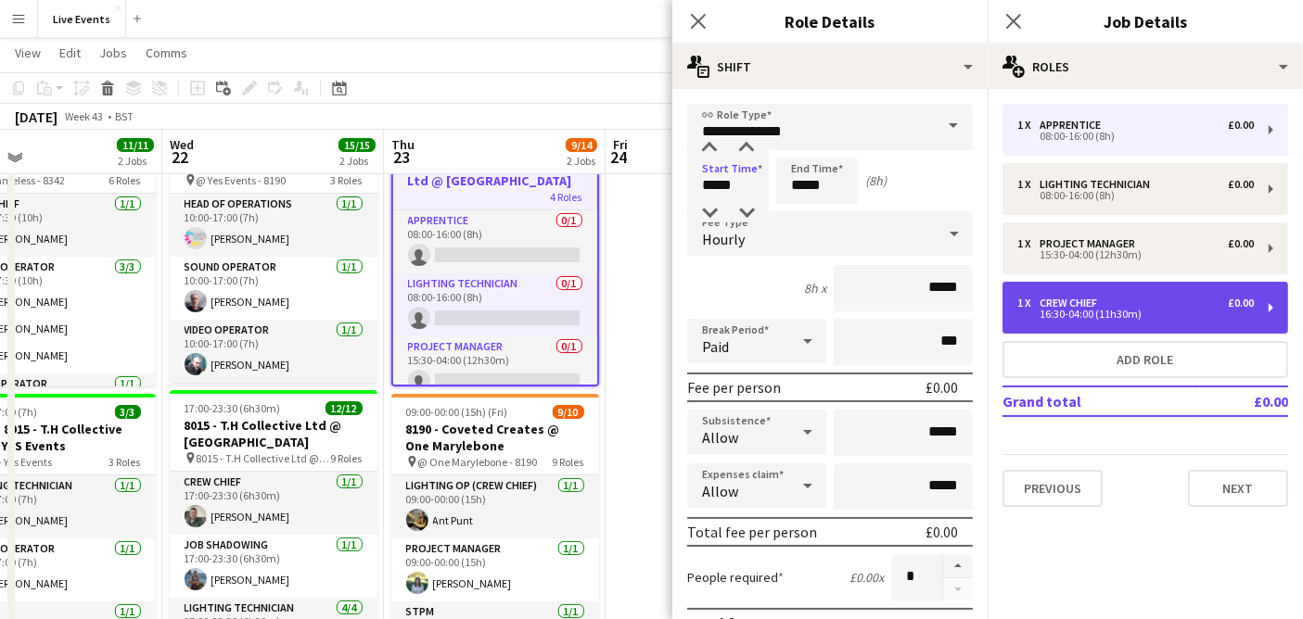
click at [1075, 319] on div "16:30-04:00 (11h30m)" at bounding box center [1135, 314] width 236 height 9
type input "**********"
type input "*****"
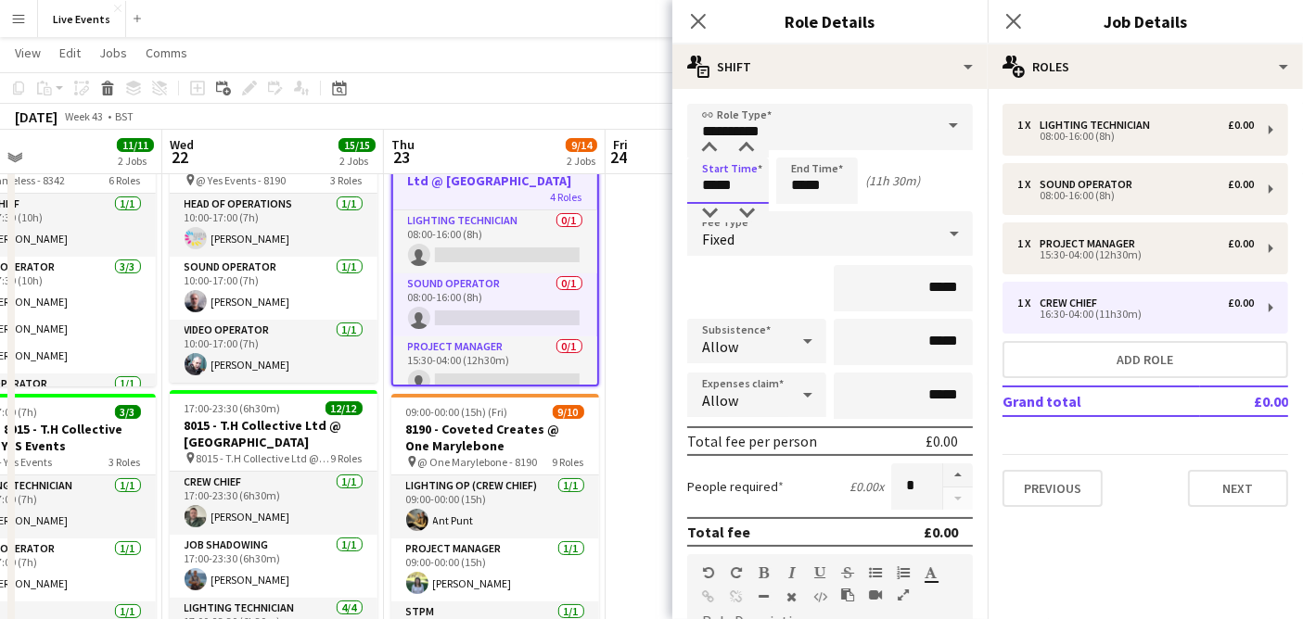
click at [741, 178] on input "*****" at bounding box center [728, 181] width 82 height 46
click at [748, 213] on div at bounding box center [746, 213] width 37 height 19
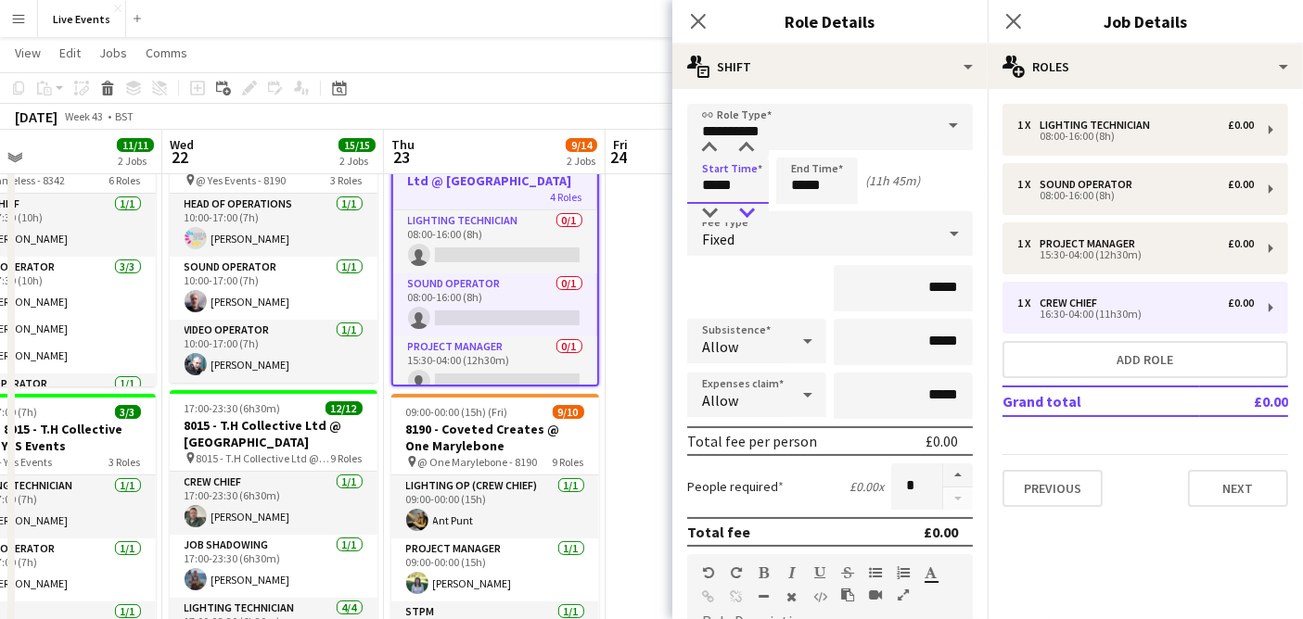
click at [748, 213] on div at bounding box center [746, 213] width 37 height 19
click at [705, 198] on input "*****" at bounding box center [728, 181] width 82 height 46
click at [705, 205] on div at bounding box center [709, 213] width 37 height 19
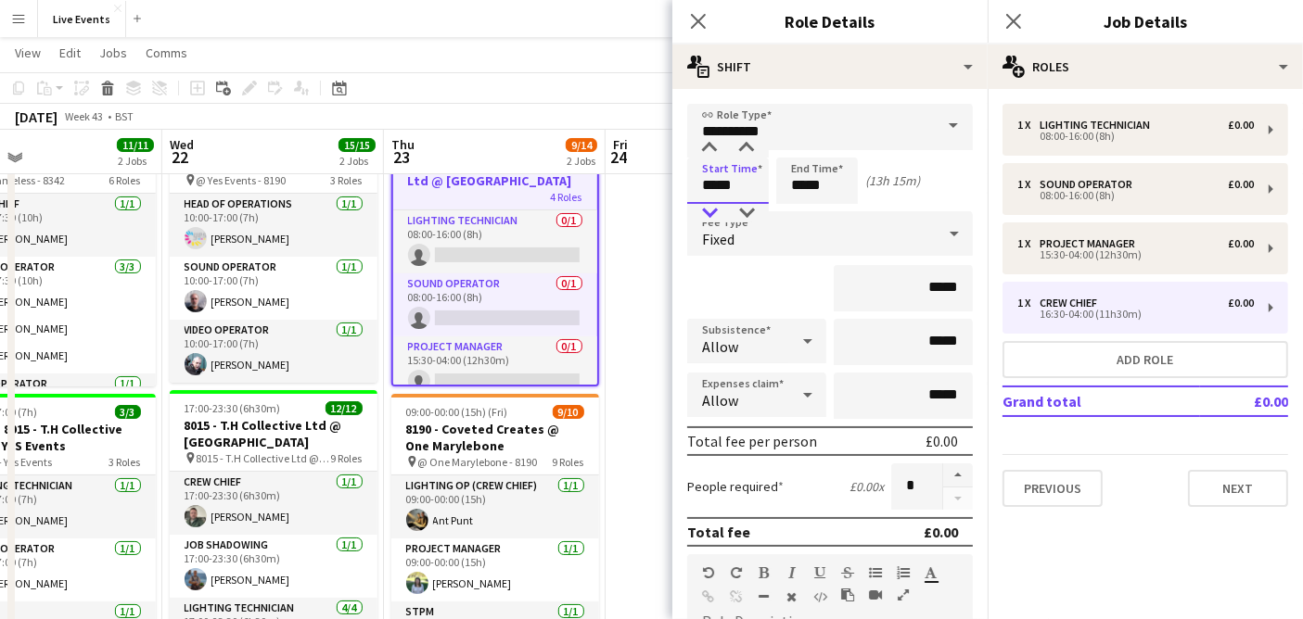
click at [706, 210] on div at bounding box center [709, 213] width 37 height 19
click at [709, 162] on input "*****" at bounding box center [728, 181] width 82 height 46
click at [735, 159] on input "*****" at bounding box center [728, 181] width 82 height 46
click at [739, 155] on div at bounding box center [746, 148] width 37 height 19
click at [707, 146] on div at bounding box center [709, 148] width 37 height 19
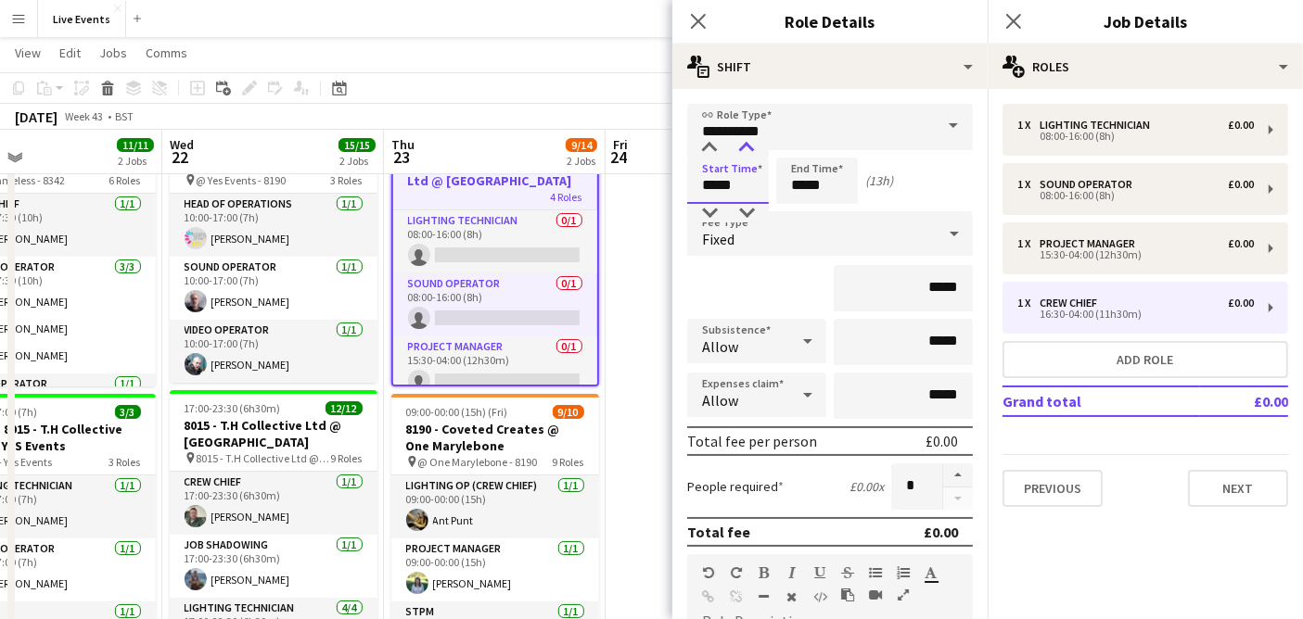
click at [741, 150] on div at bounding box center [746, 148] width 37 height 19
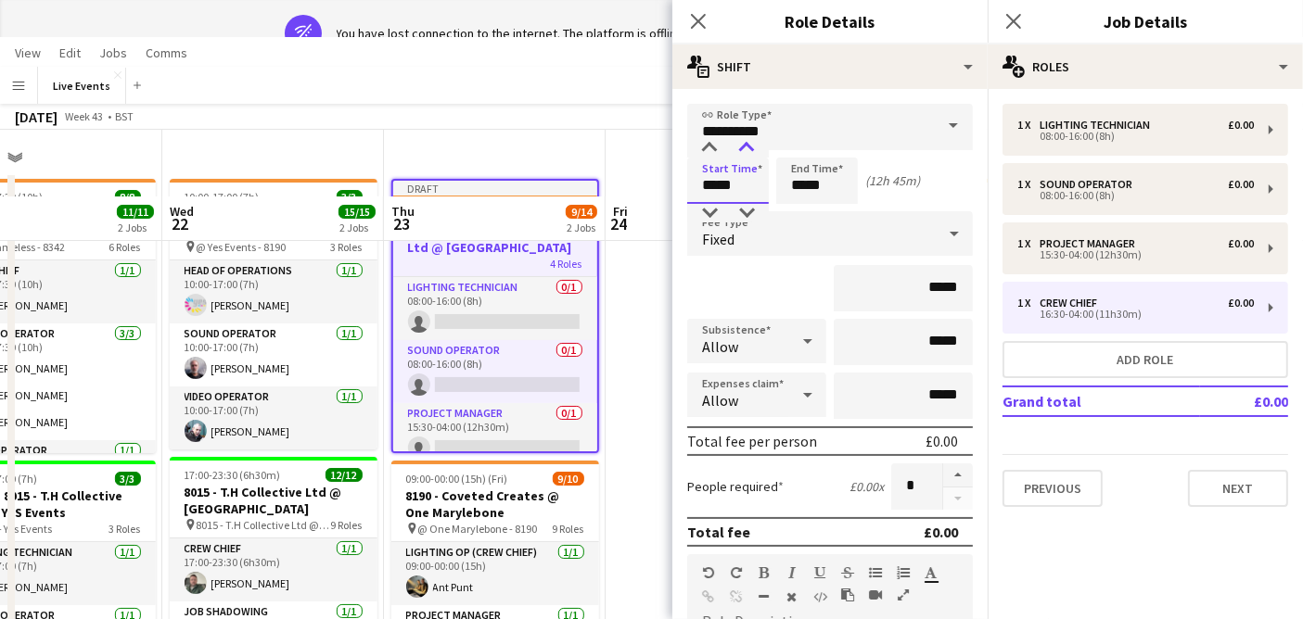
type input "*****"
click at [741, 150] on div at bounding box center [746, 148] width 37 height 19
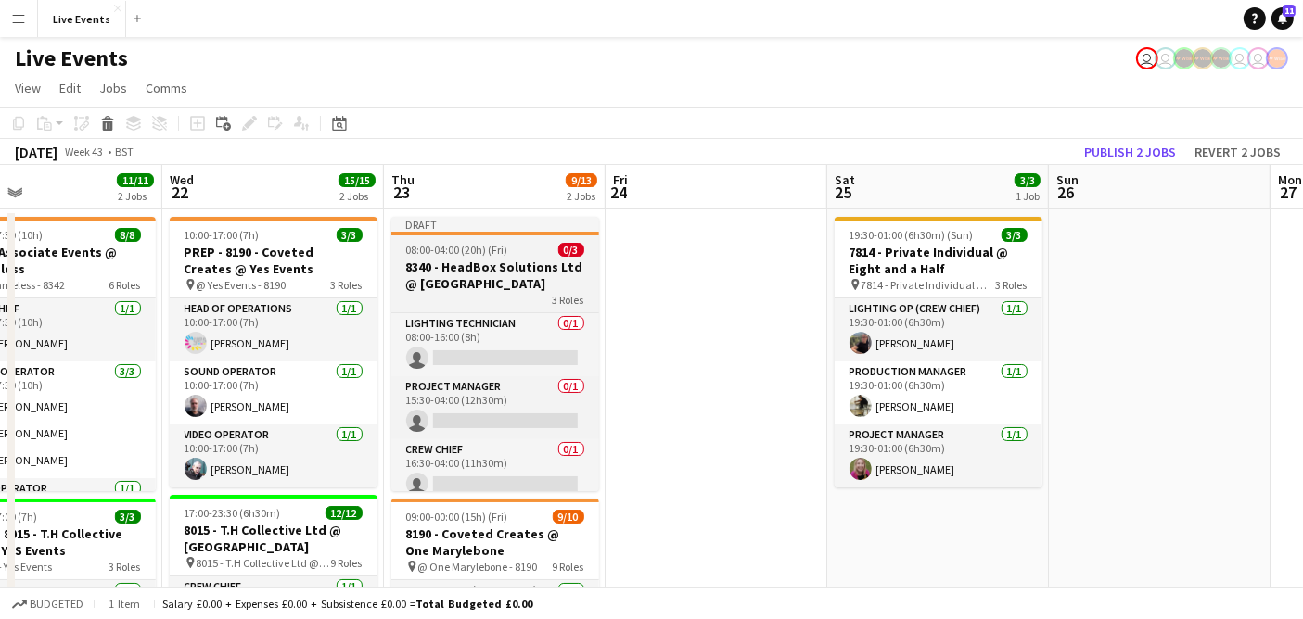
click at [469, 281] on h3 "8340 - HeadBox Solutions Ltd @ [GEOGRAPHIC_DATA]" at bounding box center [495, 275] width 208 height 33
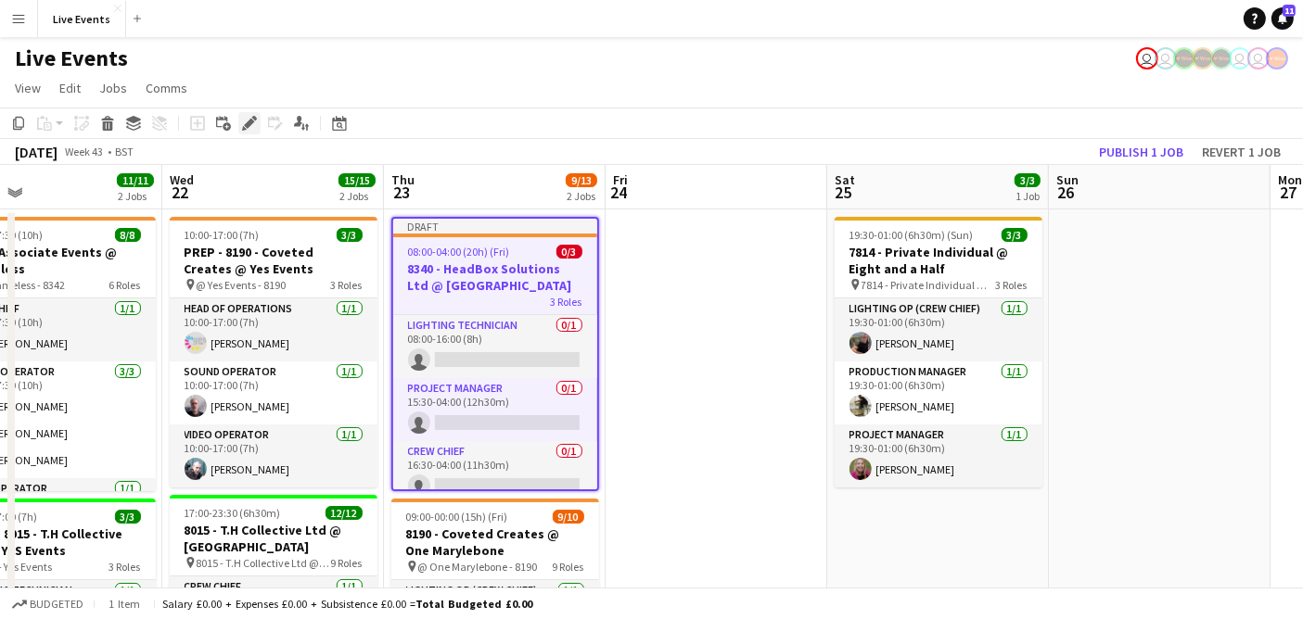
click at [246, 128] on icon "Edit" at bounding box center [249, 123] width 15 height 15
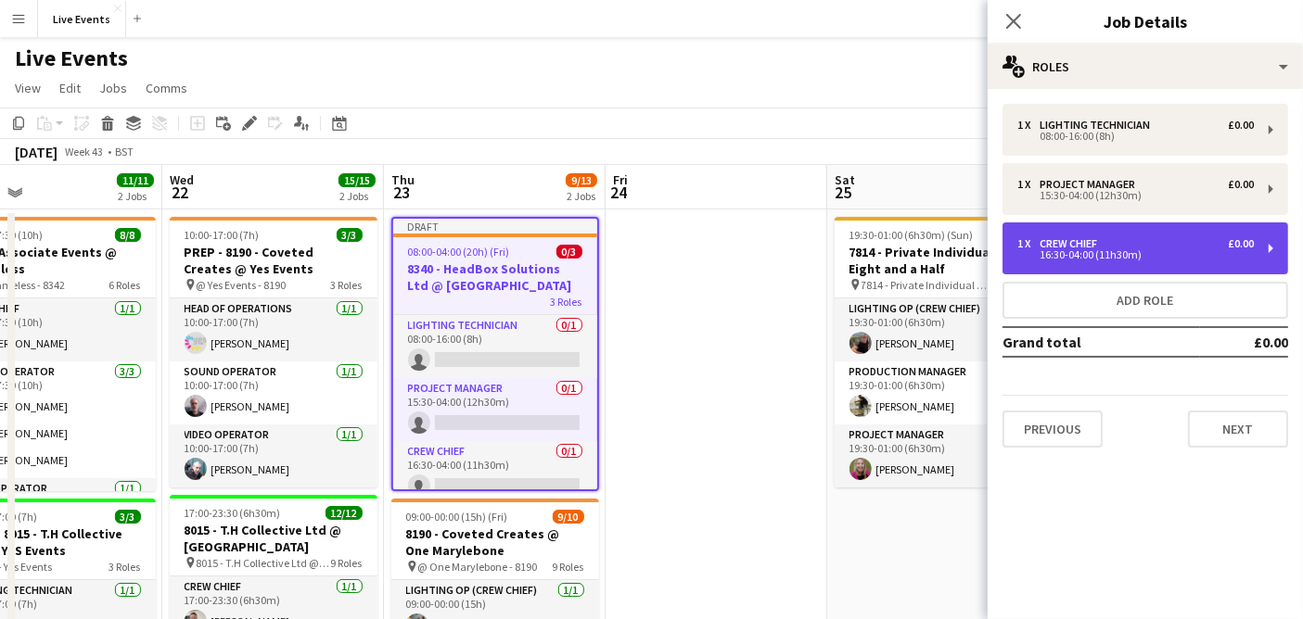
click at [1110, 258] on div "16:30-04:00 (11h30m)" at bounding box center [1135, 254] width 236 height 9
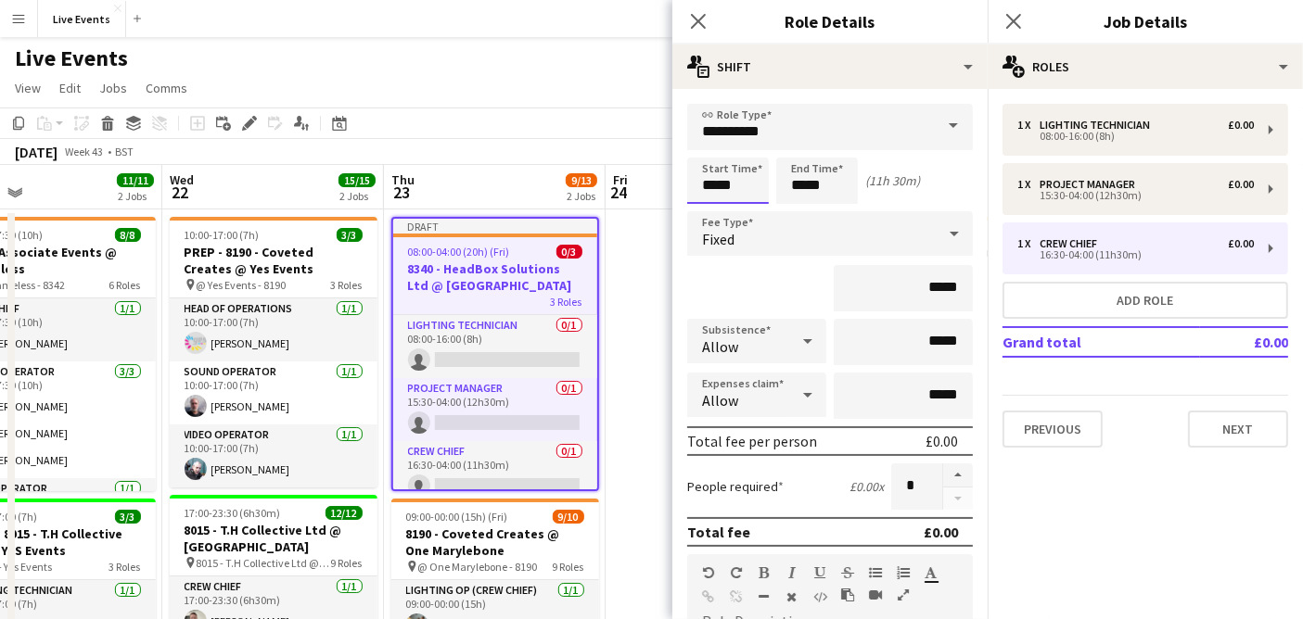
click at [706, 184] on input "*****" at bounding box center [728, 181] width 82 height 46
click at [998, 512] on mat-expansion-panel "pencil3 General details 1 x Lighting Technician £0.00 08:00-16:00 (8h) 1 x Proj…" at bounding box center [1144, 354] width 315 height 530
click at [754, 191] on input "*****" at bounding box center [728, 181] width 82 height 46
type input "*****"
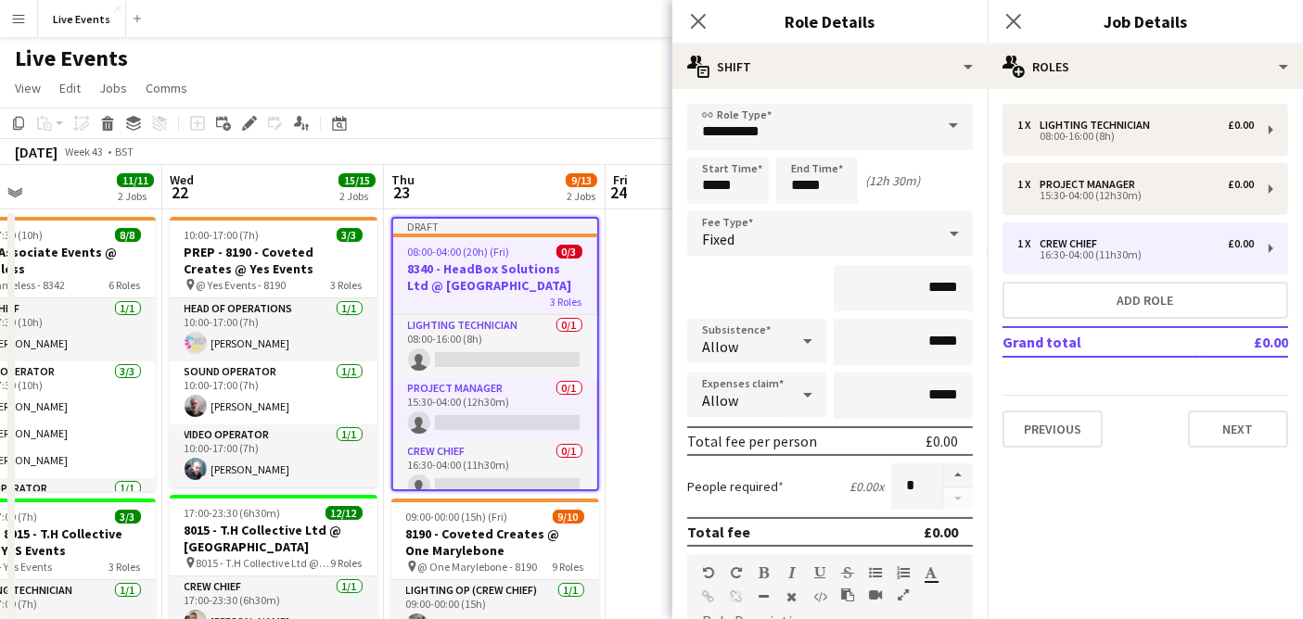
click at [1062, 527] on mat-expansion-panel "pencil3 General details 1 x Lighting Technician £0.00 08:00-16:00 (8h) 1 x Proj…" at bounding box center [1144, 354] width 315 height 530
click at [693, 19] on icon "Close pop-in" at bounding box center [698, 21] width 18 height 18
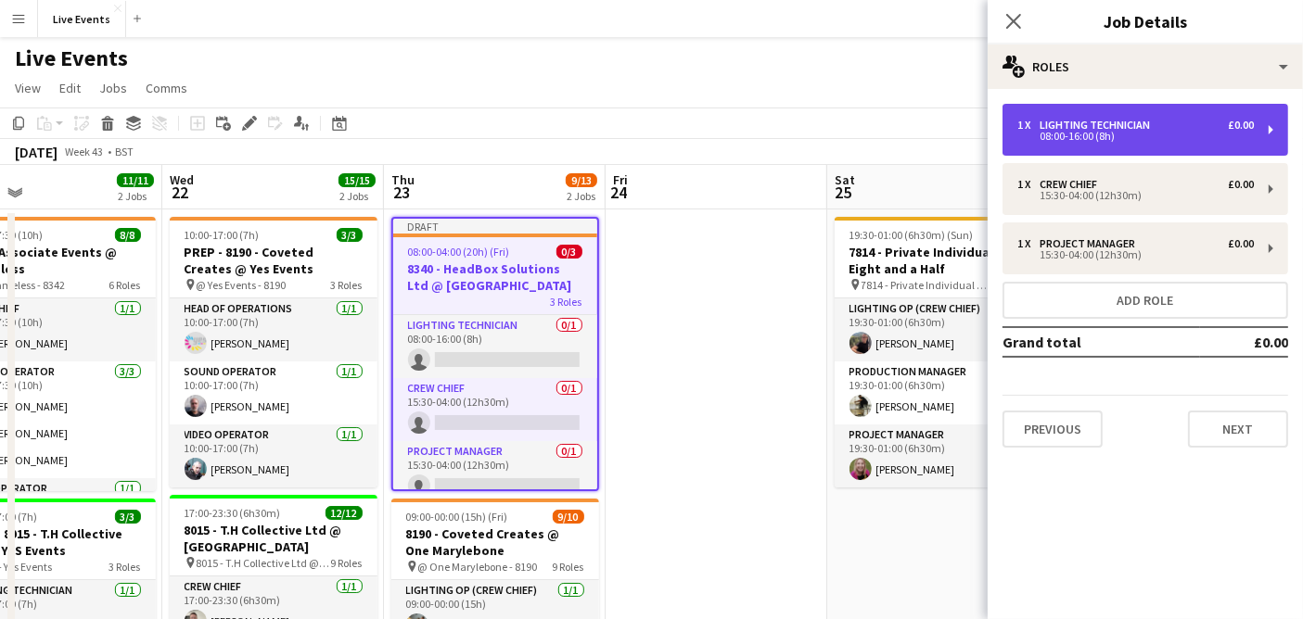
click at [1065, 139] on div "08:00-16:00 (8h)" at bounding box center [1135, 136] width 236 height 9
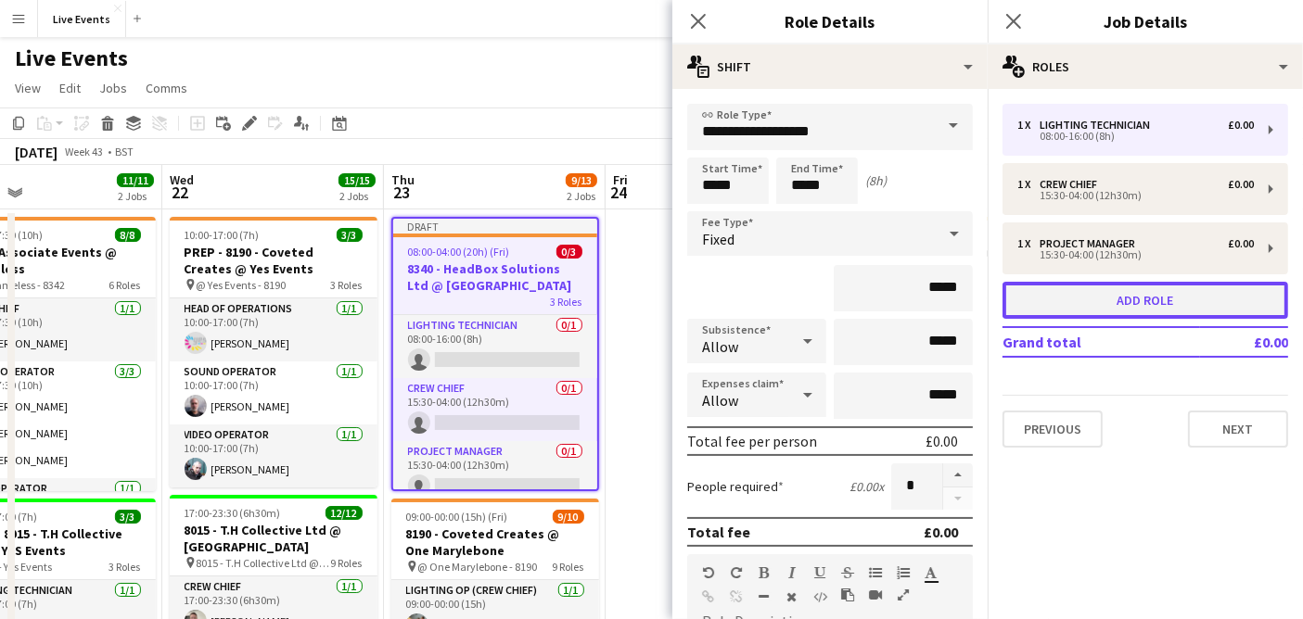
click at [1115, 298] on button "Add role" at bounding box center [1145, 300] width 286 height 37
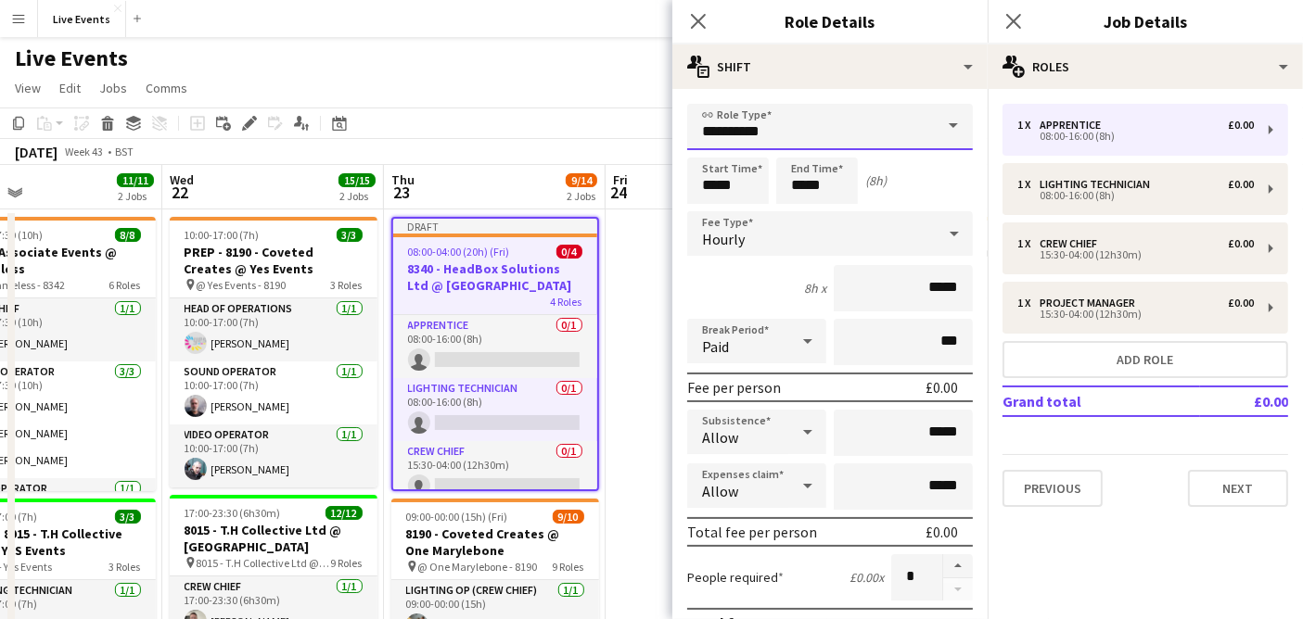
click at [804, 116] on input "**********" at bounding box center [830, 127] width 286 height 46
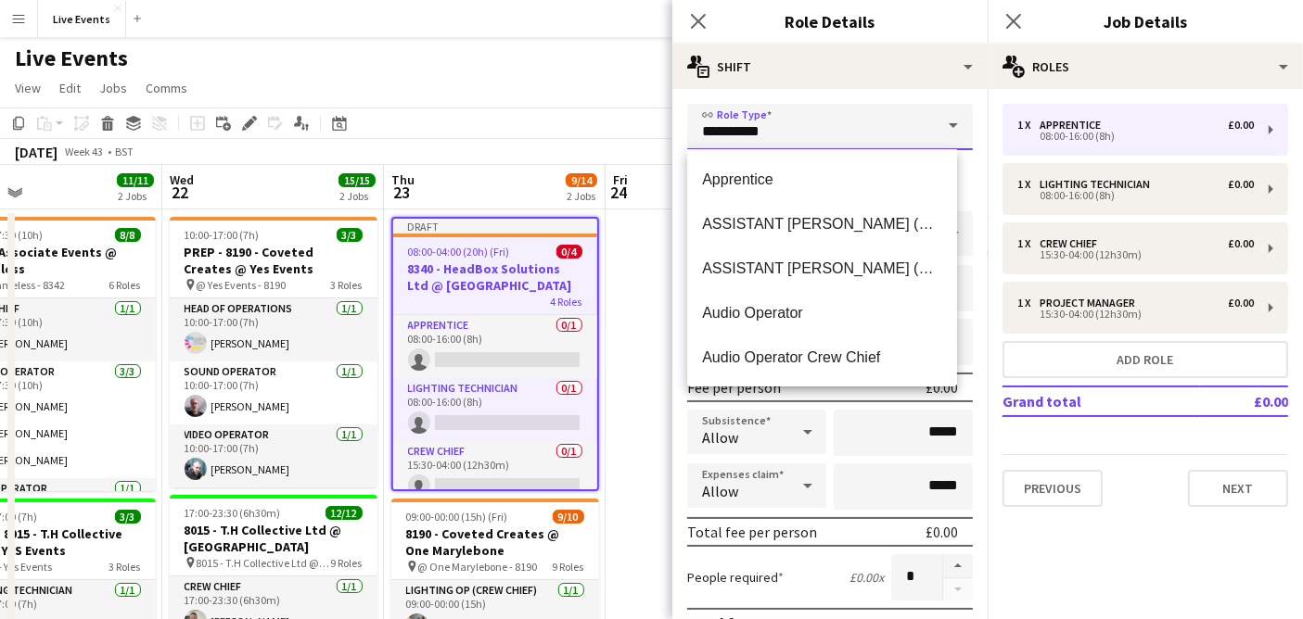
click at [804, 116] on input "**********" at bounding box center [830, 127] width 286 height 46
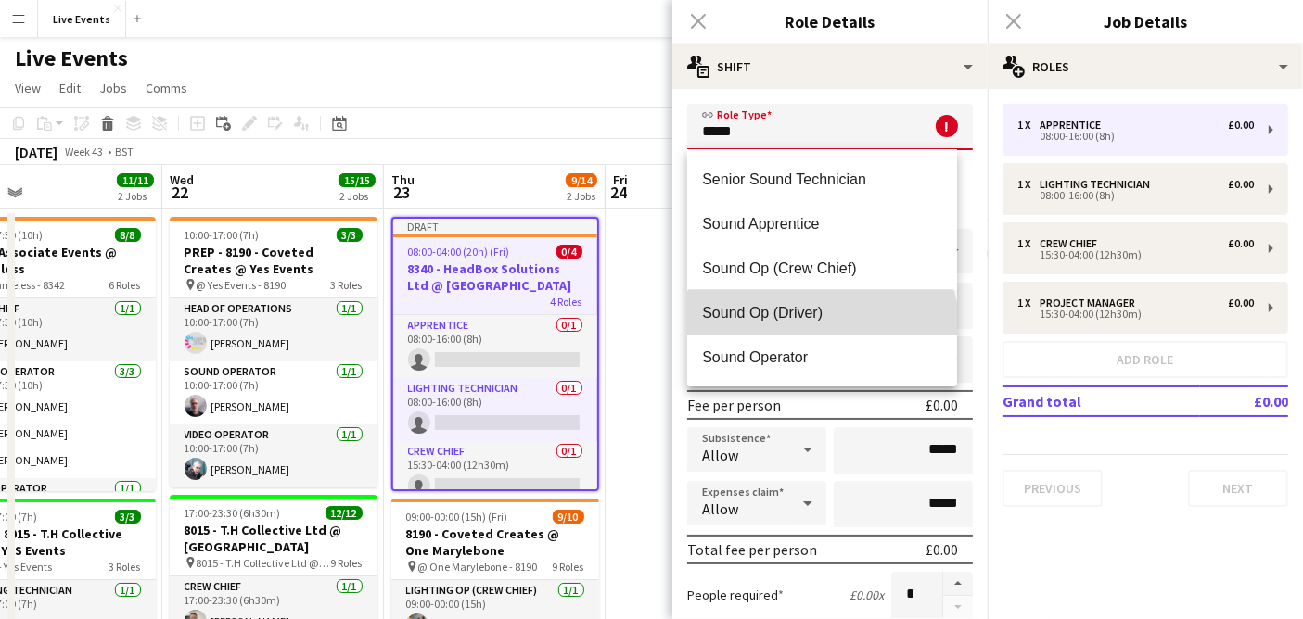
click at [820, 334] on mat-option "Sound Op (Driver)" at bounding box center [822, 312] width 270 height 45
type input "**********"
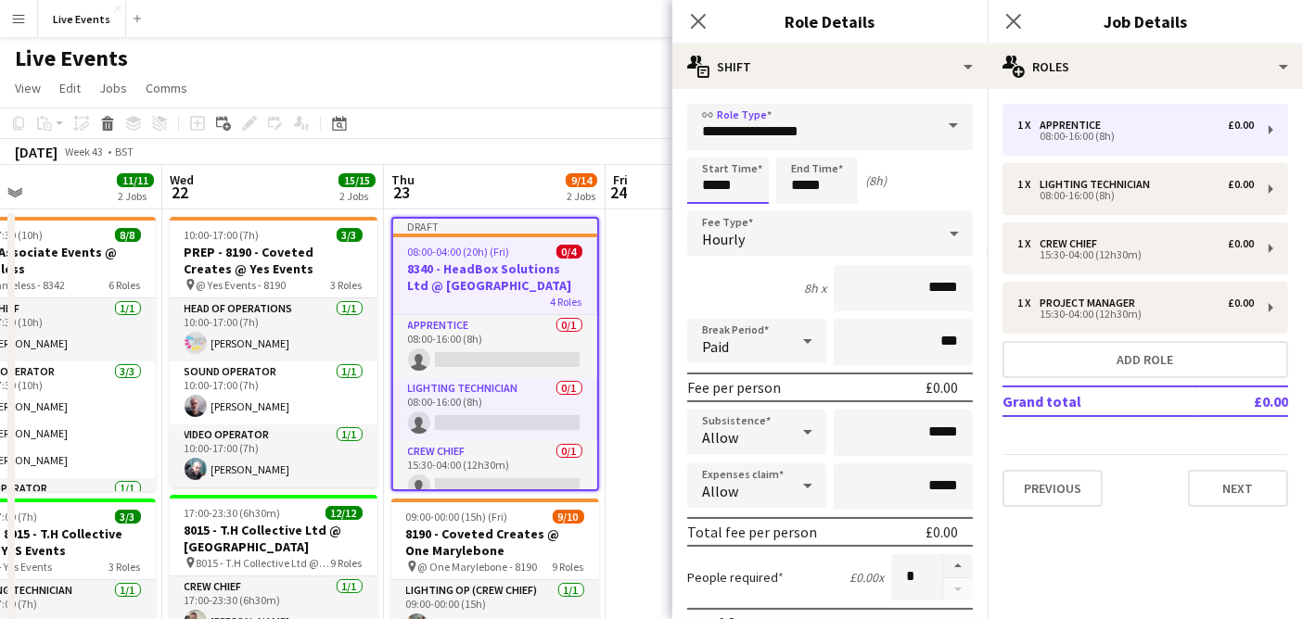
click at [724, 184] on input "*****" at bounding box center [728, 181] width 82 height 46
type input "*****"
click at [822, 181] on input "*****" at bounding box center [817, 181] width 82 height 46
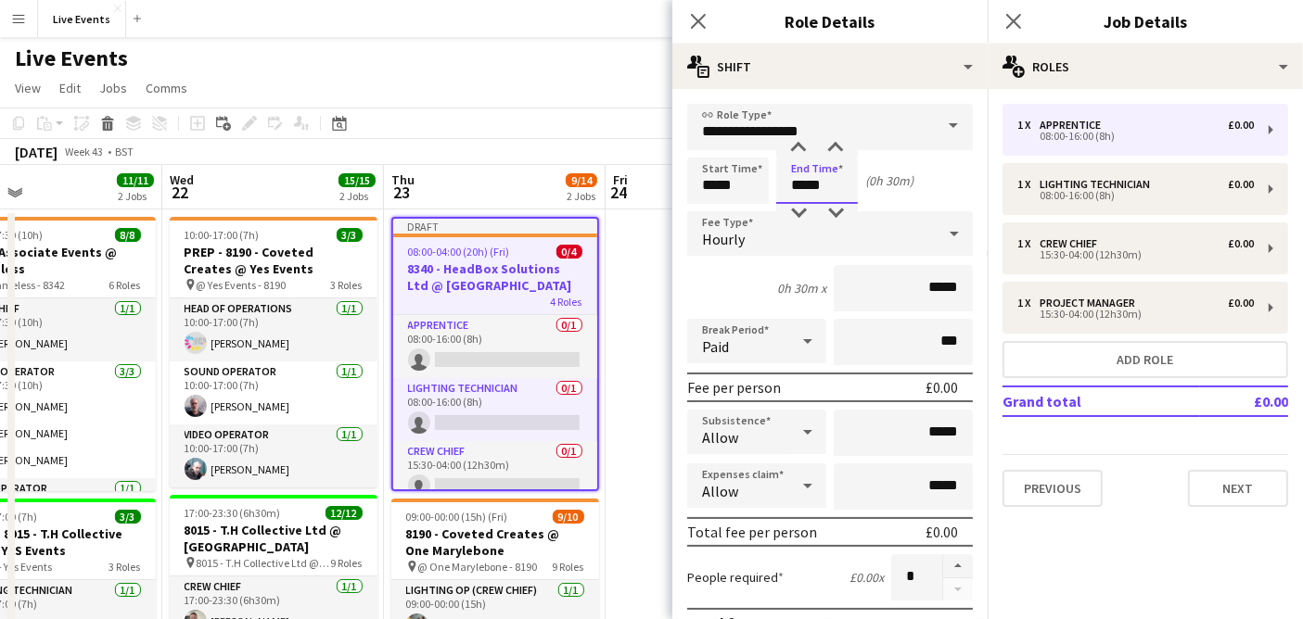
click at [822, 181] on input "*****" at bounding box center [817, 181] width 82 height 46
type input "*****"
click at [833, 225] on div "Hourly" at bounding box center [811, 233] width 248 height 45
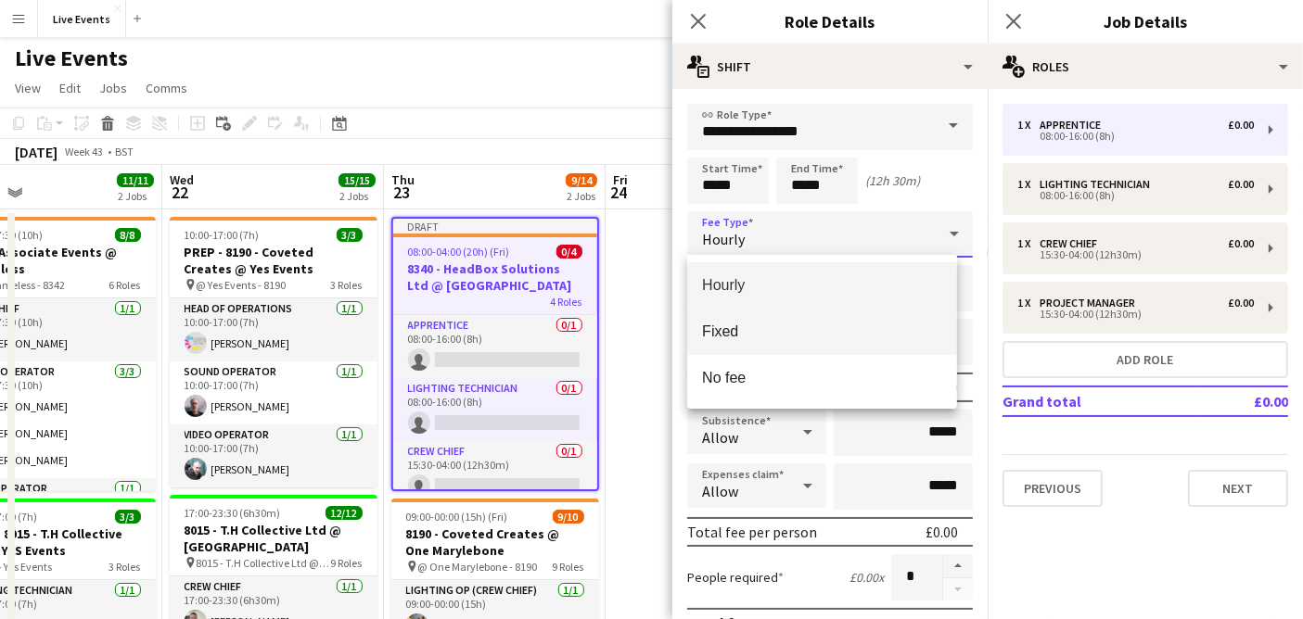
click at [820, 318] on mat-option "Fixed" at bounding box center [822, 332] width 270 height 46
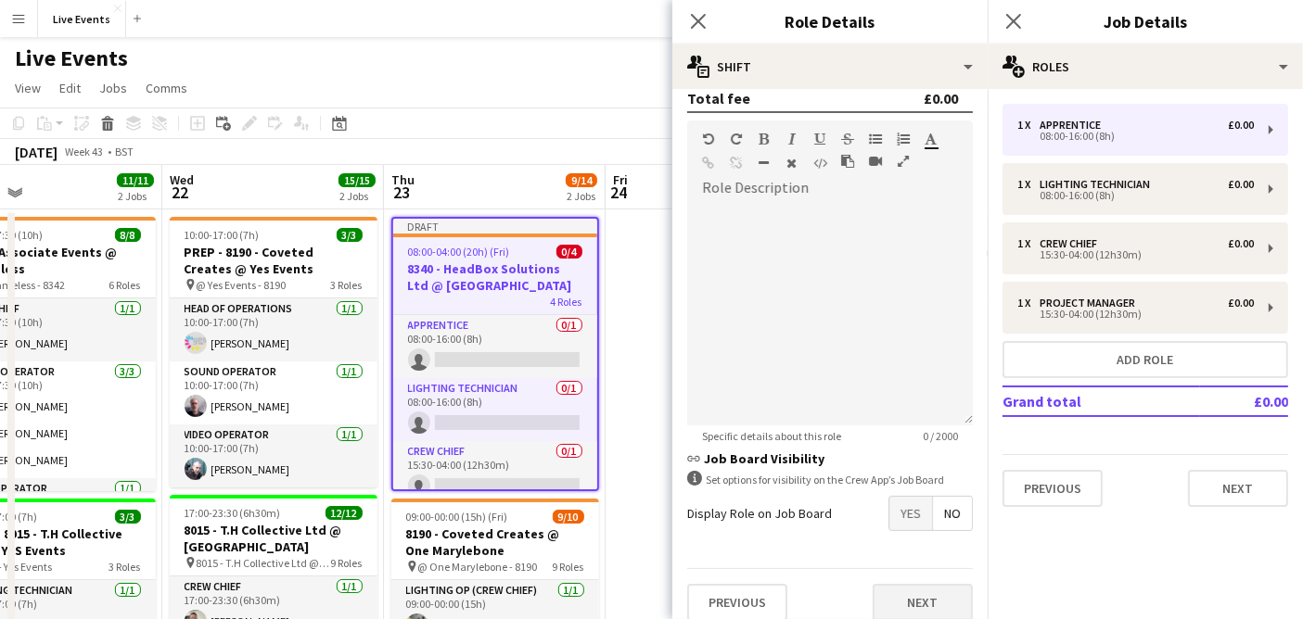
scroll to position [445, 0]
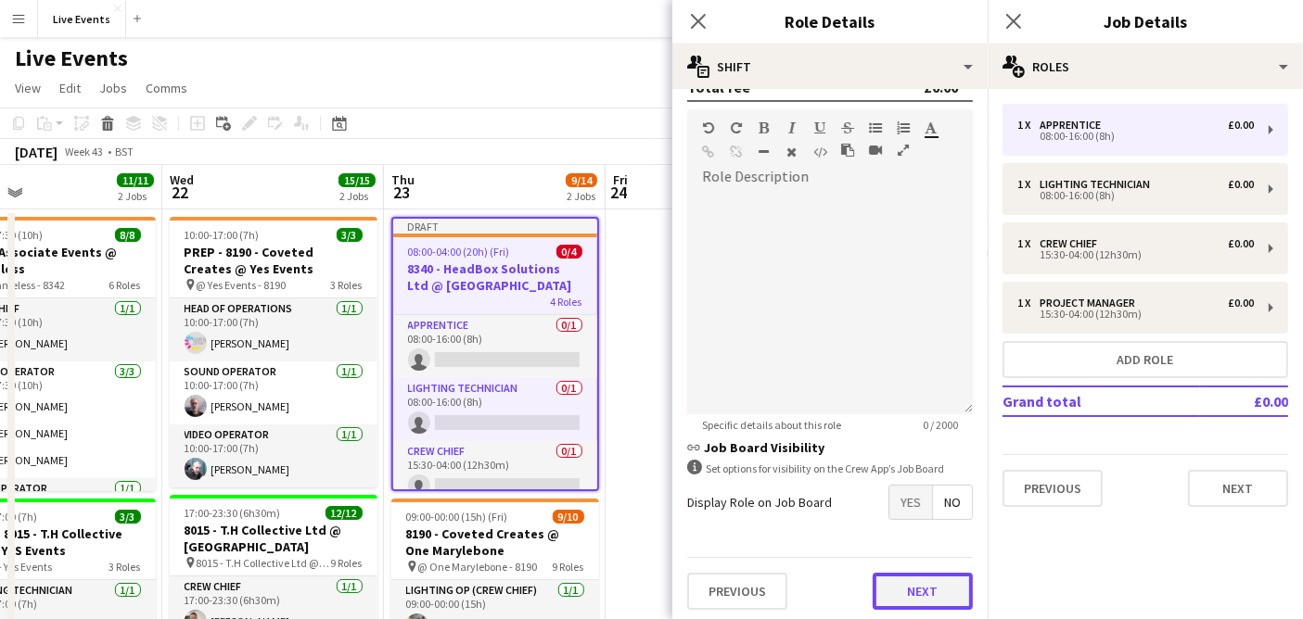
click at [914, 588] on button "Next" at bounding box center [922, 591] width 100 height 37
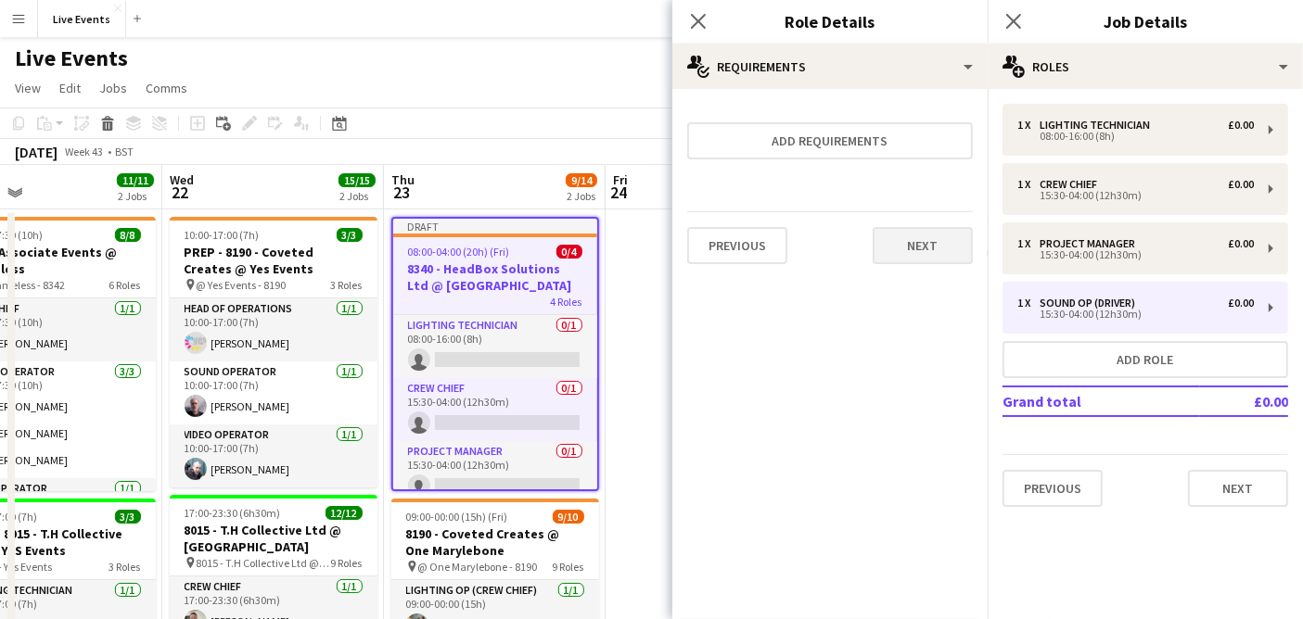
scroll to position [0, 0]
click at [692, 22] on icon "Close pop-in" at bounding box center [698, 21] width 18 height 18
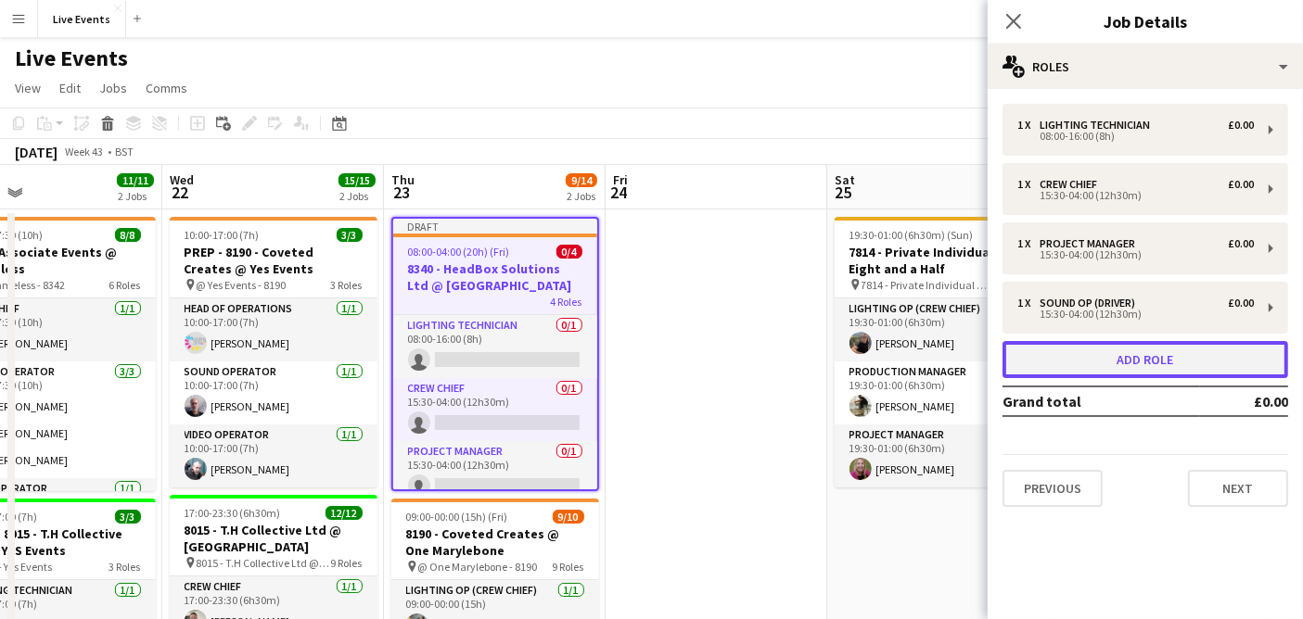
click at [1157, 353] on button "Add role" at bounding box center [1145, 359] width 286 height 37
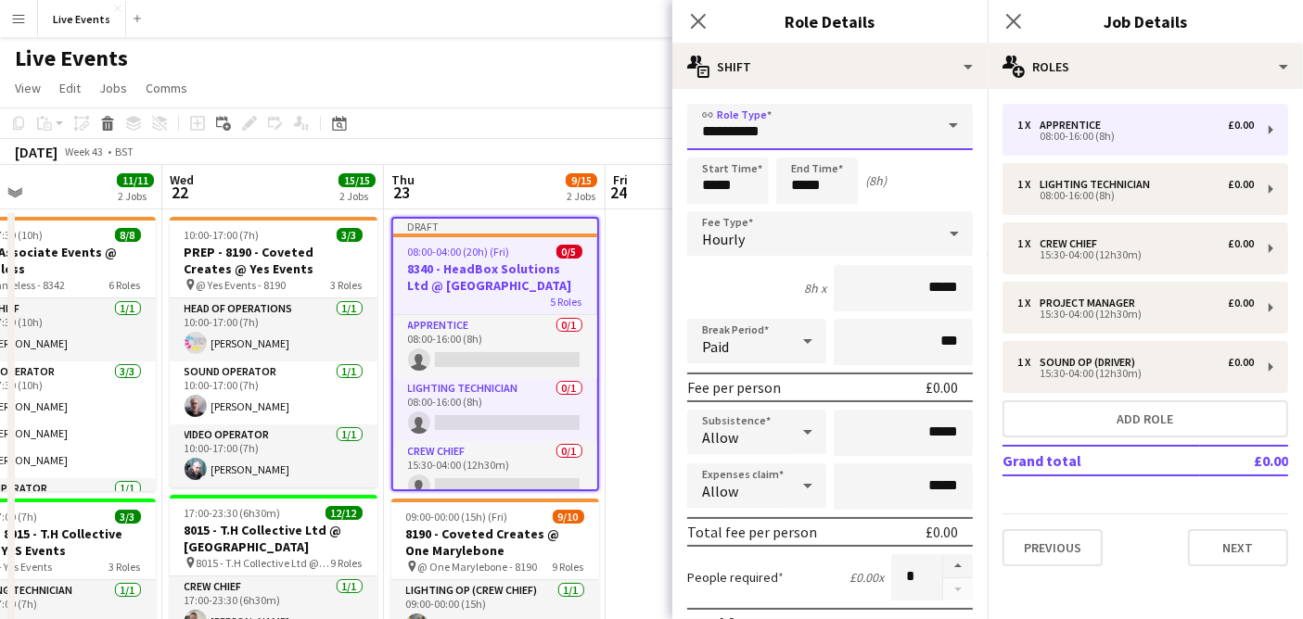
click at [819, 109] on input "**********" at bounding box center [830, 127] width 286 height 46
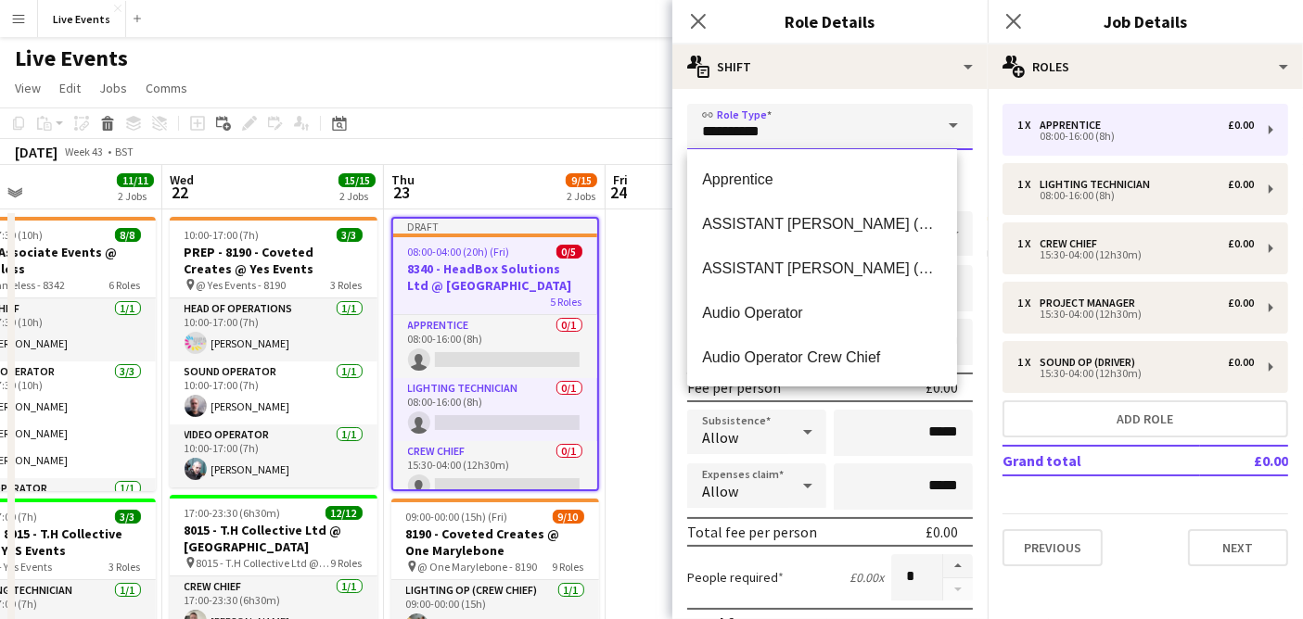
click at [819, 109] on input "**********" at bounding box center [830, 127] width 286 height 46
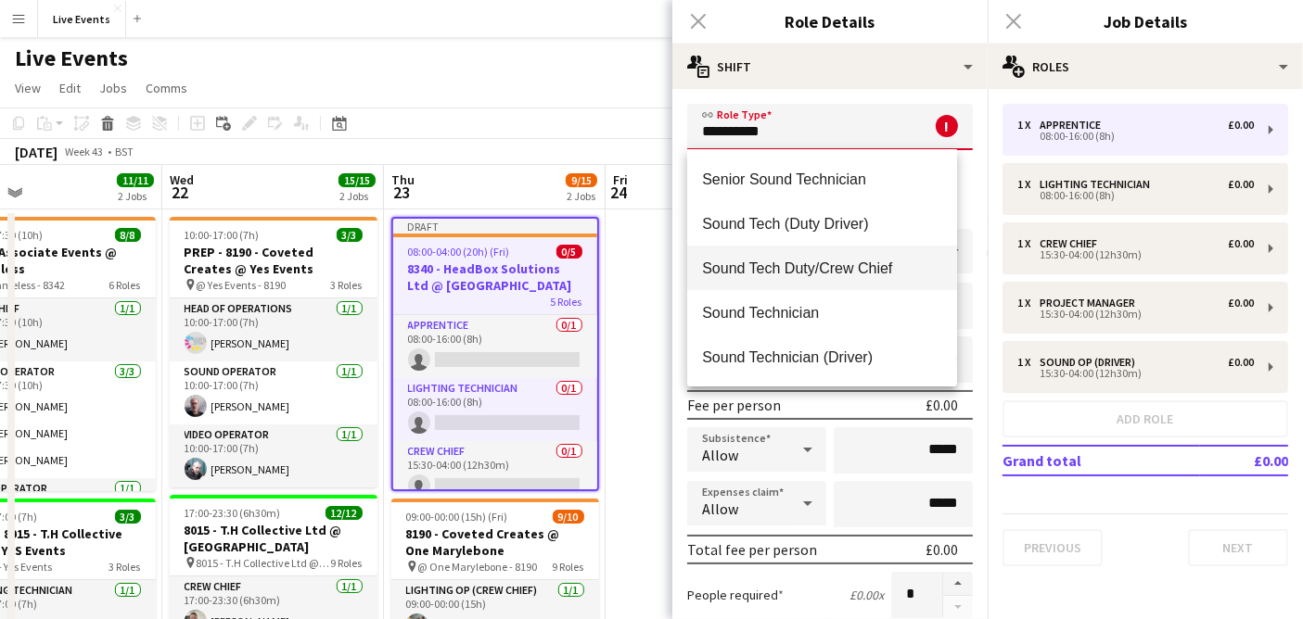
scroll to position [44, 0]
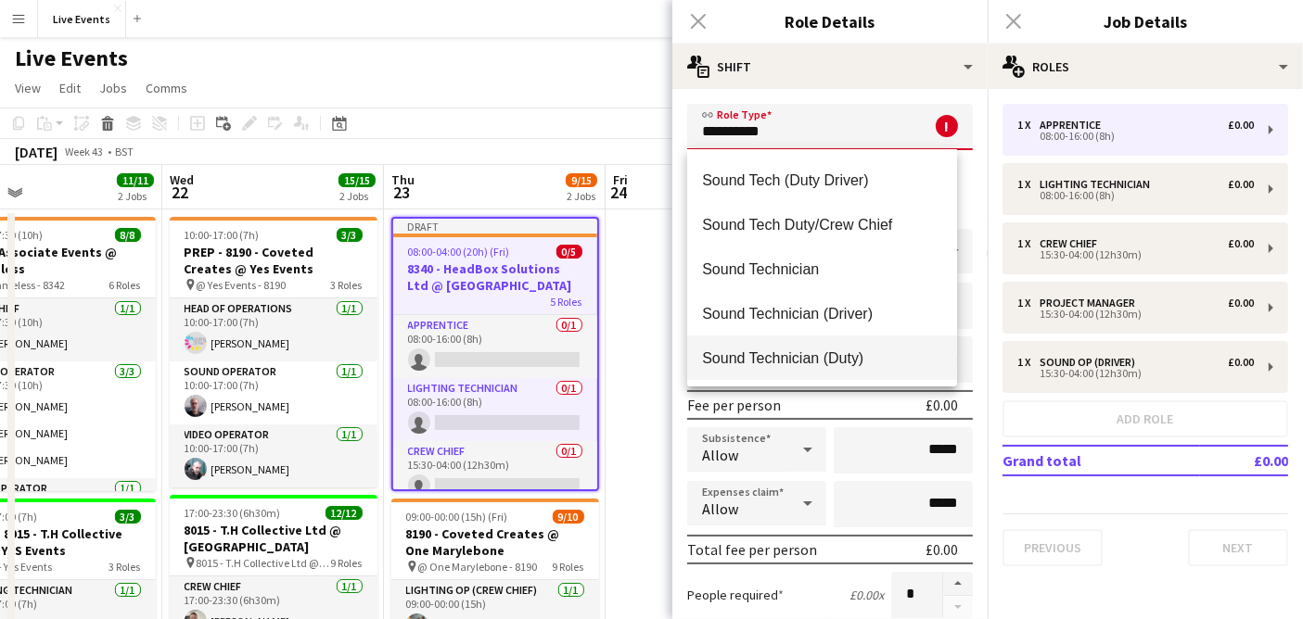
click at [833, 350] on span "Sound Technician (Duty)" at bounding box center [822, 359] width 240 height 18
type input "**********"
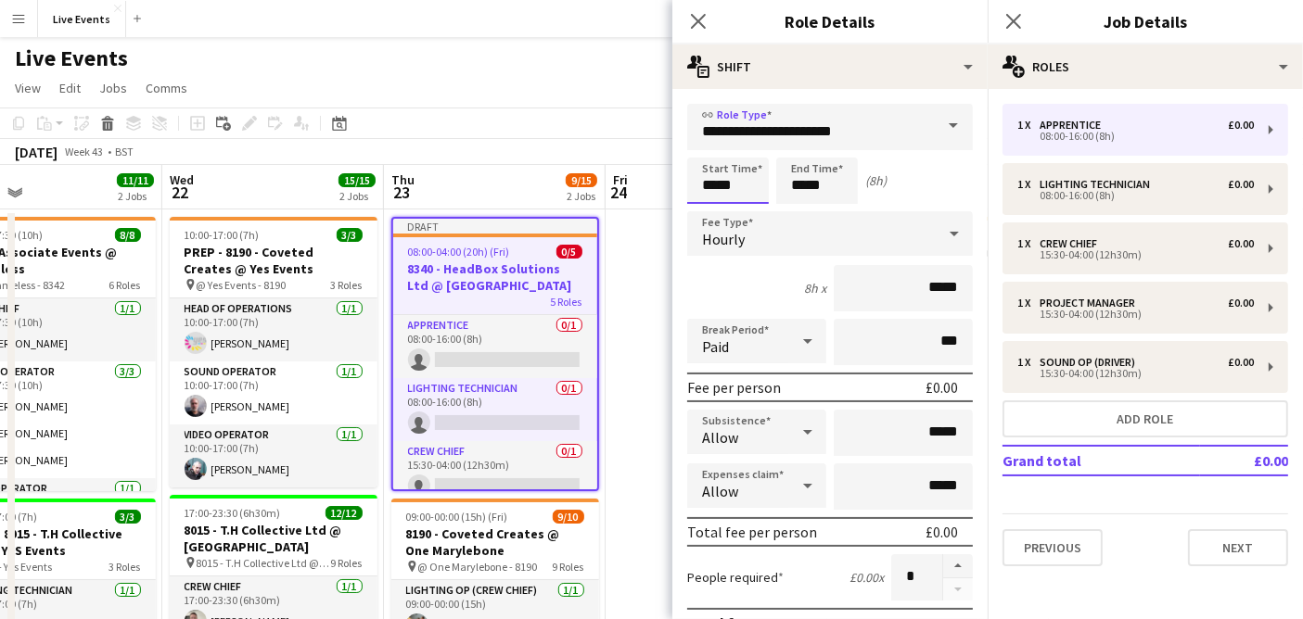
click at [725, 176] on input "*****" at bounding box center [728, 181] width 82 height 46
type input "*****"
click at [816, 184] on input "*****" at bounding box center [817, 181] width 82 height 46
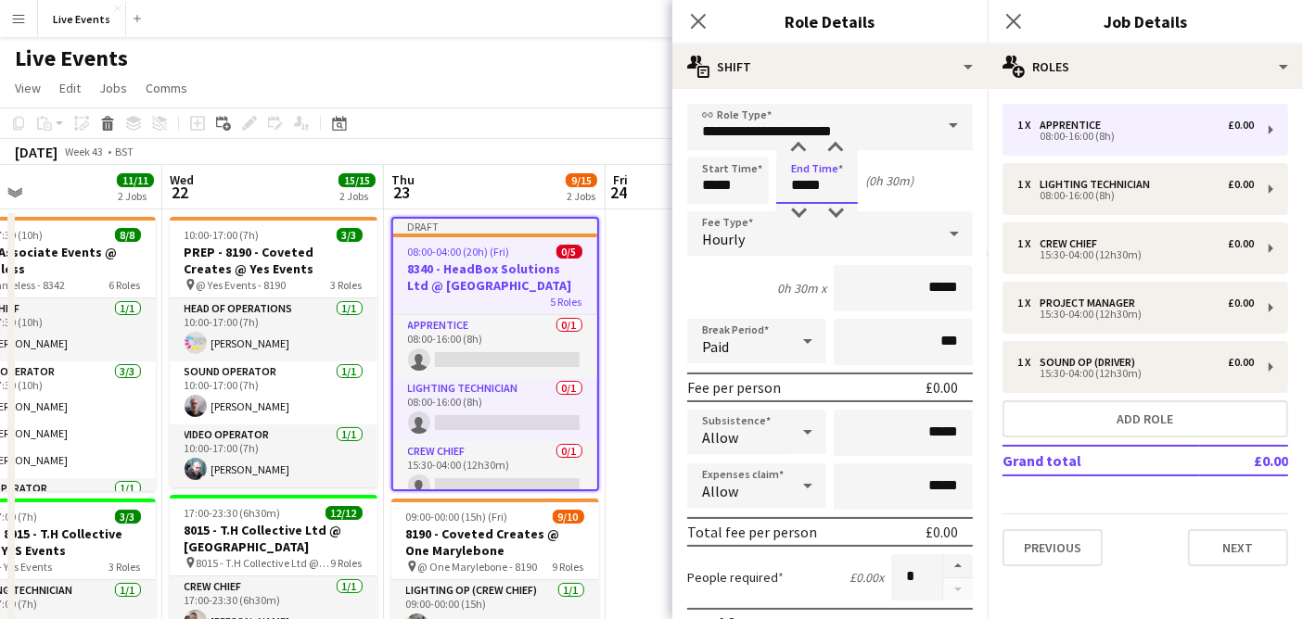
click at [816, 183] on input "*****" at bounding box center [817, 181] width 82 height 46
click at [816, 184] on input "*****" at bounding box center [817, 181] width 82 height 46
click at [813, 186] on input "*****" at bounding box center [817, 181] width 82 height 46
click at [824, 184] on input "*****" at bounding box center [817, 181] width 82 height 46
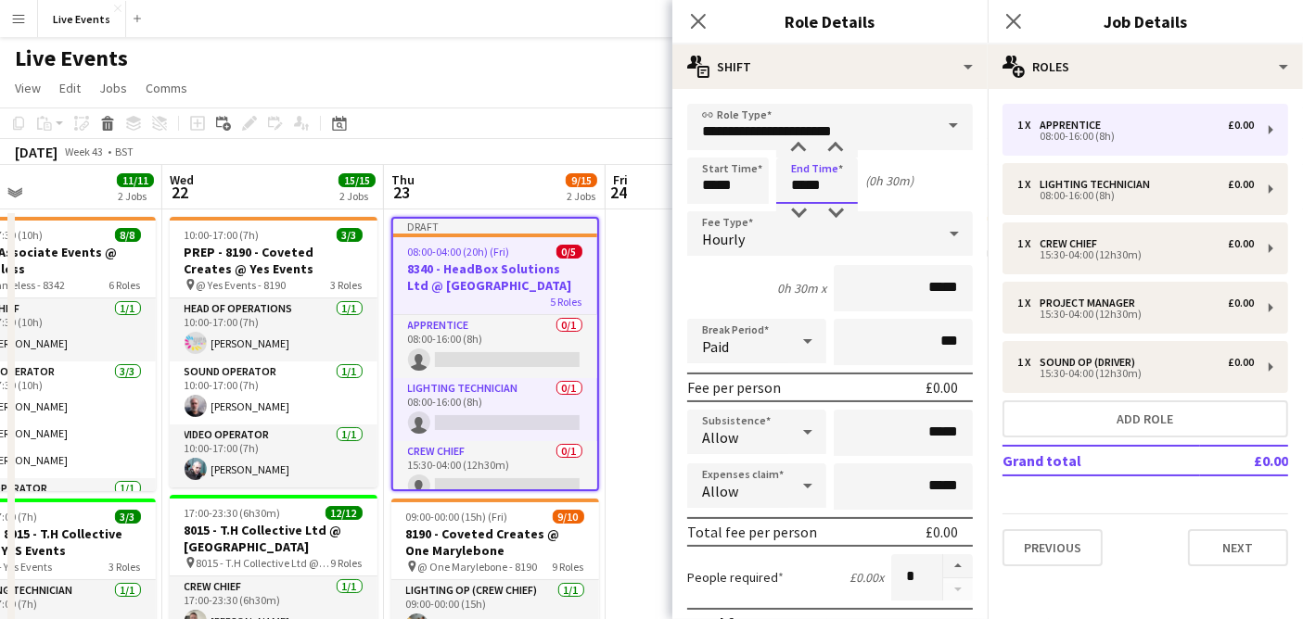
click at [824, 184] on input "*****" at bounding box center [817, 181] width 82 height 46
type input "*****"
click at [823, 227] on div "Hourly" at bounding box center [811, 233] width 248 height 45
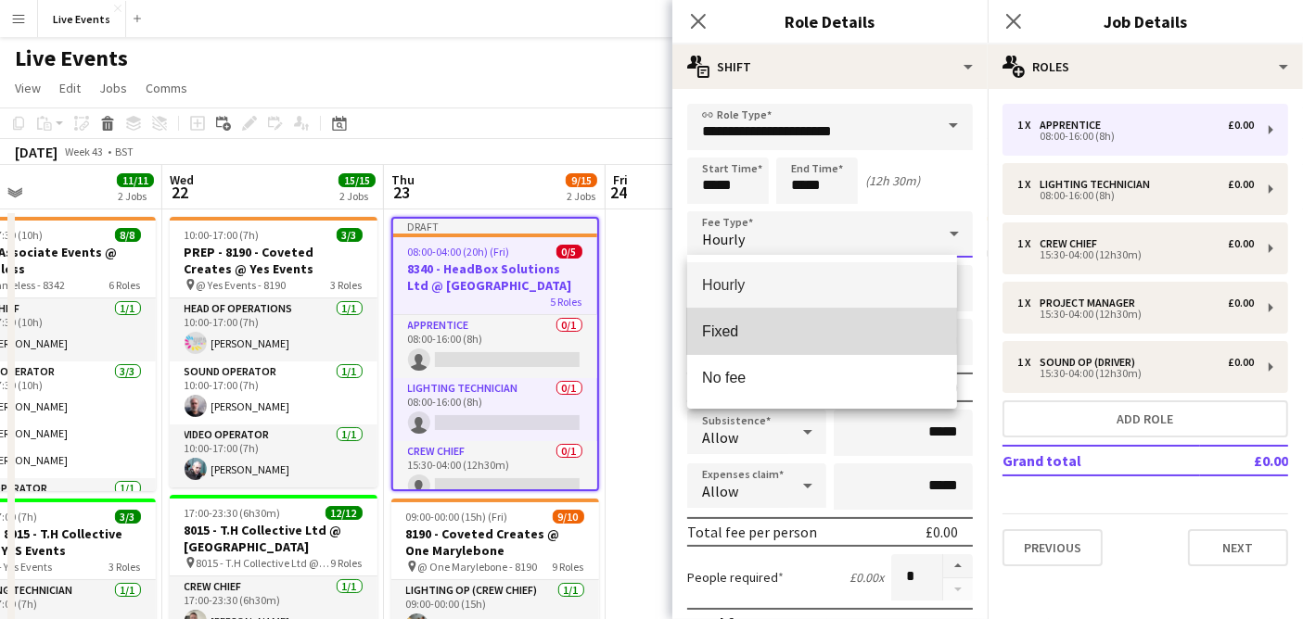
click at [812, 324] on span "Fixed" at bounding box center [822, 332] width 240 height 18
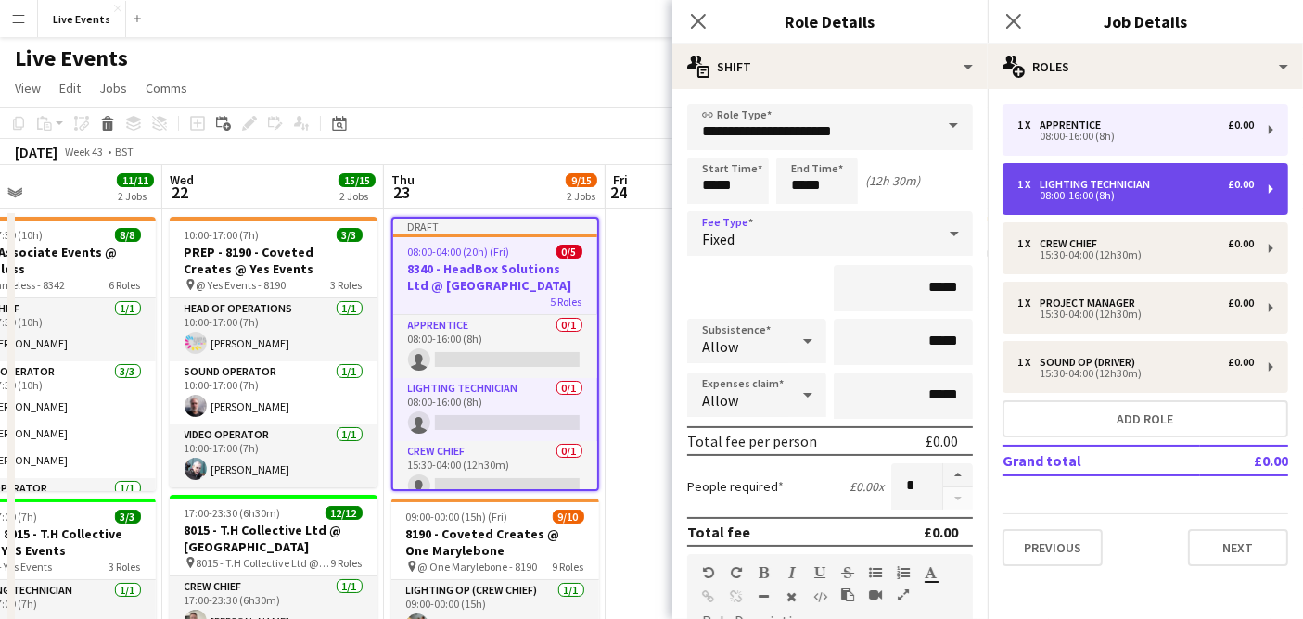
click at [1089, 194] on div "08:00-16:00 (8h)" at bounding box center [1135, 195] width 236 height 9
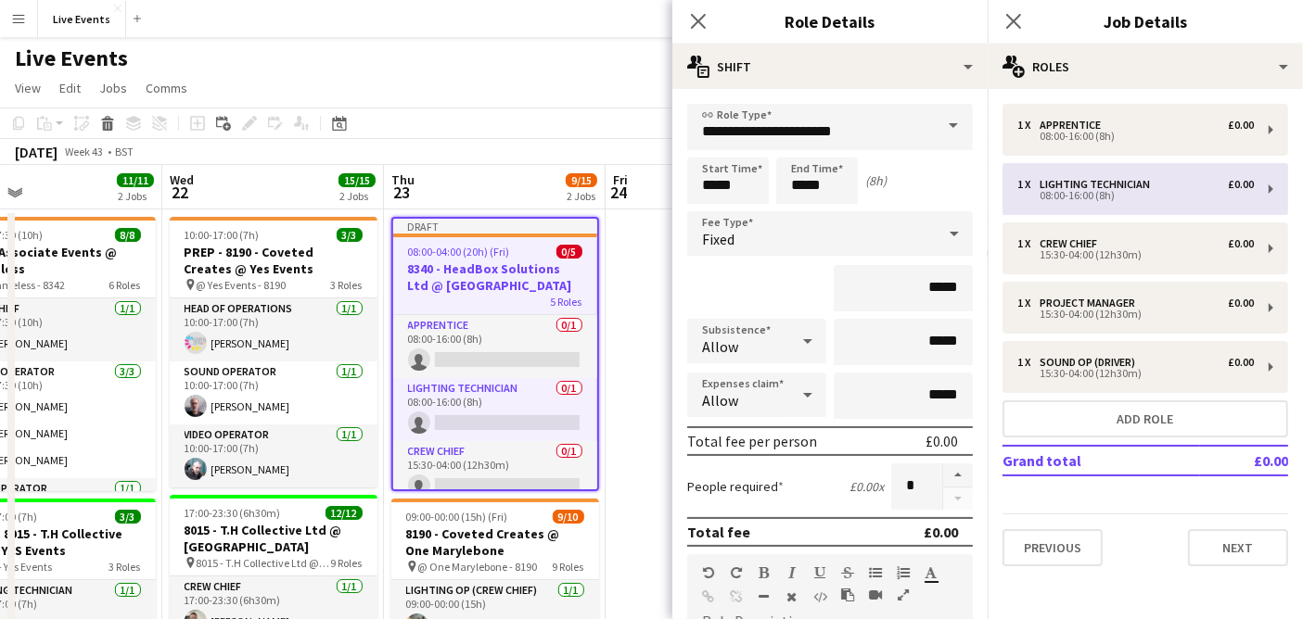
type input "**********"
type input "*****"
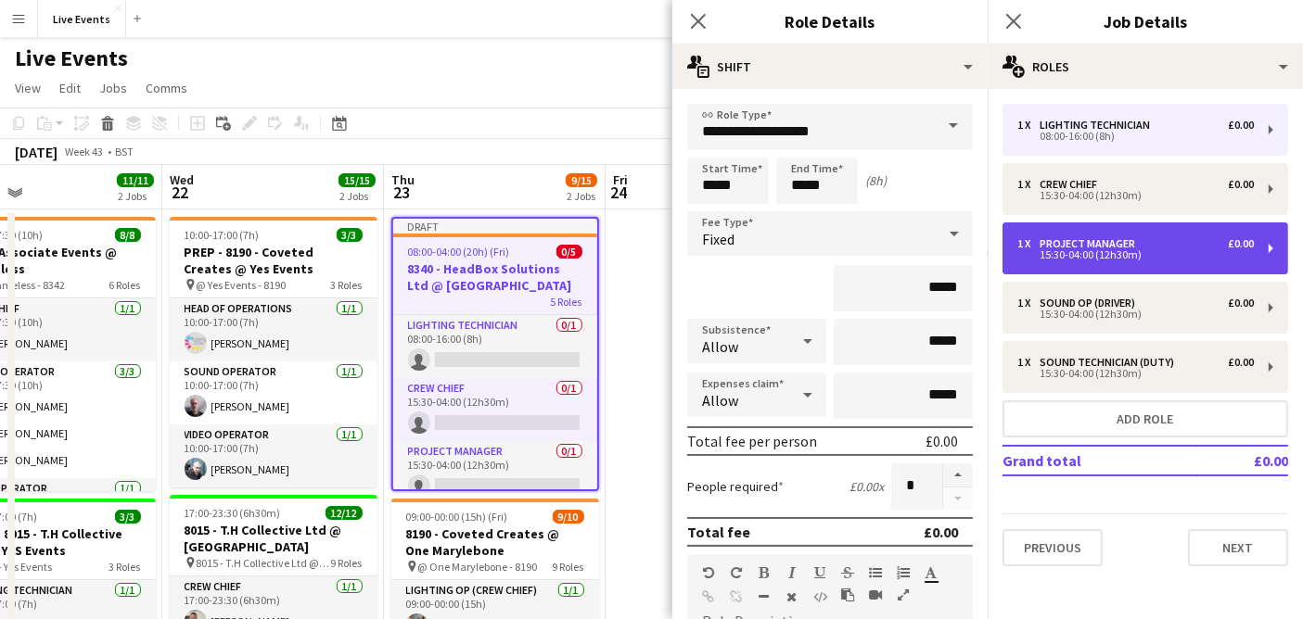
click at [1080, 235] on div "1 x Project Manager £0.00 15:30-04:00 (12h30m)" at bounding box center [1145, 249] width 286 height 52
type input "**********"
type input "*****"
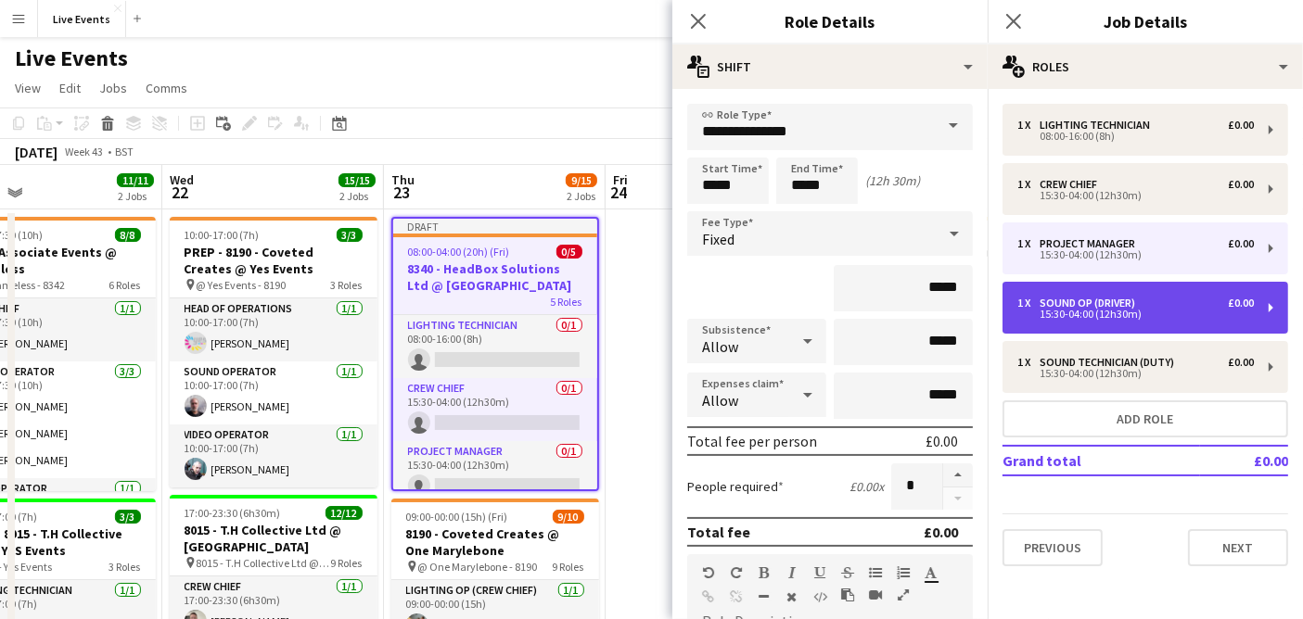
click at [1072, 286] on div "1 x Sound Op (Driver) £0.00 15:30-04:00 (12h30m)" at bounding box center [1145, 308] width 286 height 52
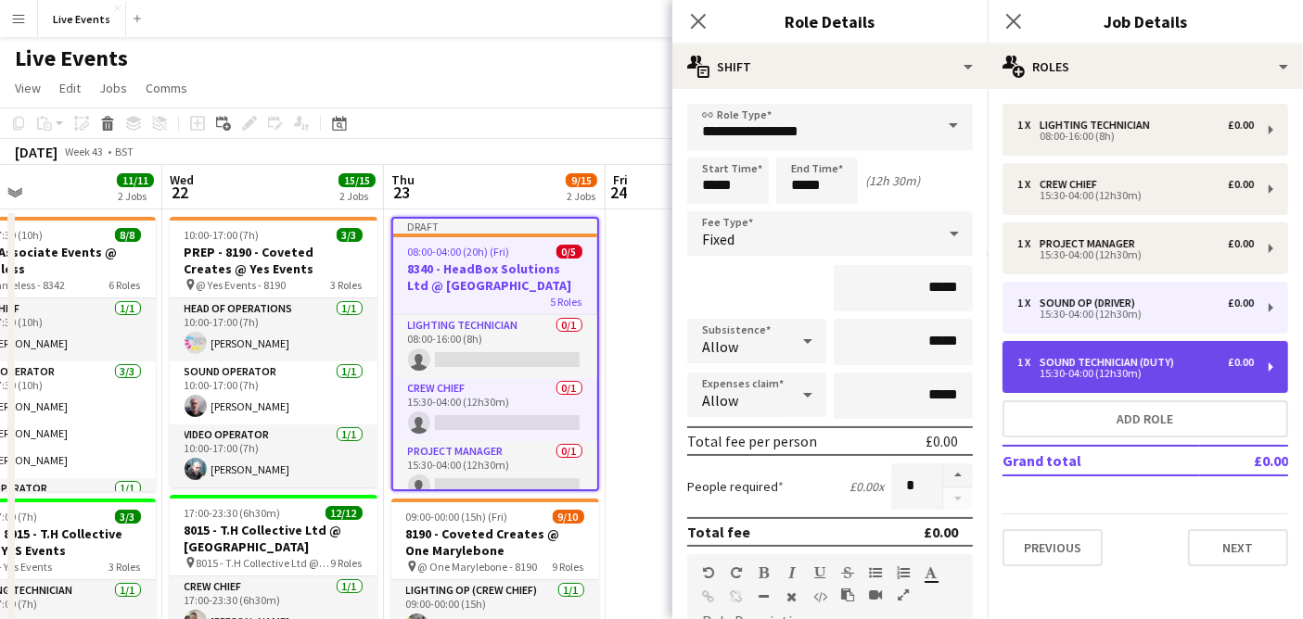
click at [1049, 390] on div "1 x Sound Technician (Duty) £0.00 15:30-04:00 (12h30m)" at bounding box center [1145, 367] width 286 height 52
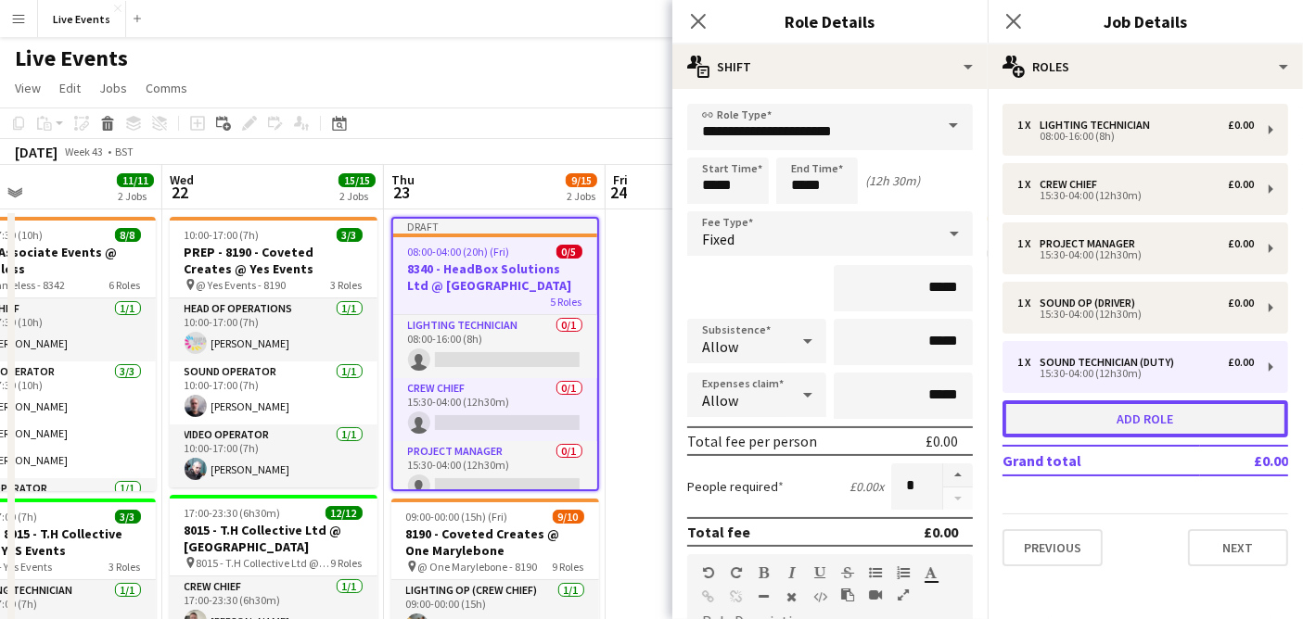
click at [1083, 416] on button "Add role" at bounding box center [1145, 419] width 286 height 37
type input "**********"
type input "*****"
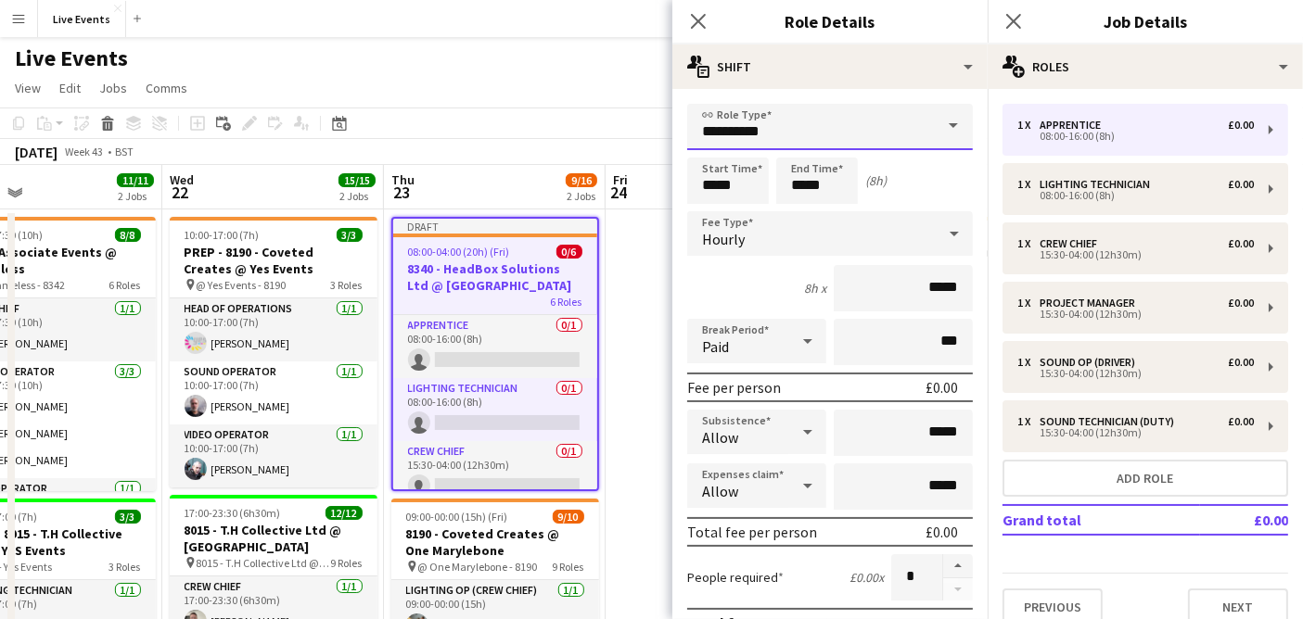
click at [821, 126] on input "**********" at bounding box center [830, 127] width 286 height 46
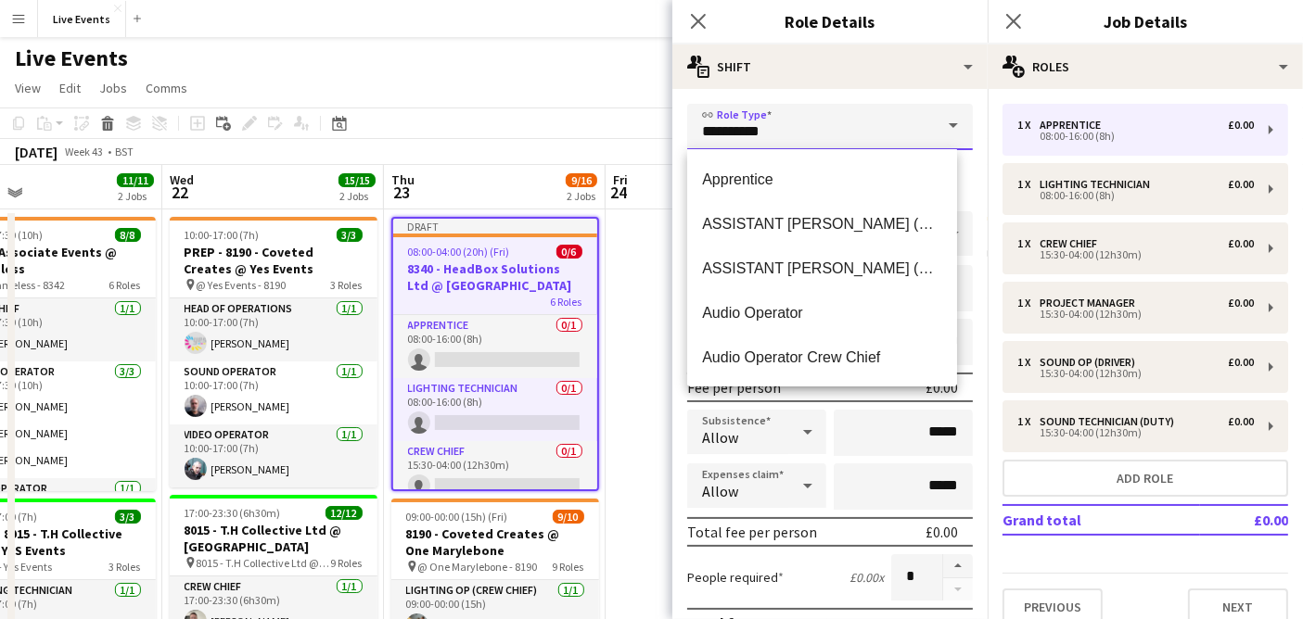
click at [821, 122] on input "**********" at bounding box center [830, 127] width 286 height 46
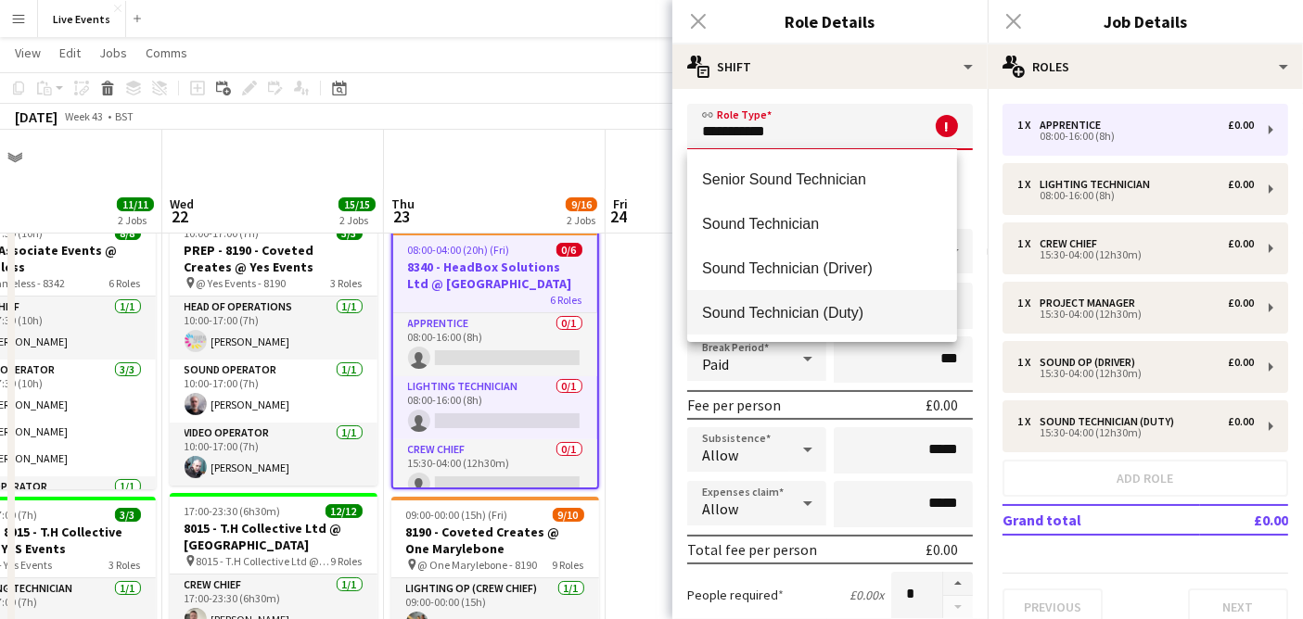
scroll to position [103, 0]
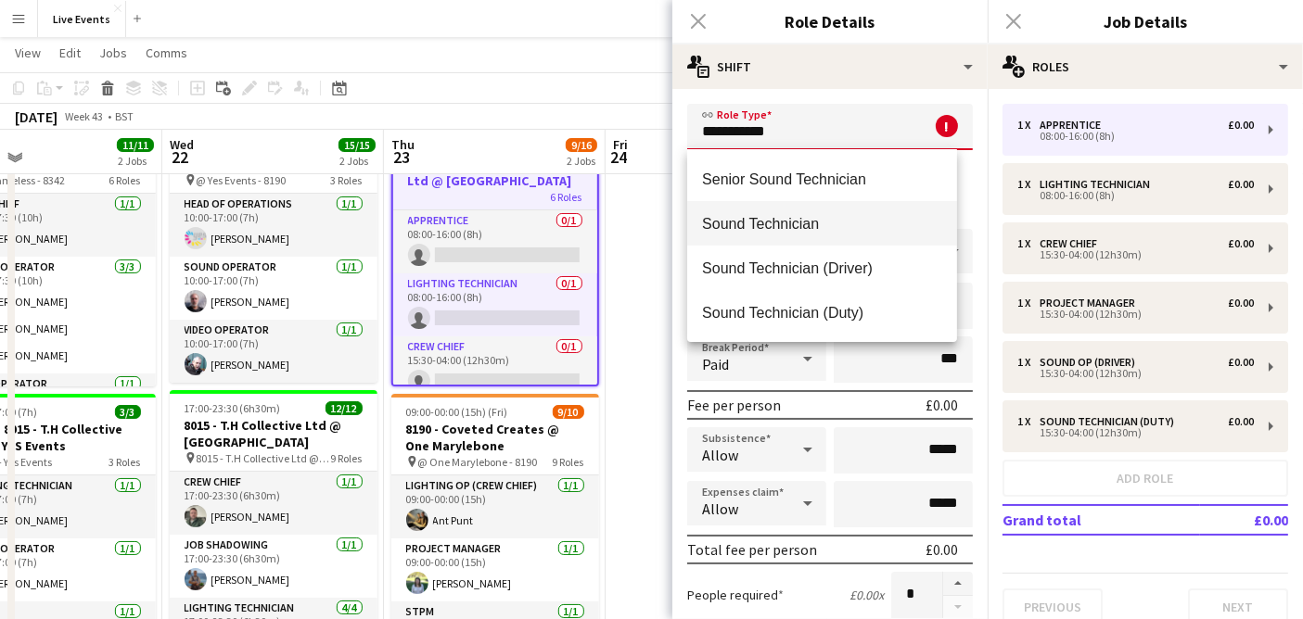
click at [859, 227] on span "Sound Technician" at bounding box center [822, 224] width 240 height 18
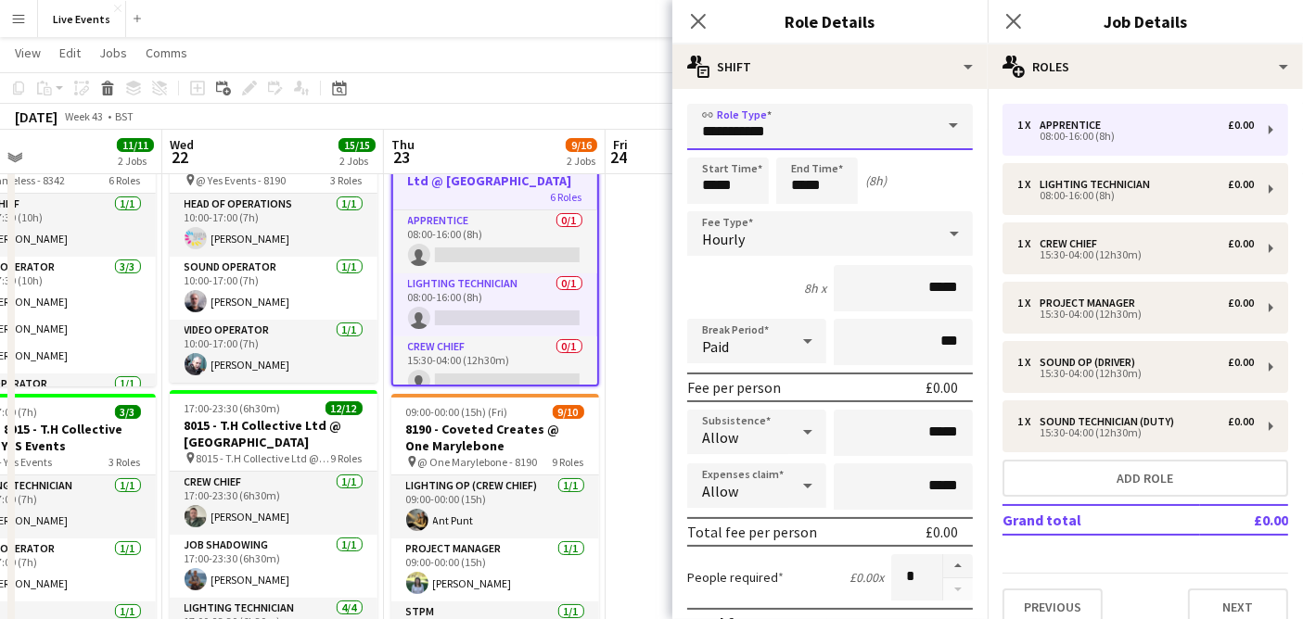
type input "**********"
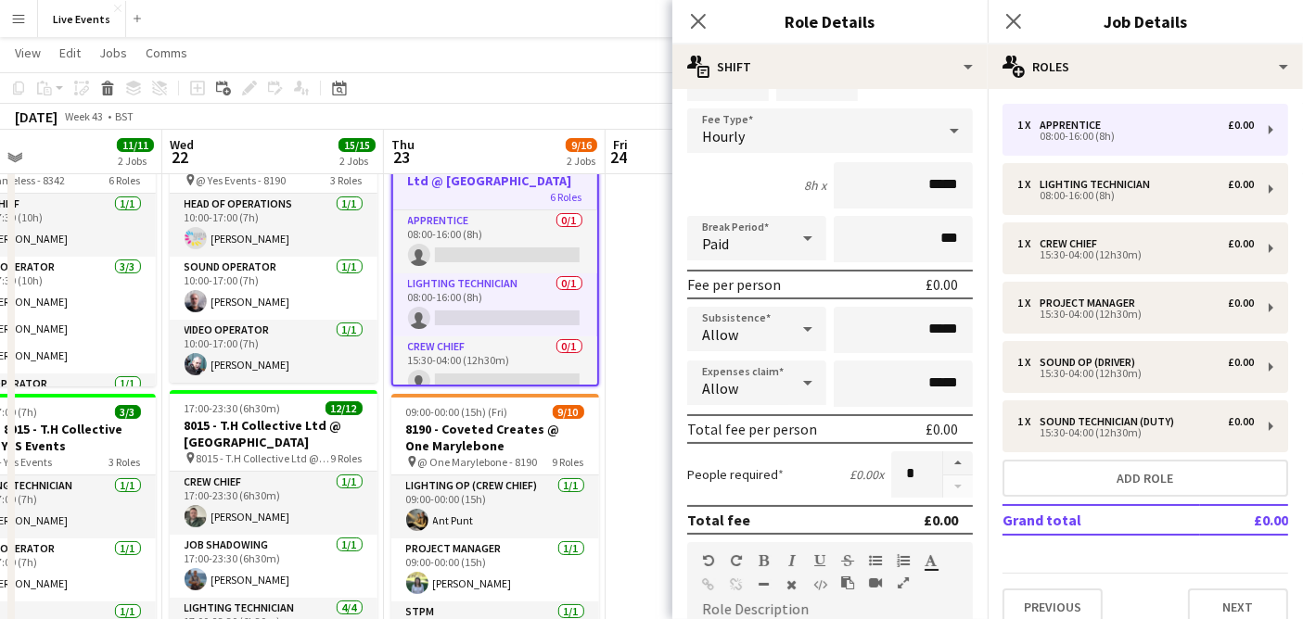
click at [847, 123] on div "Hourly" at bounding box center [811, 130] width 248 height 45
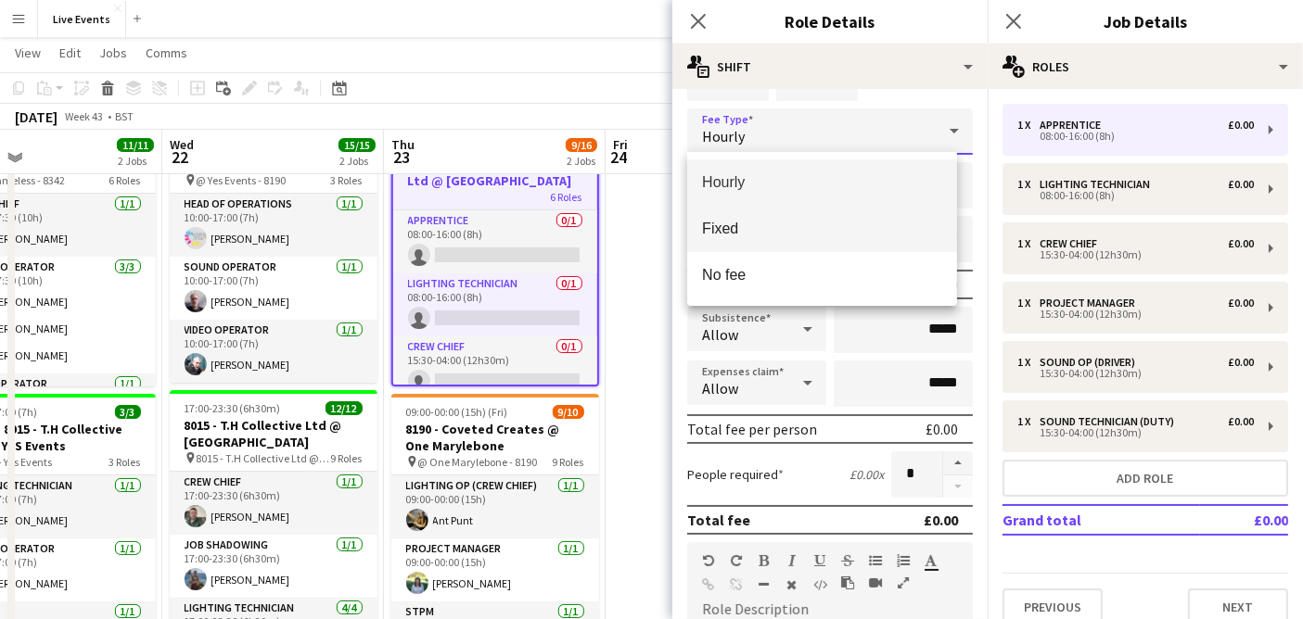
click at [845, 234] on span "Fixed" at bounding box center [822, 229] width 240 height 18
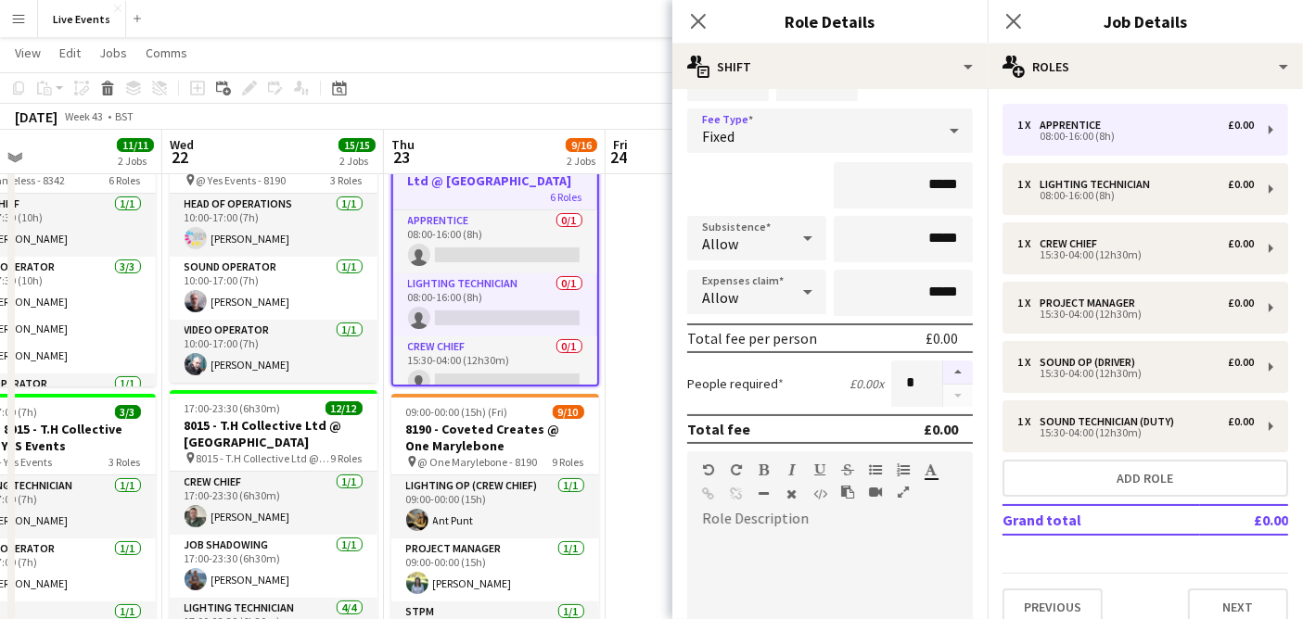
click at [943, 363] on button "button" at bounding box center [958, 373] width 30 height 24
type input "*"
click at [1101, 566] on div "1 x Apprentice £0.00 08:00-16:00 (8h) 1 x Lighting Technician £0.00 08:00-16:00…" at bounding box center [1144, 365] width 315 height 522
click at [700, 13] on icon "Close pop-in" at bounding box center [698, 21] width 18 height 18
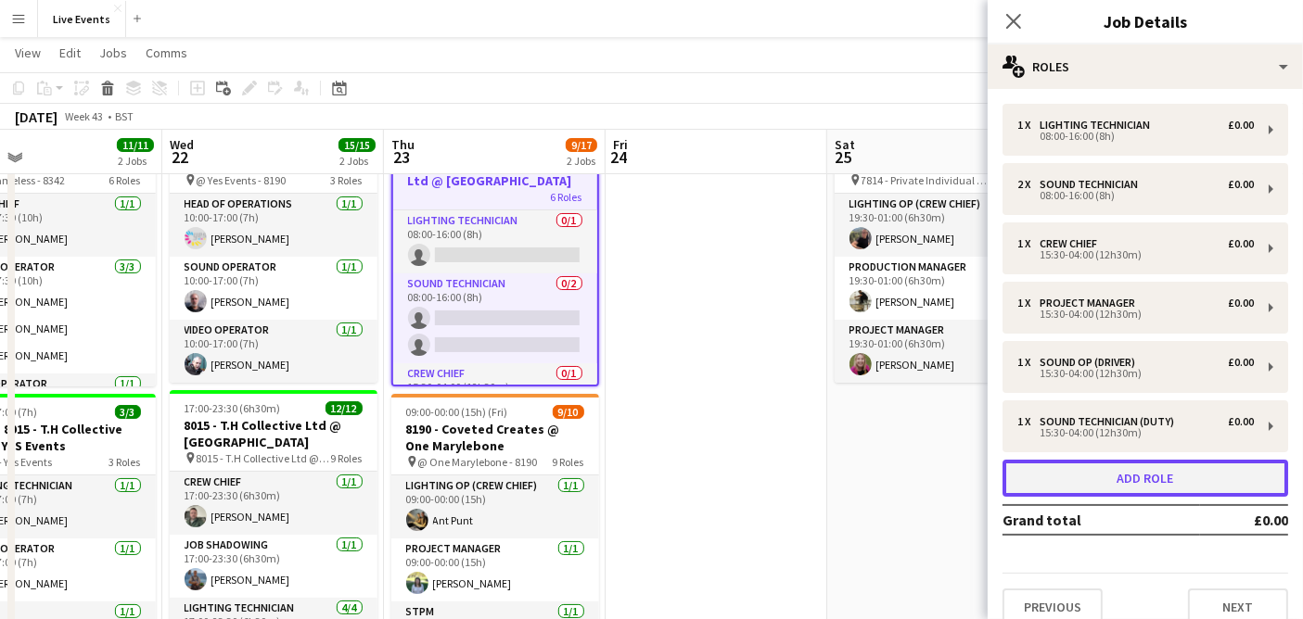
click at [1120, 477] on button "Add role" at bounding box center [1145, 478] width 286 height 37
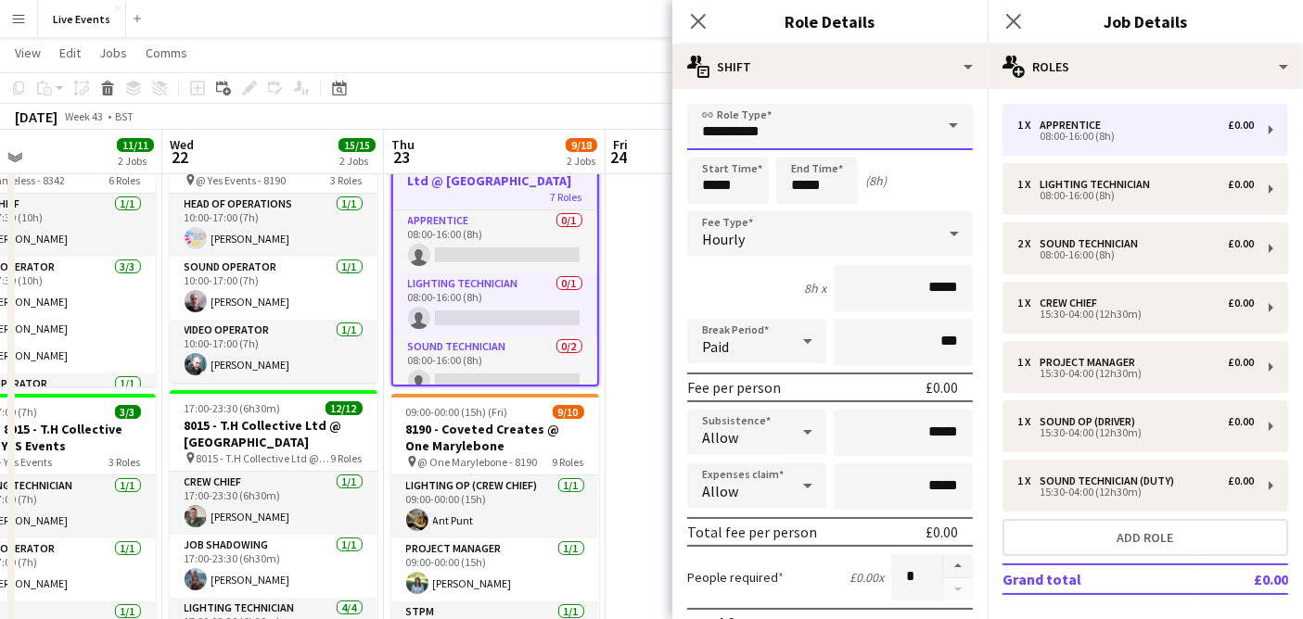
click at [799, 117] on input "**********" at bounding box center [830, 127] width 286 height 46
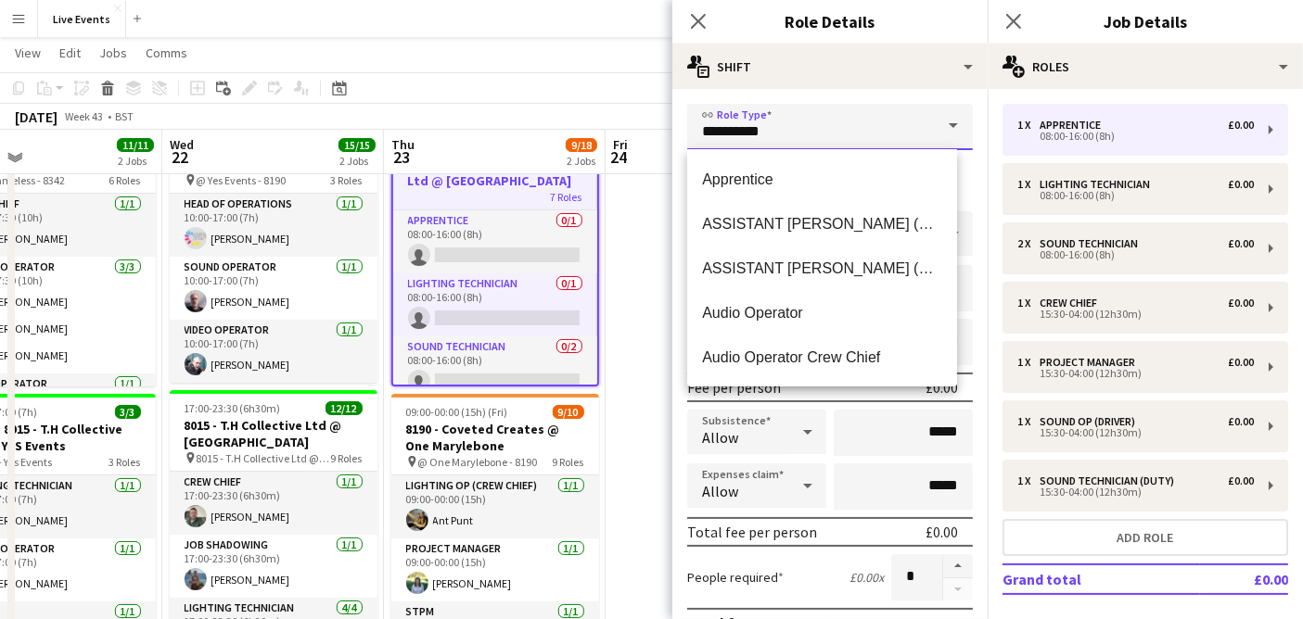
click at [799, 117] on input "**********" at bounding box center [830, 127] width 286 height 46
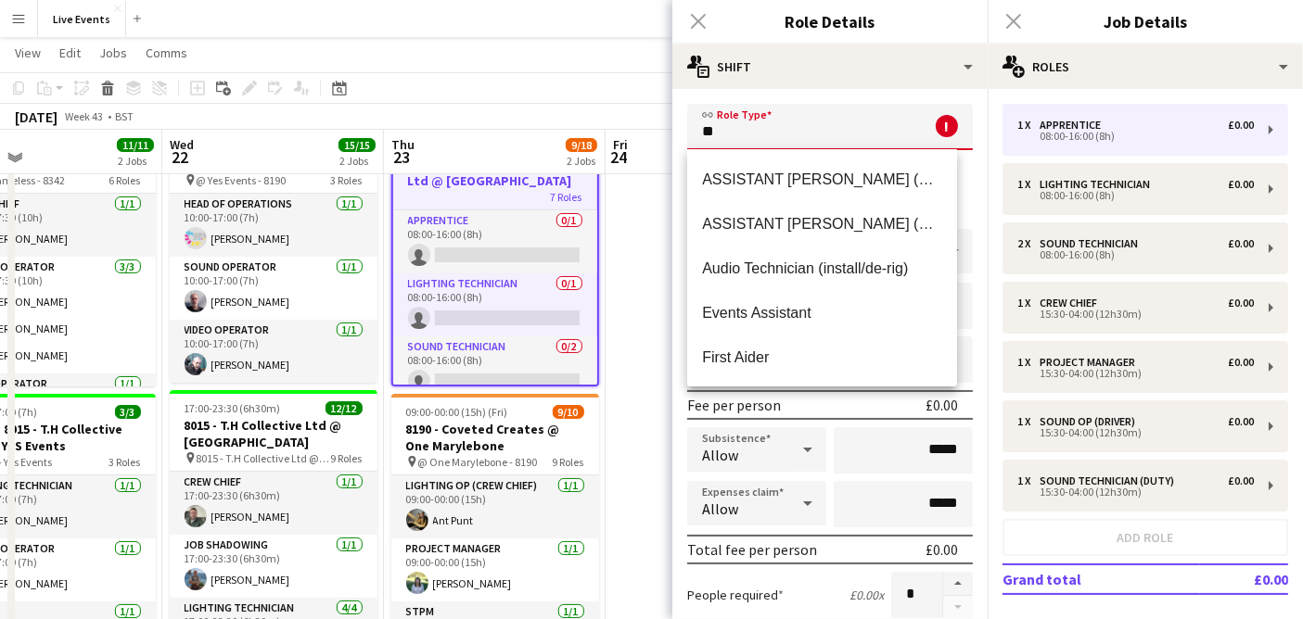
type input "*"
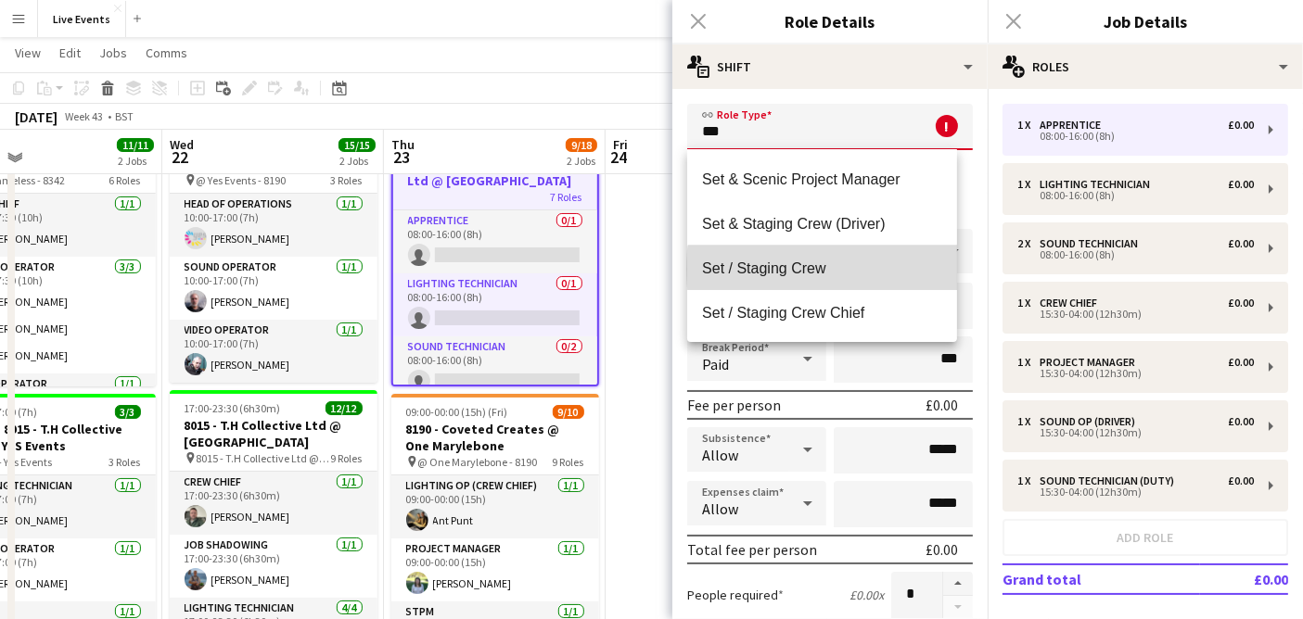
click at [892, 269] on span "Set / Staging Crew" at bounding box center [822, 269] width 240 height 18
type input "**********"
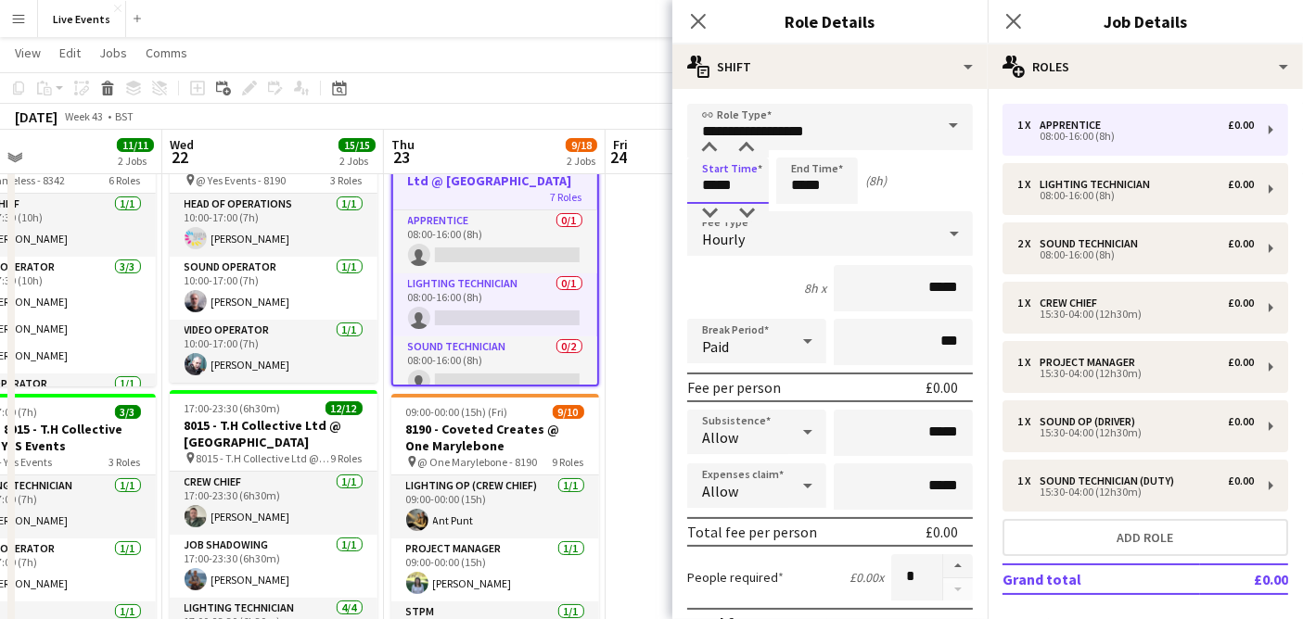
click at [753, 184] on input "*****" at bounding box center [728, 181] width 82 height 46
type input "*****"
click at [813, 177] on input "*****" at bounding box center [817, 181] width 82 height 46
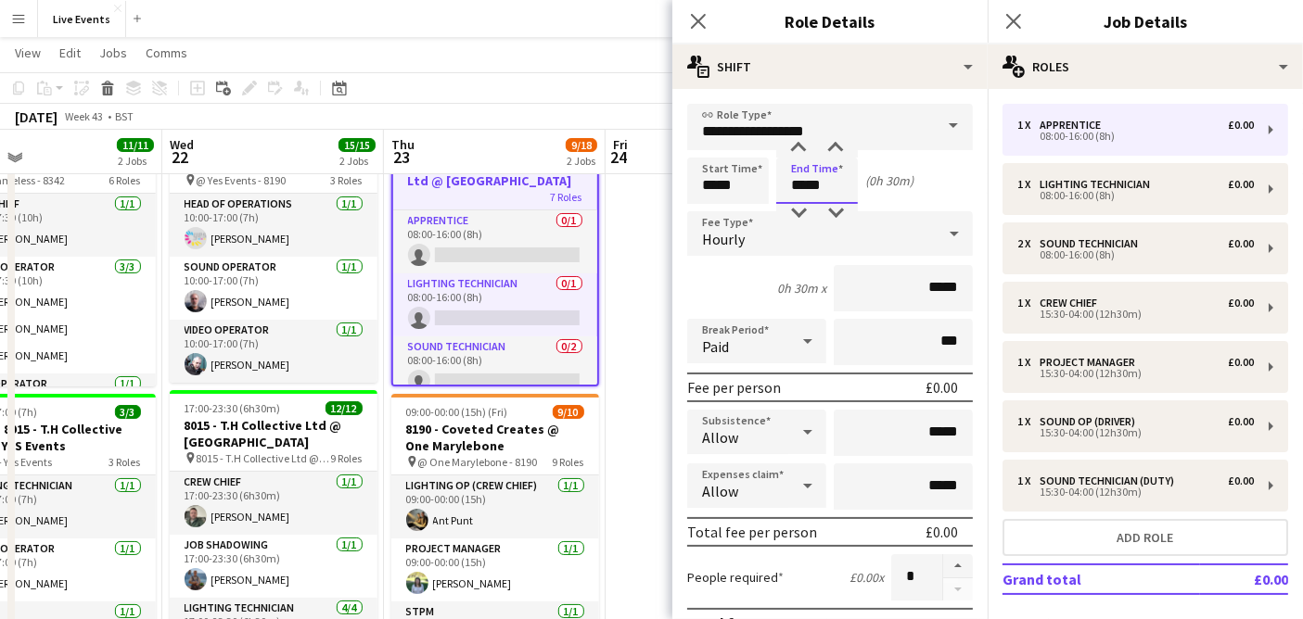
click at [813, 177] on input "*****" at bounding box center [817, 181] width 82 height 46
type input "*****"
click at [866, 242] on div "Hourly" at bounding box center [811, 233] width 248 height 45
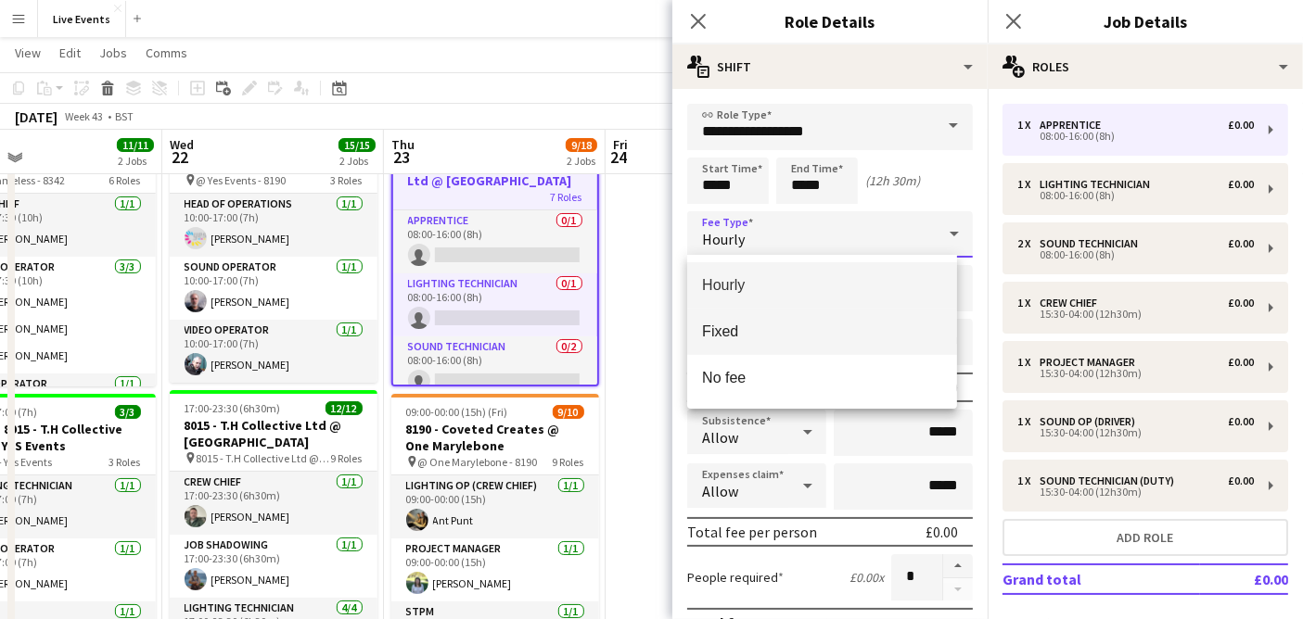
click at [842, 310] on mat-option "Fixed" at bounding box center [822, 332] width 270 height 46
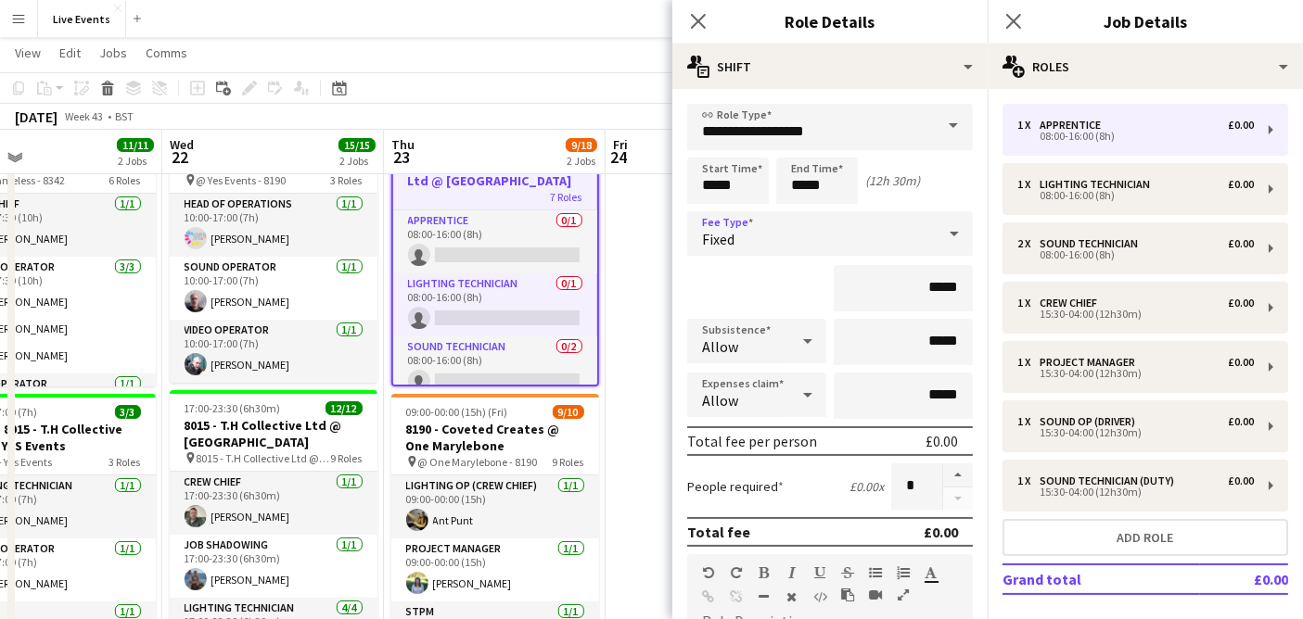
click at [1051, 605] on div "1 x Apprentice £0.00 08:00-16:00 (8h) 1 x Lighting Technician £0.00 08:00-16:00…" at bounding box center [1144, 394] width 315 height 581
click at [704, 21] on icon "Close pop-in" at bounding box center [698, 21] width 18 height 18
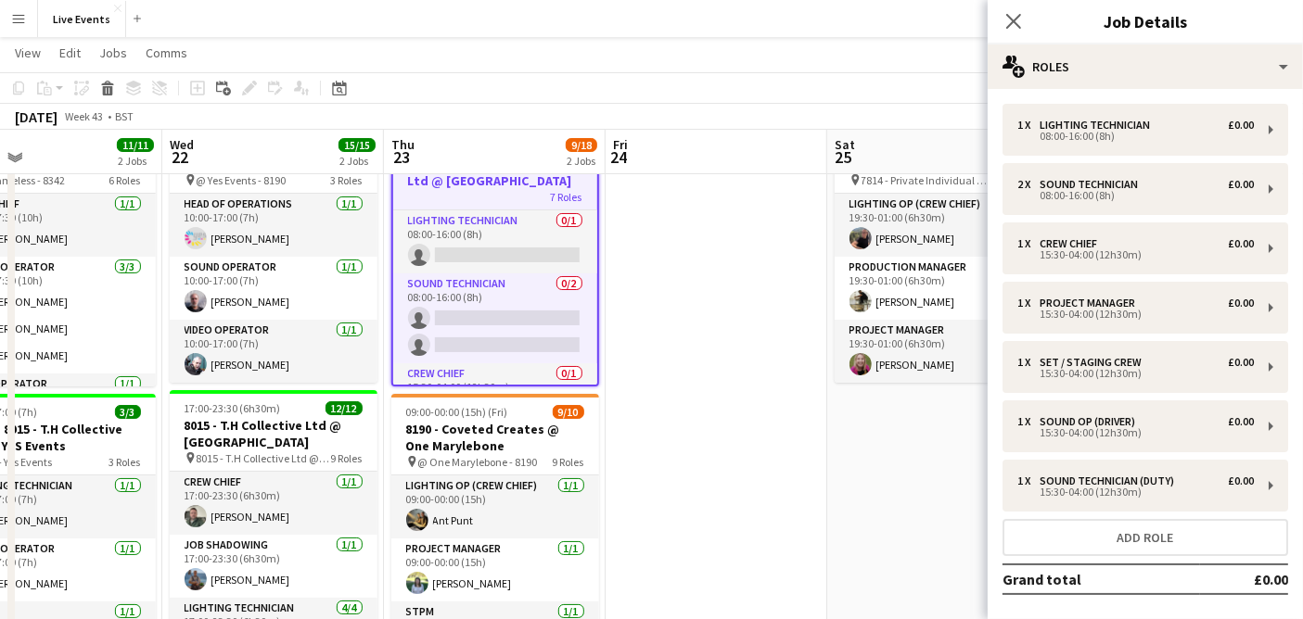
click at [1277, 14] on h3 "Job Details" at bounding box center [1144, 21] width 315 height 24
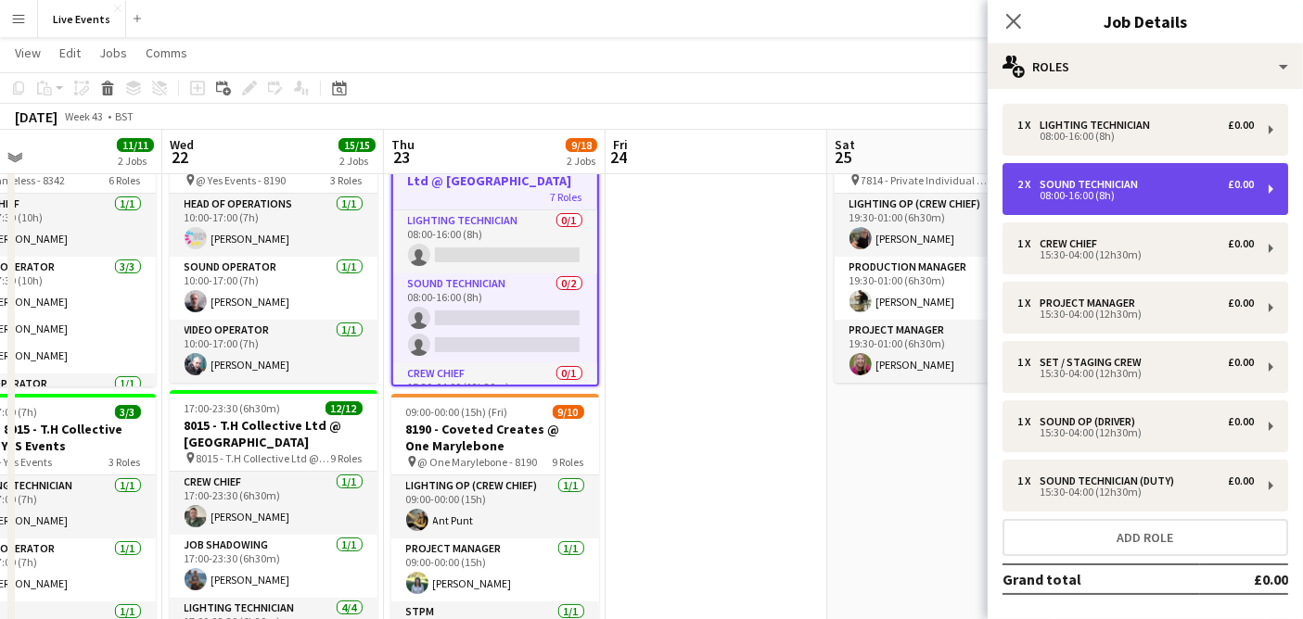
click at [1086, 195] on div "08:00-16:00 (8h)" at bounding box center [1135, 195] width 236 height 9
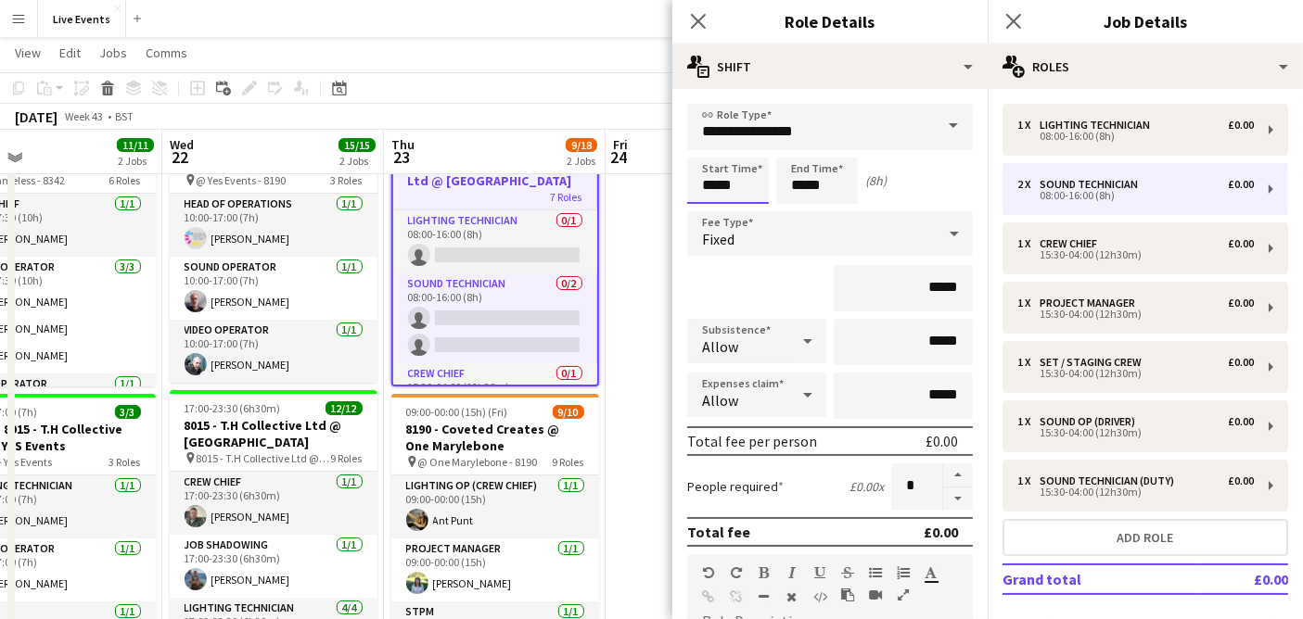
click at [725, 183] on input "*****" at bounding box center [728, 181] width 82 height 46
click at [725, 184] on input "*****" at bounding box center [728, 181] width 82 height 46
click at [724, 184] on input "*****" at bounding box center [728, 181] width 82 height 46
type input "*****"
click at [809, 192] on input "*****" at bounding box center [817, 181] width 82 height 46
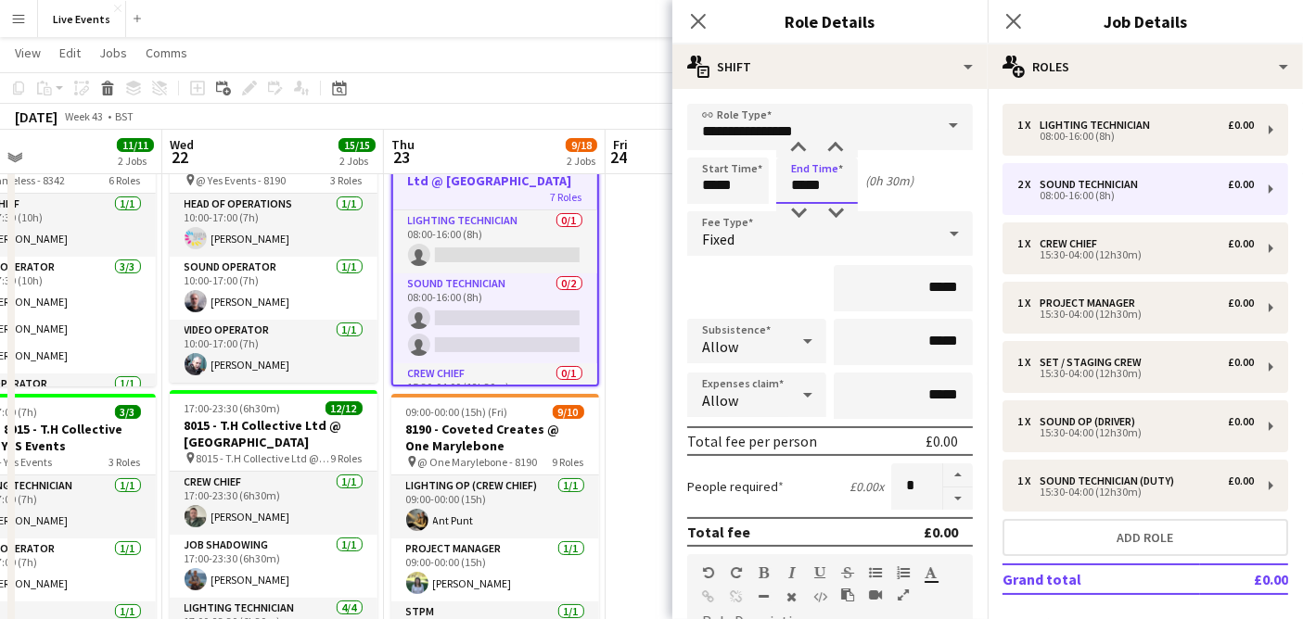
click at [809, 192] on input "*****" at bounding box center [817, 181] width 82 height 46
type input "*****"
click at [957, 172] on form "**********" at bounding box center [829, 587] width 315 height 966
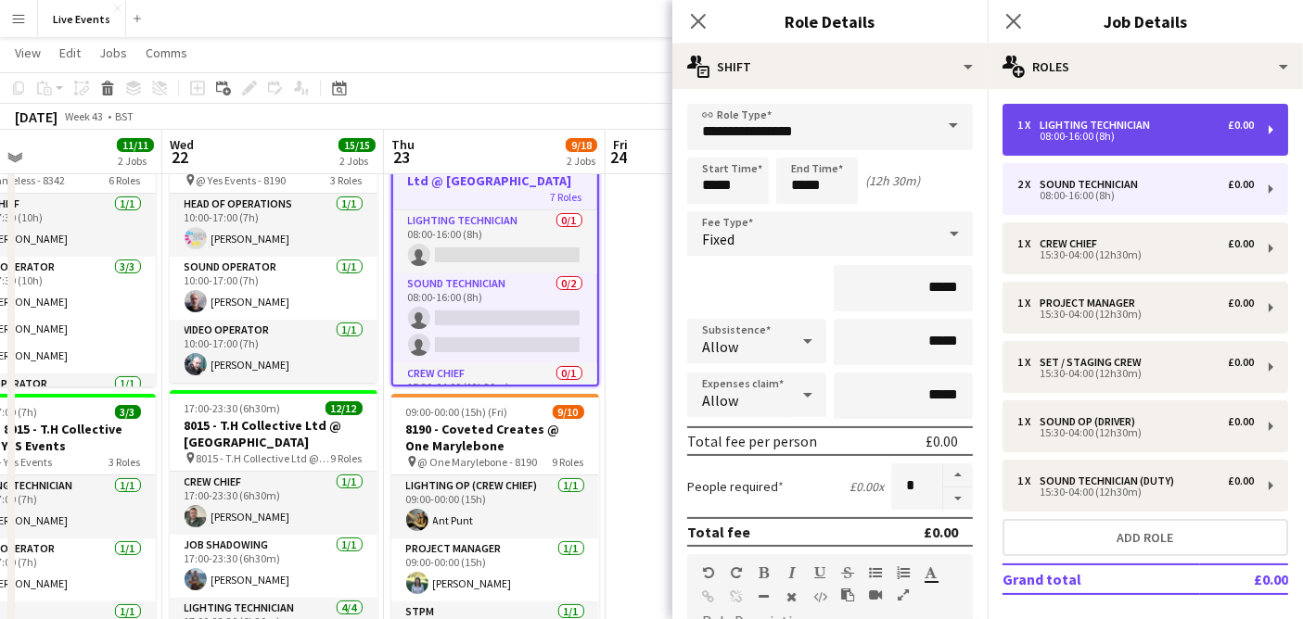
click at [1084, 143] on div "1 x Lighting Technician £0.00 08:00-16:00 (8h)" at bounding box center [1145, 130] width 286 height 52
type input "**********"
type input "*****"
type input "*"
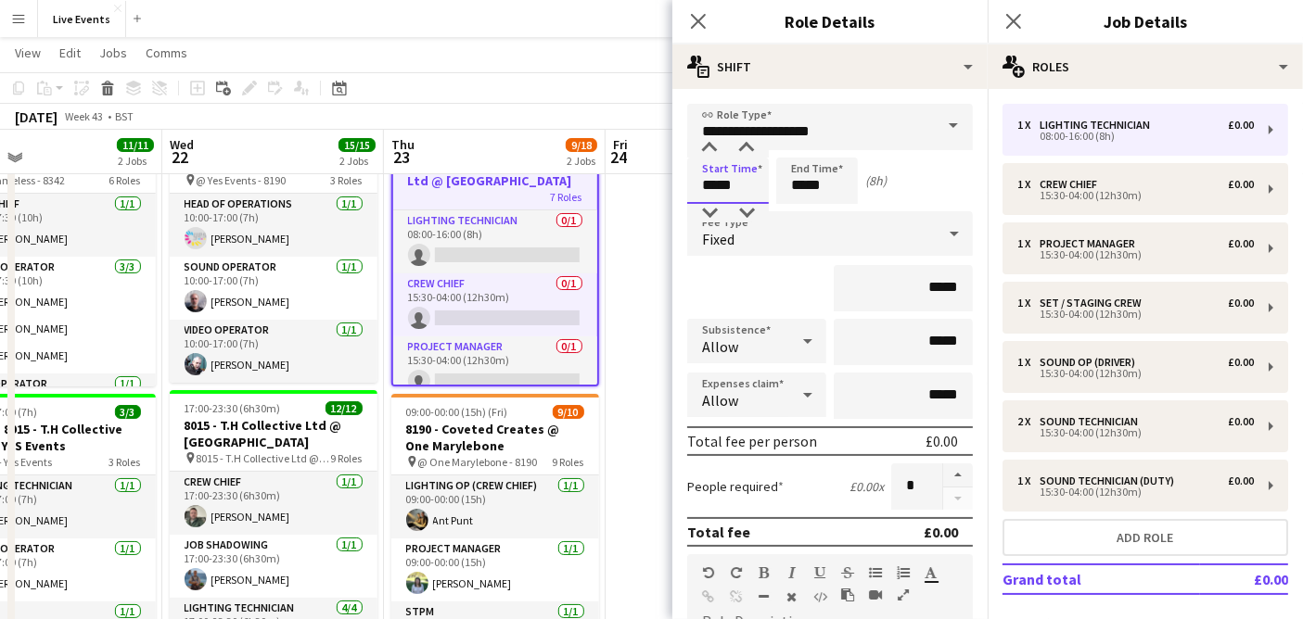
click at [718, 181] on input "*****" at bounding box center [728, 181] width 82 height 46
type input "*****"
click at [816, 186] on input "*****" at bounding box center [817, 181] width 82 height 46
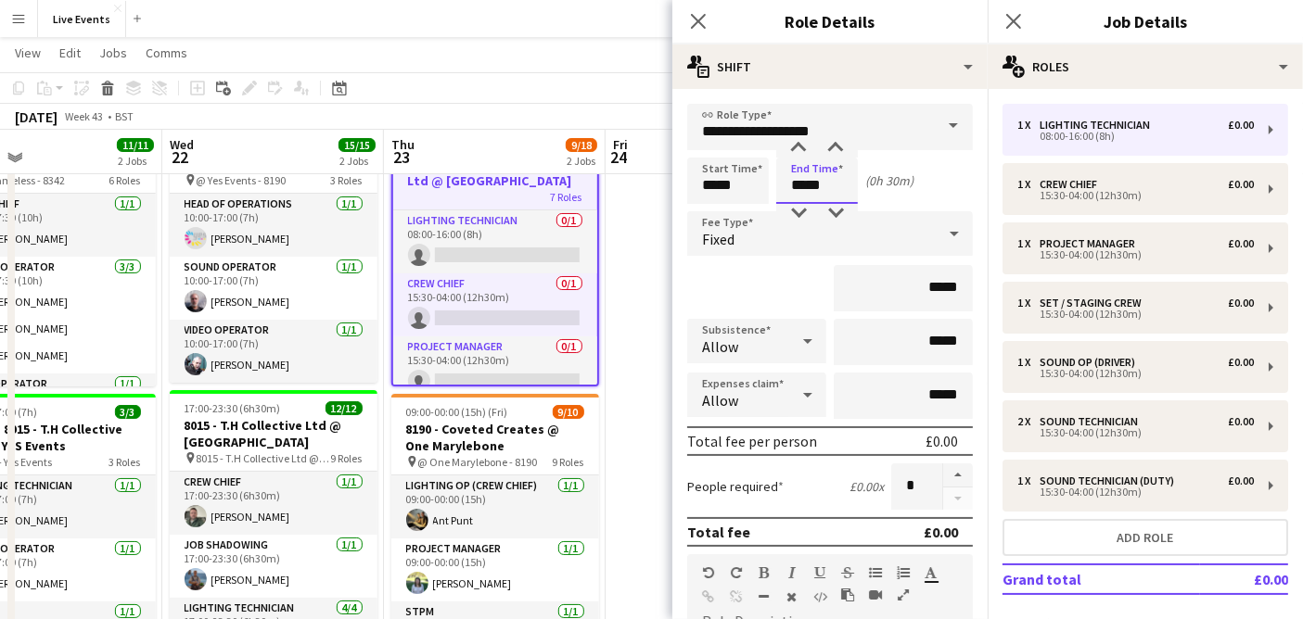
click at [816, 186] on input "*****" at bounding box center [817, 181] width 82 height 46
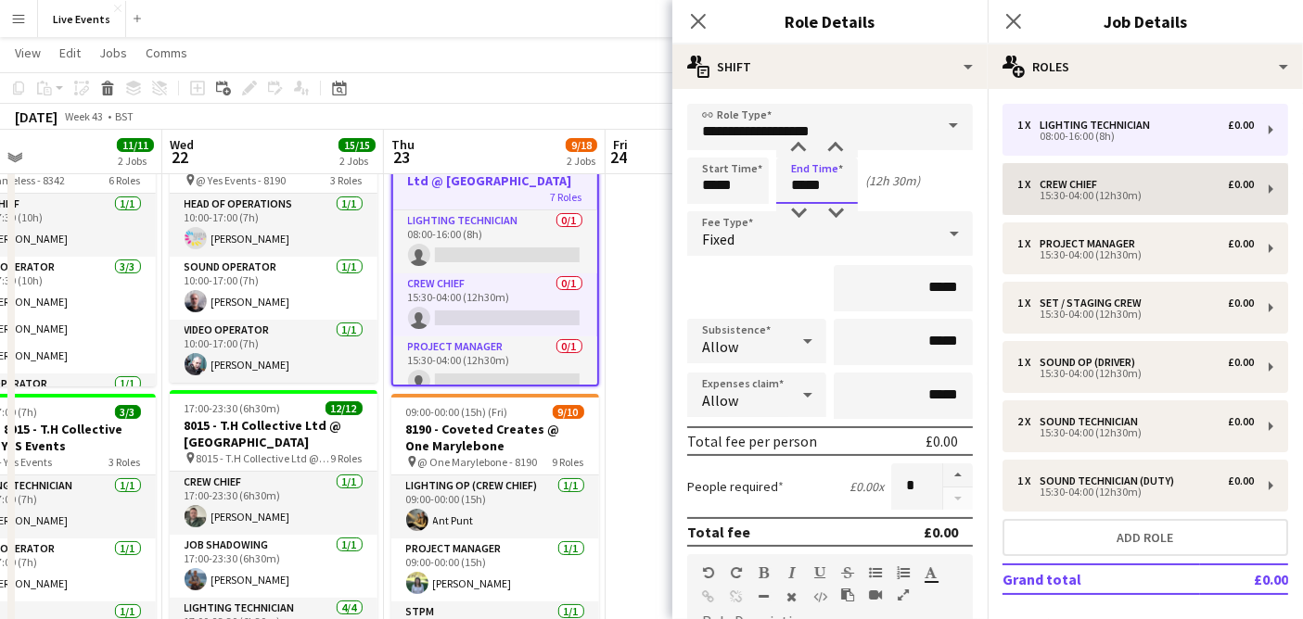
type input "*****"
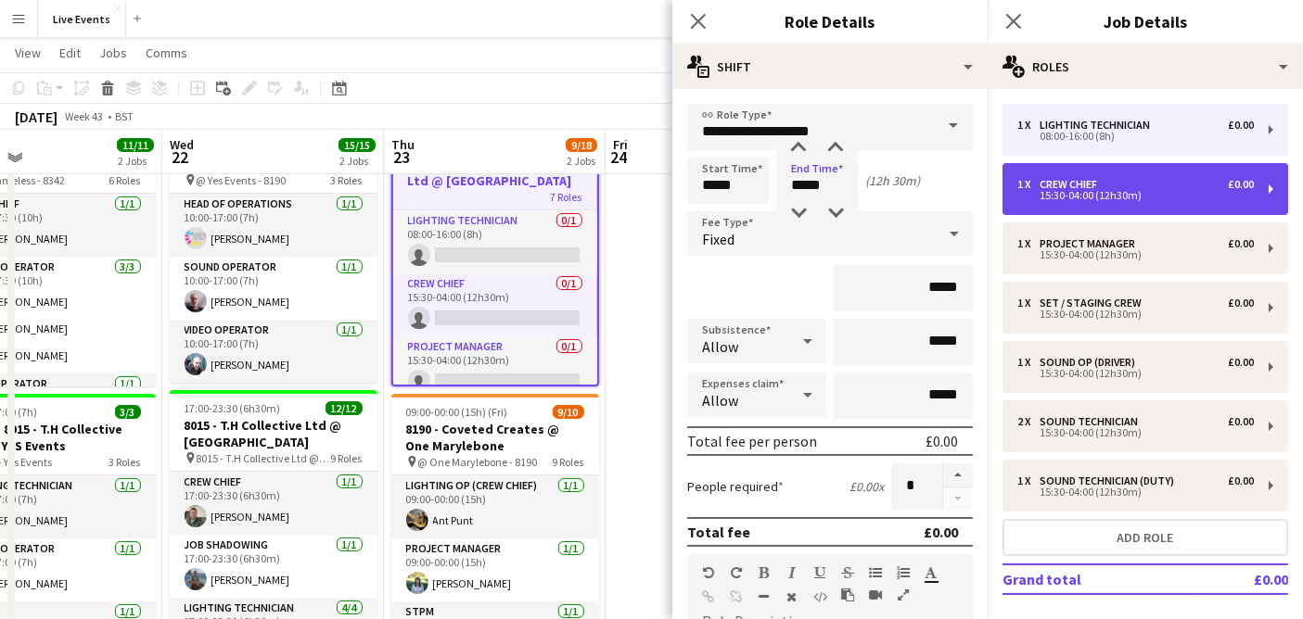
click at [1092, 191] on div "15:30-04:00 (12h30m)" at bounding box center [1135, 195] width 236 height 9
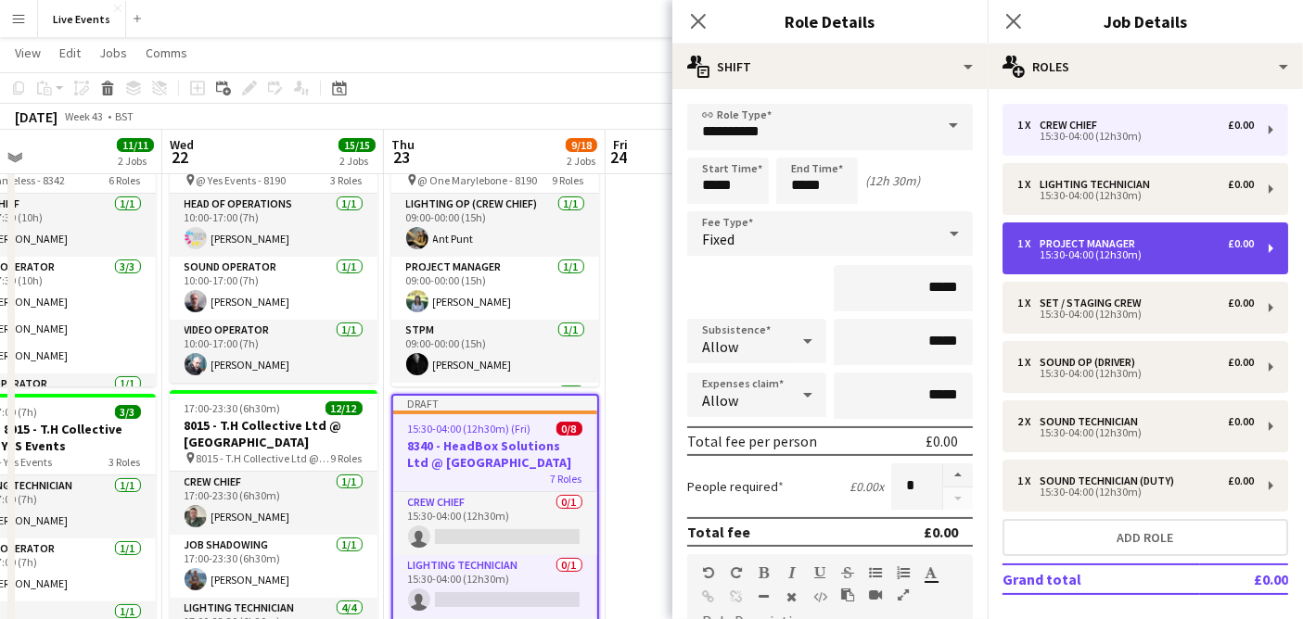
click at [1074, 243] on div "Project Manager" at bounding box center [1090, 243] width 103 height 13
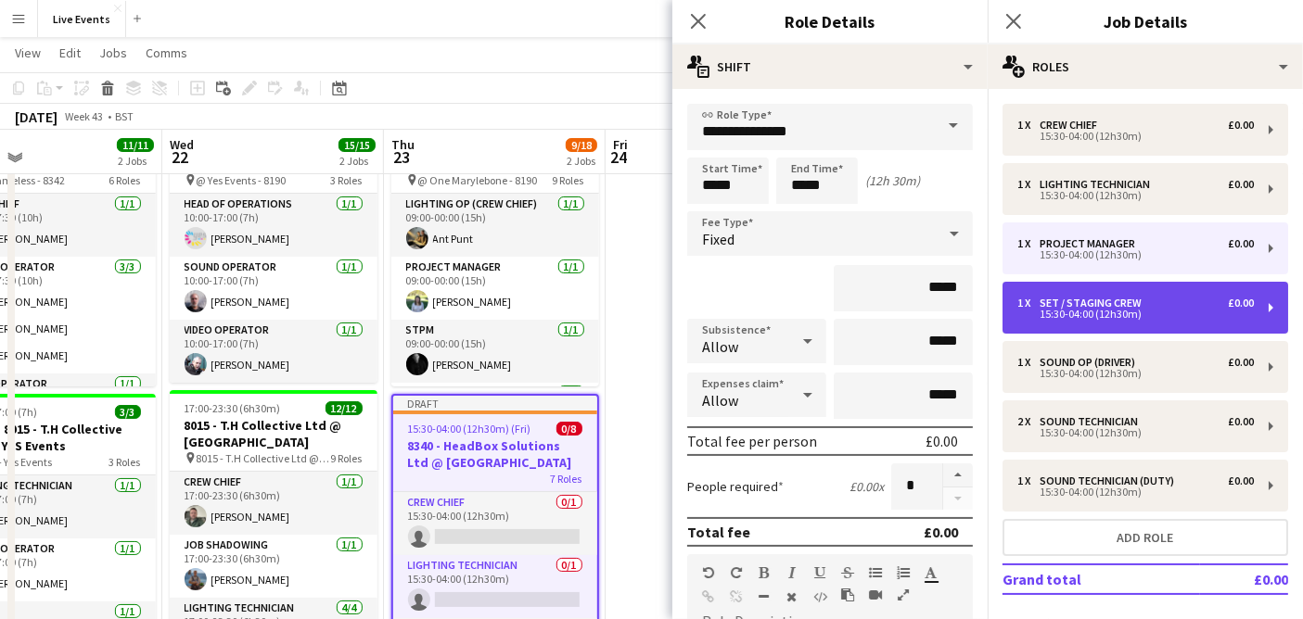
click at [1056, 310] on div "15:30-04:00 (12h30m)" at bounding box center [1135, 314] width 236 height 9
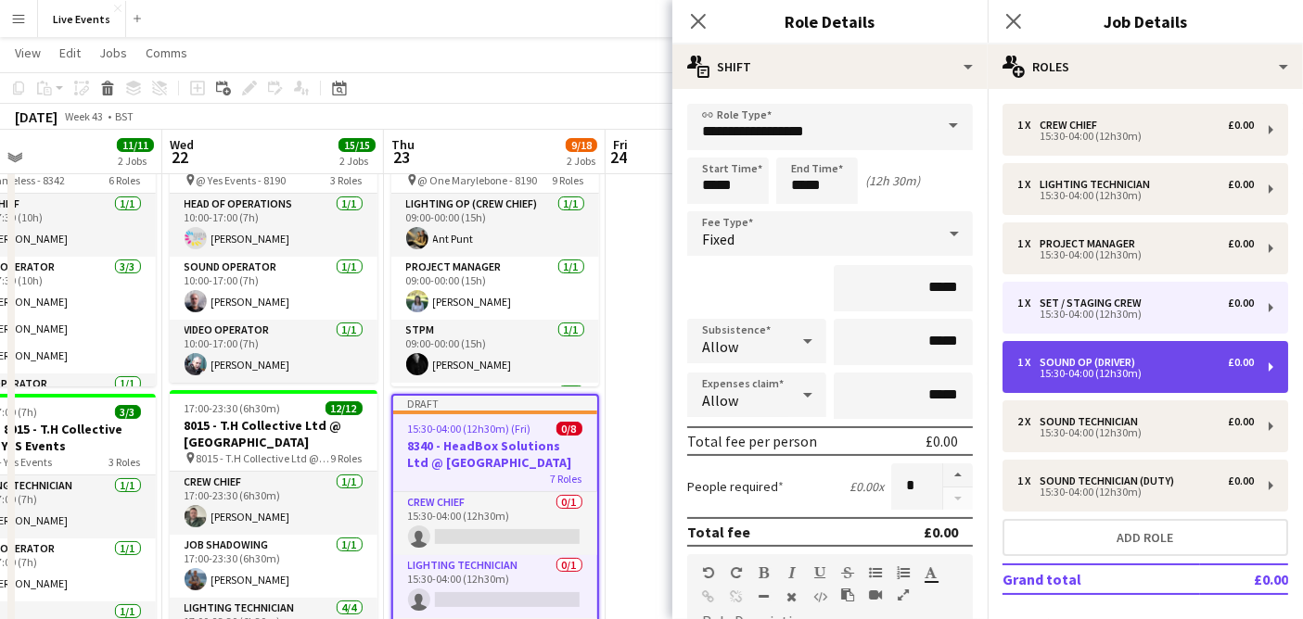
click at [1062, 388] on div "1 x Sound Op (Driver) £0.00 15:30-04:00 (12h30m)" at bounding box center [1145, 367] width 286 height 52
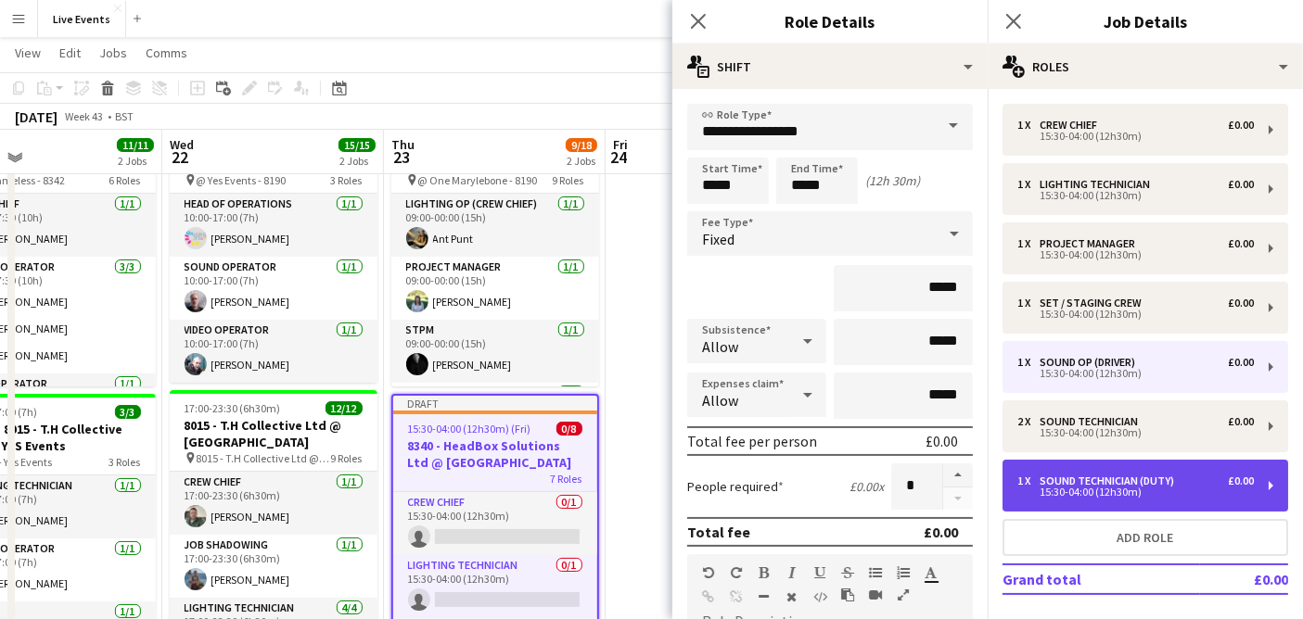
click at [1071, 460] on div "1 x Sound Technician (Duty) £0.00 15:30-04:00 (12h30m)" at bounding box center [1145, 486] width 286 height 52
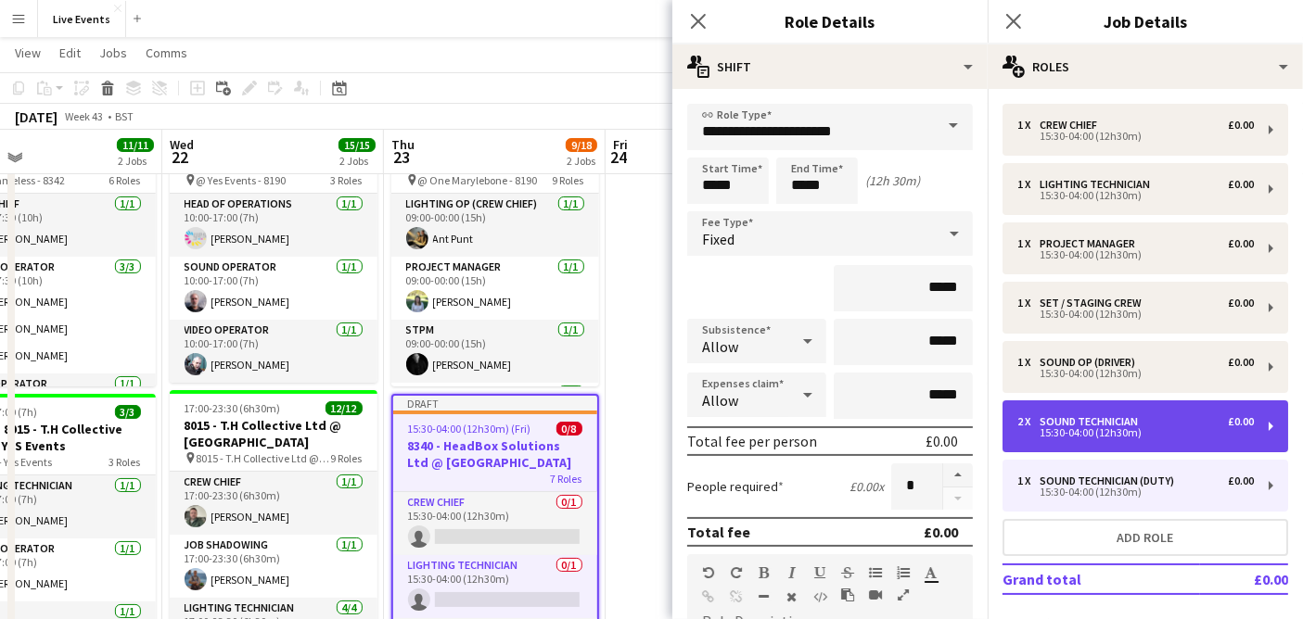
click at [1058, 417] on div "Sound Technician" at bounding box center [1092, 421] width 106 height 13
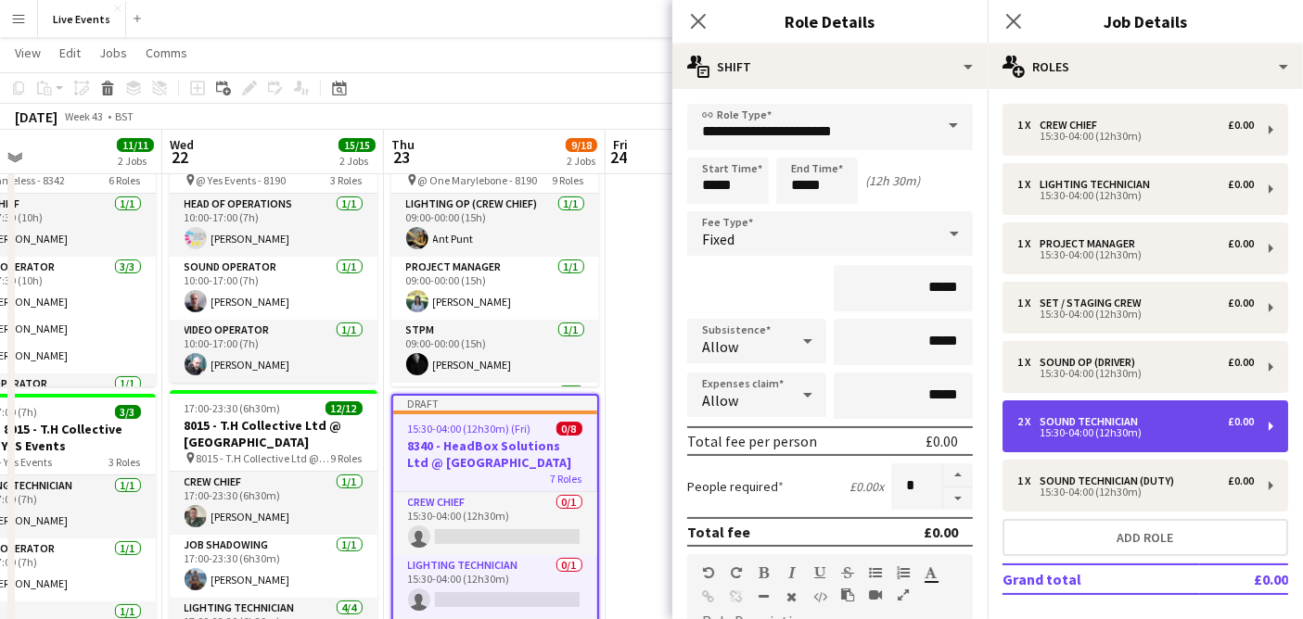
type input "**********"
type input "*"
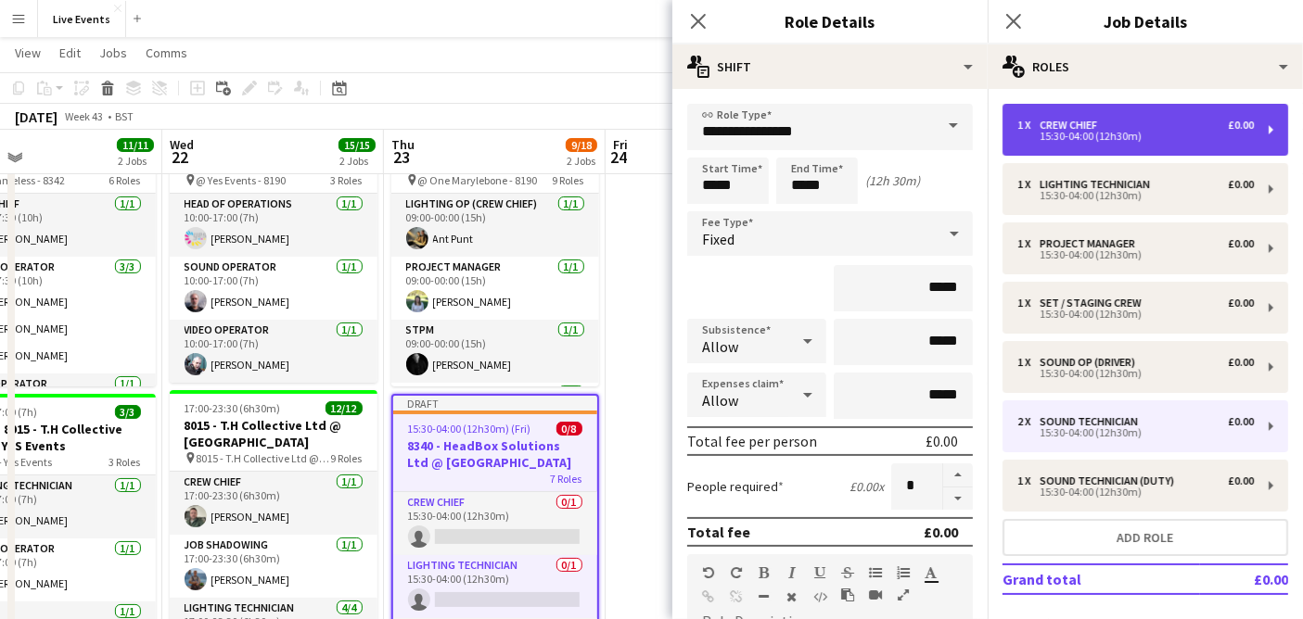
click at [1063, 132] on div "15:30-04:00 (12h30m)" at bounding box center [1135, 136] width 236 height 9
type input "**********"
type input "*"
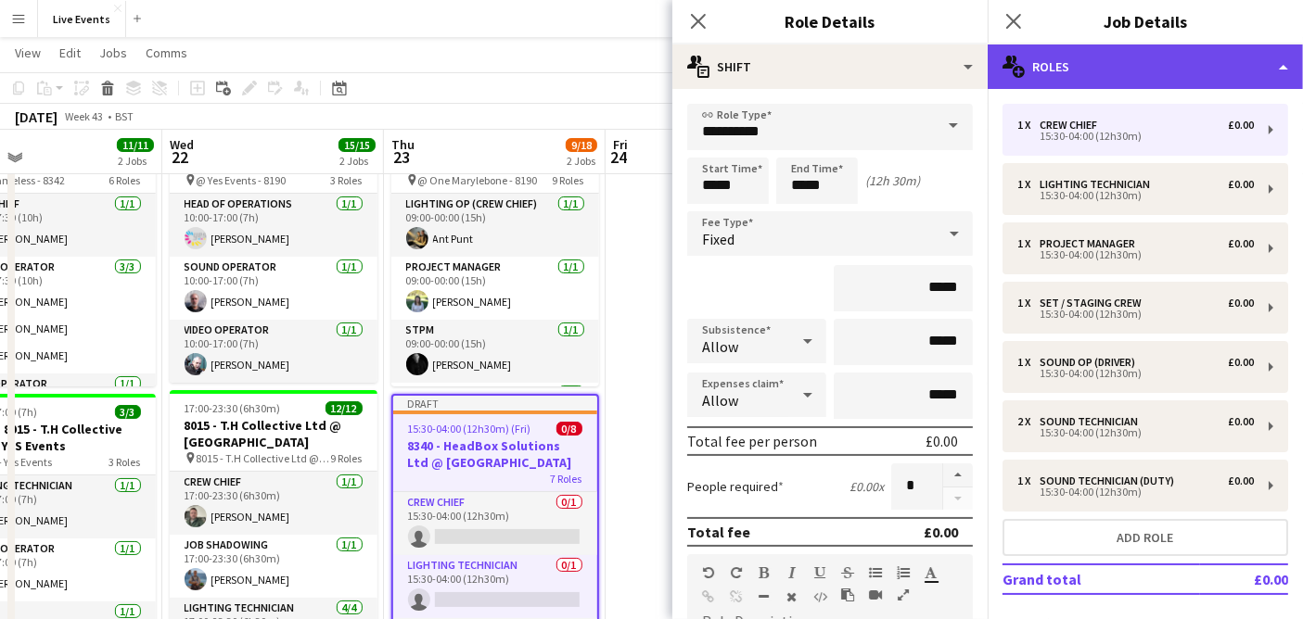
click at [1134, 65] on div "multiple-users-add Roles" at bounding box center [1144, 67] width 315 height 45
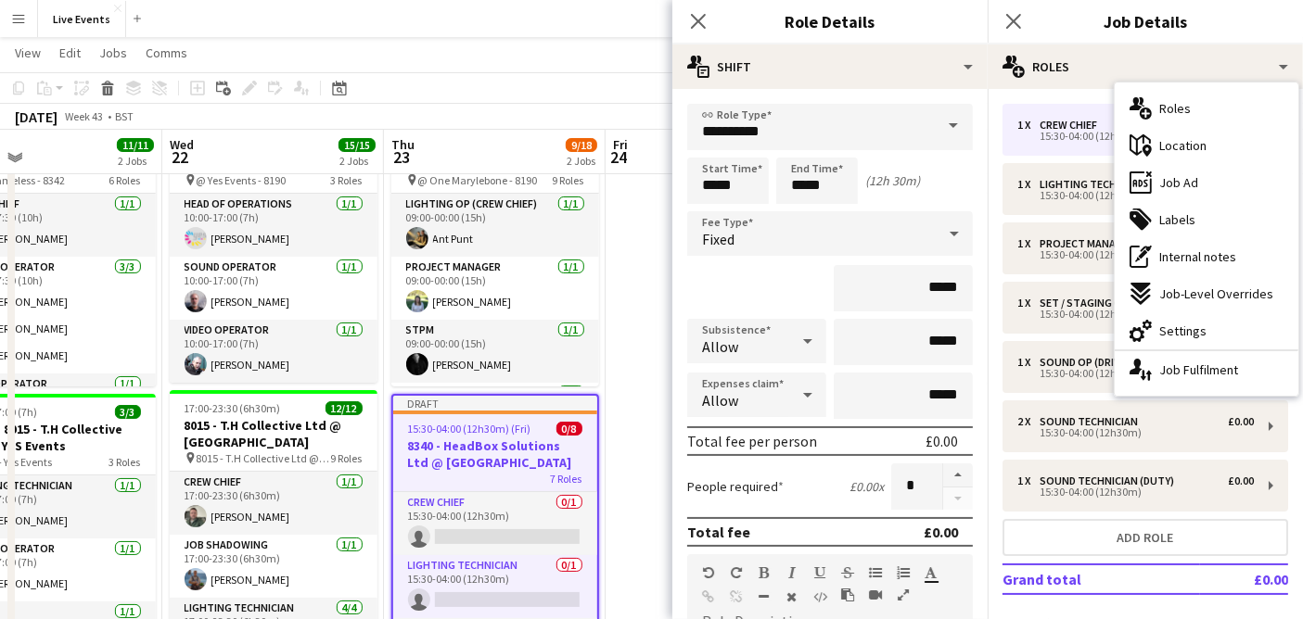
click at [1104, 38] on div "Close pop-in Job Details" at bounding box center [1144, 22] width 315 height 45
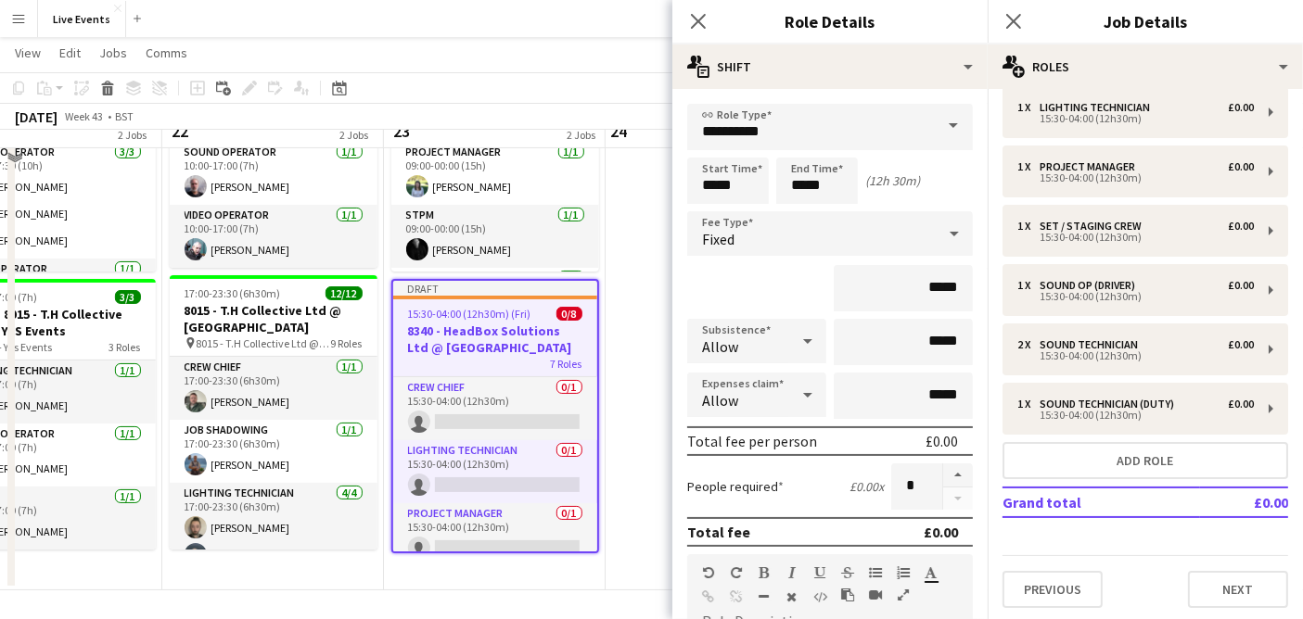
scroll to position [220, 0]
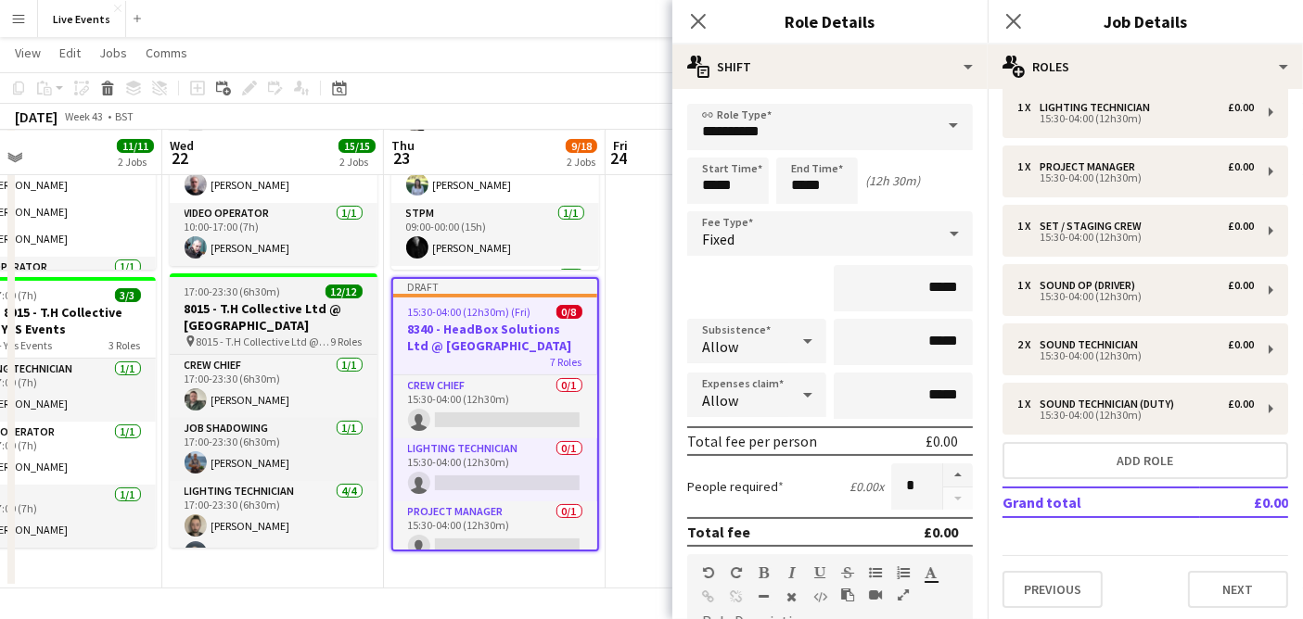
click at [250, 303] on h3 "8015 - T.H Collective Ltd @ [GEOGRAPHIC_DATA]" at bounding box center [274, 316] width 208 height 33
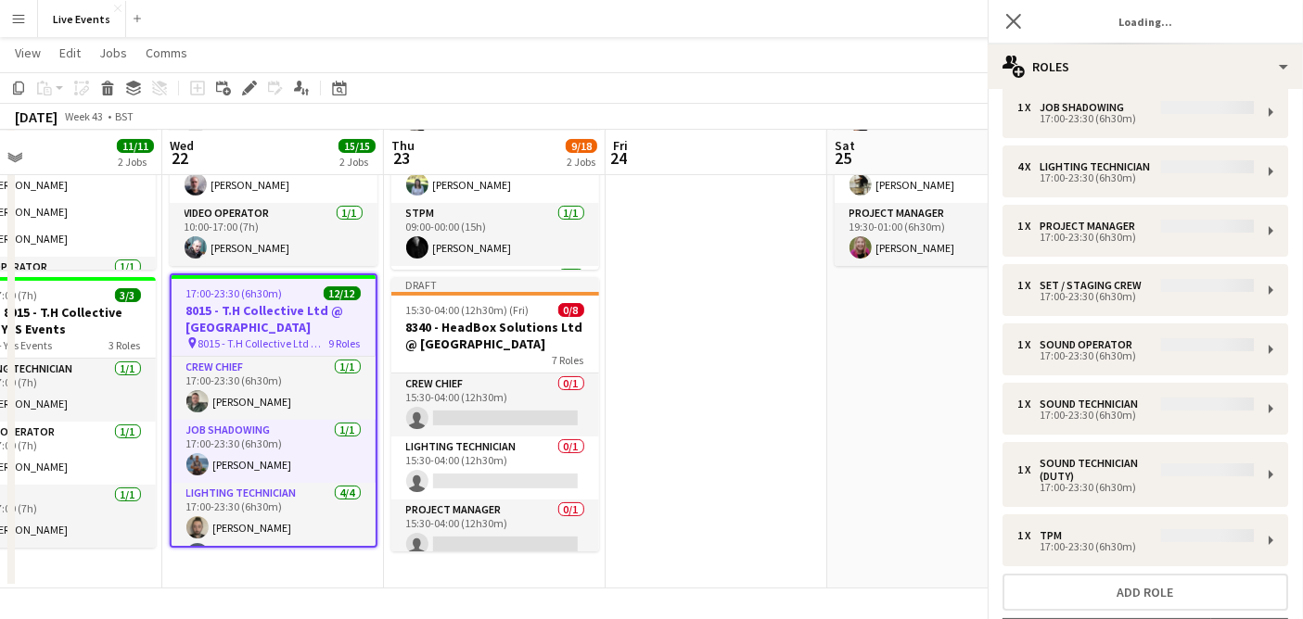
scroll to position [196, 0]
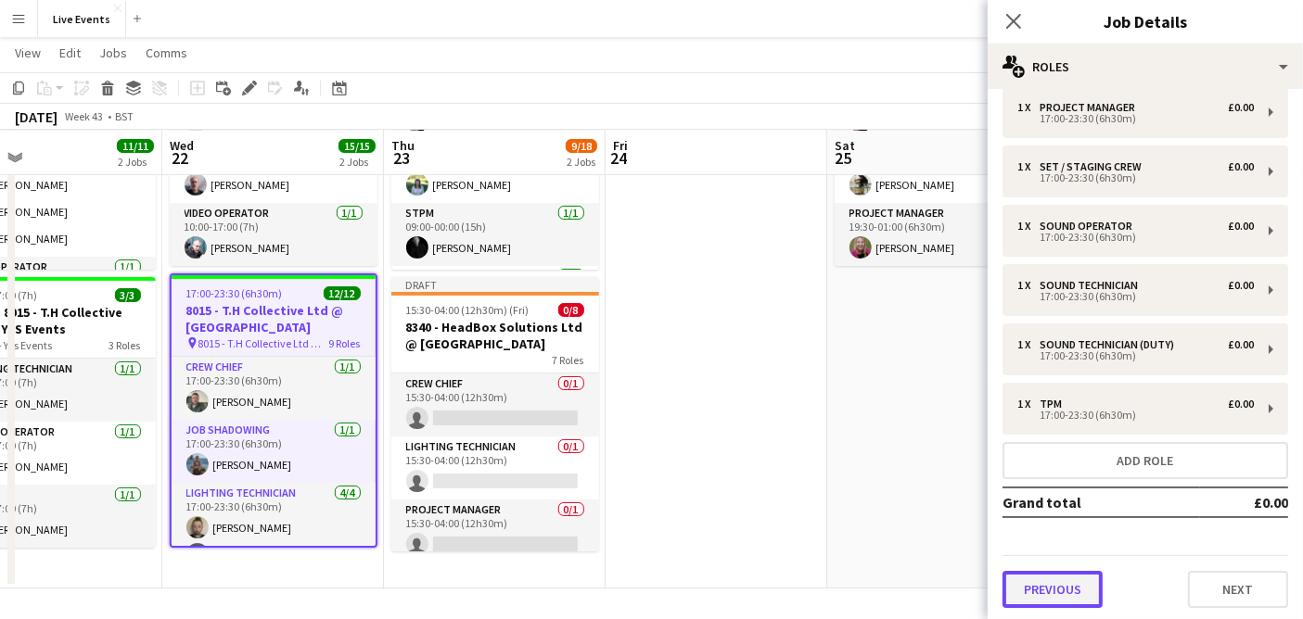
click at [1059, 579] on button "Previous" at bounding box center [1052, 589] width 100 height 37
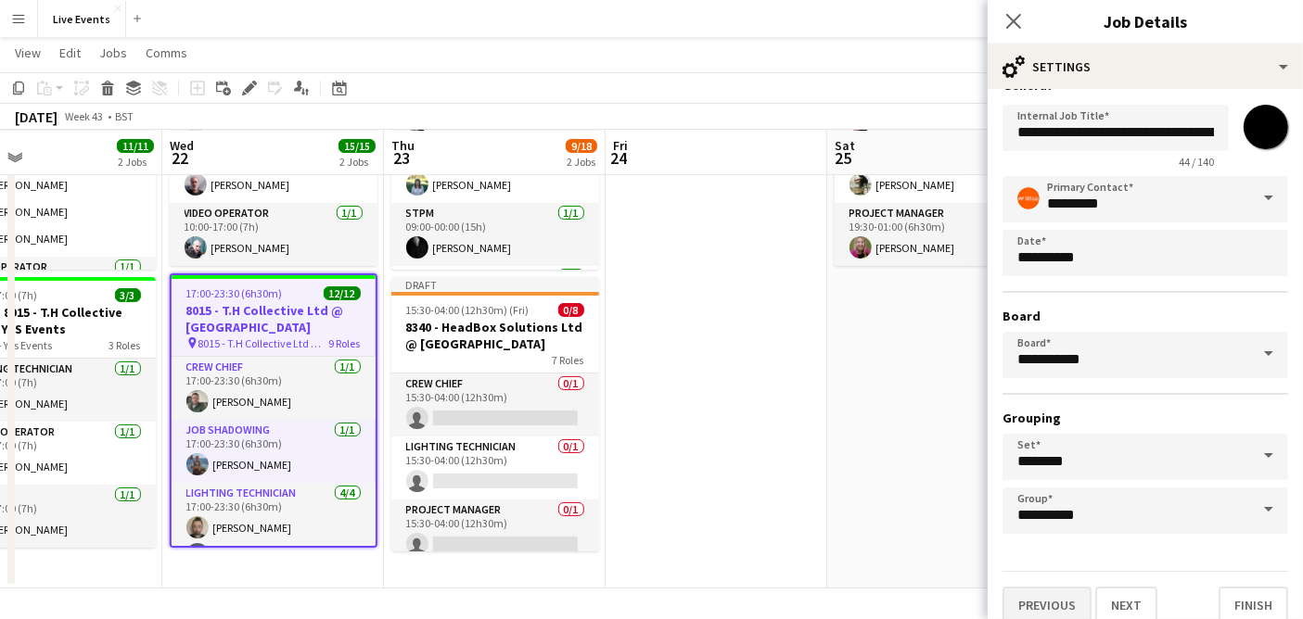
scroll to position [41, 0]
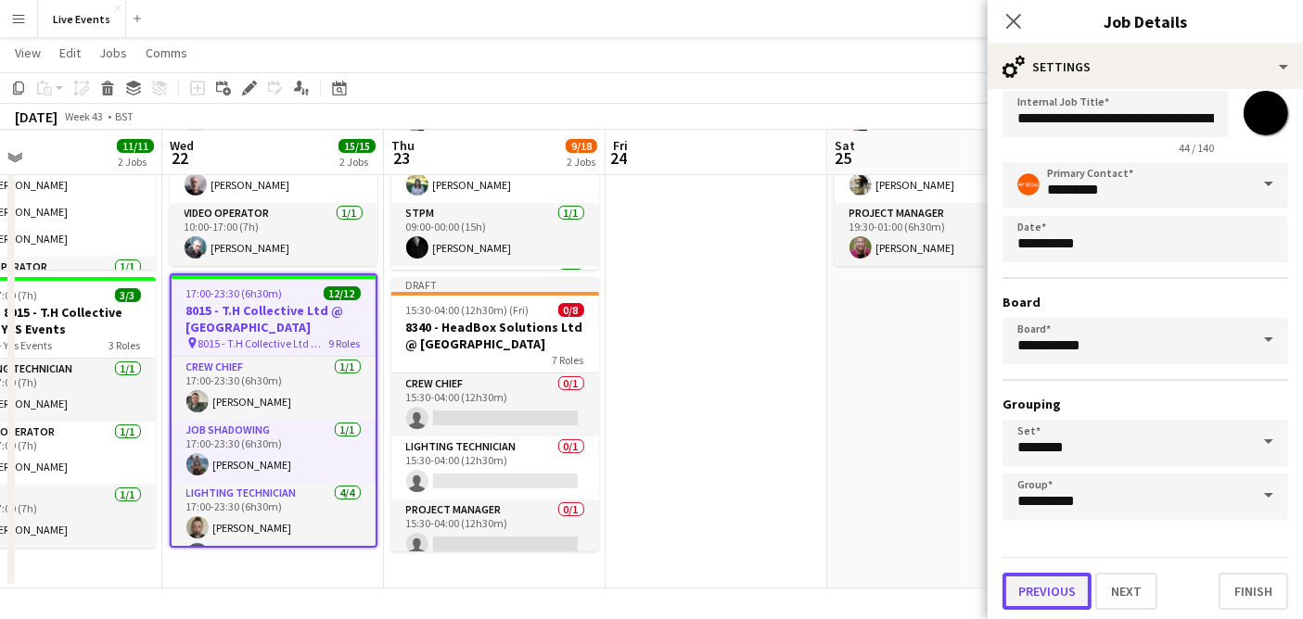
click at [1066, 579] on button "Previous" at bounding box center [1046, 591] width 89 height 37
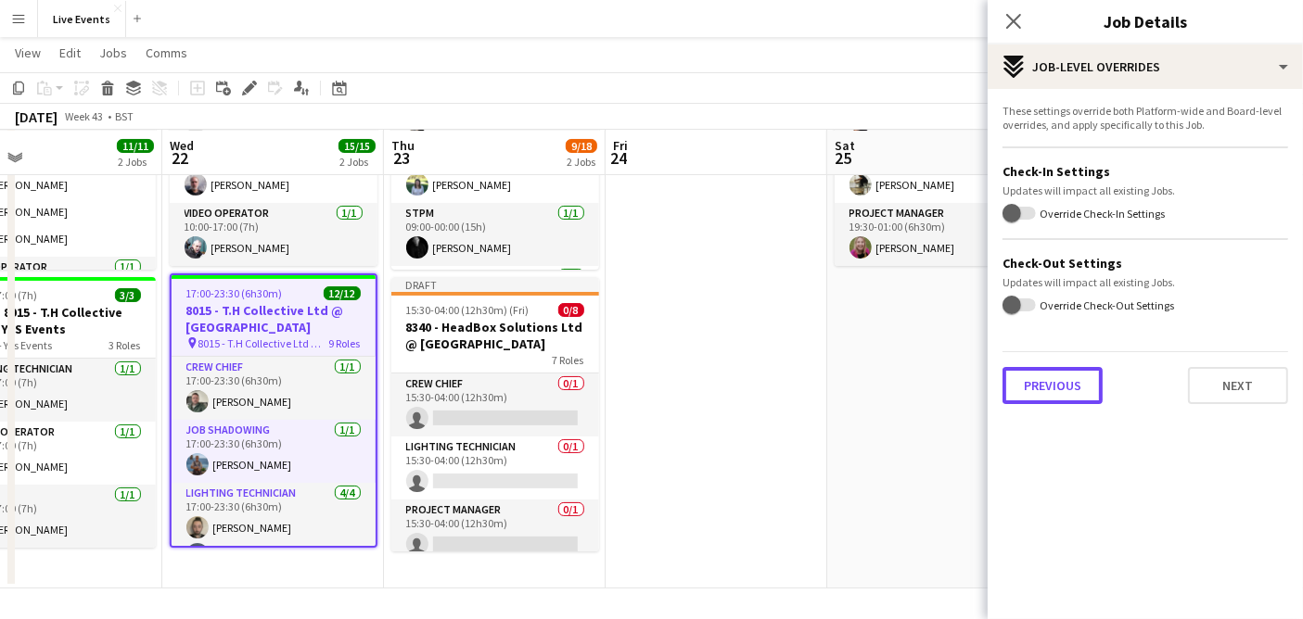
click at [1059, 368] on button "Previous" at bounding box center [1052, 385] width 100 height 37
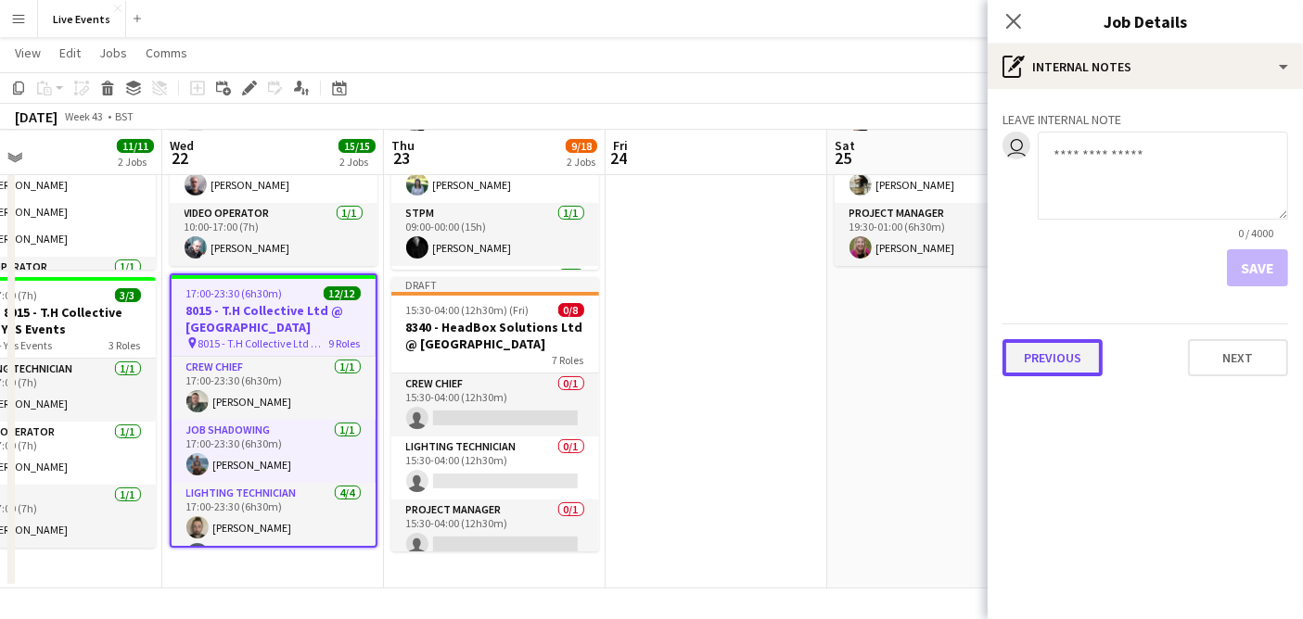
click at [1064, 362] on button "Previous" at bounding box center [1052, 357] width 100 height 37
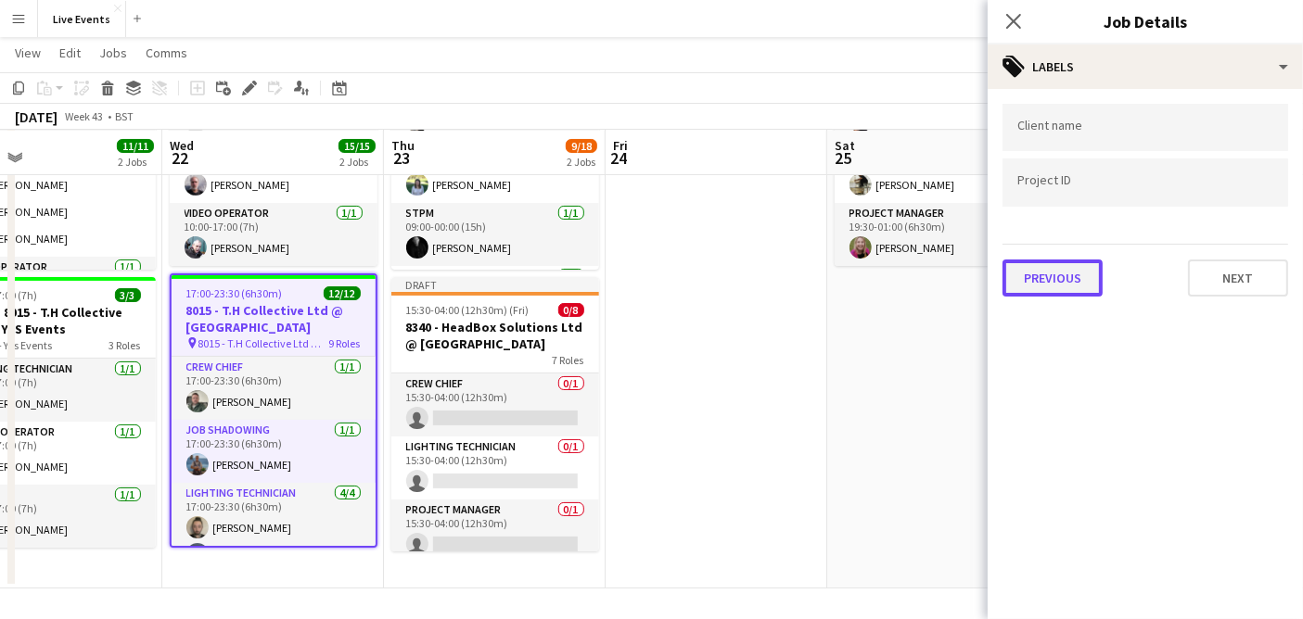
click at [1057, 282] on button "Previous" at bounding box center [1052, 278] width 100 height 37
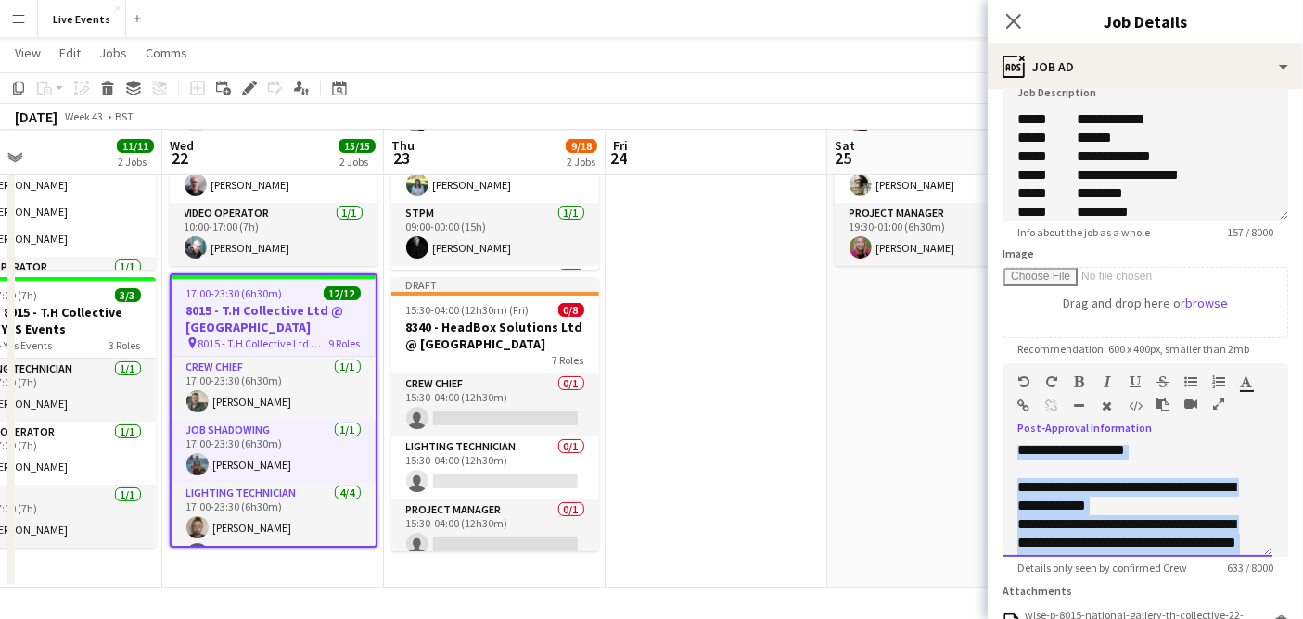
scroll to position [366, 0]
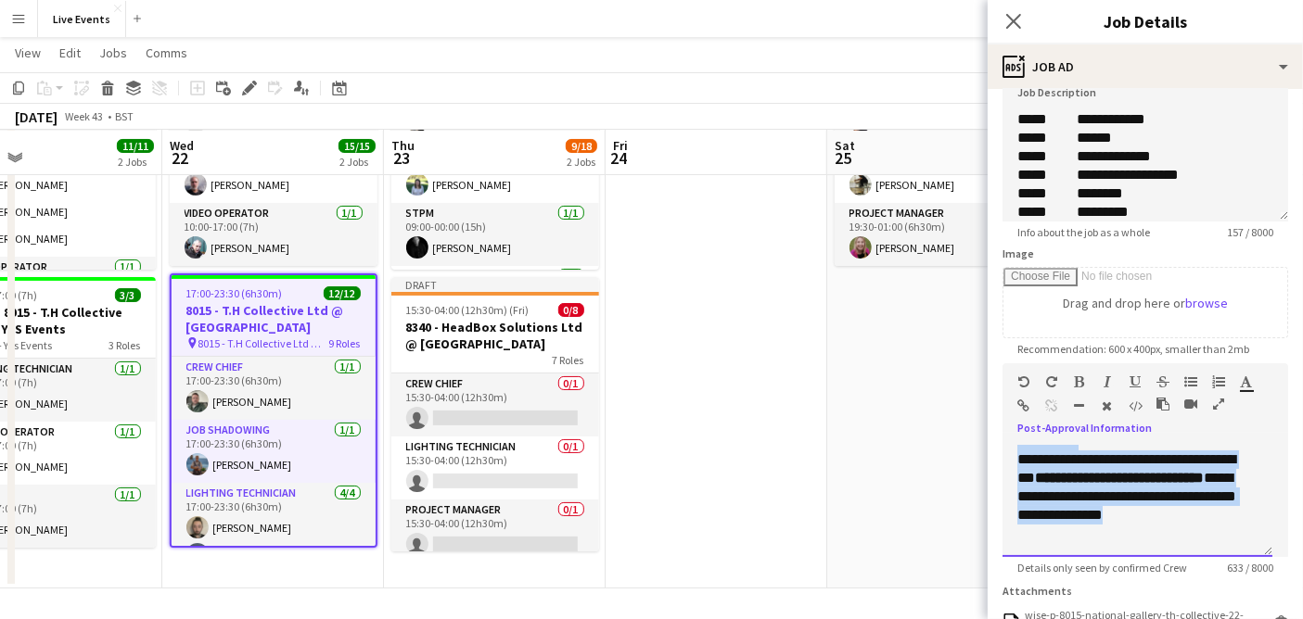
drag, startPoint x: 1016, startPoint y: 455, endPoint x: 1232, endPoint y: 535, distance: 230.3
click at [1232, 535] on div "**********" at bounding box center [1137, 501] width 270 height 111
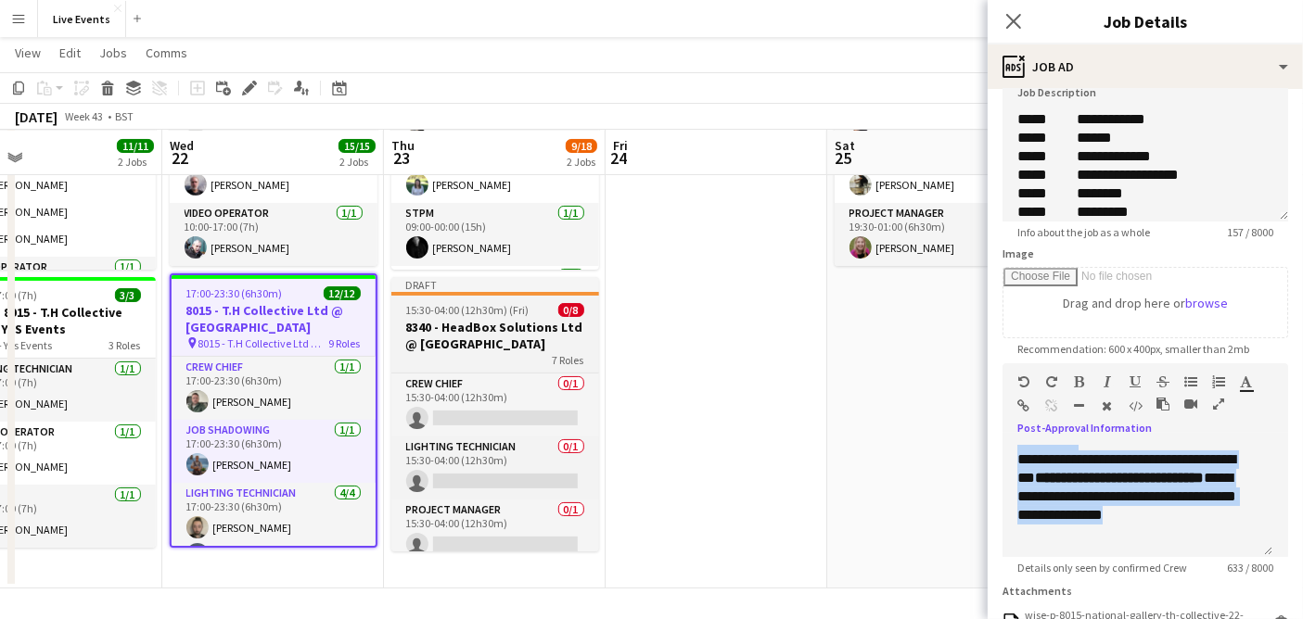
click at [487, 352] on div "7 Roles" at bounding box center [495, 359] width 208 height 15
type input "**********"
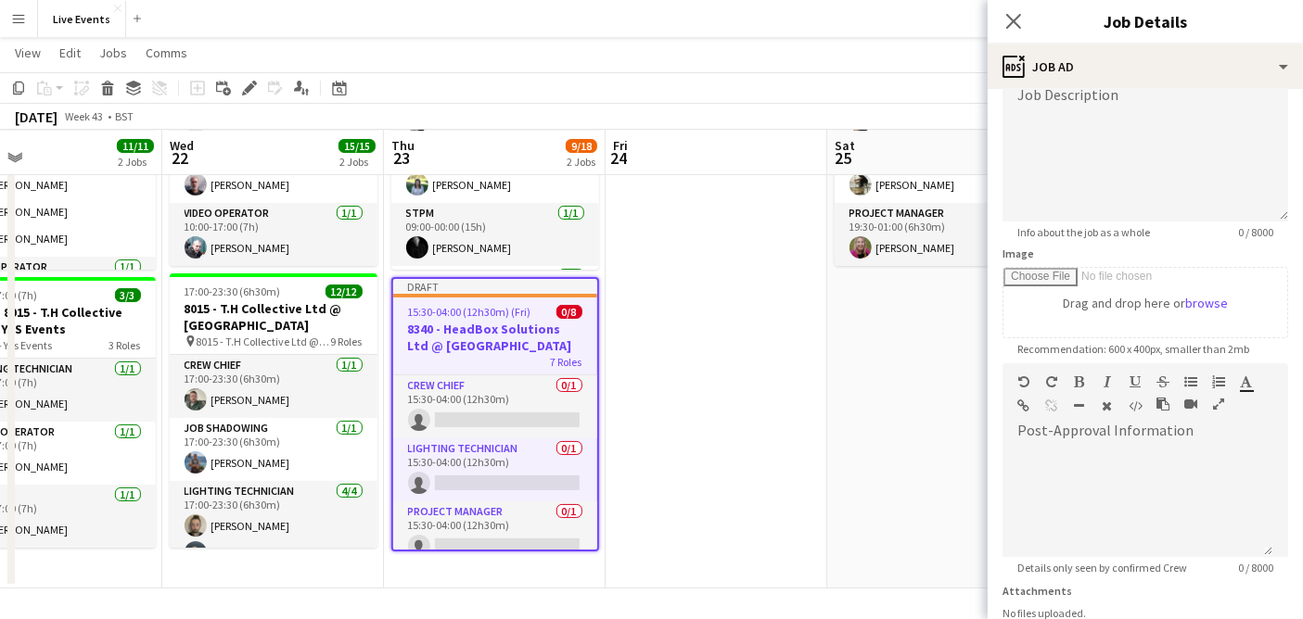
scroll to position [0, 0]
click at [1100, 469] on div at bounding box center [1137, 501] width 270 height 111
paste div
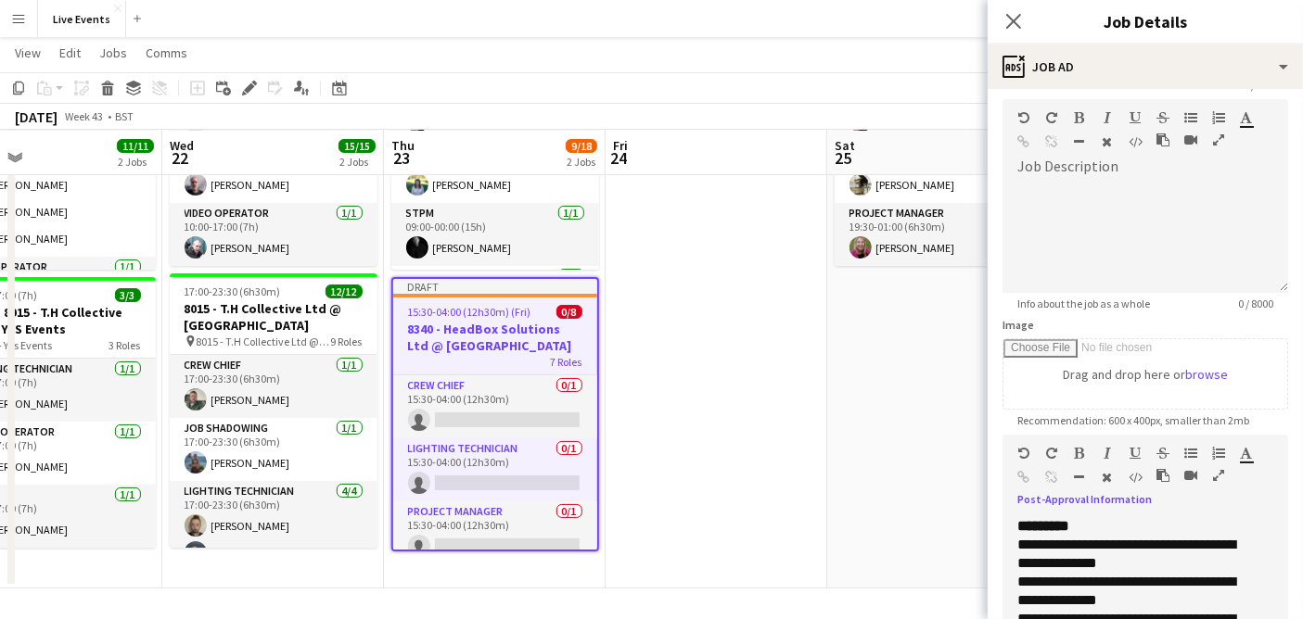
scroll to position [45, 0]
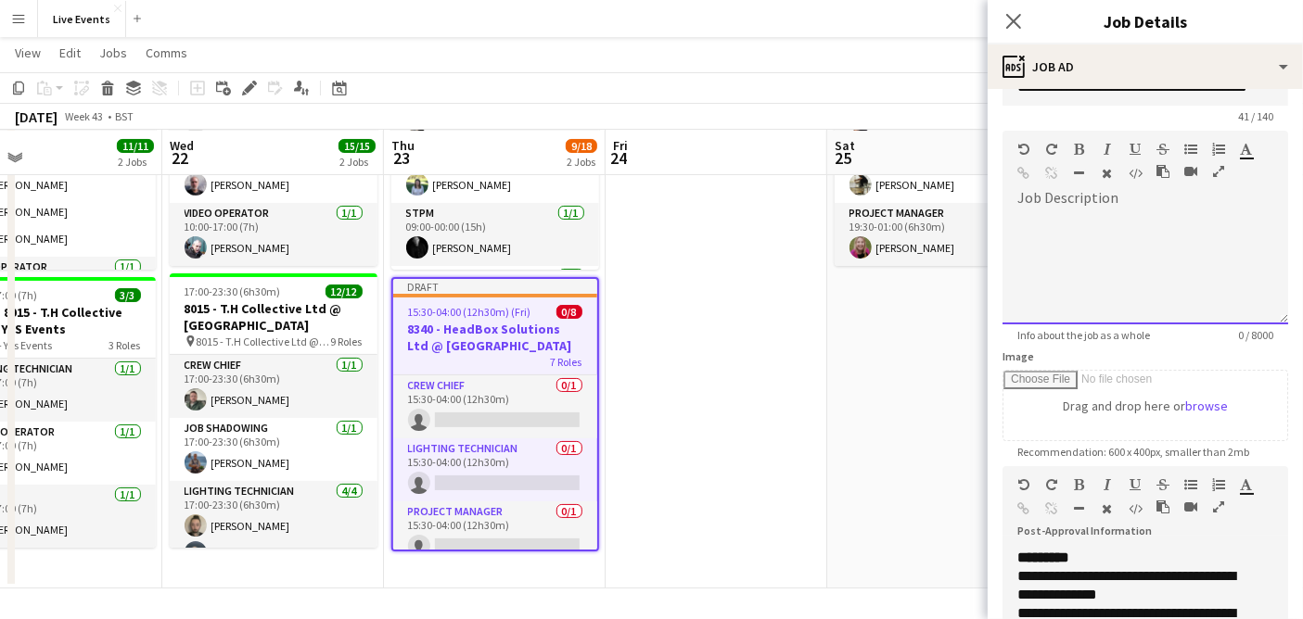
click at [1067, 235] on div at bounding box center [1145, 268] width 286 height 111
paste div
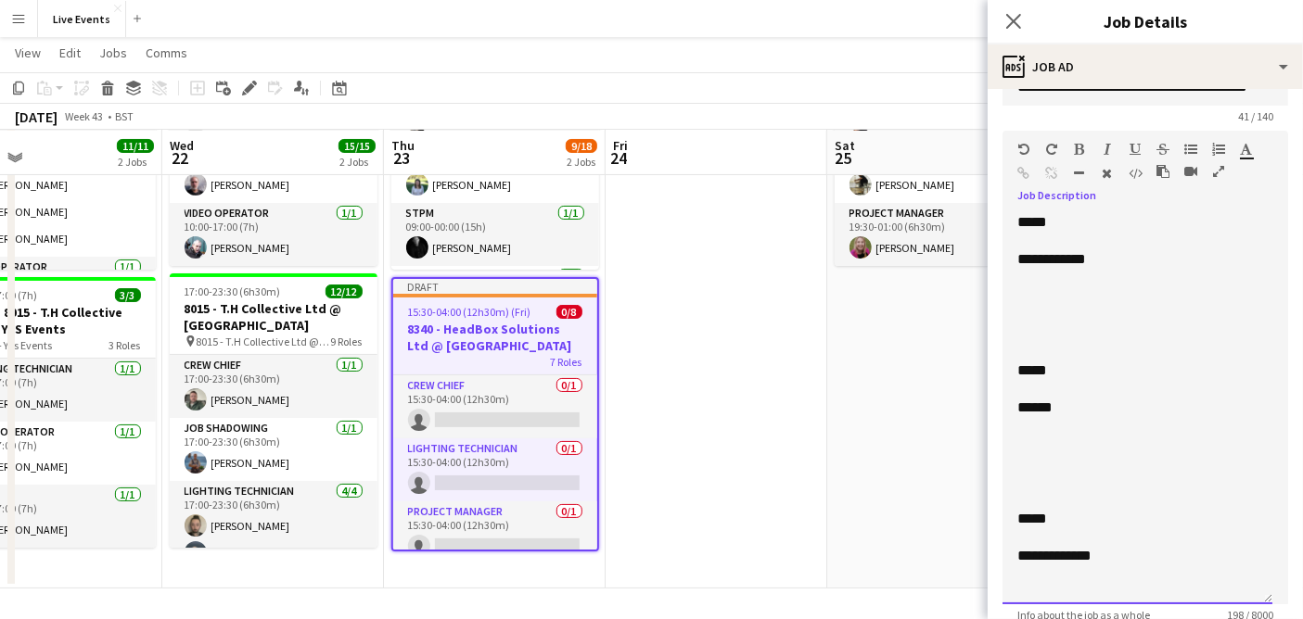
drag, startPoint x: 1264, startPoint y: 331, endPoint x: 1074, endPoint y: 356, distance: 191.7
click at [1241, 591] on div "**********" at bounding box center [1137, 408] width 270 height 391
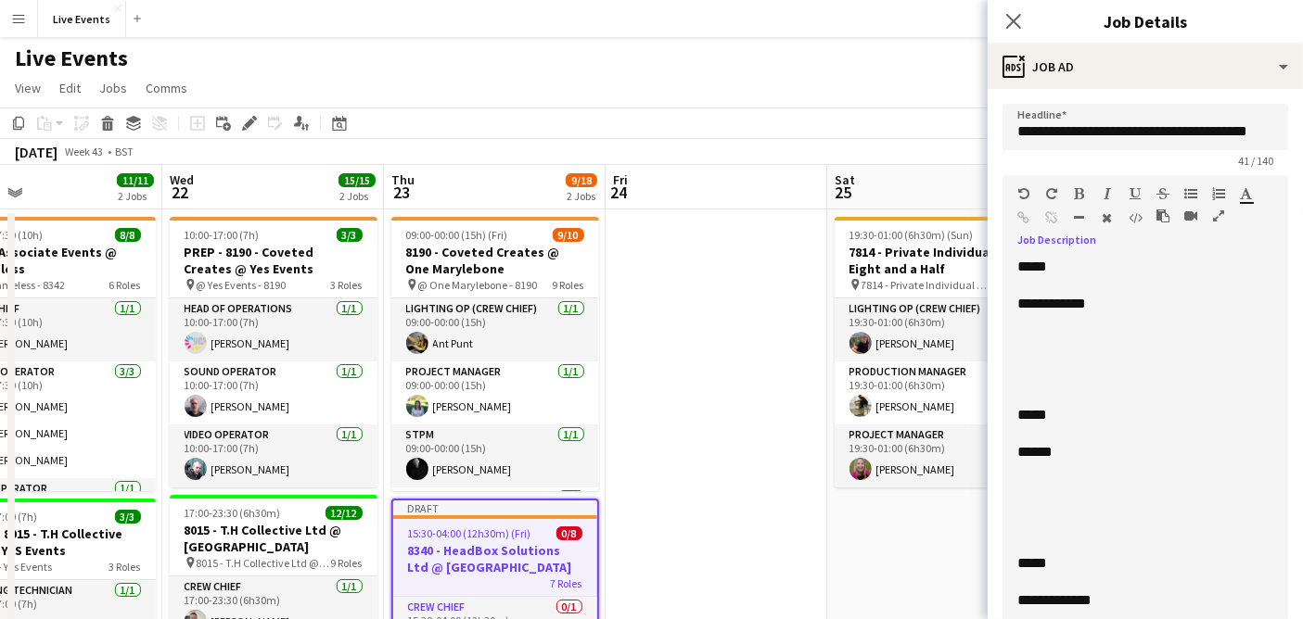
click at [1013, 300] on div "**********" at bounding box center [1137, 448] width 270 height 381
click at [1006, 417] on div "**********" at bounding box center [1137, 448] width 270 height 381
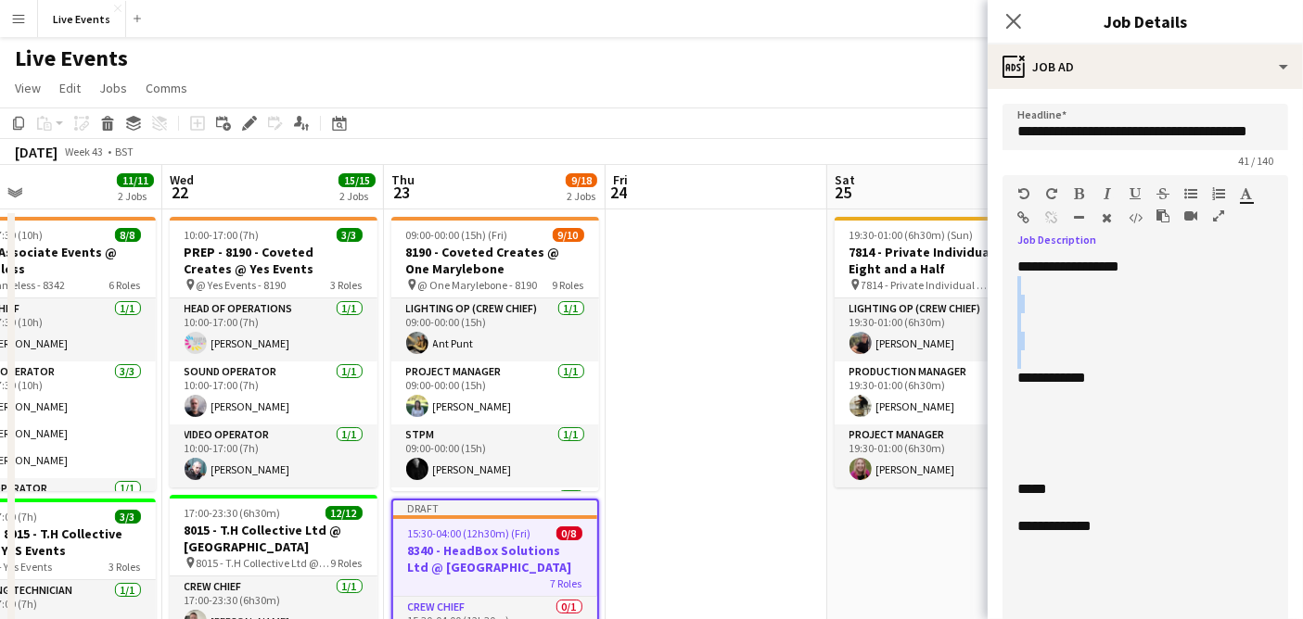
drag, startPoint x: 1027, startPoint y: 279, endPoint x: 987, endPoint y: 379, distance: 107.8
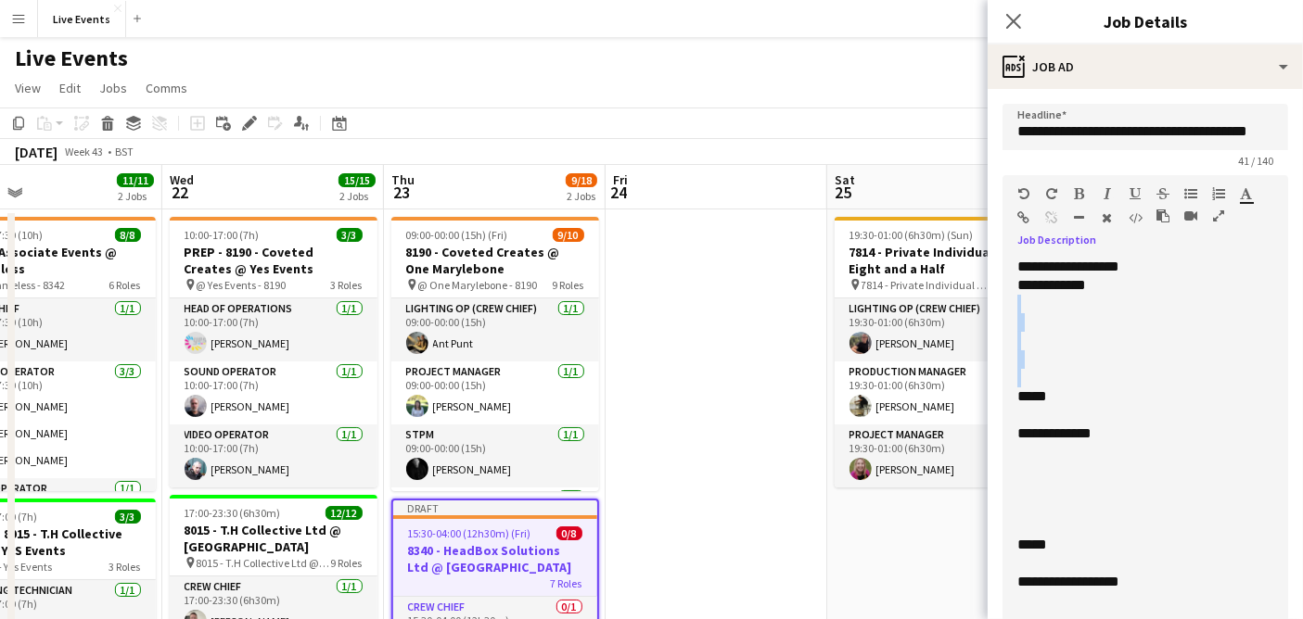
drag, startPoint x: 1126, startPoint y: 285, endPoint x: 1009, endPoint y: 396, distance: 162.0
click at [1009, 396] on div "**********" at bounding box center [1137, 448] width 270 height 381
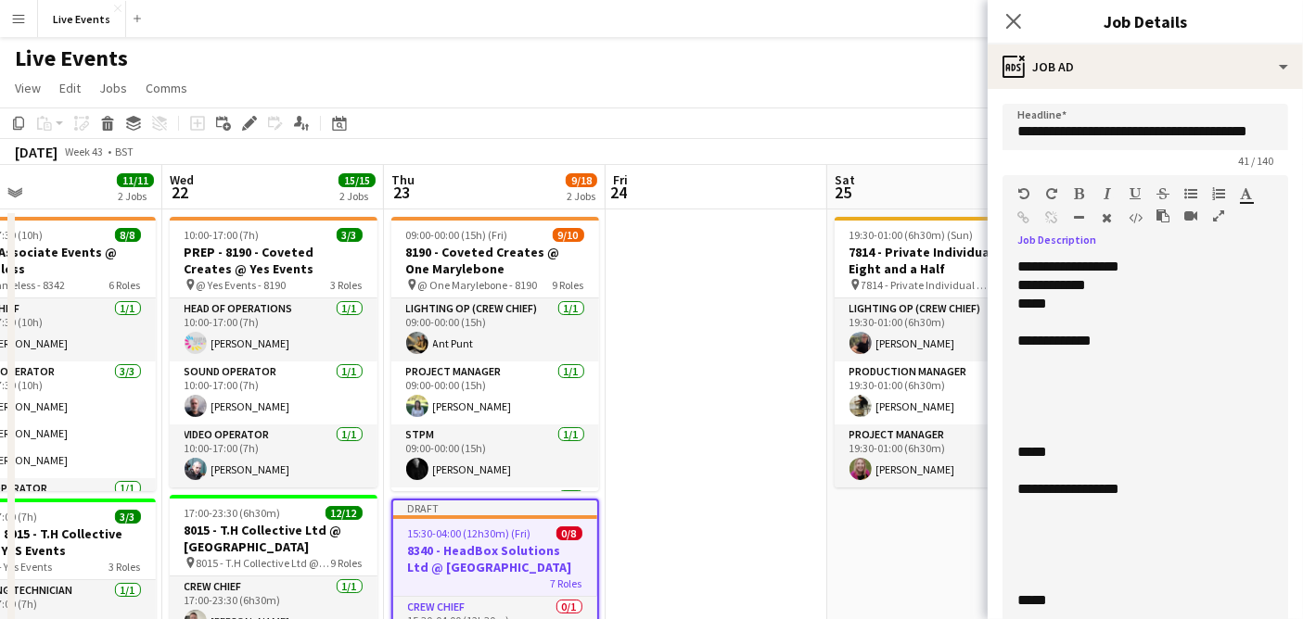
click at [1011, 341] on div "**********" at bounding box center [1137, 448] width 270 height 381
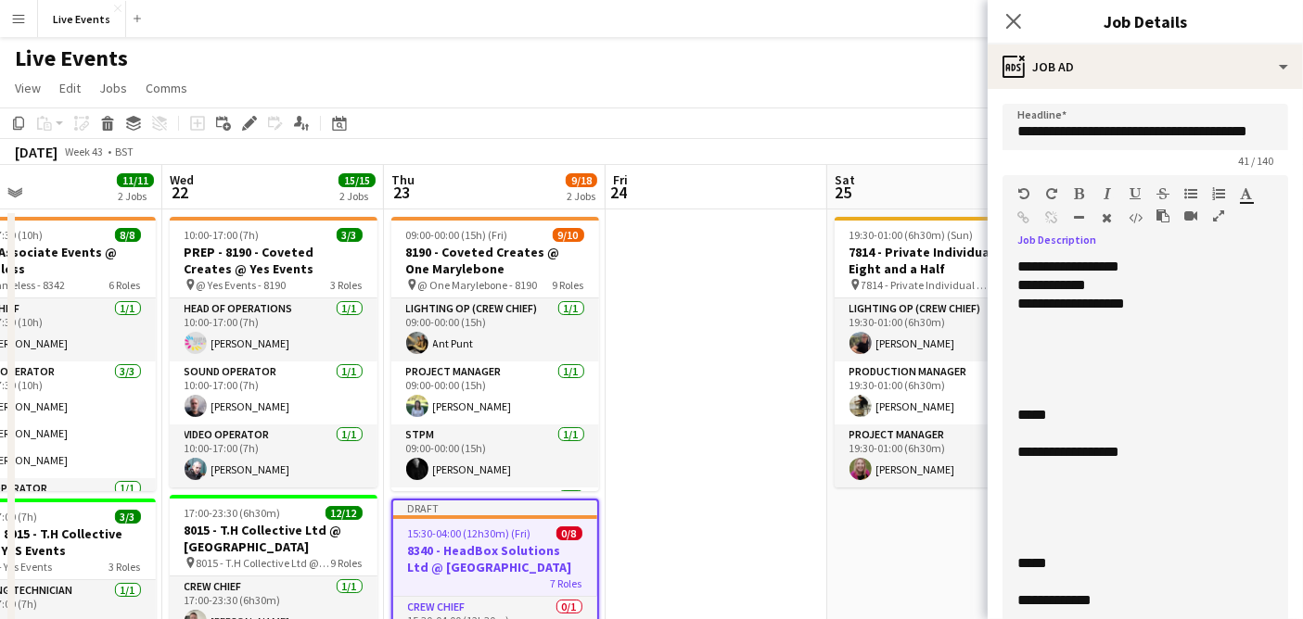
click at [1014, 414] on div "**********" at bounding box center [1137, 448] width 270 height 381
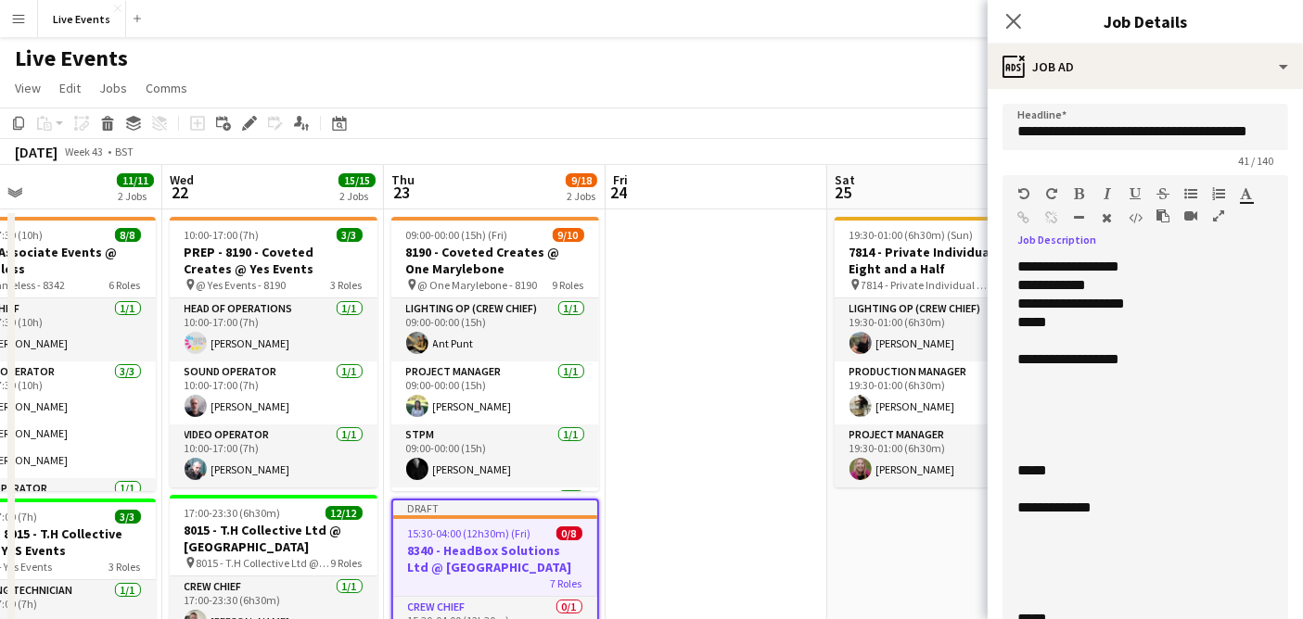
click at [1109, 285] on div "**********" at bounding box center [1137, 294] width 240 height 37
click at [1018, 286] on span "*****" at bounding box center [1034, 285] width 34 height 14
click at [1014, 366] on div "**********" at bounding box center [1137, 448] width 270 height 381
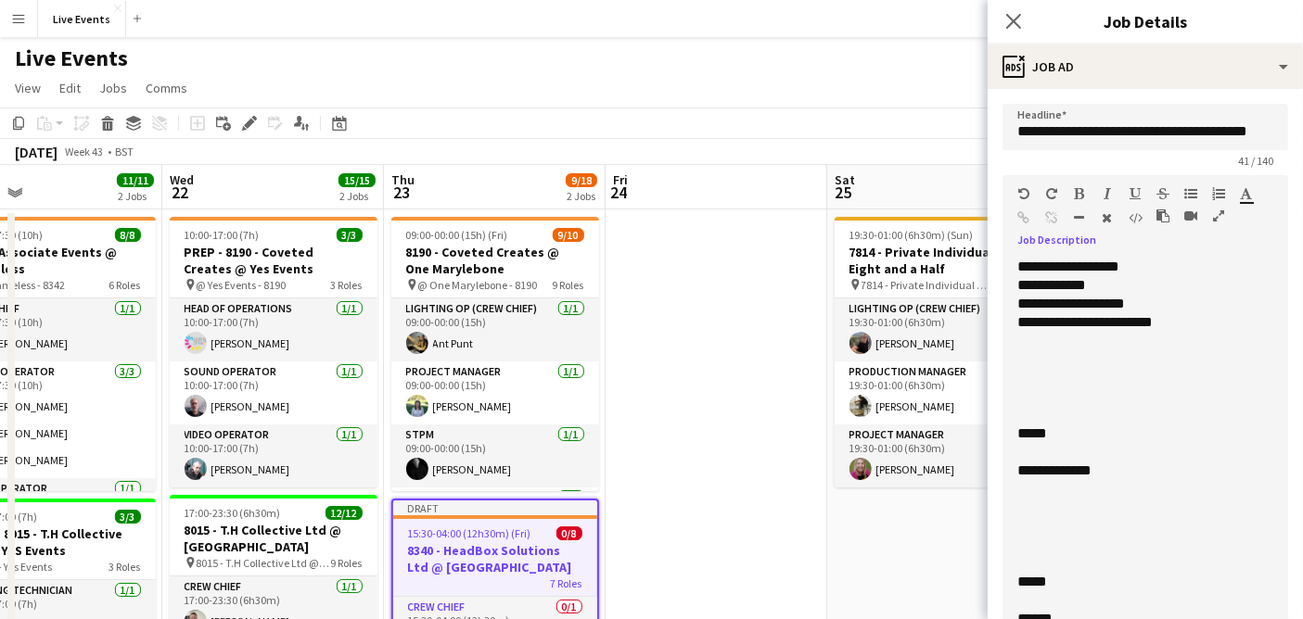
click at [1014, 473] on div "**********" at bounding box center [1137, 448] width 270 height 381
drag, startPoint x: 1187, startPoint y: 324, endPoint x: 1011, endPoint y: 429, distance: 204.9
click at [1011, 429] on div "**********" at bounding box center [1137, 448] width 270 height 381
drag, startPoint x: 1155, startPoint y: 341, endPoint x: 1017, endPoint y: 449, distance: 175.1
click at [1017, 449] on div "**********" at bounding box center [1137, 448] width 270 height 381
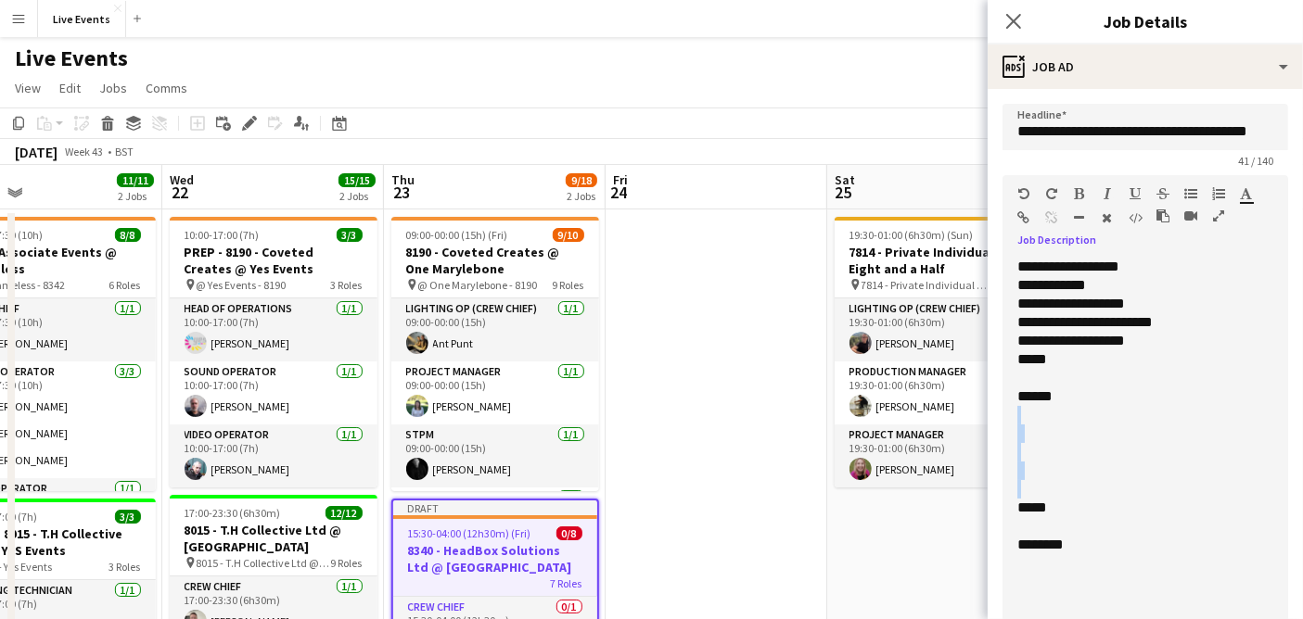
drag, startPoint x: 1064, startPoint y: 395, endPoint x: 1012, endPoint y: 503, distance: 120.3
click at [1012, 503] on div "**********" at bounding box center [1137, 448] width 270 height 381
click at [1019, 454] on div "********" at bounding box center [1137, 452] width 240 height 19
click at [1017, 399] on div "****** ***** ********" at bounding box center [1137, 406] width 240 height 37
drag, startPoint x: 1220, startPoint y: 399, endPoint x: 1211, endPoint y: 400, distance: 9.3
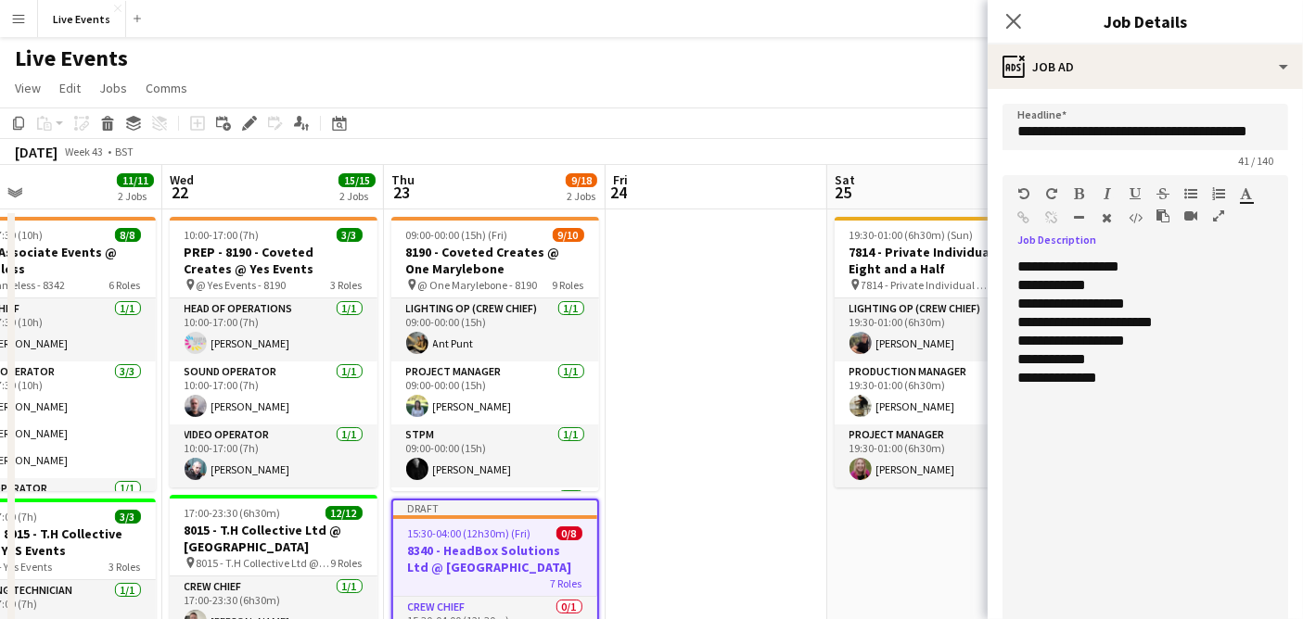
click at [1218, 399] on div "**********" at bounding box center [1137, 448] width 270 height 381
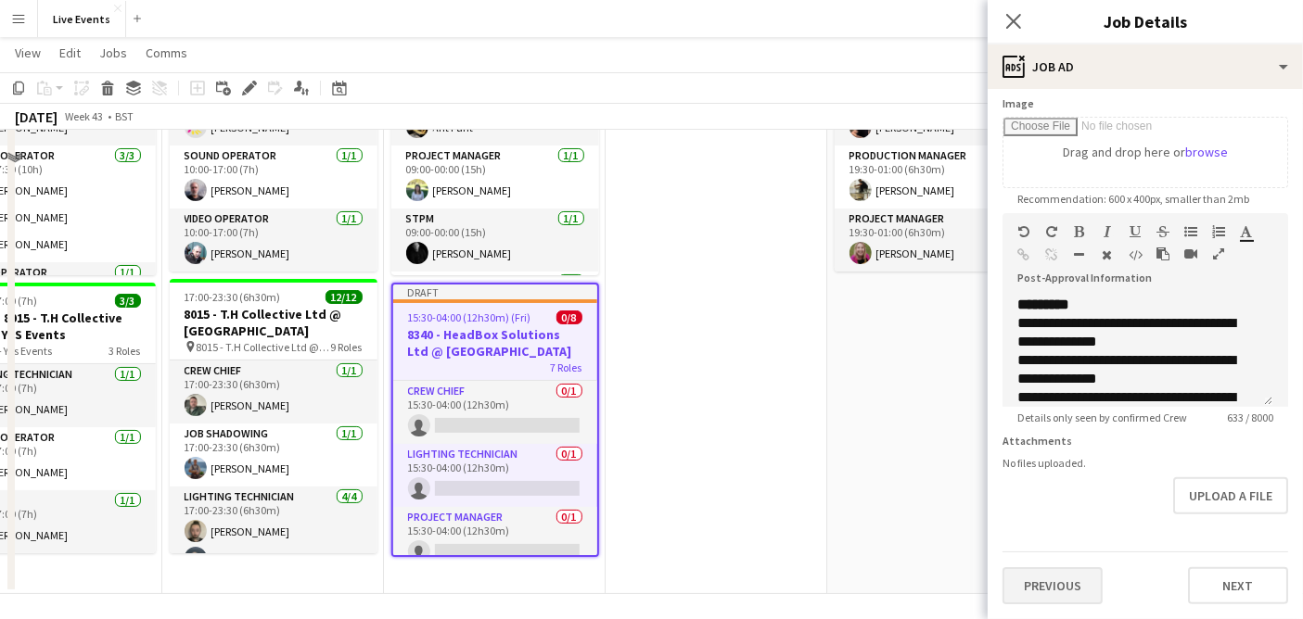
scroll to position [220, 0]
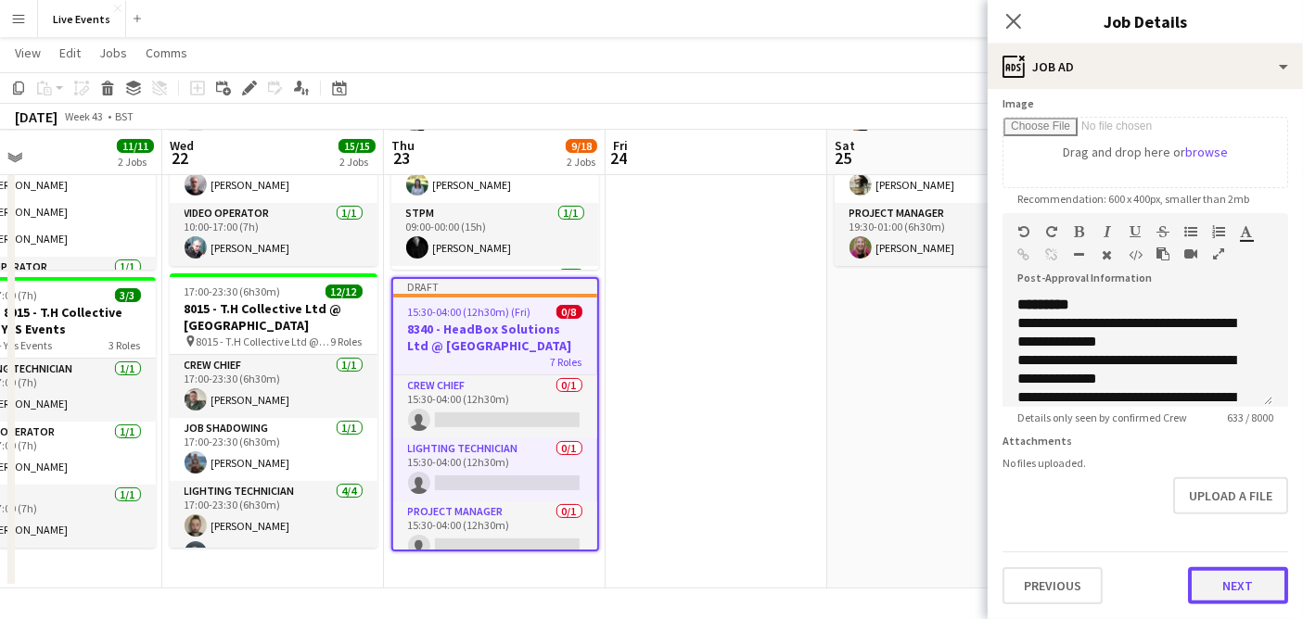
click at [1203, 590] on button "Next" at bounding box center [1238, 585] width 100 height 37
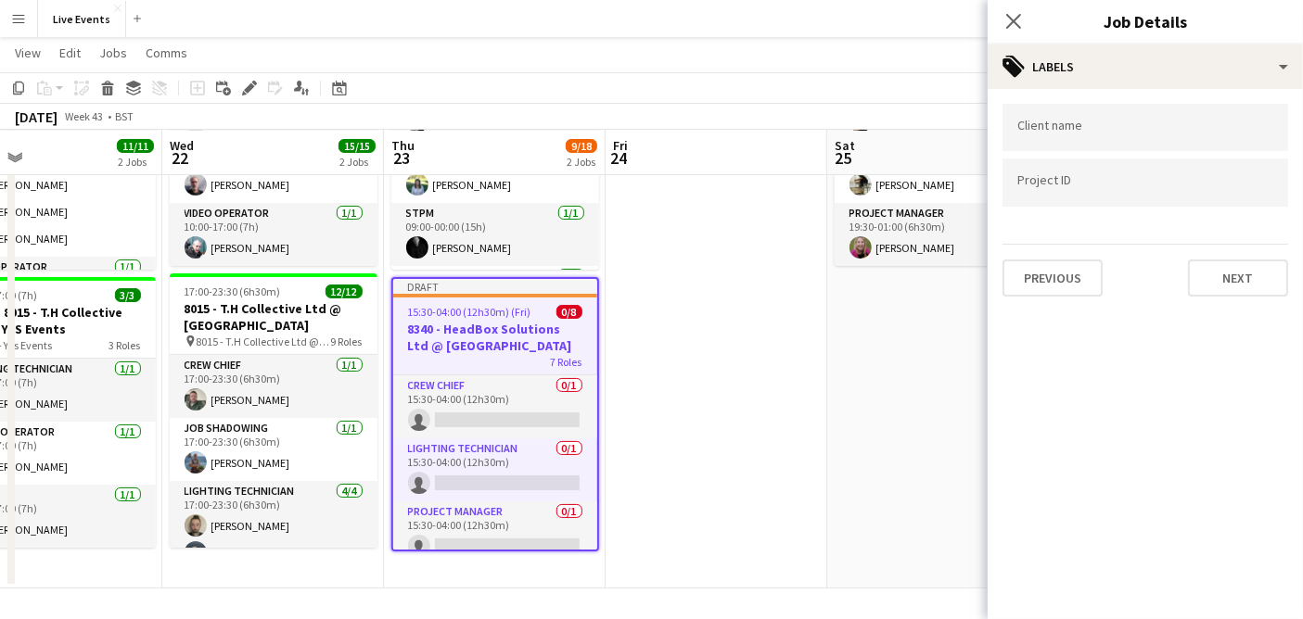
scroll to position [0, 0]
click at [1207, 282] on button "Next" at bounding box center [1238, 278] width 100 height 37
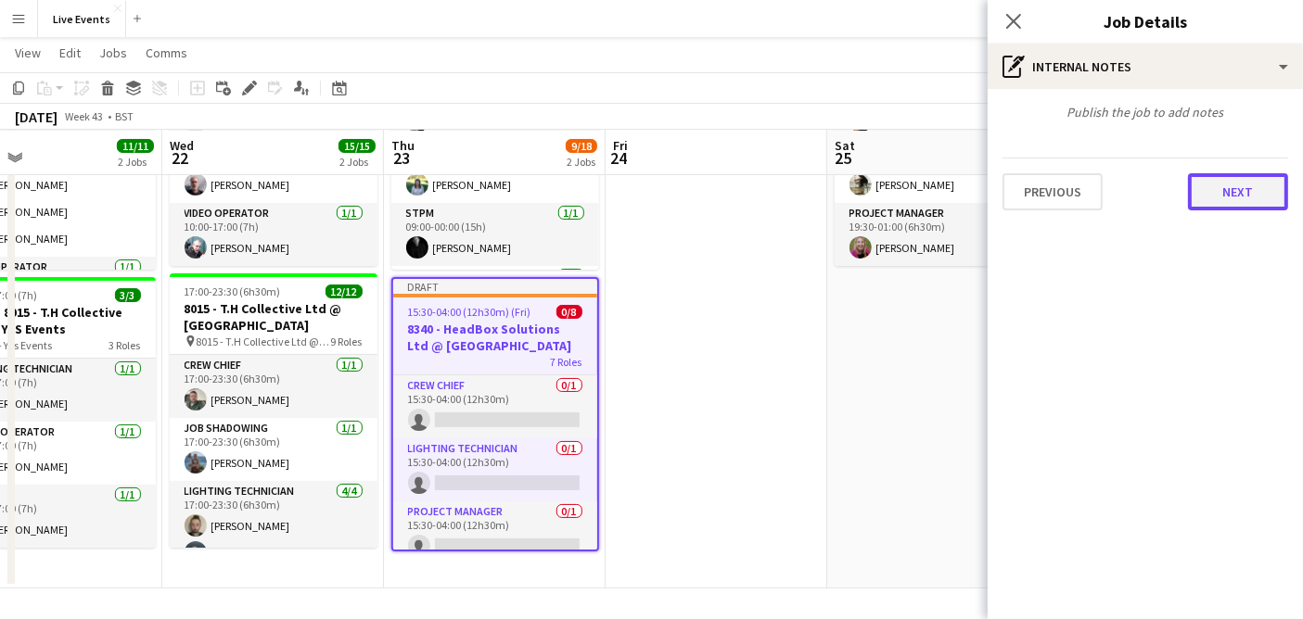
click at [1251, 204] on button "Next" at bounding box center [1238, 191] width 100 height 37
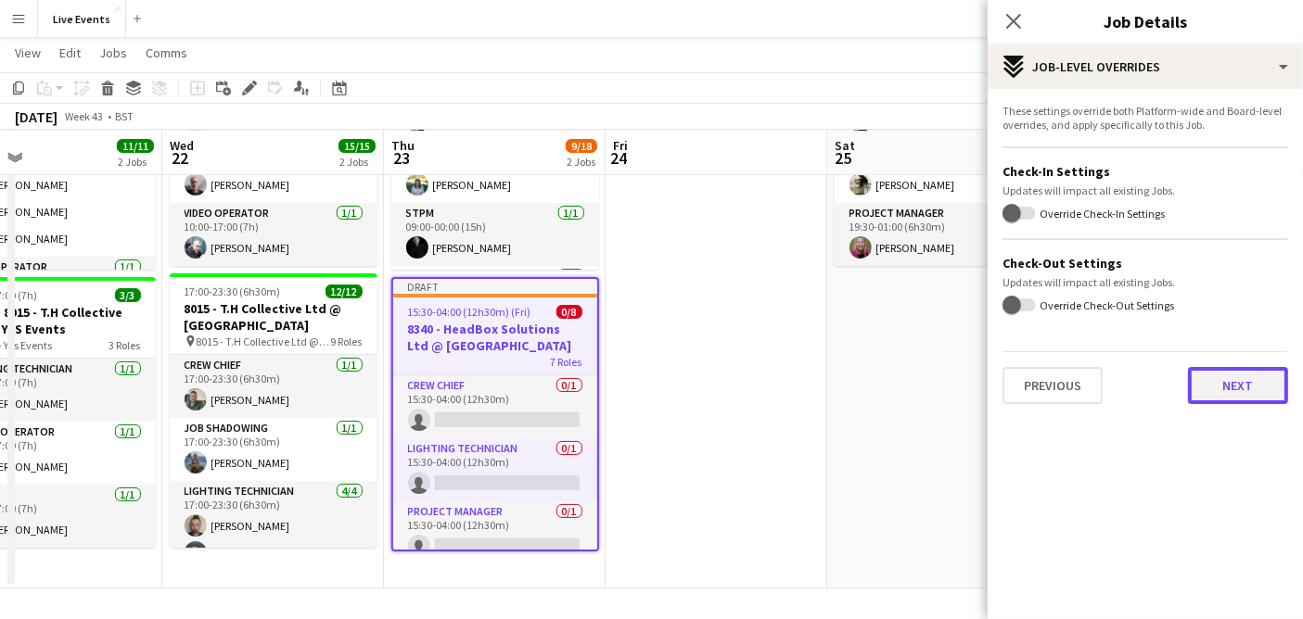
click at [1243, 380] on button "Next" at bounding box center [1238, 385] width 100 height 37
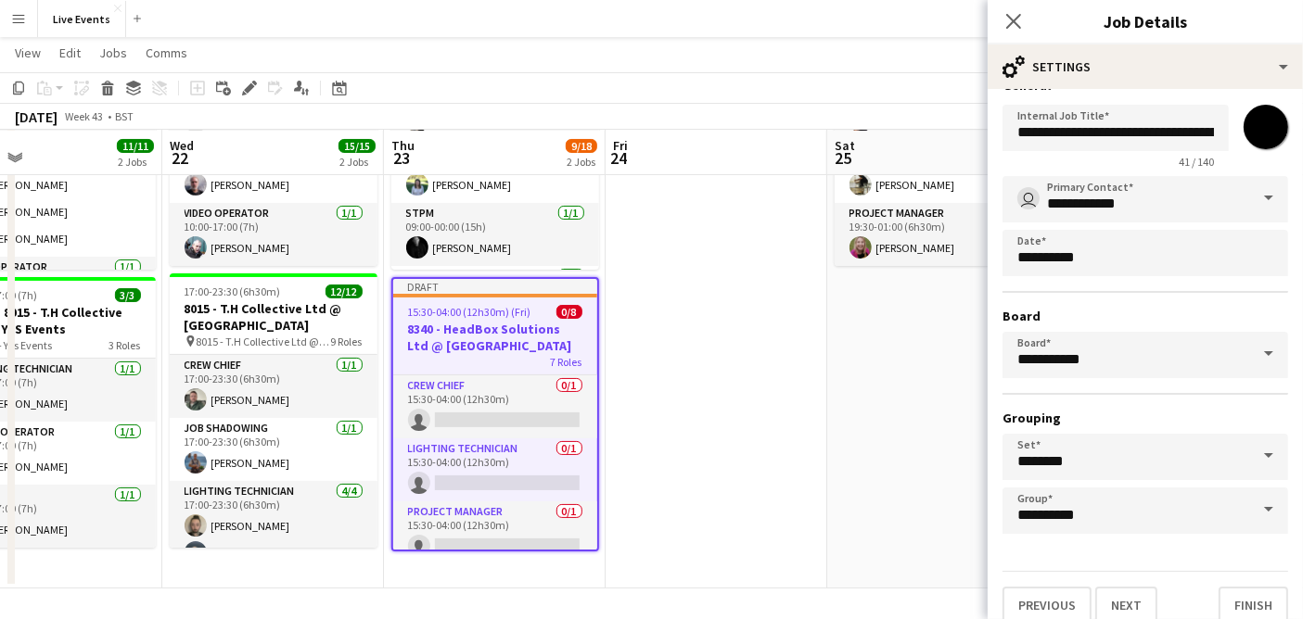
scroll to position [41, 0]
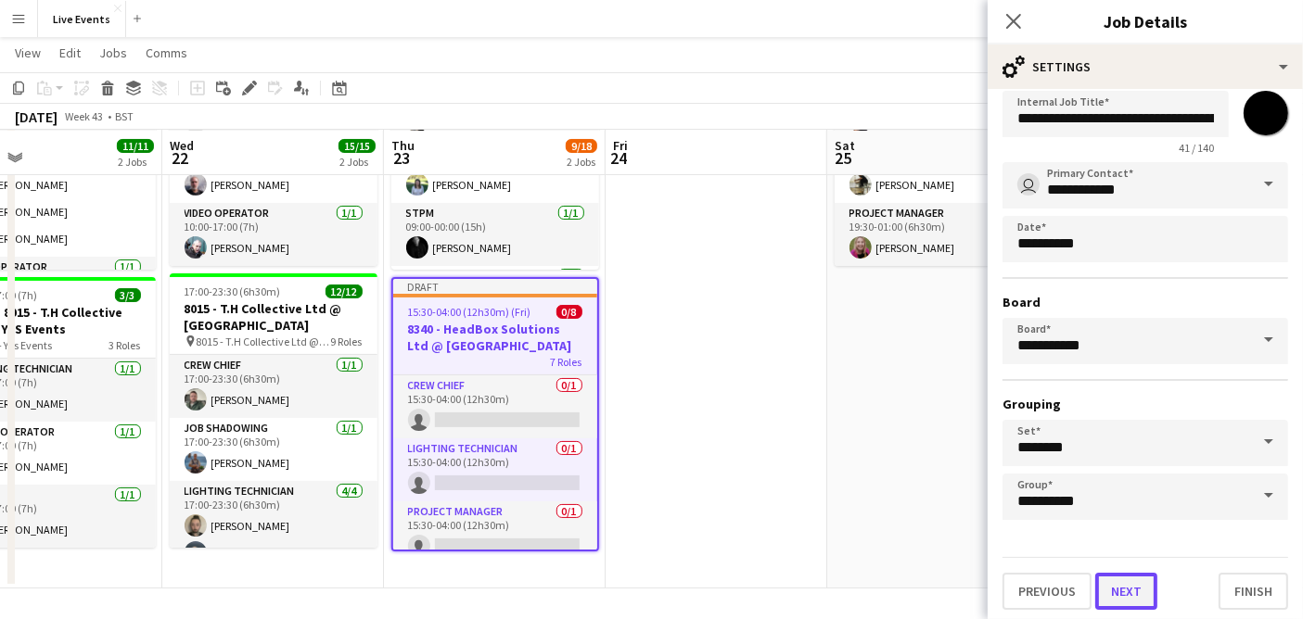
click at [1148, 584] on button "Next" at bounding box center [1126, 591] width 62 height 37
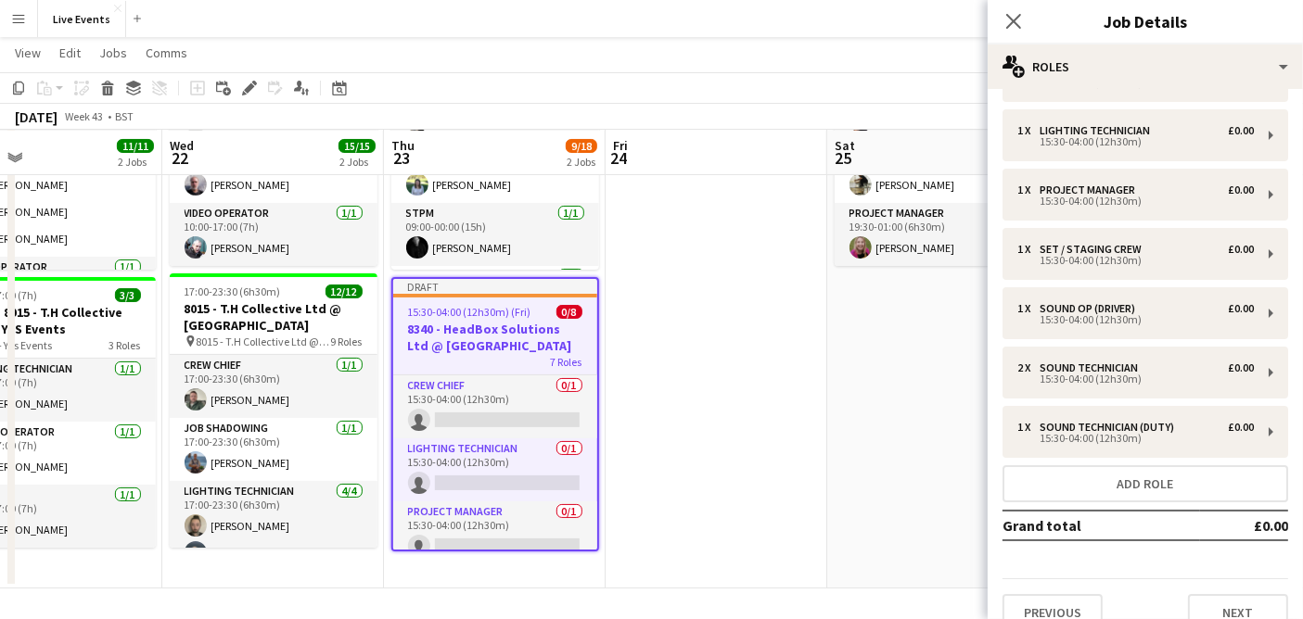
scroll to position [77, 0]
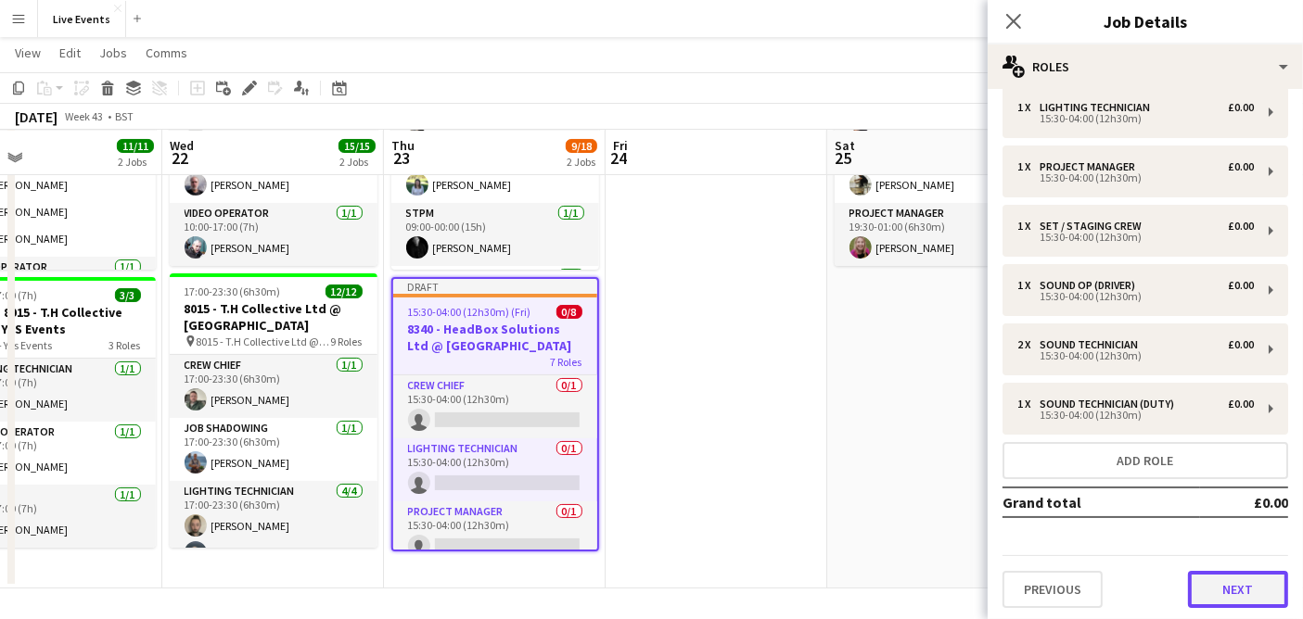
click at [1203, 587] on button "Next" at bounding box center [1238, 589] width 100 height 37
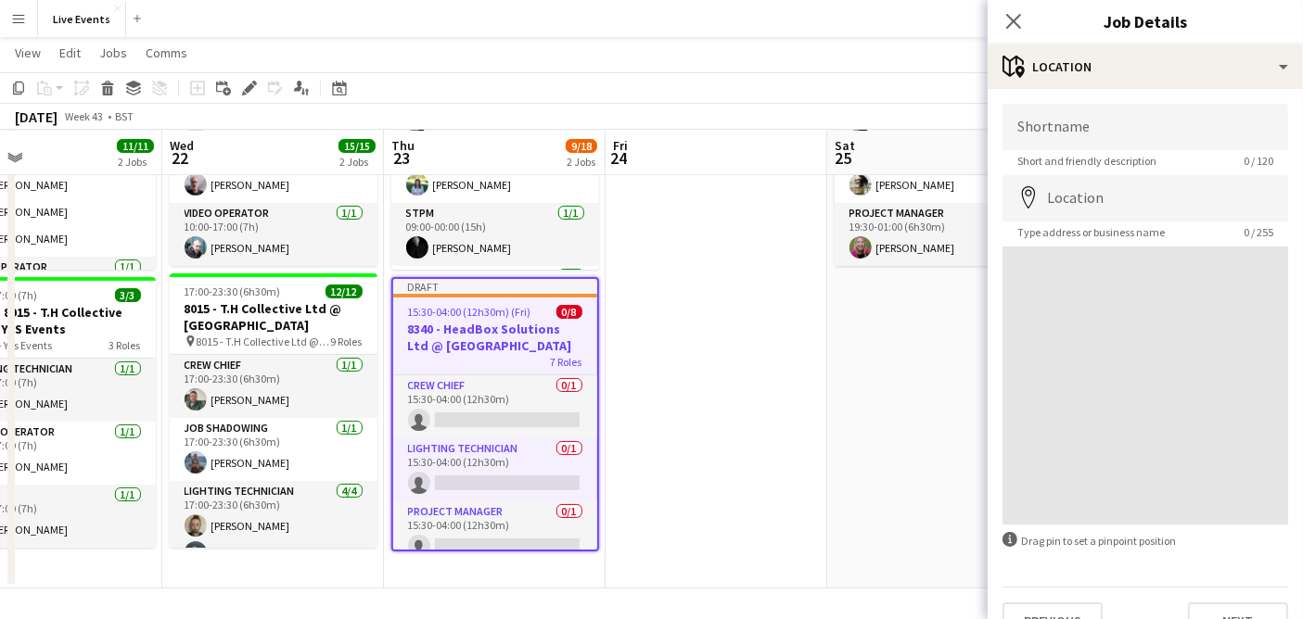
scroll to position [0, 0]
click at [1087, 128] on input "Shortname" at bounding box center [1145, 127] width 286 height 46
click at [1129, 128] on input "Shortname" at bounding box center [1145, 127] width 286 height 46
paste input "**********"
type input "**********"
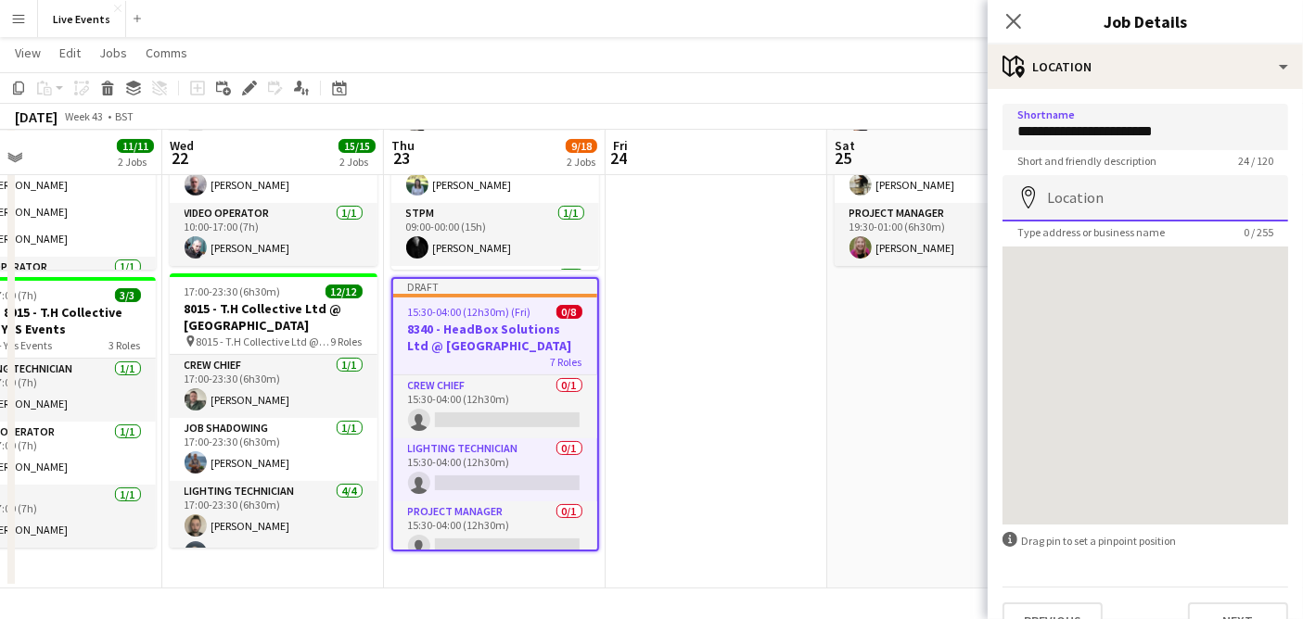
click at [1062, 207] on input "Location" at bounding box center [1145, 198] width 286 height 46
type input "**********"
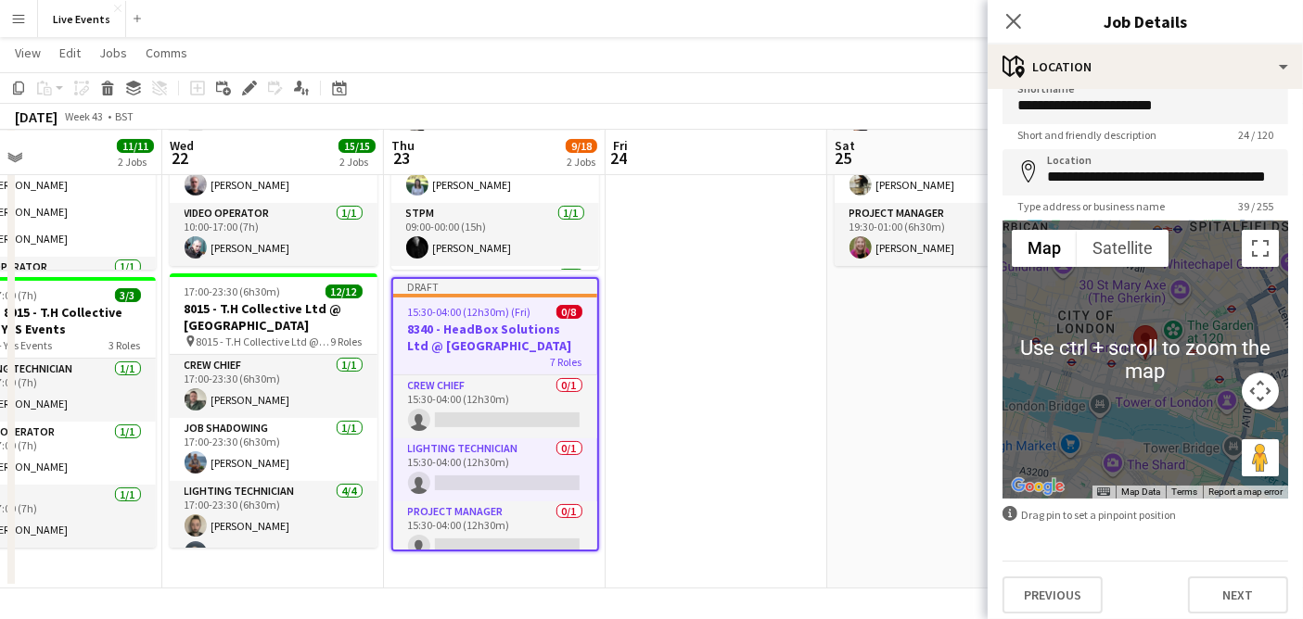
scroll to position [32, 0]
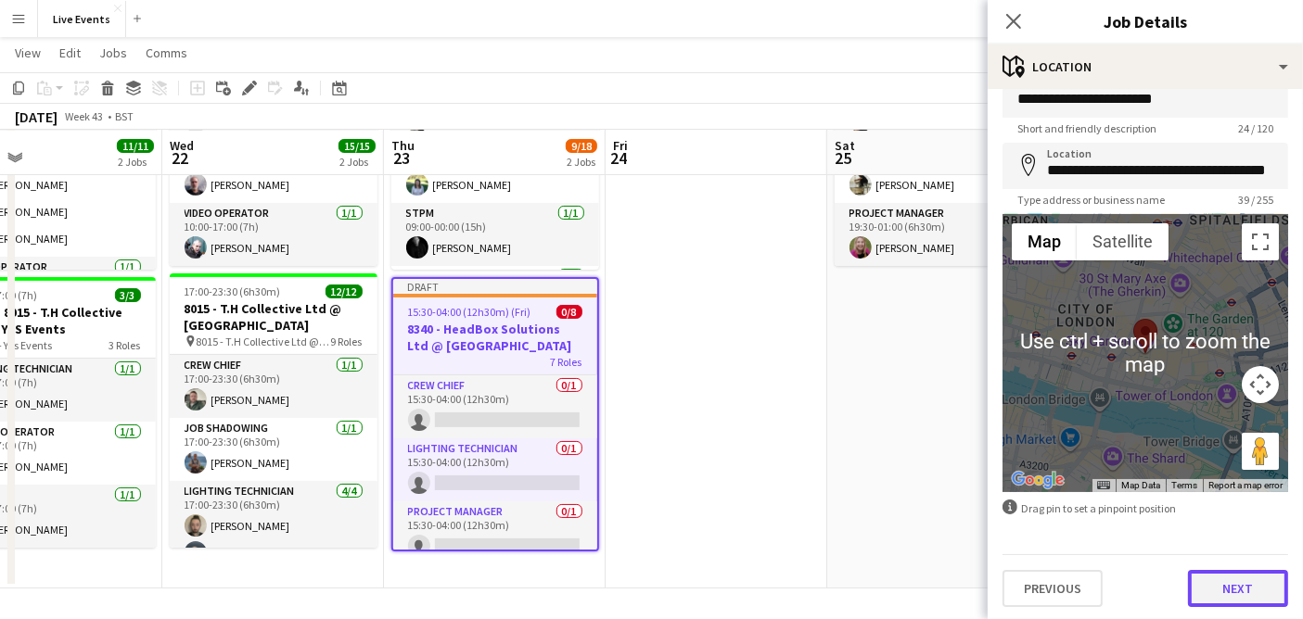
click at [1239, 588] on button "Next" at bounding box center [1238, 588] width 100 height 37
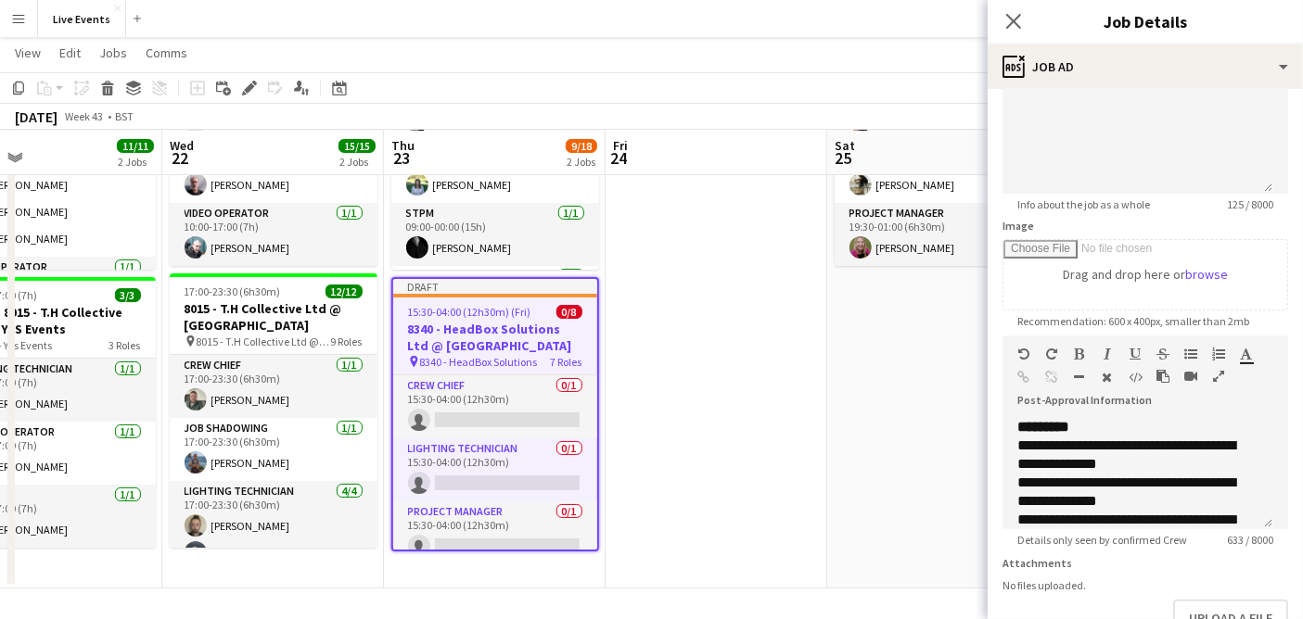
scroll to position [578, 0]
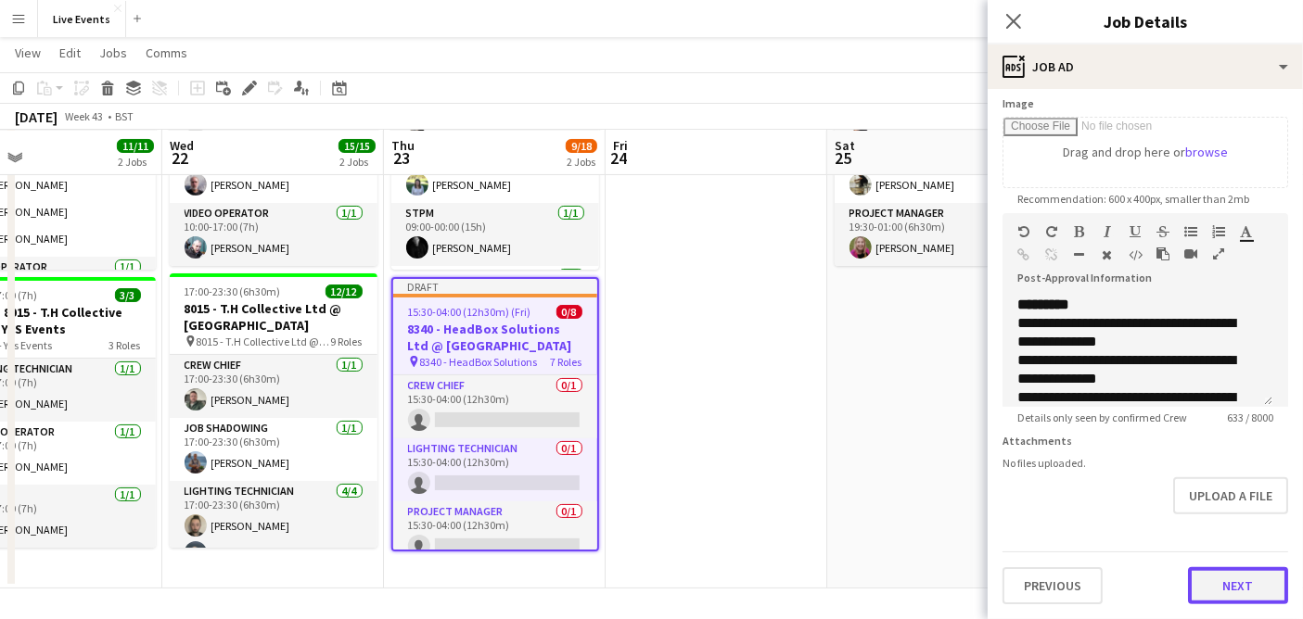
click at [1247, 590] on button "Next" at bounding box center [1238, 585] width 100 height 37
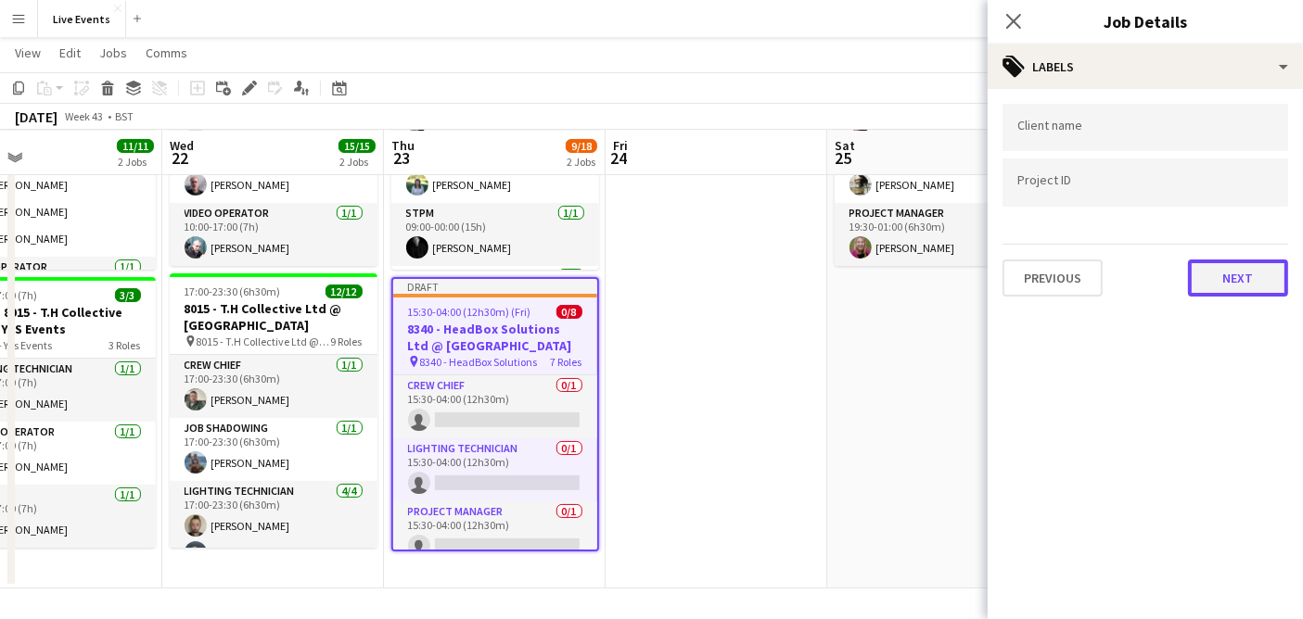
click at [1248, 267] on button "Next" at bounding box center [1238, 278] width 100 height 37
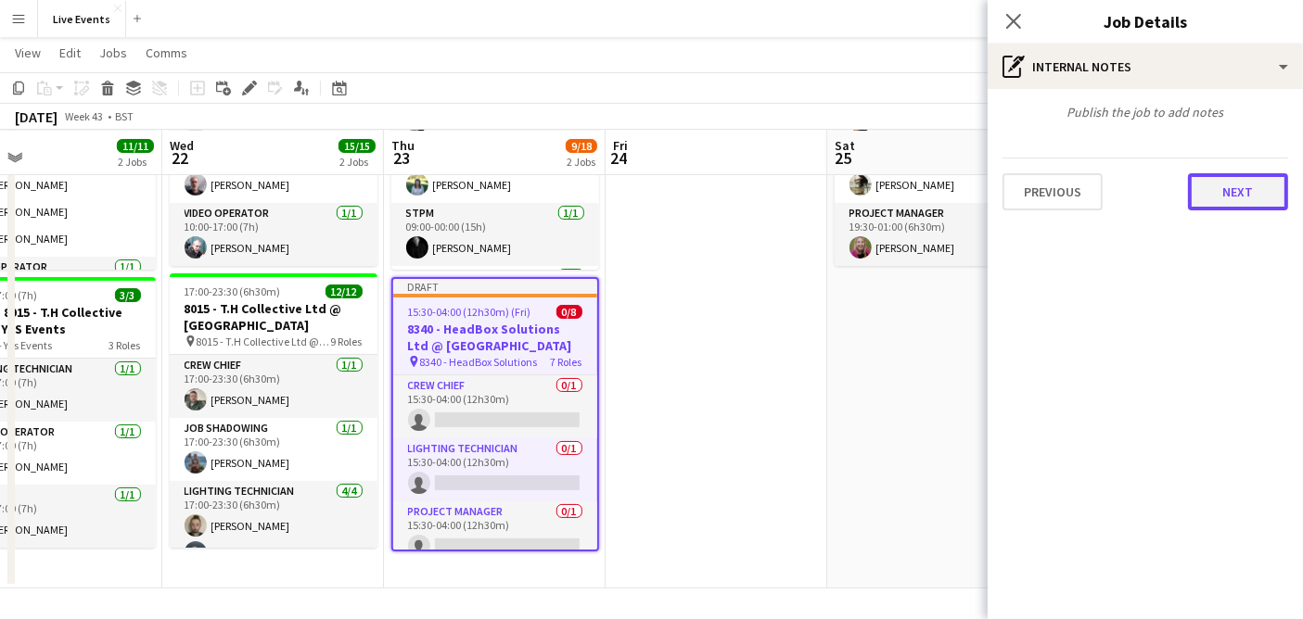
click at [1235, 190] on button "Next" at bounding box center [1238, 191] width 100 height 37
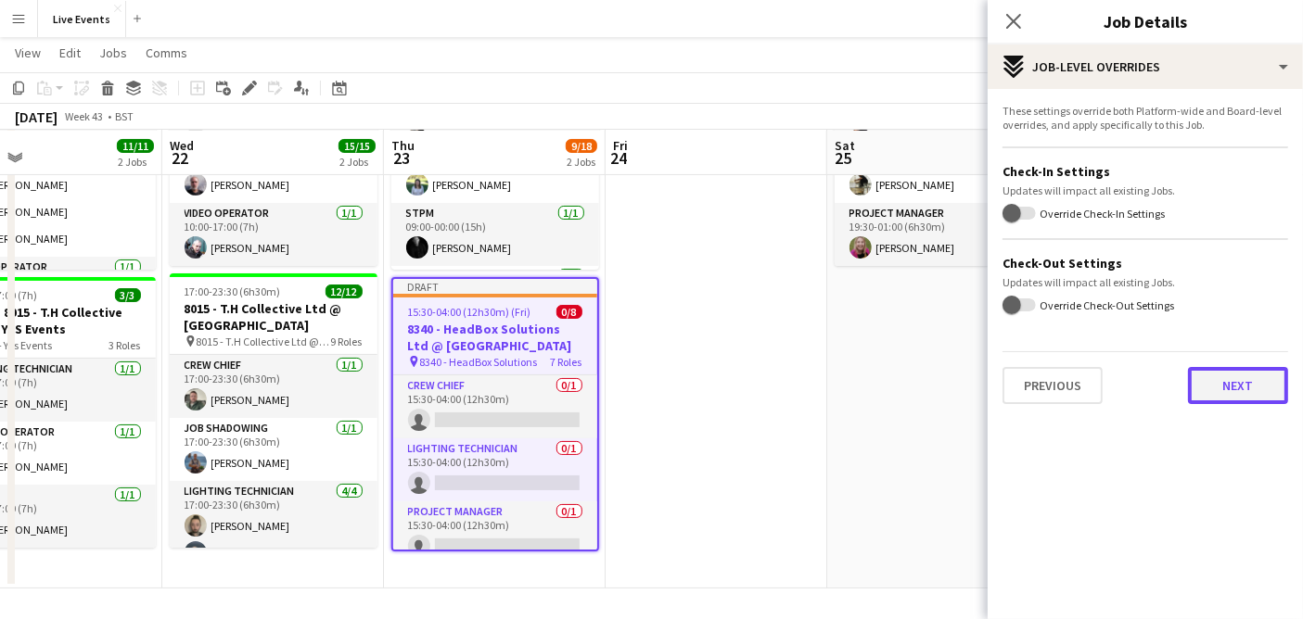
click at [1237, 382] on button "Next" at bounding box center [1238, 385] width 100 height 37
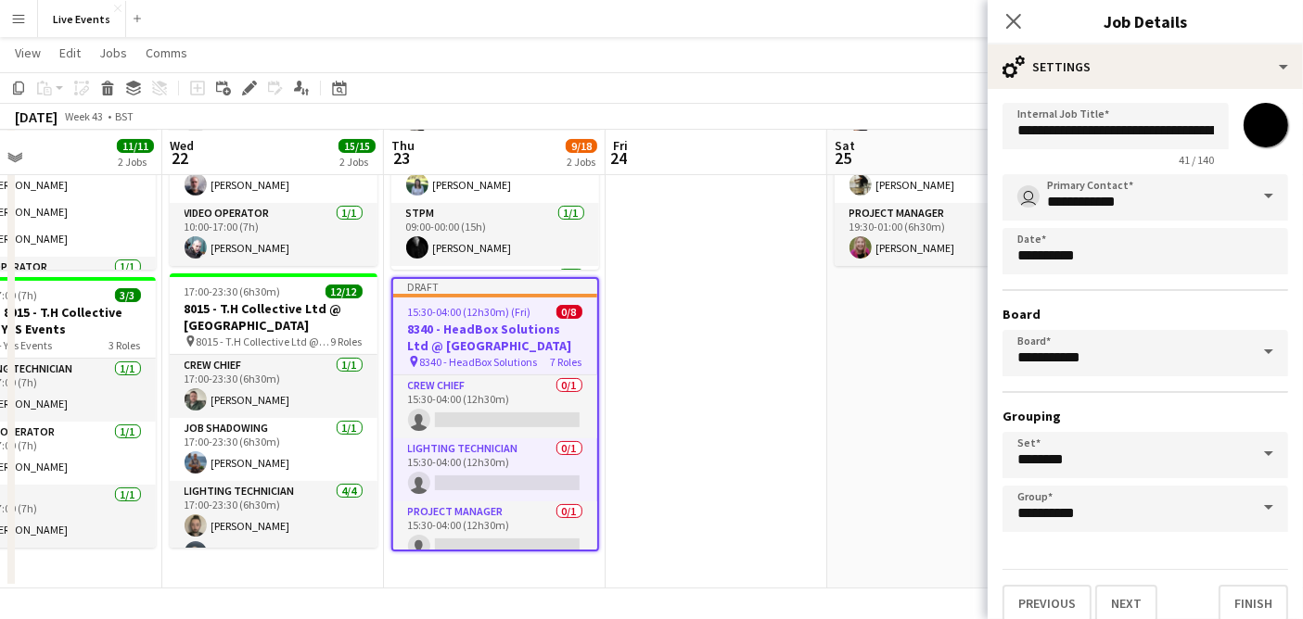
scroll to position [41, 0]
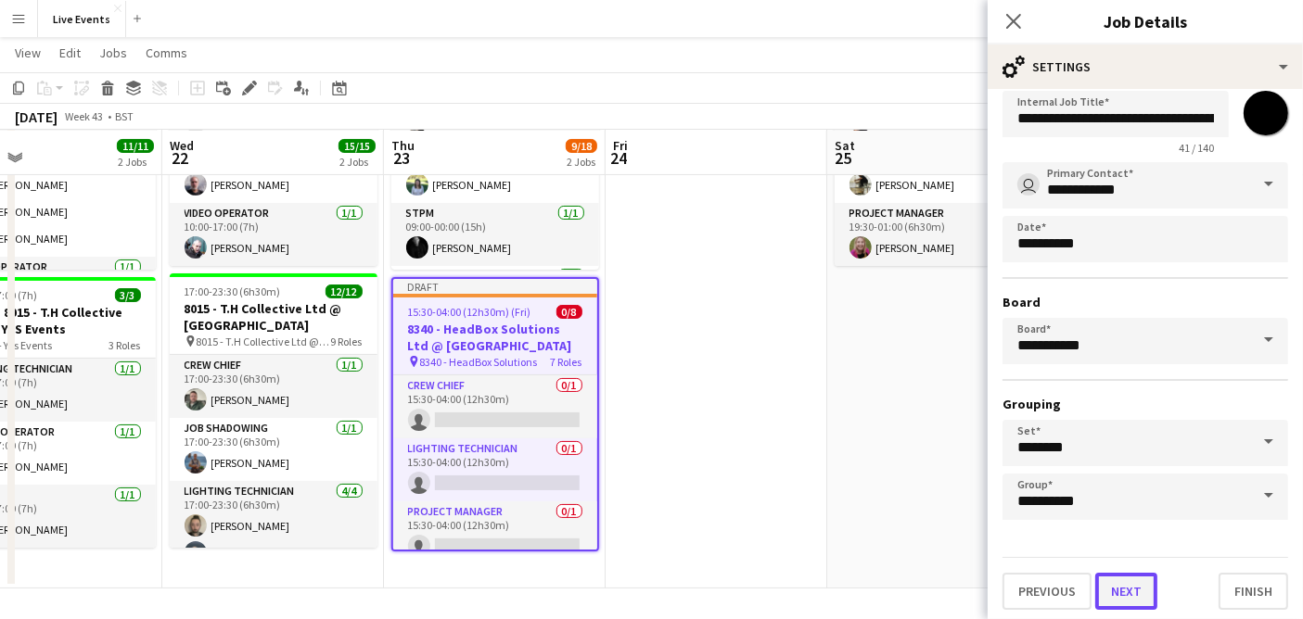
click at [1137, 580] on button "Next" at bounding box center [1126, 591] width 62 height 37
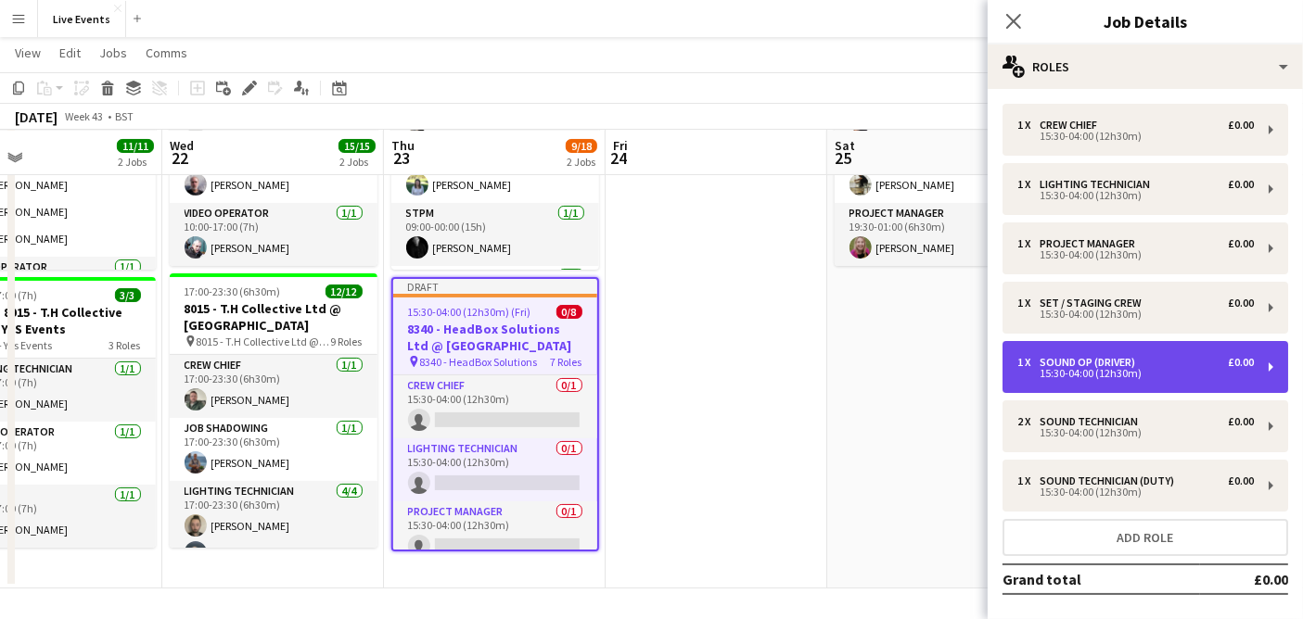
click at [1138, 378] on div "15:30-04:00 (12h30m)" at bounding box center [1135, 373] width 236 height 9
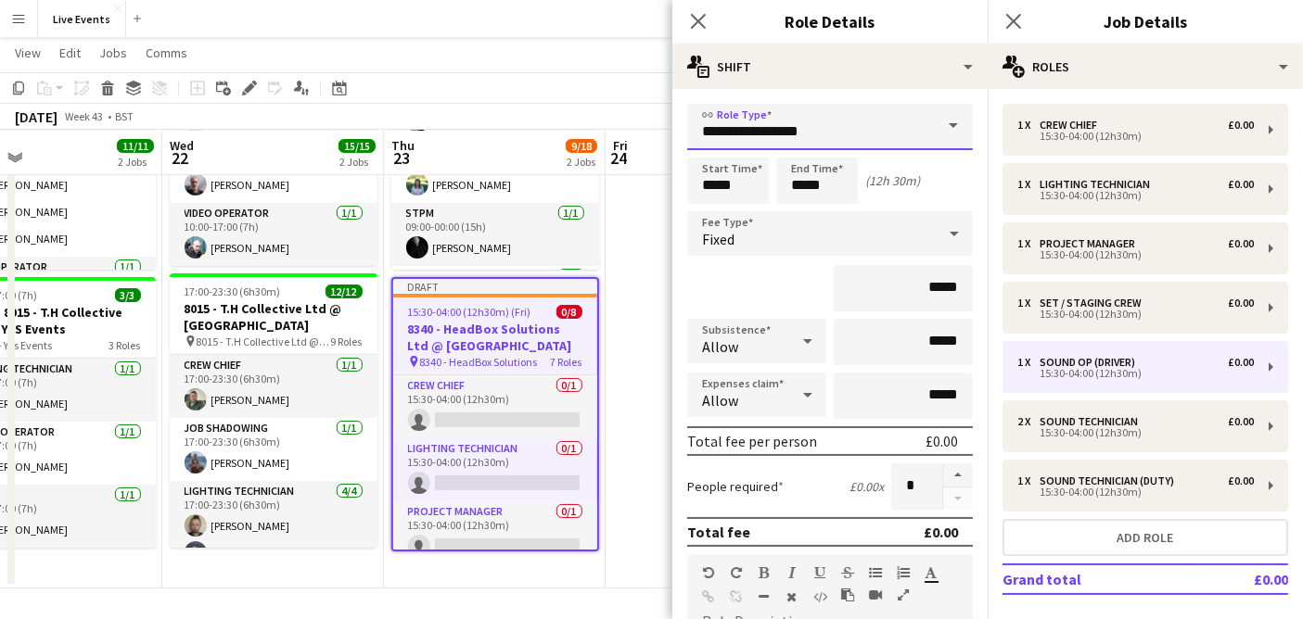
click at [802, 126] on input "**********" at bounding box center [830, 127] width 286 height 46
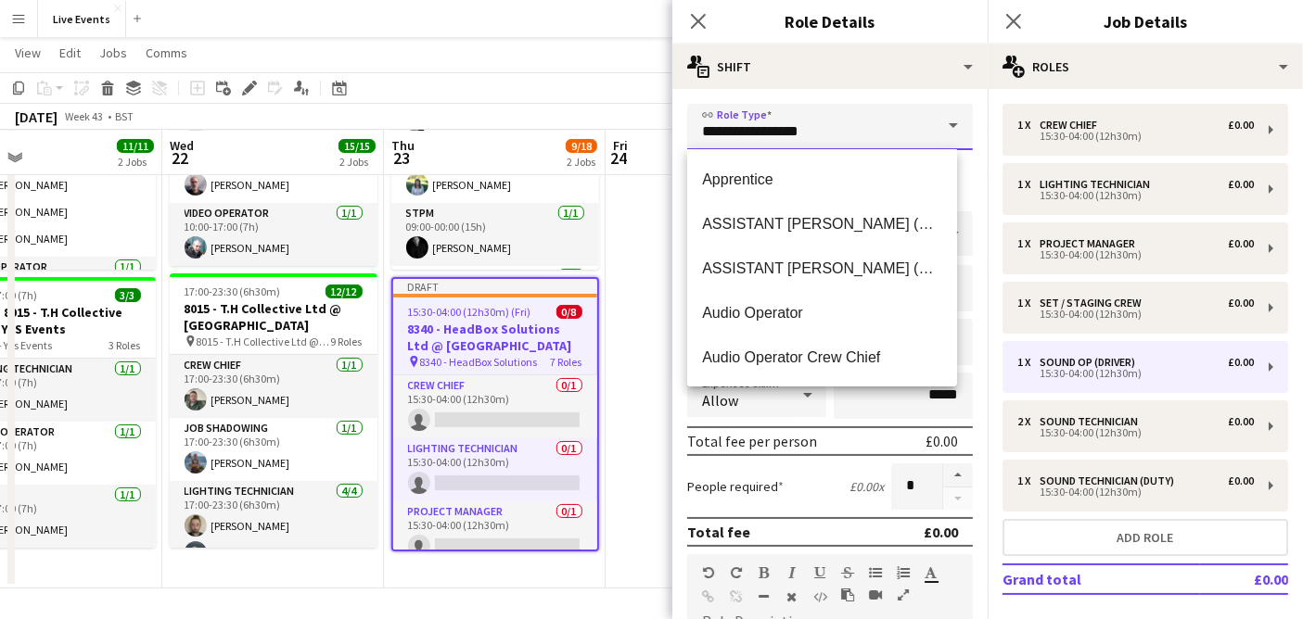
click at [833, 121] on input "**********" at bounding box center [830, 127] width 286 height 46
click at [833, 119] on input "**********" at bounding box center [830, 127] width 286 height 46
drag, startPoint x: 862, startPoint y: 122, endPoint x: 691, endPoint y: 126, distance: 171.6
click at [691, 126] on input "**********" at bounding box center [830, 127] width 286 height 46
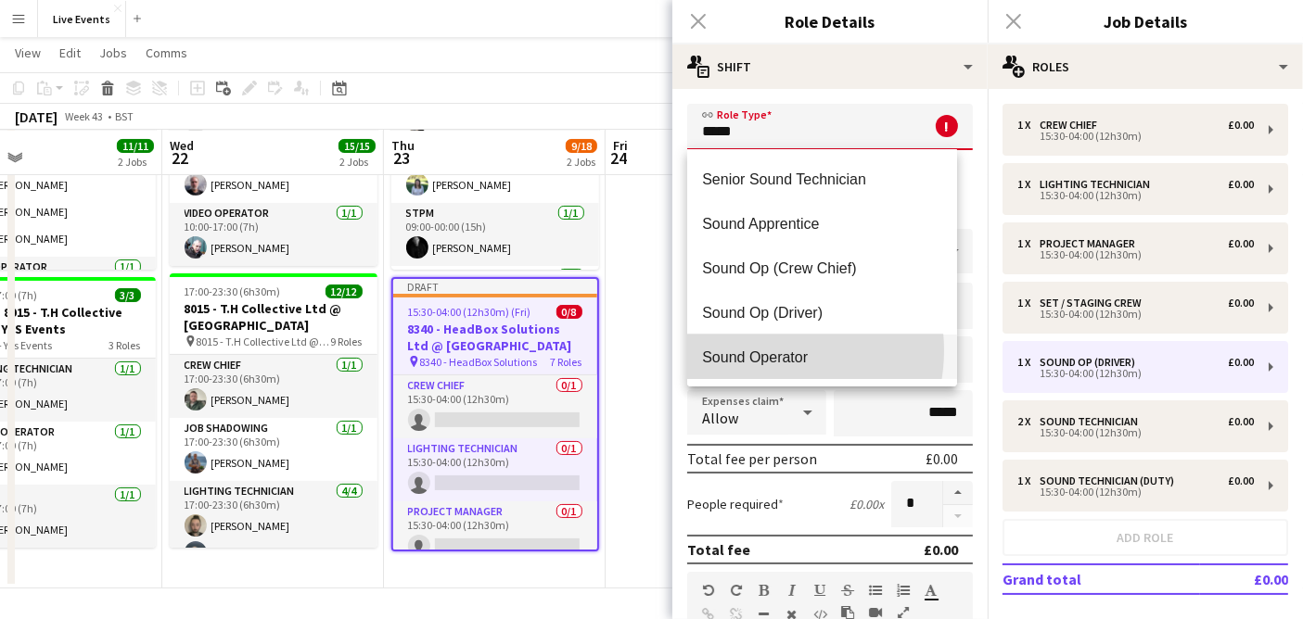
click at [760, 350] on span "Sound Operator" at bounding box center [822, 358] width 240 height 18
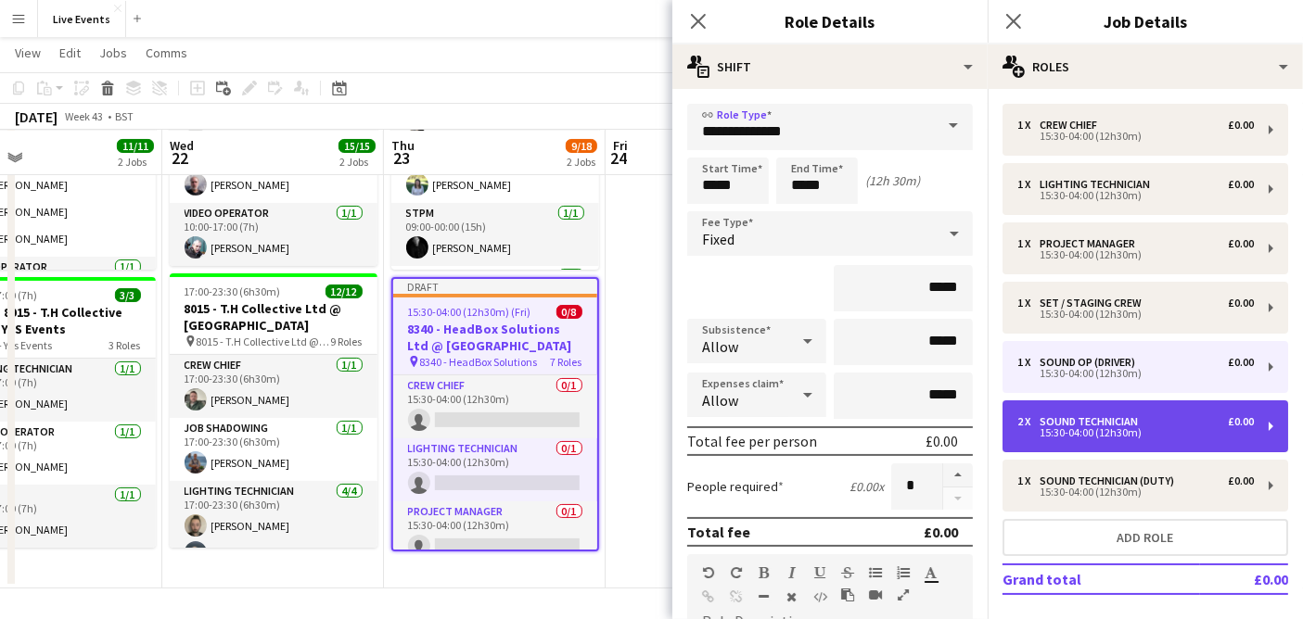
click at [1151, 420] on div "2 x Sound Technician £0.00" at bounding box center [1135, 421] width 236 height 13
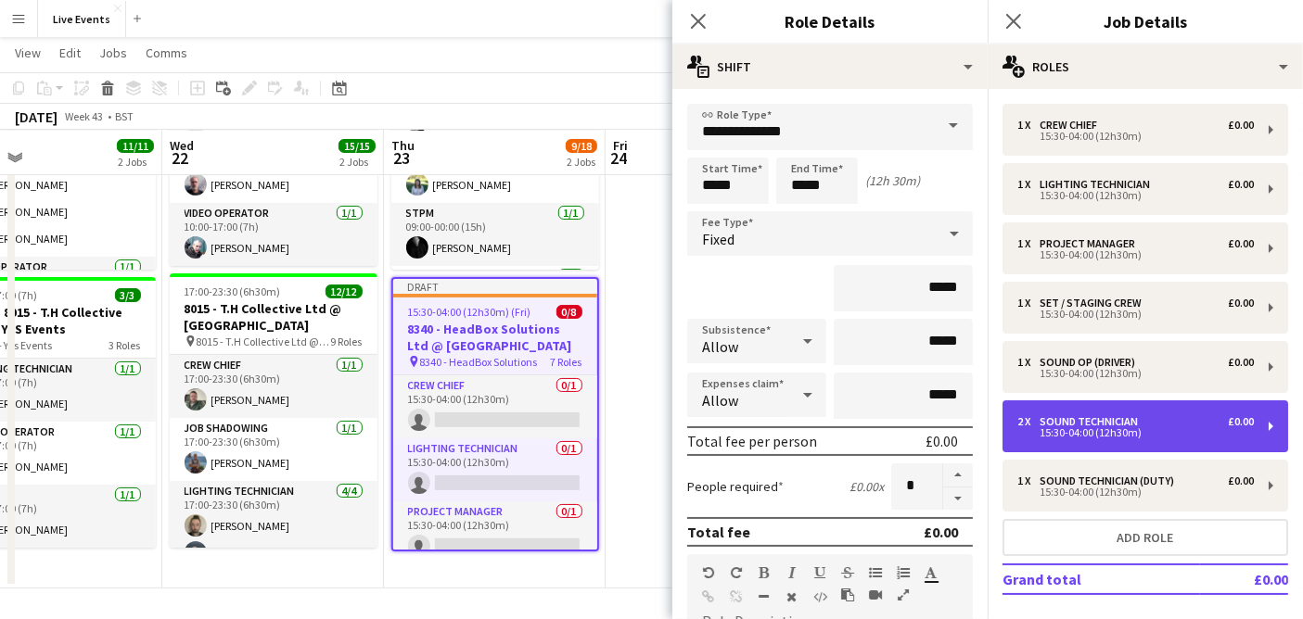
type input "**********"
type input "*"
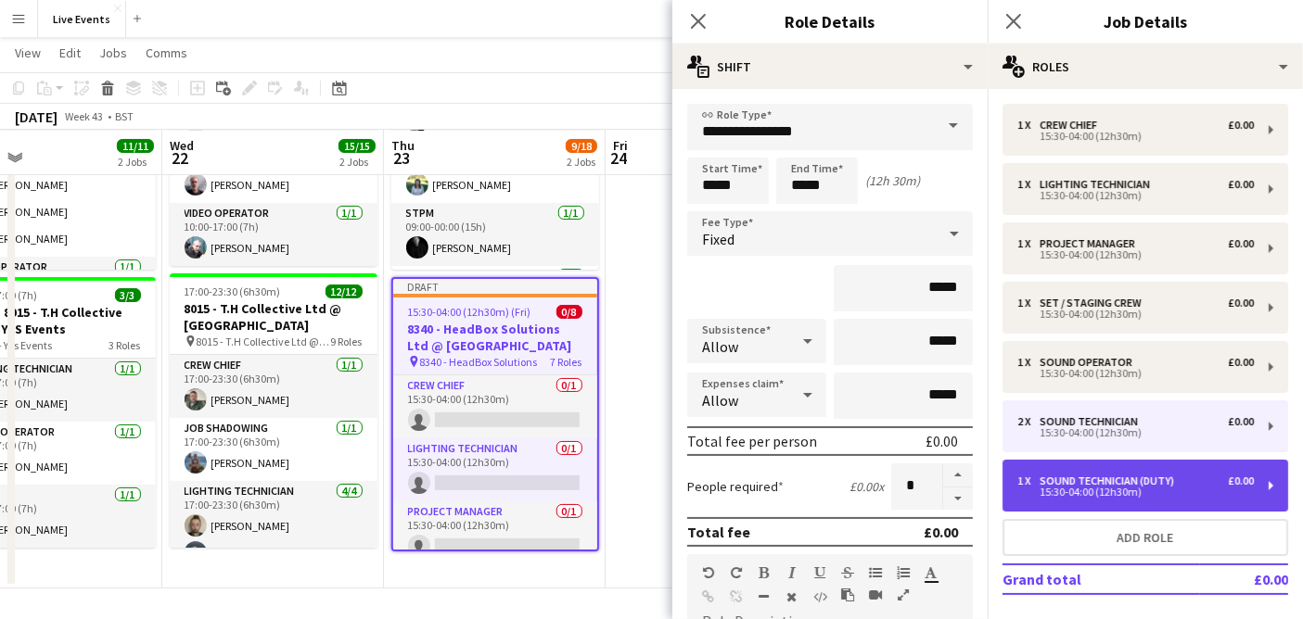
click at [1151, 473] on div "1 x Sound Technician (Duty) £0.00 15:30-04:00 (12h30m)" at bounding box center [1145, 486] width 286 height 52
type input "**********"
type input "*"
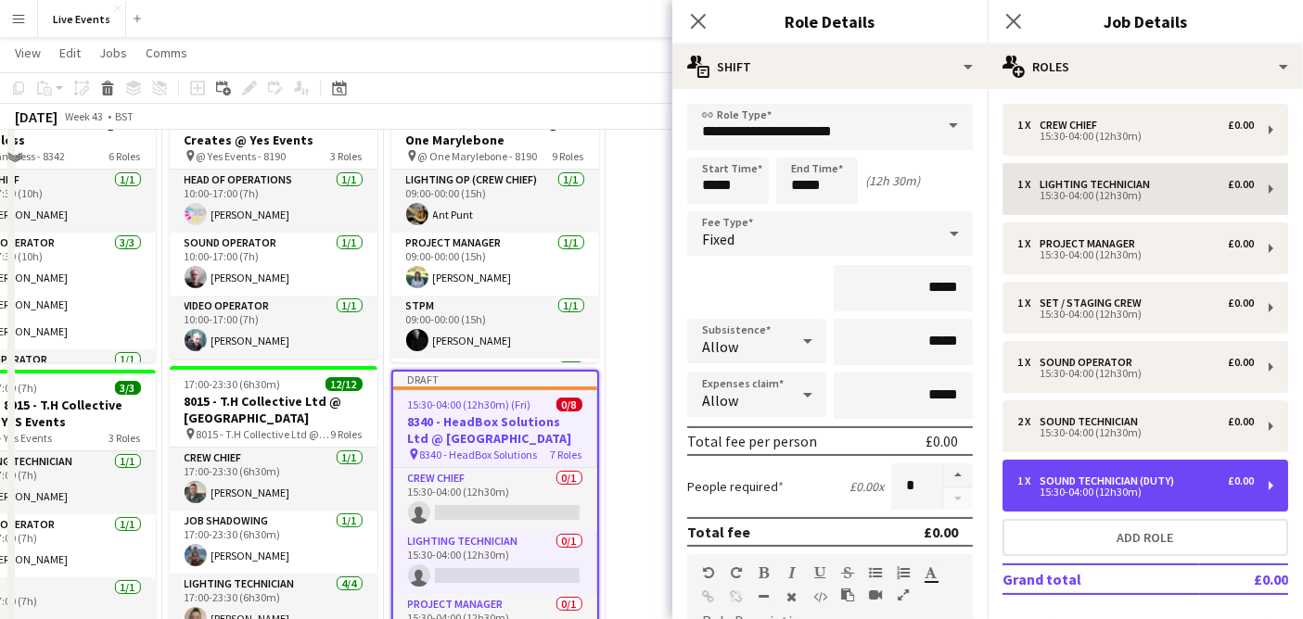
scroll to position [14, 0]
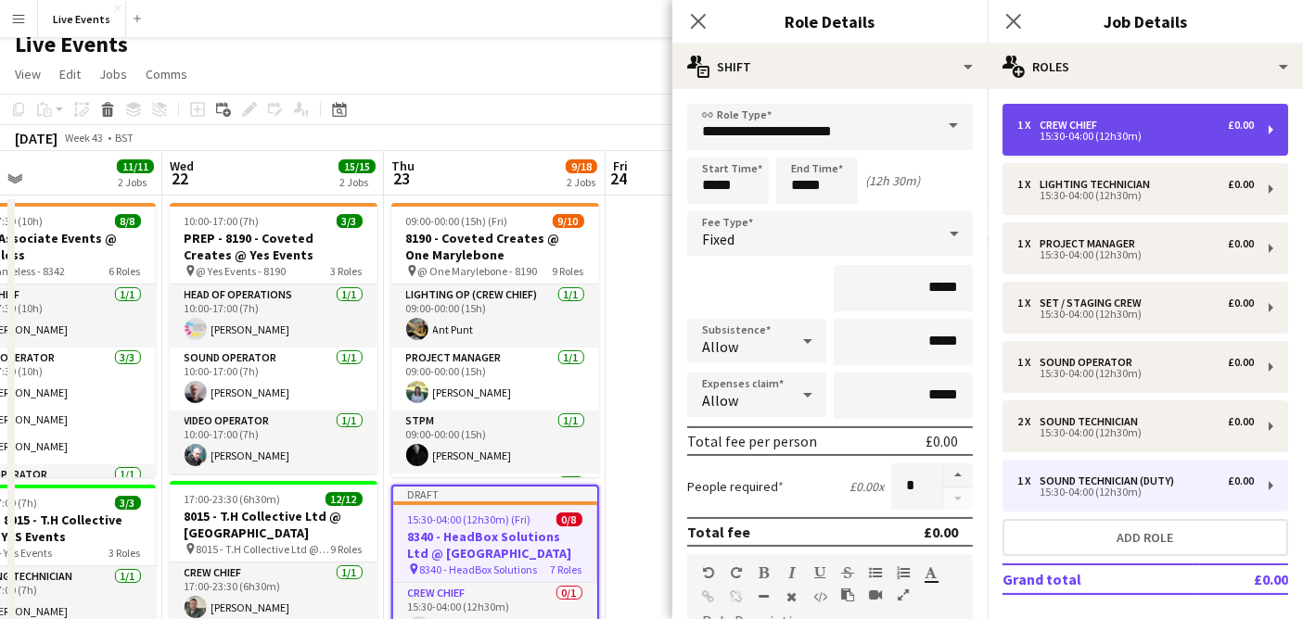
click at [1120, 124] on div "1 x Crew Chief £0.00" at bounding box center [1135, 125] width 236 height 13
type input "**********"
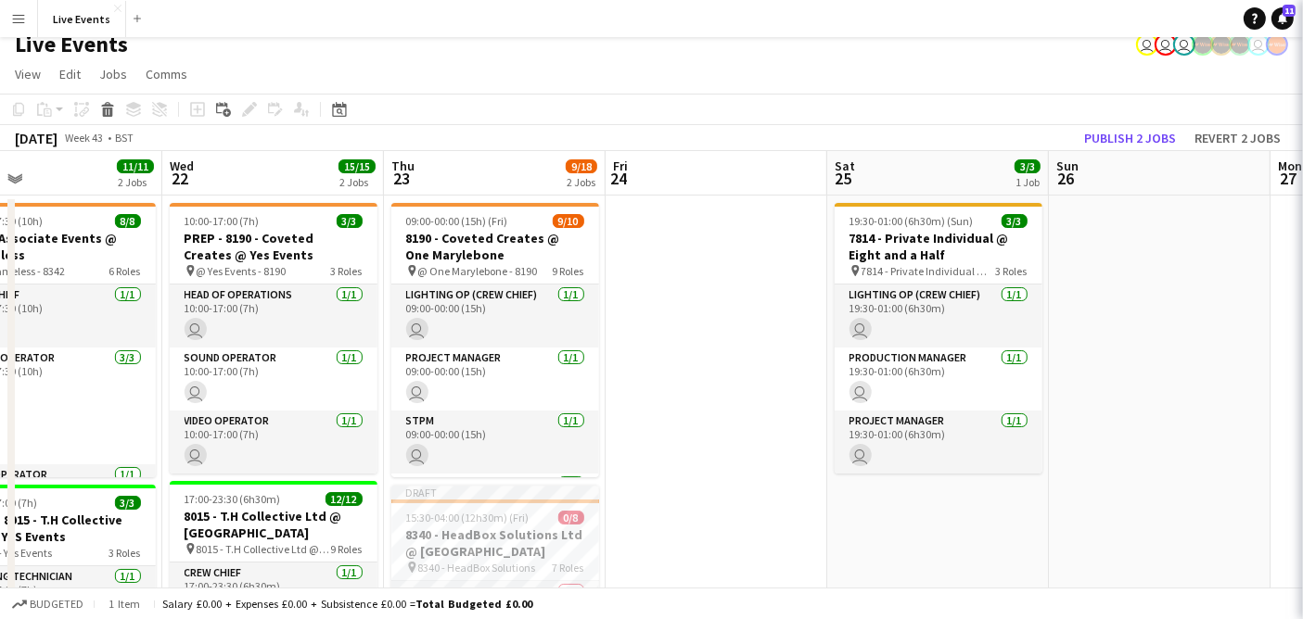
scroll to position [0, 0]
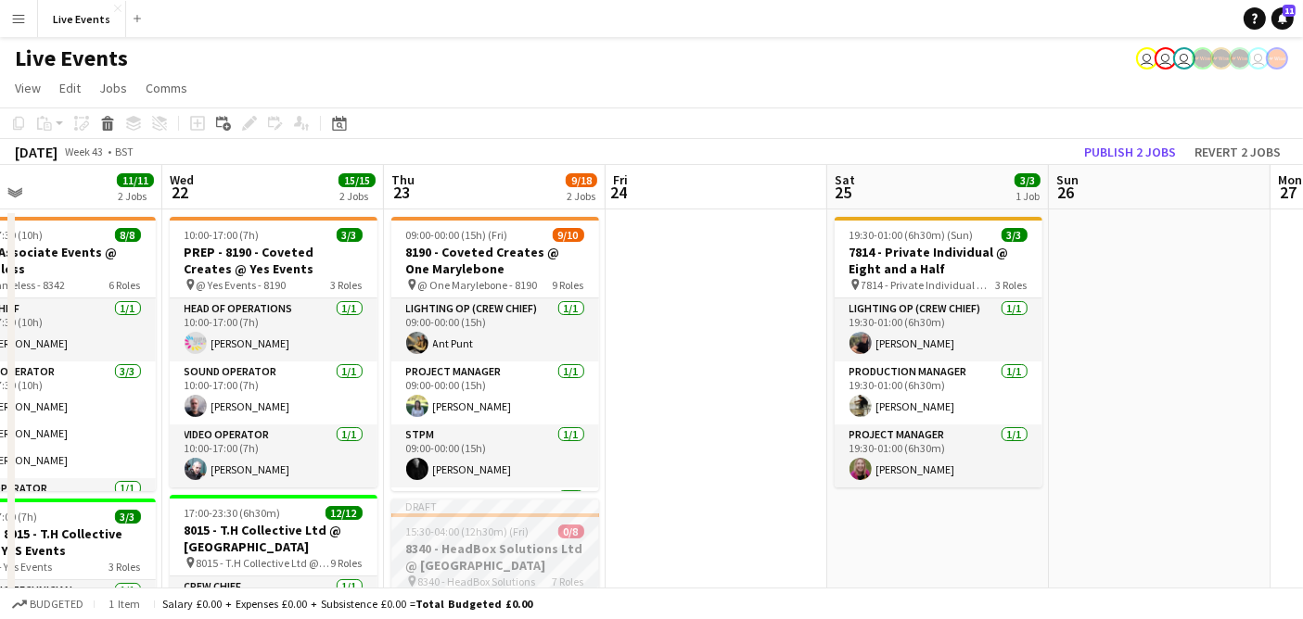
click at [472, 535] on span "15:30-04:00 (12h30m) (Fri)" at bounding box center [467, 532] width 123 height 14
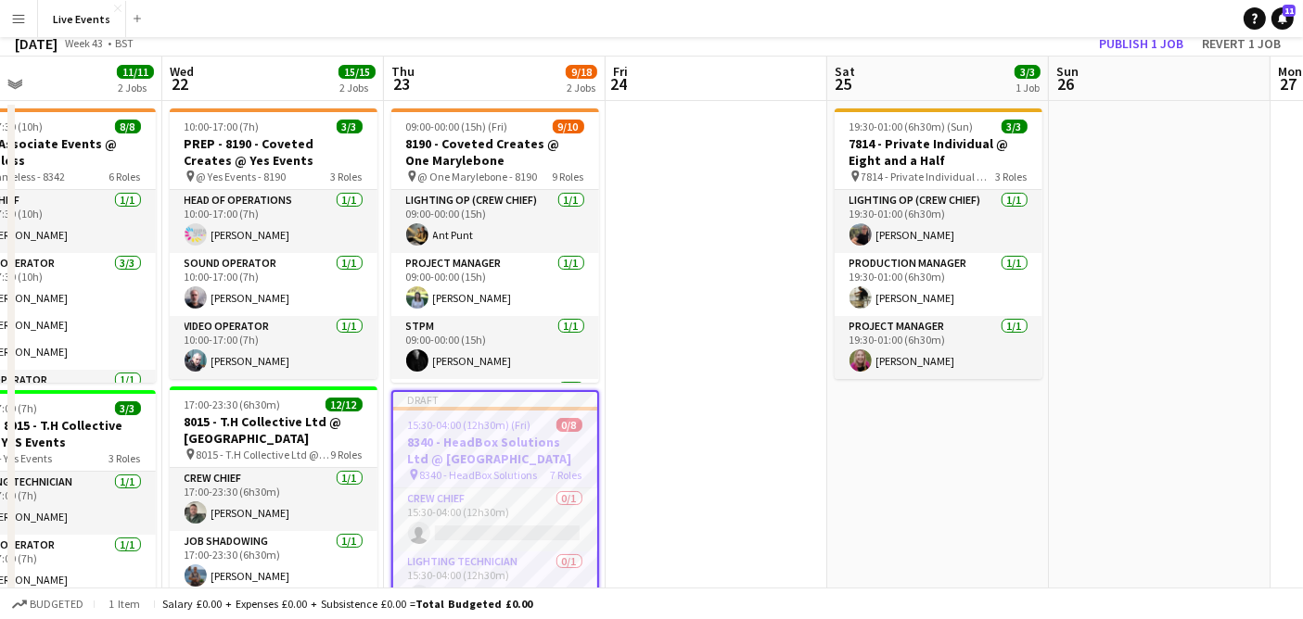
scroll to position [206, 0]
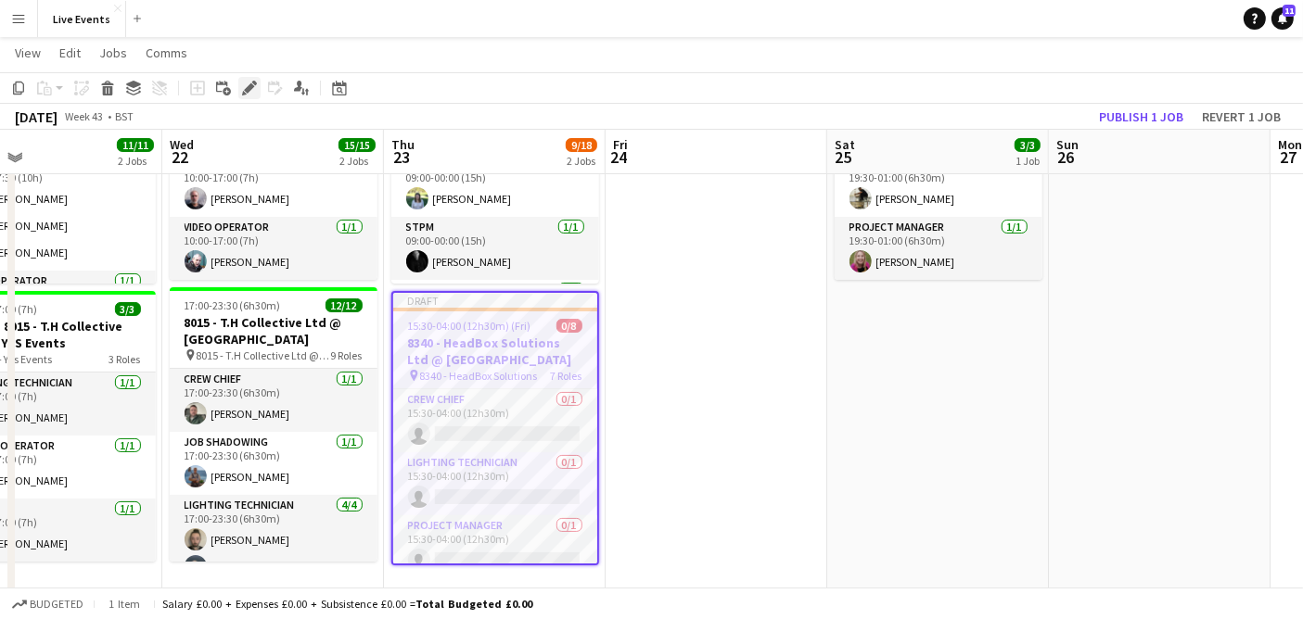
click at [245, 83] on icon "Edit" at bounding box center [249, 88] width 15 height 15
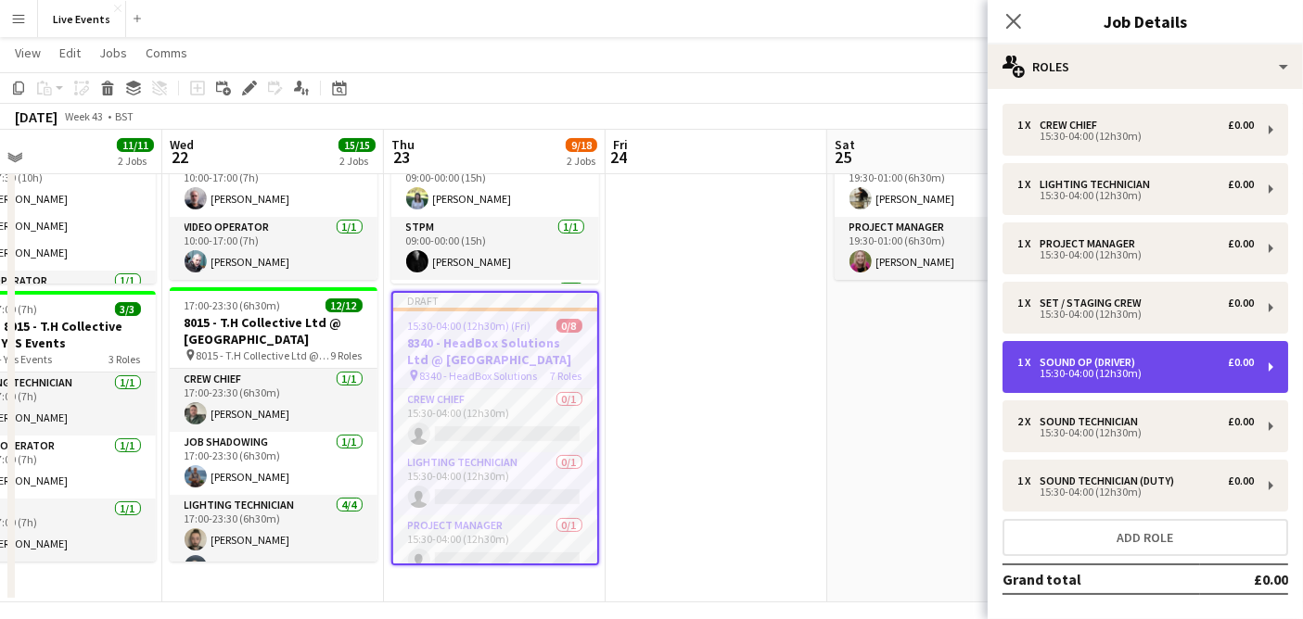
click at [1174, 345] on div "1 x Sound Op (Driver) £0.00 15:30-04:00 (12h30m)" at bounding box center [1145, 367] width 286 height 52
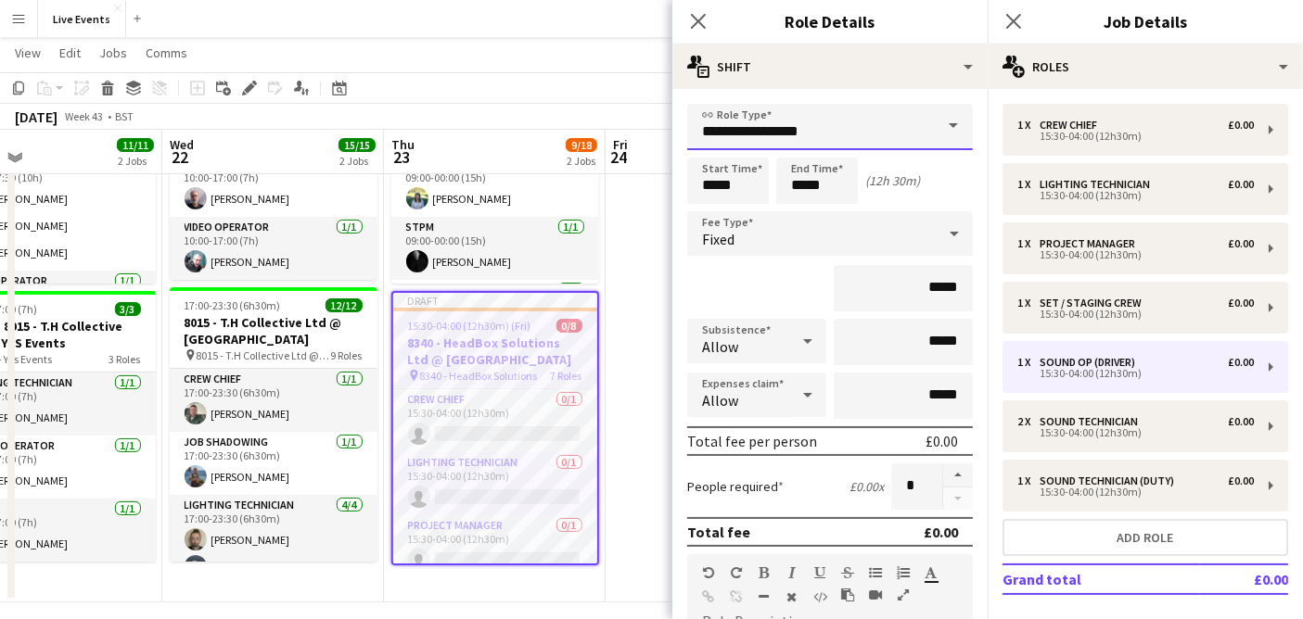
click at [833, 137] on input "**********" at bounding box center [830, 127] width 286 height 46
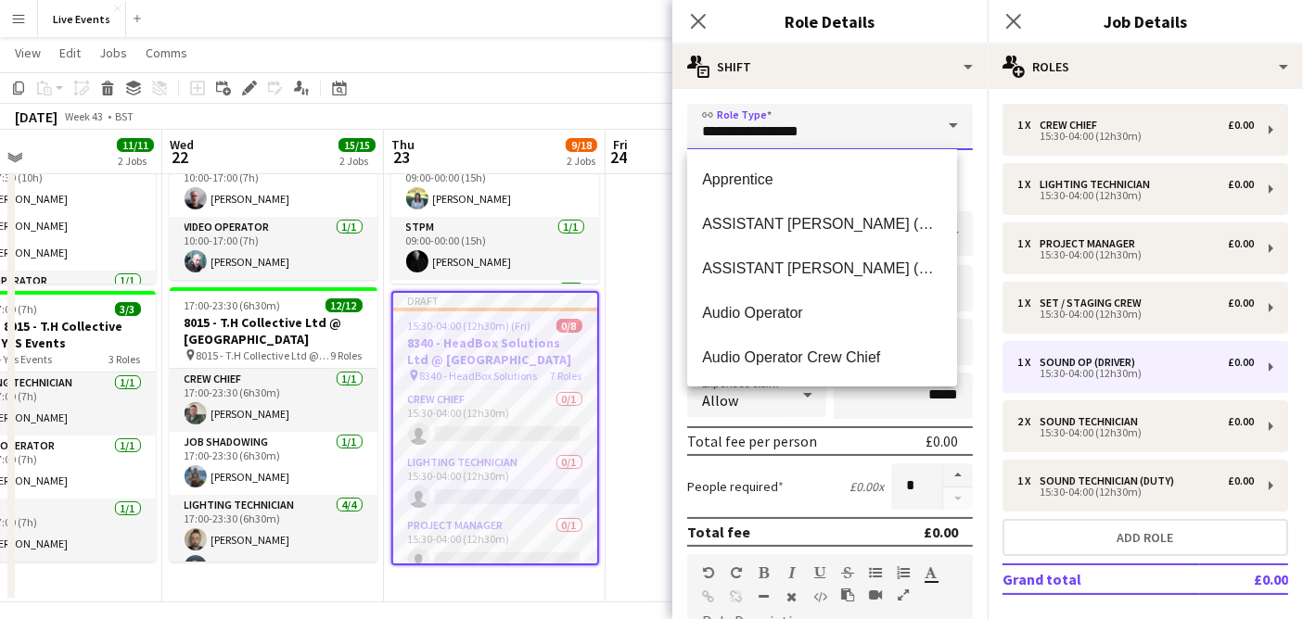
click at [833, 136] on input "**********" at bounding box center [830, 127] width 286 height 46
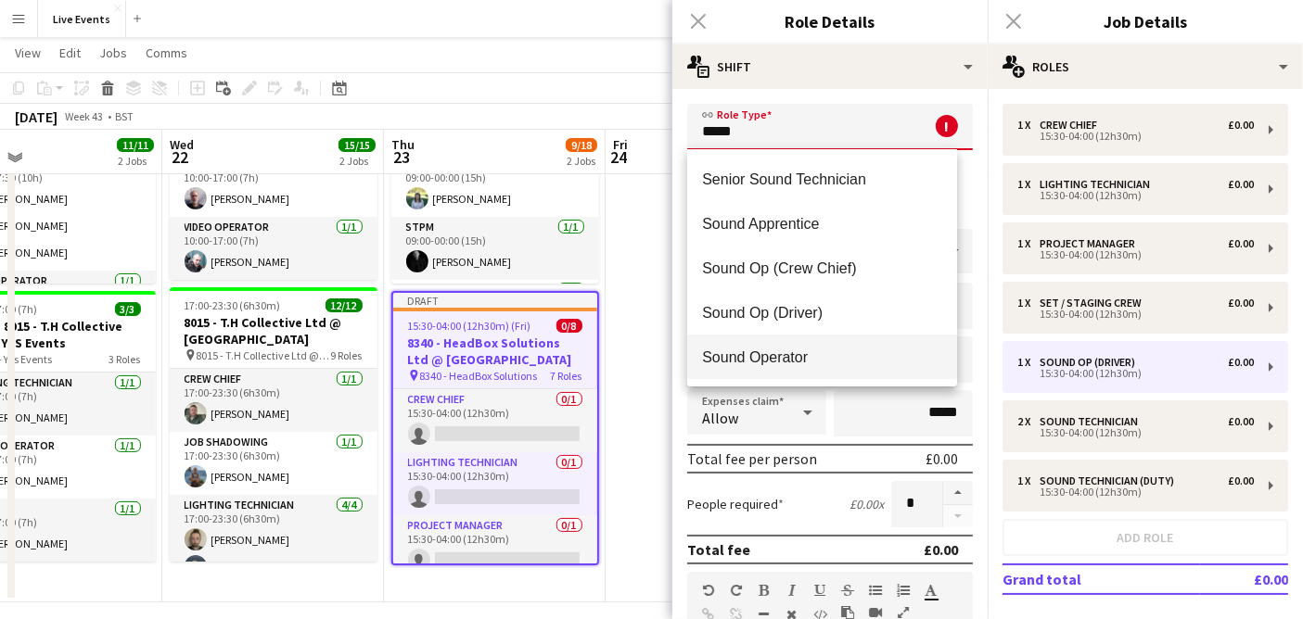
click at [781, 350] on span "Sound Operator" at bounding box center [822, 358] width 240 height 18
type input "**********"
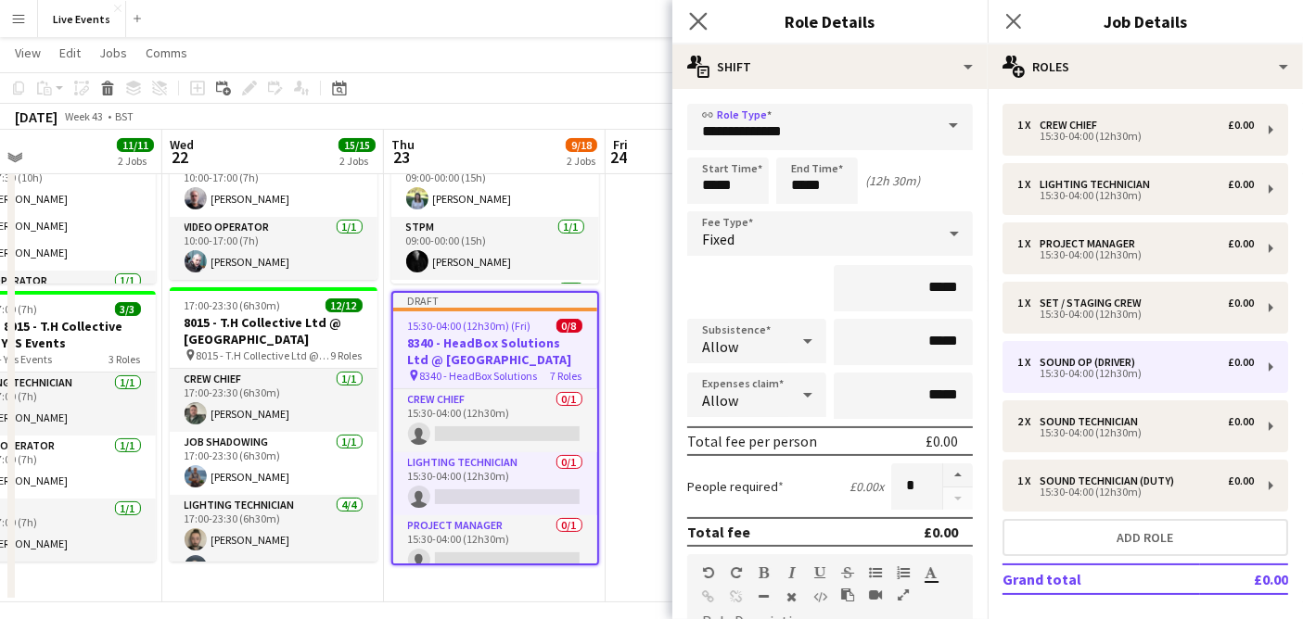
click at [687, 14] on app-icon "Close pop-in" at bounding box center [698, 21] width 27 height 27
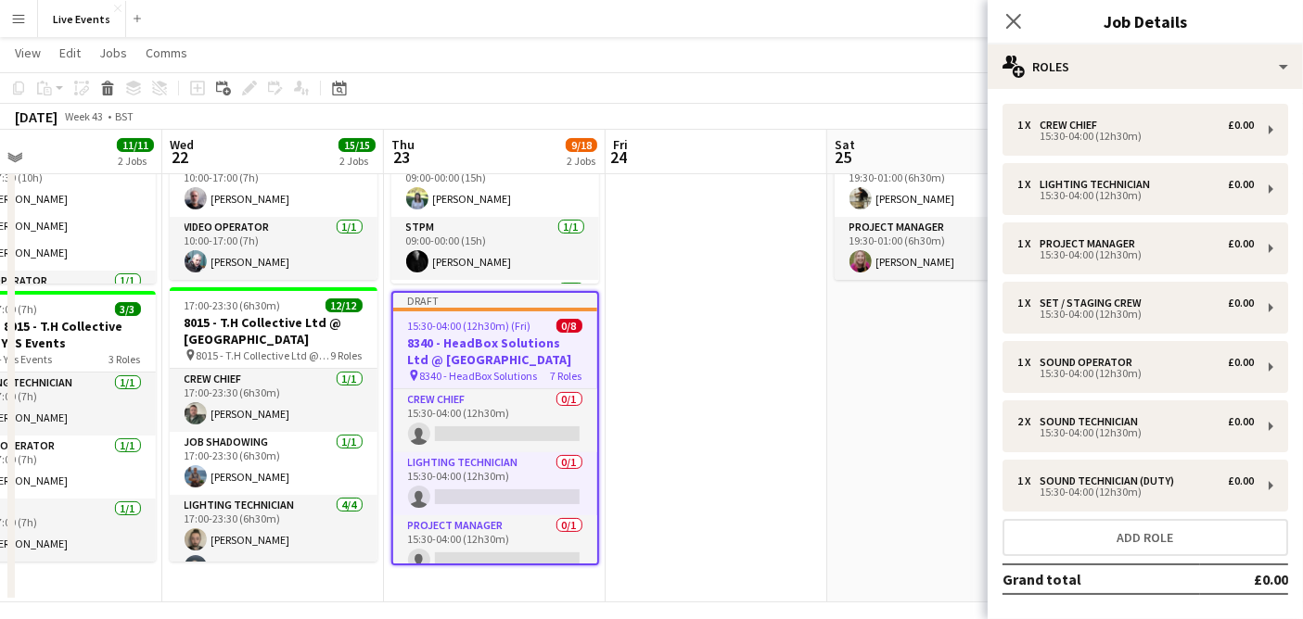
click at [839, 408] on app-date-cell "19:30-01:00 (6h30m) (Sun) 3/3 7814 - Private Individual @ Eight and a Half pin …" at bounding box center [938, 302] width 222 height 601
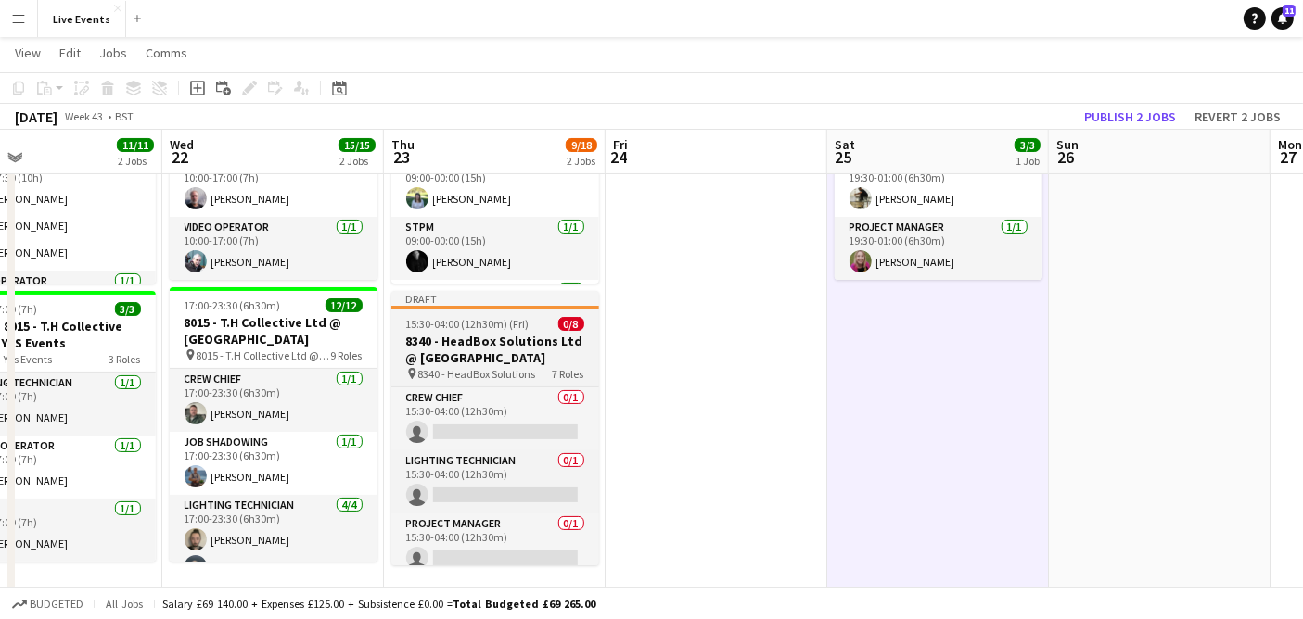
click at [504, 362] on h3 "8340 - HeadBox Solutions Ltd @ [GEOGRAPHIC_DATA]" at bounding box center [495, 349] width 208 height 33
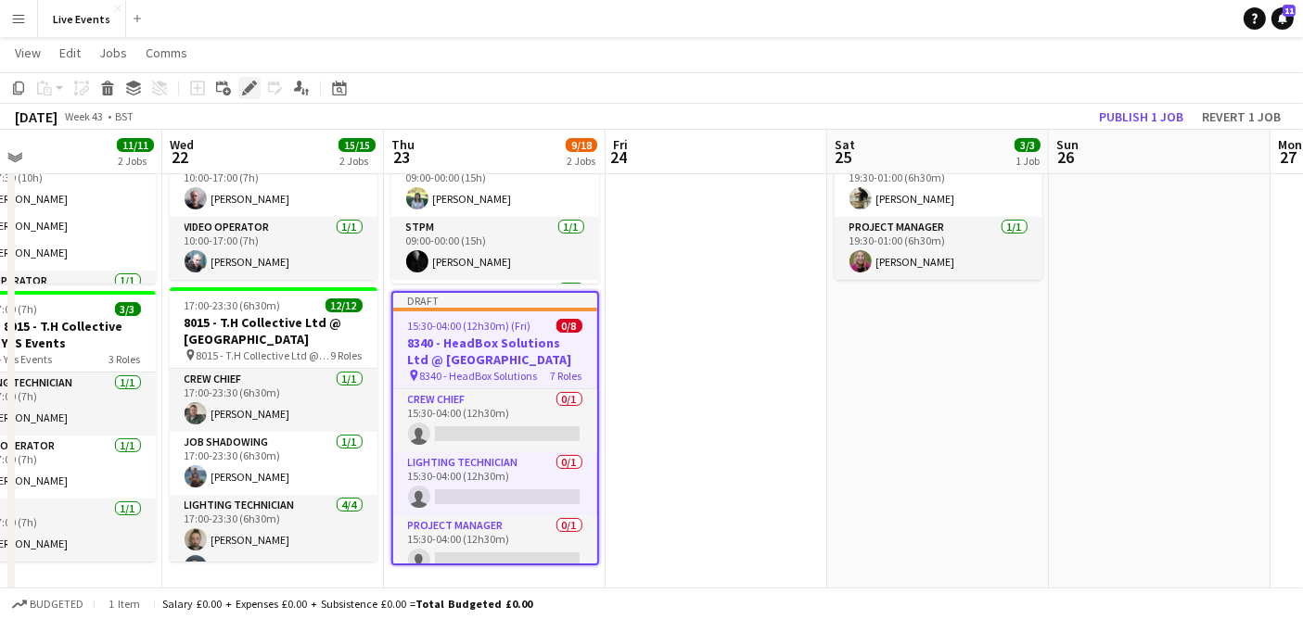
click at [242, 91] on icon "Edit" at bounding box center [249, 88] width 15 height 15
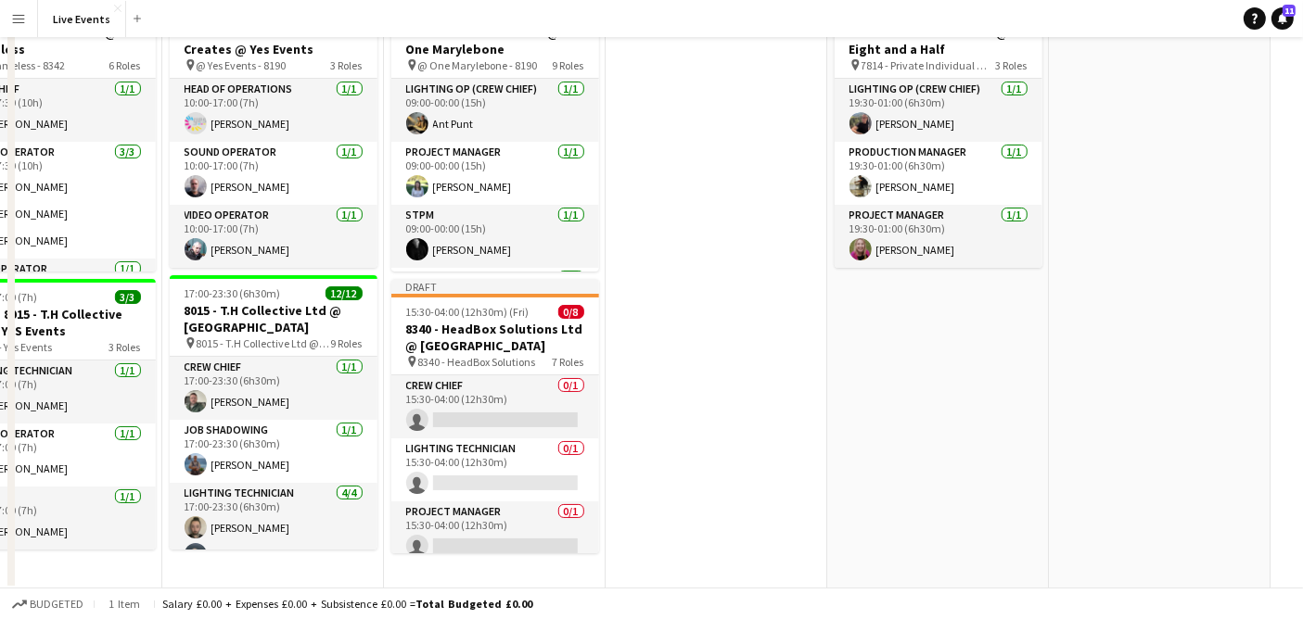
scroll to position [0, 0]
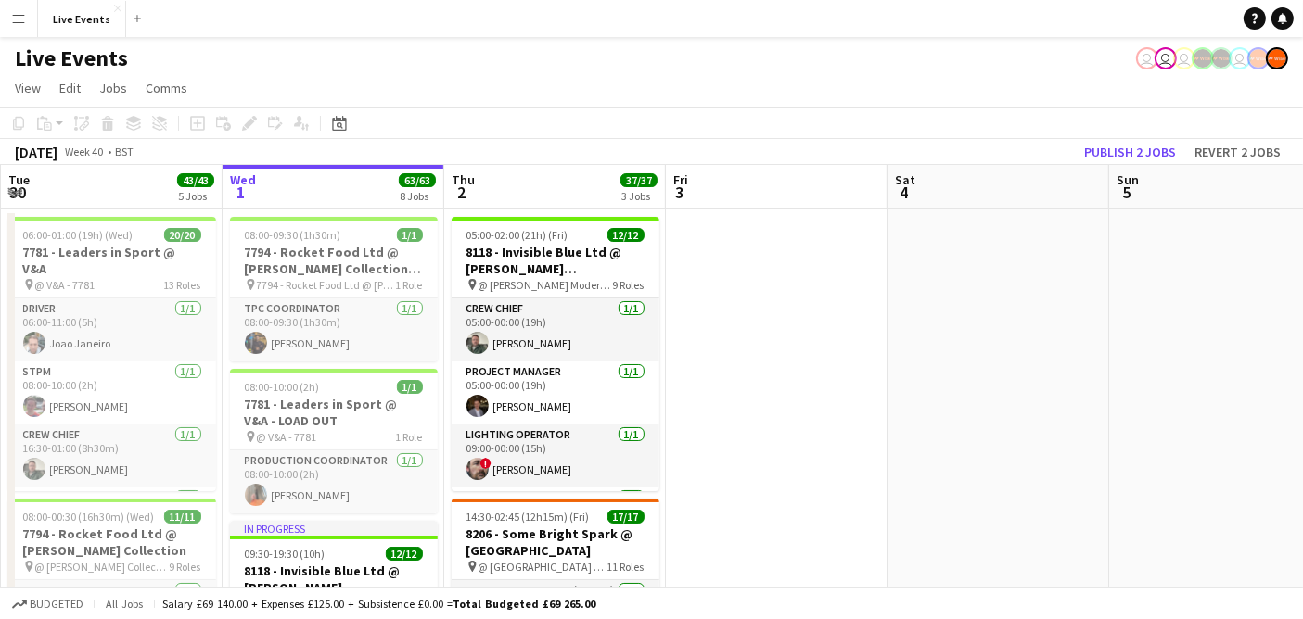
drag, startPoint x: 1051, startPoint y: 332, endPoint x: 420, endPoint y: 410, distance: 636.1
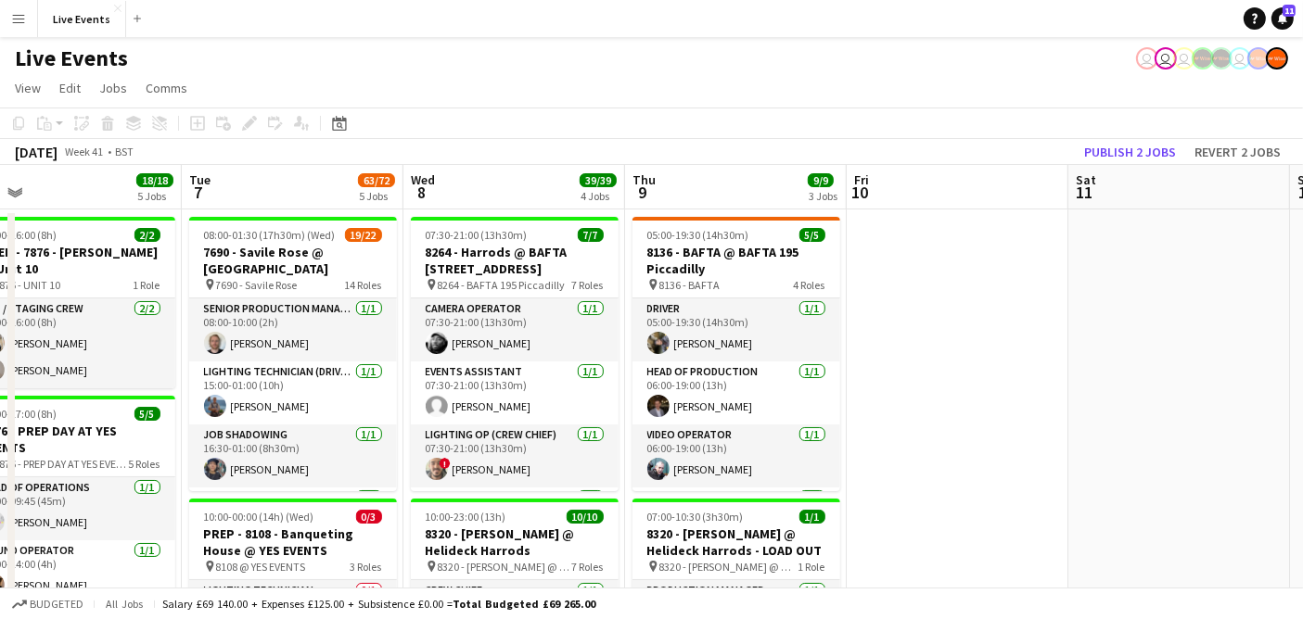
scroll to position [0, 706]
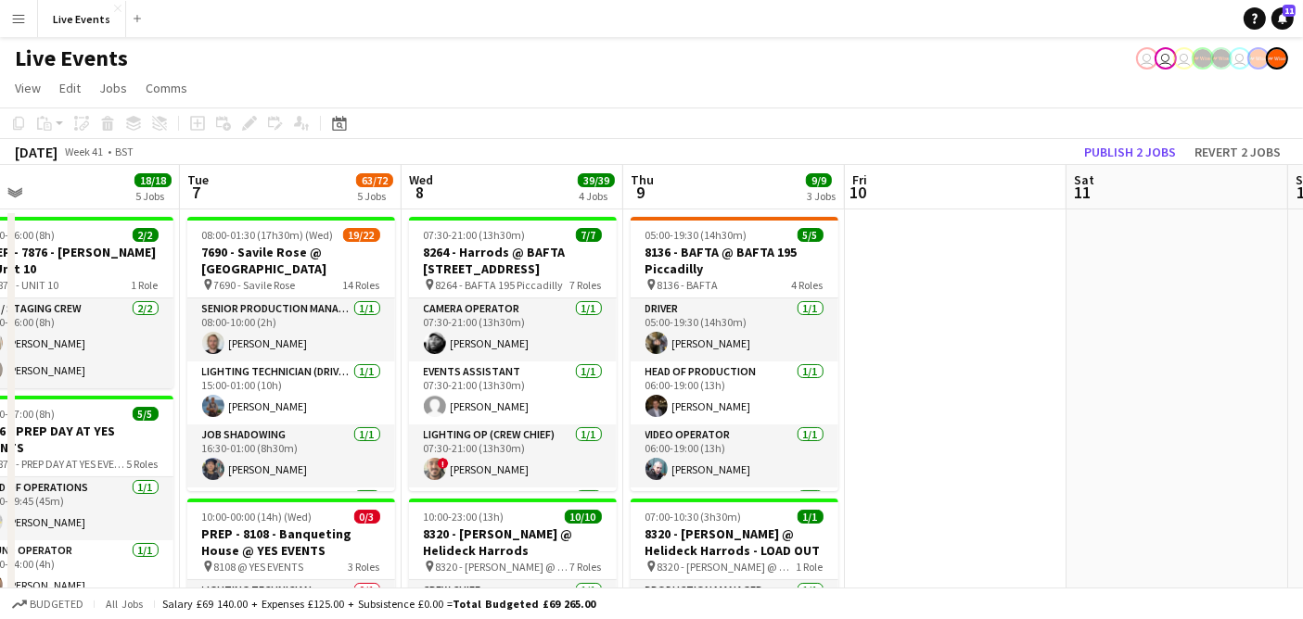
drag, startPoint x: 922, startPoint y: 353, endPoint x: 275, endPoint y: 372, distance: 647.4
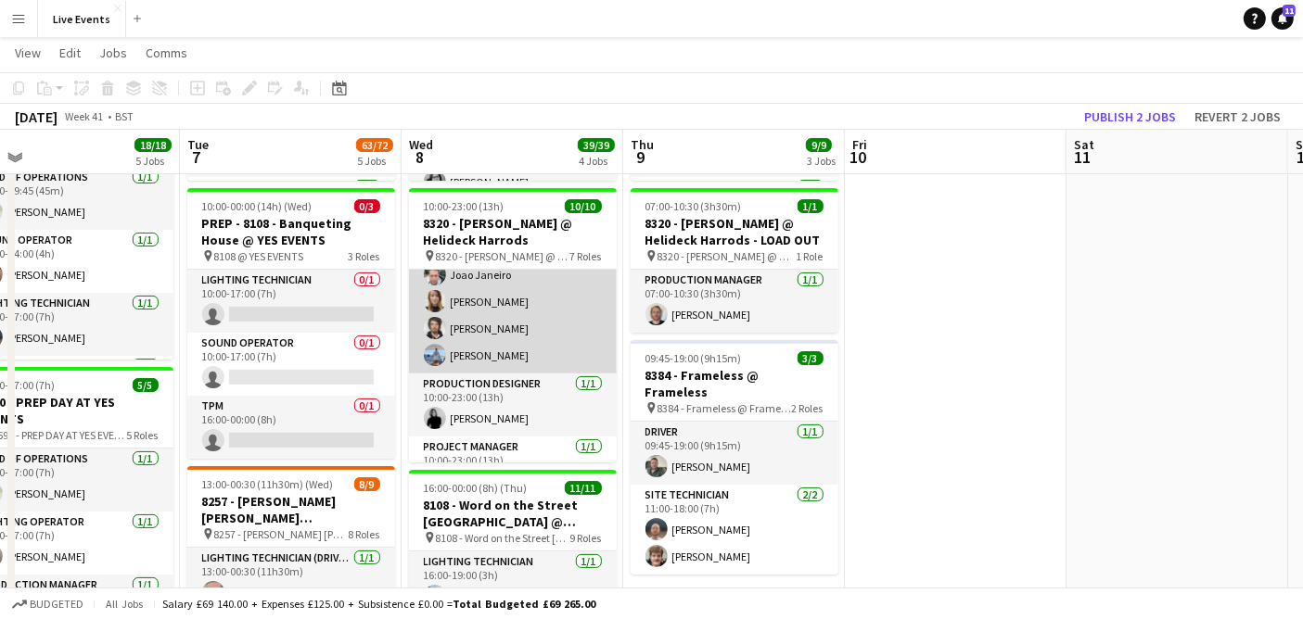
scroll to position [206, 0]
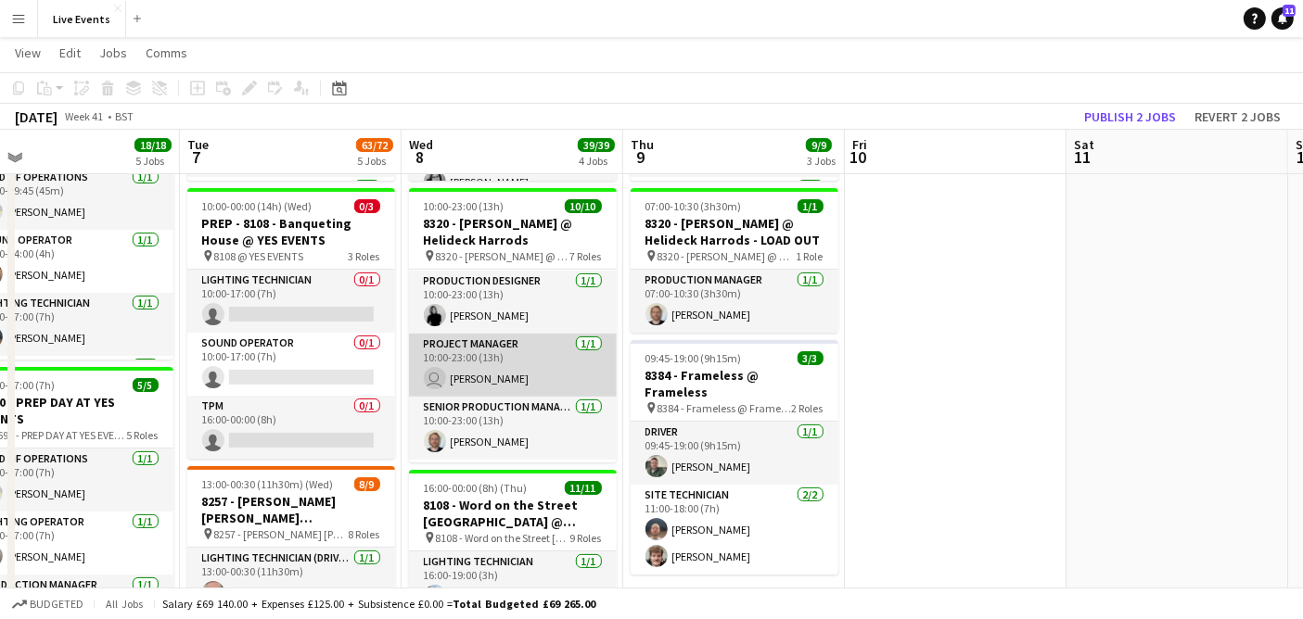
click at [491, 352] on app-card-role "Project Manager [DATE] 10:00-23:00 (13h) user [PERSON_NAME]" at bounding box center [513, 365] width 208 height 63
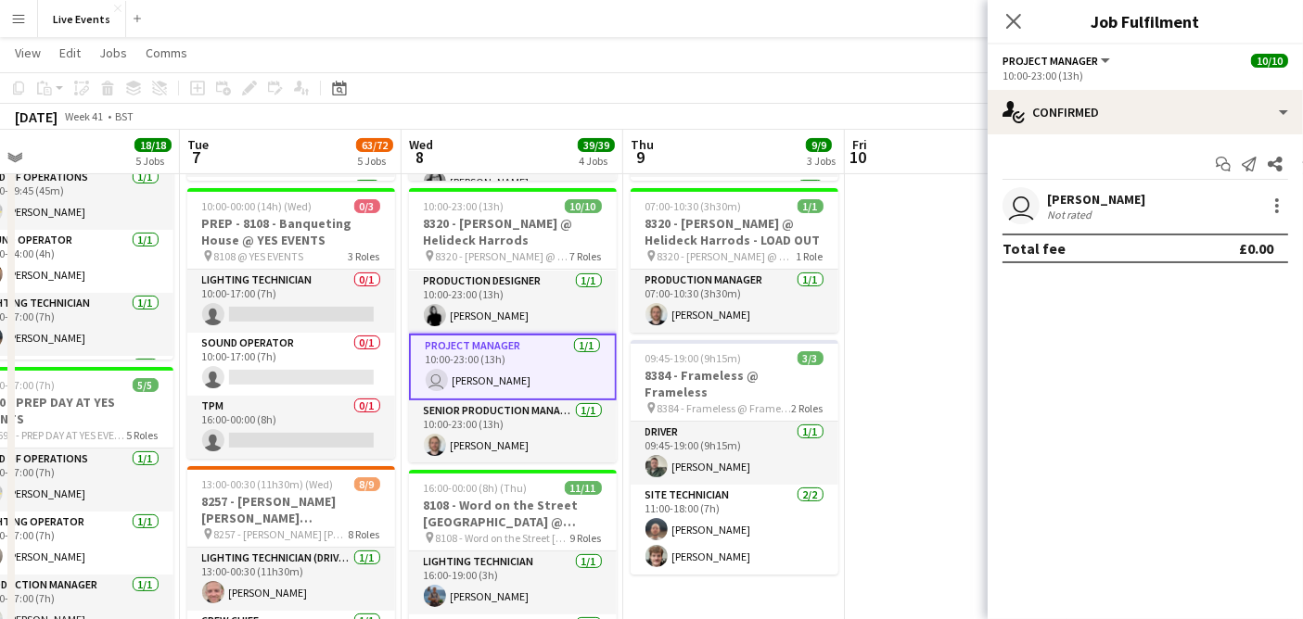
drag, startPoint x: 1123, startPoint y: 199, endPoint x: 1107, endPoint y: 201, distance: 15.9
click at [1107, 201] on div "user Ivette Galindo Not rated" at bounding box center [1144, 205] width 315 height 37
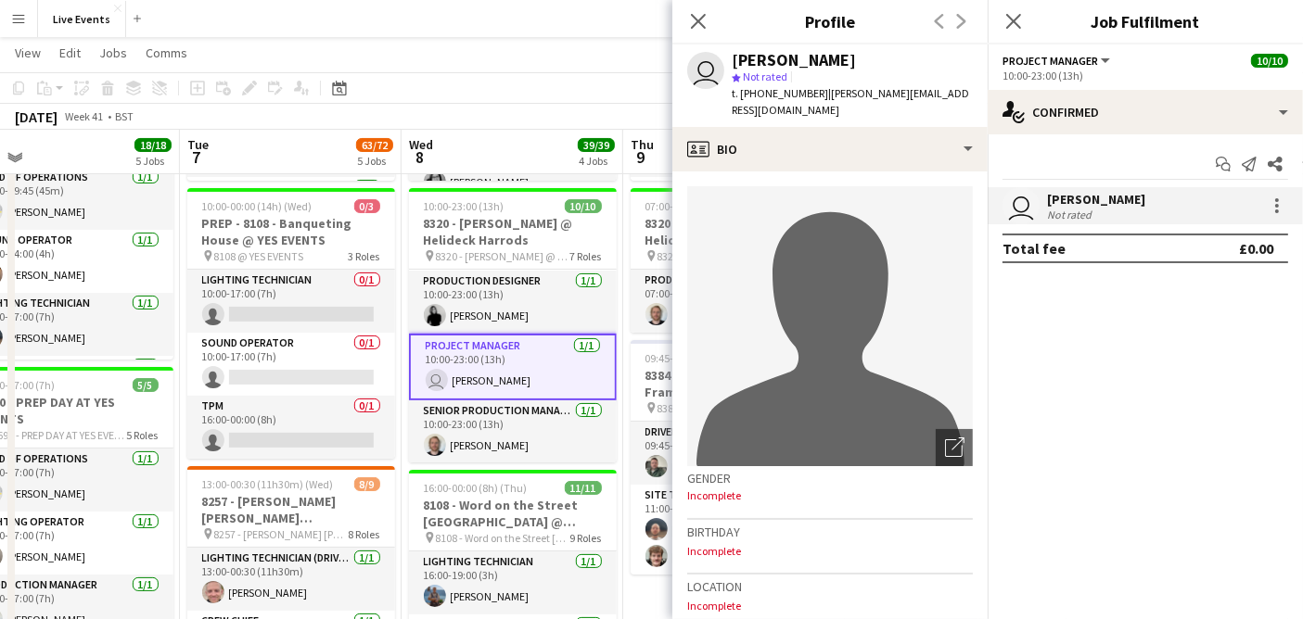
drag, startPoint x: 846, startPoint y: 62, endPoint x: 726, endPoint y: 58, distance: 120.6
click at [726, 58] on div "user [PERSON_NAME] star Not rated t. [PHONE_NUMBER] | [PERSON_NAME][EMAIL_ADDRE…" at bounding box center [829, 86] width 315 height 83
copy div "[PERSON_NAME]"
drag, startPoint x: 811, startPoint y: 92, endPoint x: 756, endPoint y: 103, distance: 56.7
click at [756, 103] on div "user Ivette Galindo star Not rated t. +447737219424 | ivette@wiseproductions.co…" at bounding box center [829, 86] width 315 height 83
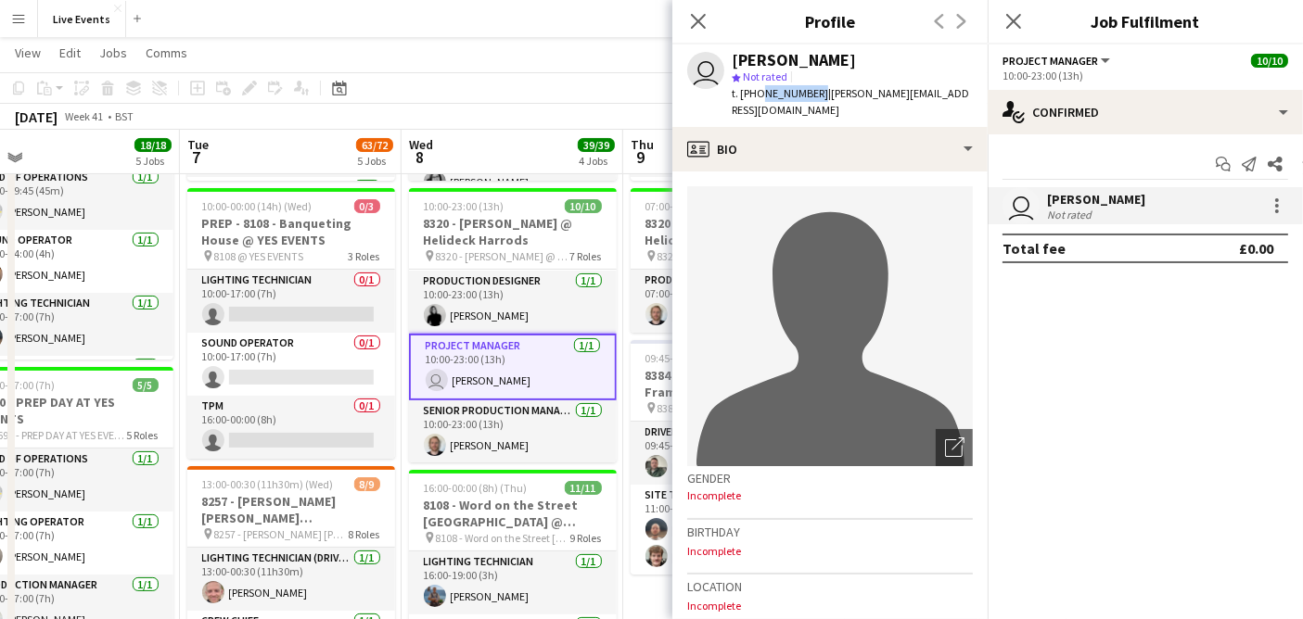
copy span "7737219424"
click at [702, 20] on icon "Close pop-in" at bounding box center [698, 21] width 18 height 18
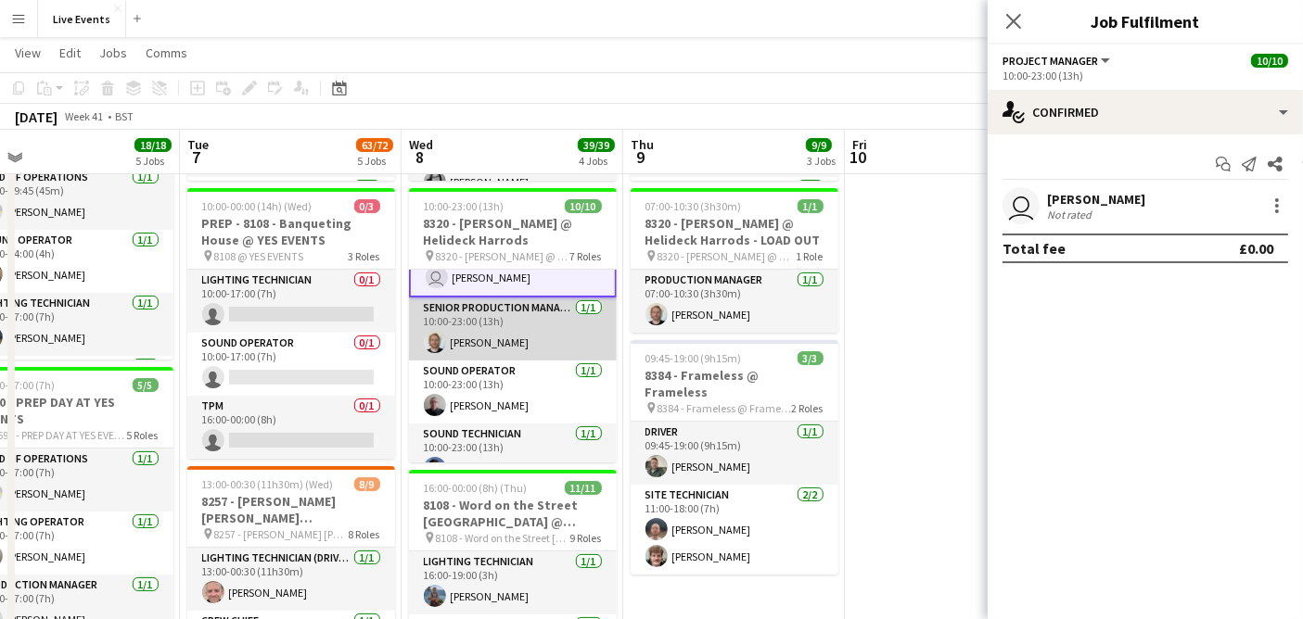
click at [515, 342] on app-card-role "Senior Production Manager 1/1 10:00-23:00 (13h) Max Walker" at bounding box center [513, 329] width 208 height 63
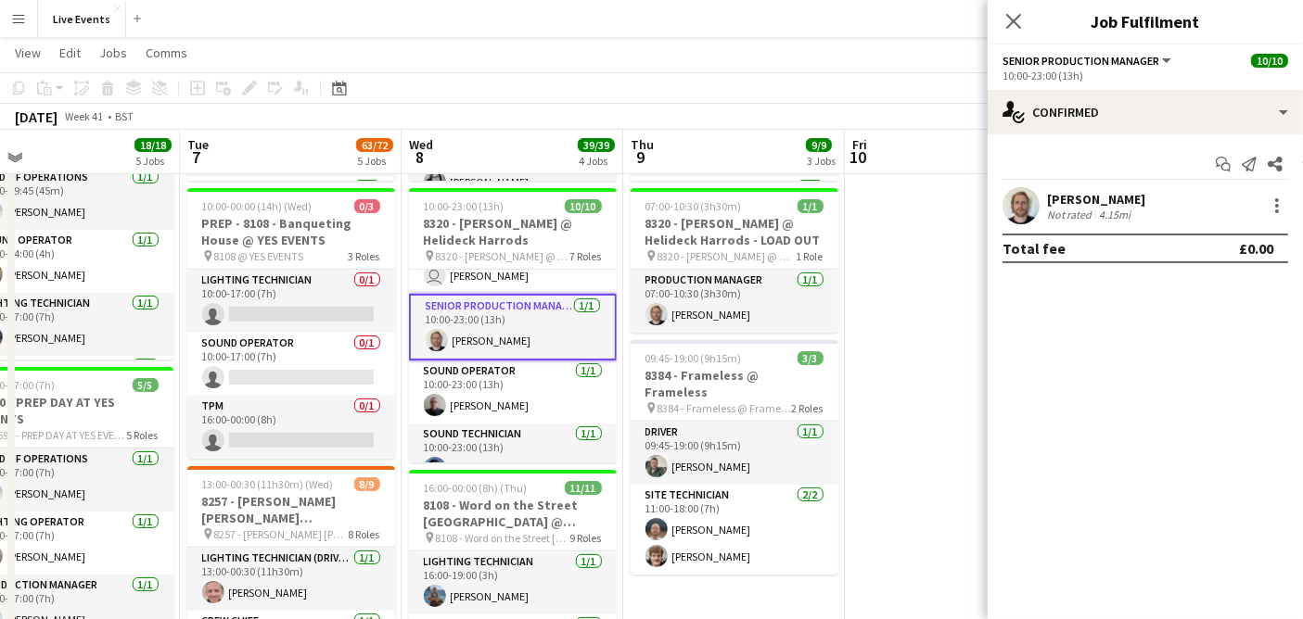
scroll to position [307, 0]
click at [1017, 214] on app-user-avatar at bounding box center [1020, 205] width 37 height 37
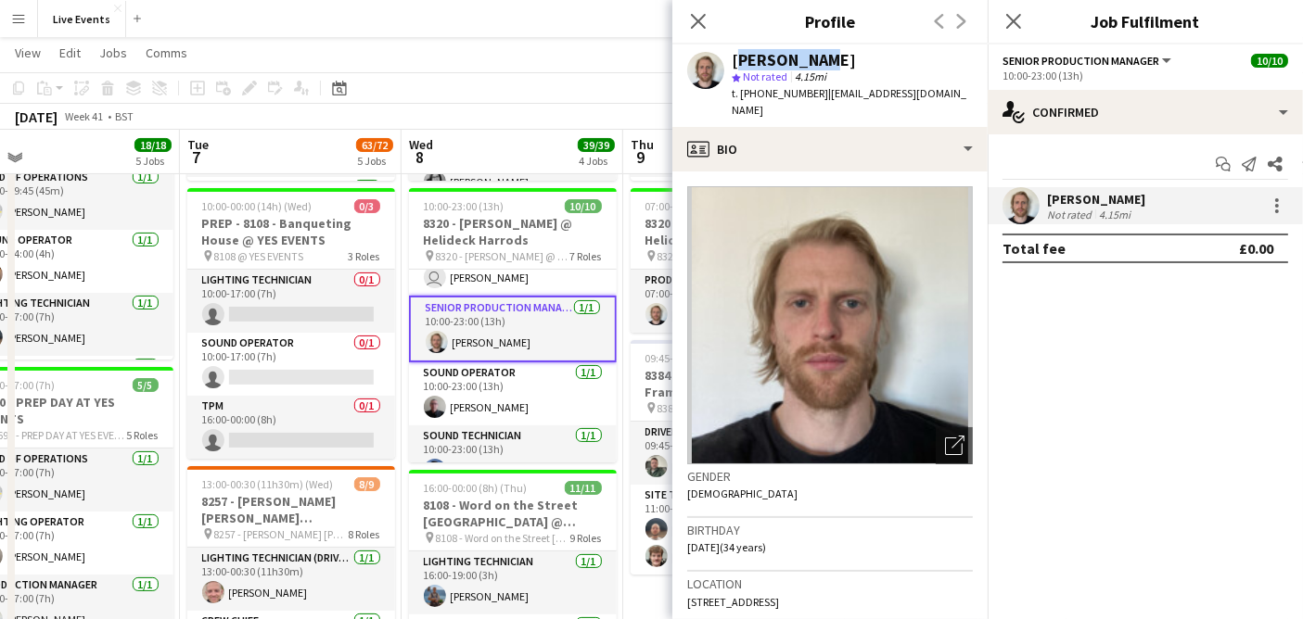
drag, startPoint x: 826, startPoint y: 57, endPoint x: 729, endPoint y: 60, distance: 97.4
click at [729, 60] on div "Max Walker star Not rated 4.15mi t. +4407926649090 | max@wiseproductions.co.uk" at bounding box center [829, 86] width 315 height 83
copy div "[PERSON_NAME]"
drag, startPoint x: 818, startPoint y: 95, endPoint x: 763, endPoint y: 102, distance: 55.2
click at [763, 102] on div "Max Walker star Not rated 4.15mi t. +4407926649090 | max@wiseproductions.co.uk" at bounding box center [829, 86] width 315 height 83
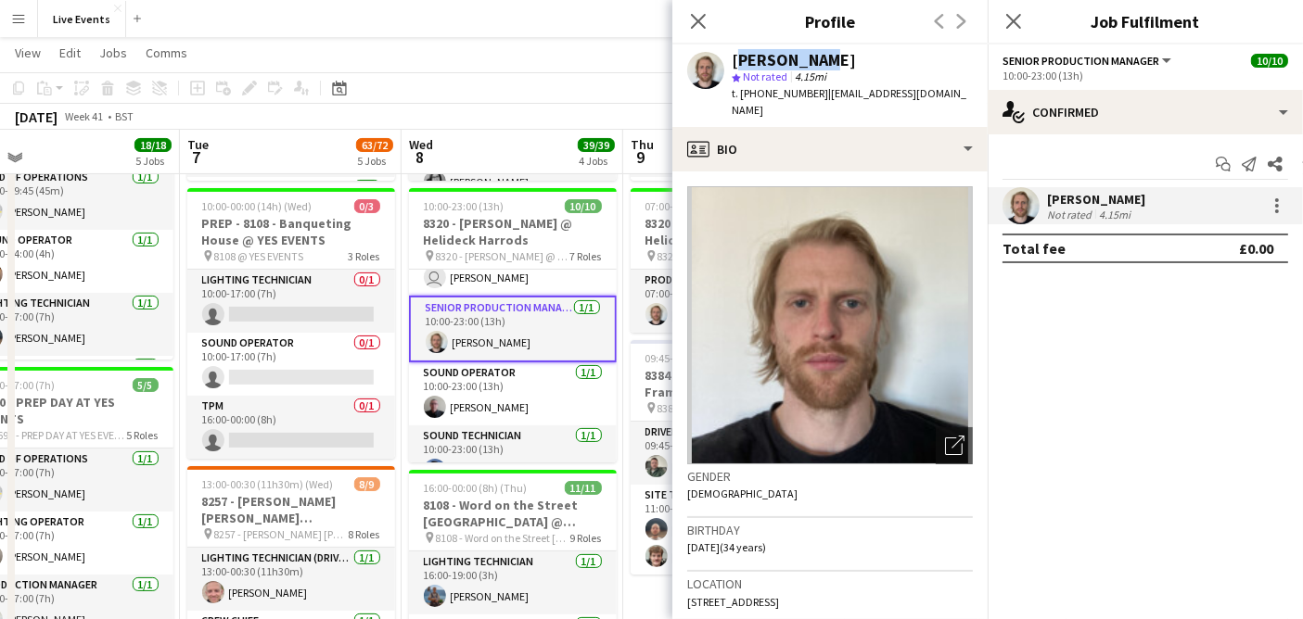
copy span "7926649090"
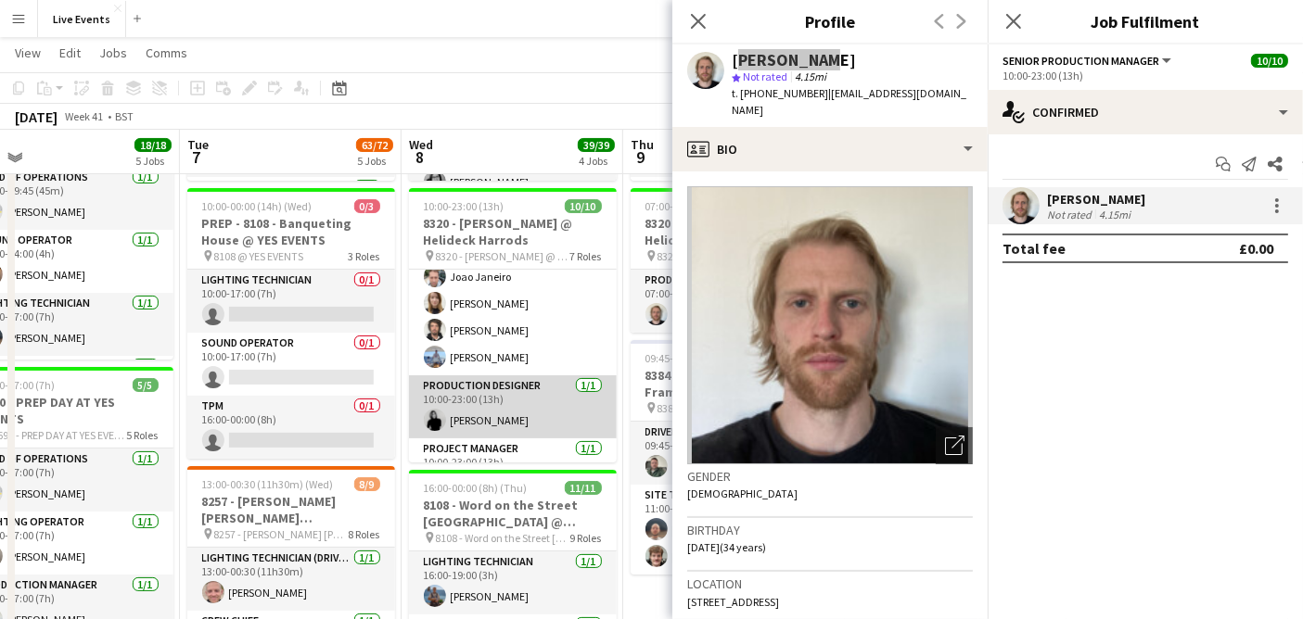
scroll to position [0, 0]
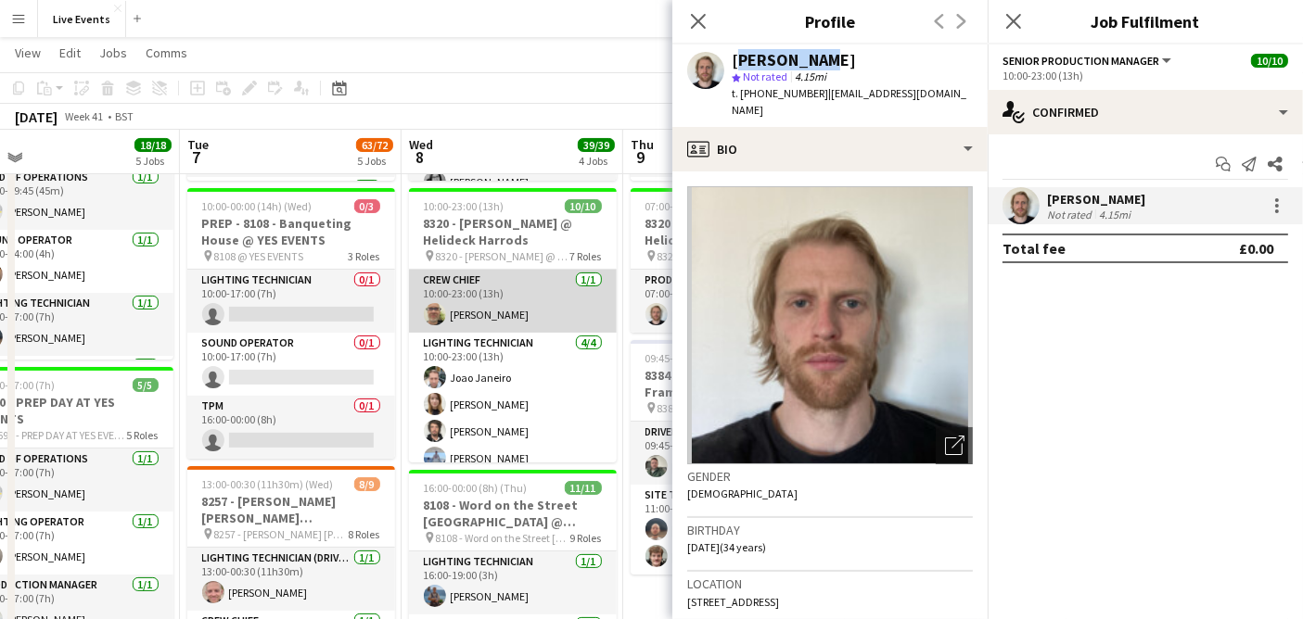
click at [487, 300] on app-card-role "Crew Chief 1/1 10:00-23:00 (13h) Thomas Thompson" at bounding box center [513, 301] width 208 height 63
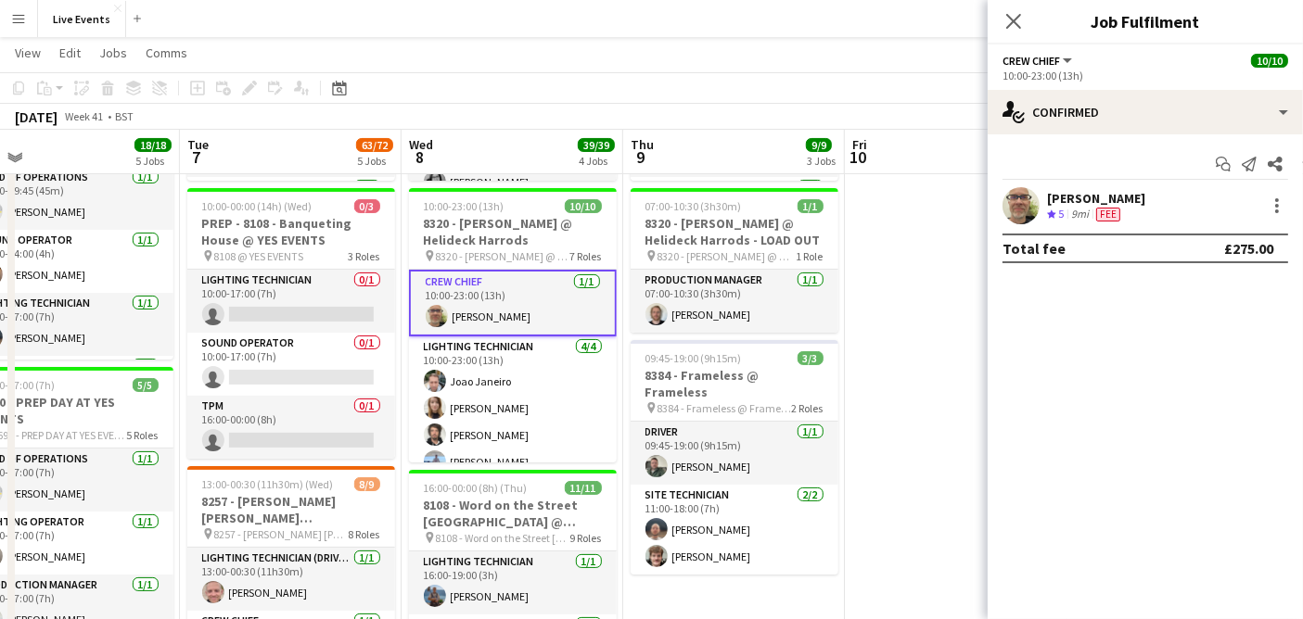
click at [480, 293] on app-card-role "Crew Chief 1/1 10:00-23:00 (13h) Thomas Thompson" at bounding box center [513, 303] width 208 height 67
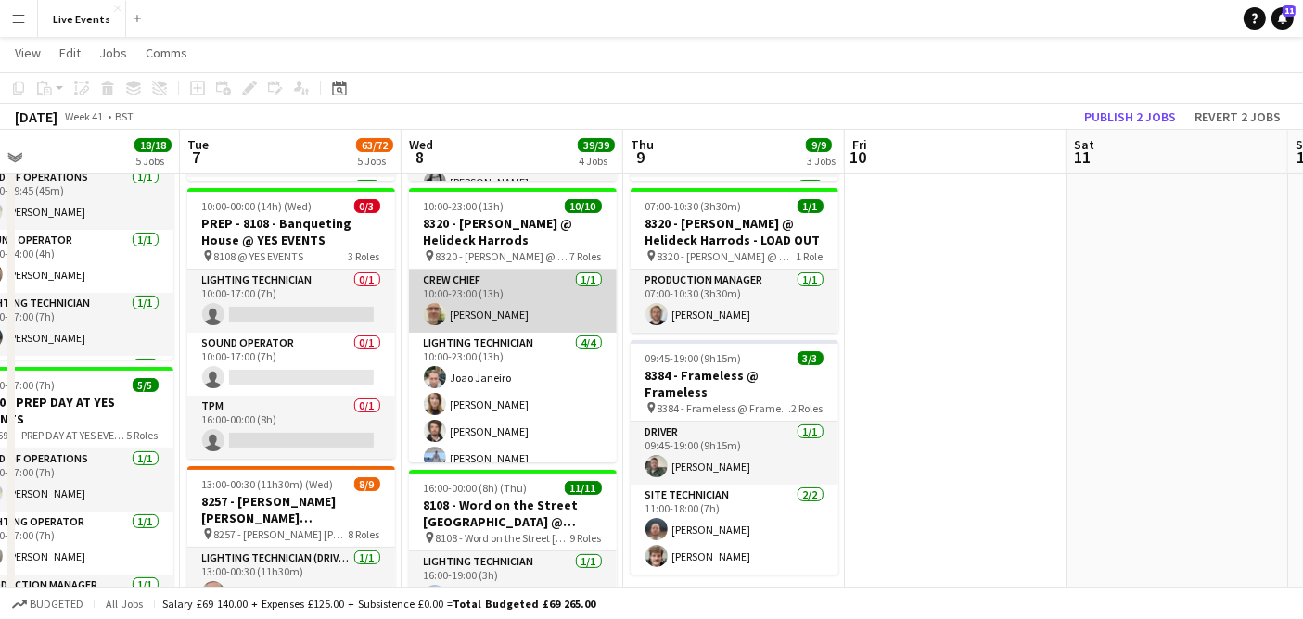
click at [505, 293] on app-card-role "Crew Chief 1/1 10:00-23:00 (13h) Thomas Thompson" at bounding box center [513, 301] width 208 height 63
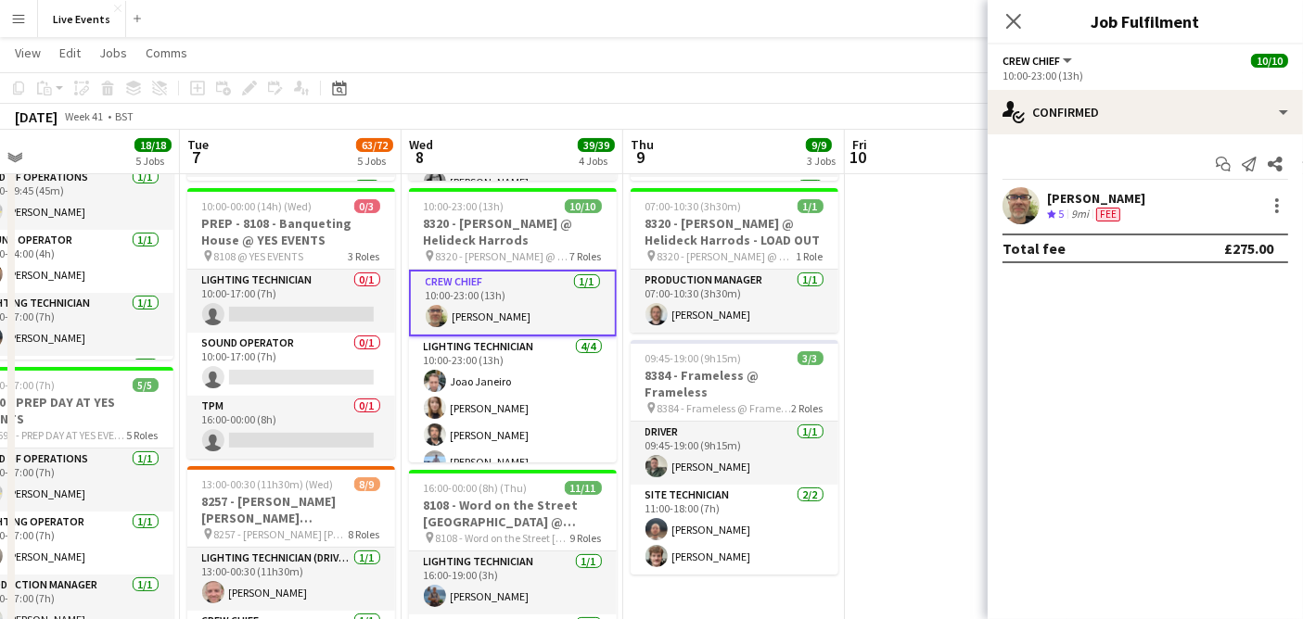
click at [1006, 200] on app-user-avatar at bounding box center [1020, 205] width 37 height 37
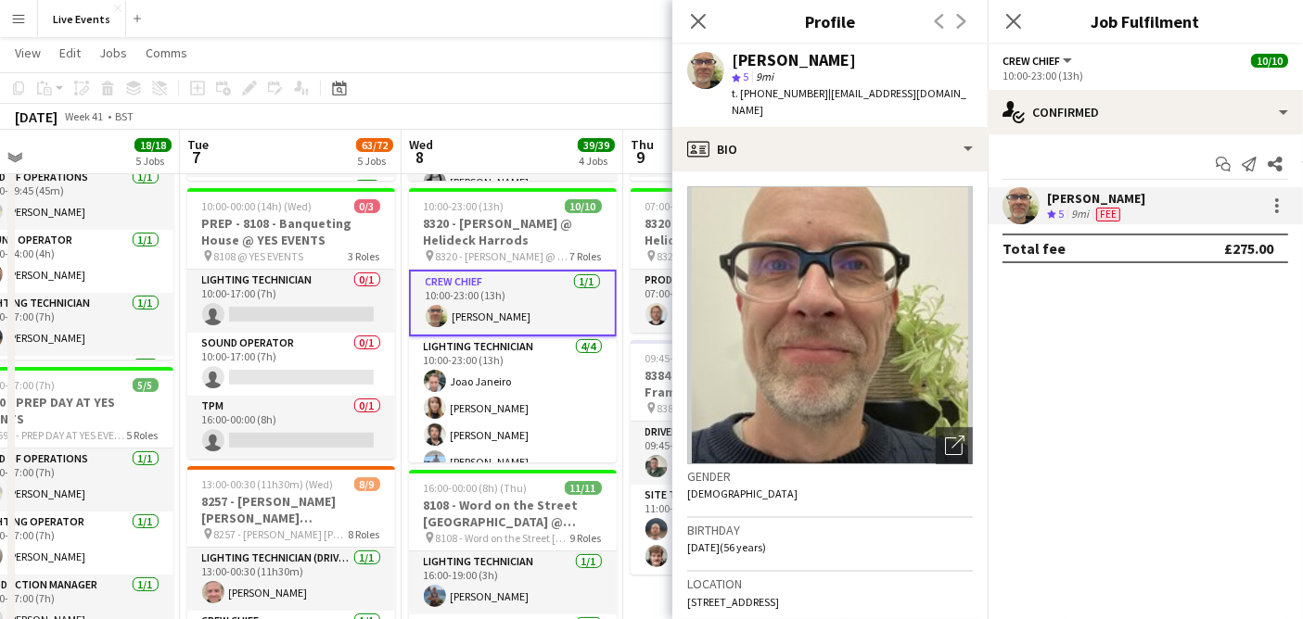
drag, startPoint x: 875, startPoint y: 62, endPoint x: 729, endPoint y: 62, distance: 146.5
click at [729, 62] on div "Thomas Thompson star 5 9mi t. +447980606459 | tomtom56@hotmail.com" at bounding box center [829, 86] width 315 height 83
copy div "Thomas Thompson"
drag, startPoint x: 810, startPoint y: 95, endPoint x: 758, endPoint y: 104, distance: 52.7
click at [758, 104] on div "Thomas Thompson star 5 9mi t. +447980606459 | tomtom56@hotmail.com" at bounding box center [829, 86] width 315 height 83
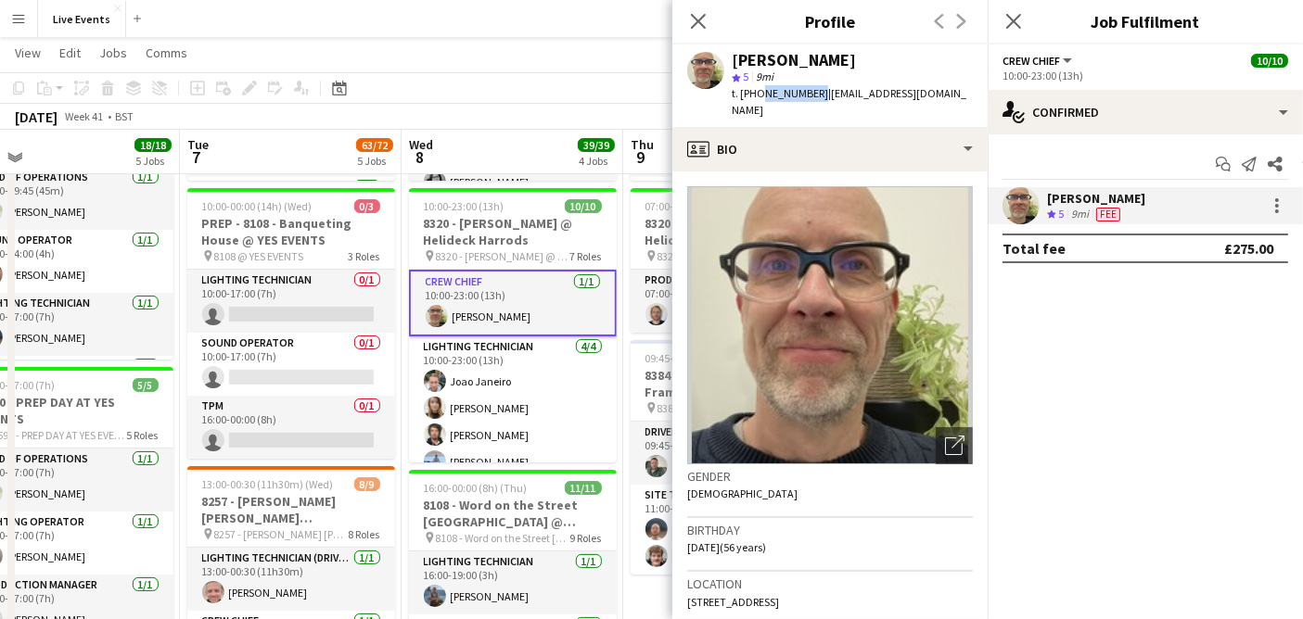
copy span "7980606459"
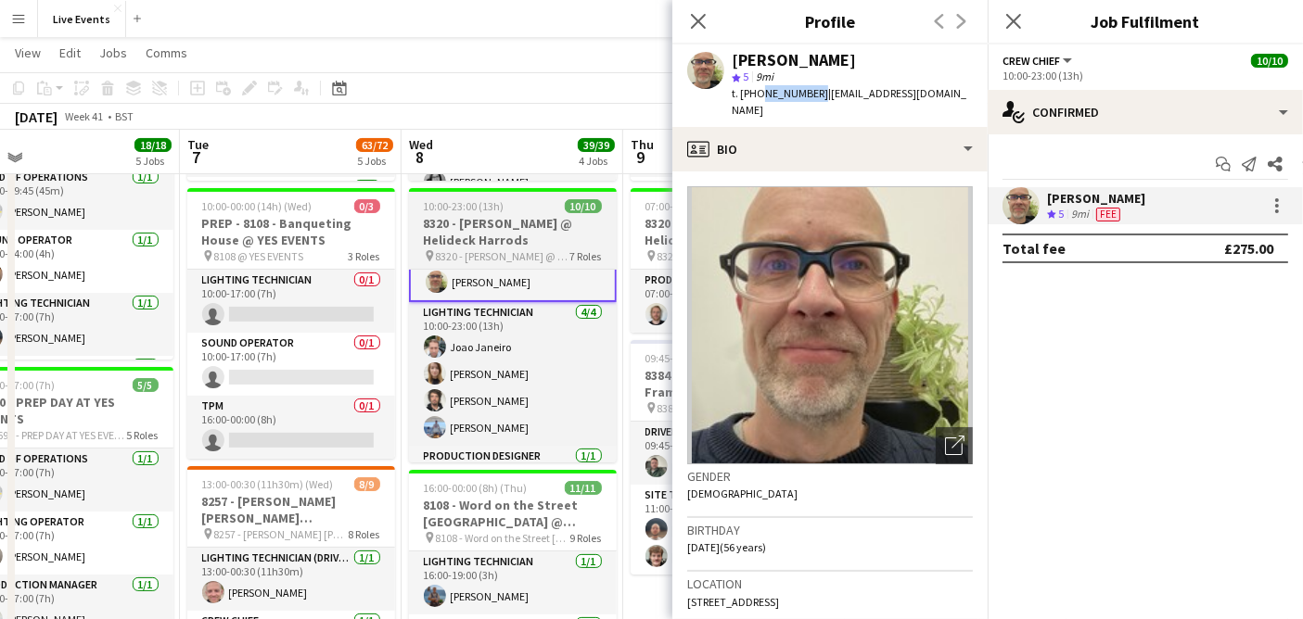
scroll to position [42, 0]
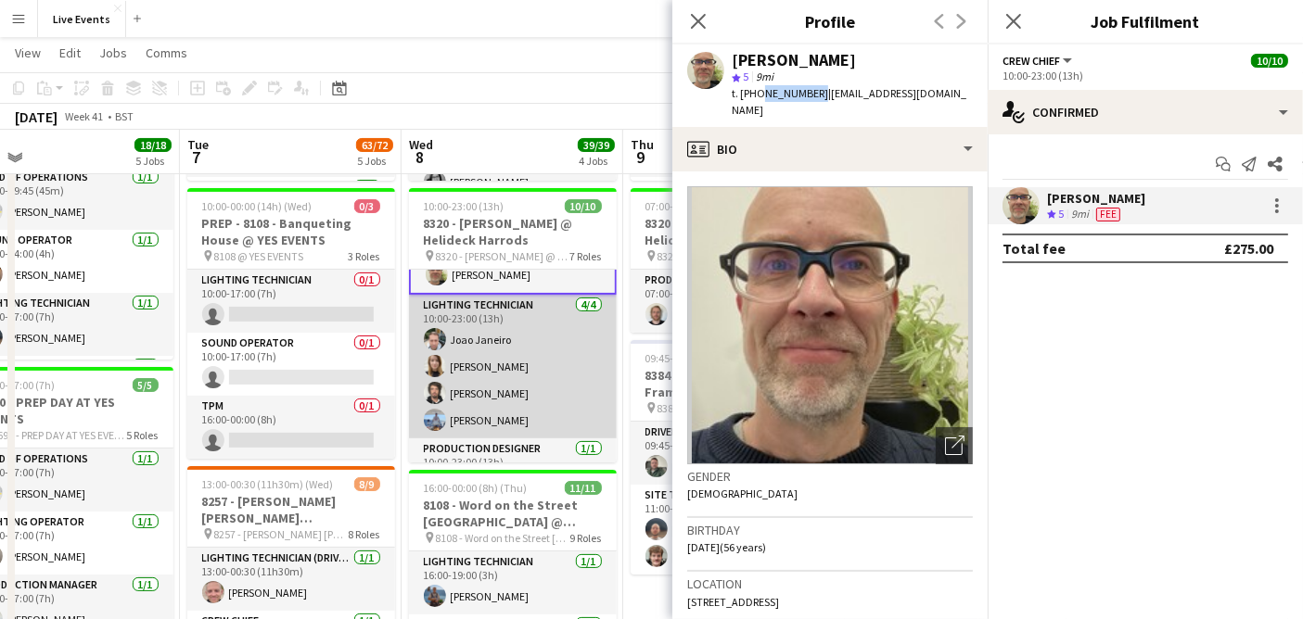
click at [444, 350] on app-card-role "Lighting Technician 4/4 10:00-23:00 (13h) Joao Janeiro Emma Perry Sam Shepherd …" at bounding box center [513, 367] width 208 height 144
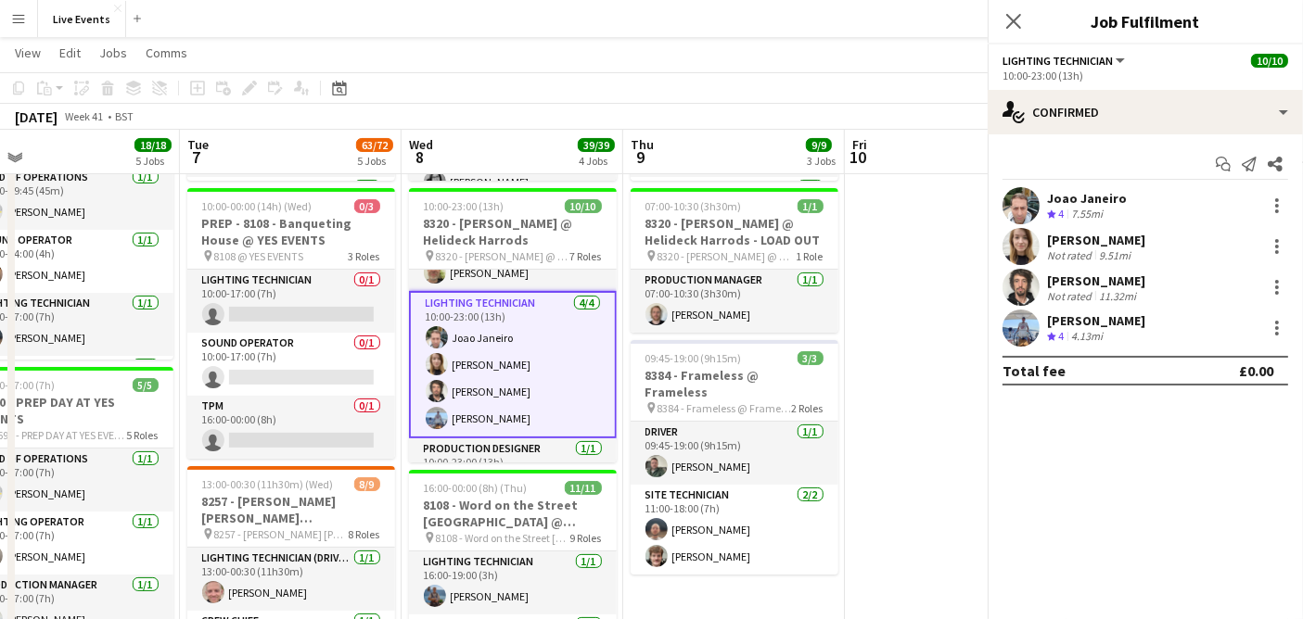
scroll to position [40, 0]
click at [1006, 208] on app-user-avatar at bounding box center [1020, 205] width 37 height 37
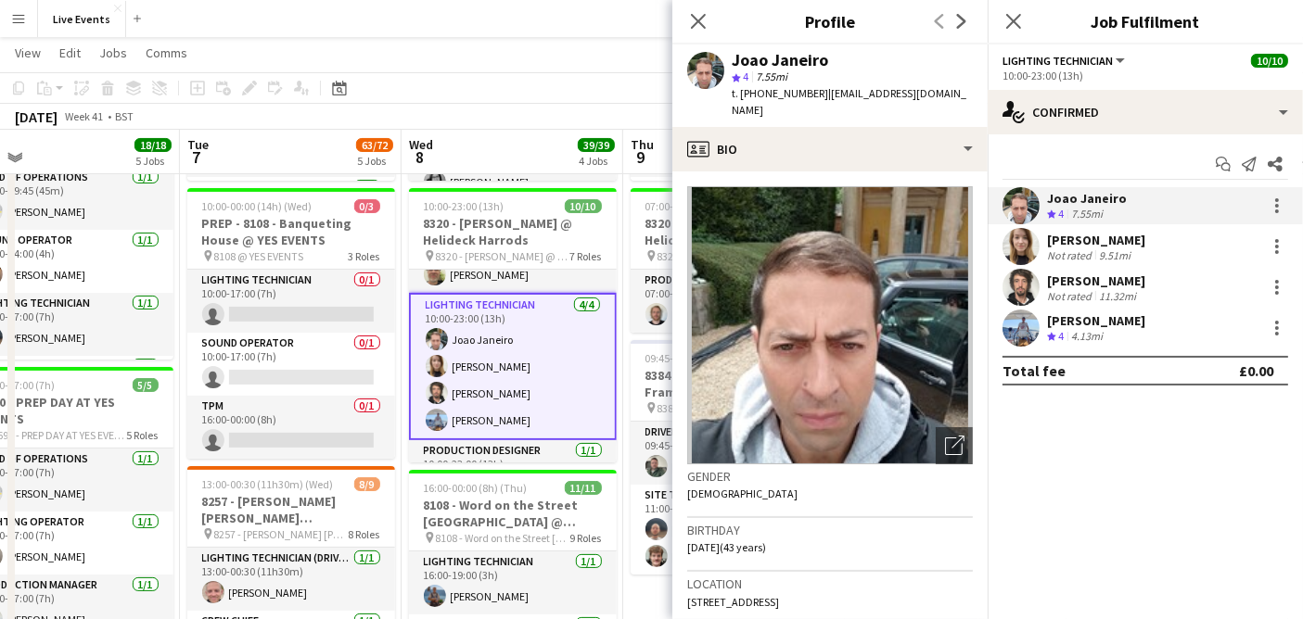
drag, startPoint x: 827, startPoint y: 57, endPoint x: 723, endPoint y: 54, distance: 103.9
click at [723, 54] on div "Joao Janeiro star 4 7.55mi t. +447789335491 | joao_janeiro3@hotmail.com" at bounding box center [829, 86] width 315 height 83
copy div "Joao Janeiro"
click at [1017, 239] on app-user-avatar at bounding box center [1020, 246] width 37 height 37
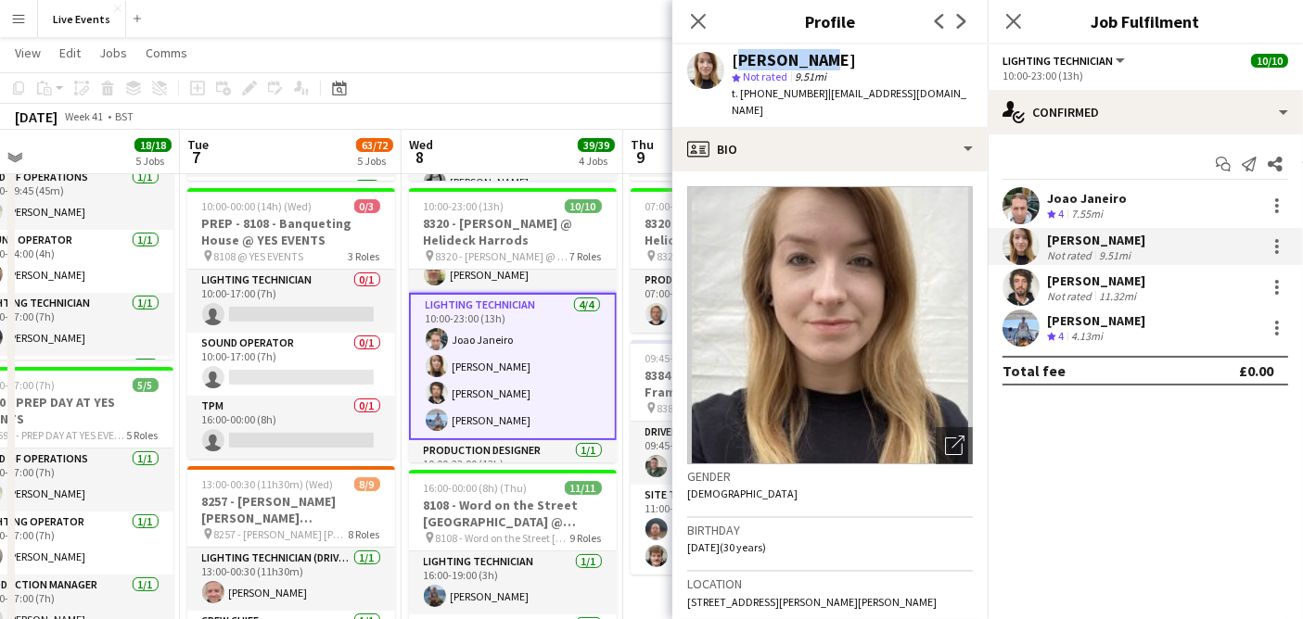
drag, startPoint x: 825, startPoint y: 65, endPoint x: 730, endPoint y: 65, distance: 95.5
click at [730, 65] on div "Emma Perry star Not rated 9.51mi t. +447772504077 | emmaperrylx@gmail.com" at bounding box center [829, 86] width 315 height 83
copy div "Emma Perry"
click at [1022, 292] on app-user-avatar at bounding box center [1020, 287] width 37 height 37
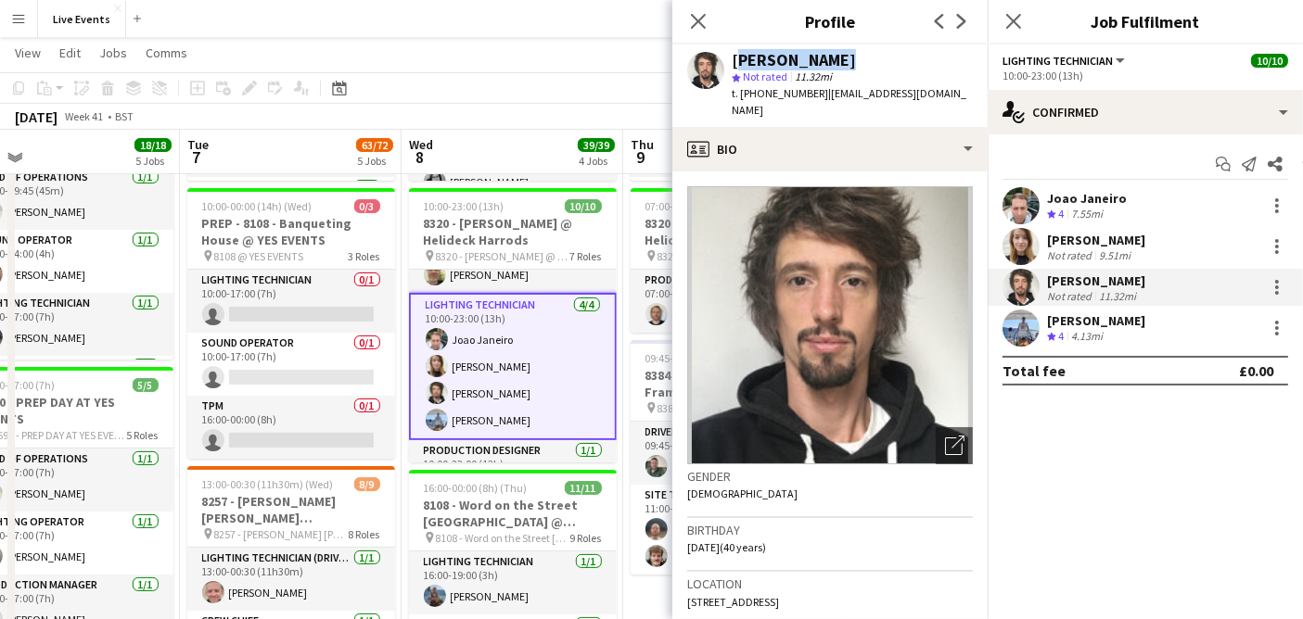
drag, startPoint x: 850, startPoint y: 60, endPoint x: 727, endPoint y: 59, distance: 123.3
click at [727, 59] on div "Sam Shepherd star Not rated 11.32mi t. +447511230710 | sayhello2sam@protonmail.…" at bounding box center [829, 86] width 315 height 83
click at [1010, 324] on app-user-avatar at bounding box center [1020, 328] width 37 height 37
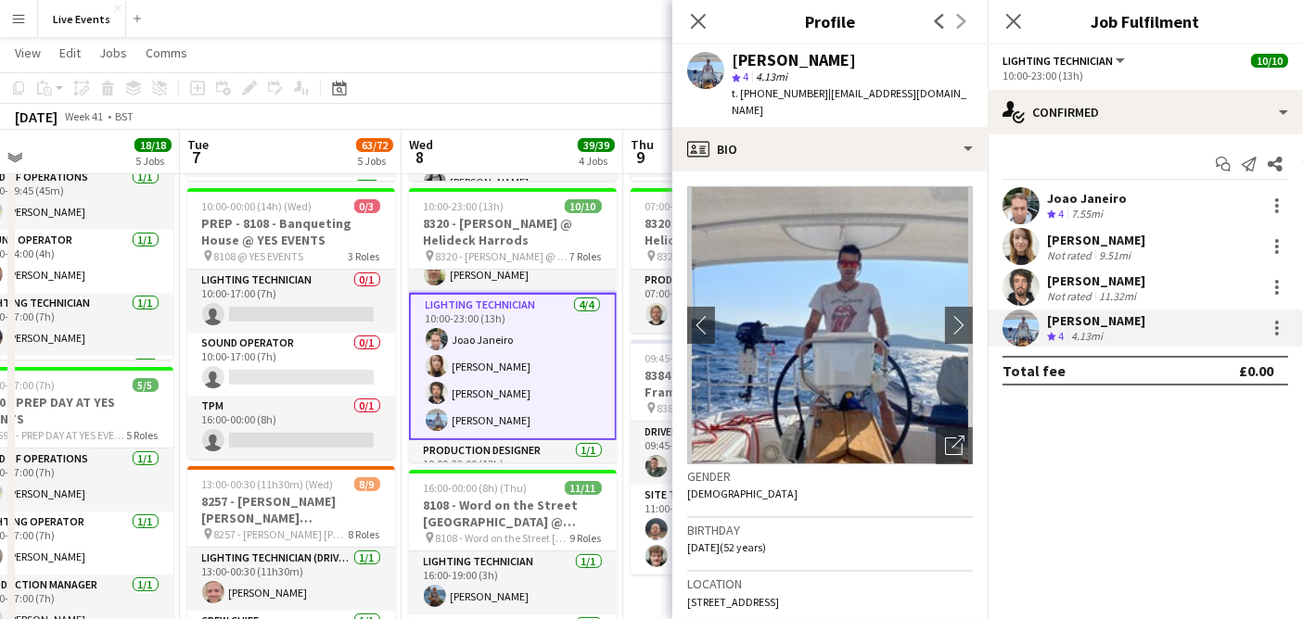
drag, startPoint x: 792, startPoint y: 66, endPoint x: 705, endPoint y: 70, distance: 87.2
click at [705, 70] on div "Peter- Petr Vocka star 4 4.13mi t. +447923193920 | petrvockald@gmail.com" at bounding box center [829, 86] width 315 height 83
drag, startPoint x: 797, startPoint y: 71, endPoint x: 879, endPoint y: 52, distance: 83.9
click at [879, 51] on div "Peter- Petr Vocka star 4 4.13mi t. +447923193920 | petrvockald@gmail.com" at bounding box center [829, 86] width 315 height 83
drag, startPoint x: 858, startPoint y: 59, endPoint x: 733, endPoint y: 61, distance: 124.2
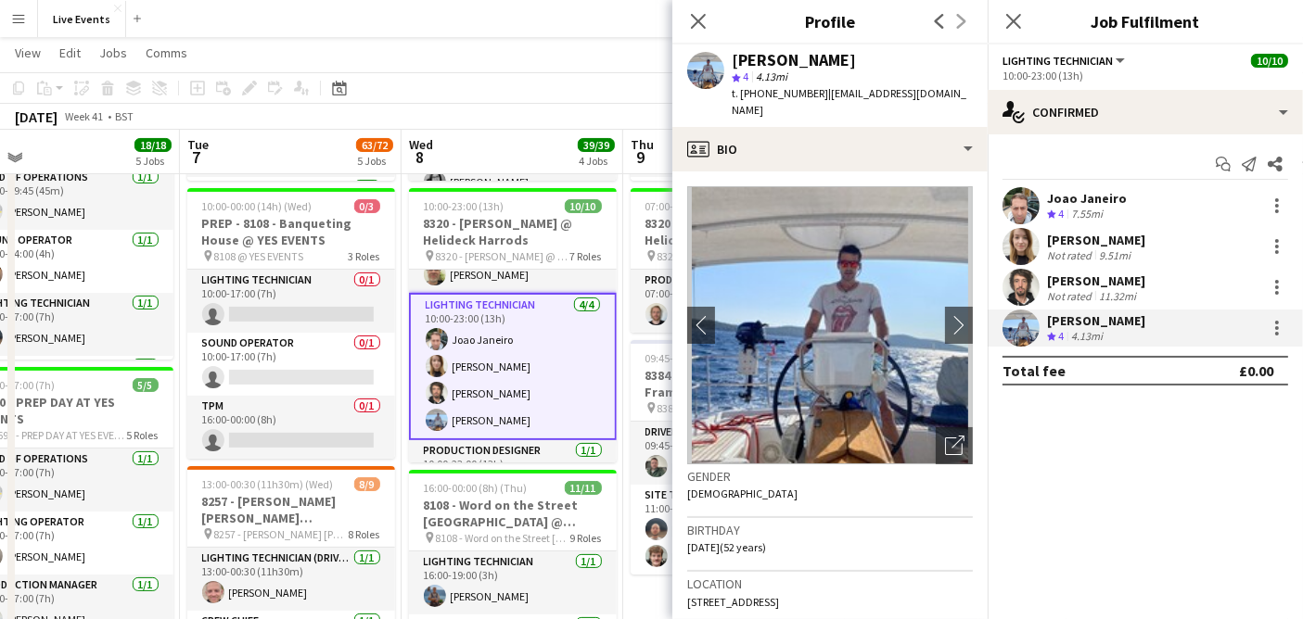
click at [733, 61] on div "Peter- Petr Vocka" at bounding box center [851, 60] width 241 height 17
copy div "Peter- Petr Vocka"
drag, startPoint x: 683, startPoint y: 17, endPoint x: 664, endPoint y: 63, distance: 50.3
click at [683, 17] on div "Close pop-in" at bounding box center [698, 21] width 52 height 43
click at [704, 19] on icon "Close pop-in" at bounding box center [698, 21] width 18 height 18
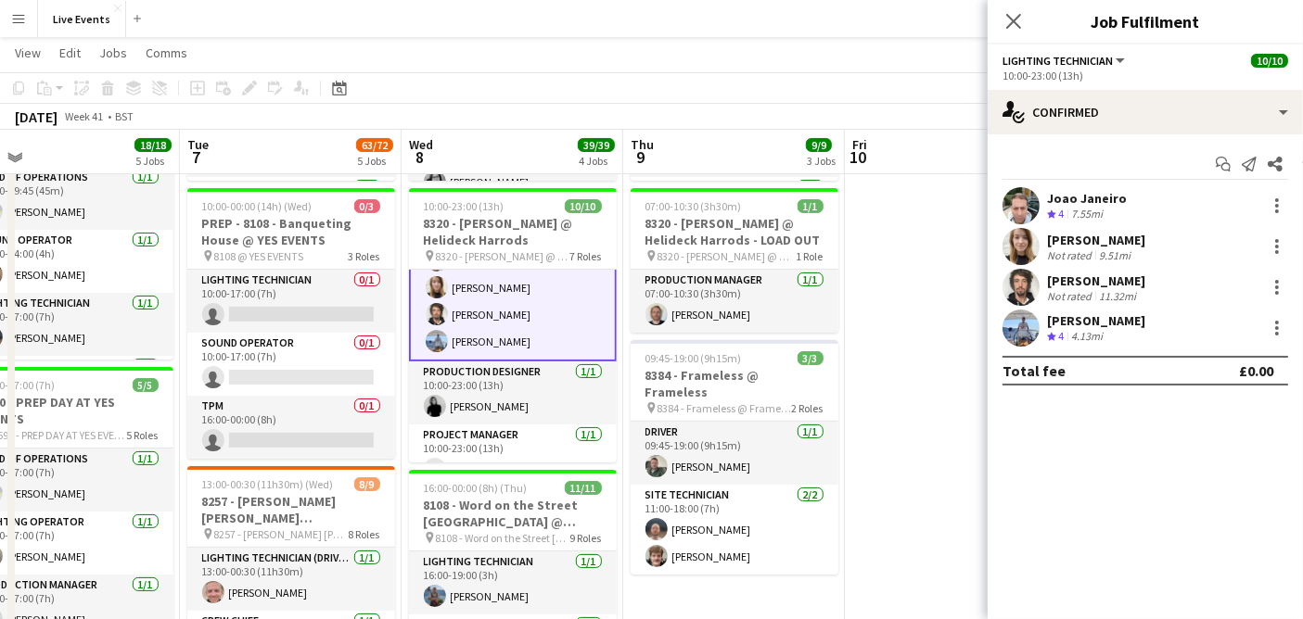
scroll to position [143, 0]
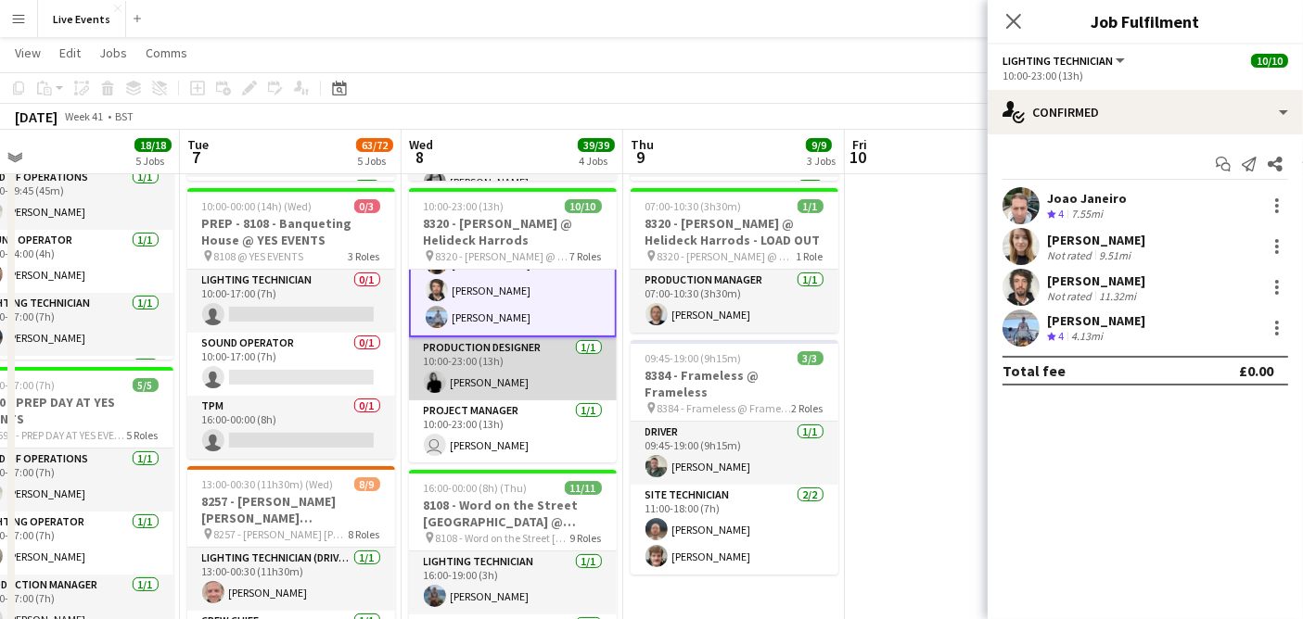
click at [514, 381] on app-card-role "Production Designer 1/1 10:00-23:00 (13h) Finola Redshaw" at bounding box center [513, 368] width 208 height 63
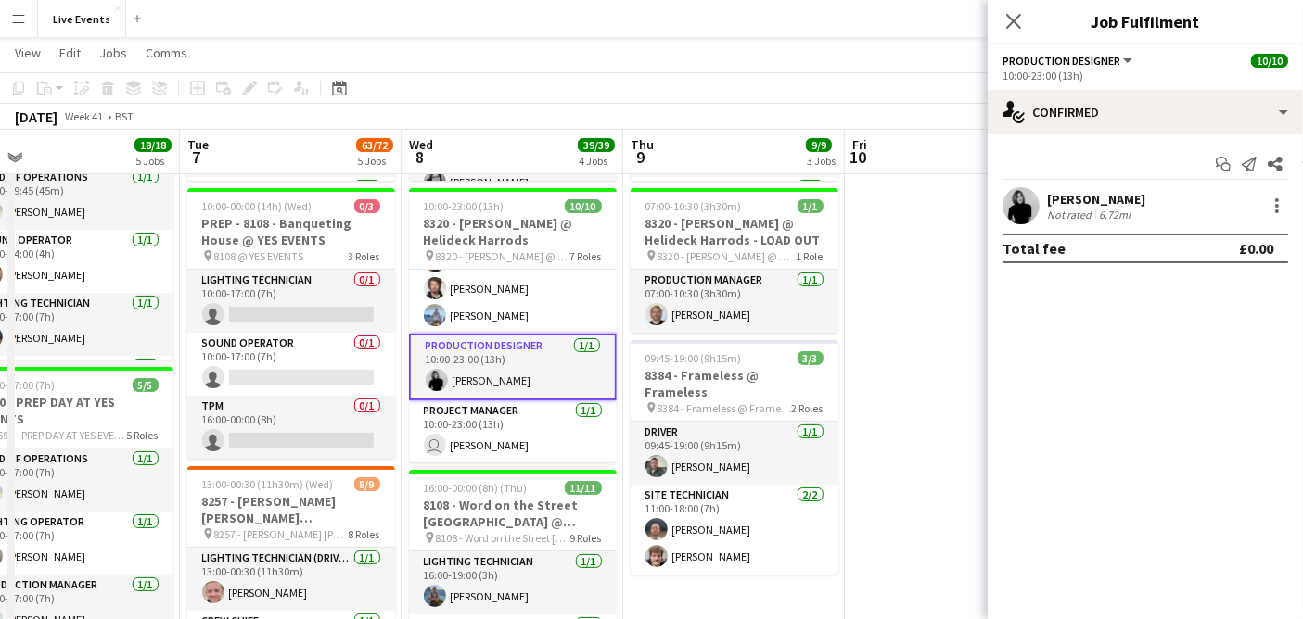
scroll to position [142, 0]
click at [1019, 221] on app-user-avatar at bounding box center [1020, 205] width 37 height 37
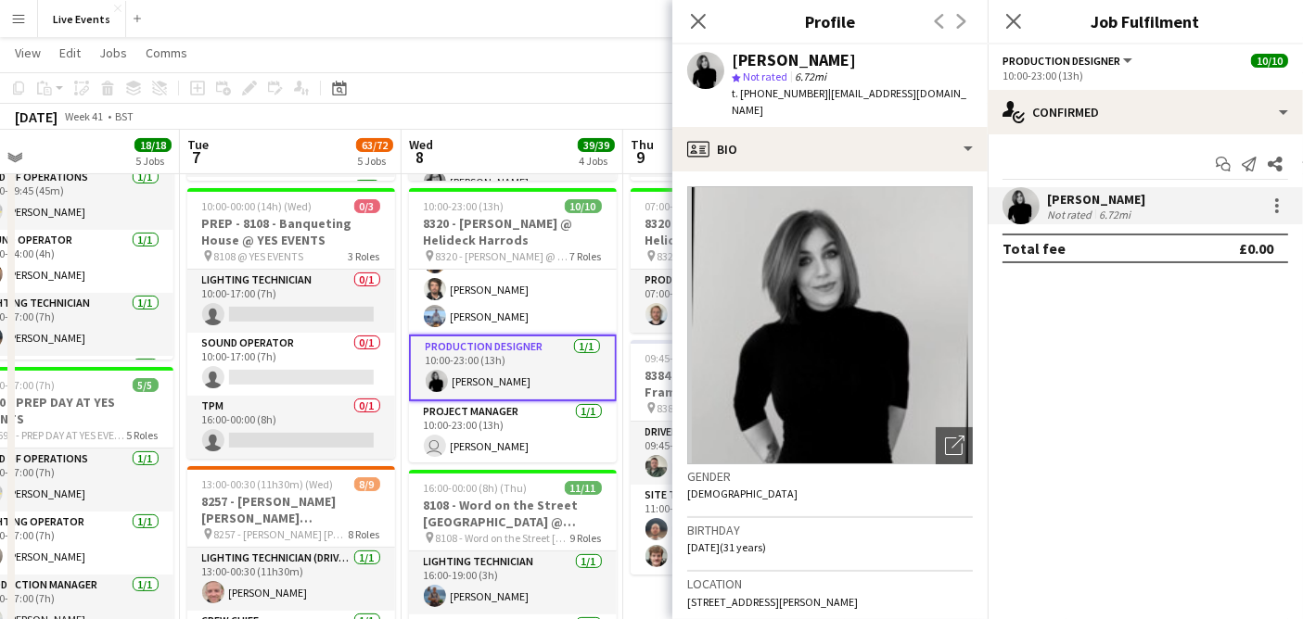
drag, startPoint x: 861, startPoint y: 66, endPoint x: 730, endPoint y: 62, distance: 131.7
click at [731, 62] on div "Finola Redshaw" at bounding box center [851, 60] width 241 height 17
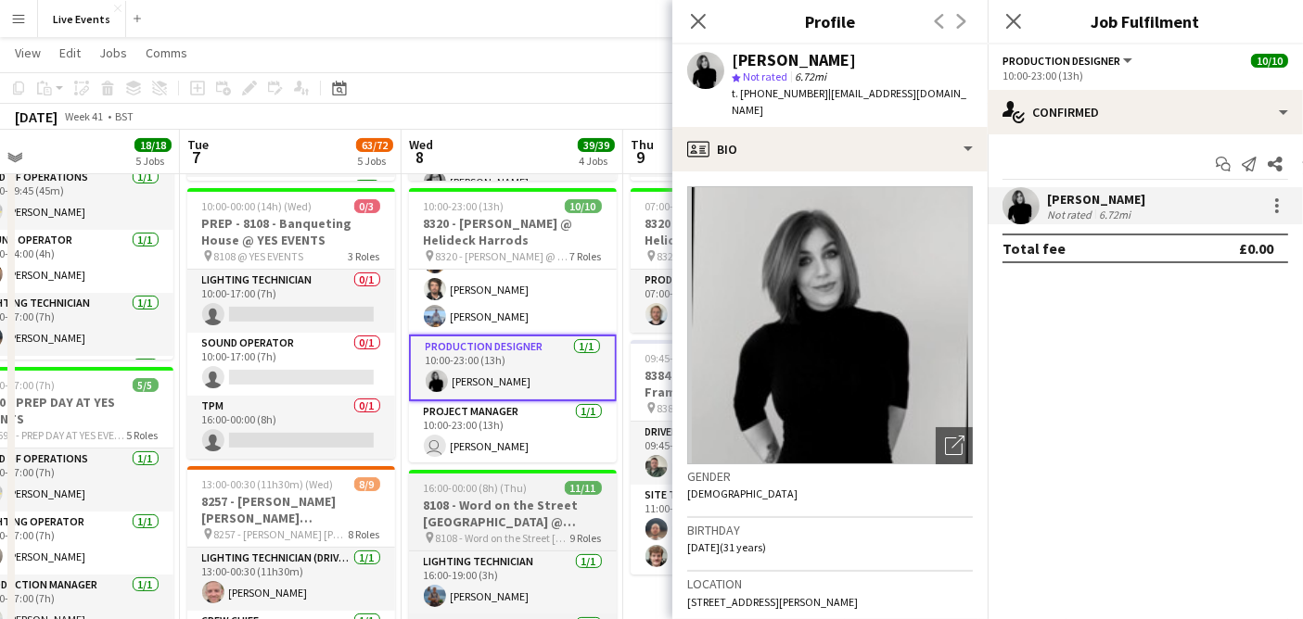
copy div "Finola Redshaw"
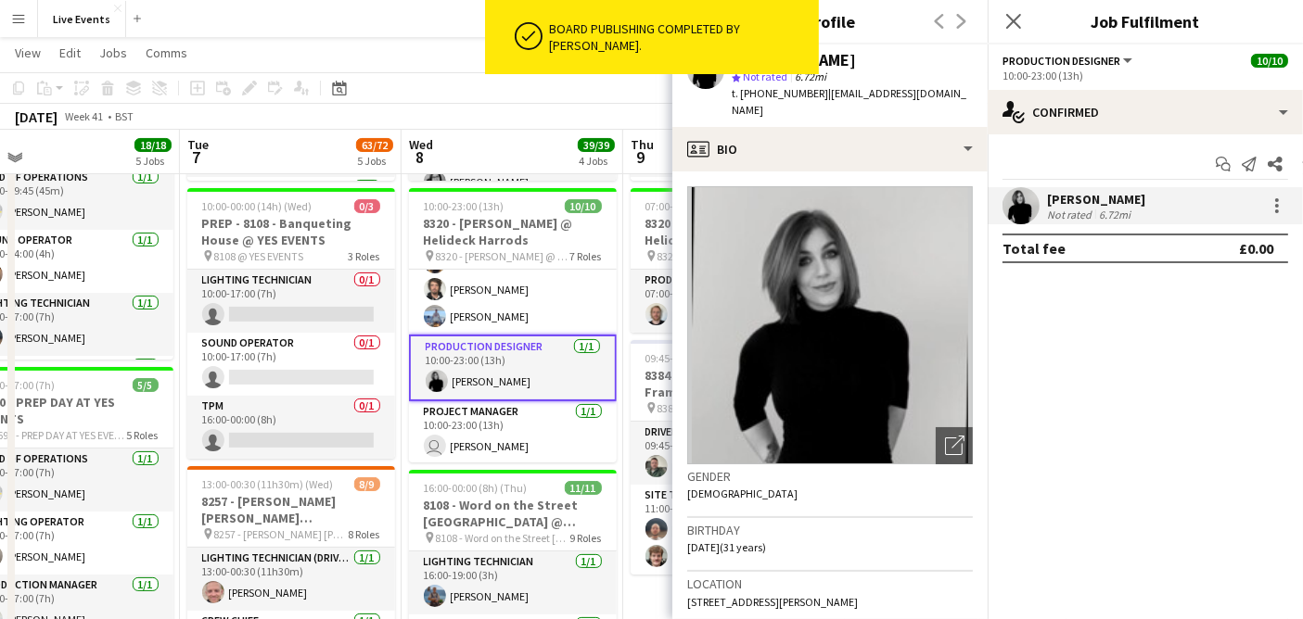
drag, startPoint x: 818, startPoint y: 95, endPoint x: 757, endPoint y: 99, distance: 60.4
click at [757, 99] on span "t. +4402089916922" at bounding box center [779, 93] width 96 height 14
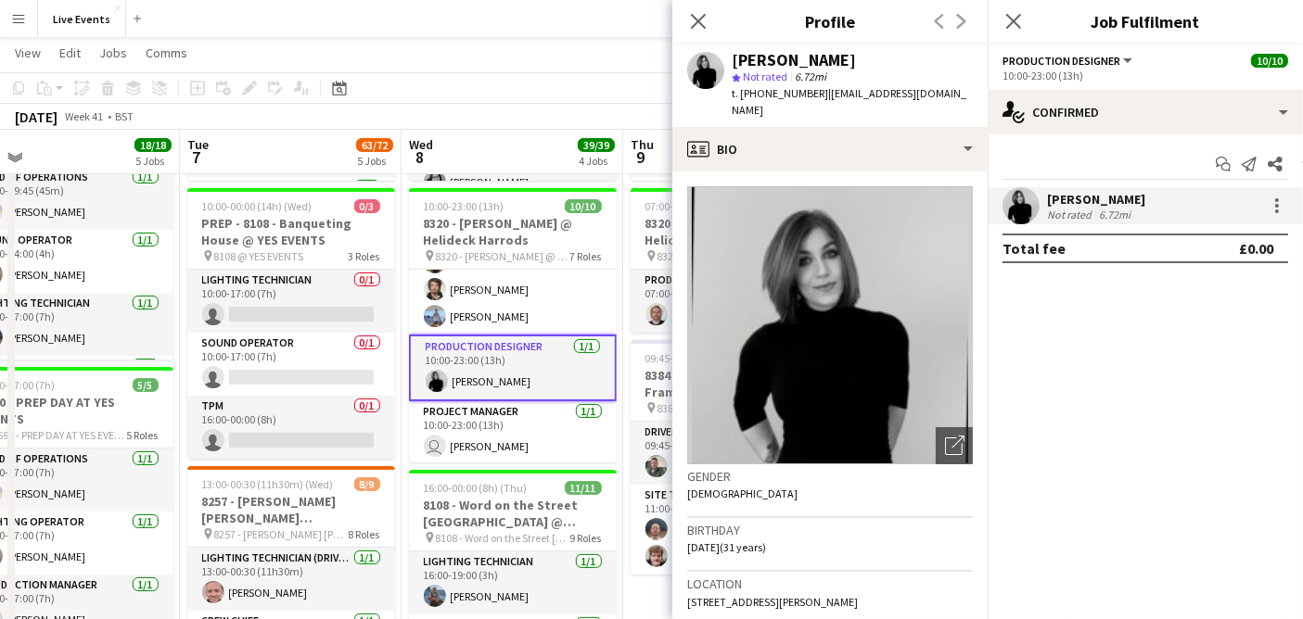
drag, startPoint x: 855, startPoint y: 59, endPoint x: 722, endPoint y: 64, distance: 132.7
click at [722, 64] on div "Finola Redshaw star Not rated 6.72mi t. +4402089916922 | fin@wiseproductions.co…" at bounding box center [829, 86] width 315 height 83
drag, startPoint x: 816, startPoint y: 92, endPoint x: 757, endPoint y: 103, distance: 59.5
click at [757, 103] on div "Finola Redshaw star Not rated 6.72mi t. +4402089916922 | fin@wiseproductions.co…" at bounding box center [829, 86] width 315 height 83
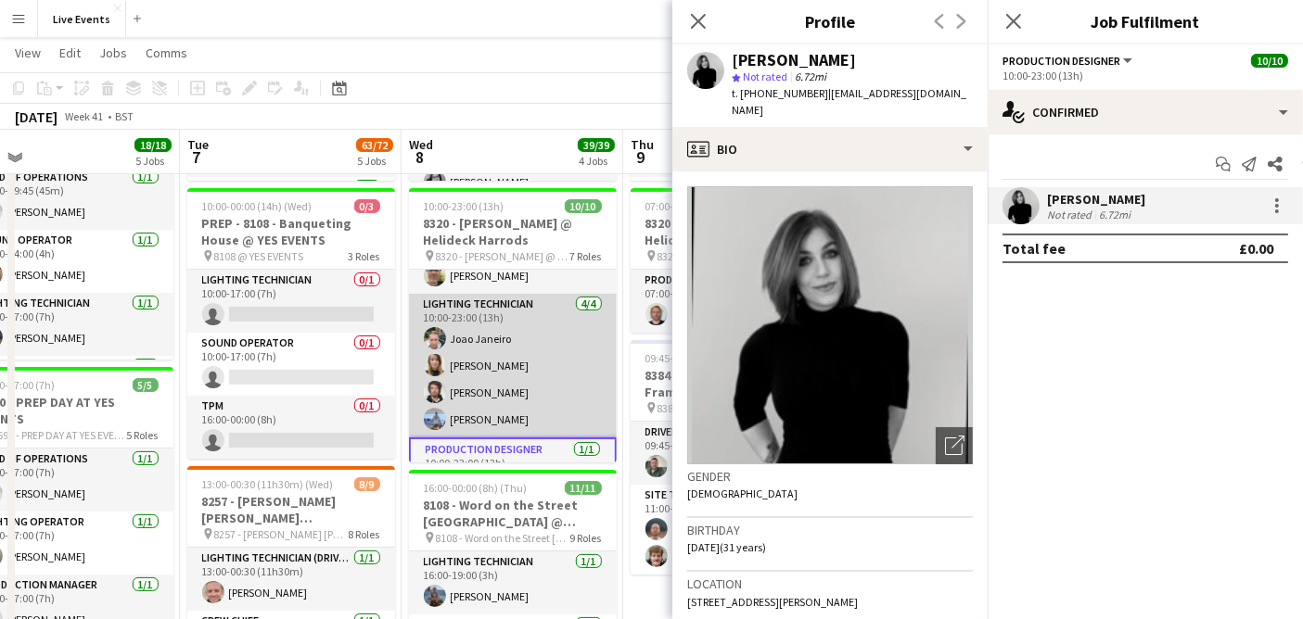
scroll to position [0, 0]
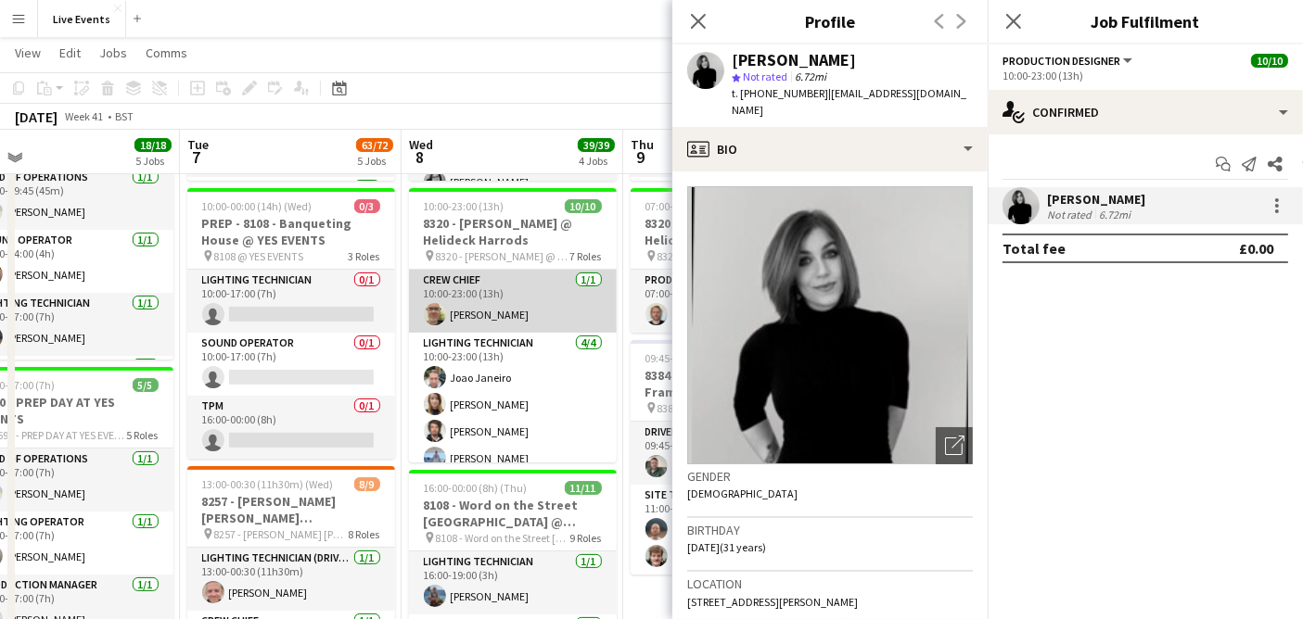
click at [513, 327] on app-card-role "Crew Chief 1/1 10:00-23:00 (13h) Thomas Thompson" at bounding box center [513, 301] width 208 height 63
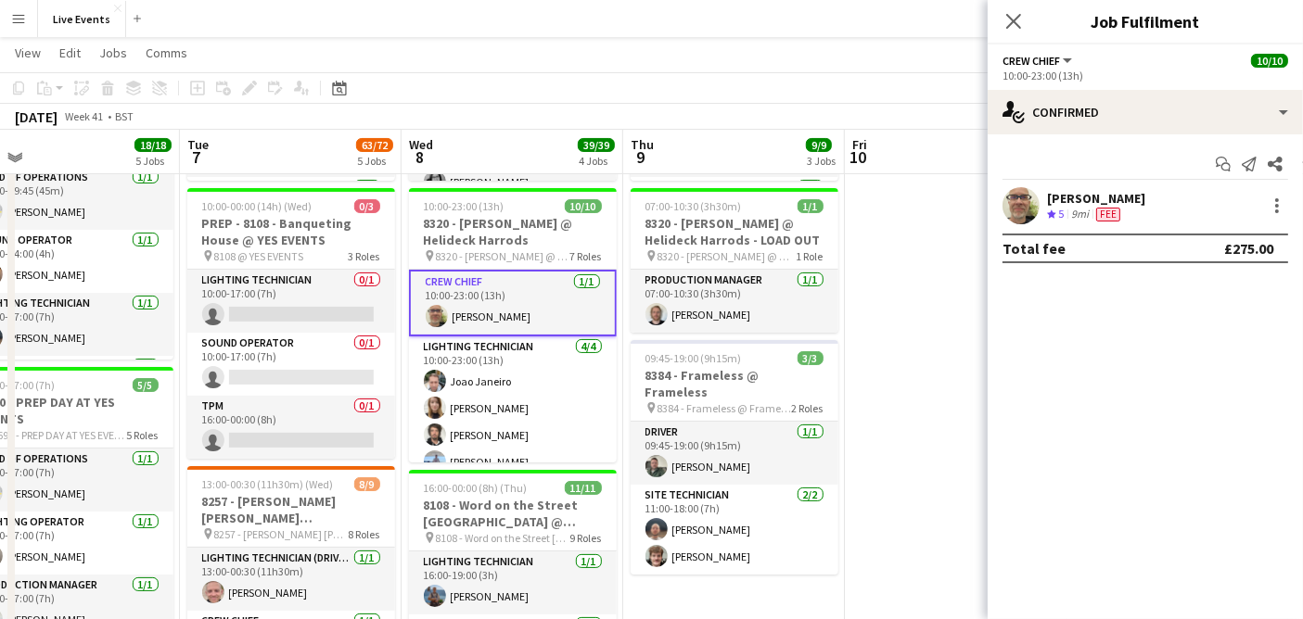
click at [1014, 207] on app-user-avatar at bounding box center [1020, 205] width 37 height 37
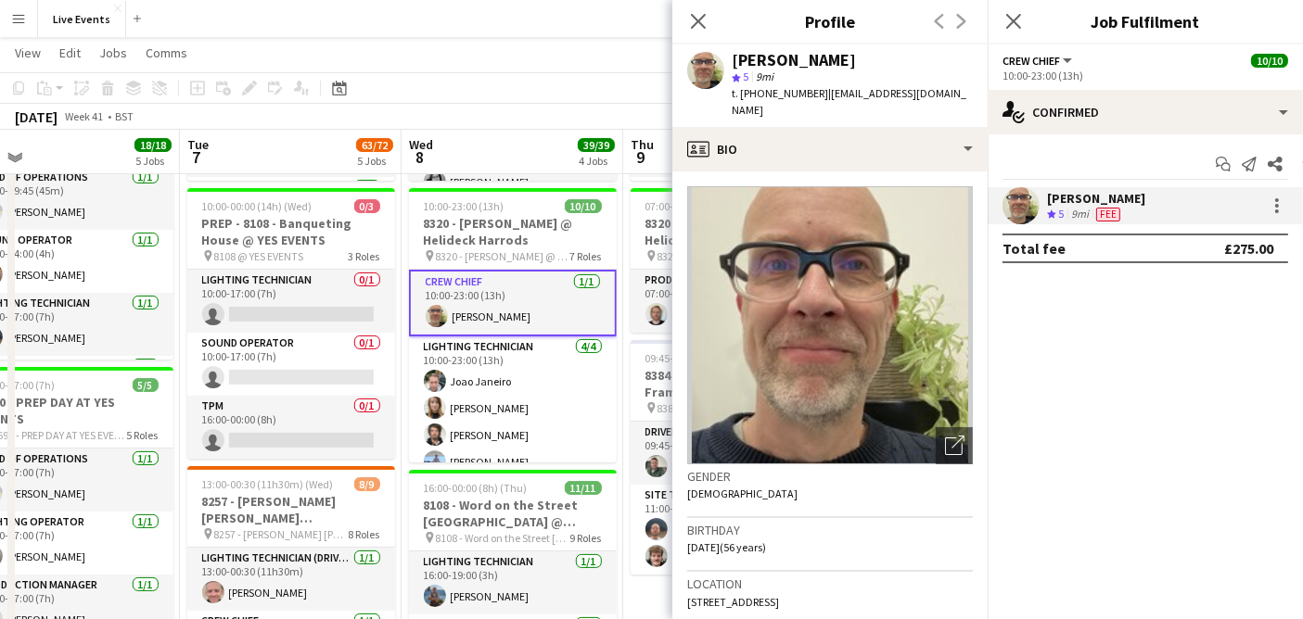
drag, startPoint x: 798, startPoint y: 59, endPoint x: 733, endPoint y: 62, distance: 65.0
click at [733, 62] on div "Thomas Thompson" at bounding box center [851, 60] width 241 height 17
click at [1022, 210] on app-user-avatar at bounding box center [1020, 205] width 37 height 37
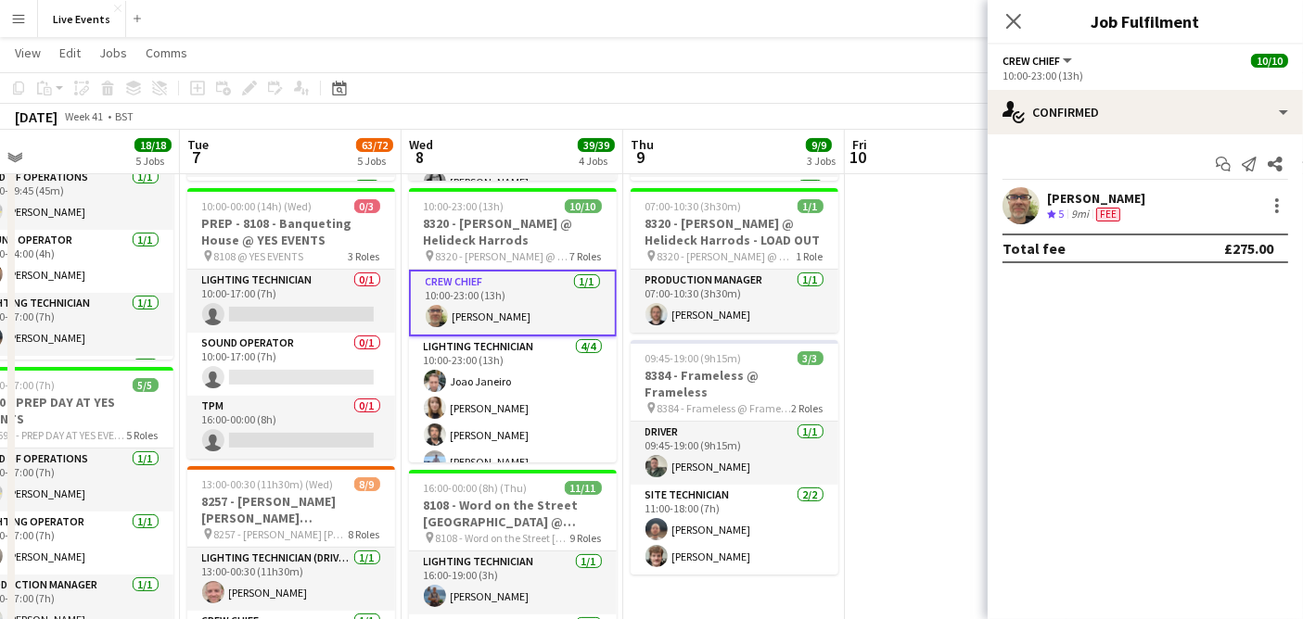
click at [1022, 205] on app-user-avatar at bounding box center [1020, 205] width 37 height 37
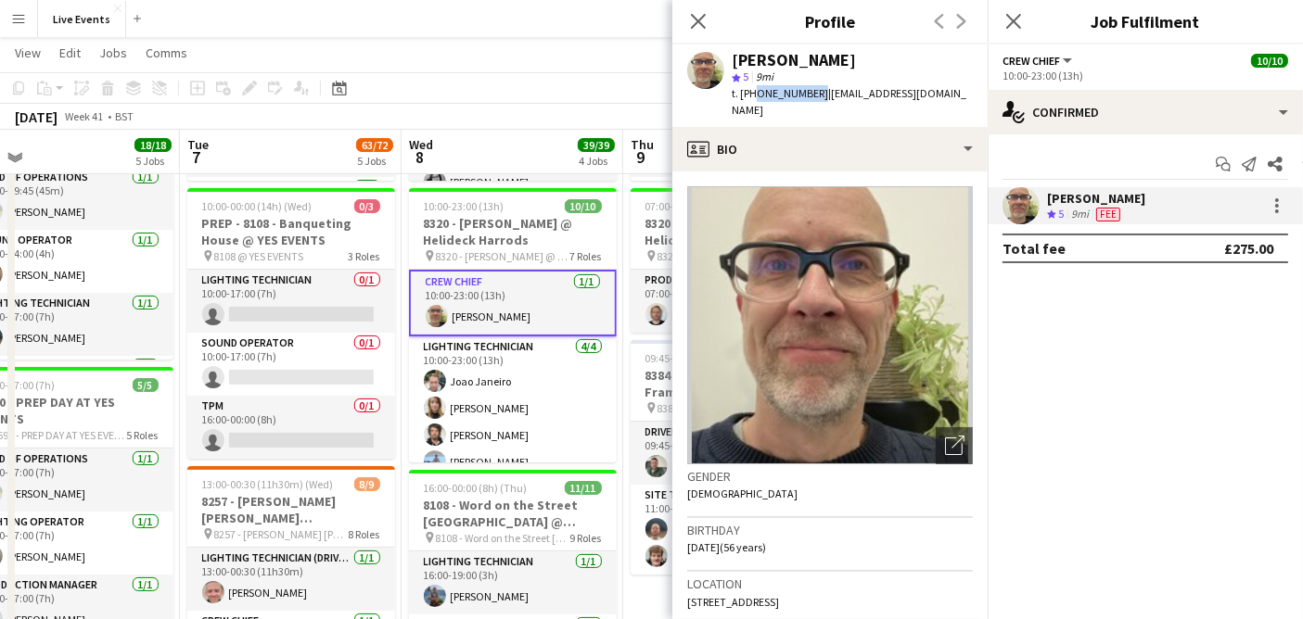
drag, startPoint x: 813, startPoint y: 95, endPoint x: 752, endPoint y: 104, distance: 61.8
click at [752, 104] on div "Thomas Thompson star 5 9mi t. +447980606459 | tomtom56@hotmail.com" at bounding box center [829, 86] width 315 height 83
click at [805, 94] on span "t. +447980606459" at bounding box center [779, 93] width 96 height 14
drag, startPoint x: 813, startPoint y: 94, endPoint x: 757, endPoint y: 106, distance: 56.9
click at [757, 106] on div "Thomas Thompson star 5 9mi t. +447980606459 | tomtom56@hotmail.com" at bounding box center [829, 86] width 315 height 83
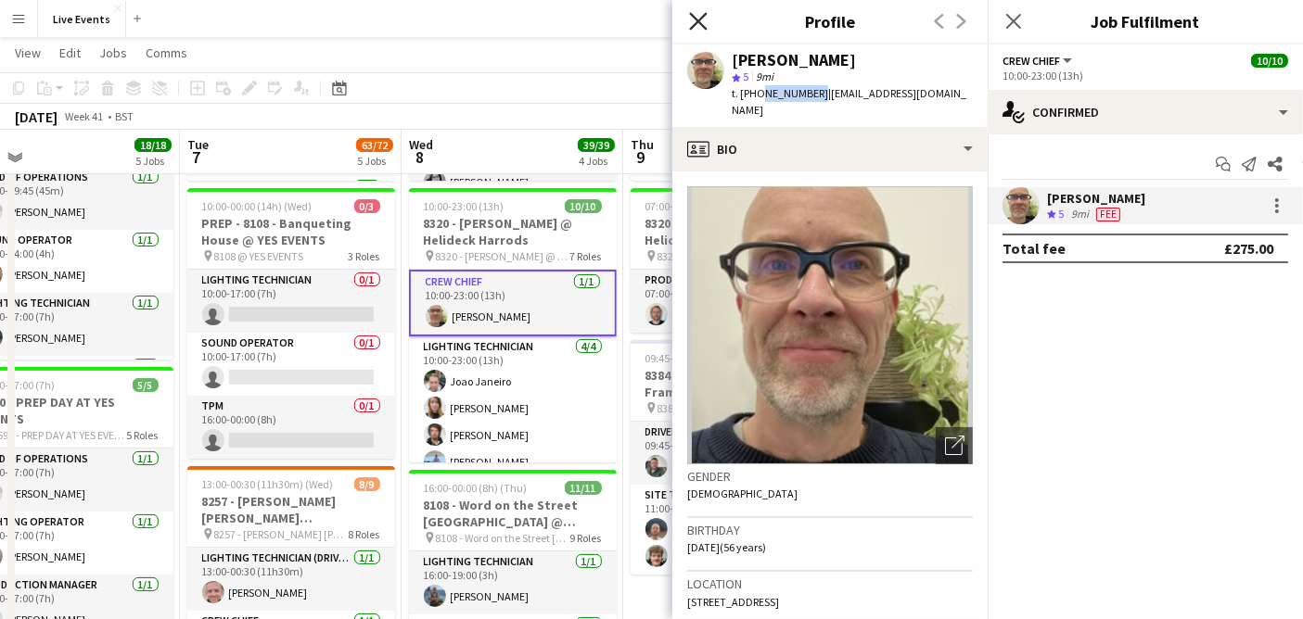
click at [705, 17] on icon "Close pop-in" at bounding box center [698, 21] width 18 height 18
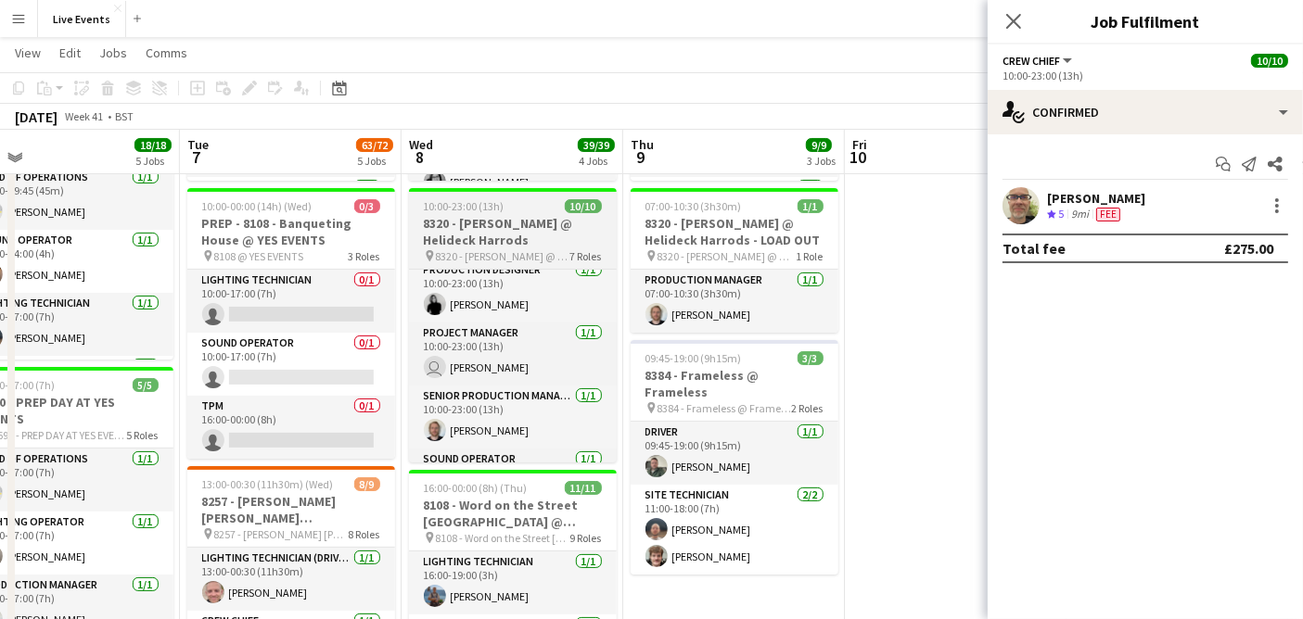
scroll to position [251, 0]
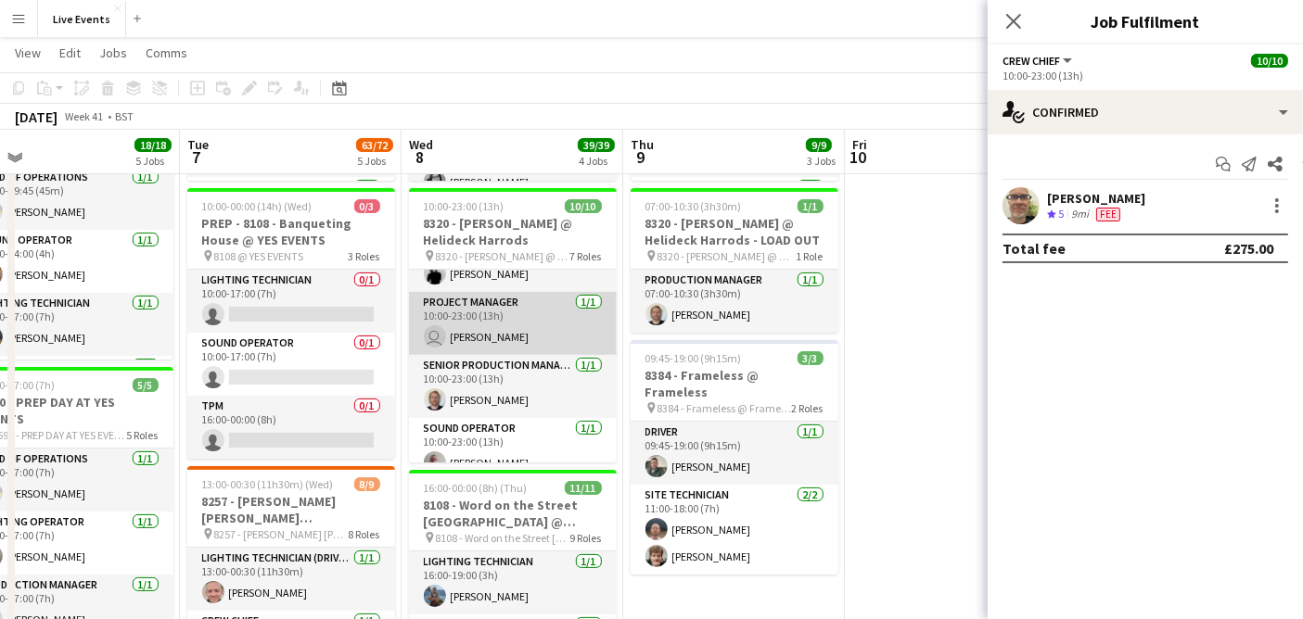
click at [458, 332] on app-card-role "Project Manager 1/1 10:00-23:00 (13h) user Ivette Galindo" at bounding box center [513, 323] width 208 height 63
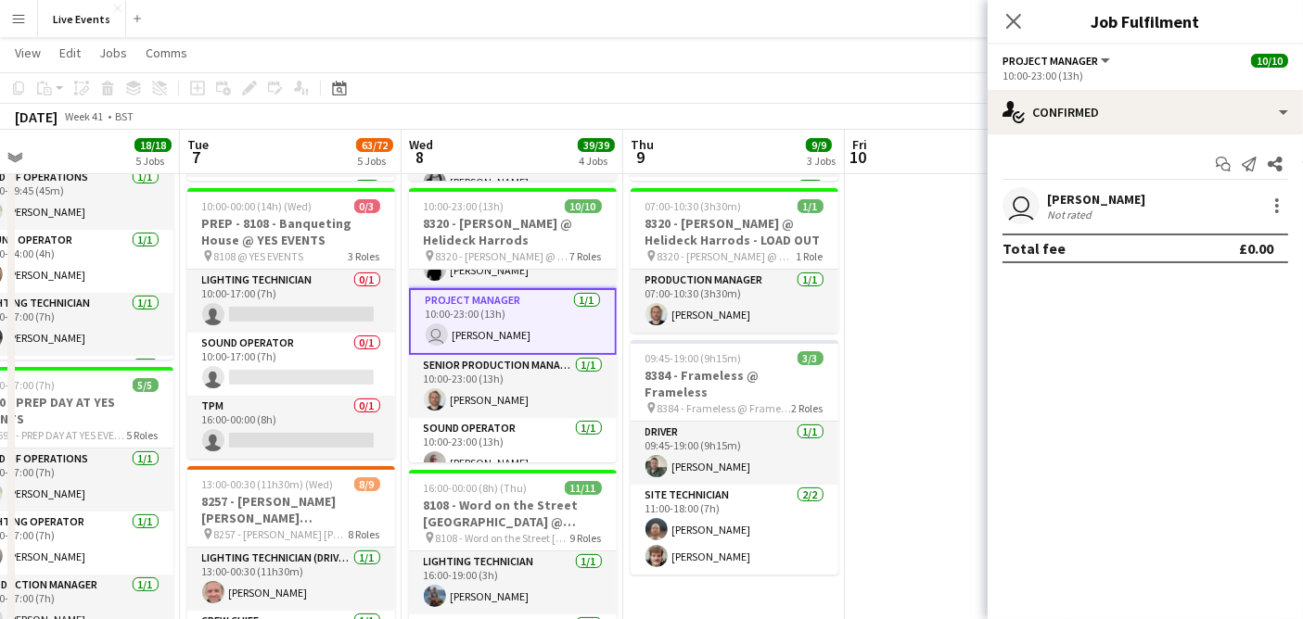
scroll to position [248, 0]
click at [1017, 228] on app-confirmed-crew "user Ivette Galindo Not rated Total fee £0.00" at bounding box center [1144, 225] width 315 height 76
click at [1019, 207] on app-user-avatar "user" at bounding box center [1020, 205] width 37 height 37
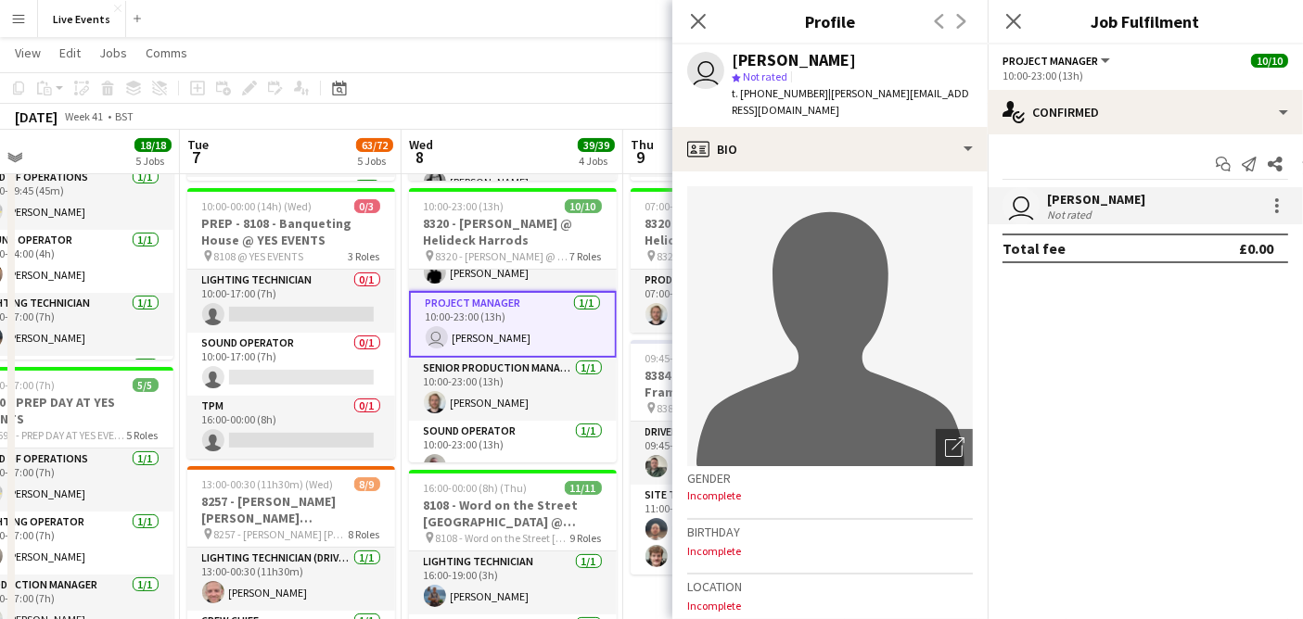
drag, startPoint x: 836, startPoint y: 60, endPoint x: 730, endPoint y: 65, distance: 106.7
click at [730, 65] on div "user Ivette Galindo star Not rated t. +447737219424 | ivette@wiseproductions.co…" at bounding box center [829, 86] width 315 height 83
drag, startPoint x: 810, startPoint y: 94, endPoint x: 758, endPoint y: 103, distance: 52.7
click at [758, 103] on div "user Ivette Galindo star Not rated t. +447737219424 | ivette@wiseproductions.co…" at bounding box center [829, 86] width 315 height 83
click at [696, 25] on icon at bounding box center [698, 21] width 18 height 18
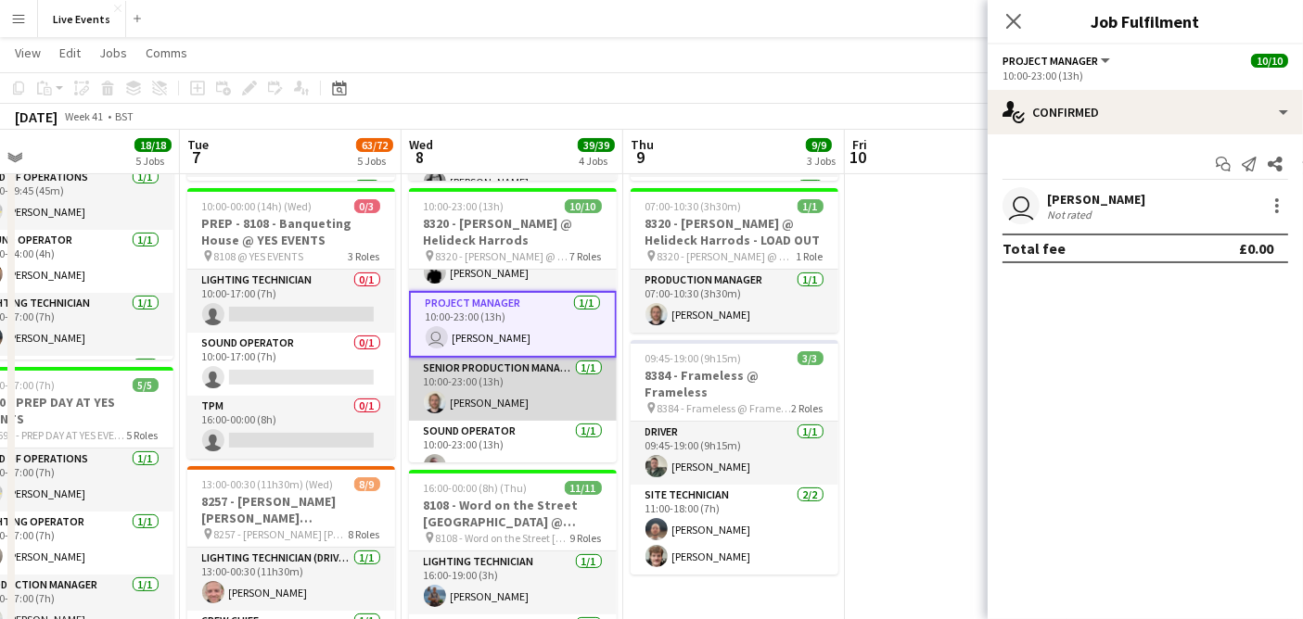
click at [484, 402] on app-card-role "Senior Production Manager 1/1 10:00-23:00 (13h) Max Walker" at bounding box center [513, 389] width 208 height 63
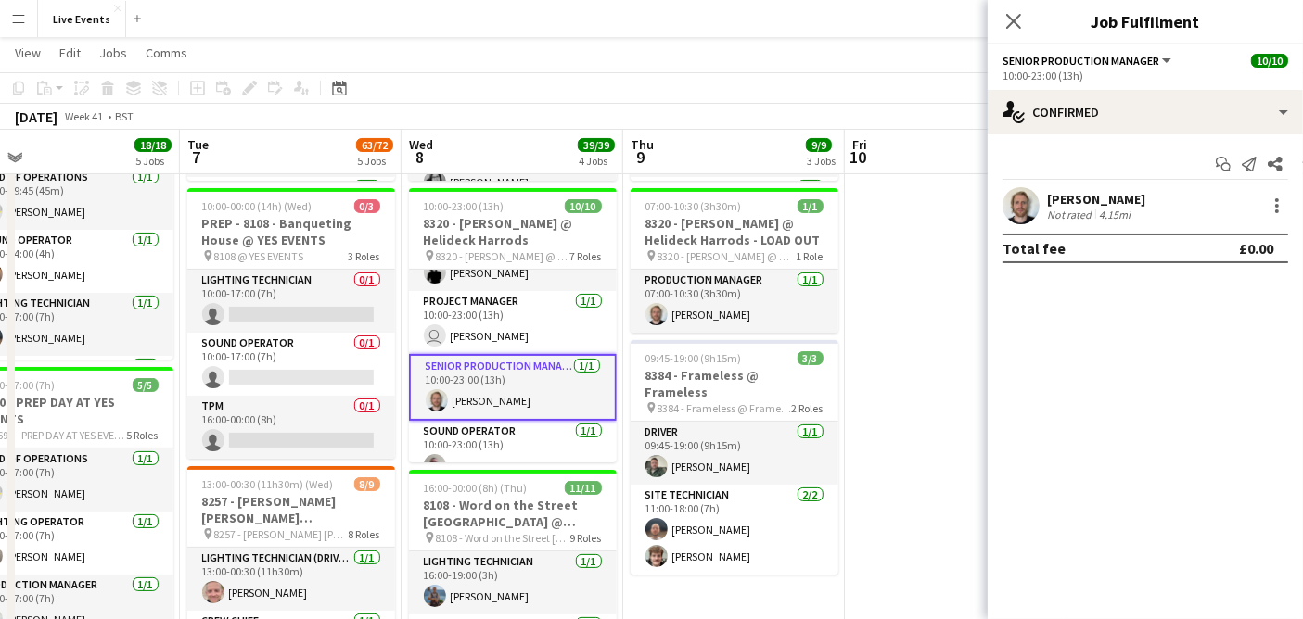
click at [1024, 211] on app-user-avatar at bounding box center [1020, 205] width 37 height 37
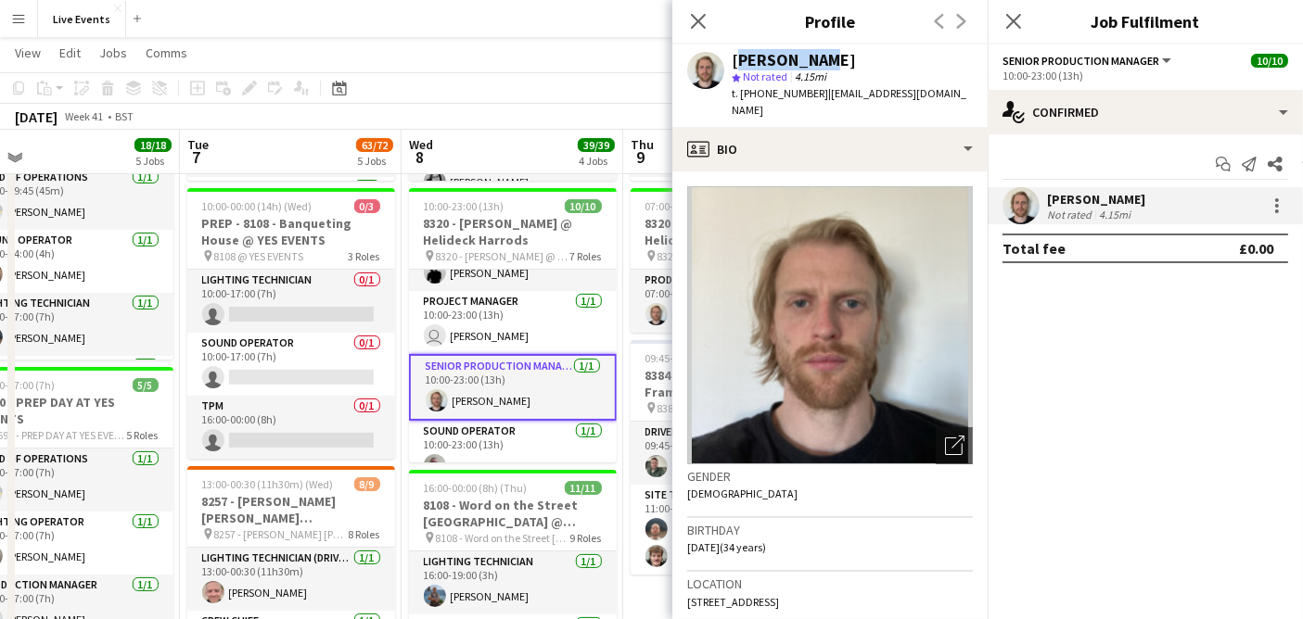
drag, startPoint x: 825, startPoint y: 53, endPoint x: 736, endPoint y: 59, distance: 89.2
click at [736, 59] on div "[PERSON_NAME]" at bounding box center [851, 60] width 241 height 17
drag, startPoint x: 818, startPoint y: 95, endPoint x: 763, endPoint y: 106, distance: 55.8
click at [763, 106] on div "Max Walker star Not rated 4.15mi t. +4407926649090 | max@wiseproductions.co.uk" at bounding box center [829, 86] width 315 height 83
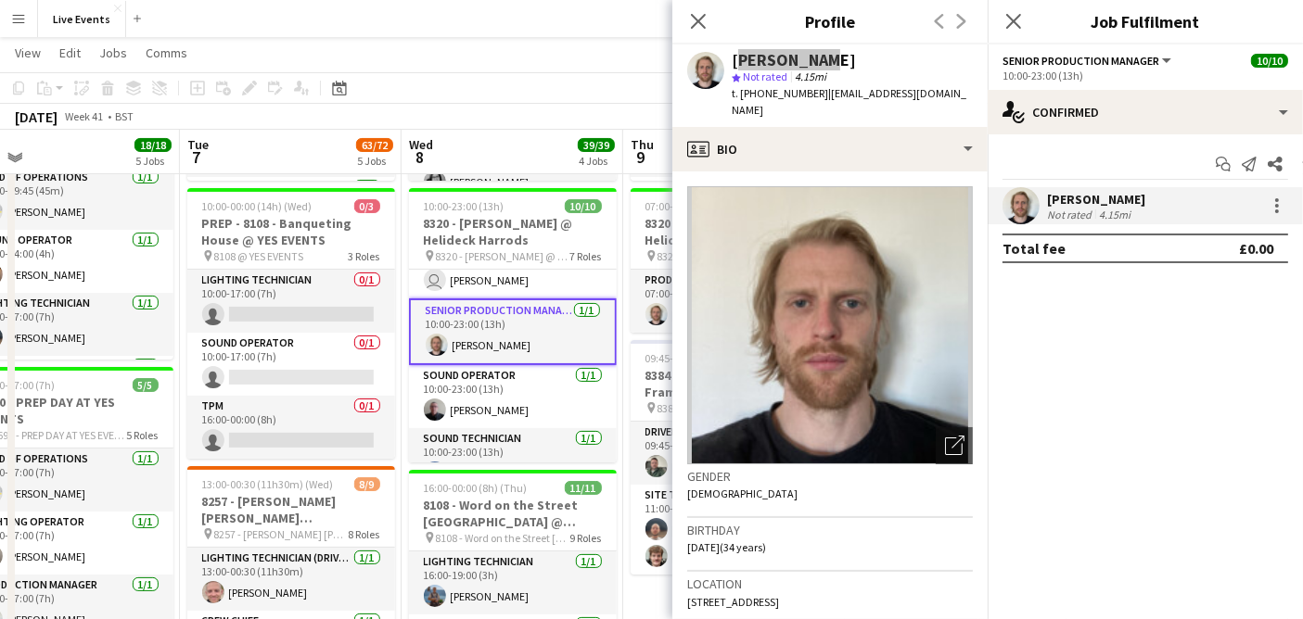
scroll to position [331, 0]
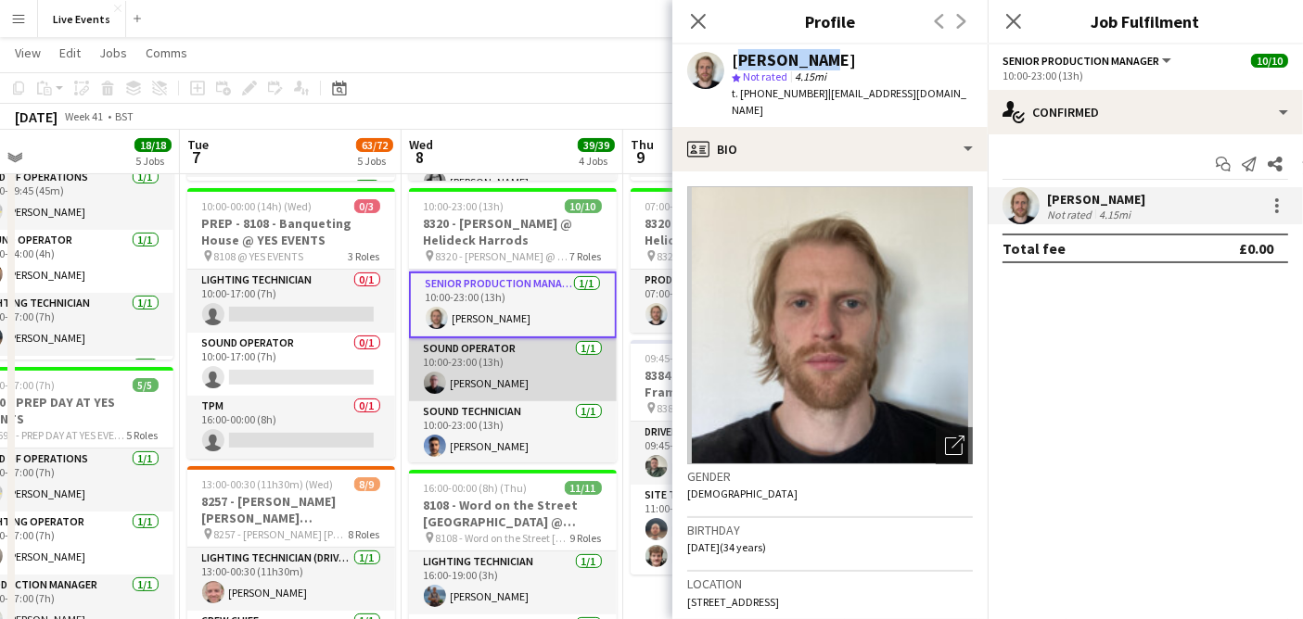
click at [516, 379] on app-card-role "Sound Operator 1/1 10:00-23:00 (13h) Reay Grant" at bounding box center [513, 369] width 208 height 63
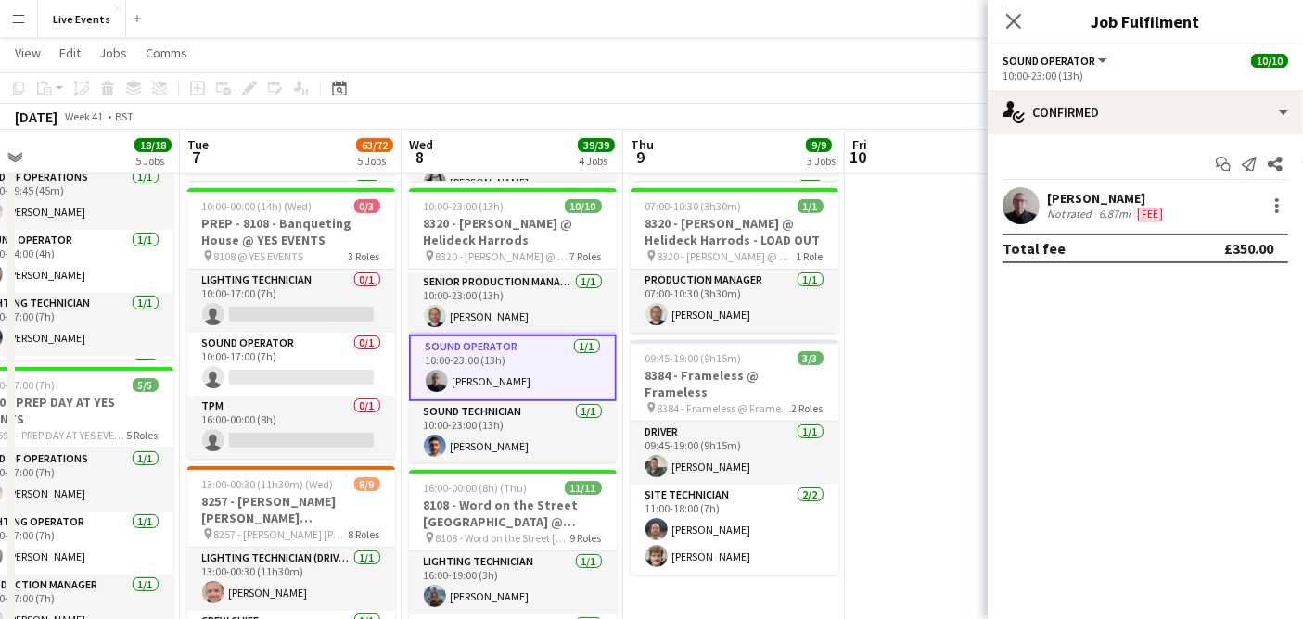
click at [1024, 203] on app-user-avatar at bounding box center [1020, 205] width 37 height 37
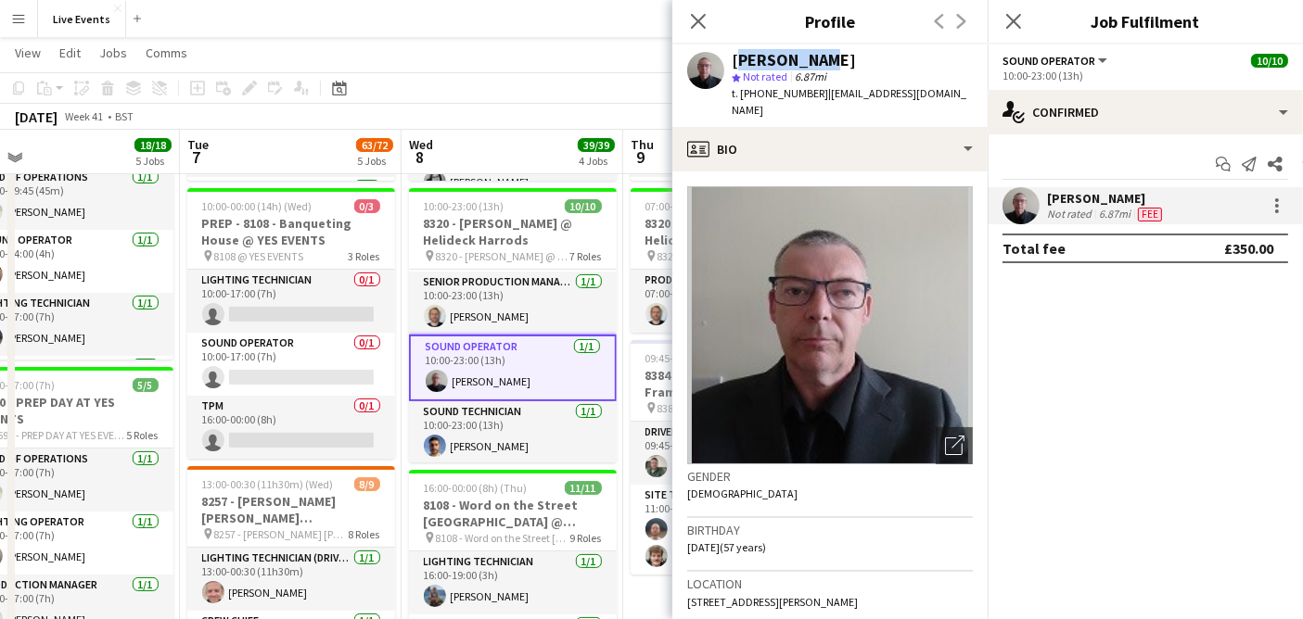
drag, startPoint x: 825, startPoint y: 59, endPoint x: 733, endPoint y: 59, distance: 91.8
click at [733, 59] on div "Reay Grant" at bounding box center [851, 60] width 241 height 17
drag, startPoint x: 704, startPoint y: 19, endPoint x: 691, endPoint y: 42, distance: 25.8
click at [704, 19] on icon "Close pop-in" at bounding box center [698, 21] width 15 height 15
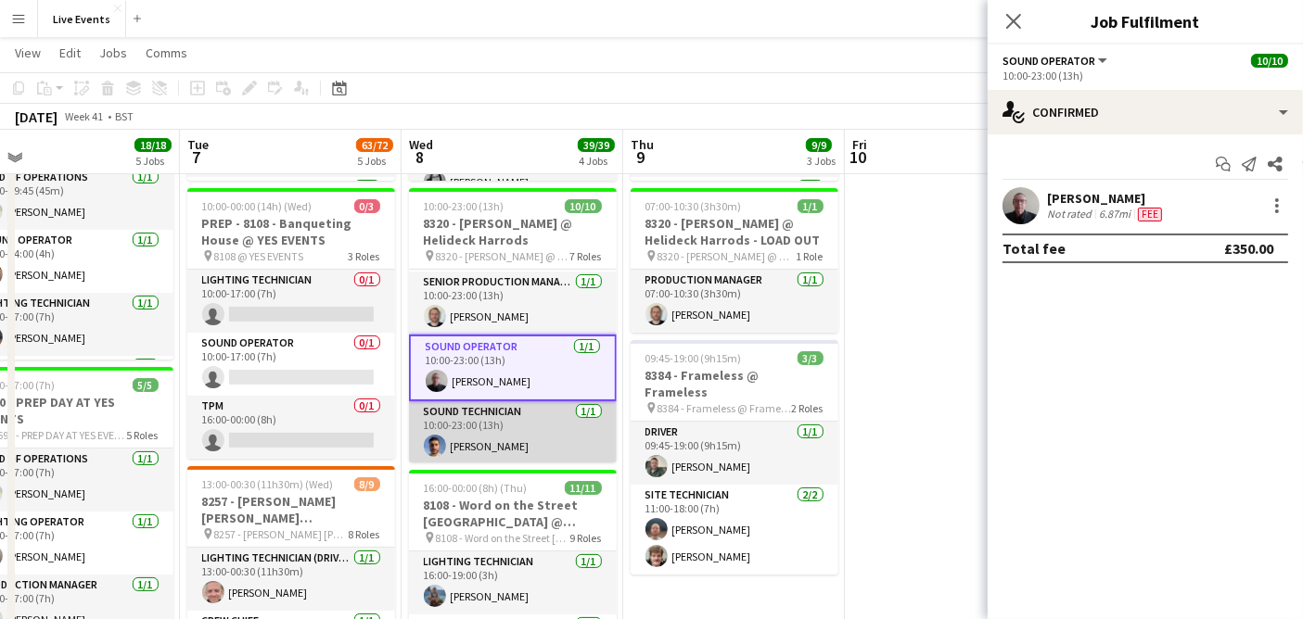
click at [516, 425] on app-card-role "Sound Technician 1/1 10:00-23:00 (13h) Jorge Varandas" at bounding box center [513, 432] width 208 height 63
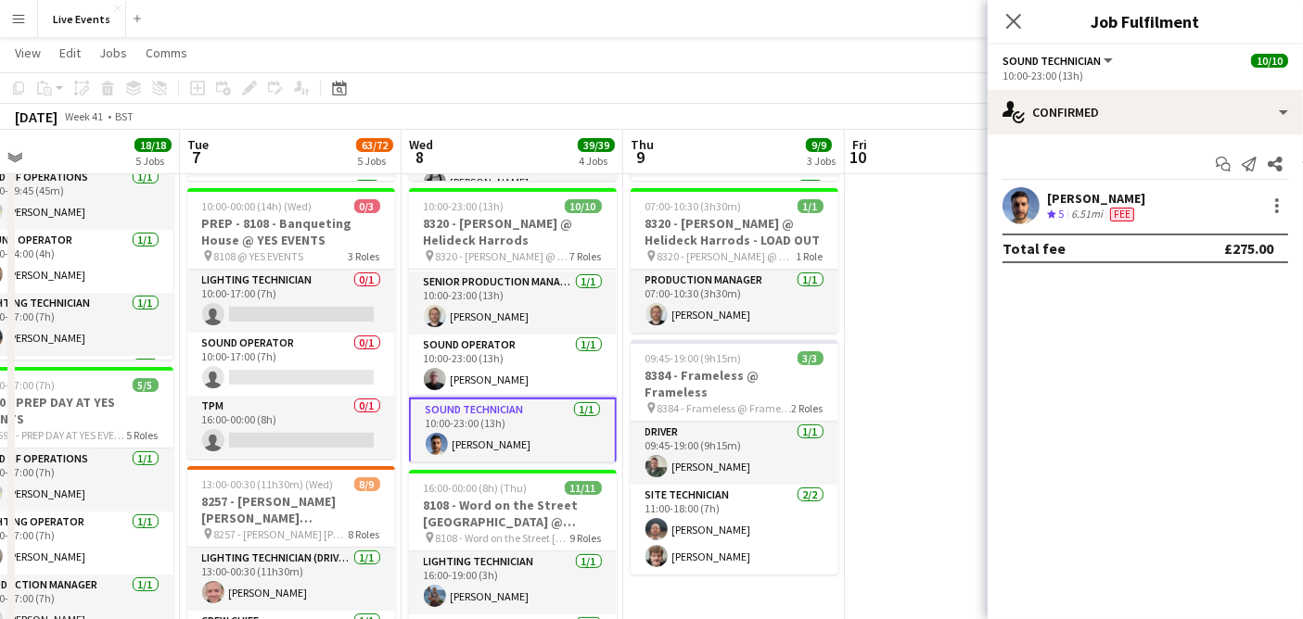
click at [1024, 213] on app-user-avatar at bounding box center [1020, 205] width 37 height 37
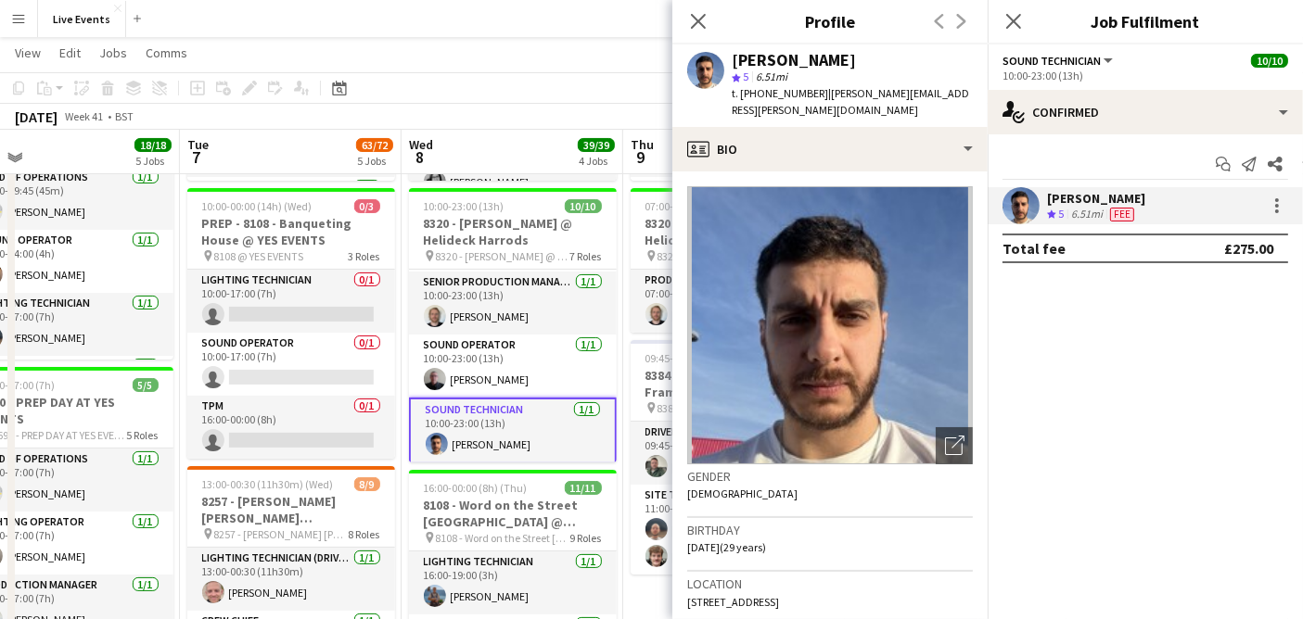
drag, startPoint x: 847, startPoint y: 60, endPoint x: 709, endPoint y: 60, distance: 138.1
click at [709, 60] on div "Jorge Varandas star 5 6.51mi t. +447379482690 | jorge.v.varandas@gmail.com" at bounding box center [829, 86] width 315 height 83
click at [691, 29] on icon at bounding box center [698, 21] width 18 height 18
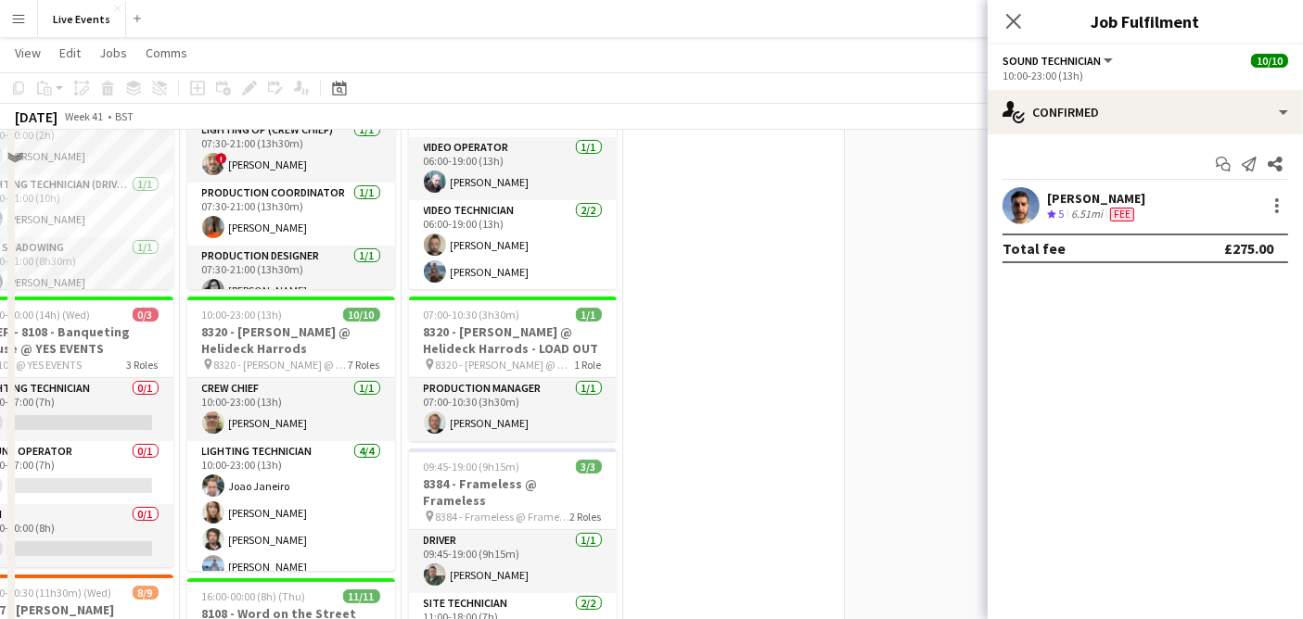
scroll to position [206, 0]
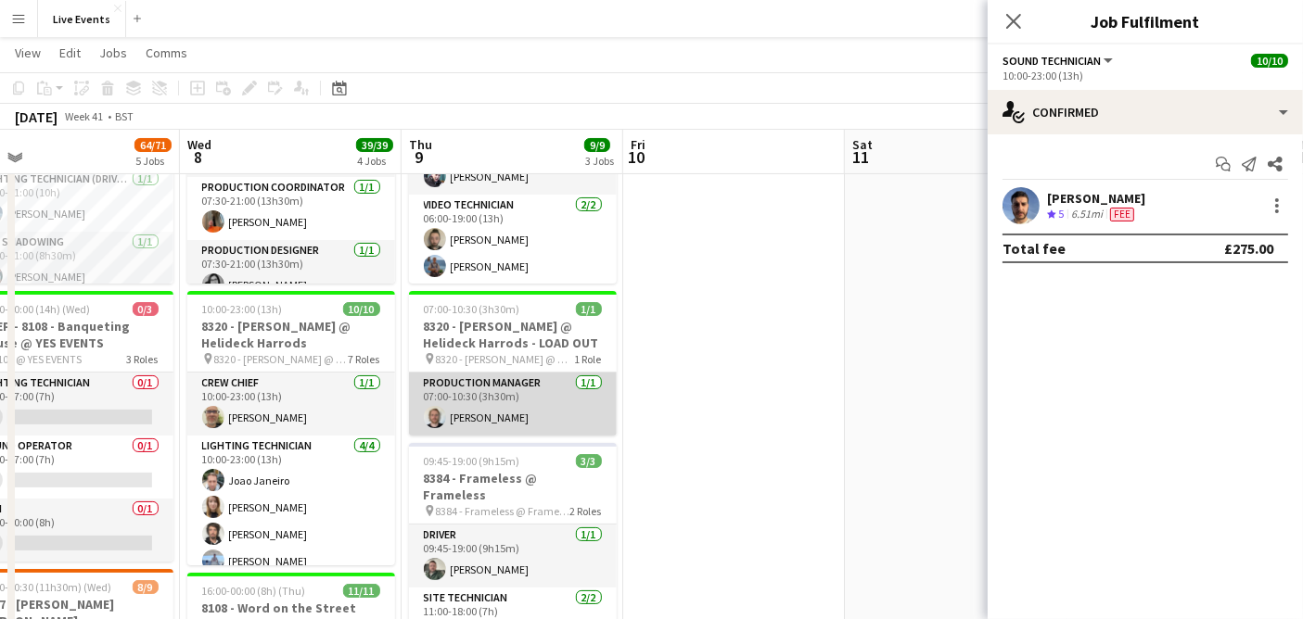
click at [485, 382] on app-card-role "Production Manager 1/1 07:00-10:30 (3h30m) Max Walker" at bounding box center [513, 404] width 208 height 63
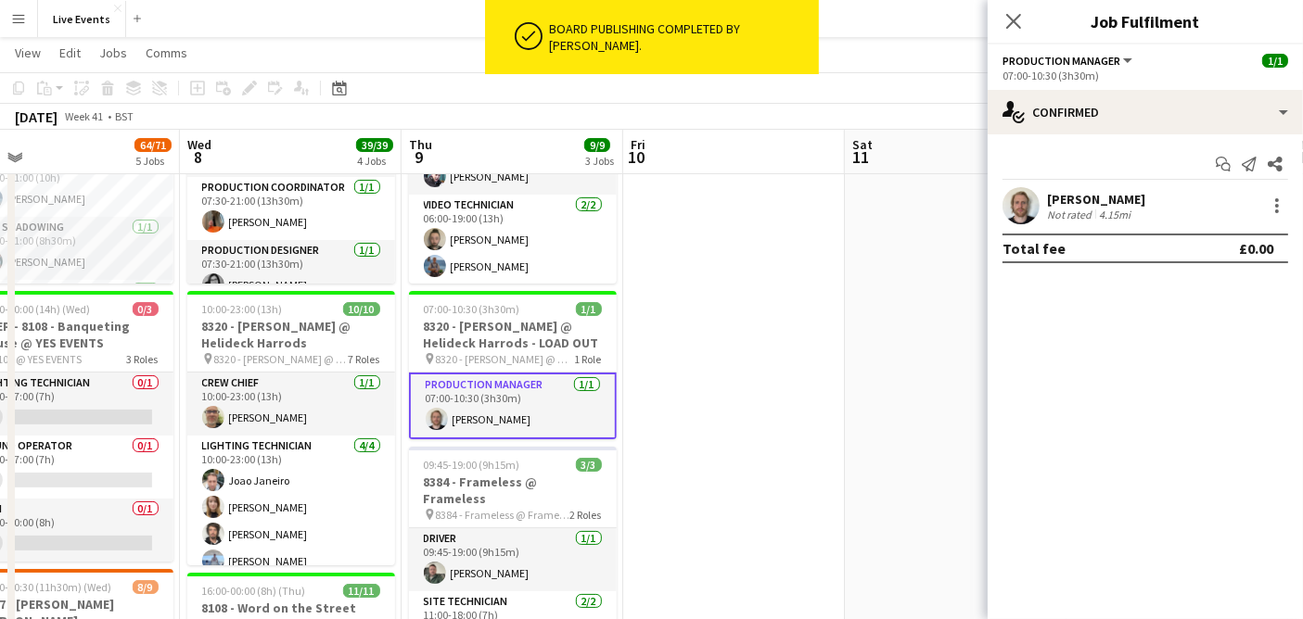
click at [1002, 202] on app-user-avatar at bounding box center [1020, 205] width 37 height 37
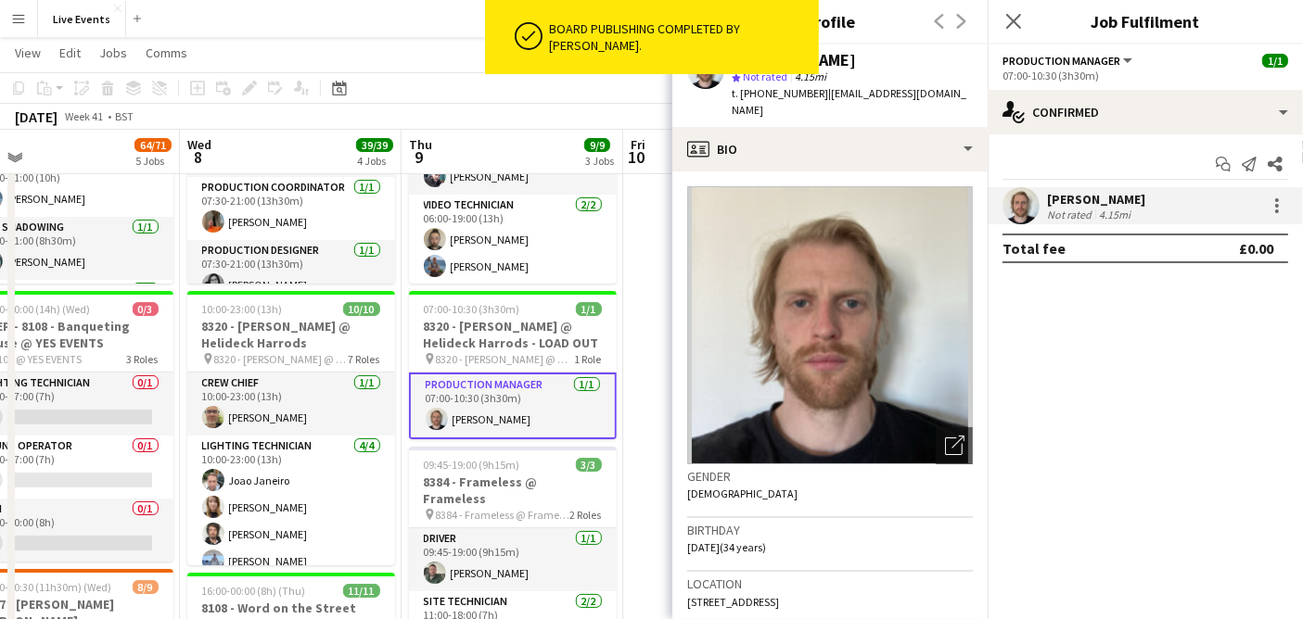
click at [876, 39] on div "Close pop-in Profile Previous Next" at bounding box center [829, 22] width 315 height 45
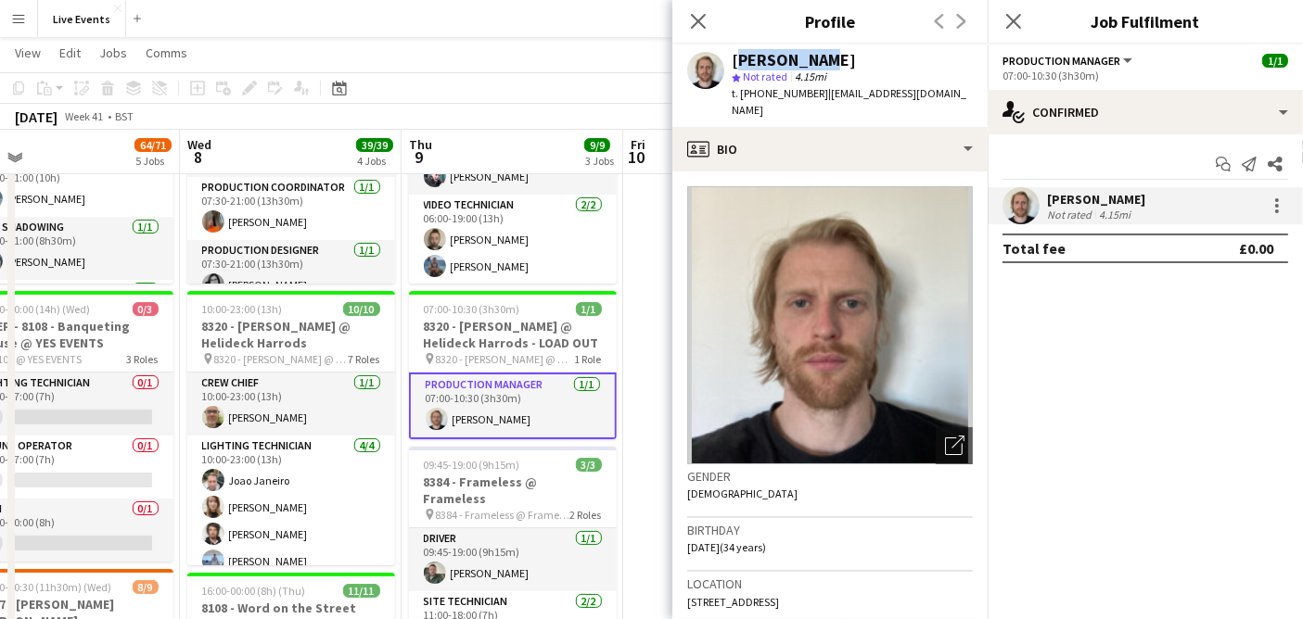
drag, startPoint x: 786, startPoint y: 60, endPoint x: 732, endPoint y: 58, distance: 53.8
click at [732, 58] on div "[PERSON_NAME]" at bounding box center [851, 60] width 241 height 17
click at [702, 15] on icon "Close pop-in" at bounding box center [698, 21] width 18 height 18
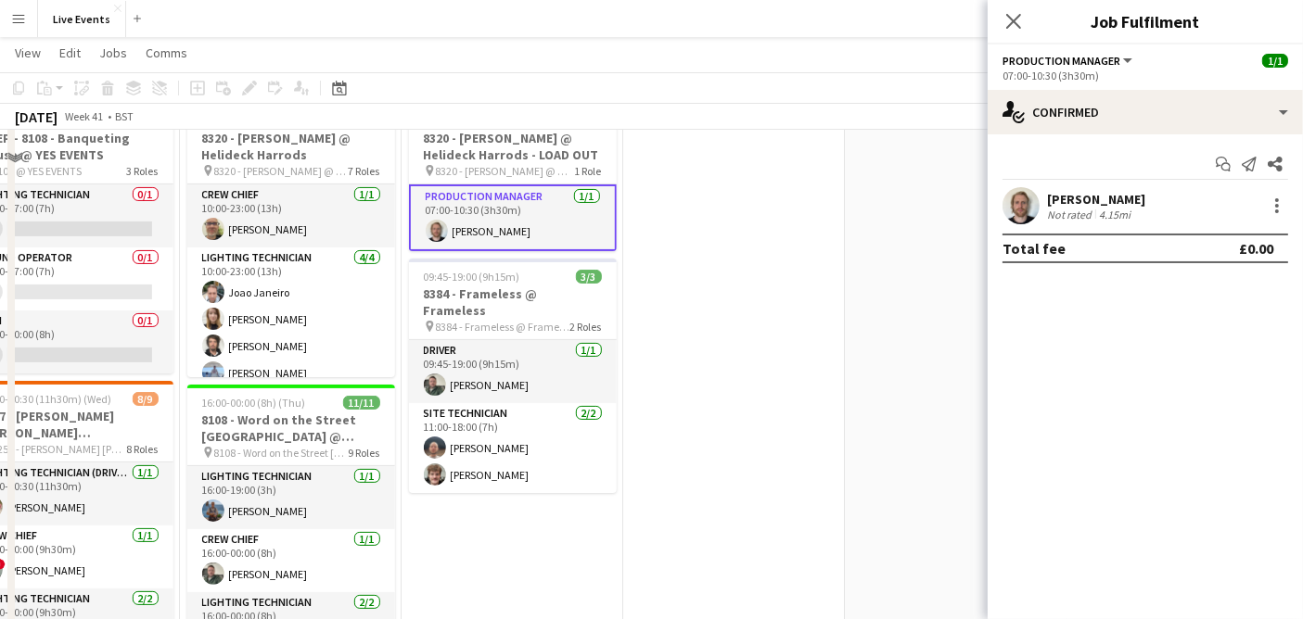
scroll to position [309, 0]
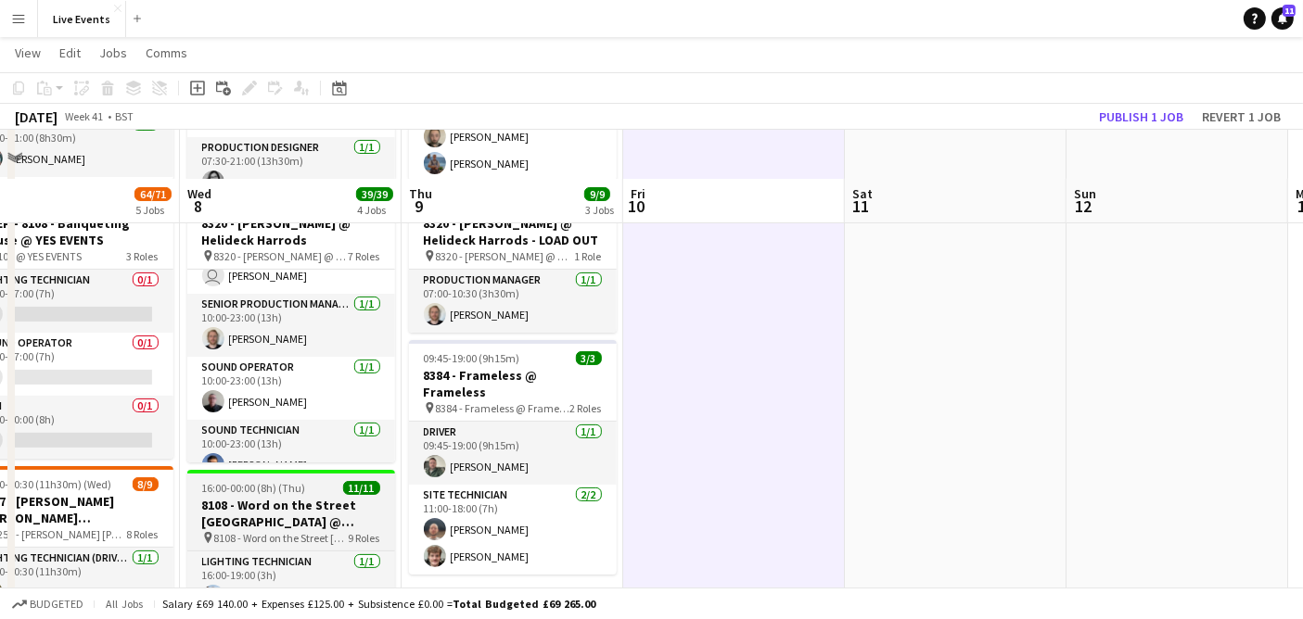
scroll to position [412, 0]
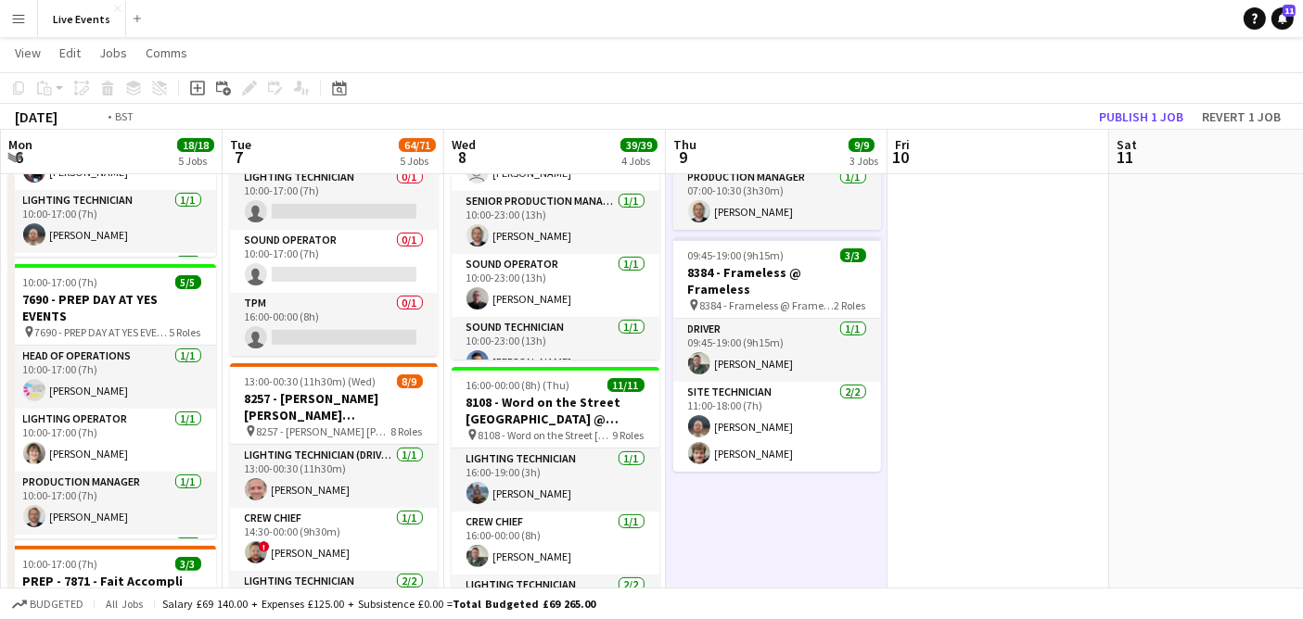
scroll to position [0, 427]
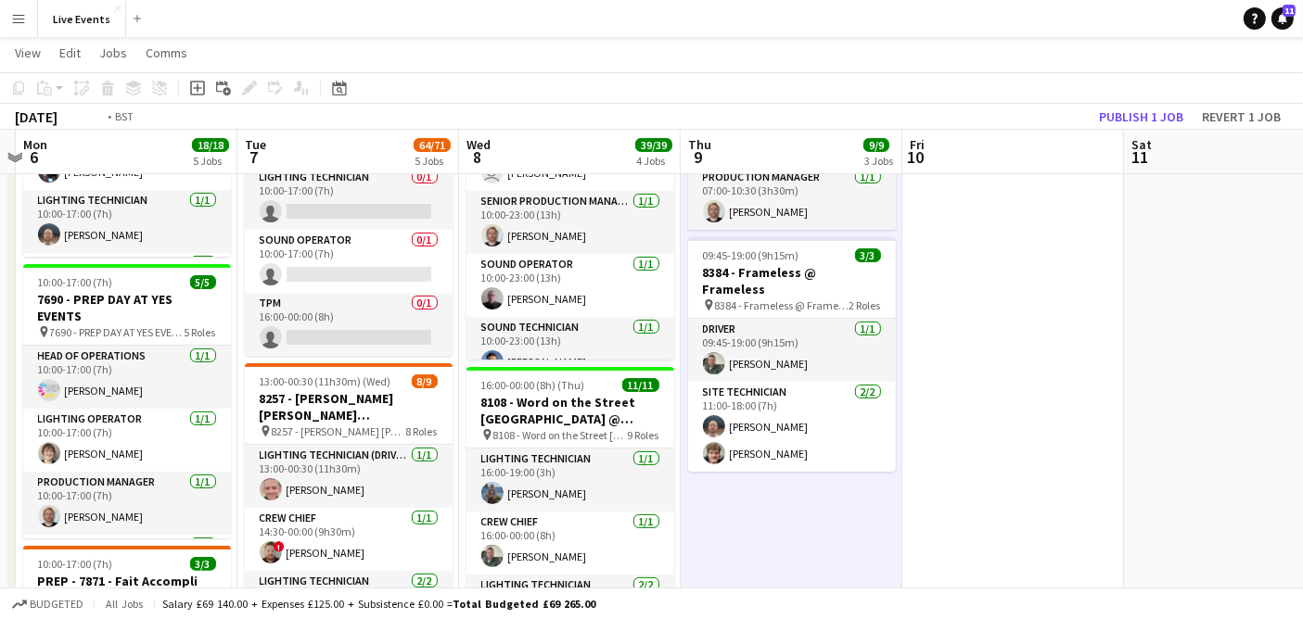
drag, startPoint x: 468, startPoint y: 530, endPoint x: 747, endPoint y: 517, distance: 279.4
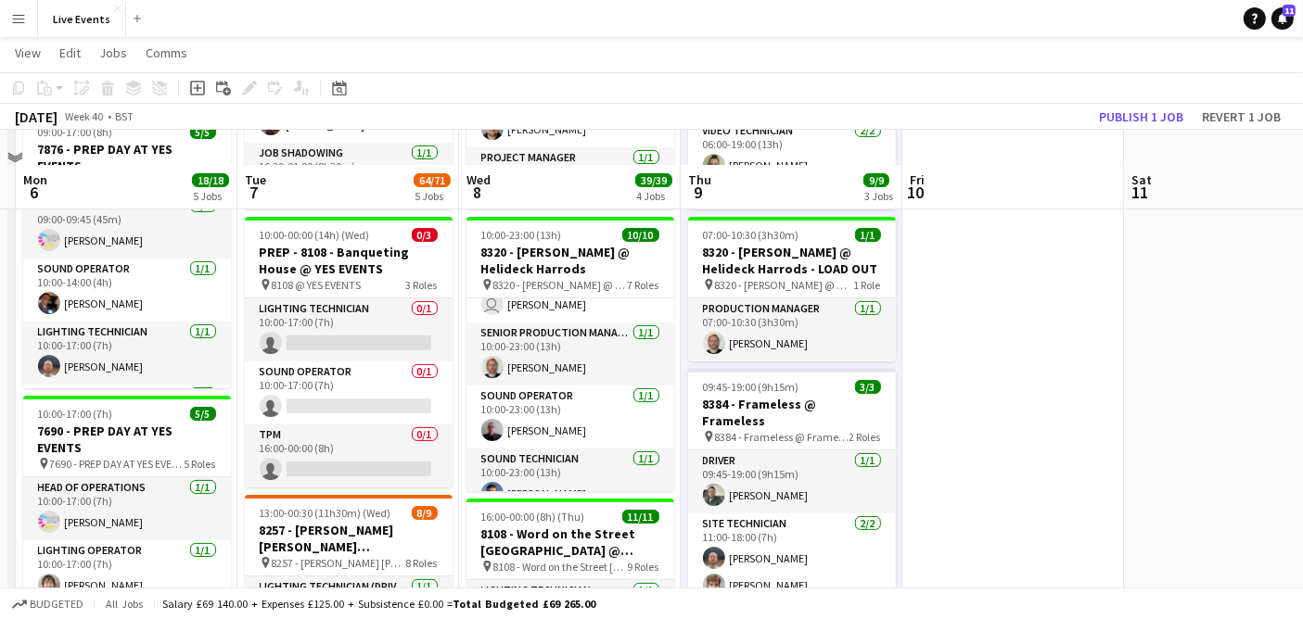
scroll to position [206, 0]
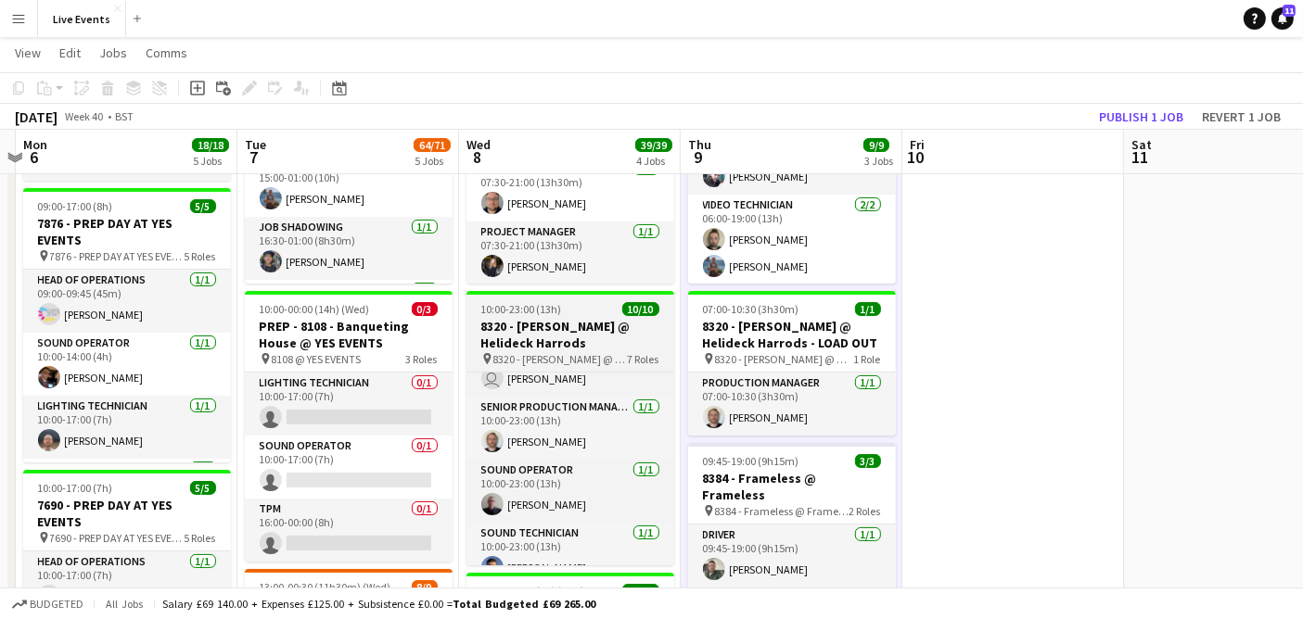
click at [598, 332] on h3 "8320 - Yara Shoemaker @ Helideck Harrods" at bounding box center [570, 334] width 208 height 33
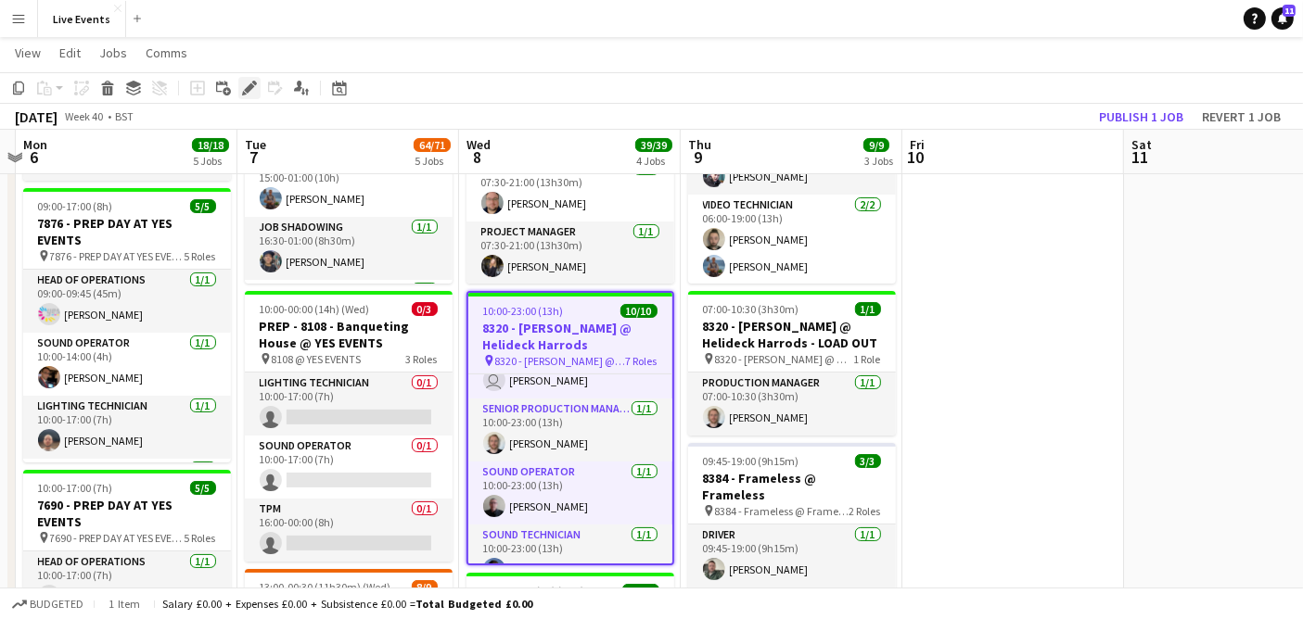
click at [256, 83] on div "Edit" at bounding box center [249, 88] width 22 height 22
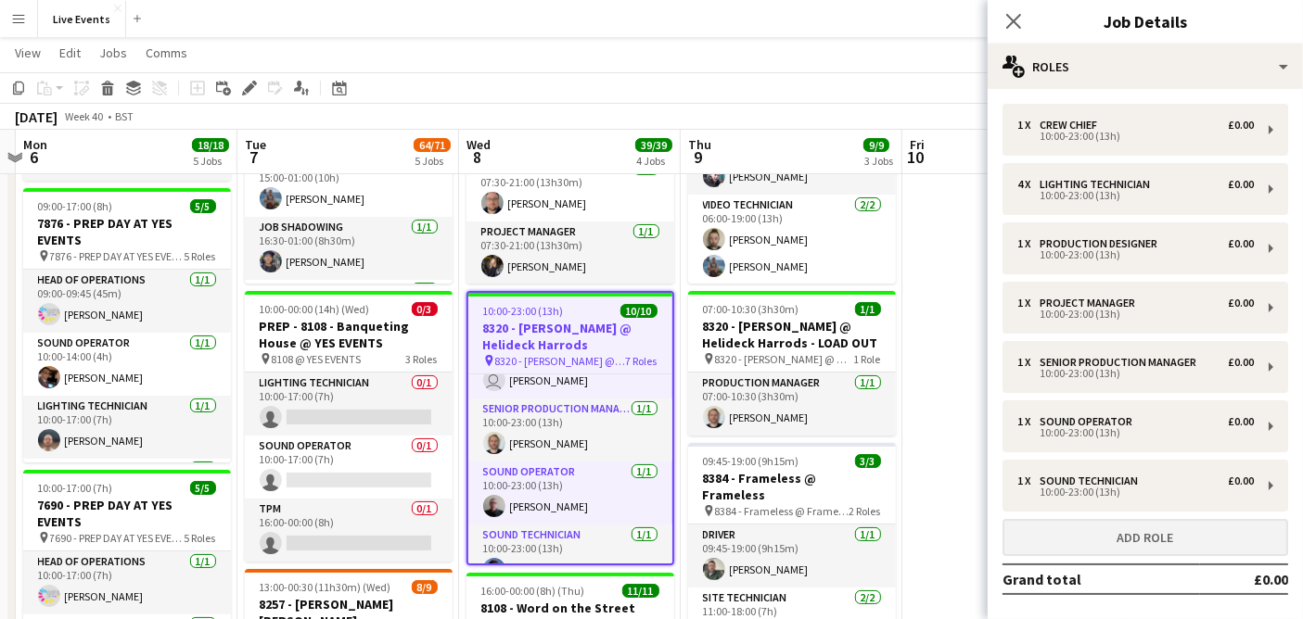
scroll to position [77, 0]
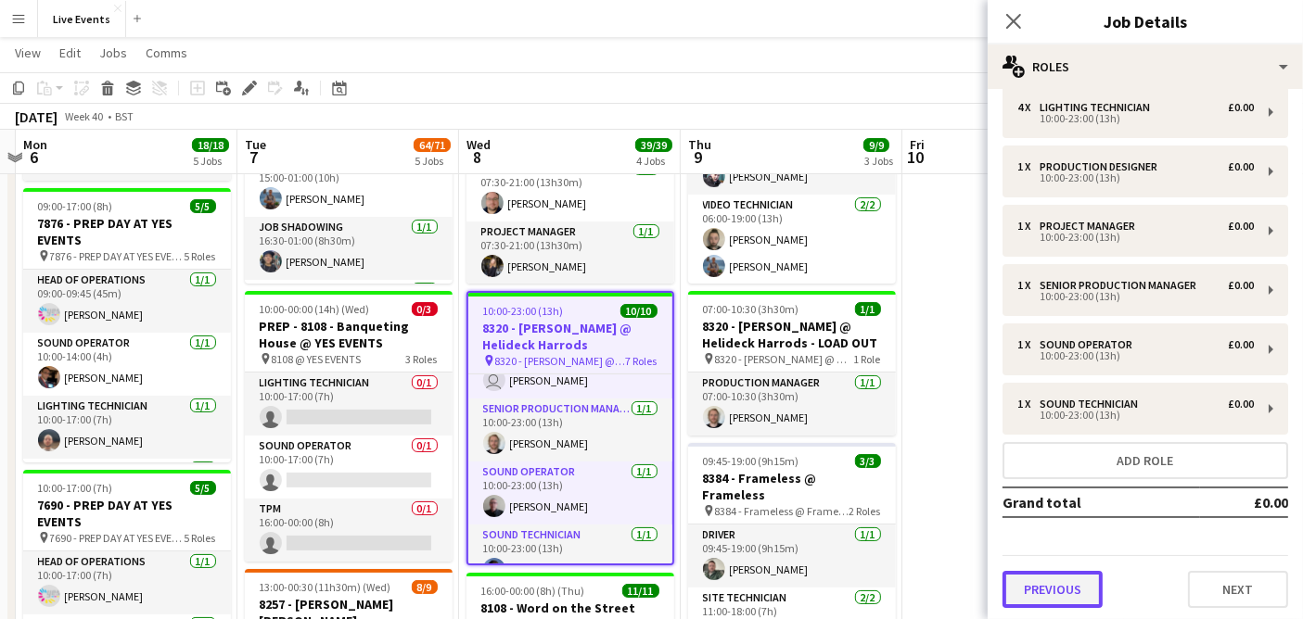
click at [1068, 580] on button "Previous" at bounding box center [1052, 589] width 100 height 37
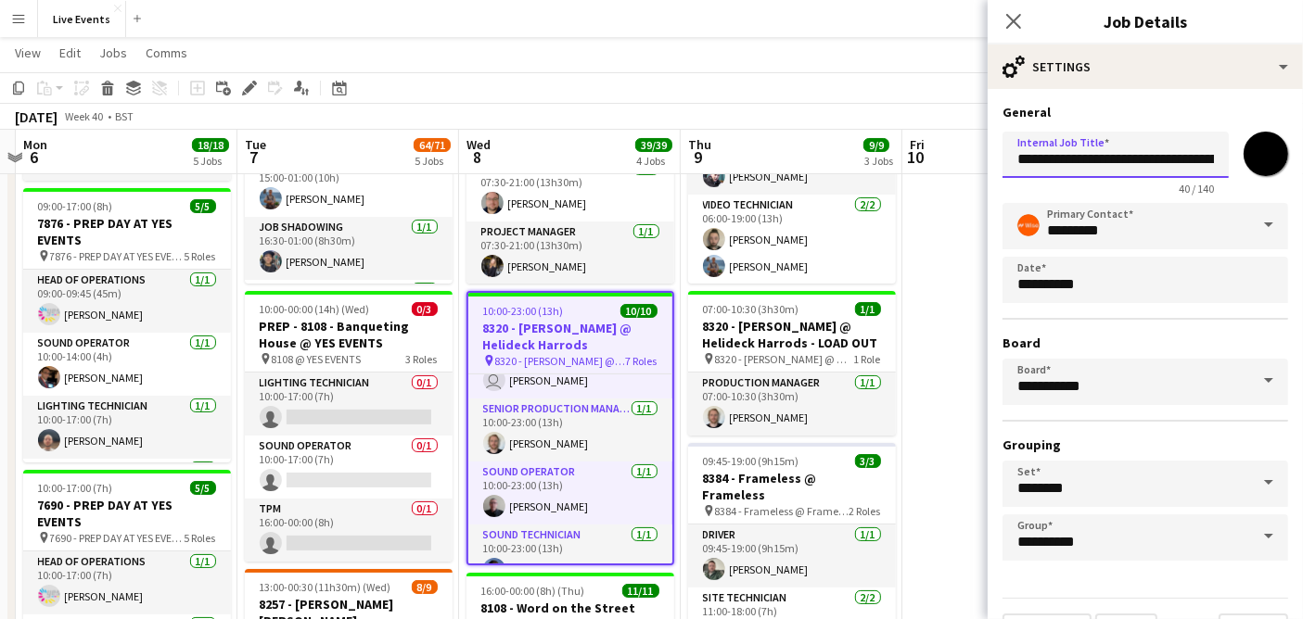
drag, startPoint x: 1026, startPoint y: 157, endPoint x: 1049, endPoint y: 152, distance: 23.6
click at [1049, 152] on input "**********" at bounding box center [1115, 155] width 226 height 46
drag, startPoint x: 1017, startPoint y: 155, endPoint x: 1303, endPoint y: 155, distance: 286.5
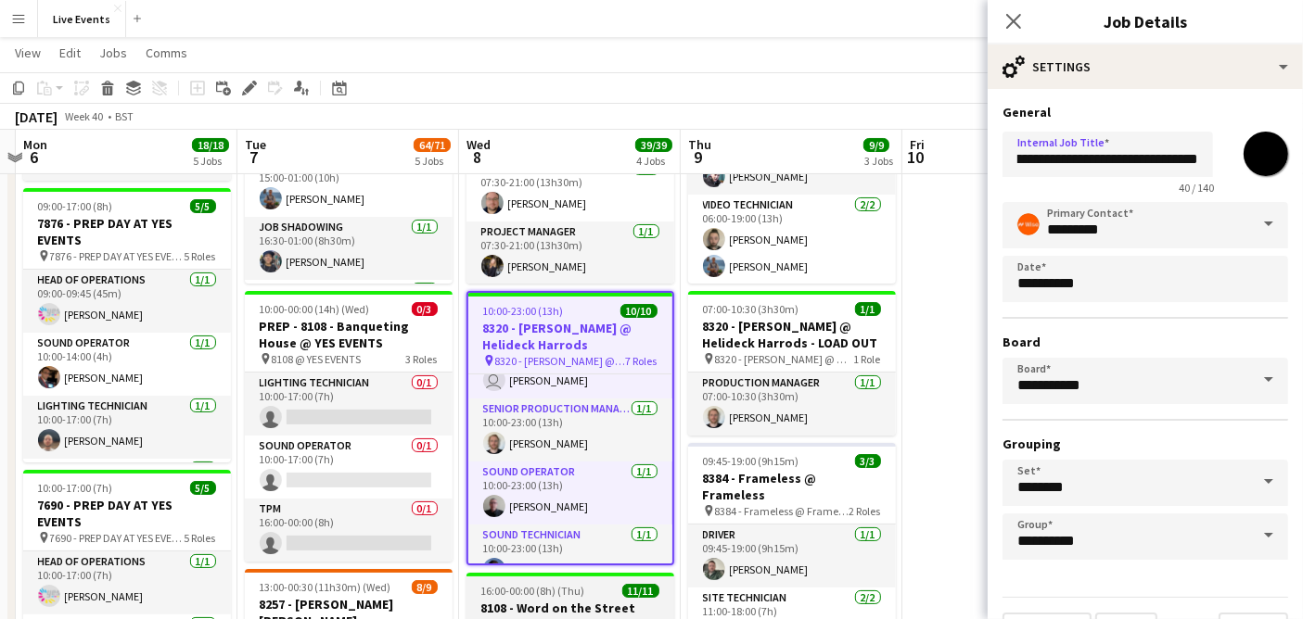
scroll to position [0, 0]
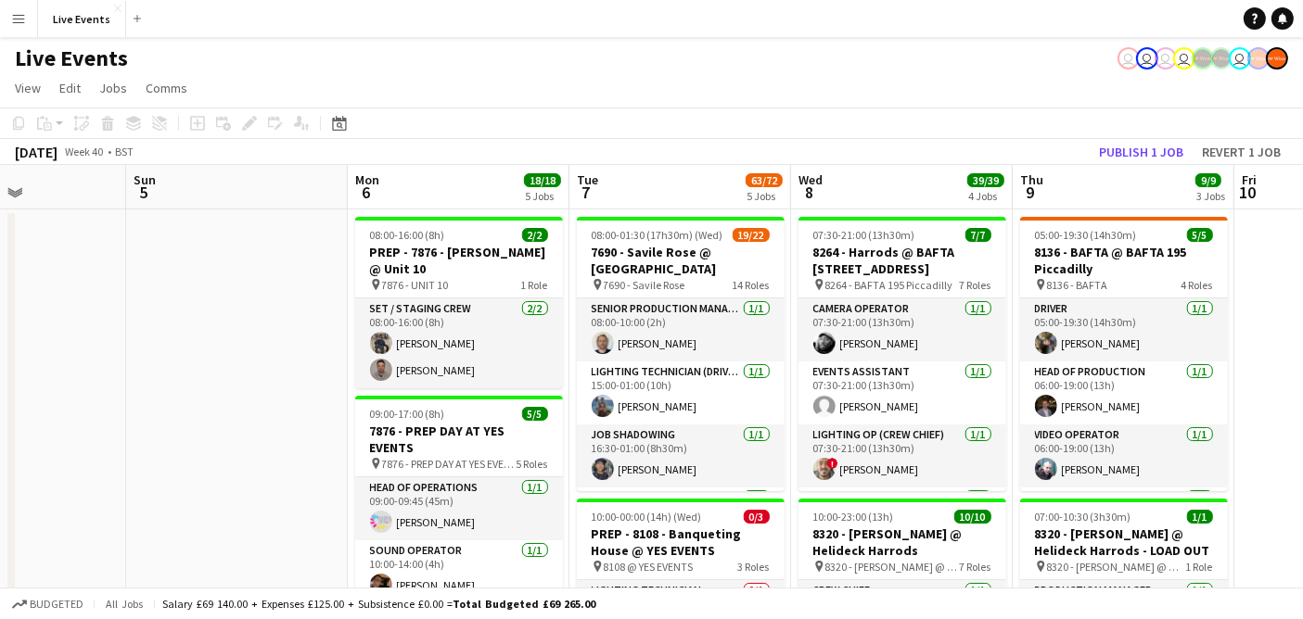
drag, startPoint x: 977, startPoint y: 316, endPoint x: 116, endPoint y: 357, distance: 862.2
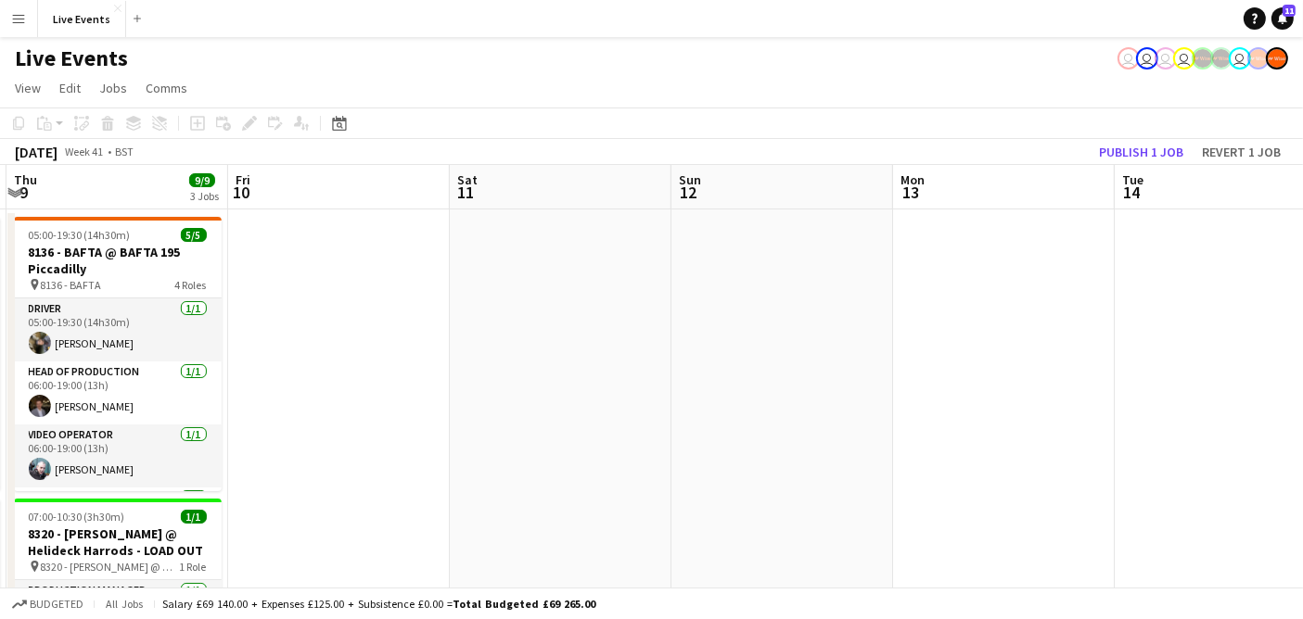
drag, startPoint x: 1160, startPoint y: 333, endPoint x: 83, endPoint y: 375, distance: 1078.1
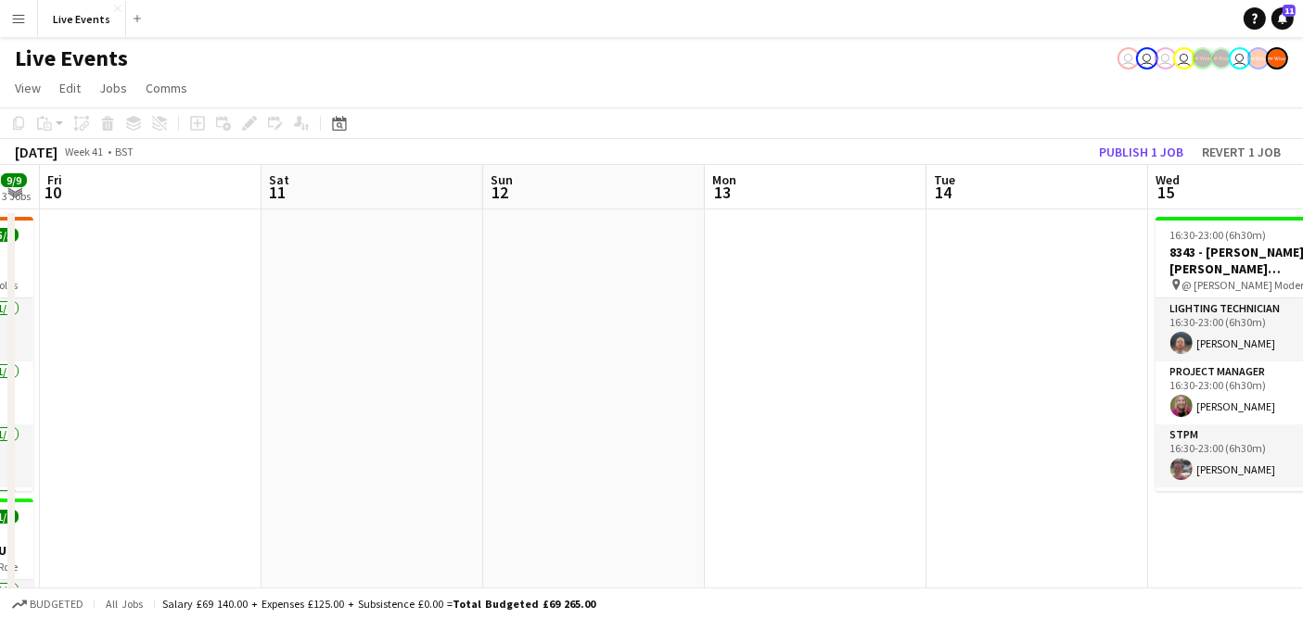
drag, startPoint x: 1011, startPoint y: 370, endPoint x: -134, endPoint y: 400, distance: 1145.3
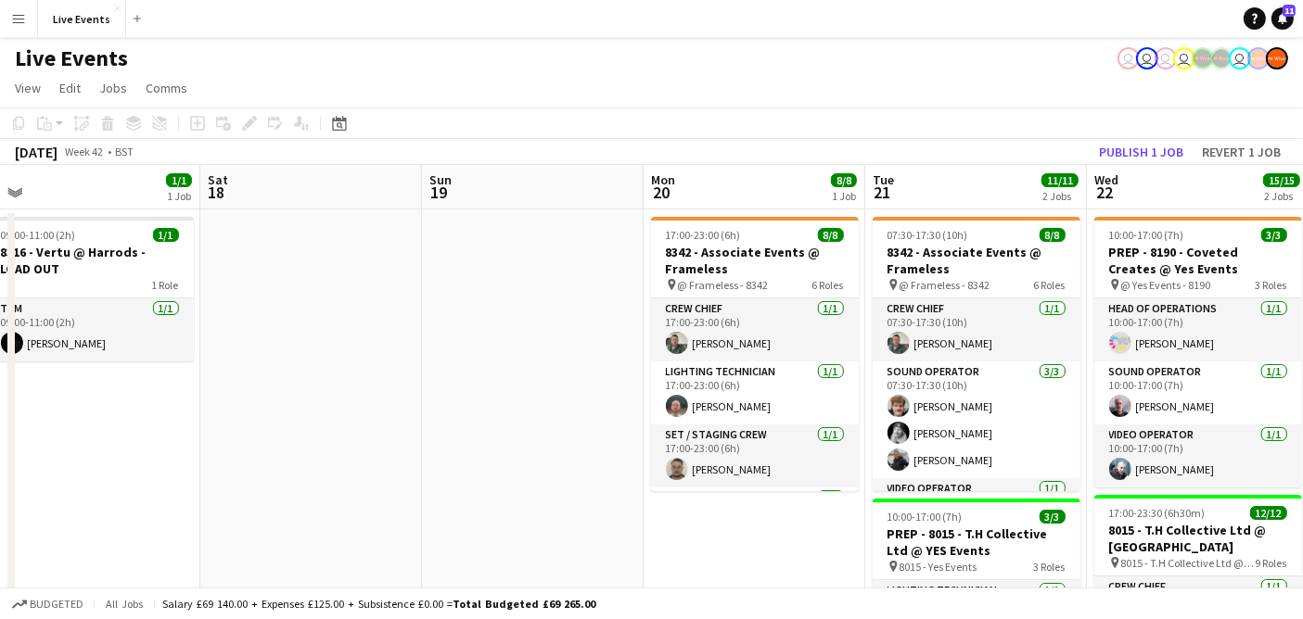
drag, startPoint x: 993, startPoint y: 380, endPoint x: 69, endPoint y: 422, distance: 925.2
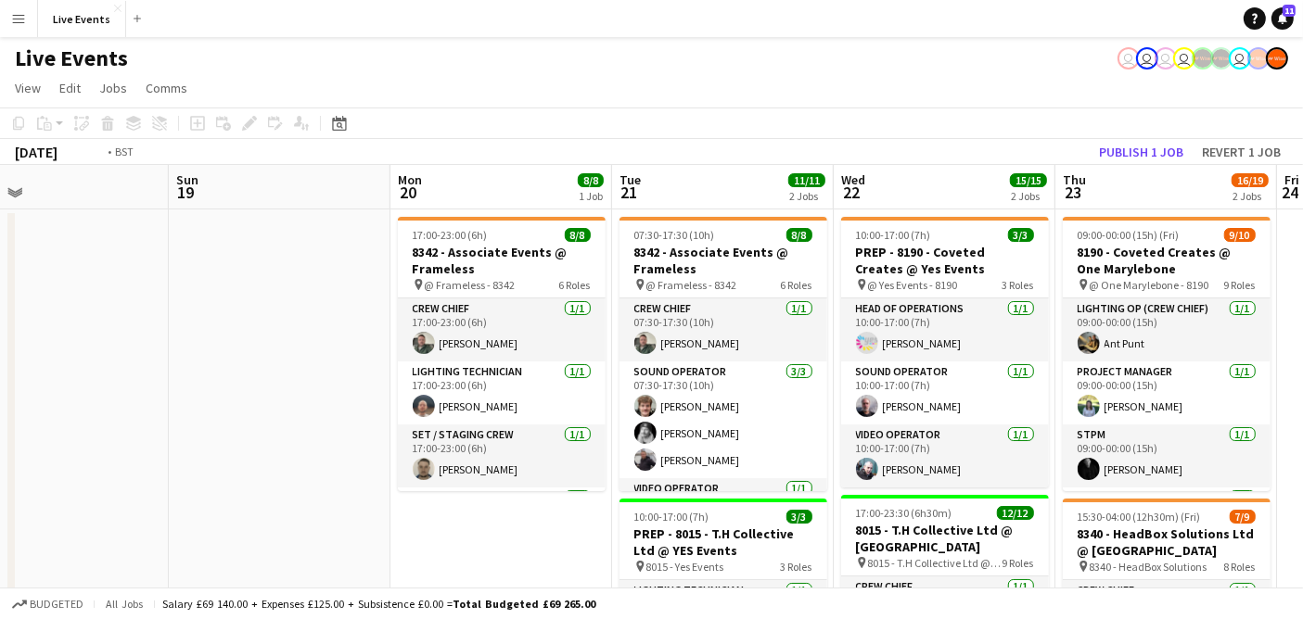
scroll to position [0, 614]
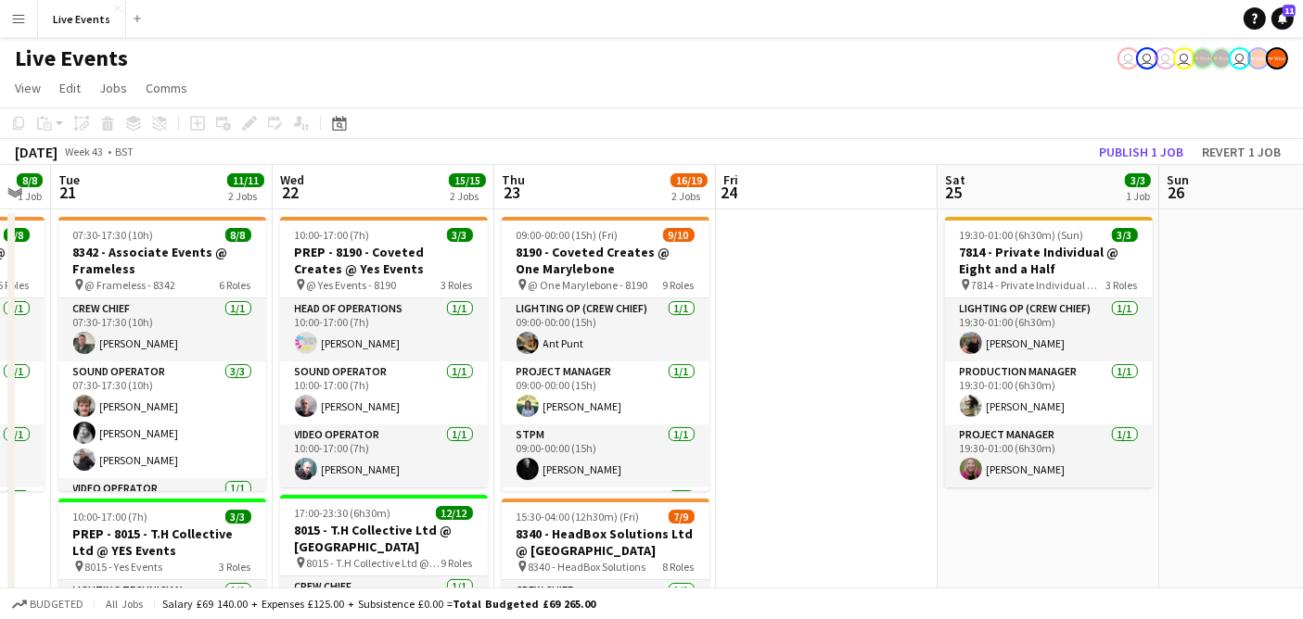
drag, startPoint x: 794, startPoint y: 440, endPoint x: 122, endPoint y: 448, distance: 671.3
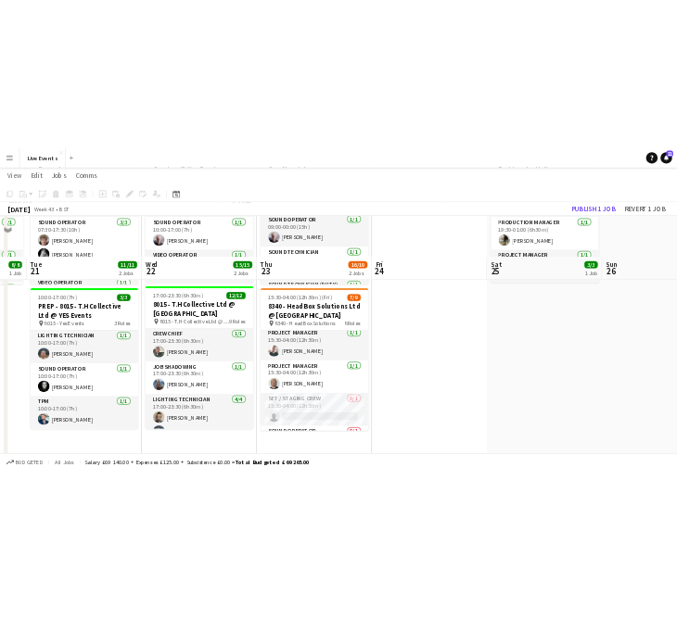
scroll to position [206, 0]
